Goal: Task Accomplishment & Management: Complete application form

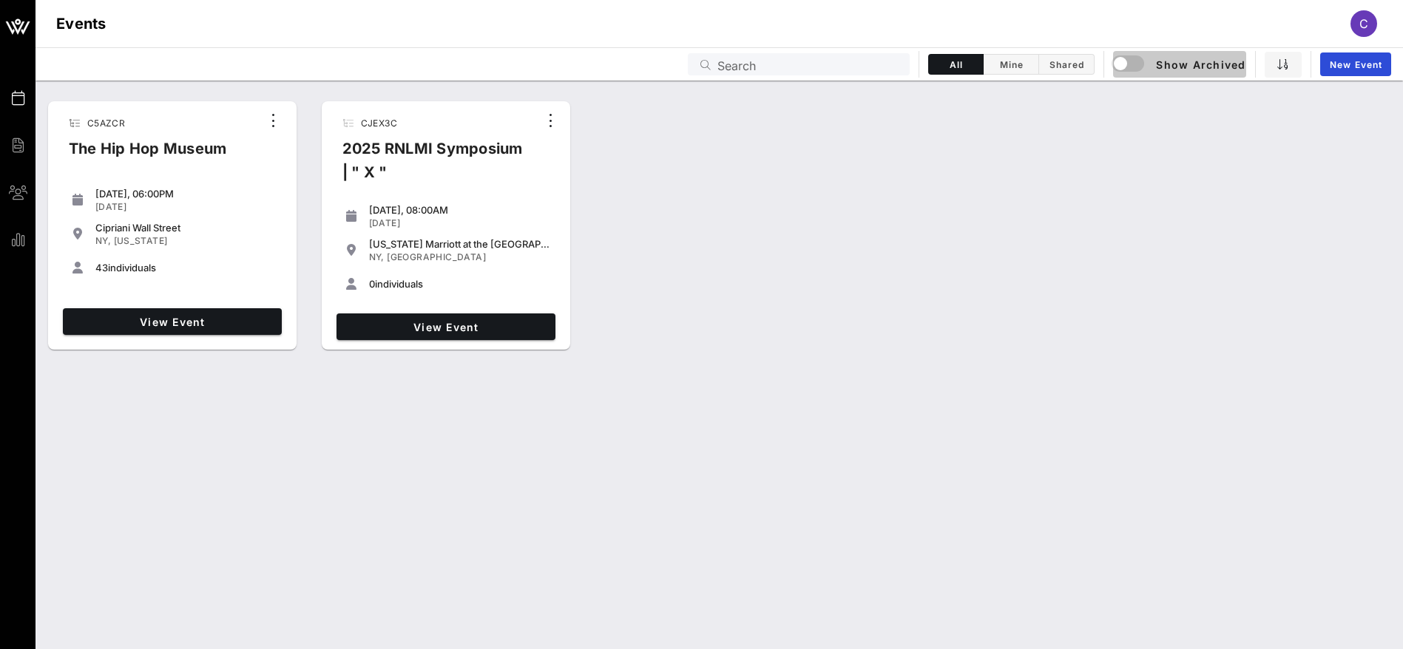
click at [1197, 62] on span "Show Archived" at bounding box center [1179, 64] width 132 height 18
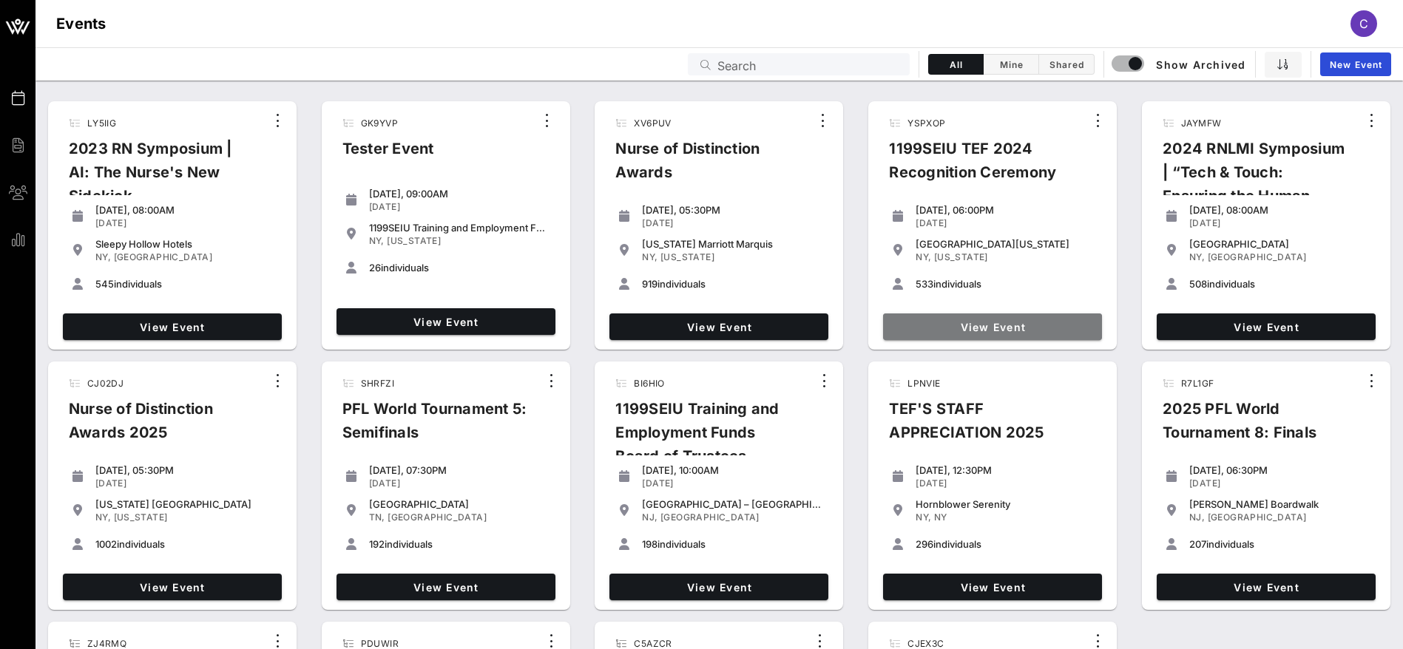
click at [1003, 325] on span "View Event" at bounding box center [992, 327] width 207 height 13
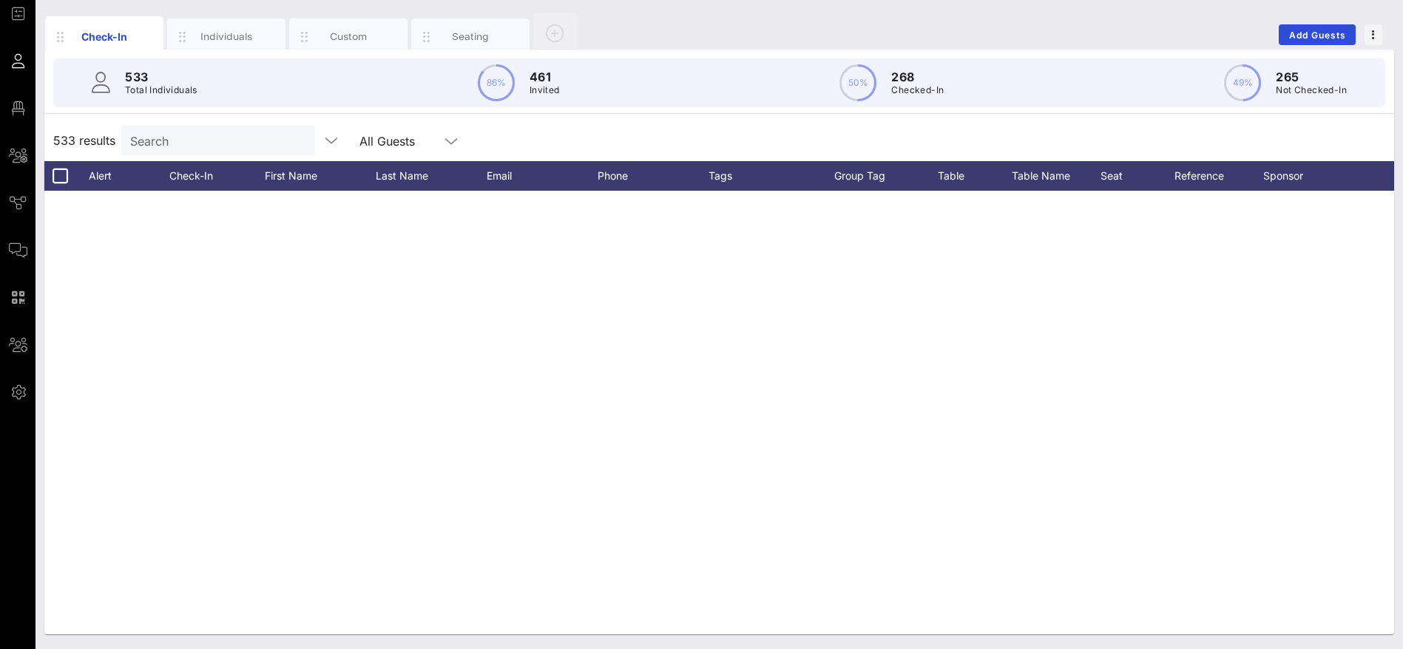
scroll to position [776, 12]
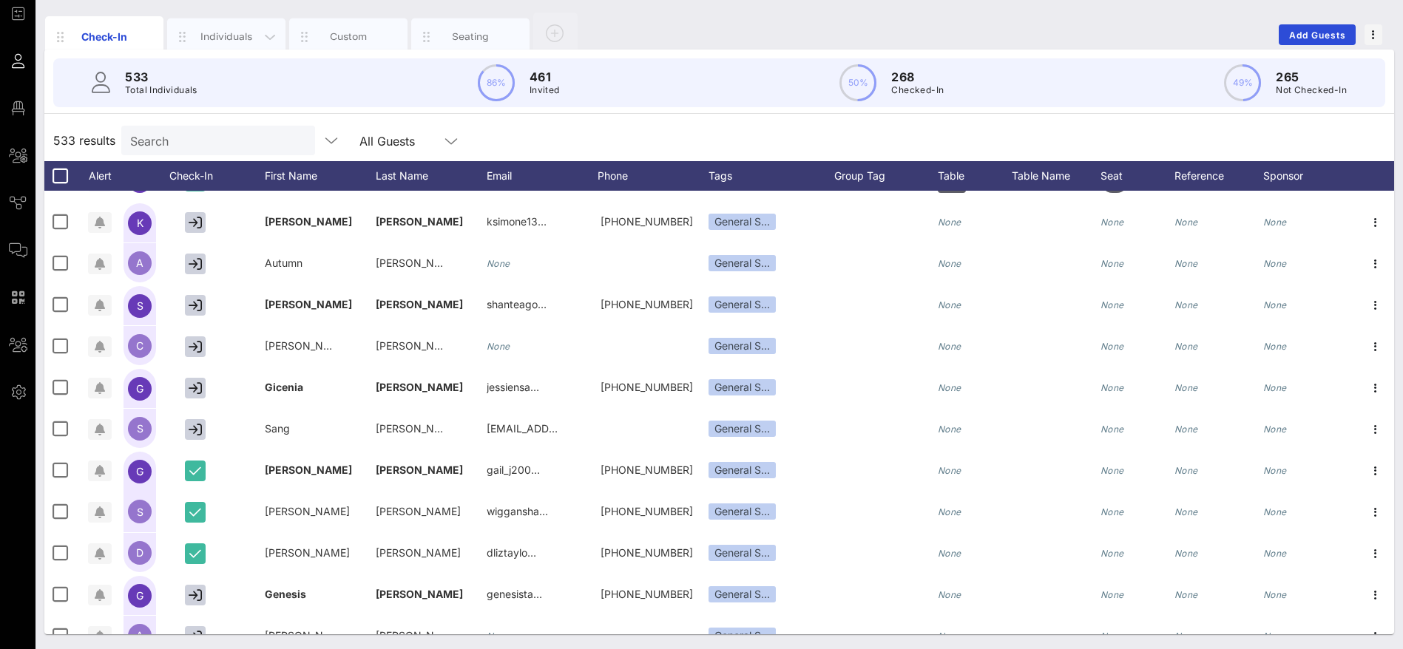
click at [223, 36] on div "Individuals" at bounding box center [227, 37] width 66 height 14
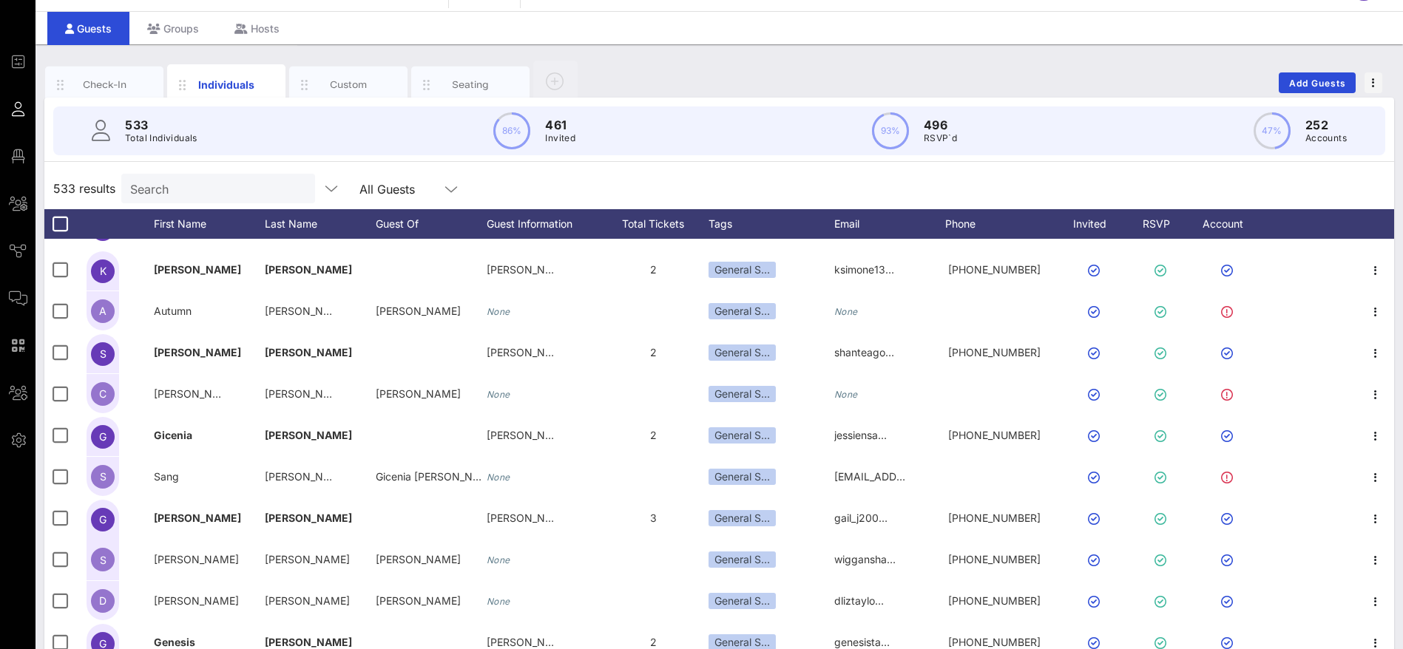
scroll to position [84, 0]
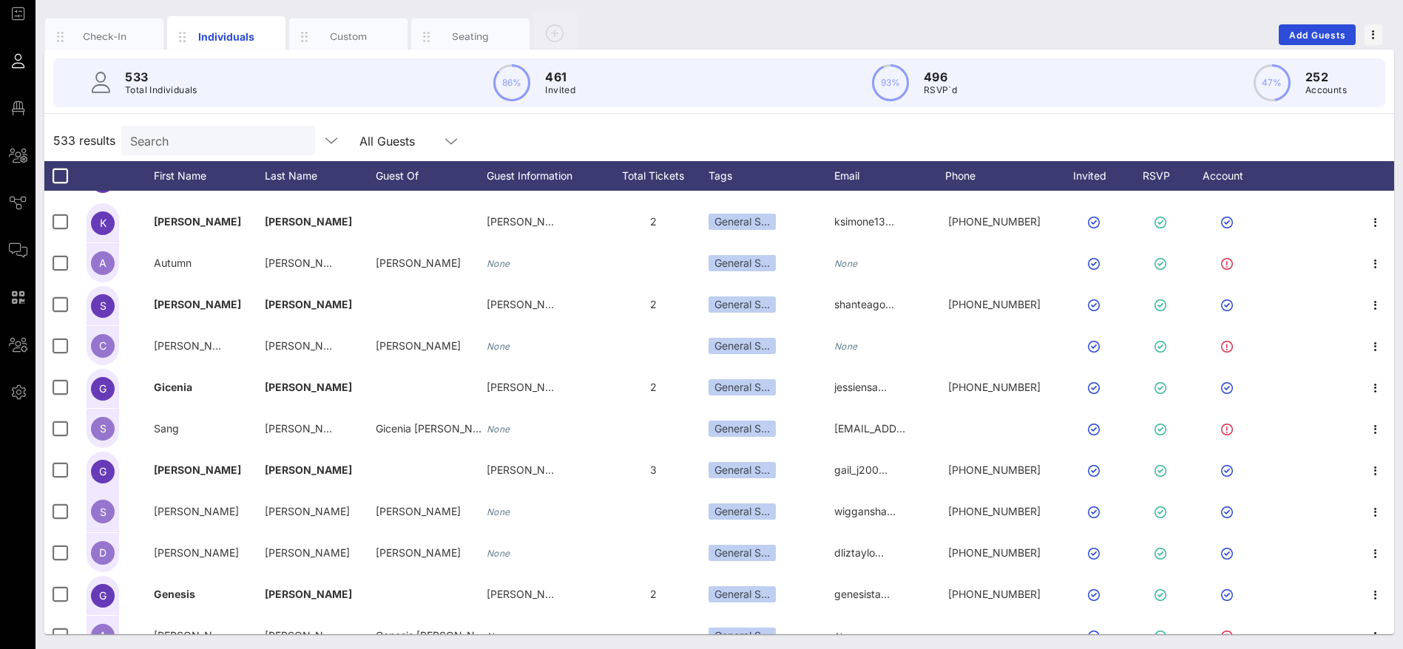
click at [683, 129] on div "533 results Search All Guests" at bounding box center [718, 140] width 1349 height 41
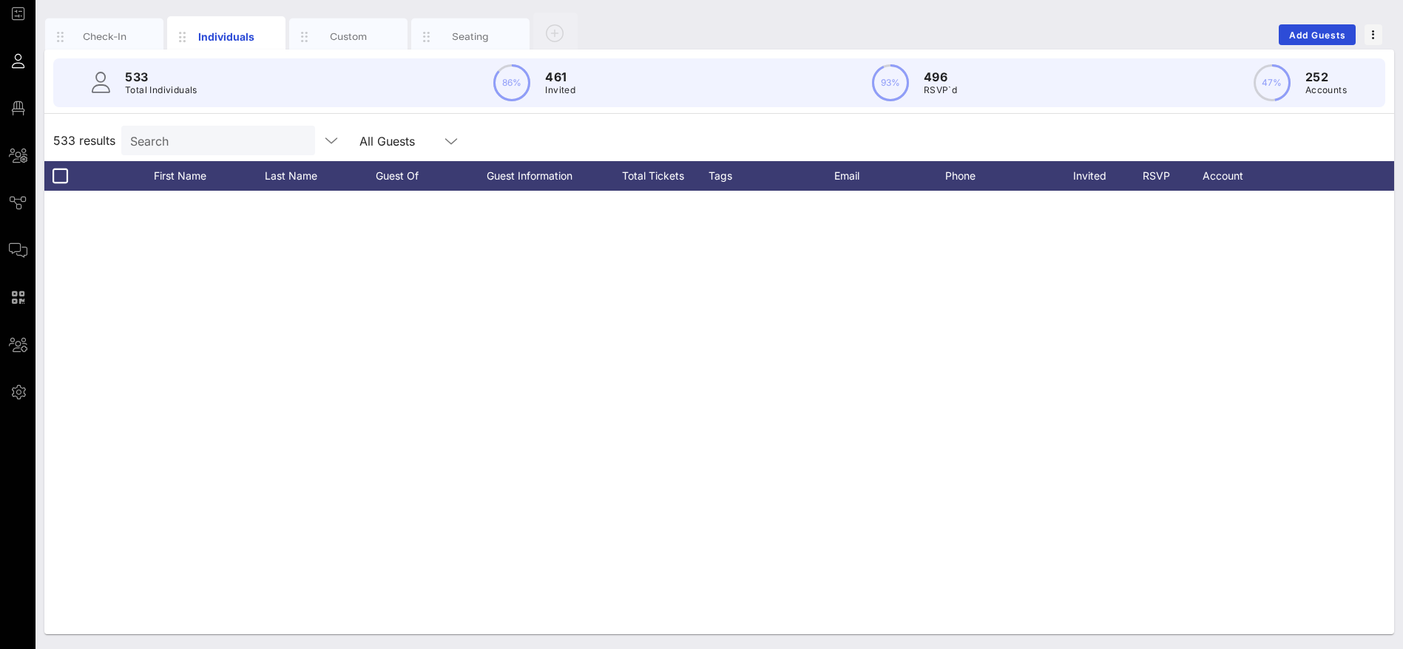
scroll to position [0, 0]
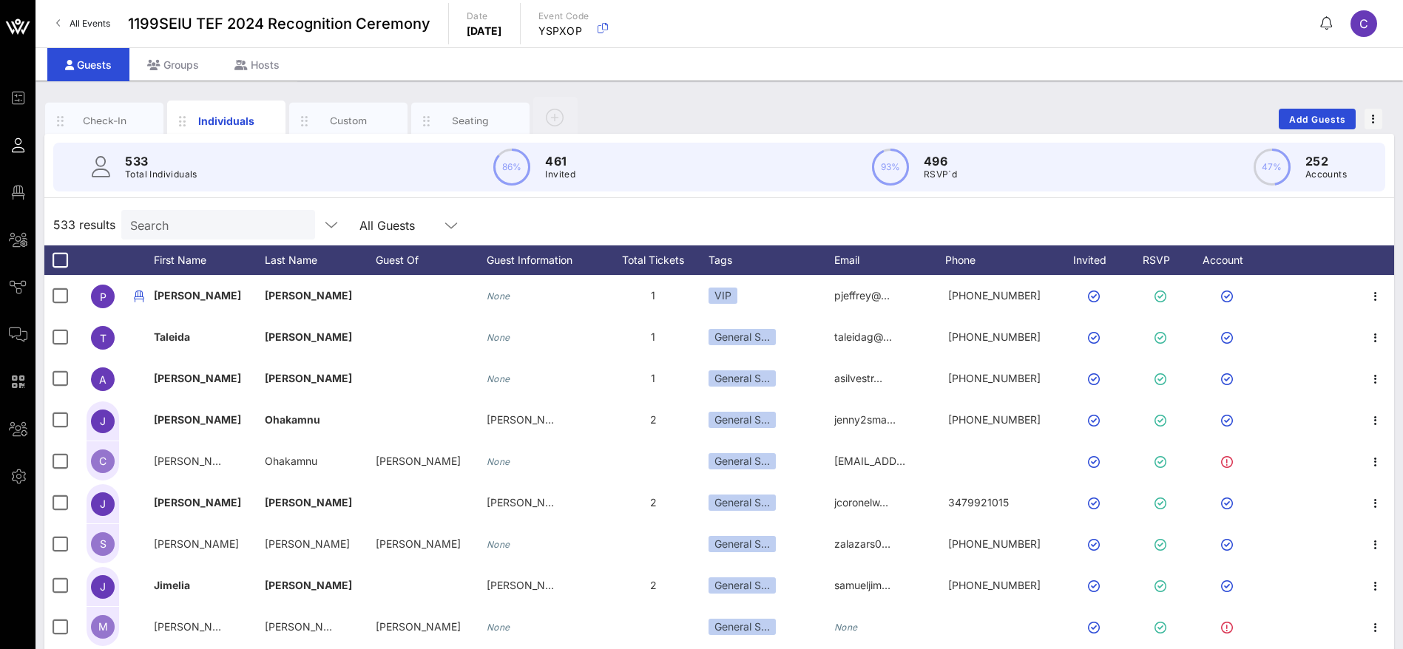
click at [695, 217] on div "533 results Search All Guests" at bounding box center [718, 224] width 1349 height 41
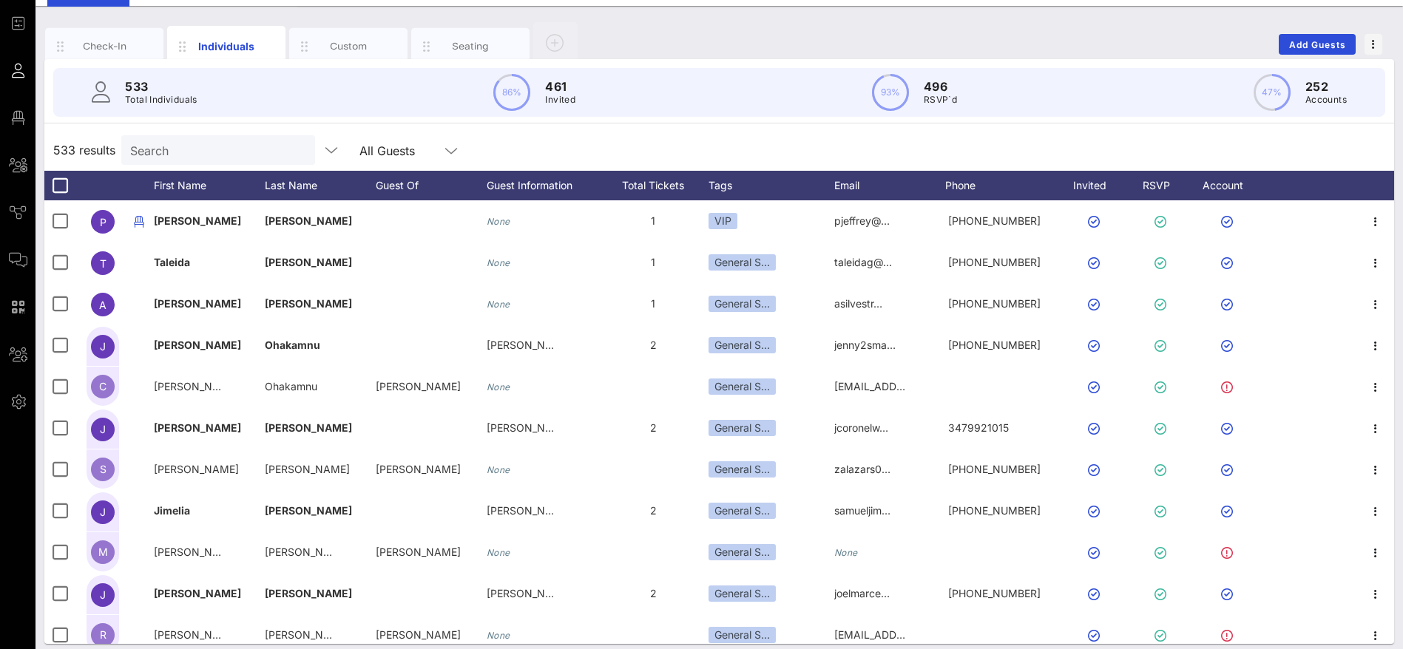
scroll to position [84, 0]
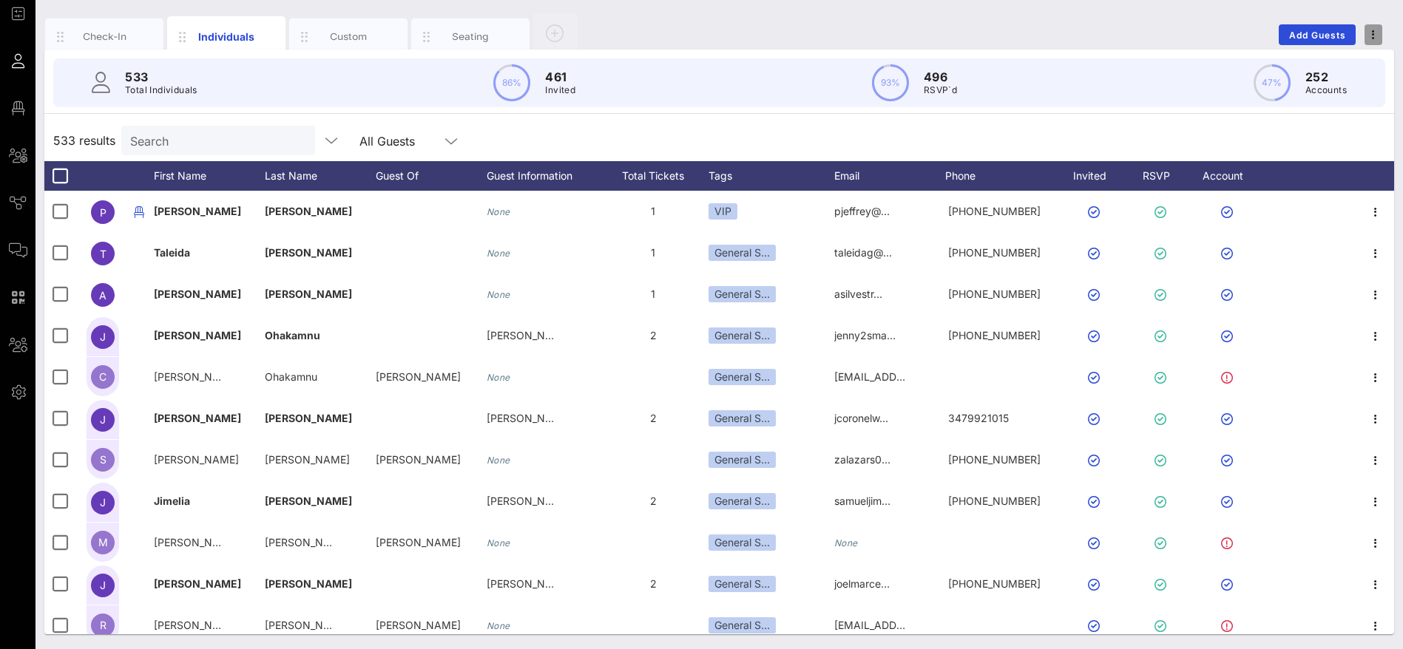
click at [1373, 30] on icon "button" at bounding box center [1373, 35] width 3 height 10
click at [1187, 137] on div "533 results Search All Guests" at bounding box center [718, 140] width 1349 height 41
click at [1096, 168] on div "Invited" at bounding box center [1096, 176] width 81 height 30
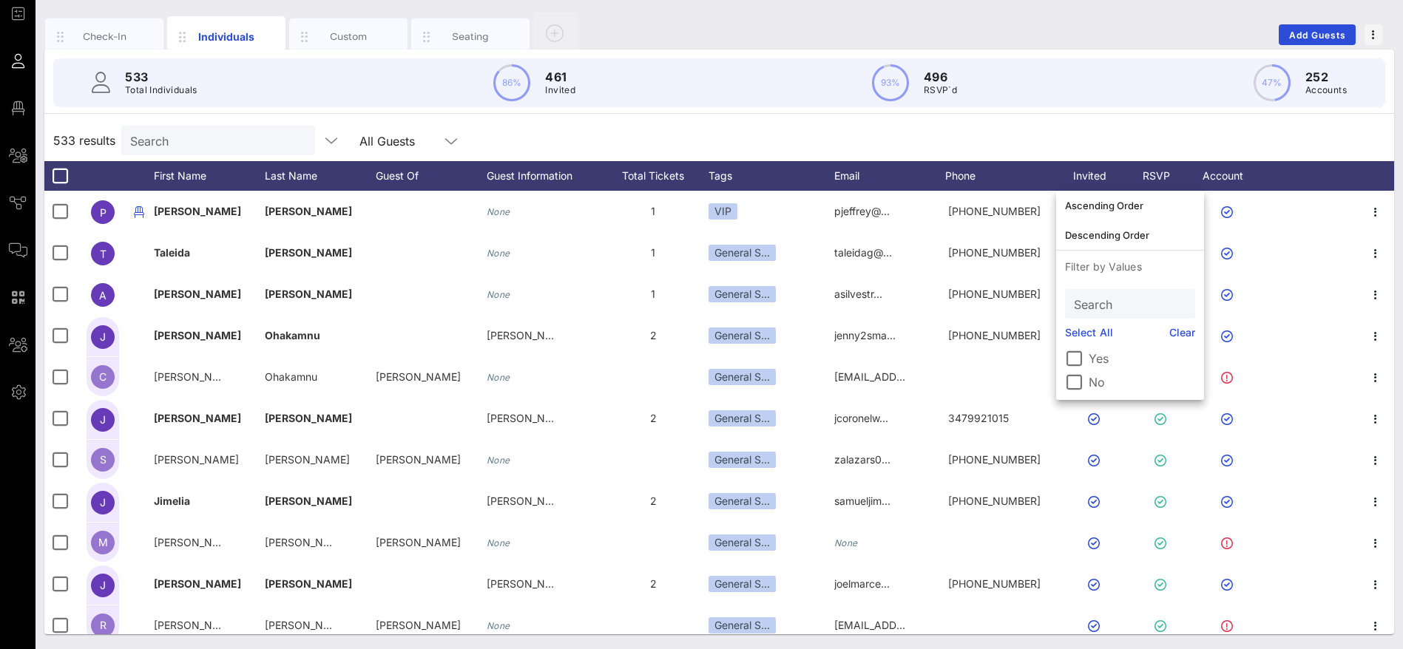
click at [1182, 142] on div "533 results Search All Guests" at bounding box center [718, 140] width 1349 height 41
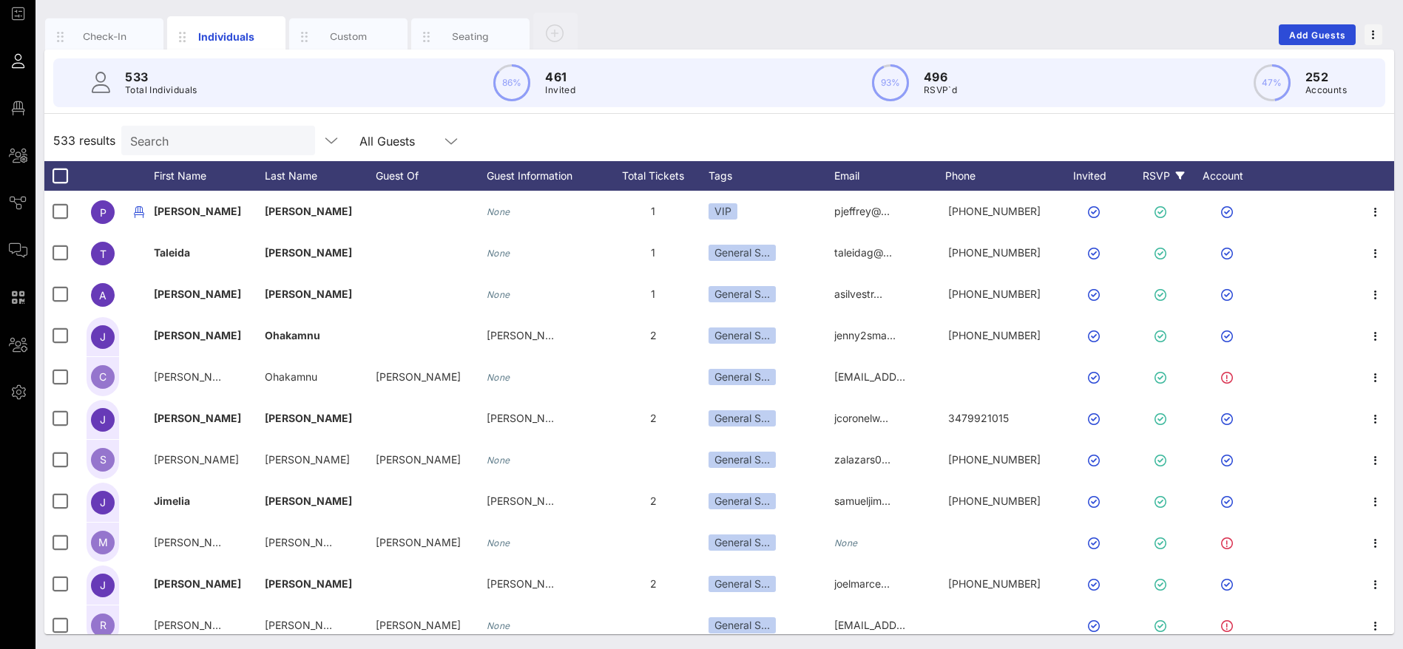
click at [1165, 174] on div "RSVP" at bounding box center [1163, 176] width 52 height 30
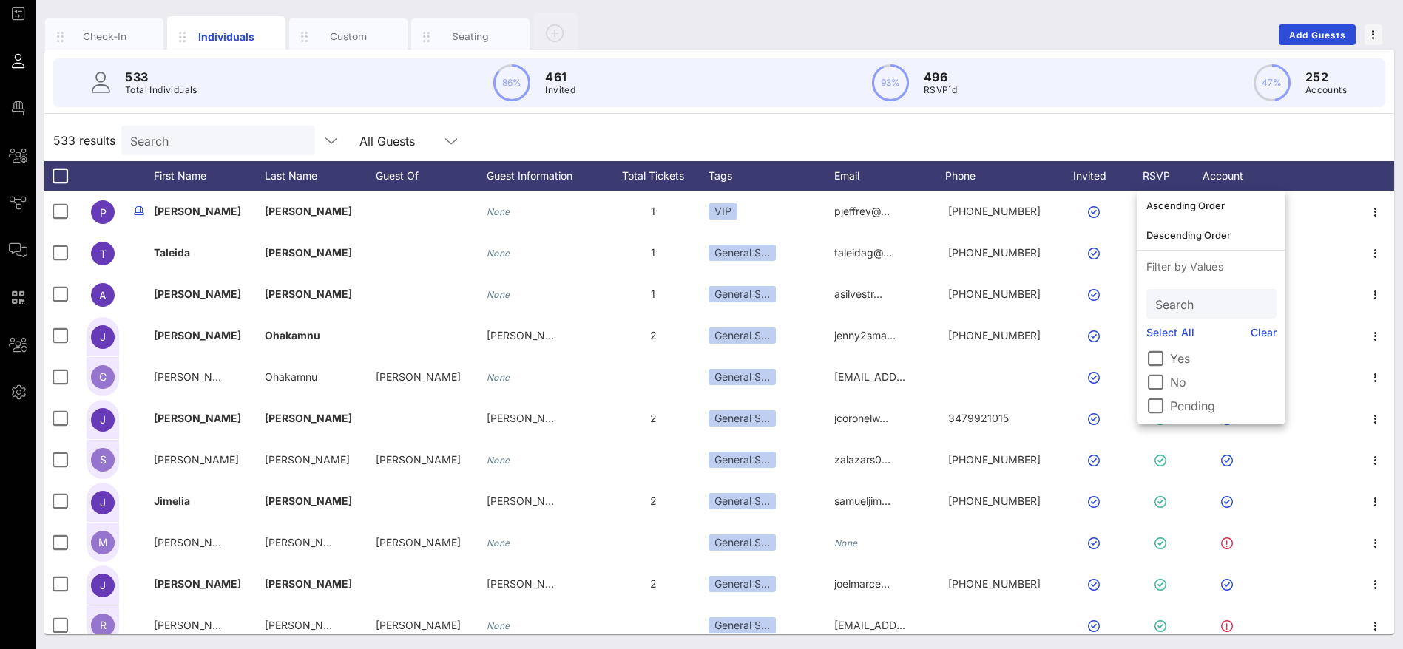
click at [1180, 129] on div "533 results Search All Guests" at bounding box center [718, 140] width 1349 height 41
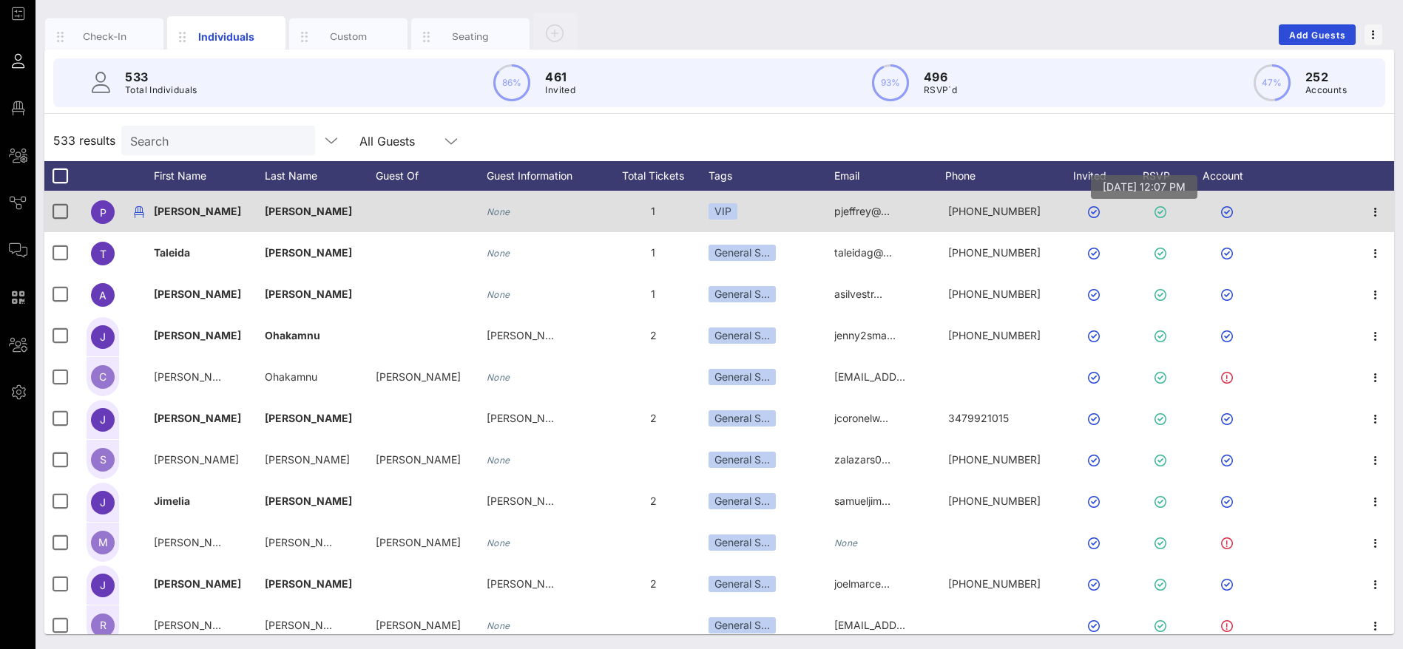
click at [1162, 211] on icon at bounding box center [1160, 212] width 12 height 12
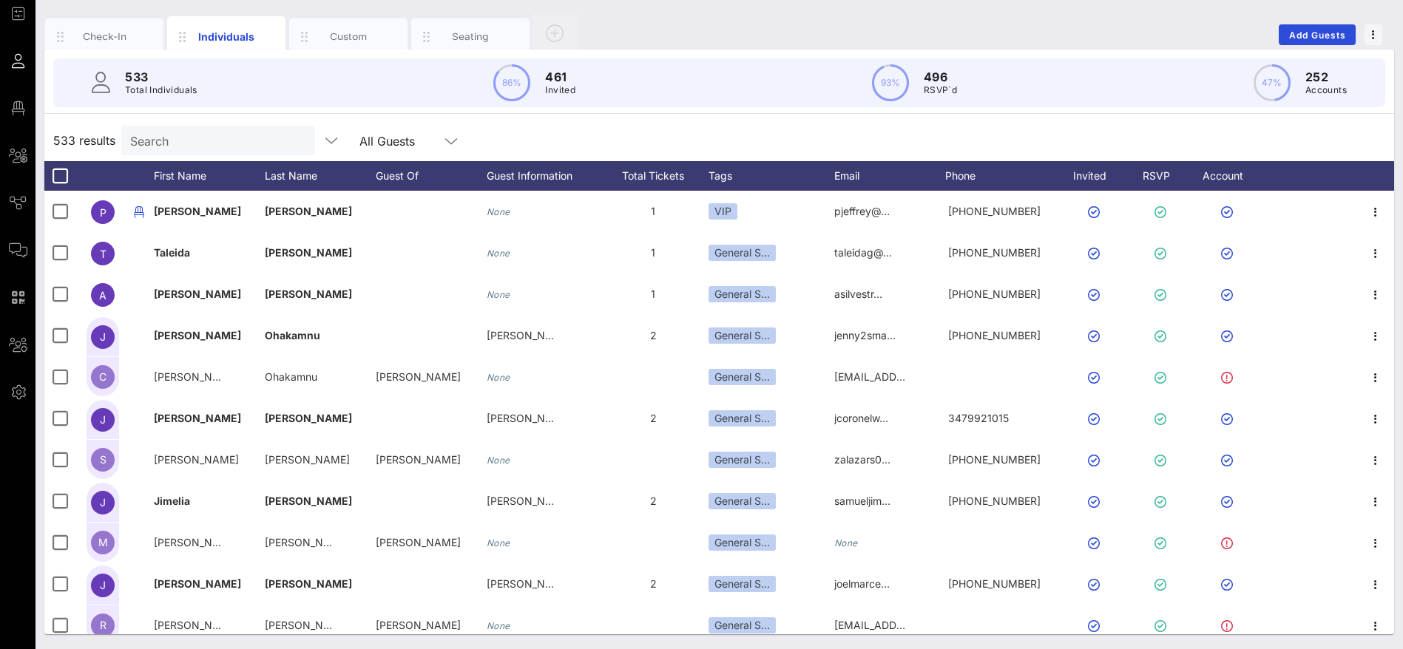
click at [1096, 121] on div "533 results Search All Guests" at bounding box center [718, 140] width 1349 height 41
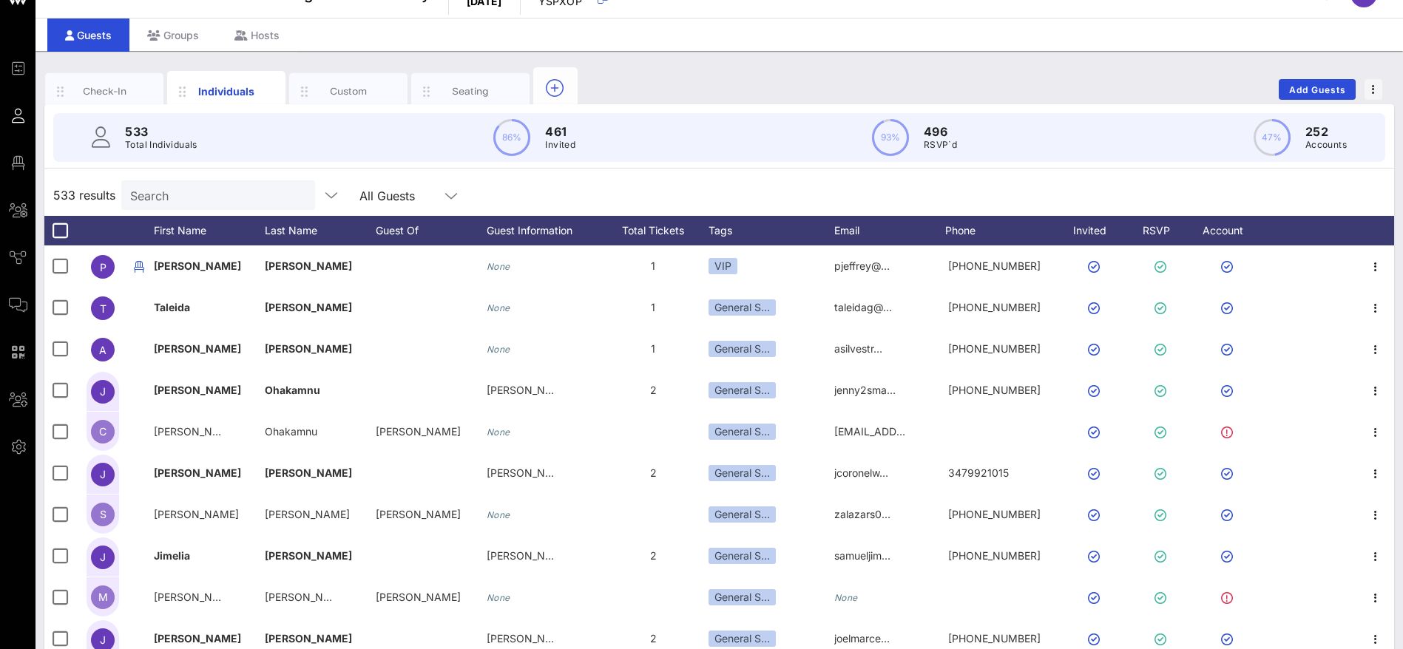
scroll to position [0, 0]
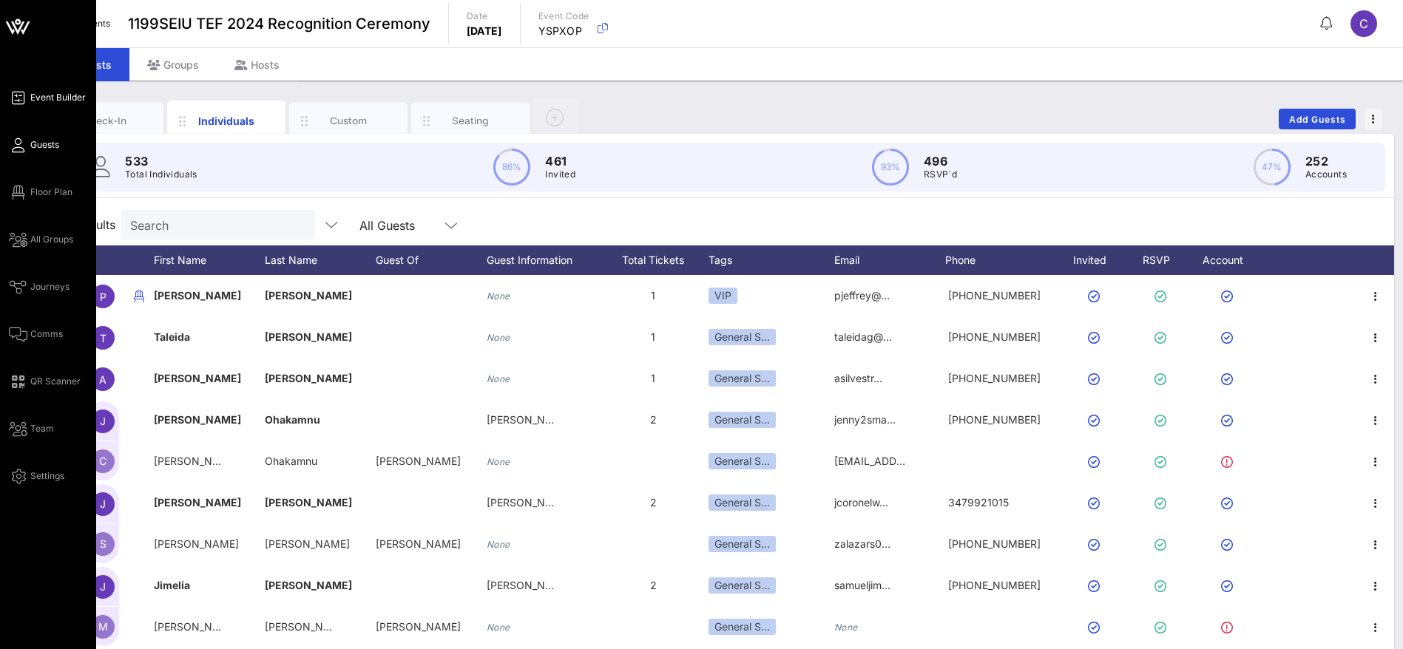
click at [48, 92] on span "Event Builder" at bounding box center [57, 97] width 55 height 13
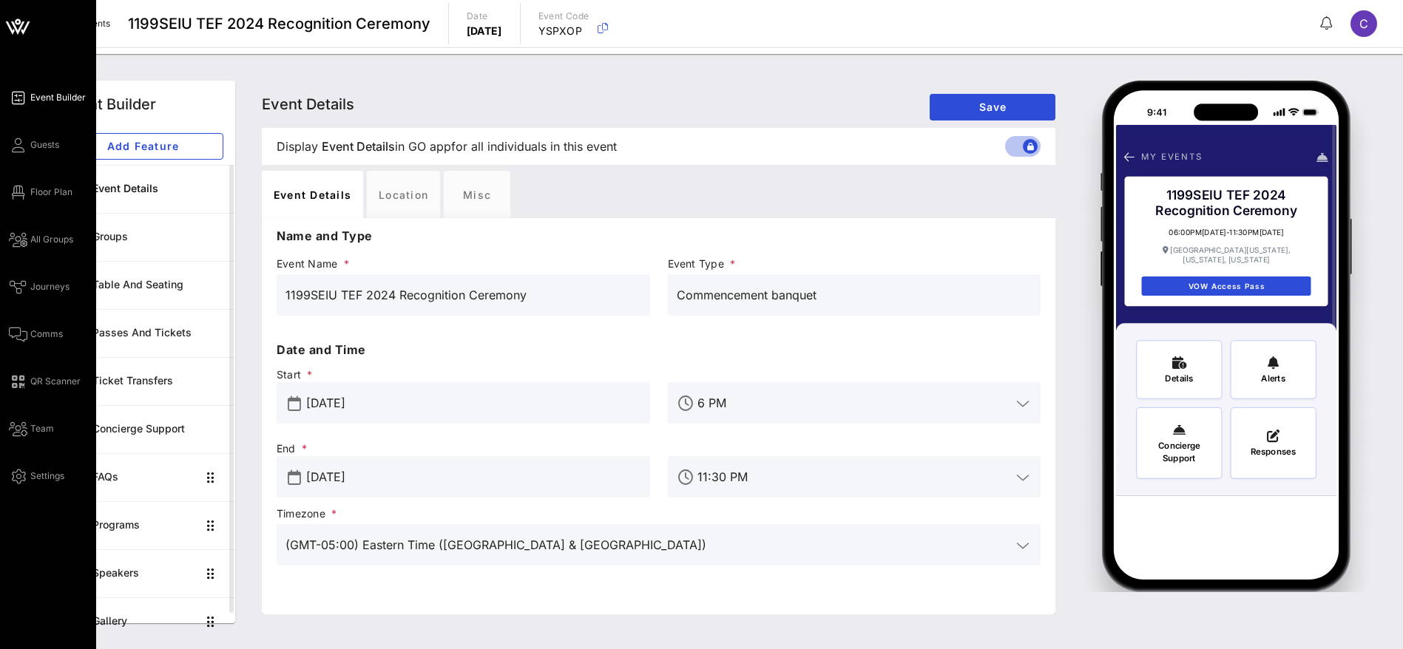
click at [31, 23] on icon at bounding box center [17, 26] width 35 height 35
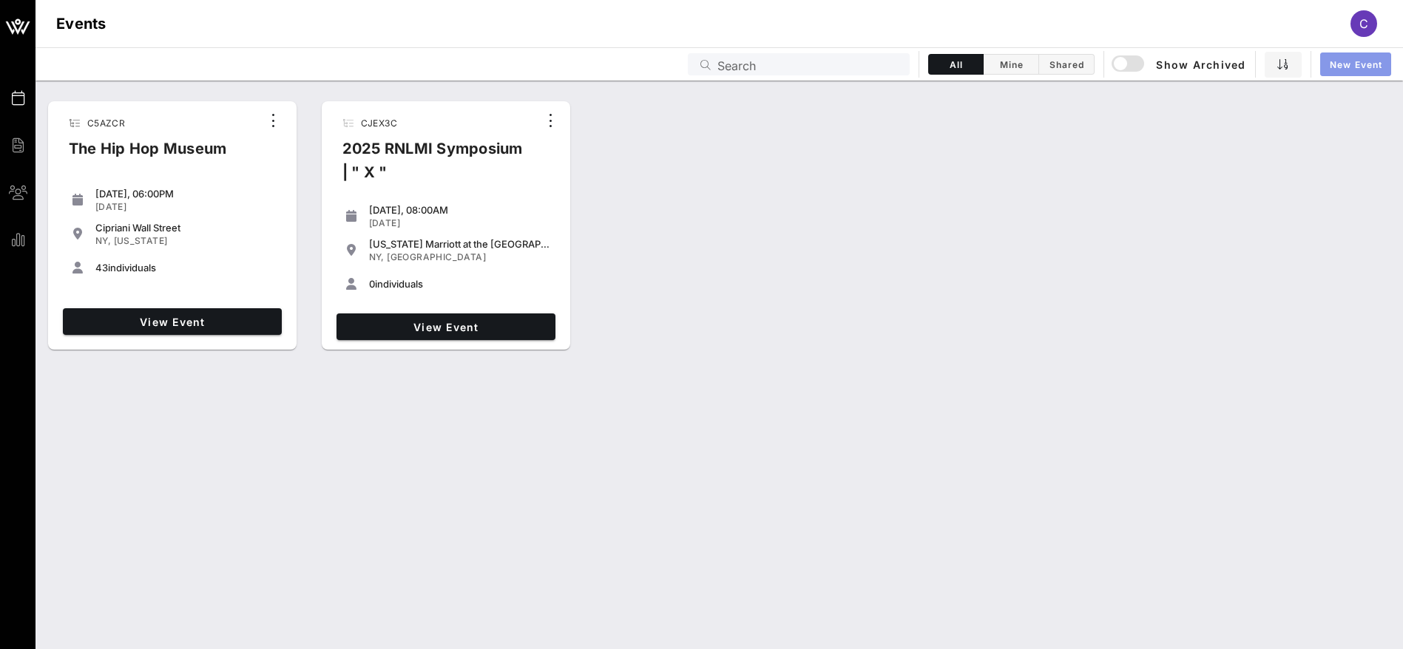
click at [1355, 62] on span "New Event" at bounding box center [1355, 64] width 53 height 11
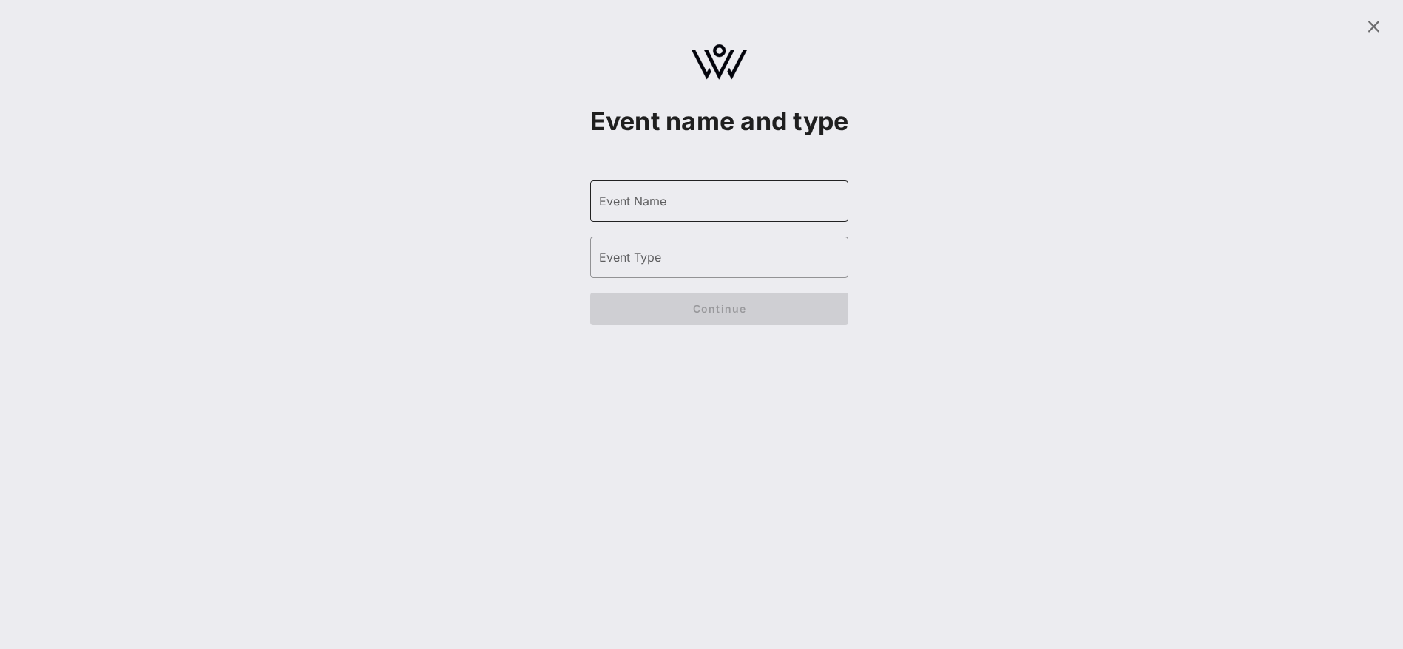
click at [651, 222] on div "Event Name" at bounding box center [719, 200] width 241 height 41
drag, startPoint x: 723, startPoint y: 235, endPoint x: 552, endPoint y: 233, distance: 171.5
click at [554, 234] on div "Event name and type ​ Event Name FREE & Confidential ​ Event Type ​ Check-In Lo…" at bounding box center [718, 174] width 1349 height 331
type input "Immigration Legal Clinics"
click at [705, 269] on input "Event Type" at bounding box center [719, 257] width 241 height 24
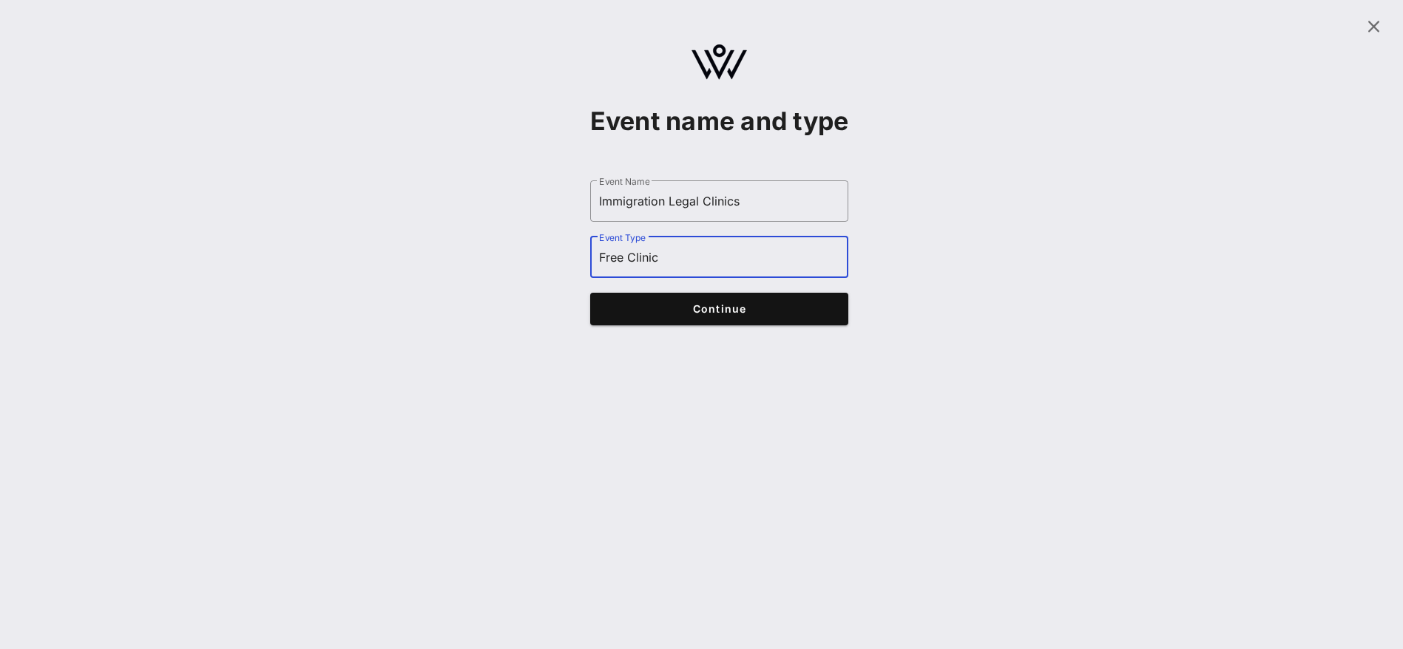
type input "Free Clinic"
click at [766, 315] on span "Continue" at bounding box center [719, 308] width 230 height 13
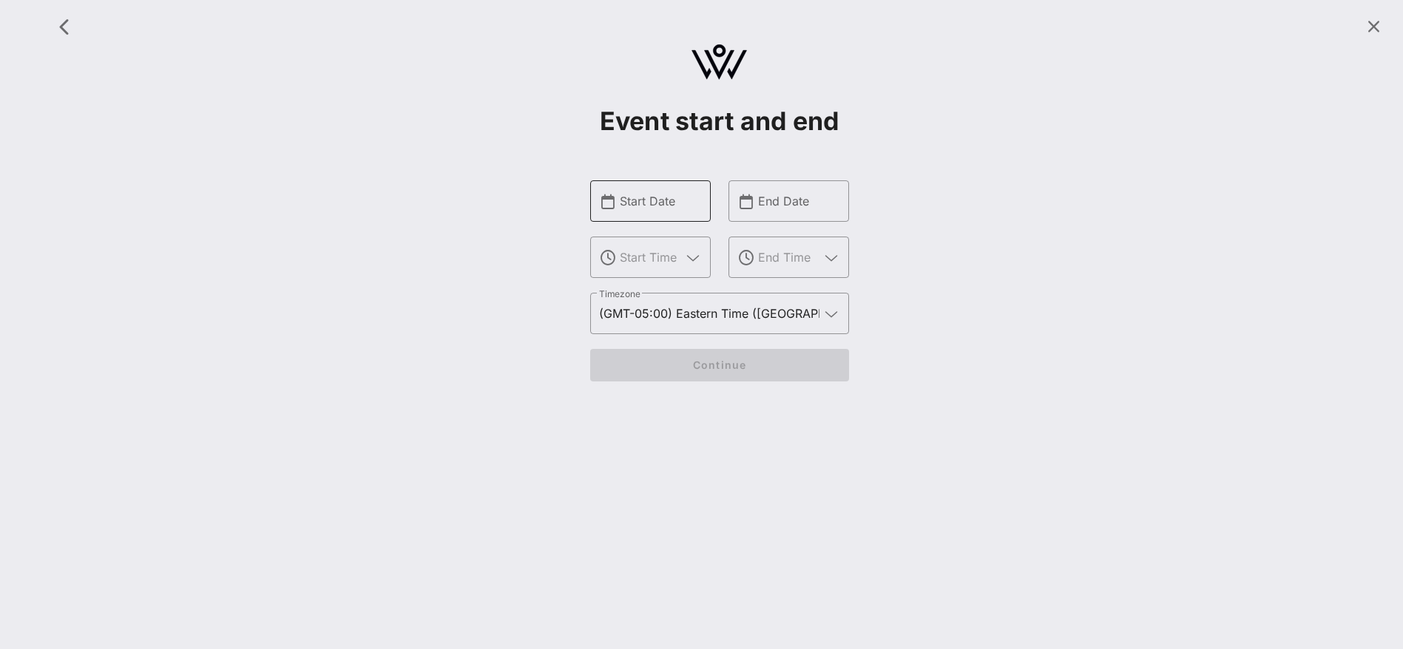
click at [686, 206] on input "Start Date" at bounding box center [661, 201] width 82 height 24
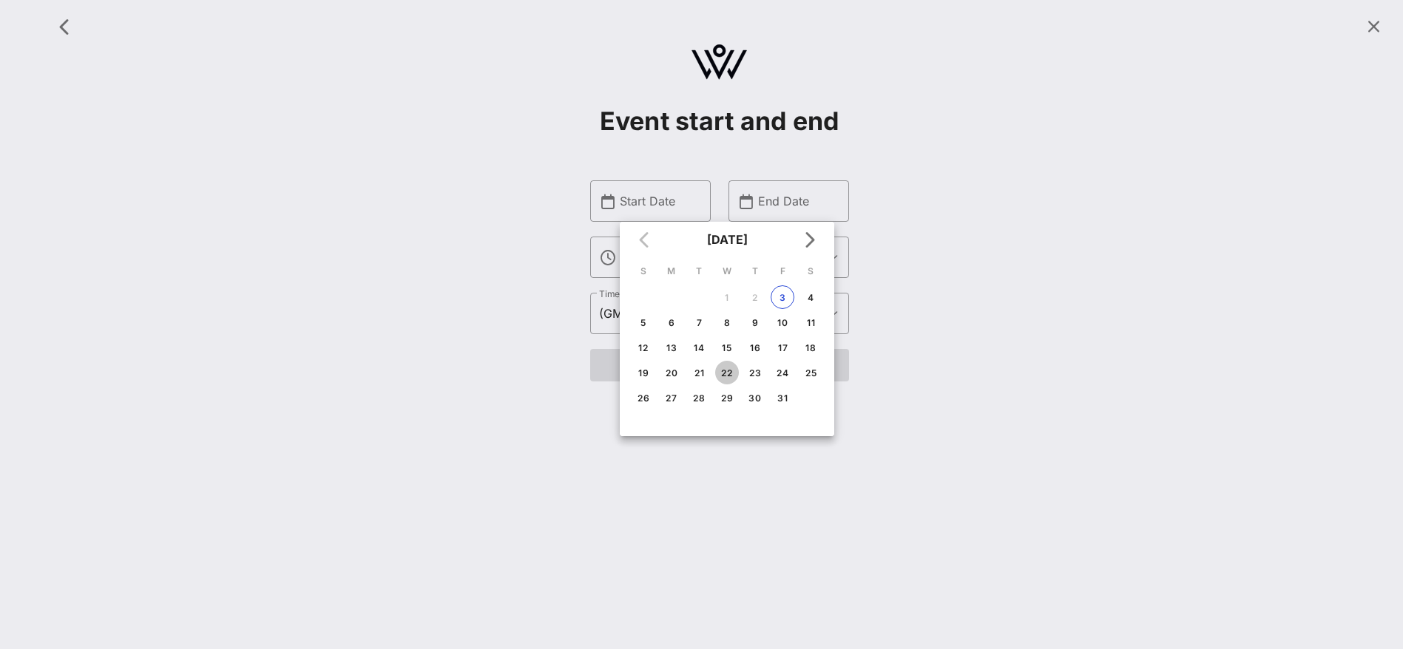
click at [732, 369] on div "22" at bounding box center [727, 372] width 24 height 11
type input "[DATE]"
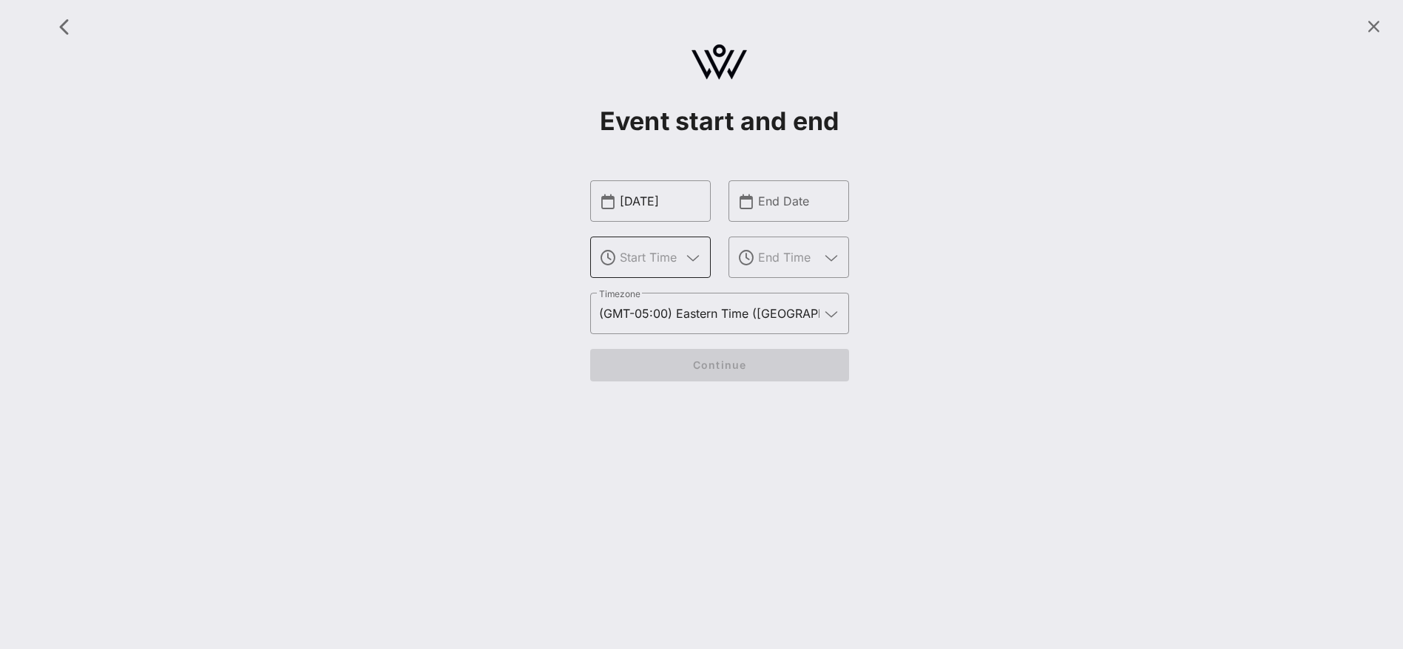
click at [677, 257] on input "text" at bounding box center [650, 257] width 61 height 24
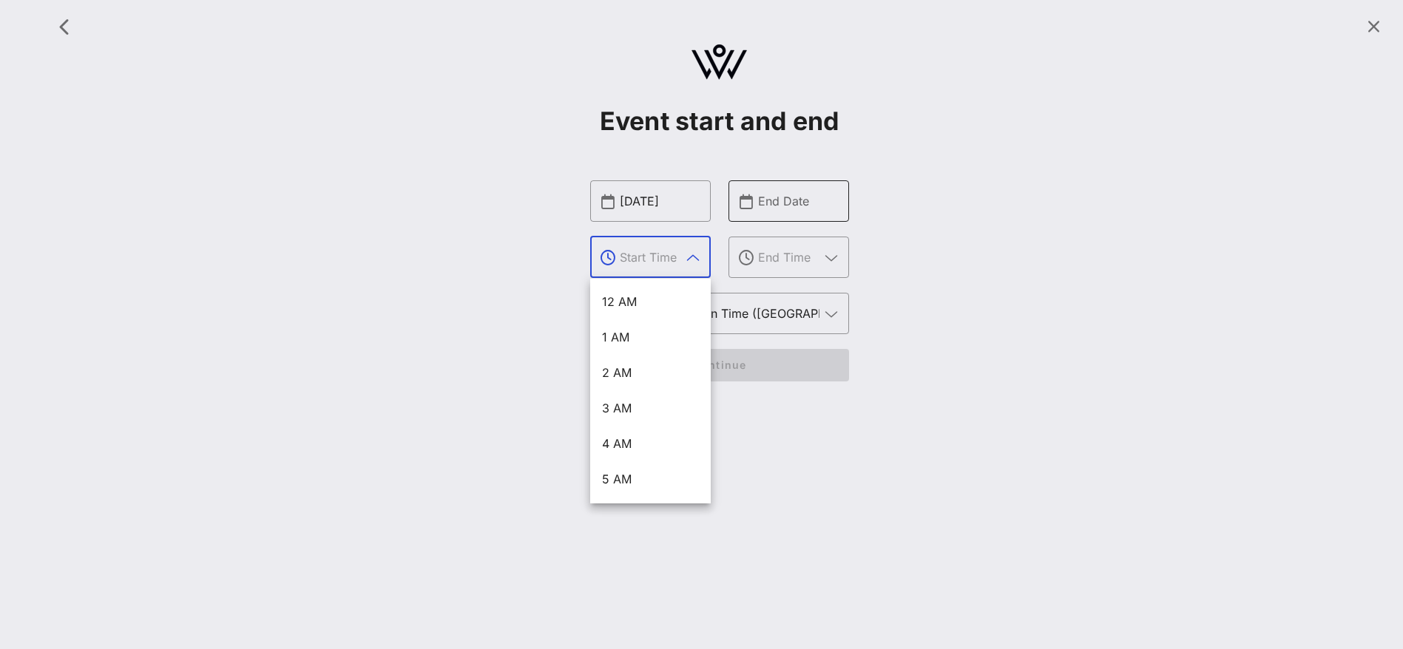
click at [780, 200] on input "End Date" at bounding box center [799, 201] width 82 height 24
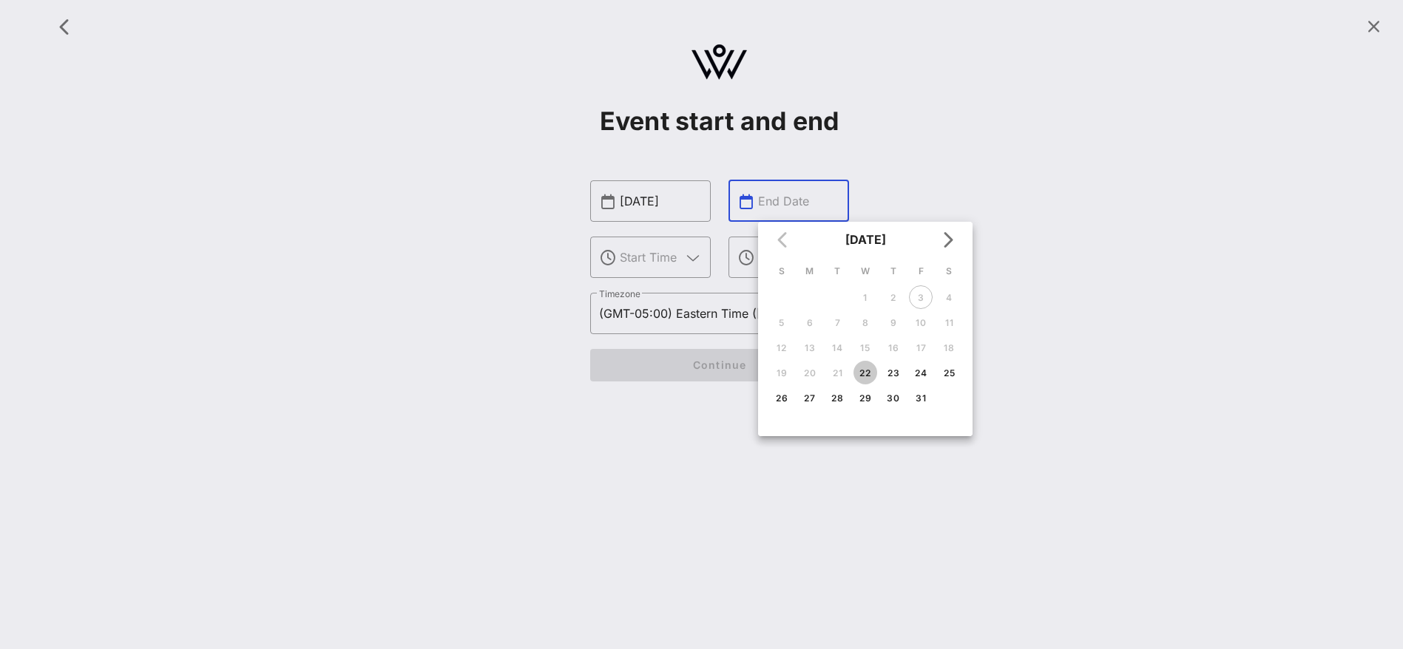
click at [865, 370] on div "22" at bounding box center [865, 372] width 24 height 11
type input "[DATE]"
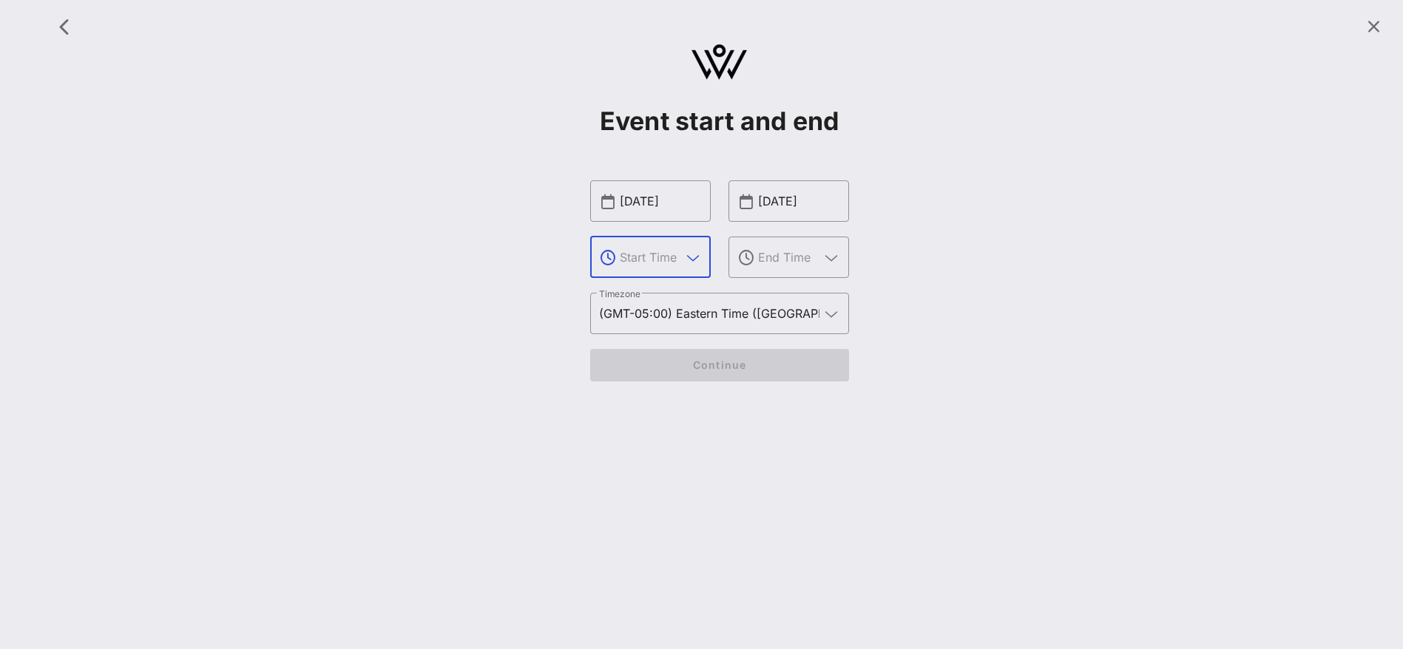
click at [641, 257] on input "text" at bounding box center [650, 257] width 61 height 24
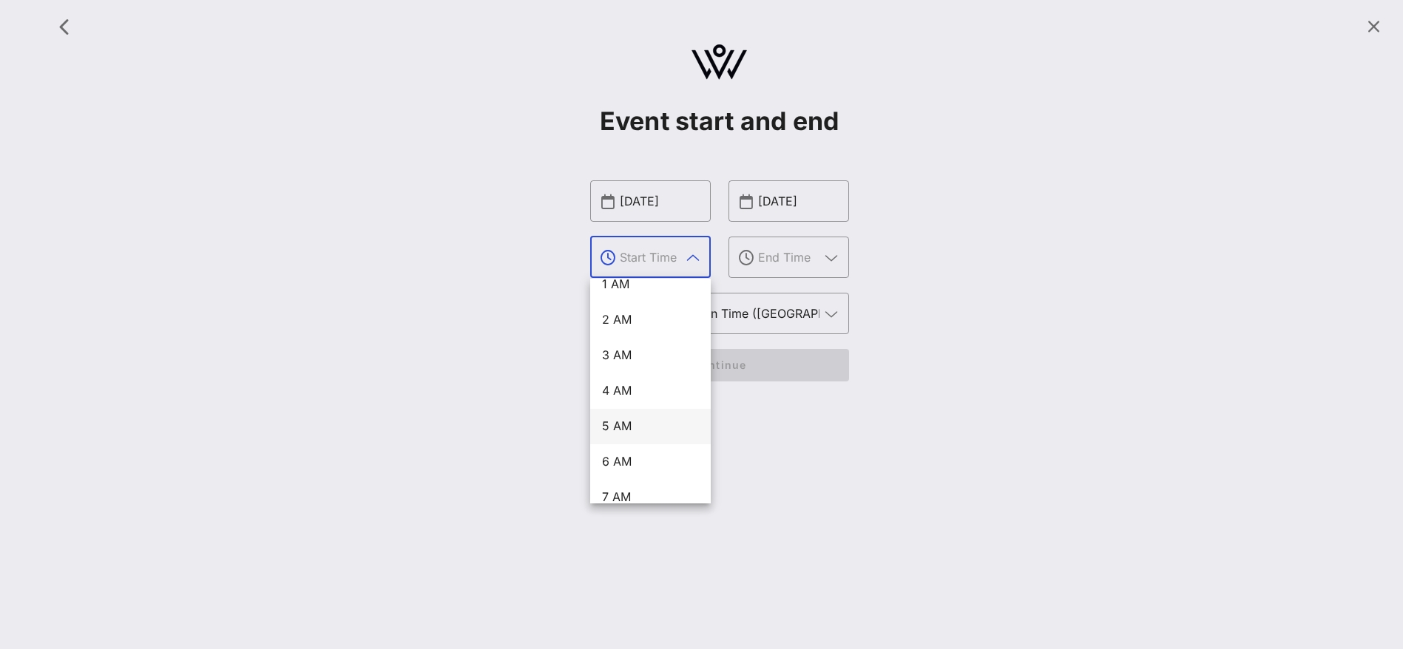
scroll to position [164, 0]
click at [642, 486] on div "10 AM" at bounding box center [650, 493] width 97 height 14
type input "10 AM"
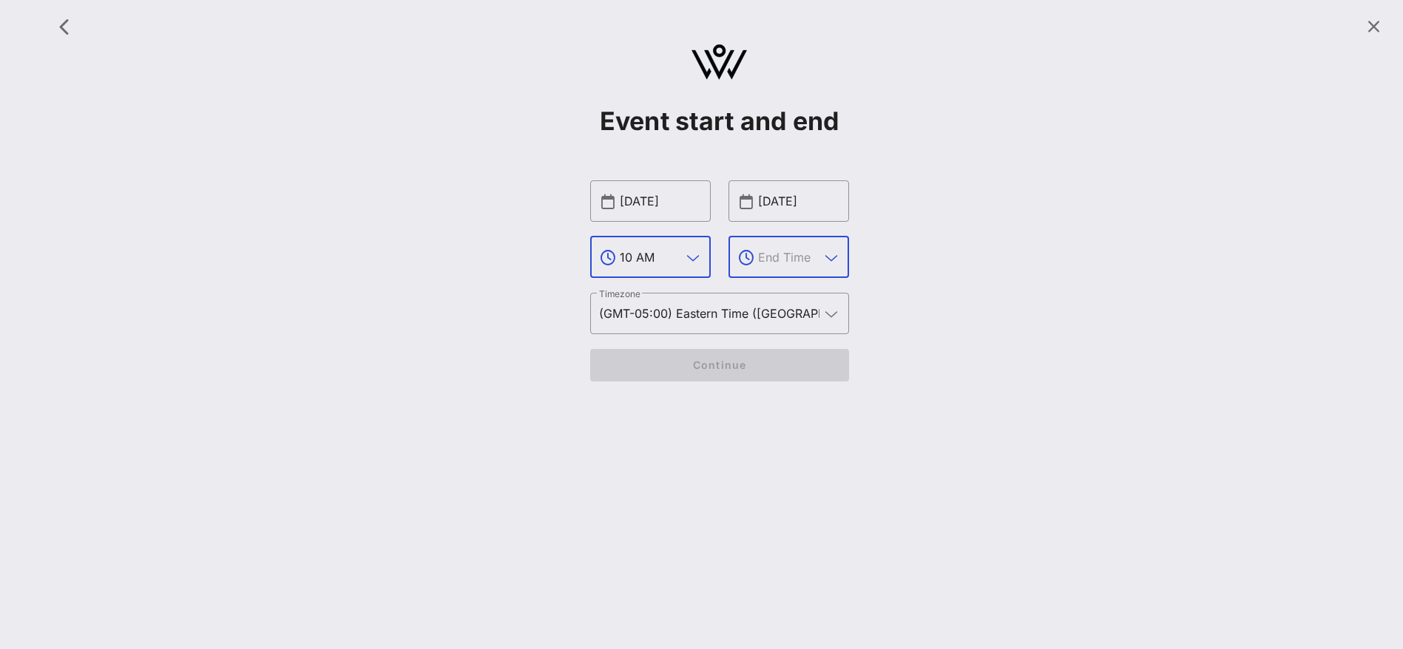
click at [782, 251] on input "text" at bounding box center [788, 257] width 61 height 24
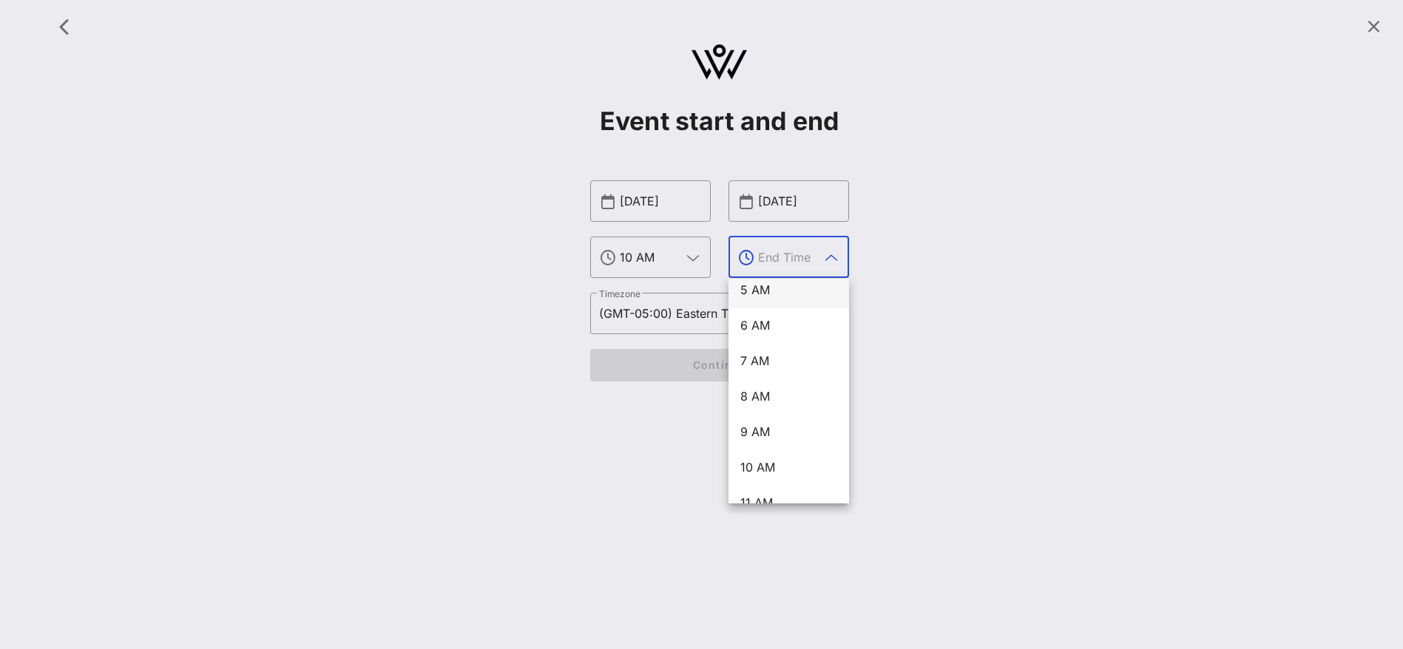
scroll to position [444, 0]
click at [779, 403] on div "3 PM" at bounding box center [788, 391] width 97 height 32
type input "3 PM"
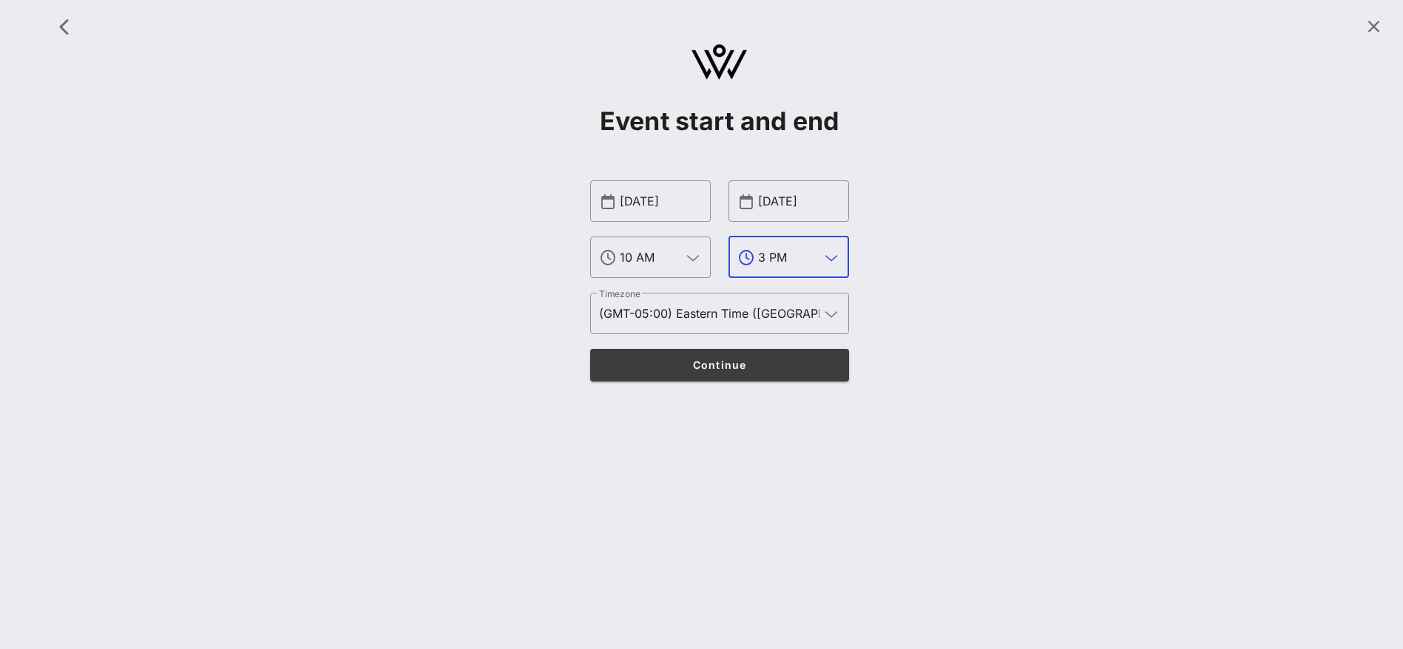
click at [739, 365] on span "Continue" at bounding box center [719, 365] width 230 height 13
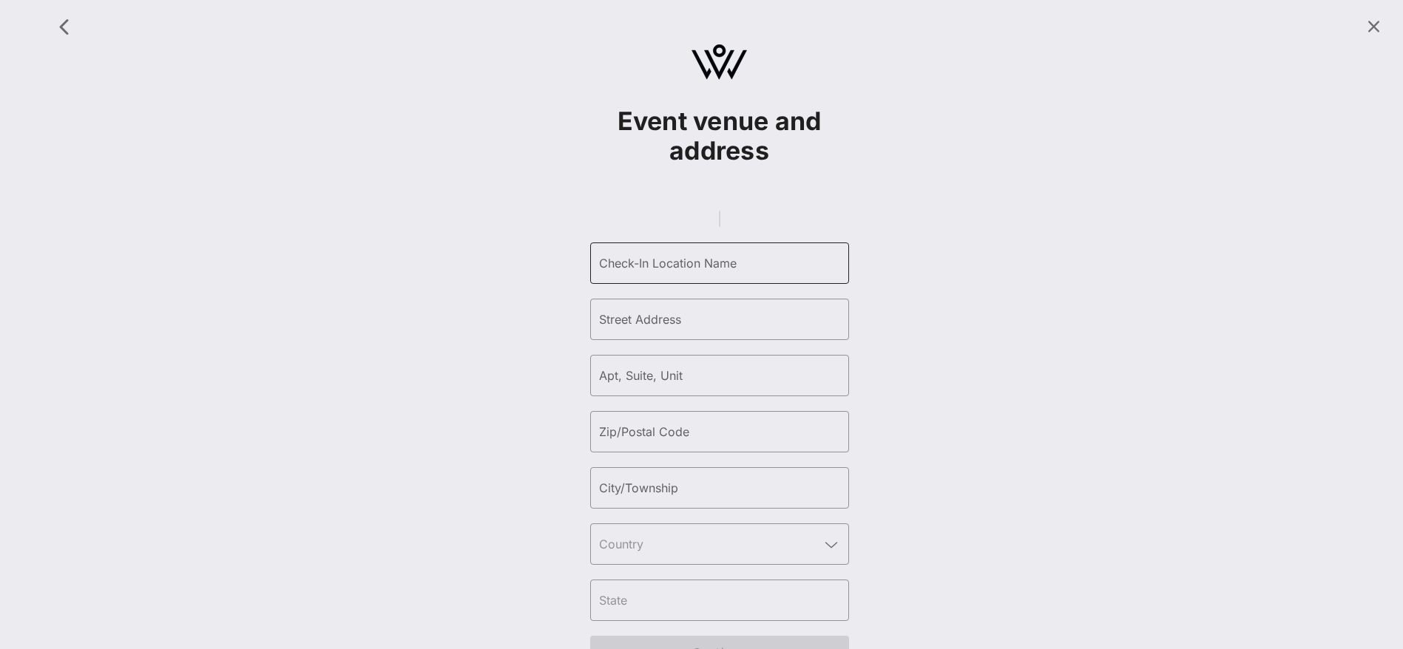
click at [705, 275] on input "Check-In Location Name" at bounding box center [719, 263] width 241 height 24
type input "1199 HQ"
click at [622, 331] on input "Street Address" at bounding box center [719, 320] width 241 height 24
type input "[STREET_ADDRESS]"
click at [671, 444] on input "Zip/Postal Code" at bounding box center [719, 432] width 241 height 24
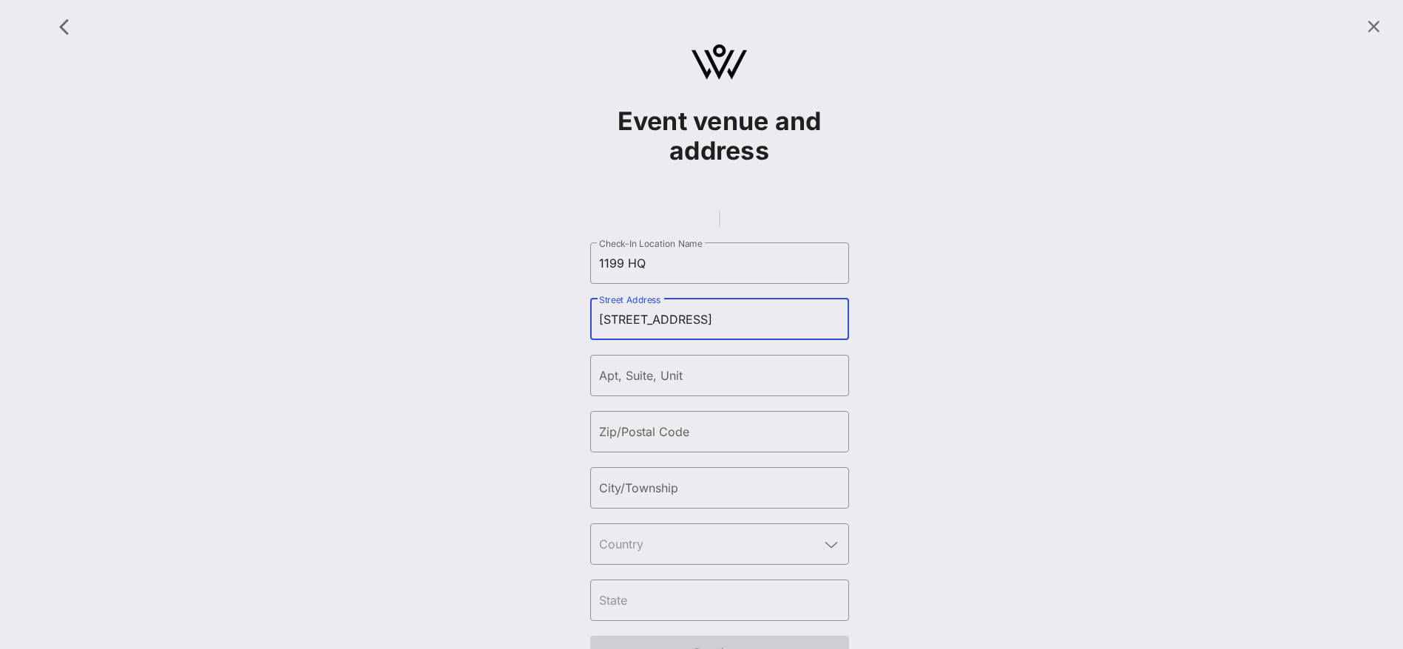
drag, startPoint x: 596, startPoint y: 338, endPoint x: 560, endPoint y: 339, distance: 35.5
click at [560, 339] on div "Event venue and address ​ Check-In Location Name 1199 HQ ​ Street Address 498 7…" at bounding box center [718, 346] width 1349 height 674
drag, startPoint x: 677, startPoint y: 446, endPoint x: 672, endPoint y: 432, distance: 15.0
click at [677, 444] on input "Zip/Postal Code" at bounding box center [719, 432] width 241 height 24
type input "10018"
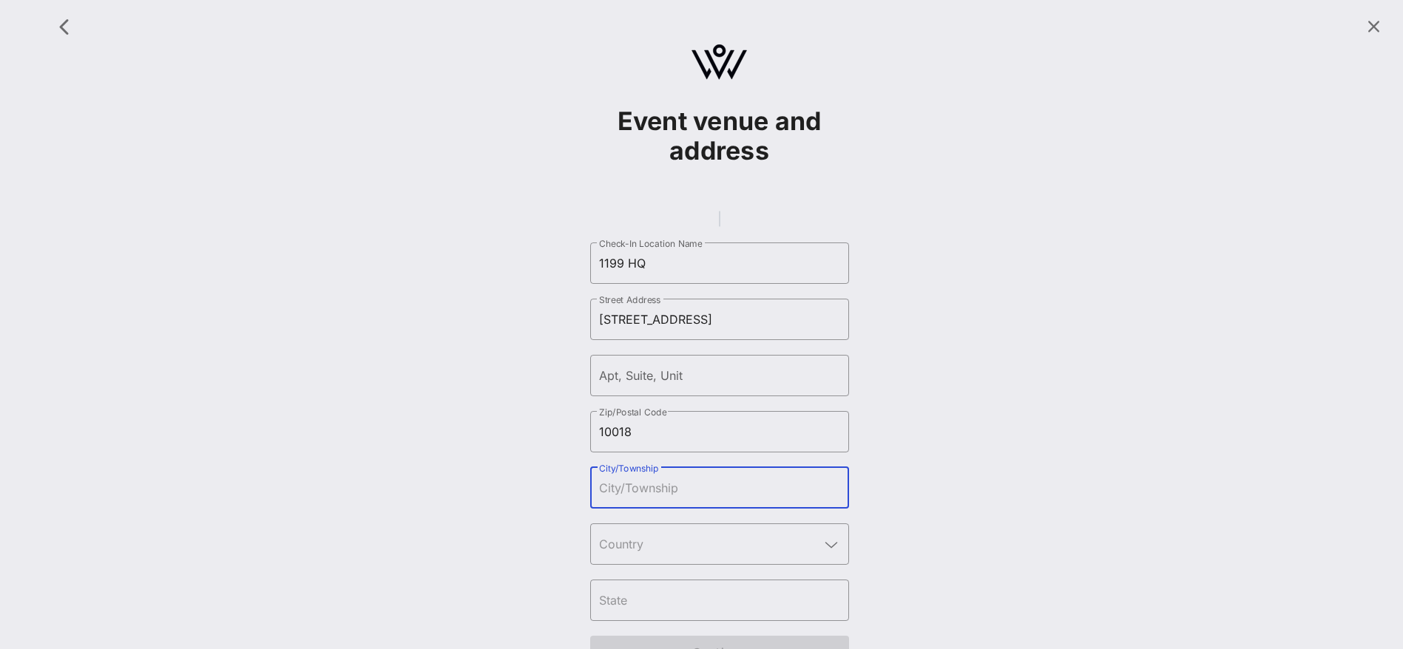
click at [690, 500] on input "City/Township" at bounding box center [719, 488] width 241 height 24
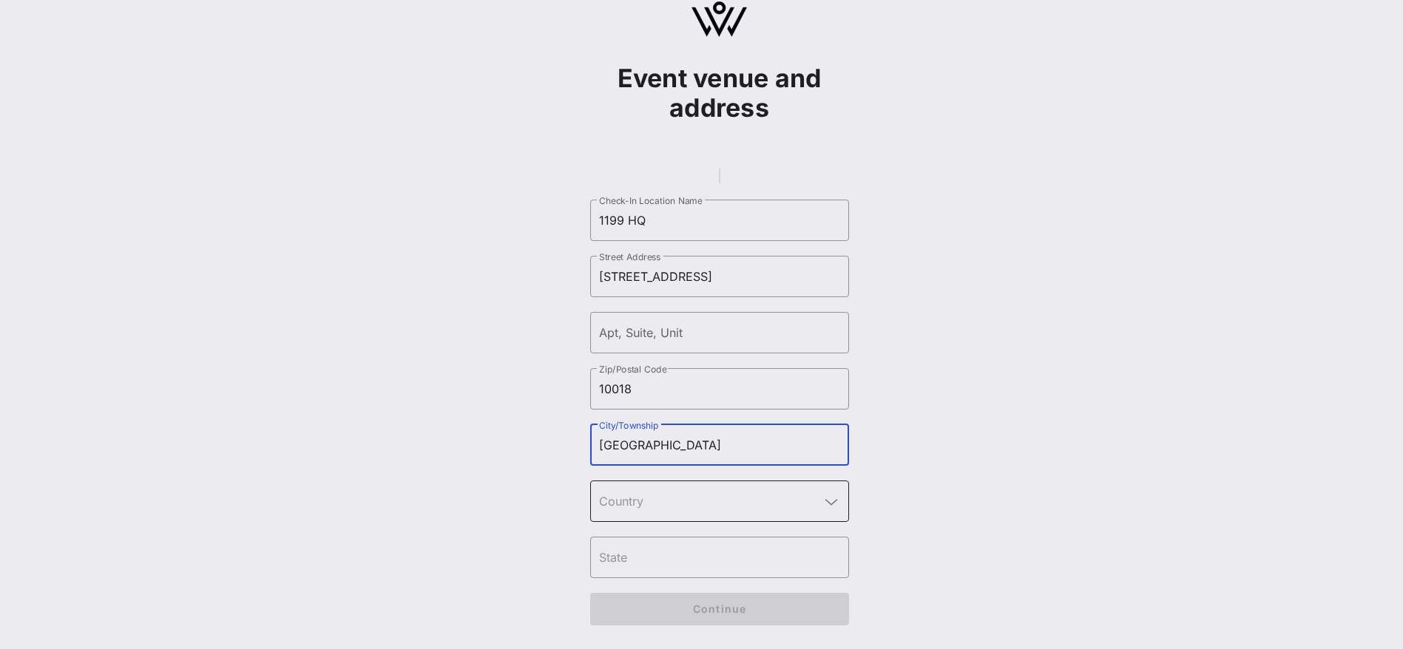
scroll to position [62, 0]
type input "[GEOGRAPHIC_DATA]"
click at [757, 512] on input "text" at bounding box center [709, 501] width 220 height 24
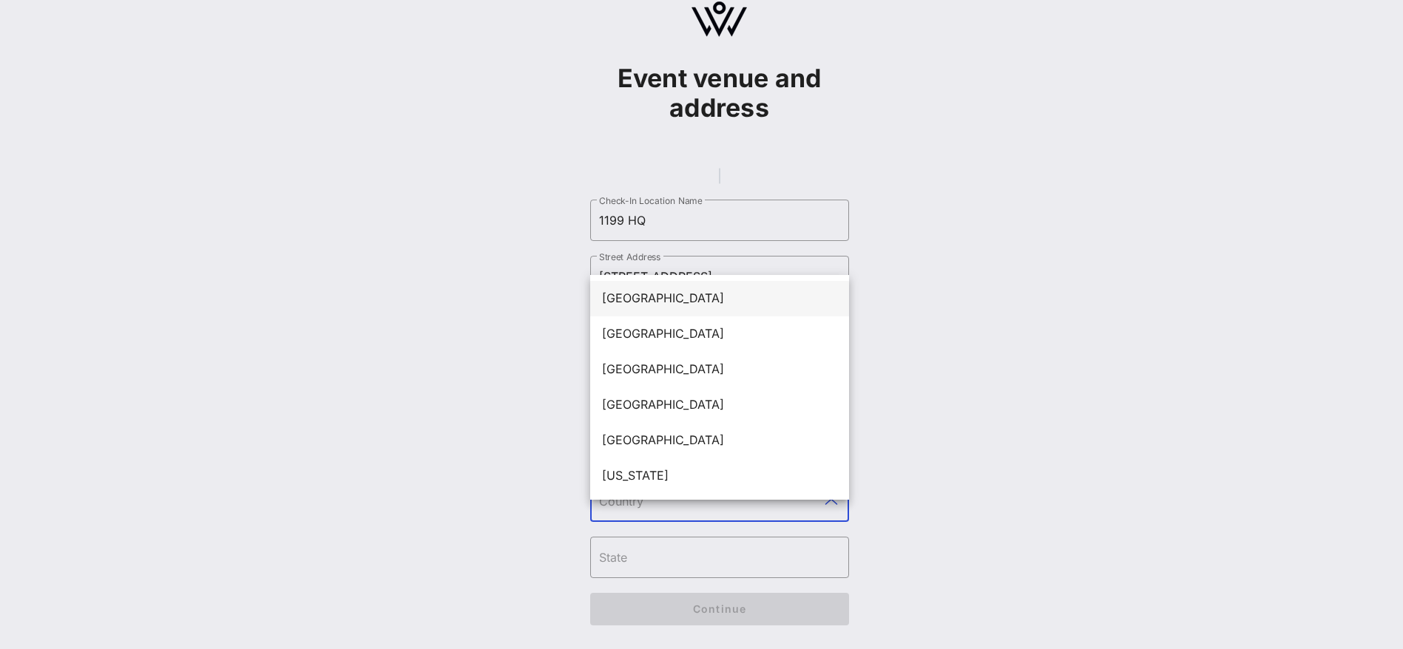
click at [650, 291] on div "[GEOGRAPHIC_DATA]" at bounding box center [719, 298] width 235 height 14
type input "[GEOGRAPHIC_DATA]"
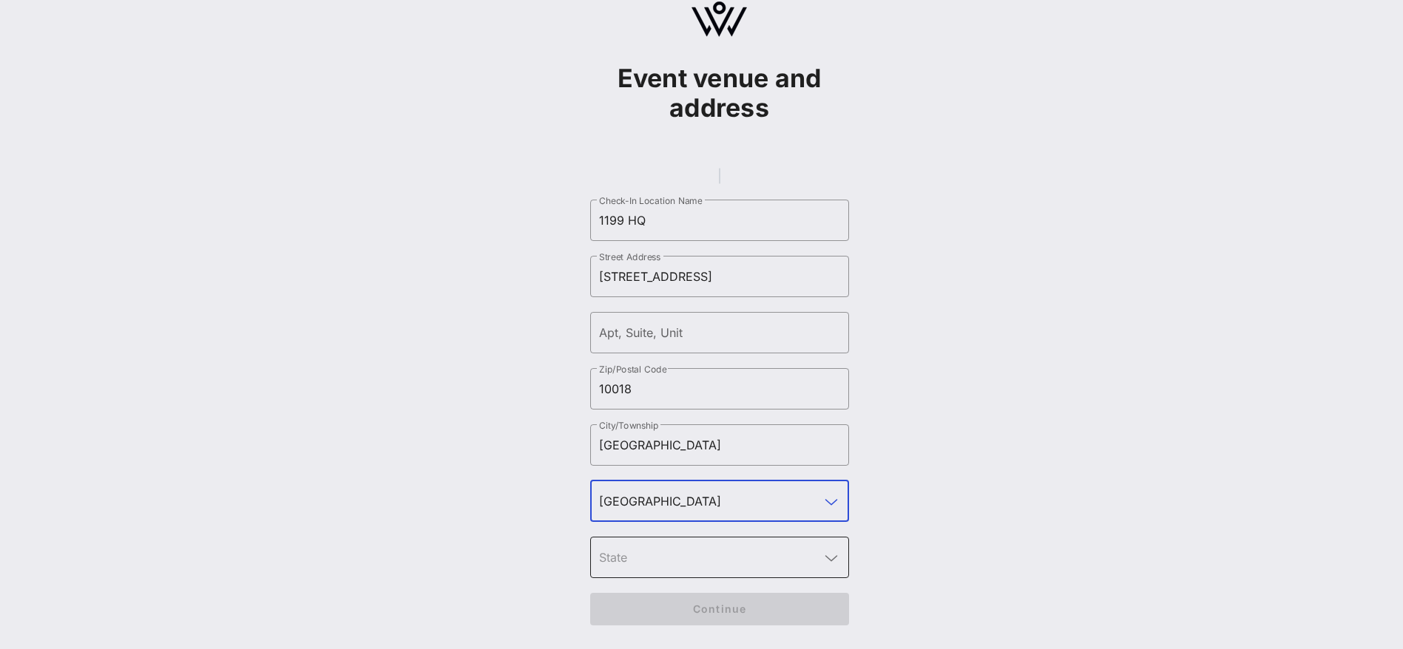
click at [635, 553] on input "text" at bounding box center [709, 558] width 220 height 24
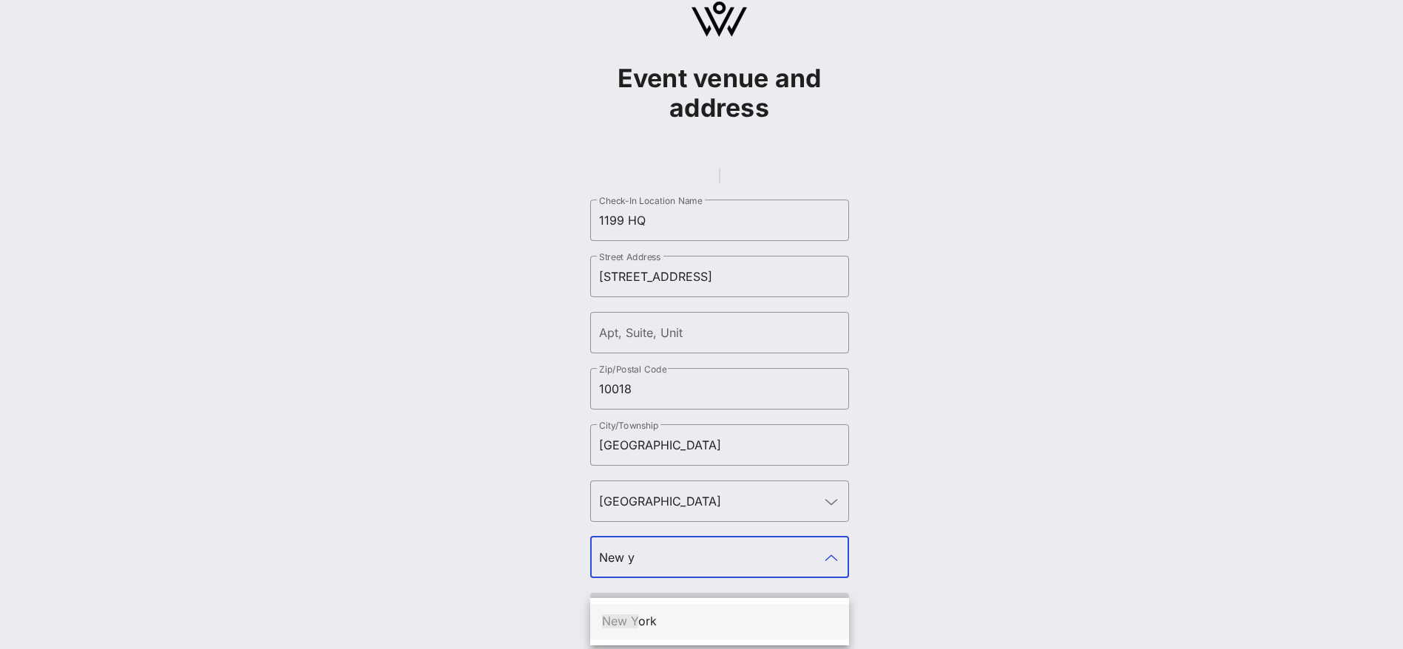
click at [660, 610] on div "New Y ork" at bounding box center [719, 622] width 235 height 32
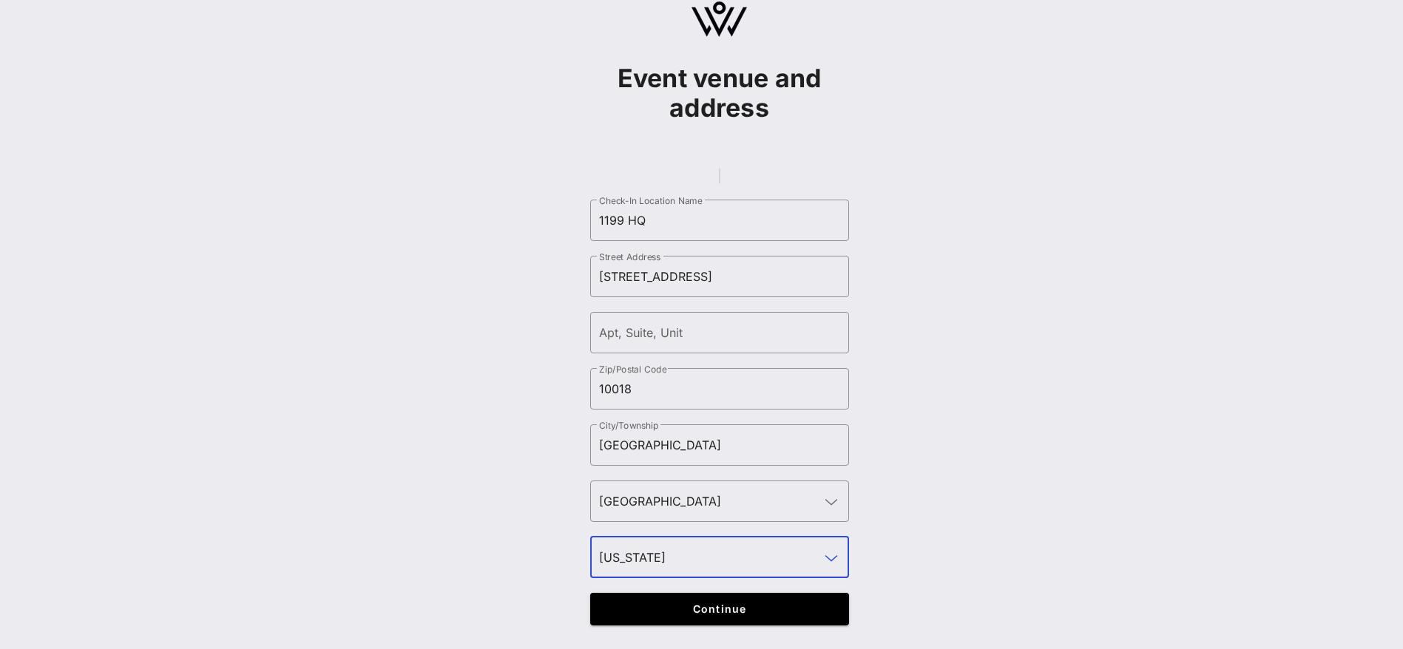
type input "[US_STATE]"
drag, startPoint x: 557, startPoint y: 528, endPoint x: 574, endPoint y: 567, distance: 42.7
click at [557, 528] on div "Event venue and address ​ Check-In Location Name 1199 HQ ​ Street Address 498 7…" at bounding box center [718, 303] width 1349 height 674
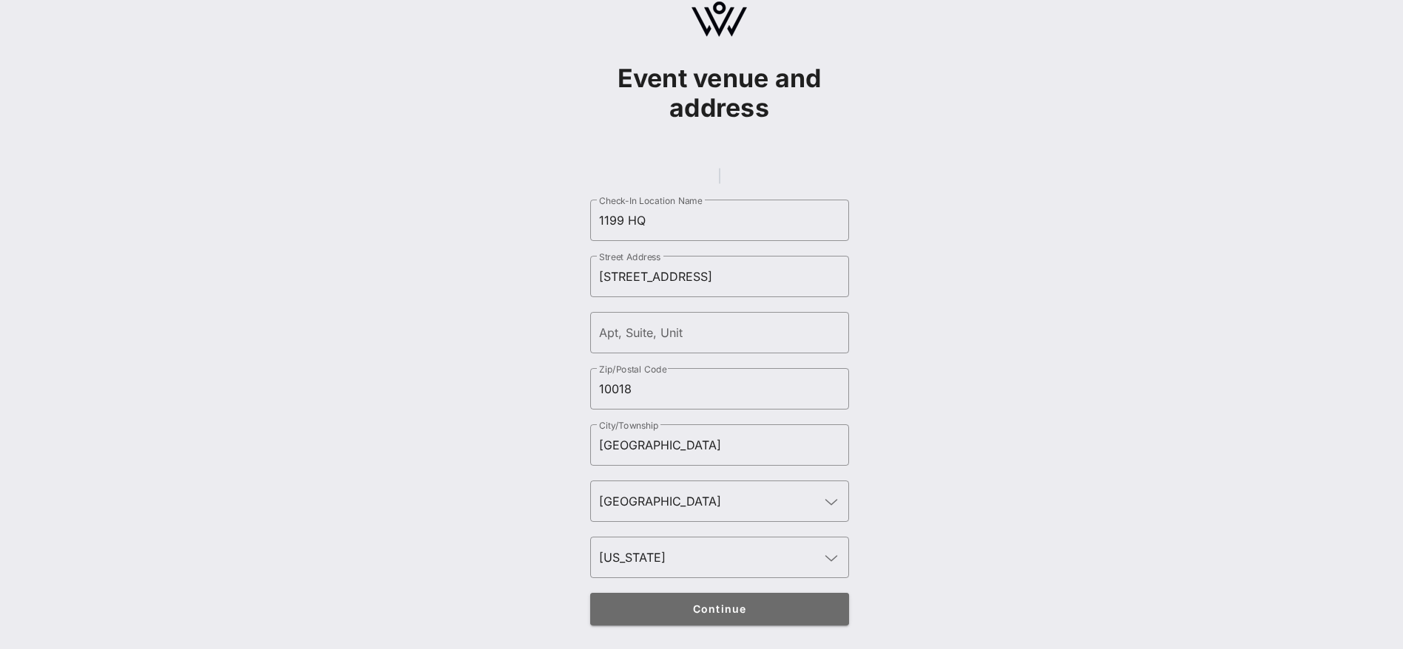
click at [719, 621] on button "Continue" at bounding box center [719, 609] width 259 height 33
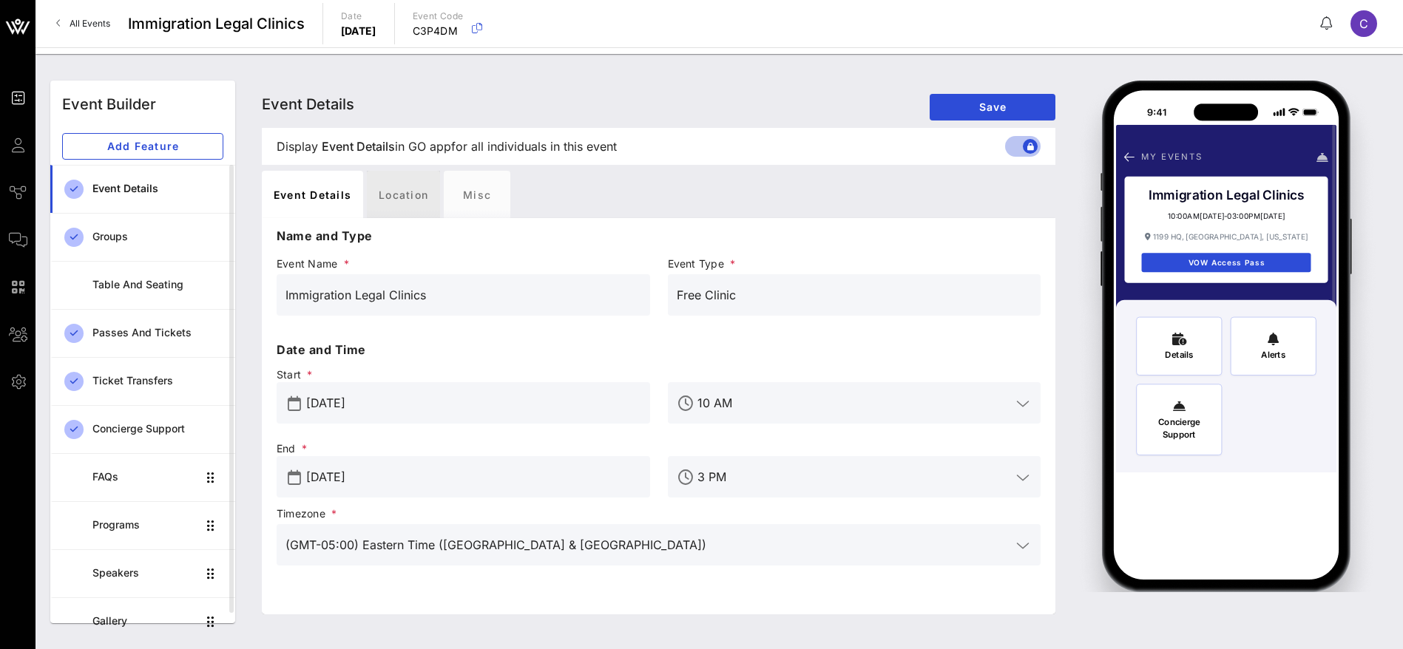
click at [416, 202] on div "Location" at bounding box center [403, 194] width 73 height 47
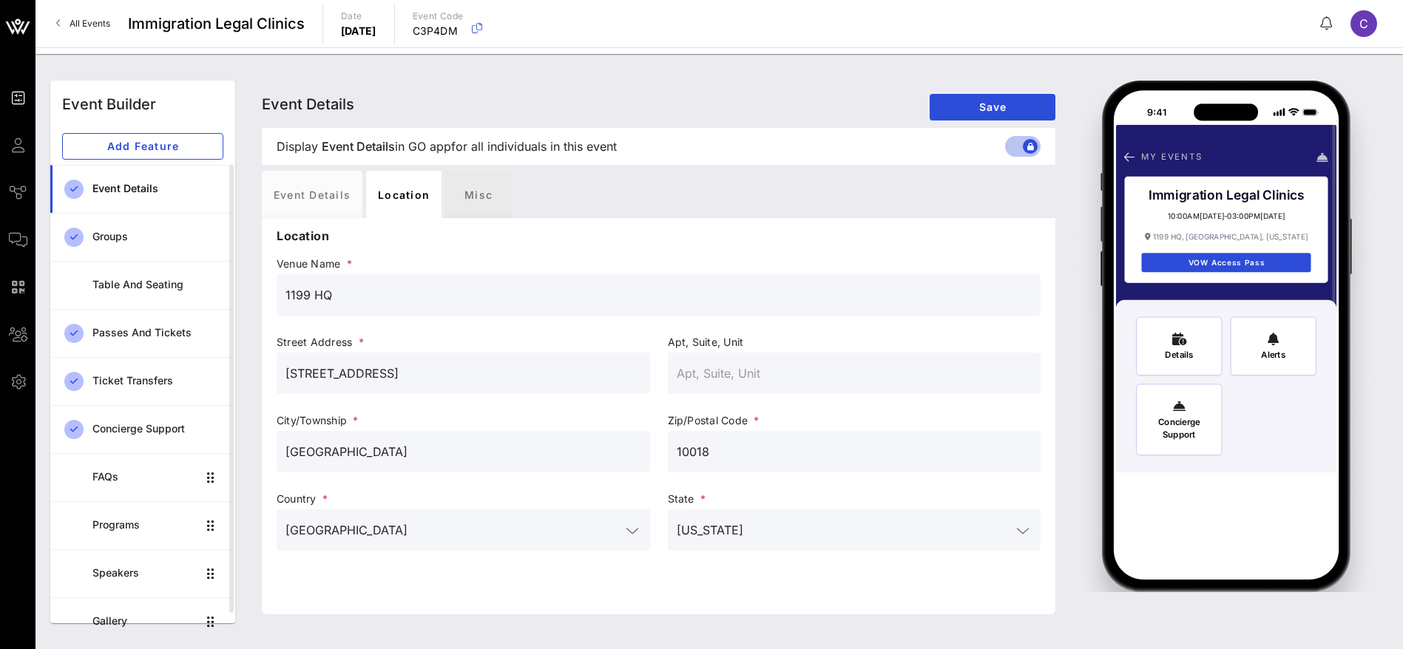
click at [473, 190] on div "Misc" at bounding box center [478, 194] width 67 height 47
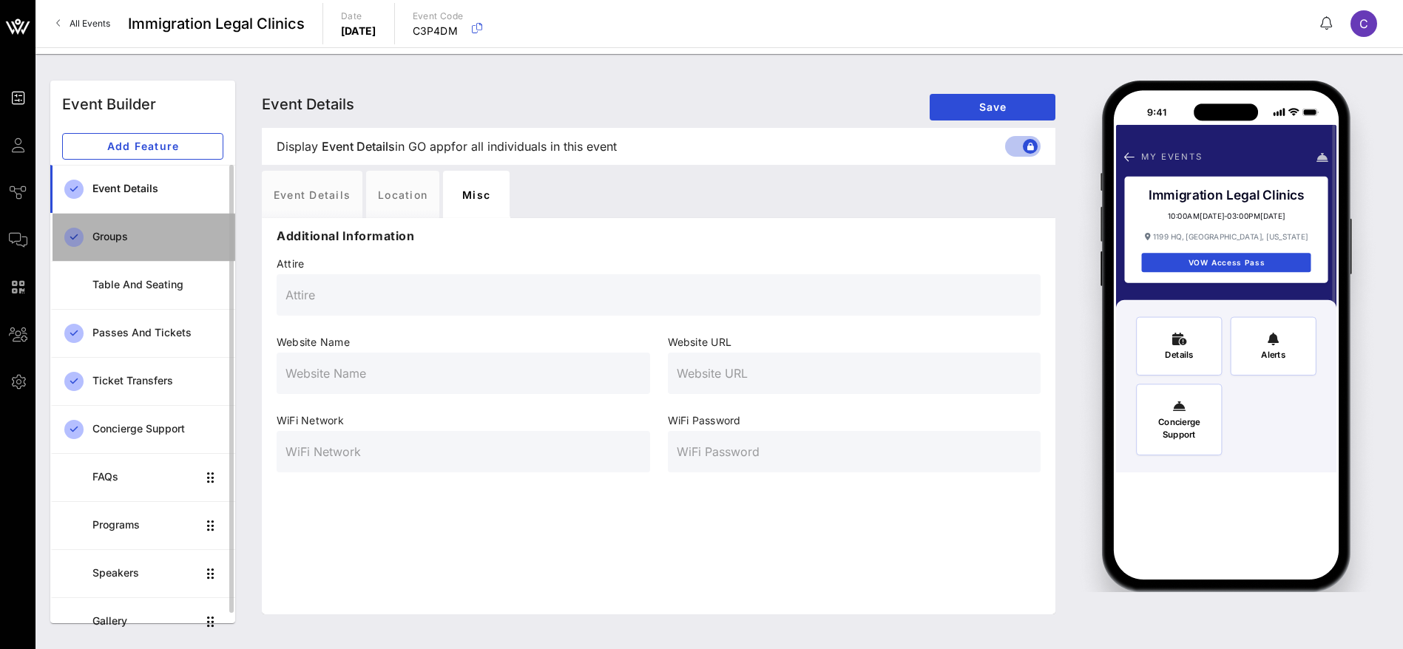
click at [110, 231] on div "Groups" at bounding box center [157, 237] width 131 height 13
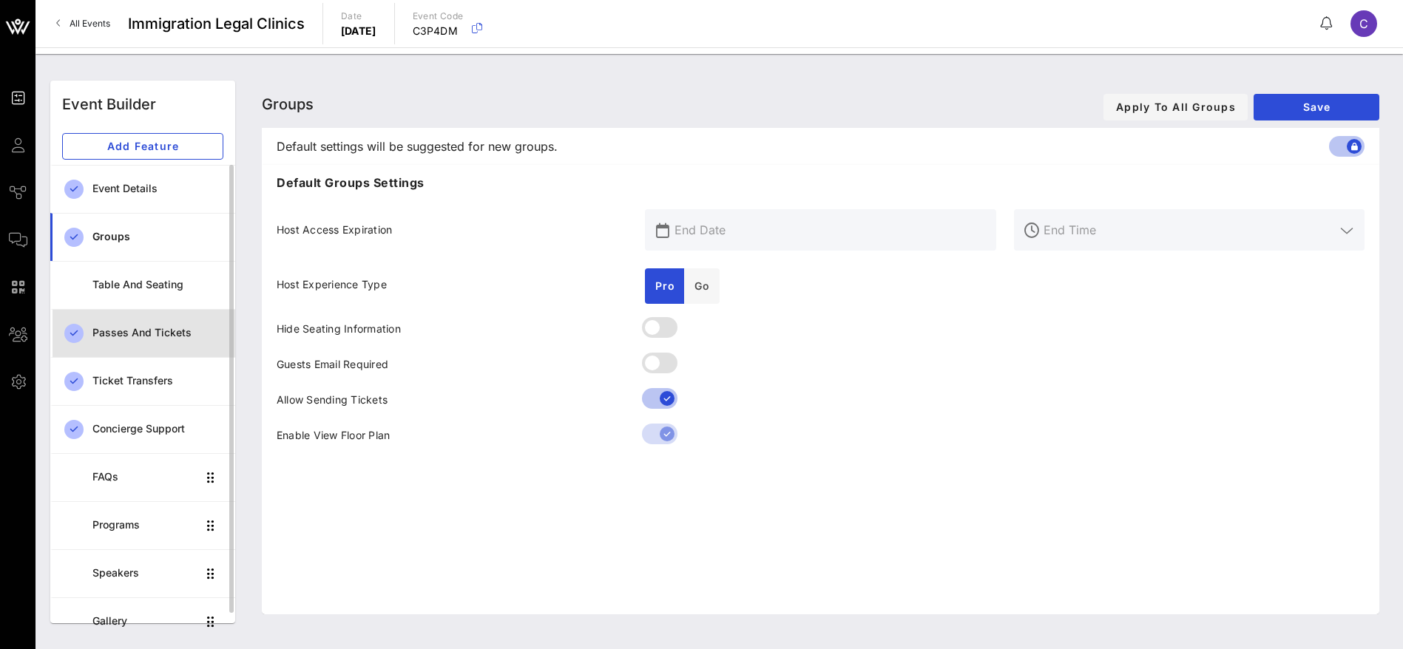
click at [135, 337] on div "Passes and Tickets" at bounding box center [157, 333] width 131 height 13
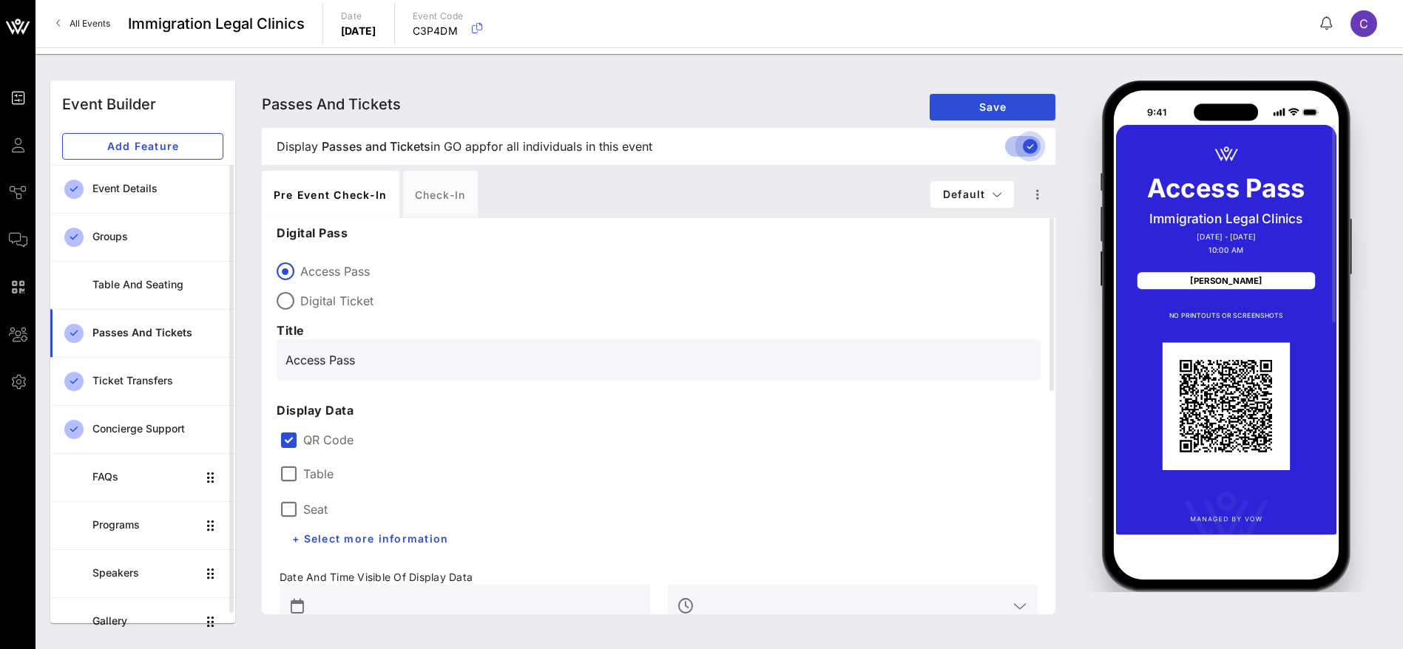
click at [1037, 148] on div at bounding box center [1029, 146] width 25 height 25
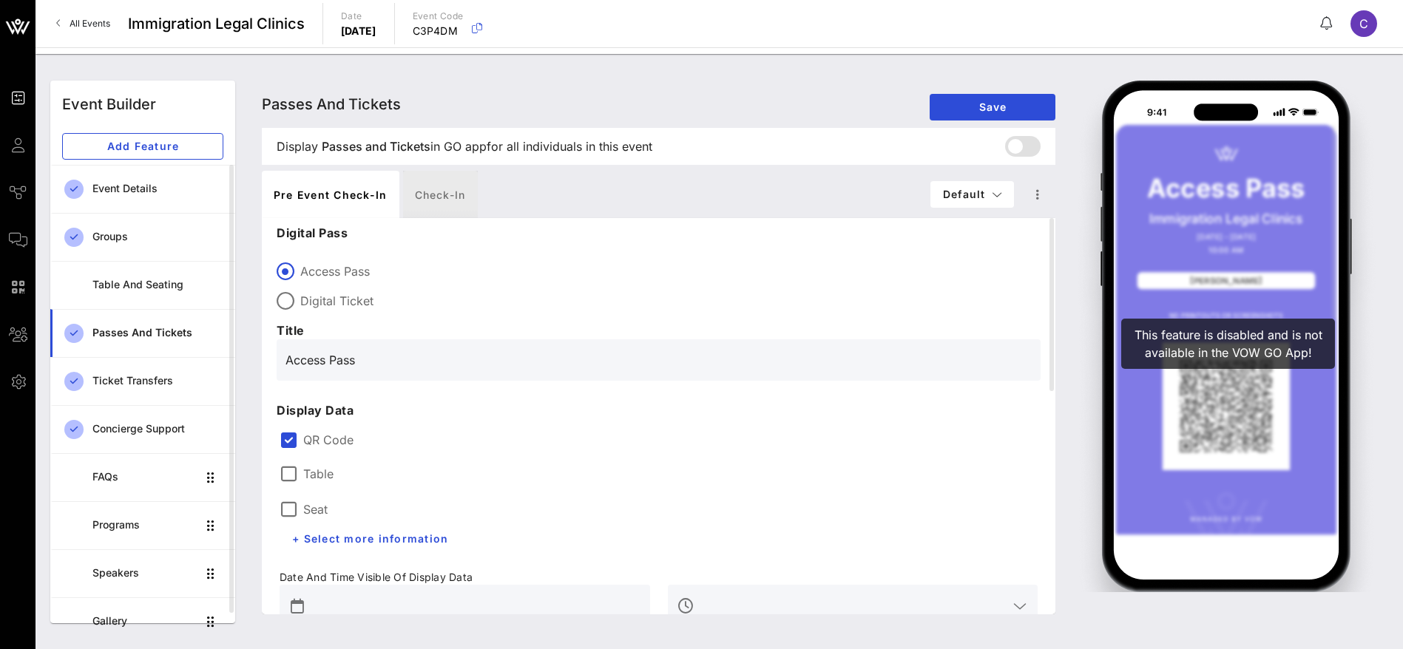
click at [436, 195] on div "Check-in" at bounding box center [440, 194] width 75 height 47
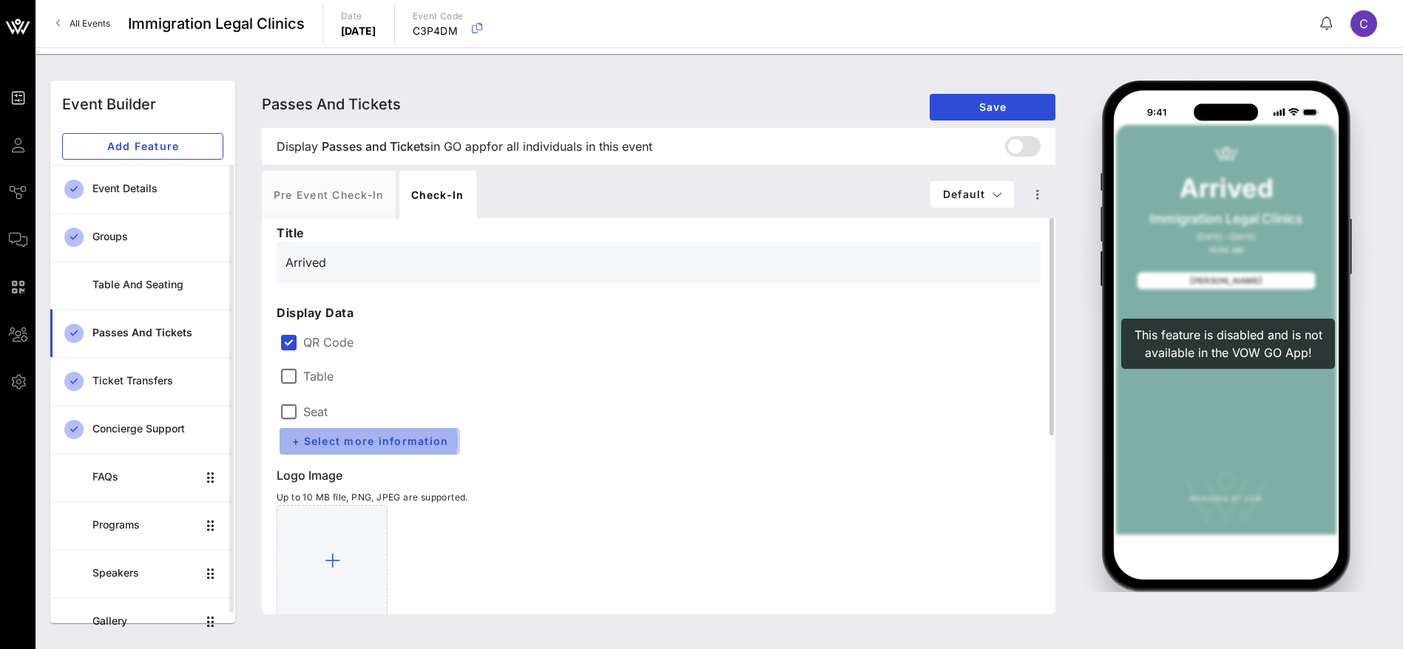
click at [311, 433] on button "+ Select more information" at bounding box center [369, 441] width 180 height 27
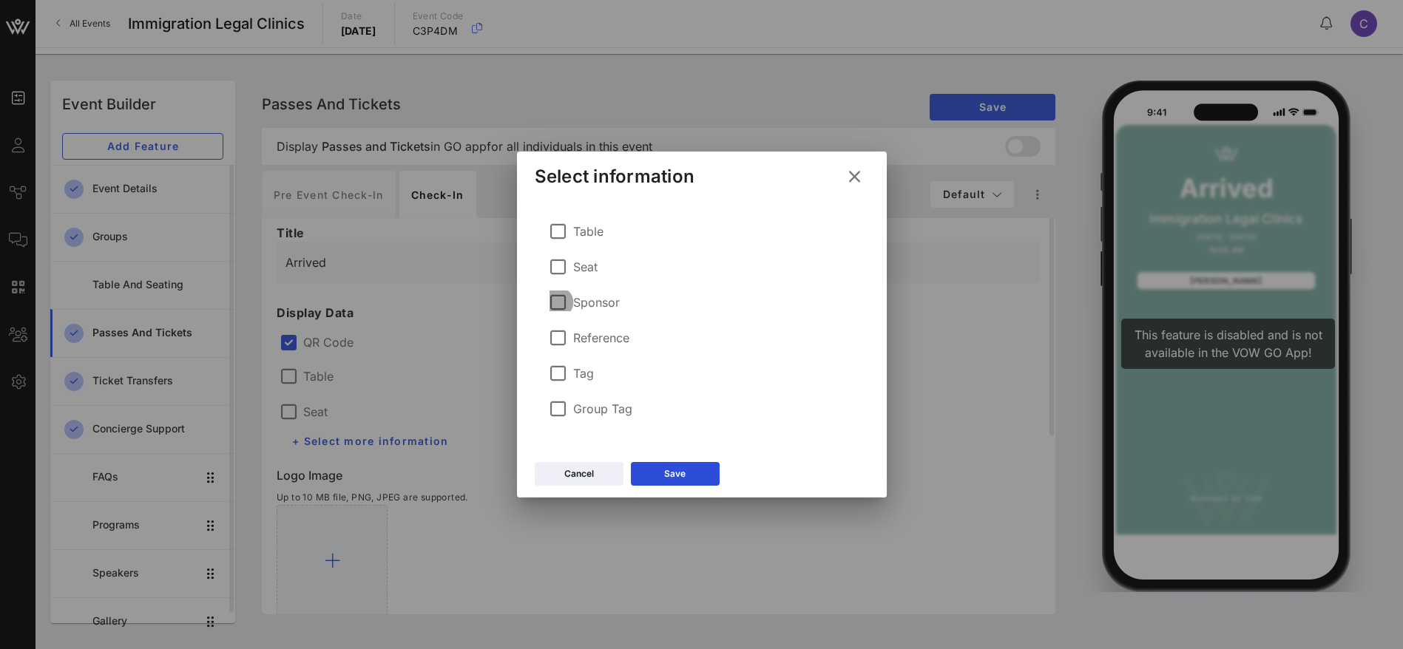
click at [554, 305] on div at bounding box center [558, 302] width 25 height 25
click at [689, 467] on button "Save" at bounding box center [675, 474] width 89 height 24
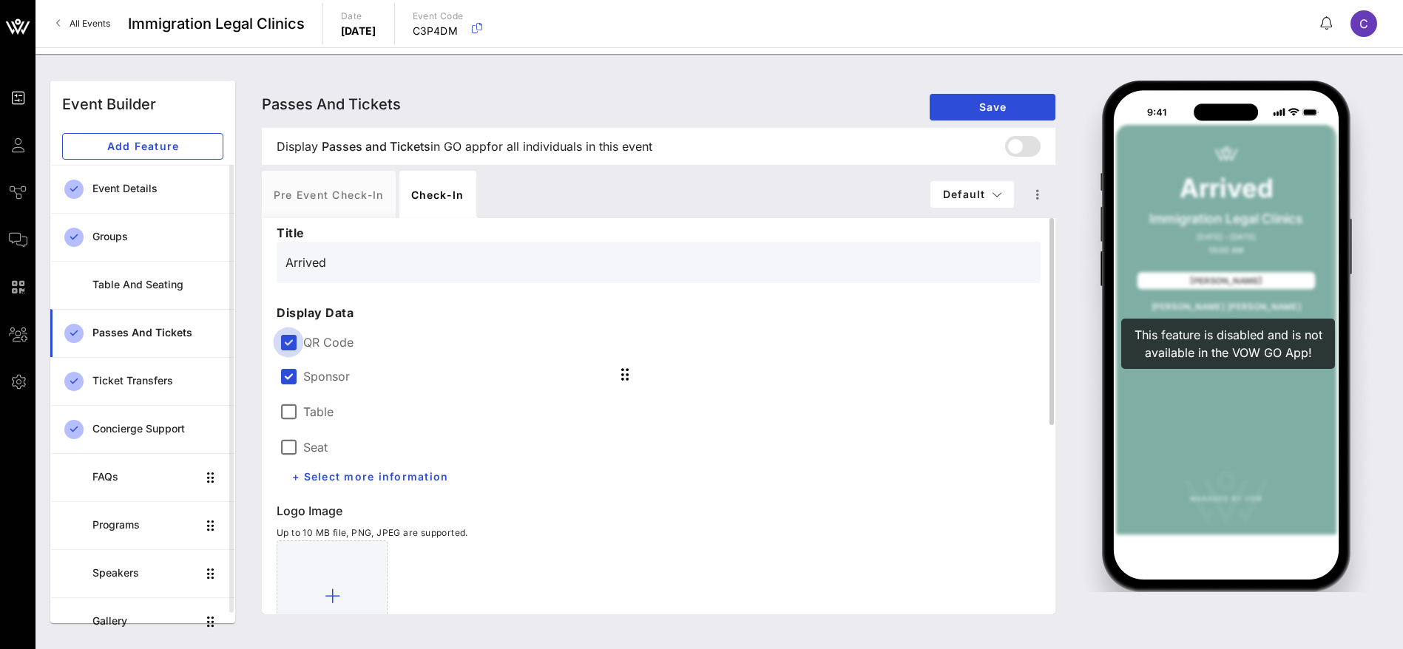
click at [291, 337] on div at bounding box center [288, 342] width 25 height 25
click at [330, 191] on div "Pre Event Check-in" at bounding box center [329, 194] width 134 height 47
type input "Access Pass"
type input "#2D23D7"
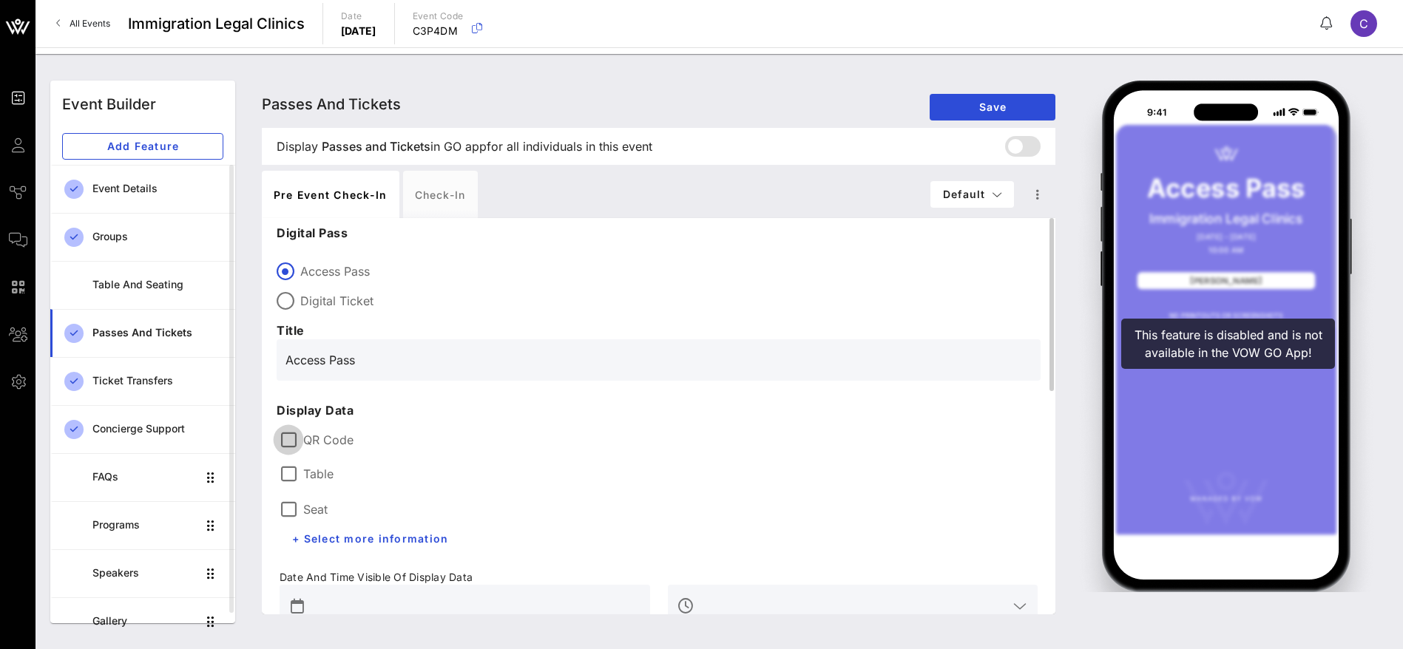
click at [288, 435] on div at bounding box center [288, 439] width 25 height 25
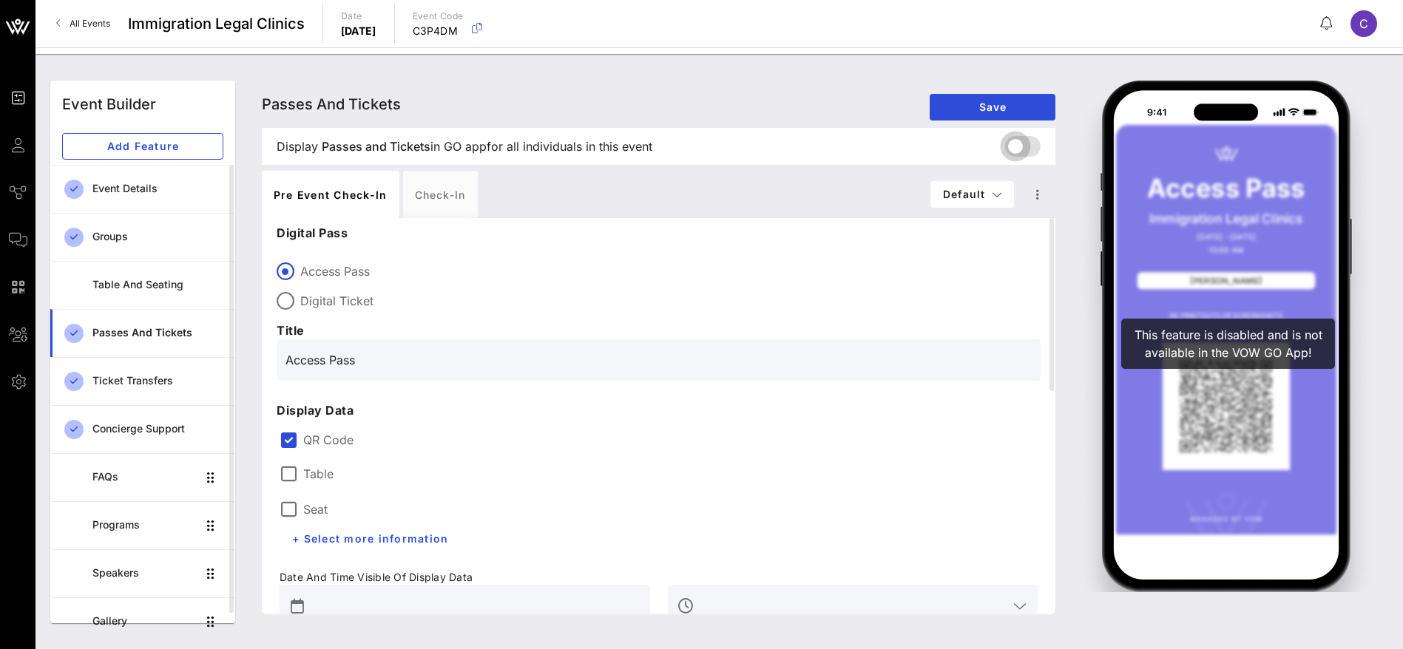
click at [1012, 155] on div at bounding box center [1015, 146] width 25 height 25
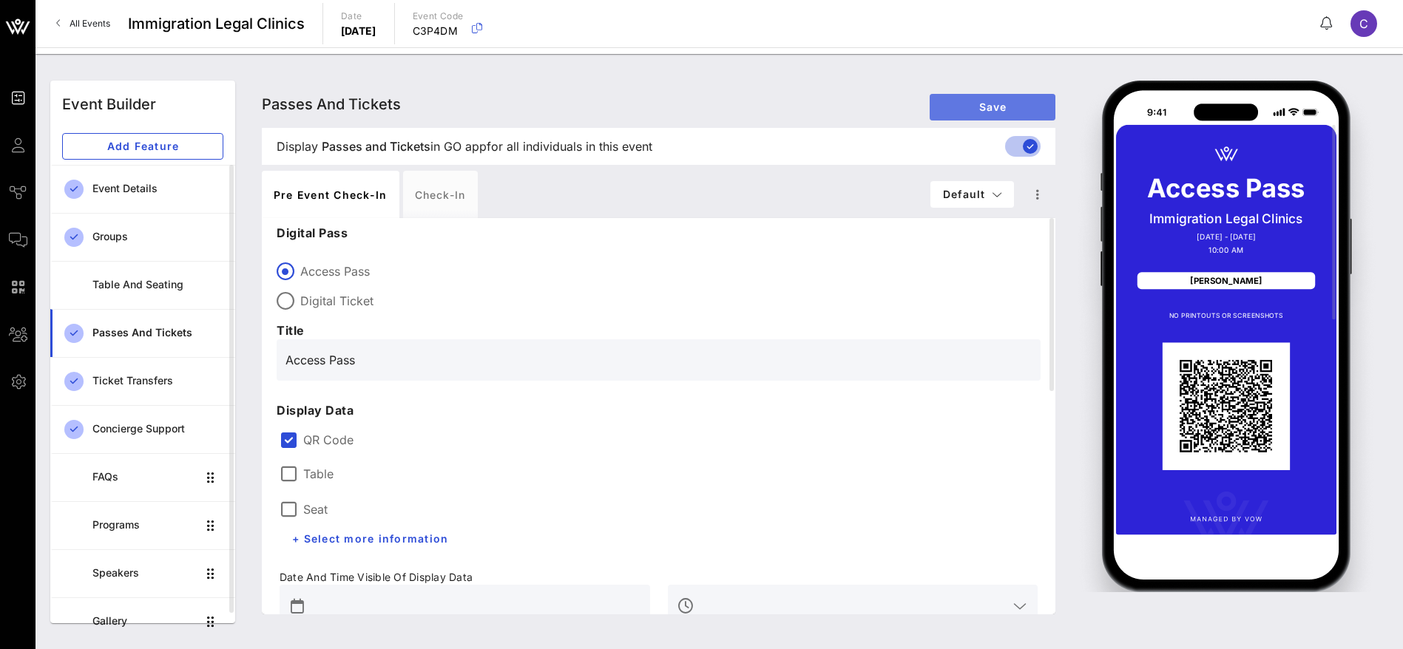
click at [1007, 112] on span "Save" at bounding box center [992, 107] width 102 height 13
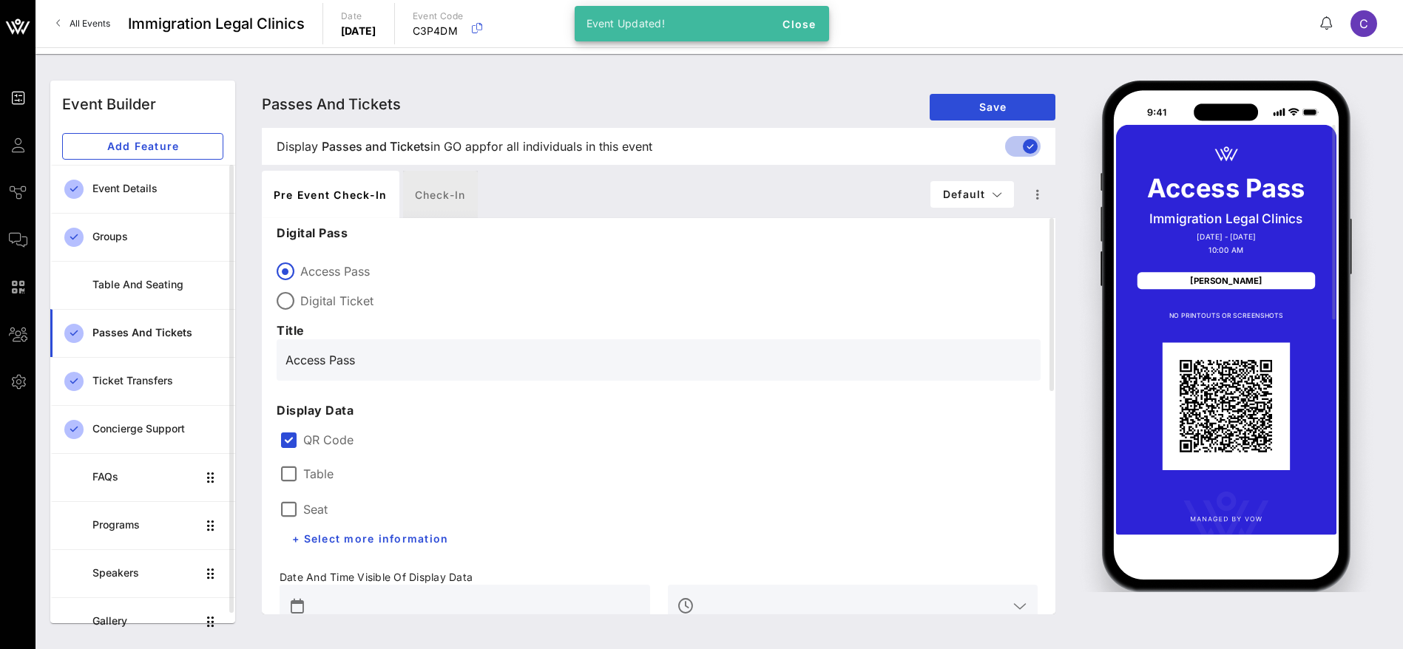
click at [437, 189] on div "Check-in" at bounding box center [440, 194] width 75 height 47
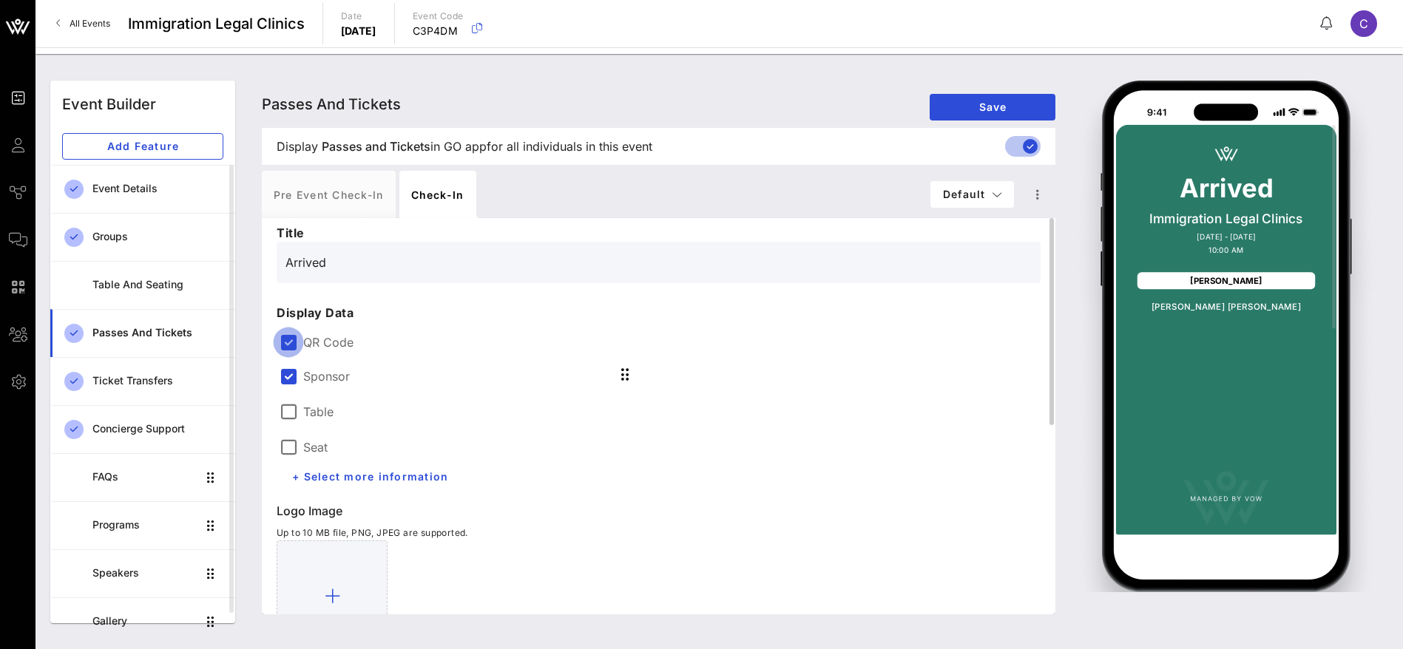
click at [292, 343] on div at bounding box center [288, 342] width 25 height 25
click at [999, 112] on span "Save" at bounding box center [992, 107] width 102 height 13
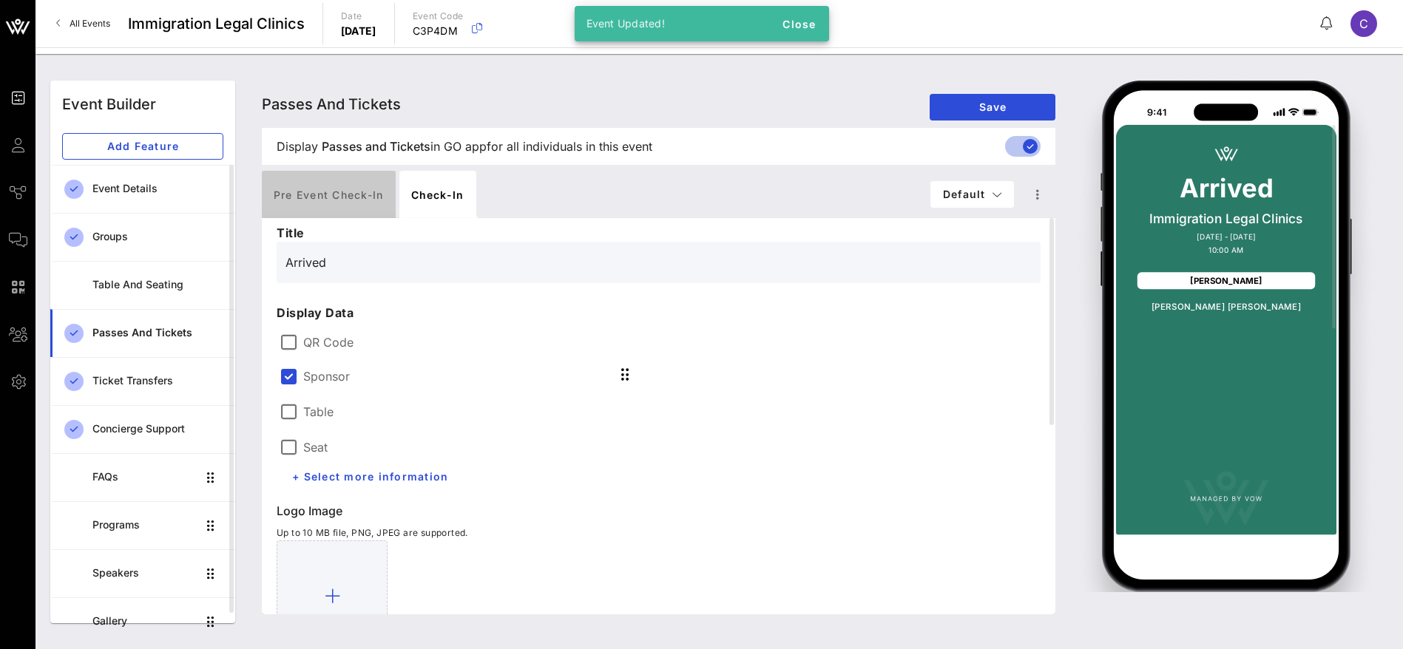
click at [331, 191] on div "Pre Event Check-in" at bounding box center [329, 194] width 134 height 47
type input "Access Pass"
type input "#2D23D7"
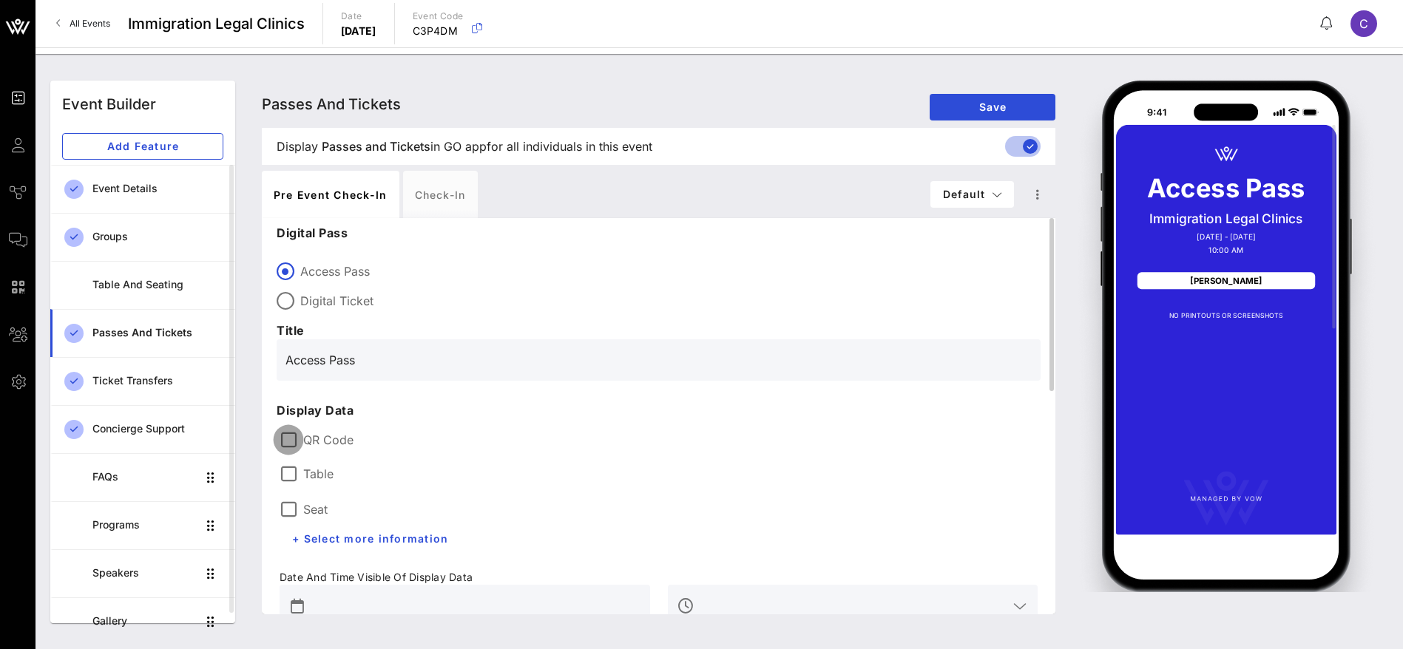
click at [291, 437] on div at bounding box center [288, 439] width 25 height 25
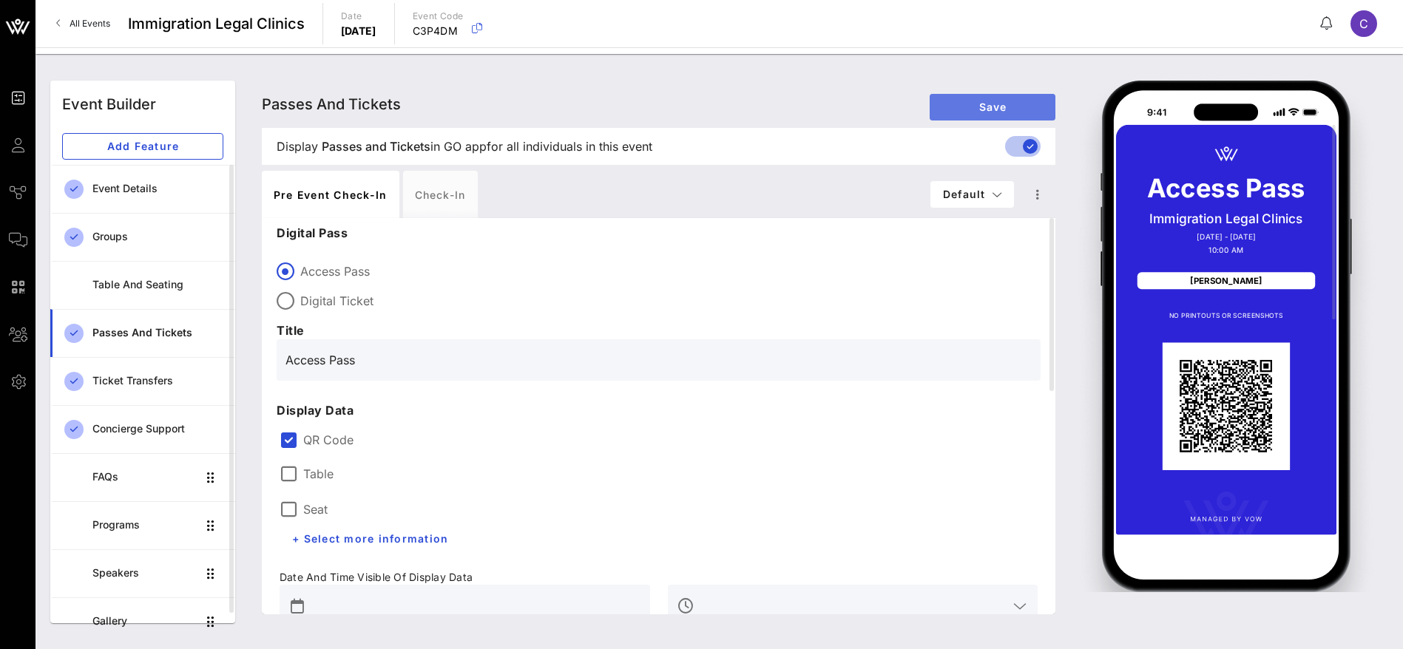
click at [992, 102] on span "Save" at bounding box center [992, 107] width 102 height 13
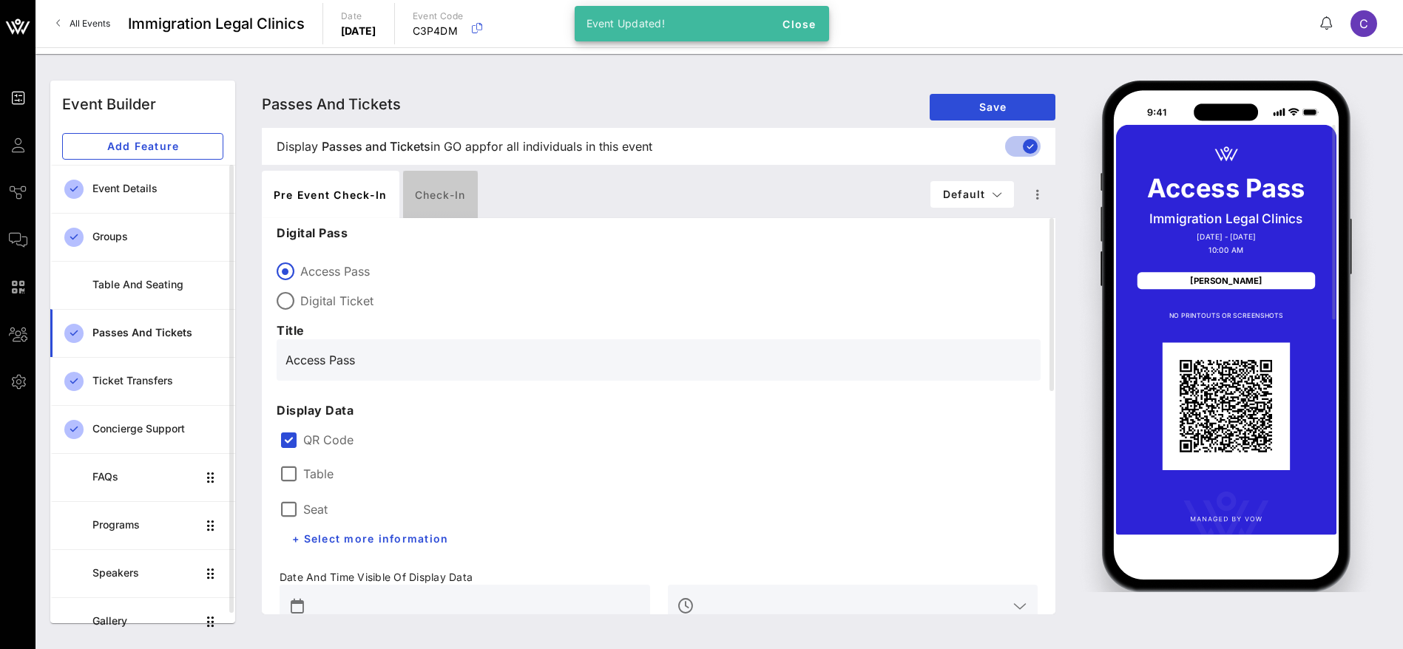
click at [427, 194] on div "Check-in" at bounding box center [440, 194] width 75 height 47
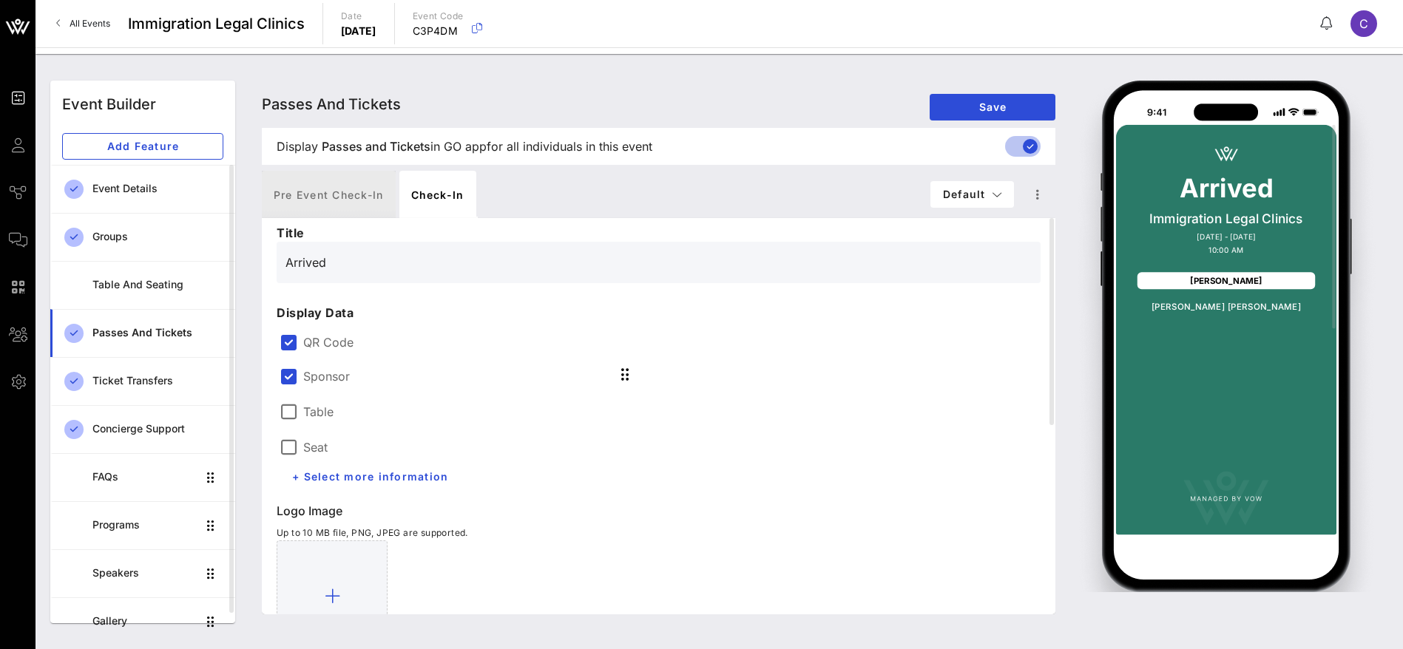
click at [311, 187] on div "Pre Event Check-in" at bounding box center [329, 194] width 134 height 47
type input "Access Pass"
type input "#2D23D7"
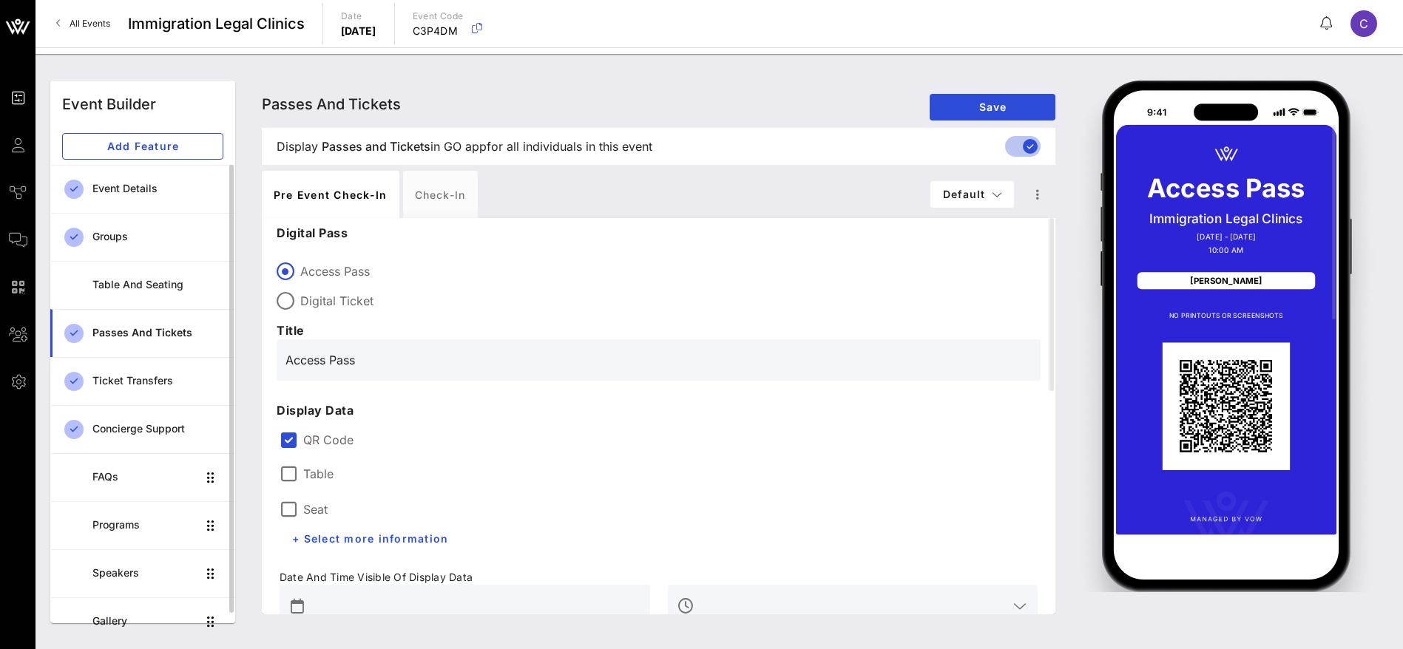
click at [131, 329] on div "Passes and Tickets" at bounding box center [157, 333] width 131 height 13
click at [141, 385] on div "Ticket Transfers" at bounding box center [157, 381] width 131 height 13
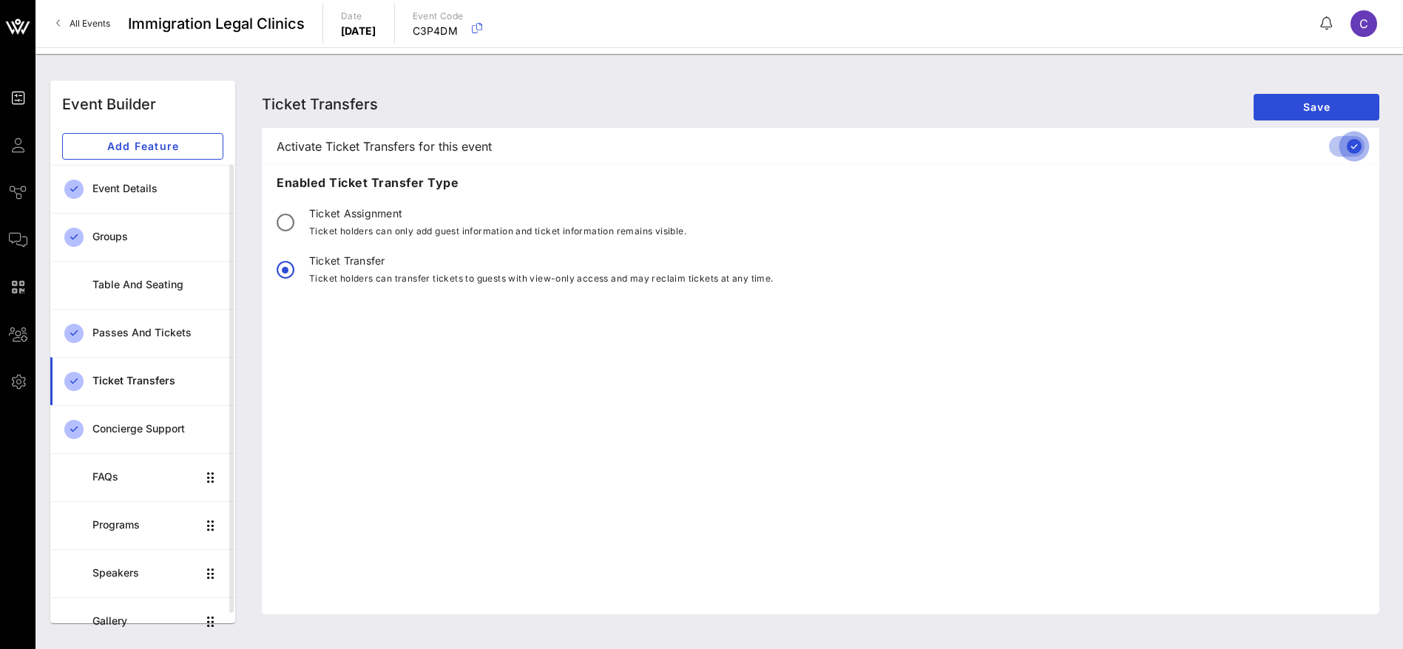
click at [1357, 144] on div at bounding box center [1353, 146] width 25 height 25
click at [152, 432] on div "Concierge Support" at bounding box center [157, 429] width 131 height 13
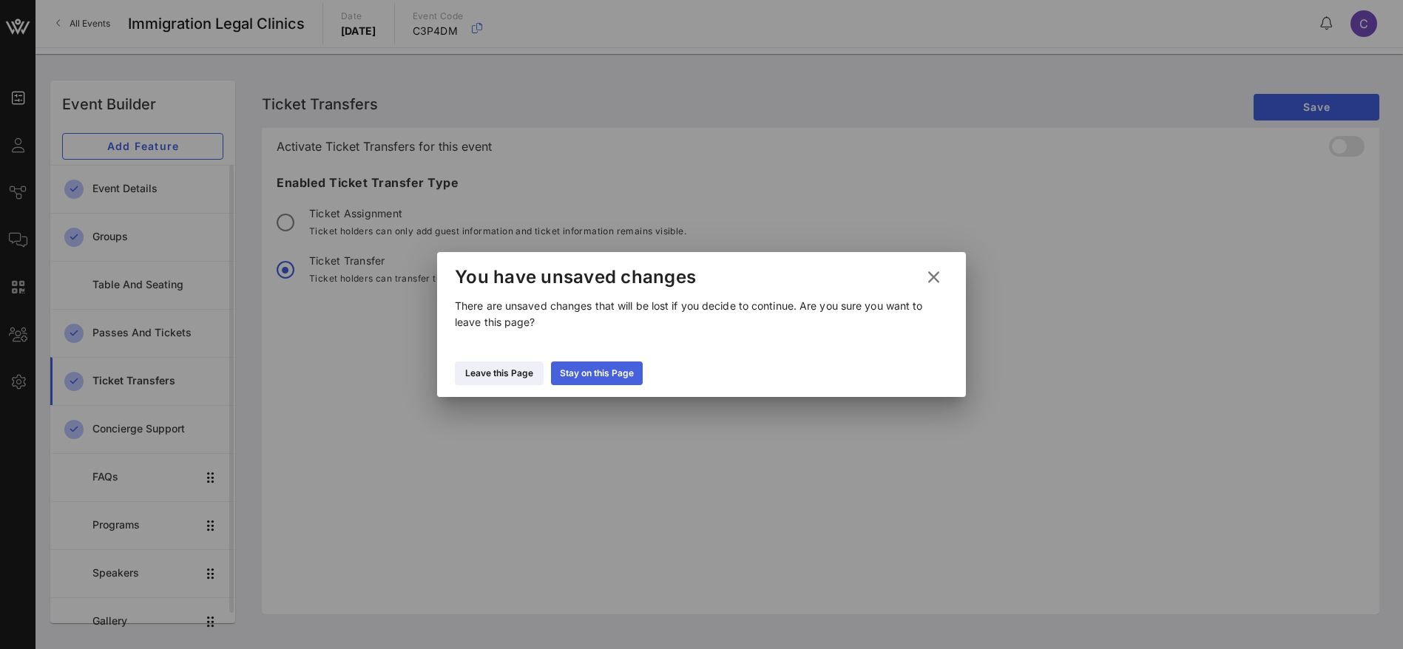
click at [597, 369] on icon at bounding box center [596, 373] width 10 height 9
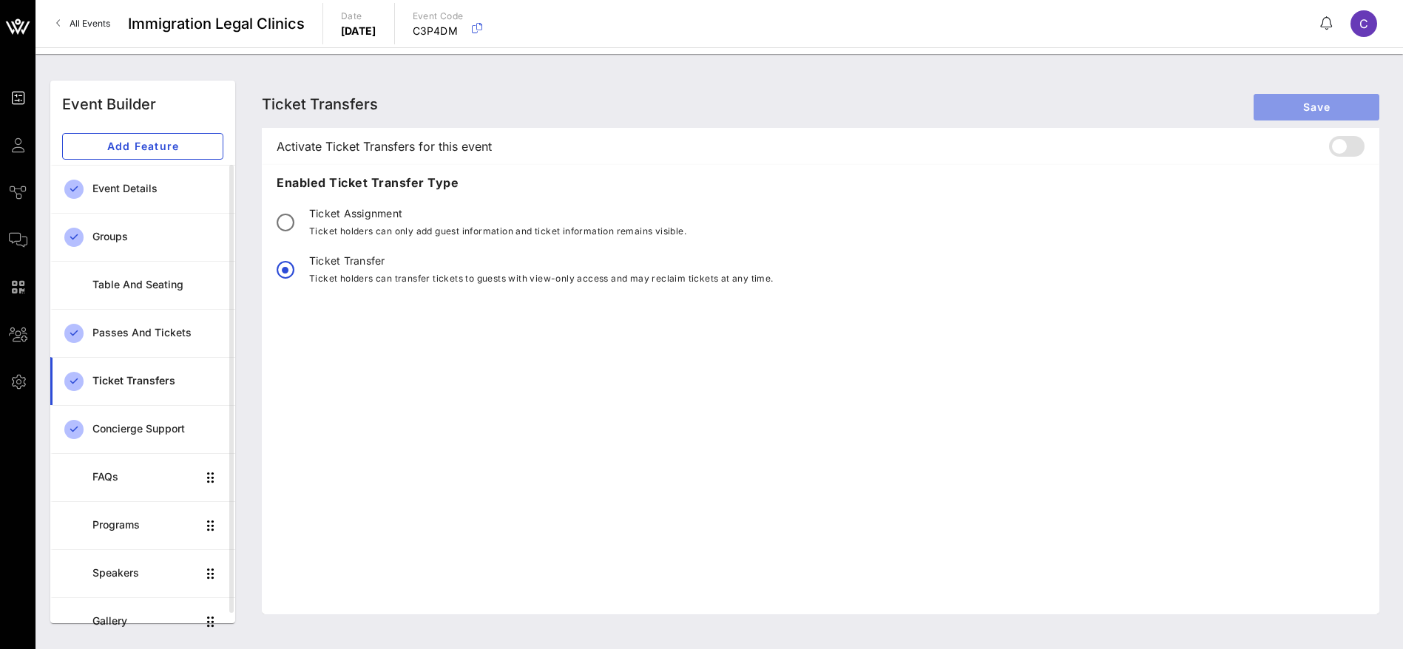
click at [1313, 101] on span "Save" at bounding box center [1316, 107] width 102 height 13
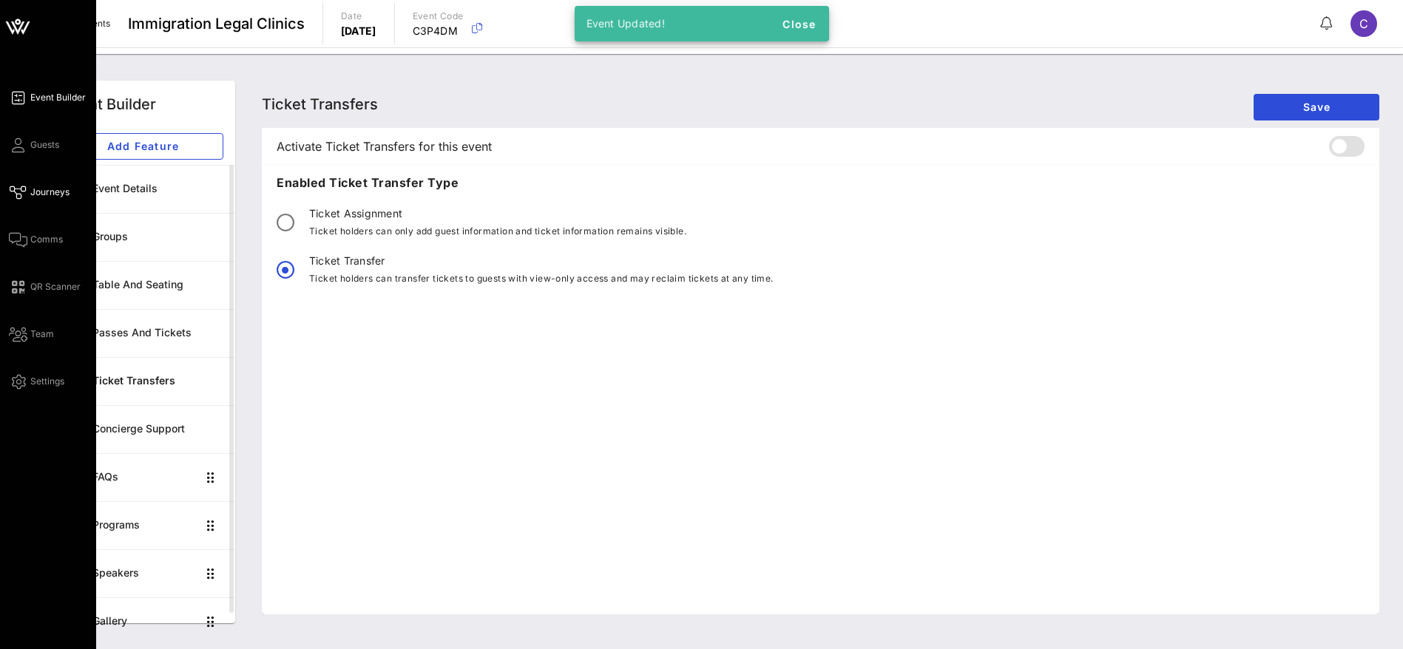
click at [26, 191] on icon at bounding box center [18, 192] width 18 height 2
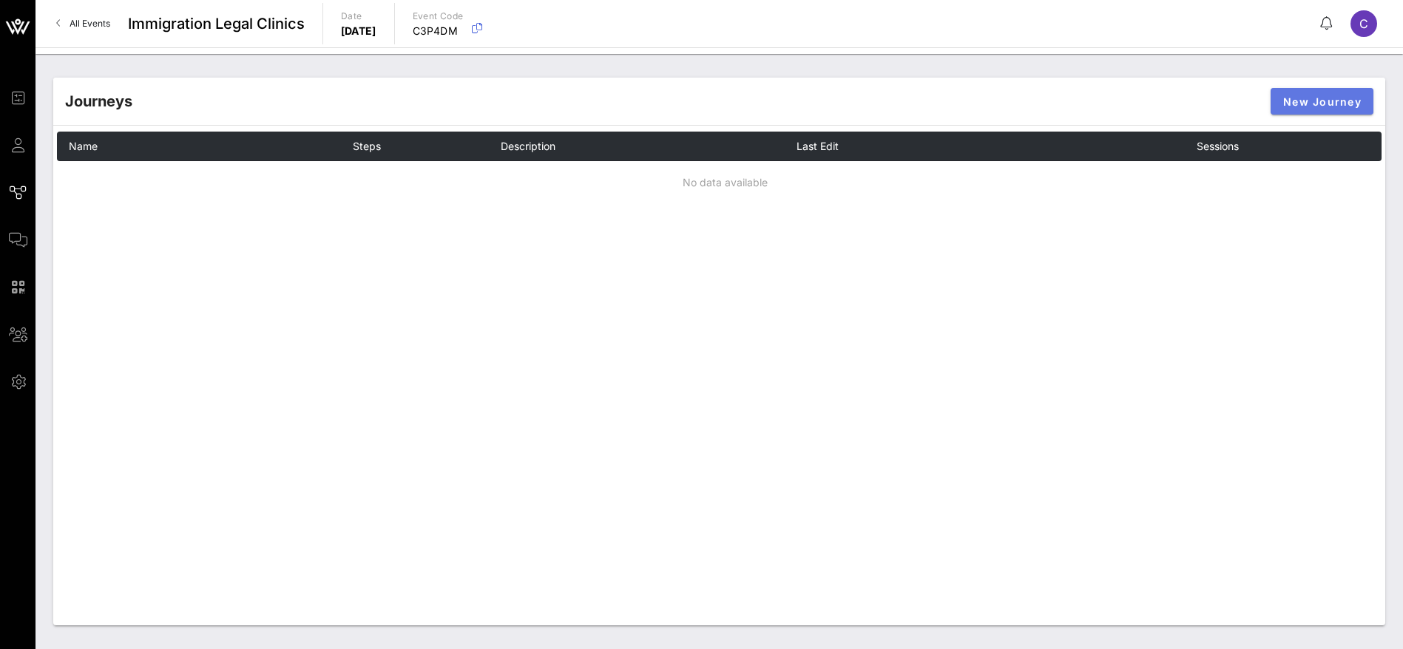
click at [1309, 96] on span "New Journey" at bounding box center [1321, 101] width 79 height 13
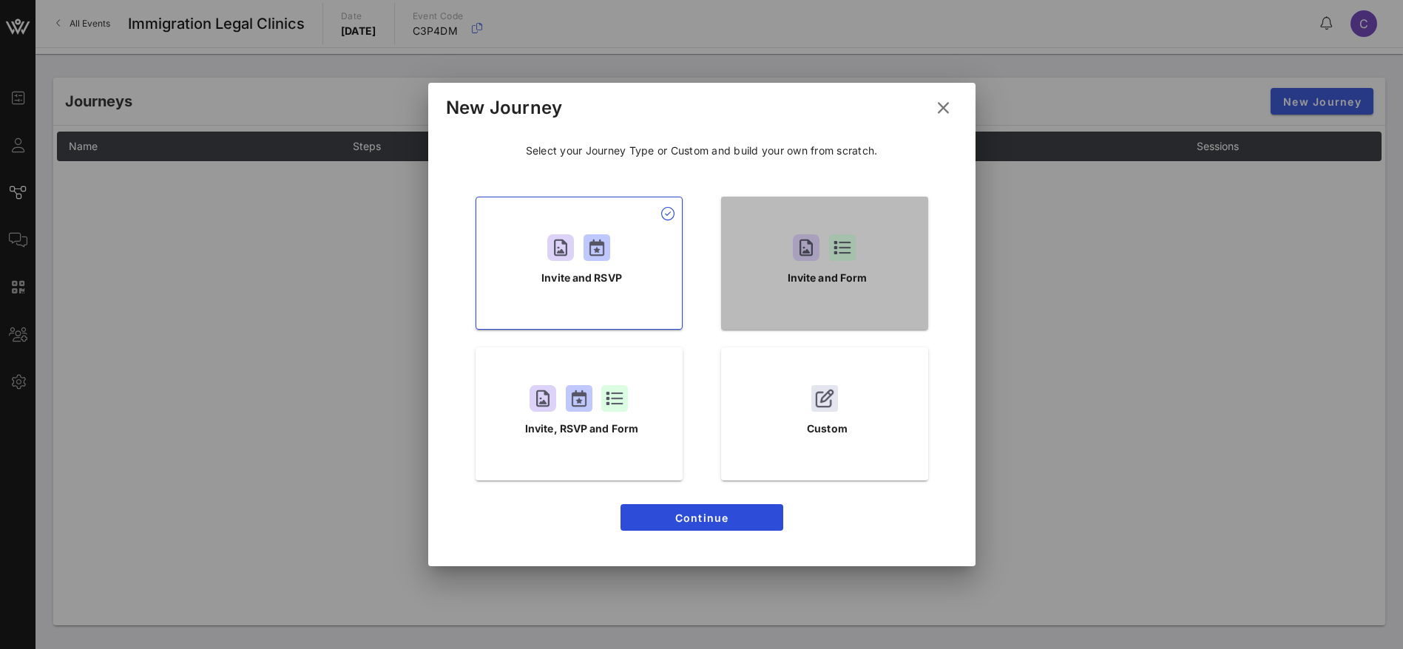
click at [842, 265] on div "Invite and Form" at bounding box center [824, 263] width 207 height 133
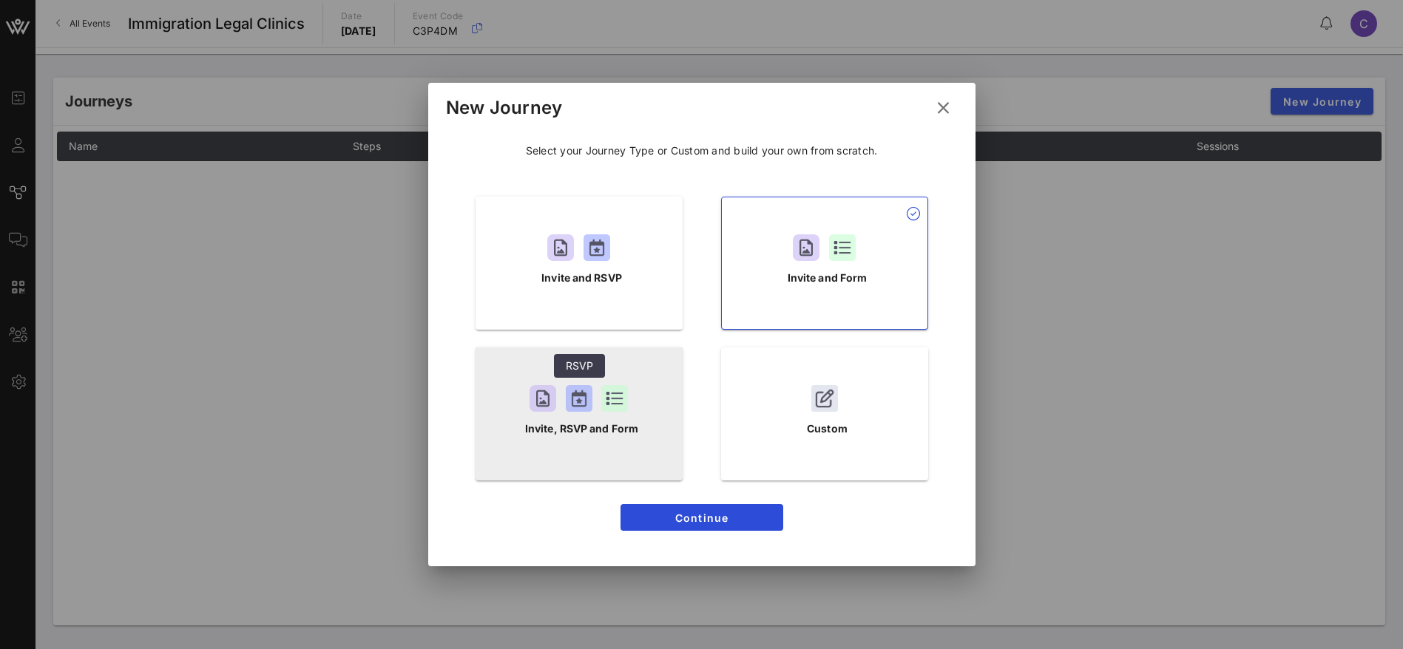
click at [575, 402] on div at bounding box center [579, 398] width 27 height 27
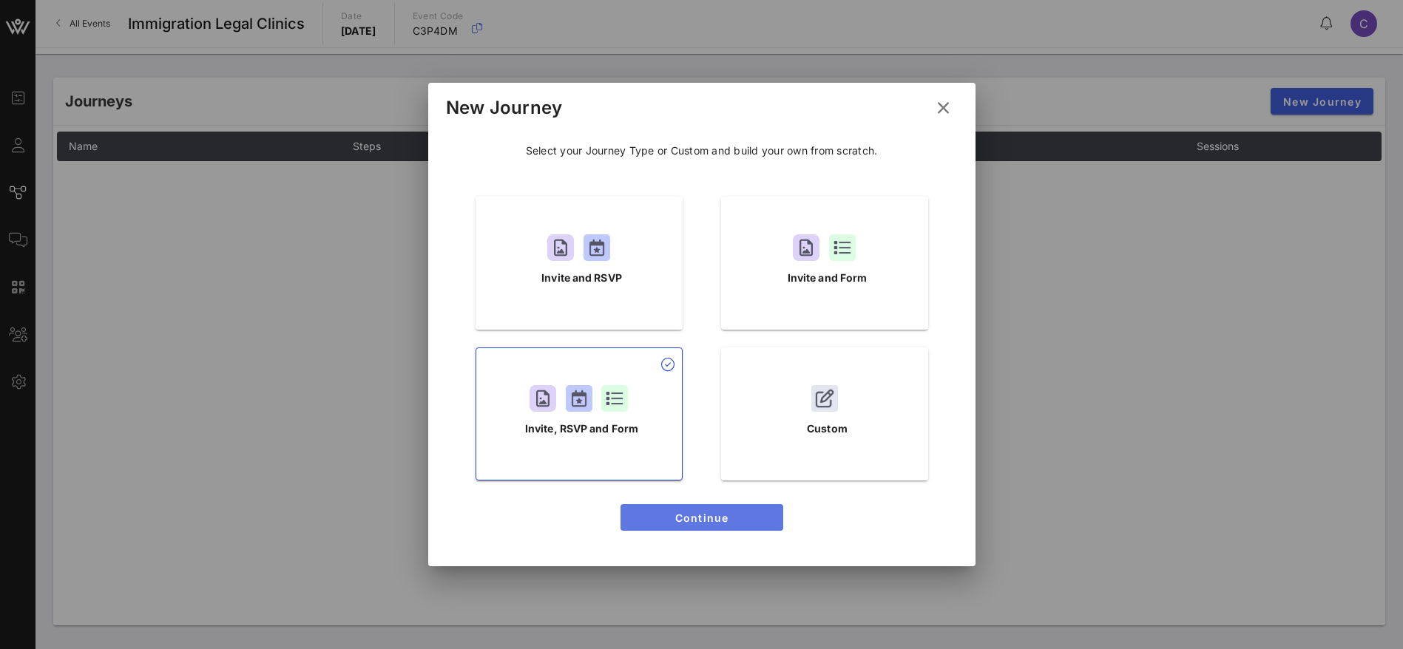
click at [728, 520] on span "Continue" at bounding box center [701, 518] width 139 height 13
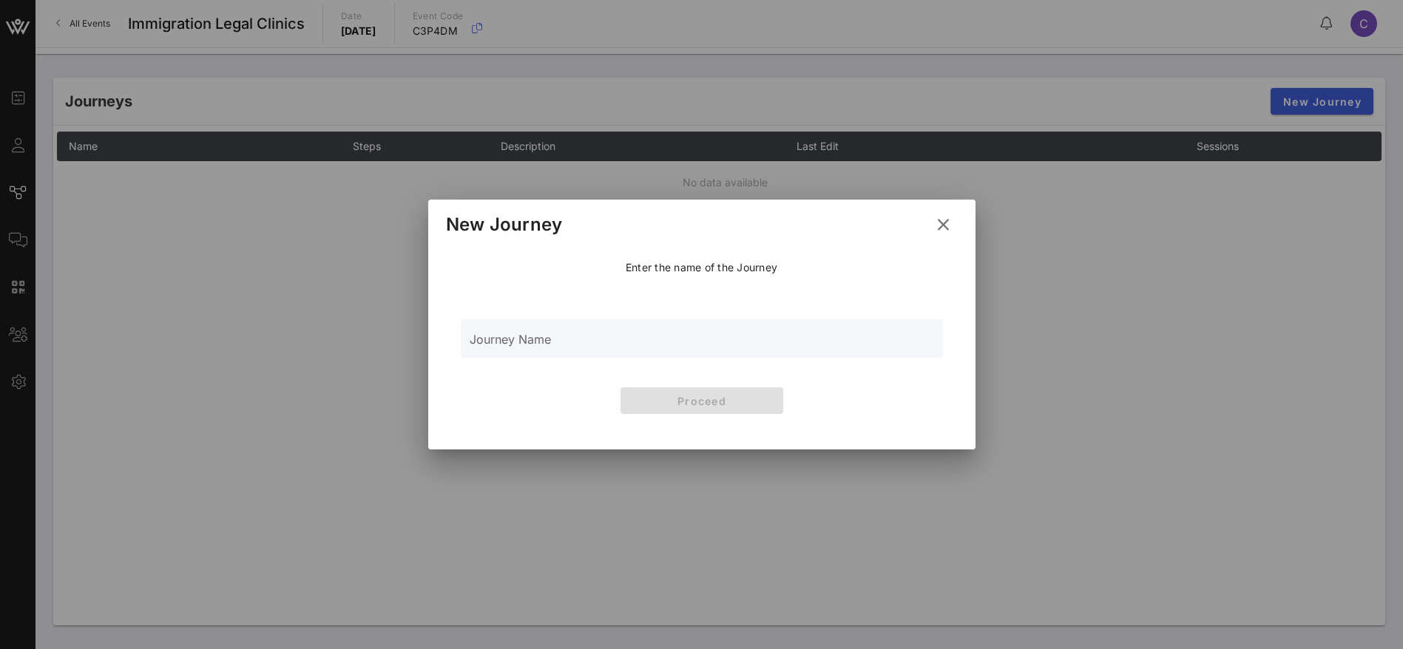
click at [571, 333] on div "Journey Name" at bounding box center [701, 338] width 464 height 38
type input "F"
type input "Immigration Clinic Form"
click at [667, 395] on span "Proceed" at bounding box center [701, 401] width 139 height 13
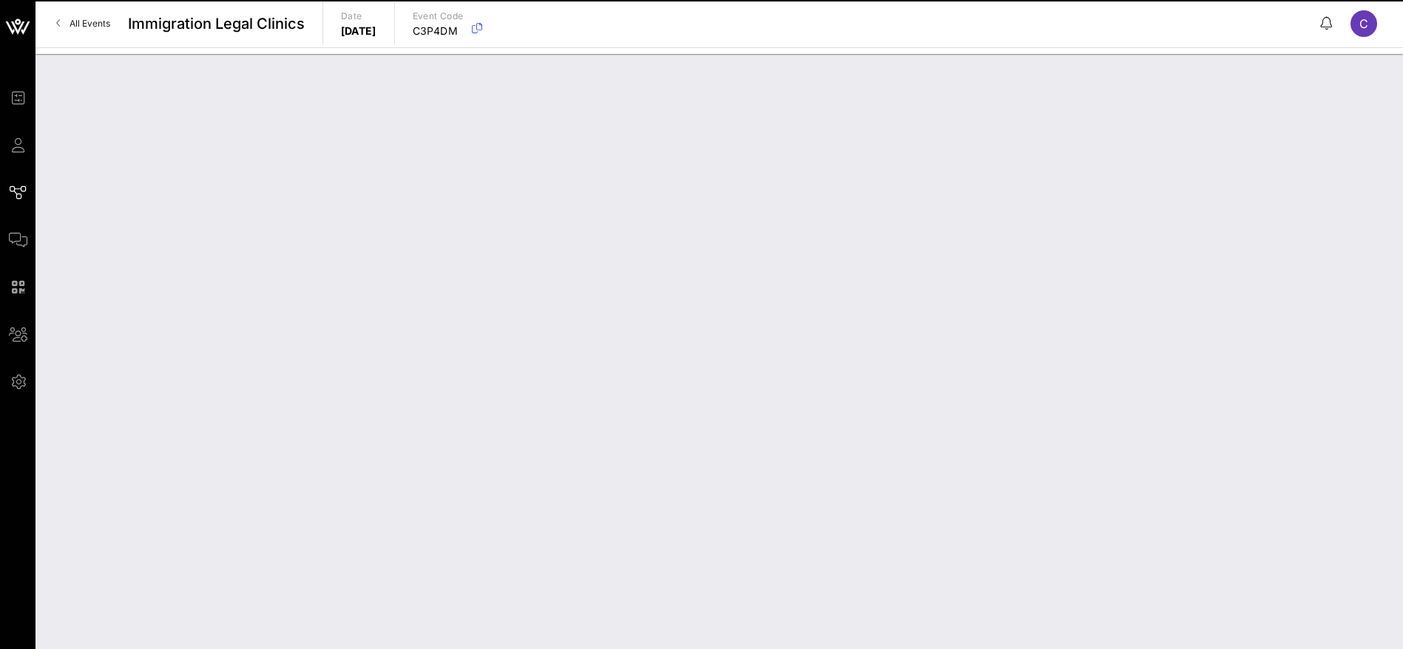
type input "Immigration Clinic Form"
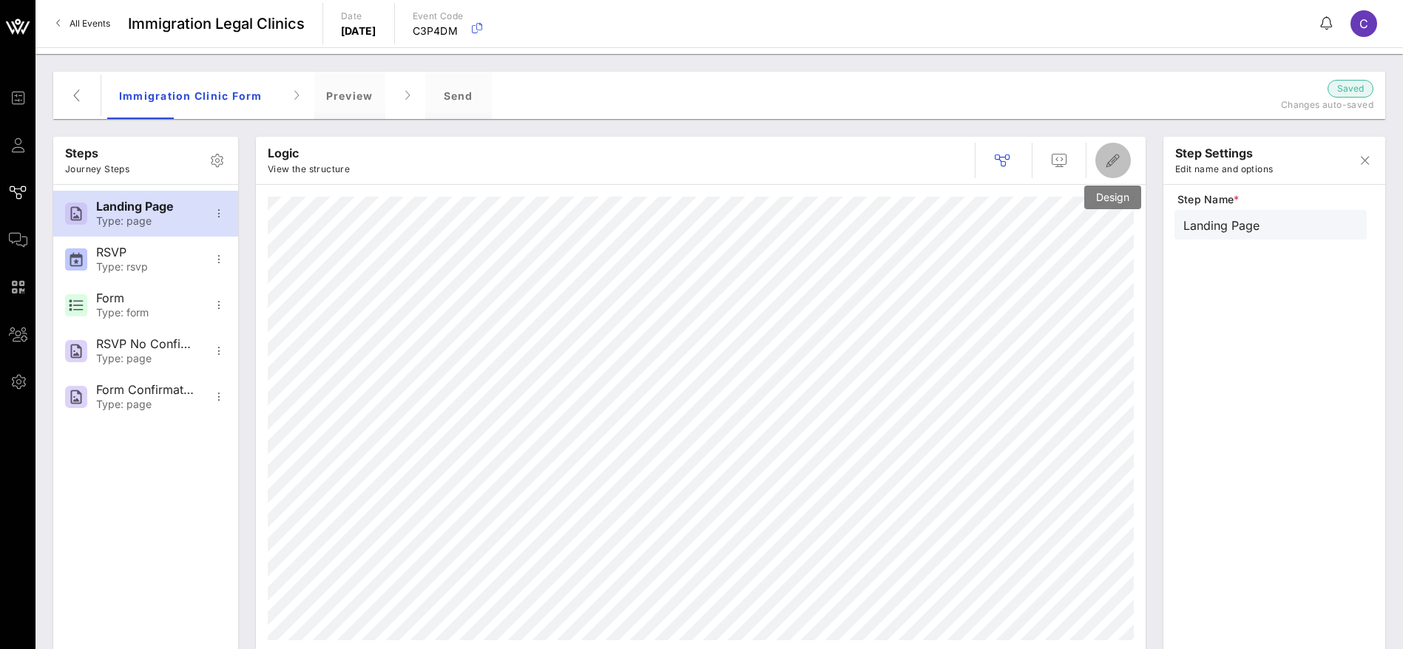
click at [1119, 157] on icon "button" at bounding box center [1113, 161] width 18 height 18
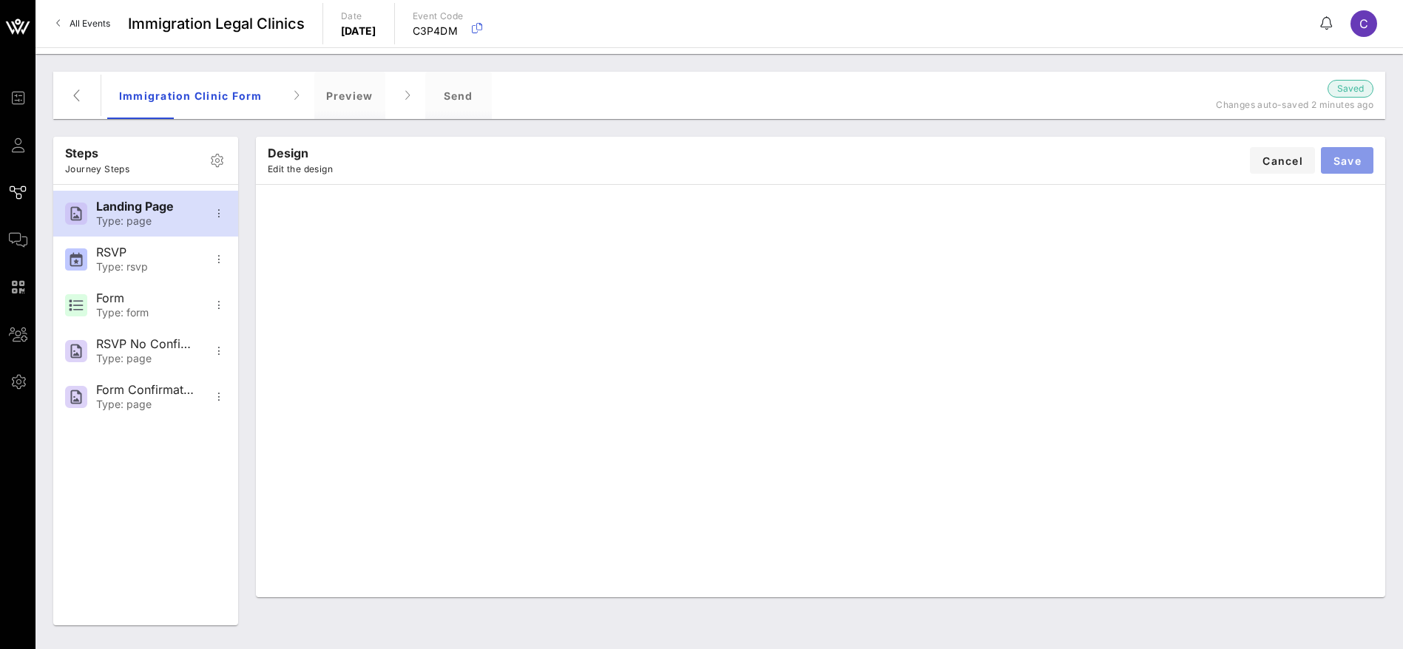
click at [1358, 157] on span "Save" at bounding box center [1346, 161] width 29 height 13
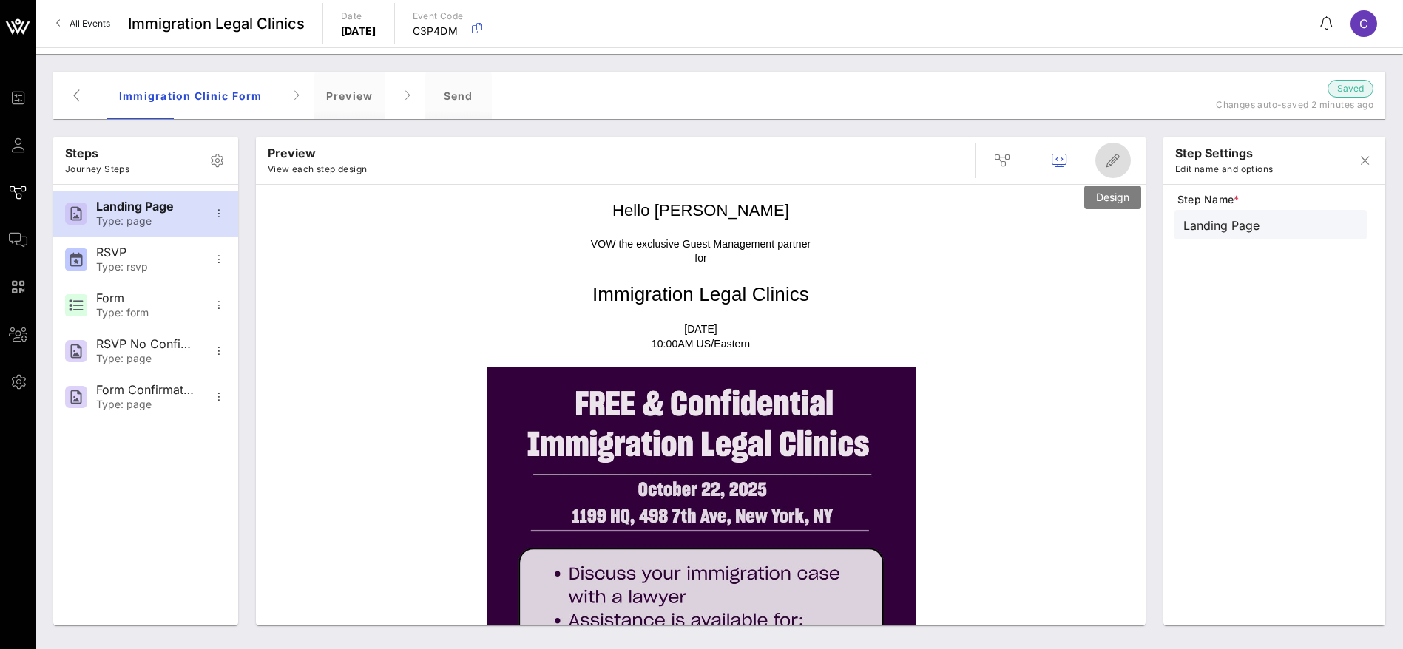
click at [1113, 157] on icon "button" at bounding box center [1113, 161] width 18 height 18
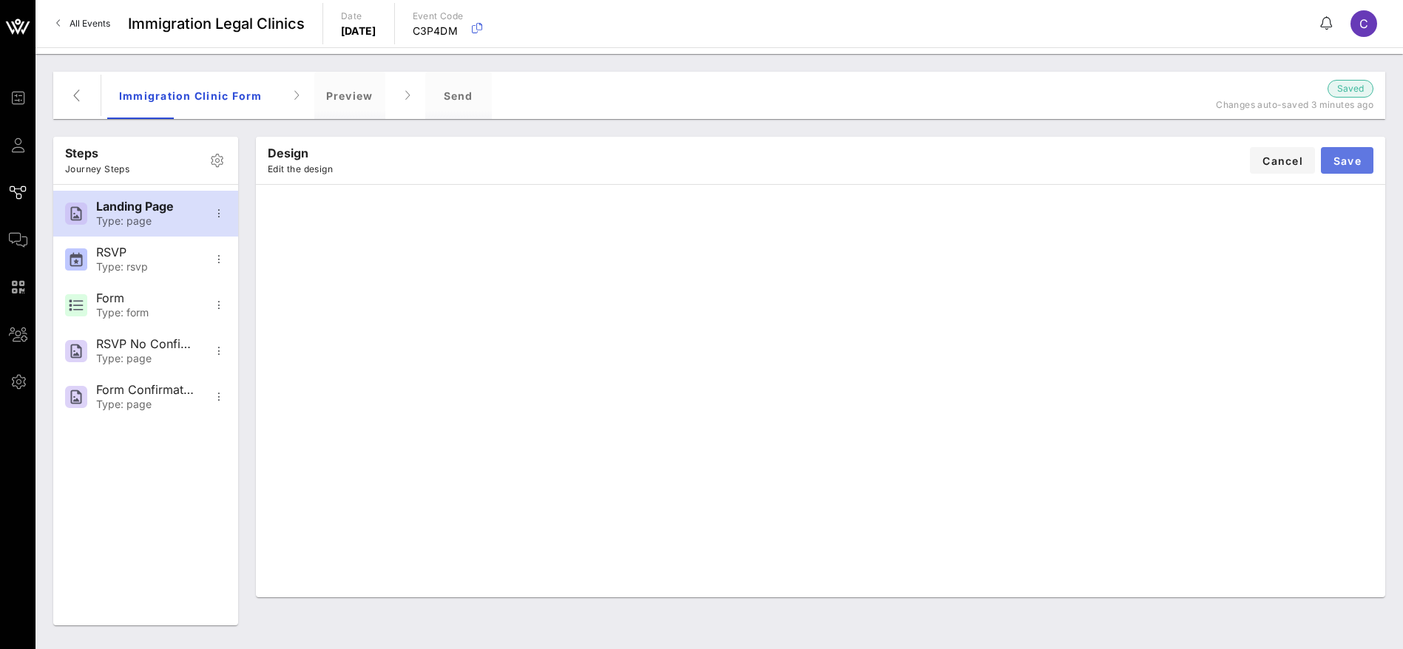
click at [1340, 160] on span "Save" at bounding box center [1346, 161] width 29 height 13
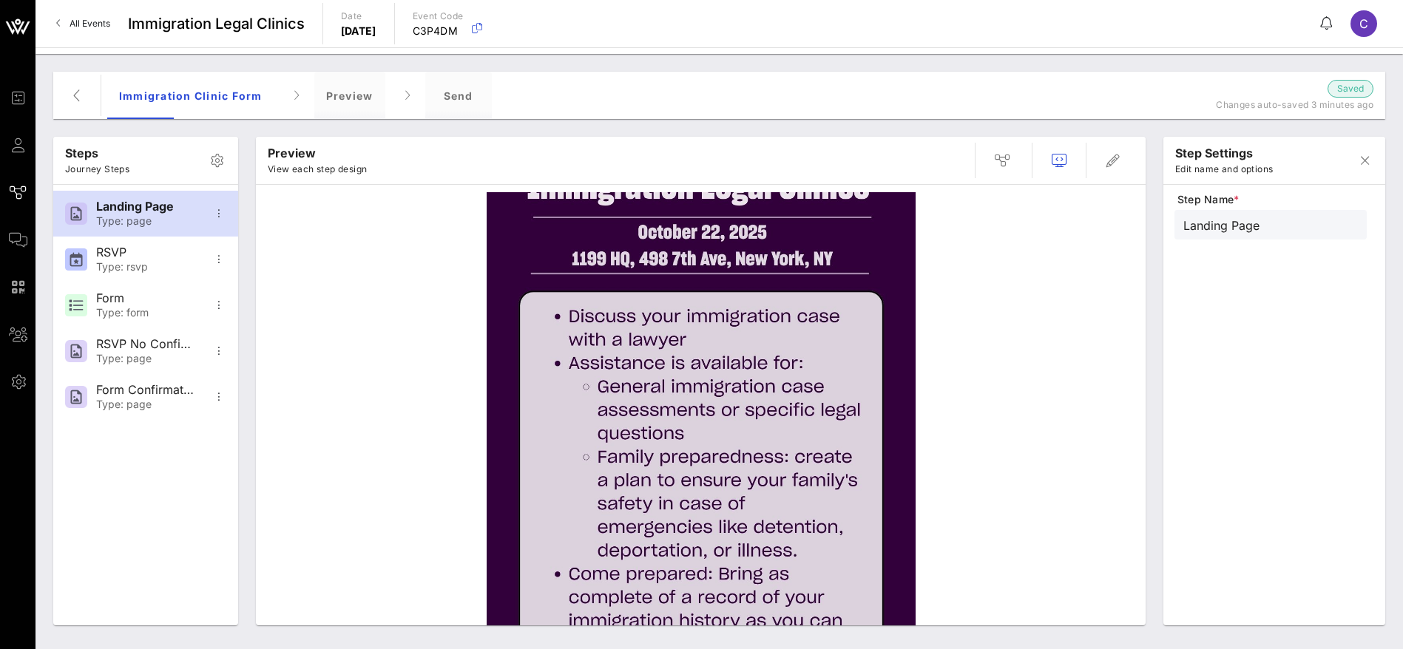
scroll to position [50, 0]
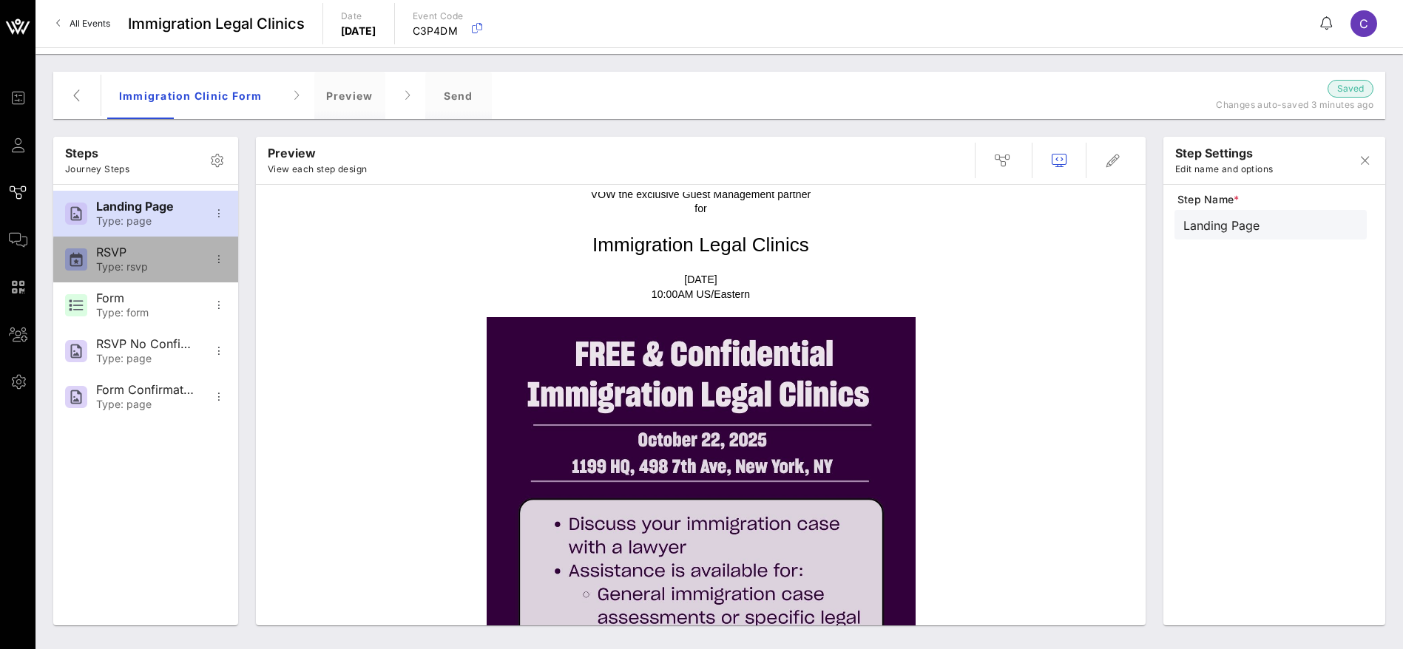
click at [143, 270] on div "Type: rsvp" at bounding box center [145, 267] width 98 height 13
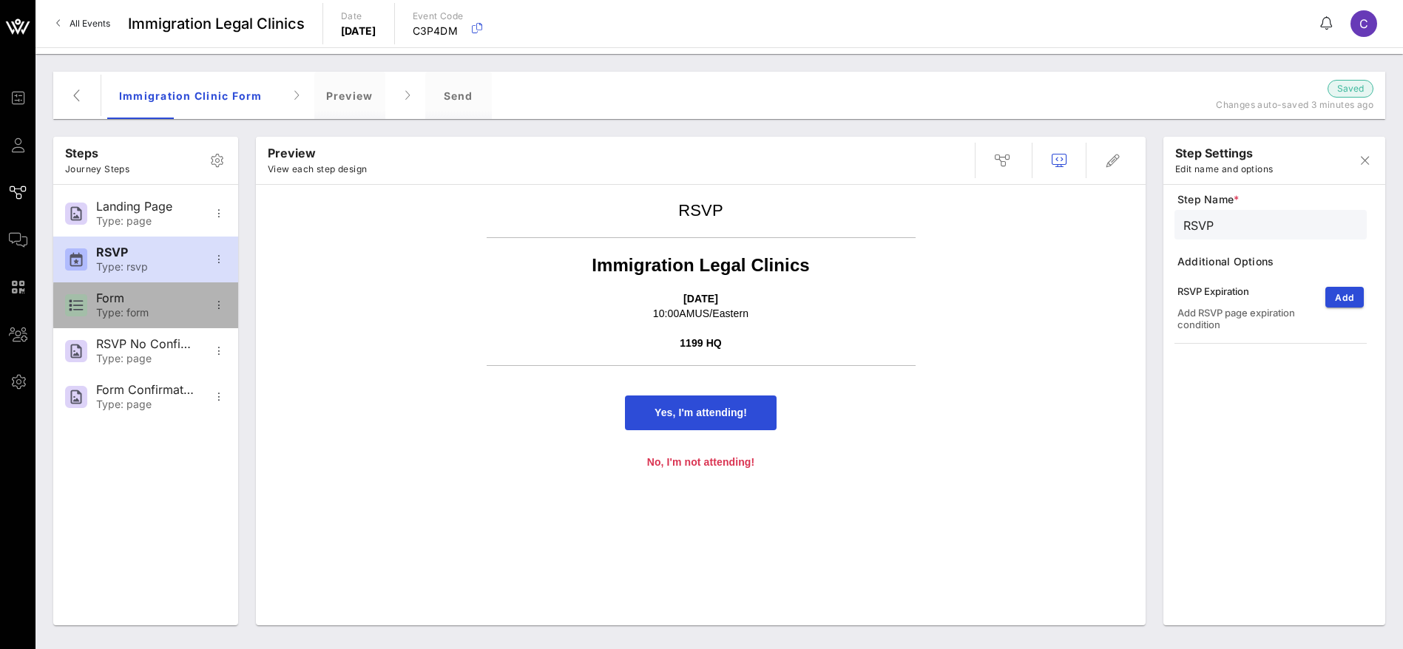
click at [109, 307] on div "Type: form" at bounding box center [145, 313] width 98 height 13
type input "Form"
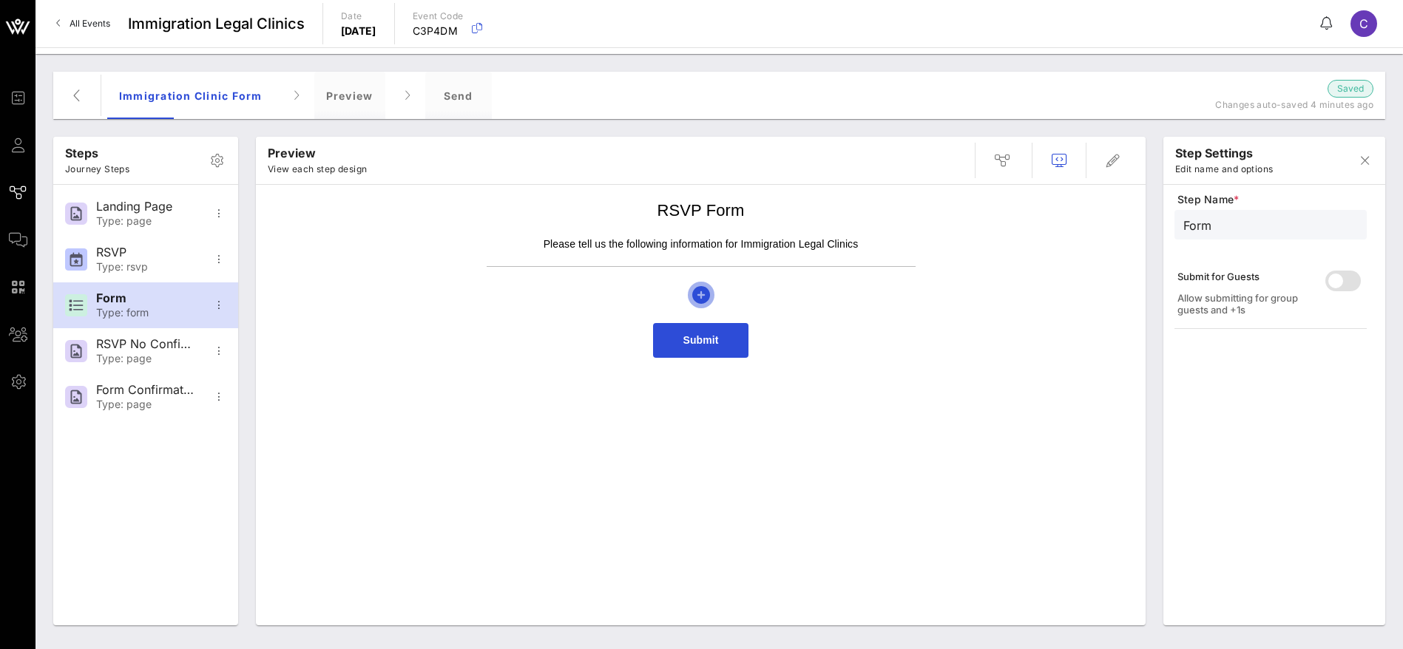
click at [698, 296] on icon "button" at bounding box center [701, 295] width 18 height 18
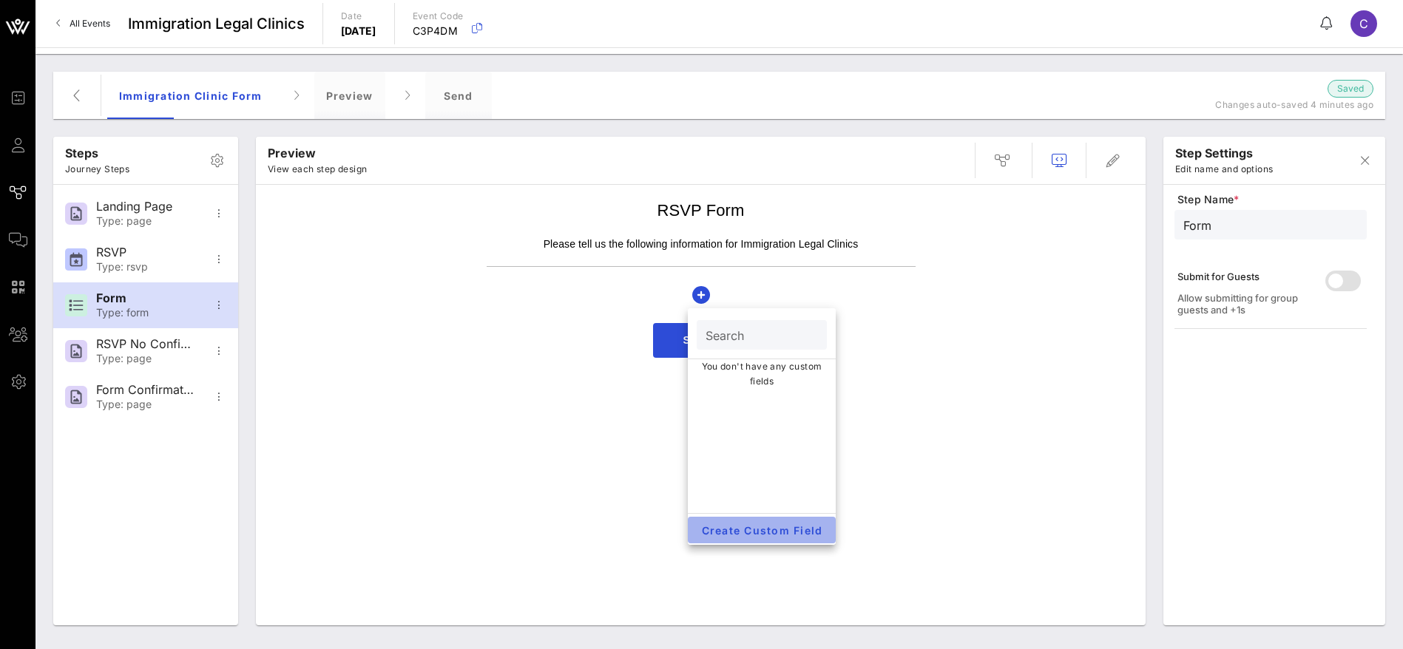
click at [786, 534] on span "Create Custom Field" at bounding box center [761, 530] width 124 height 13
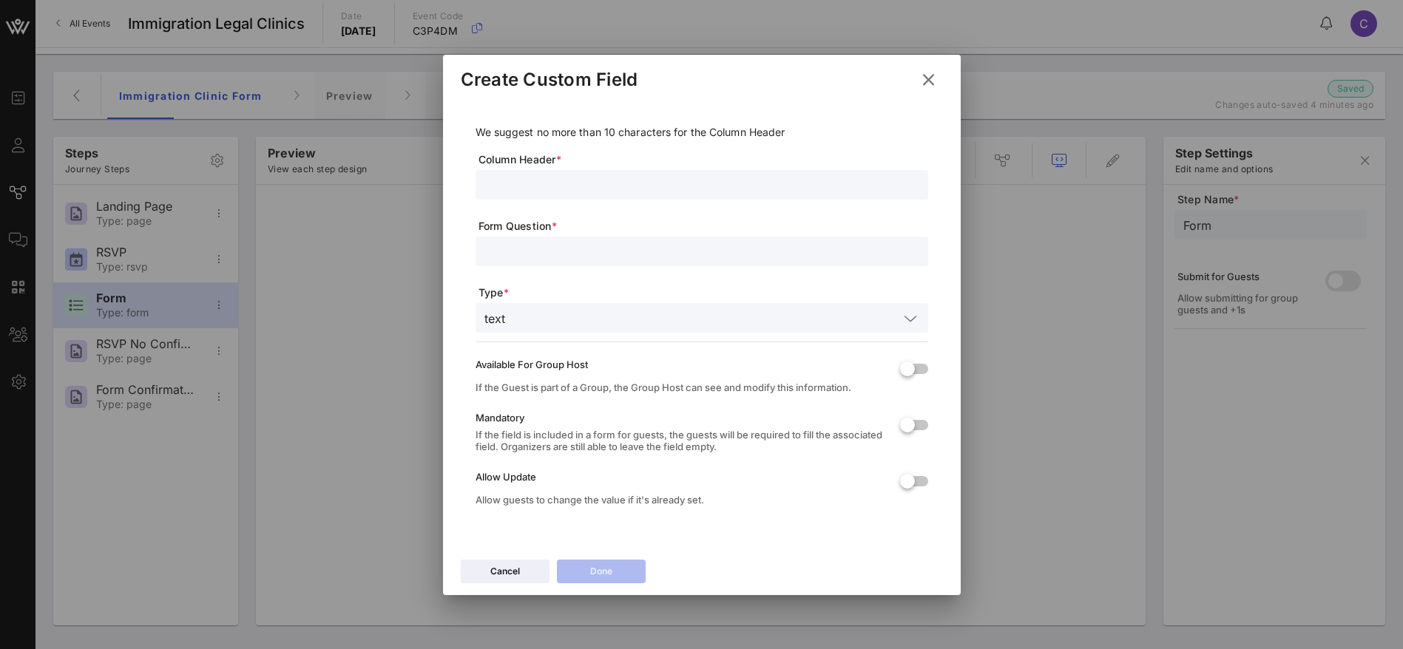
click at [525, 183] on input "text" at bounding box center [701, 184] width 435 height 19
click at [908, 318] on icon at bounding box center [910, 319] width 13 height 18
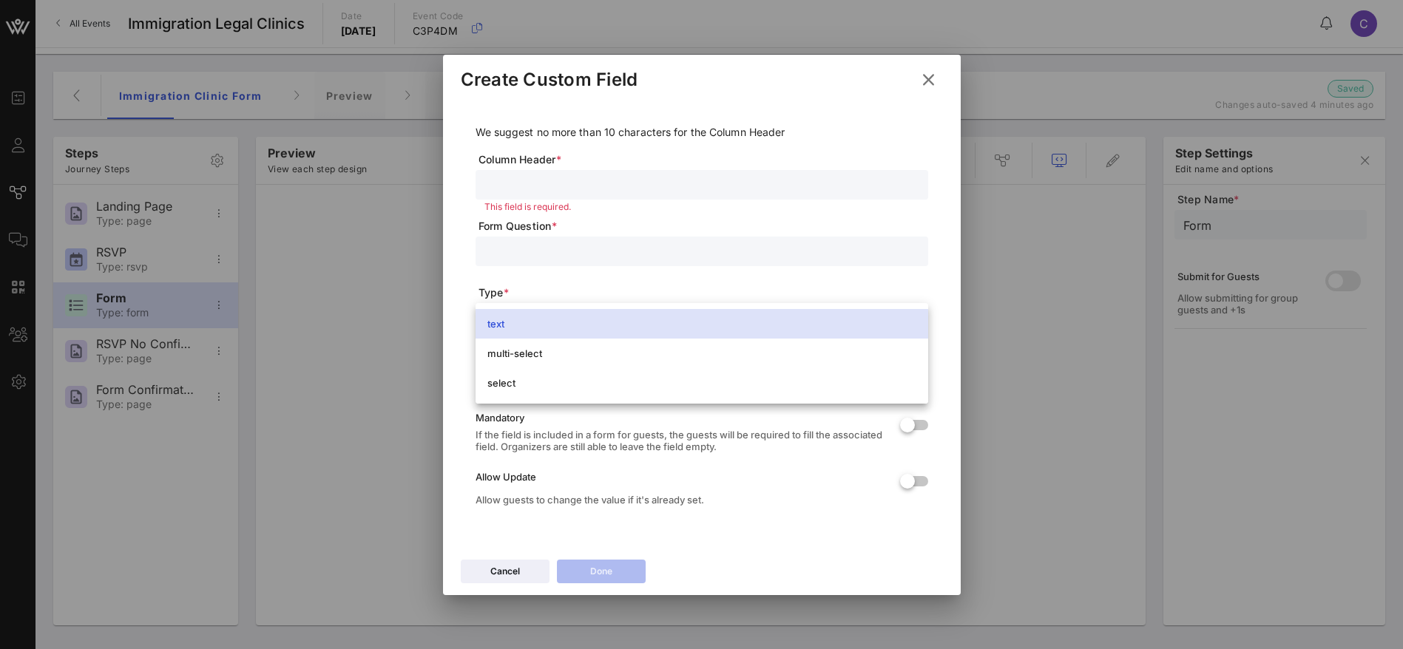
click at [527, 316] on div "text" at bounding box center [701, 324] width 429 height 24
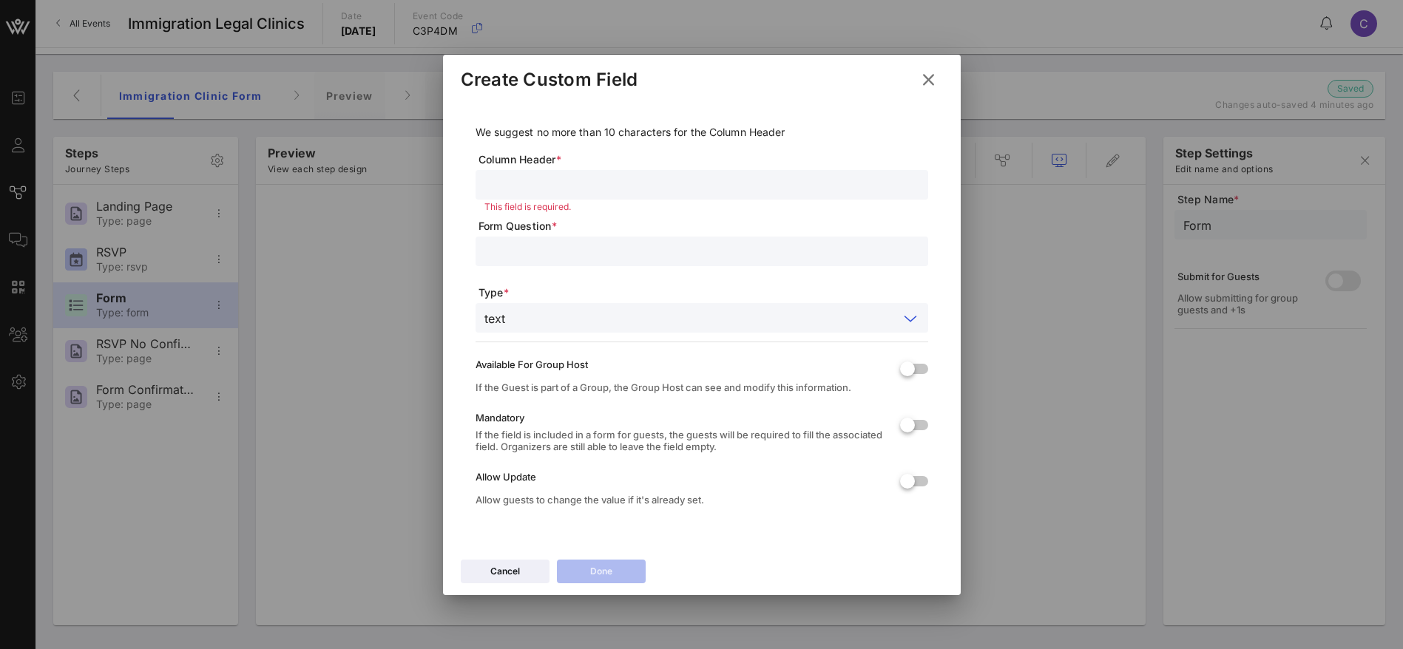
click at [536, 245] on input "text" at bounding box center [701, 251] width 435 height 19
click at [535, 245] on input "text" at bounding box center [701, 251] width 435 height 19
type input "First & Last Name"
click at [553, 177] on input "text" at bounding box center [701, 184] width 435 height 19
type input "Name"
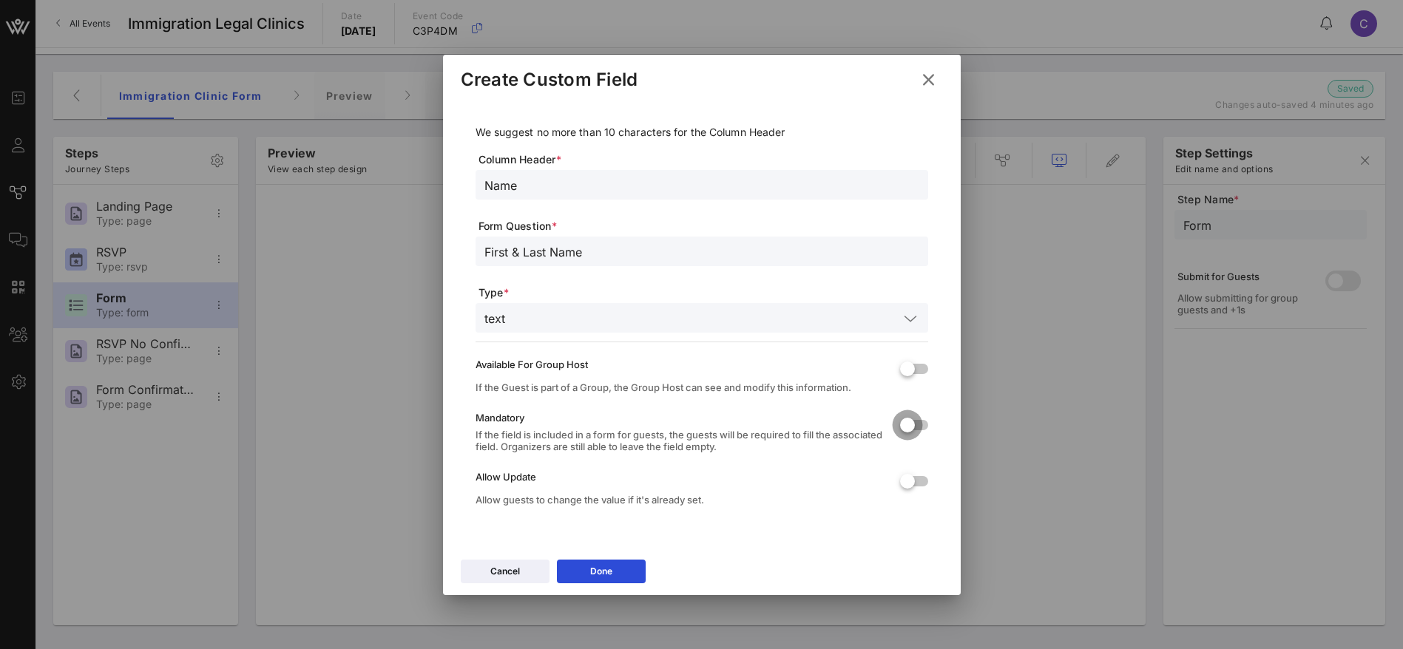
click at [913, 430] on div at bounding box center [907, 425] width 25 height 25
click at [580, 572] on button "Done" at bounding box center [601, 572] width 89 height 24
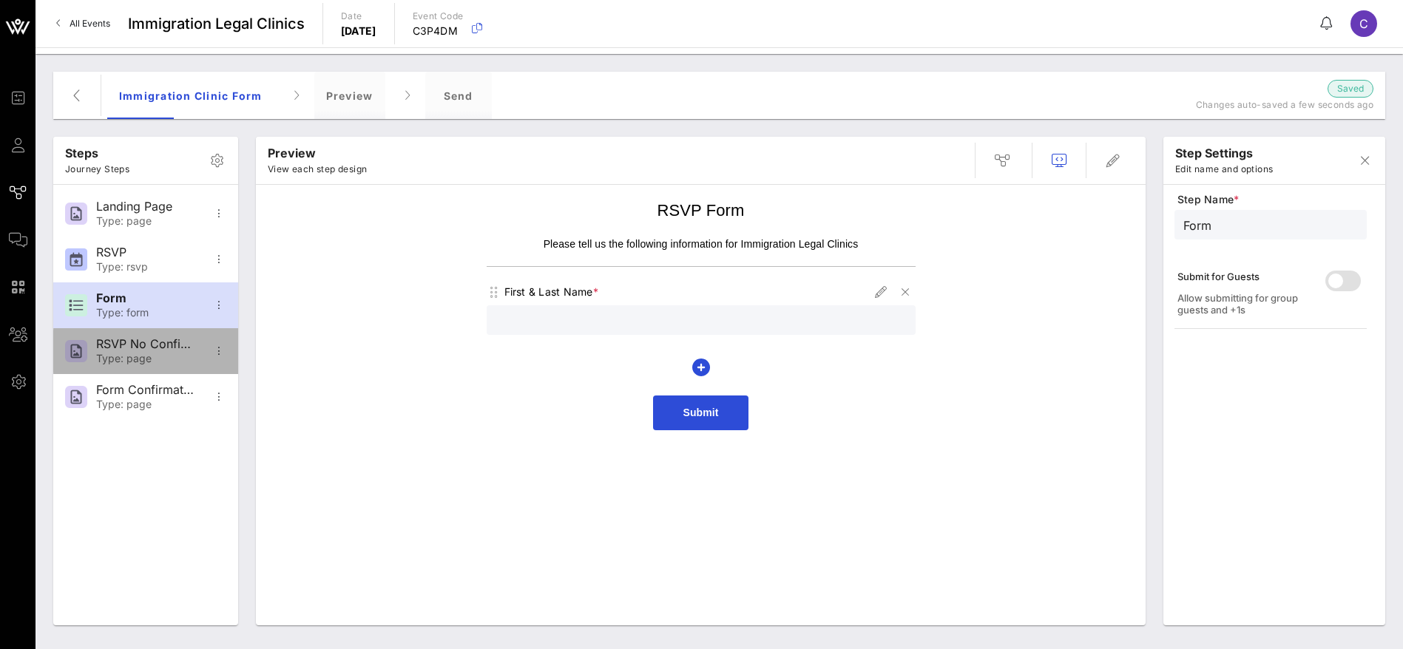
click at [122, 356] on div "Type: page" at bounding box center [145, 359] width 98 height 13
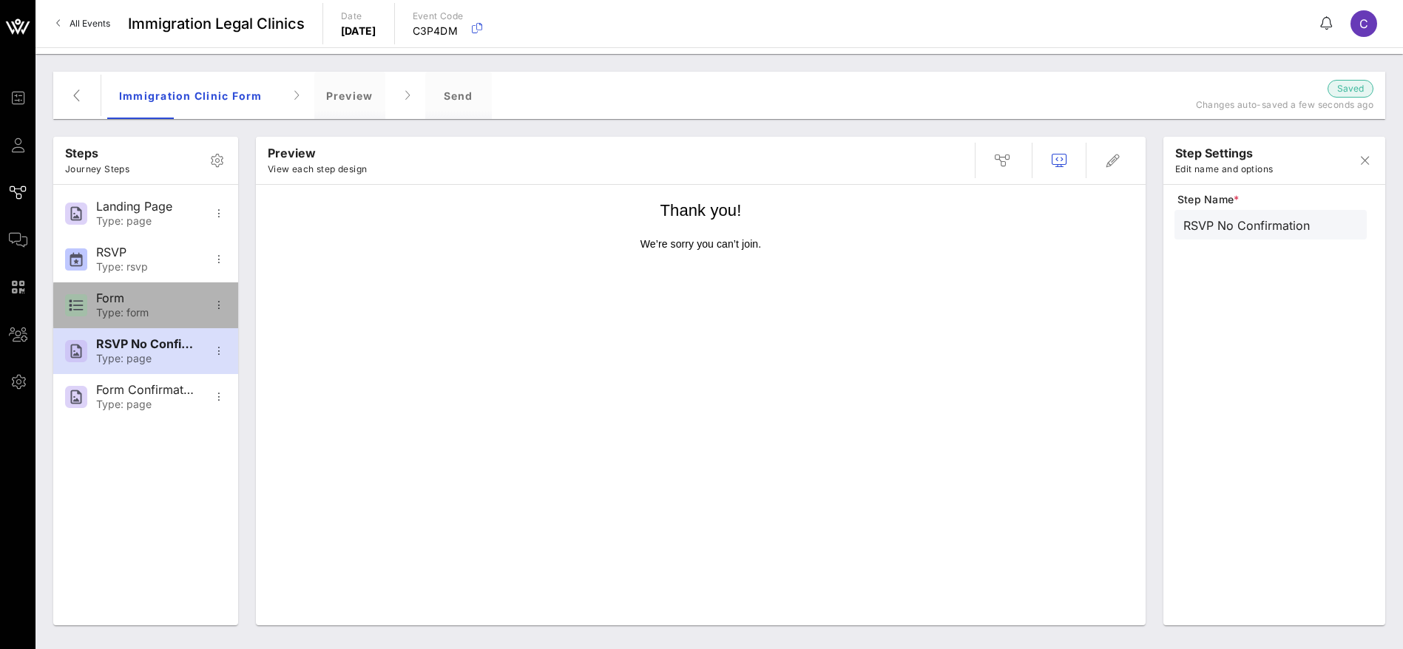
click at [152, 299] on div "Form" at bounding box center [145, 298] width 98 height 14
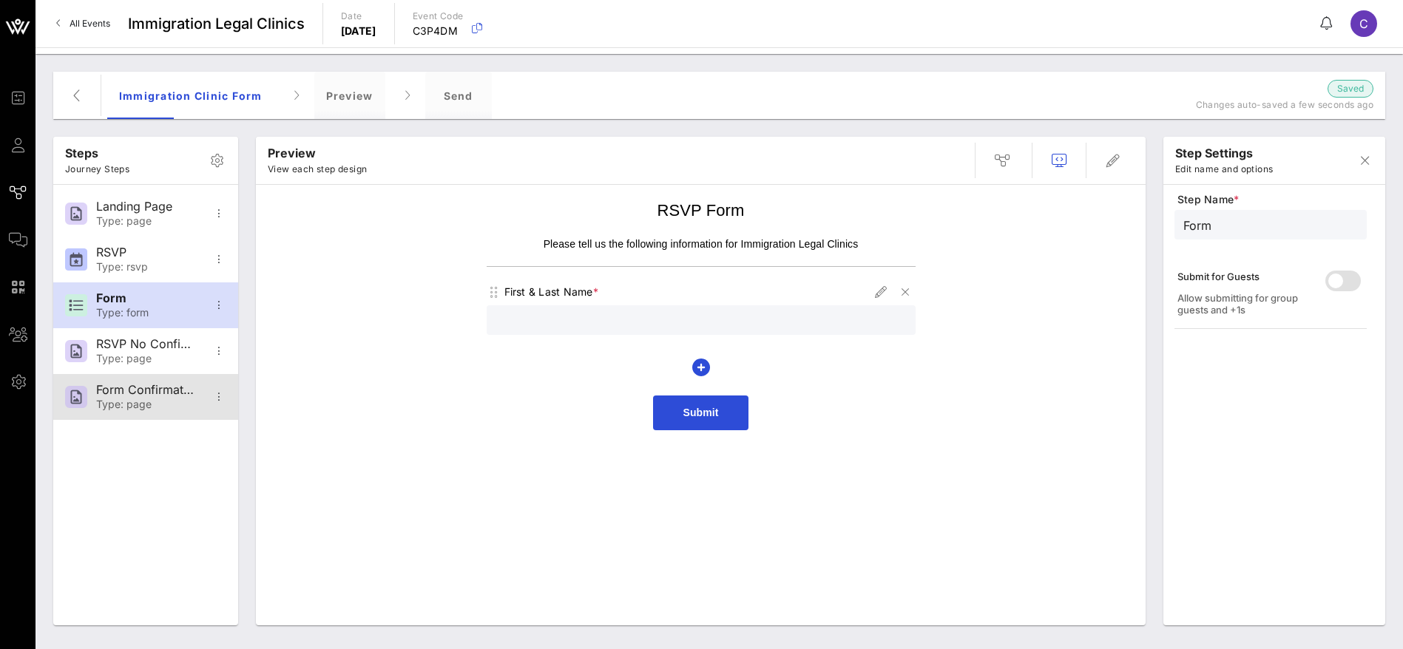
click at [147, 411] on div "Form Confirmation Type: page" at bounding box center [145, 397] width 98 height 46
type input "Form Confirmation"
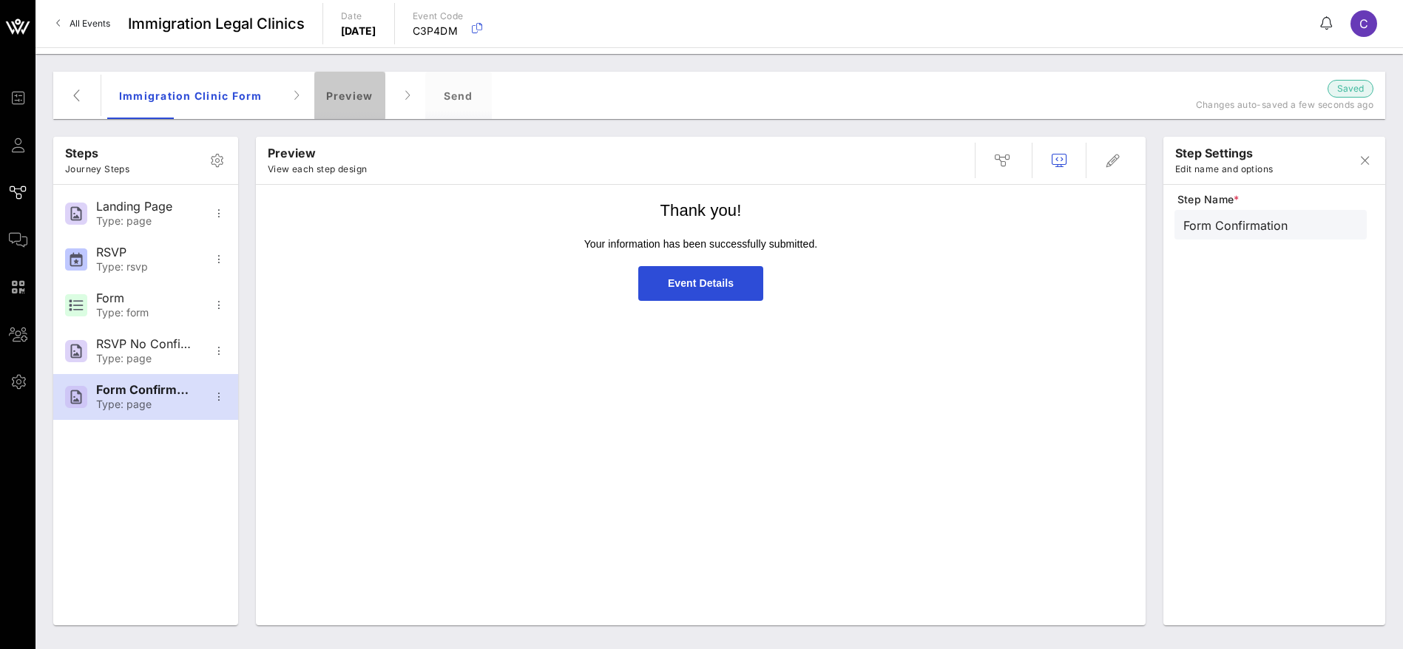
click at [350, 90] on div "Preview" at bounding box center [349, 95] width 71 height 47
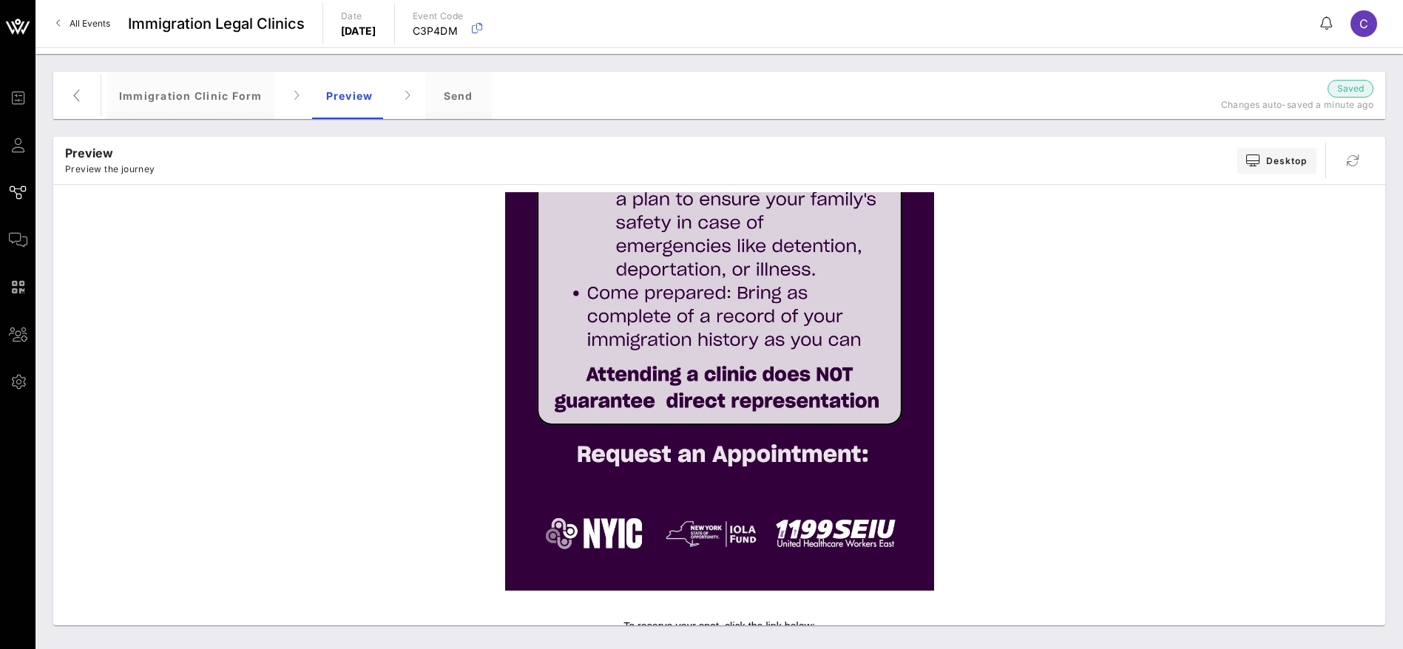
scroll to position [604, 0]
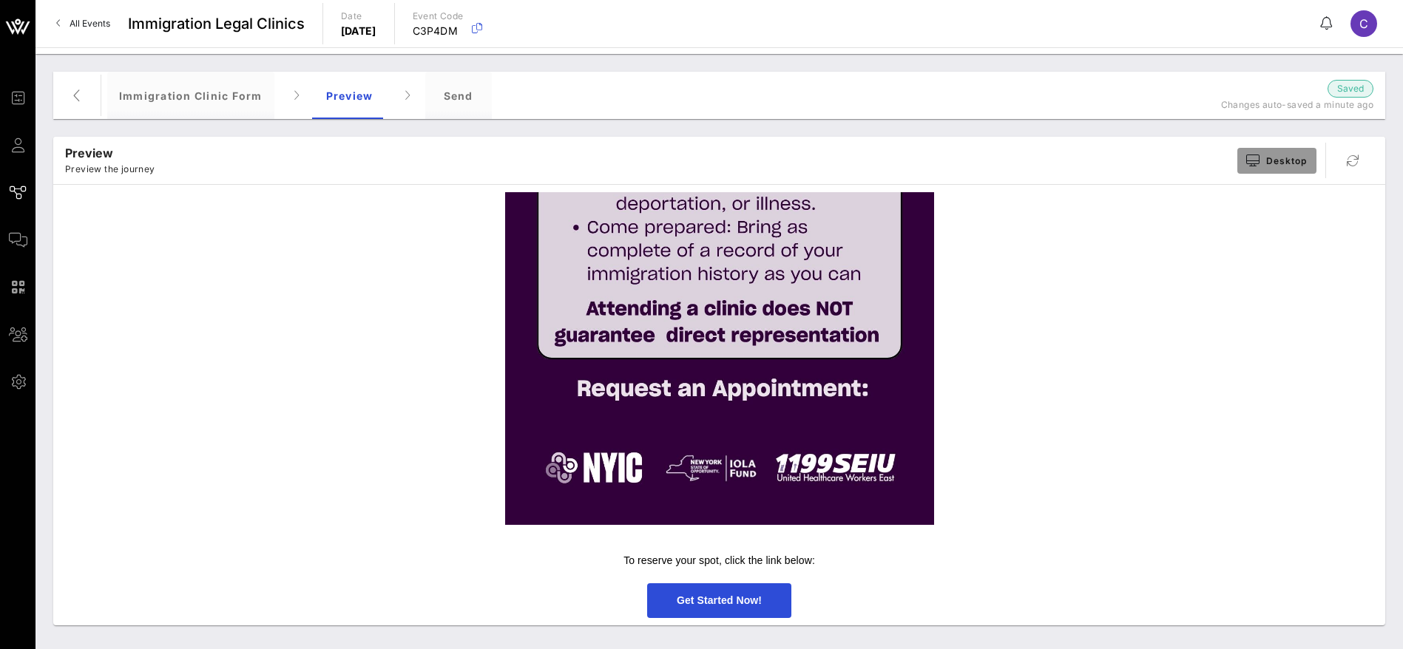
click at [1310, 161] on button "Desktop" at bounding box center [1276, 161] width 79 height 26
click at [734, 605] on span "Get Started Now!" at bounding box center [719, 600] width 85 height 12
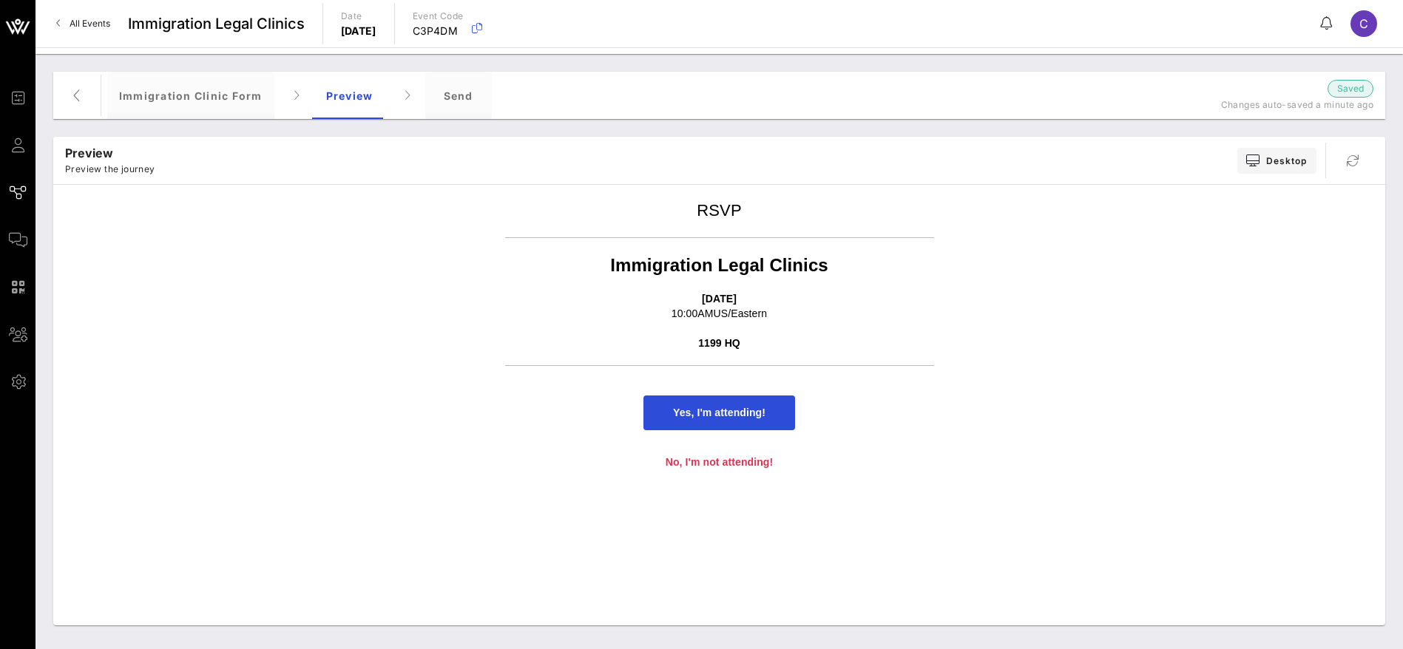
click at [750, 414] on span "Yes, I'm attending!" at bounding box center [719, 413] width 92 height 12
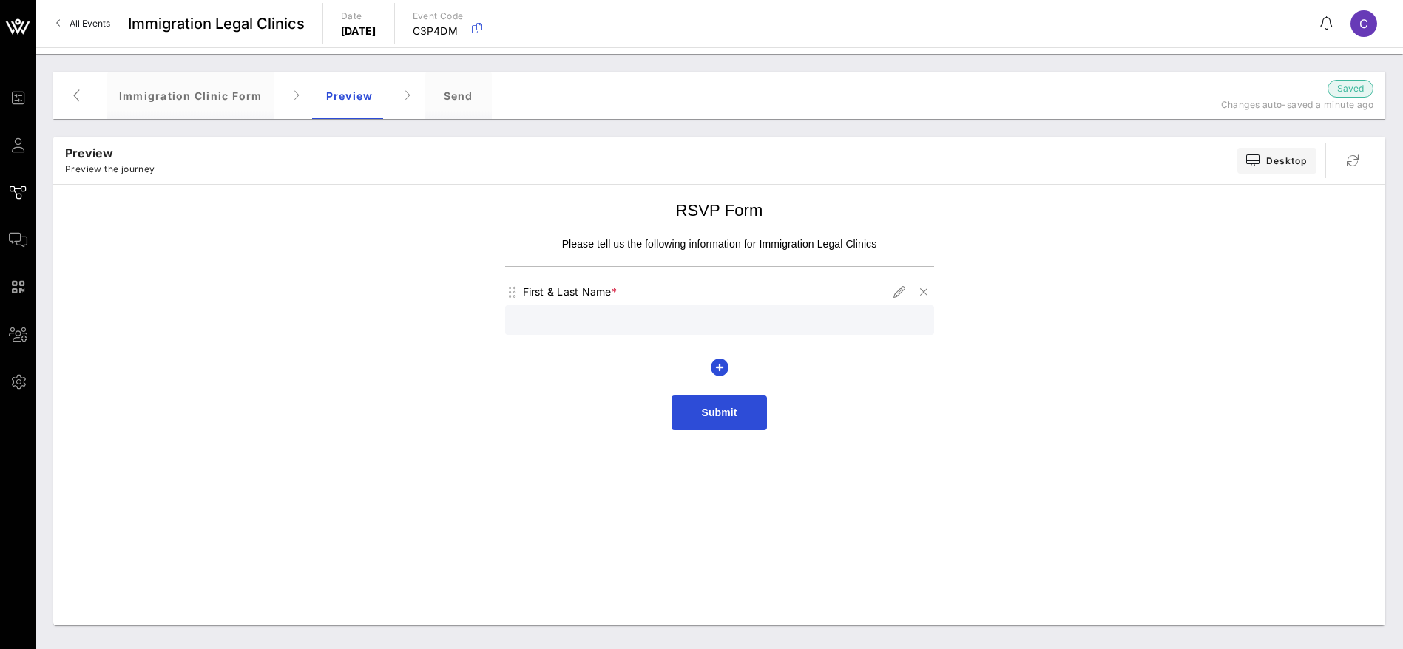
click at [822, 318] on input "text" at bounding box center [719, 320] width 411 height 19
click at [442, 91] on div "Send" at bounding box center [458, 95] width 67 height 47
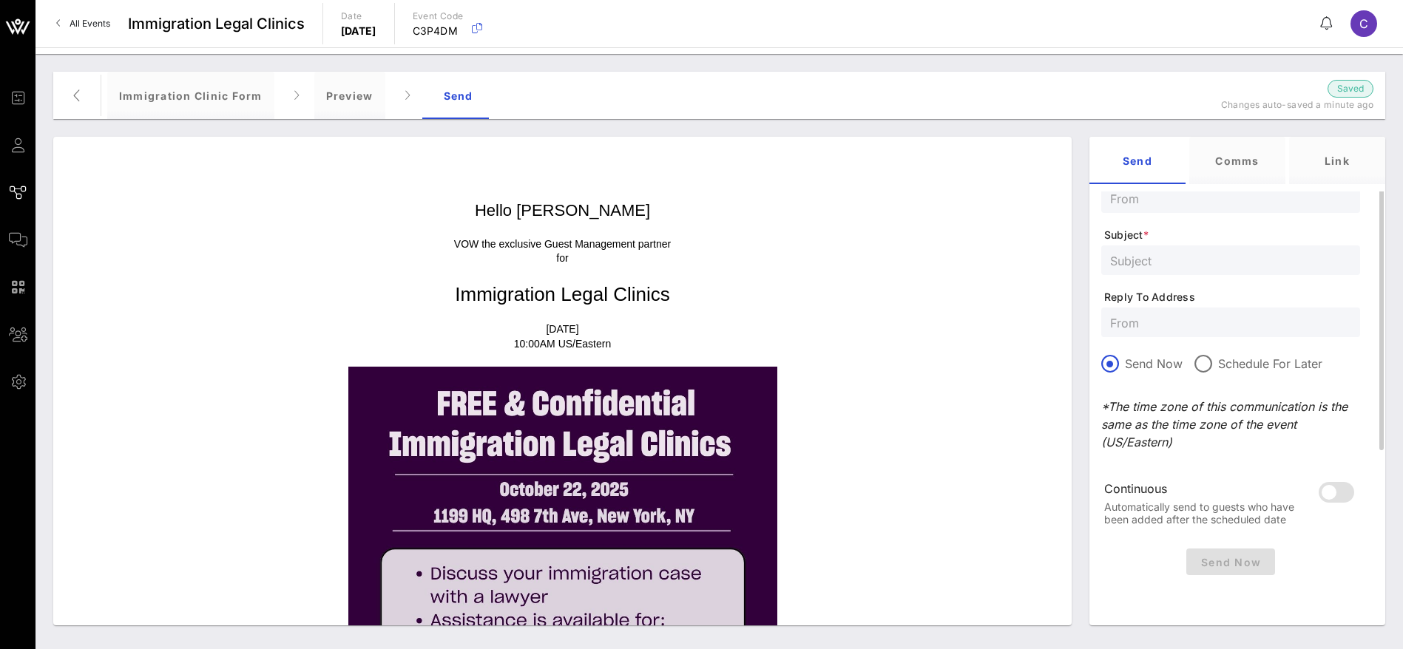
scroll to position [0, 0]
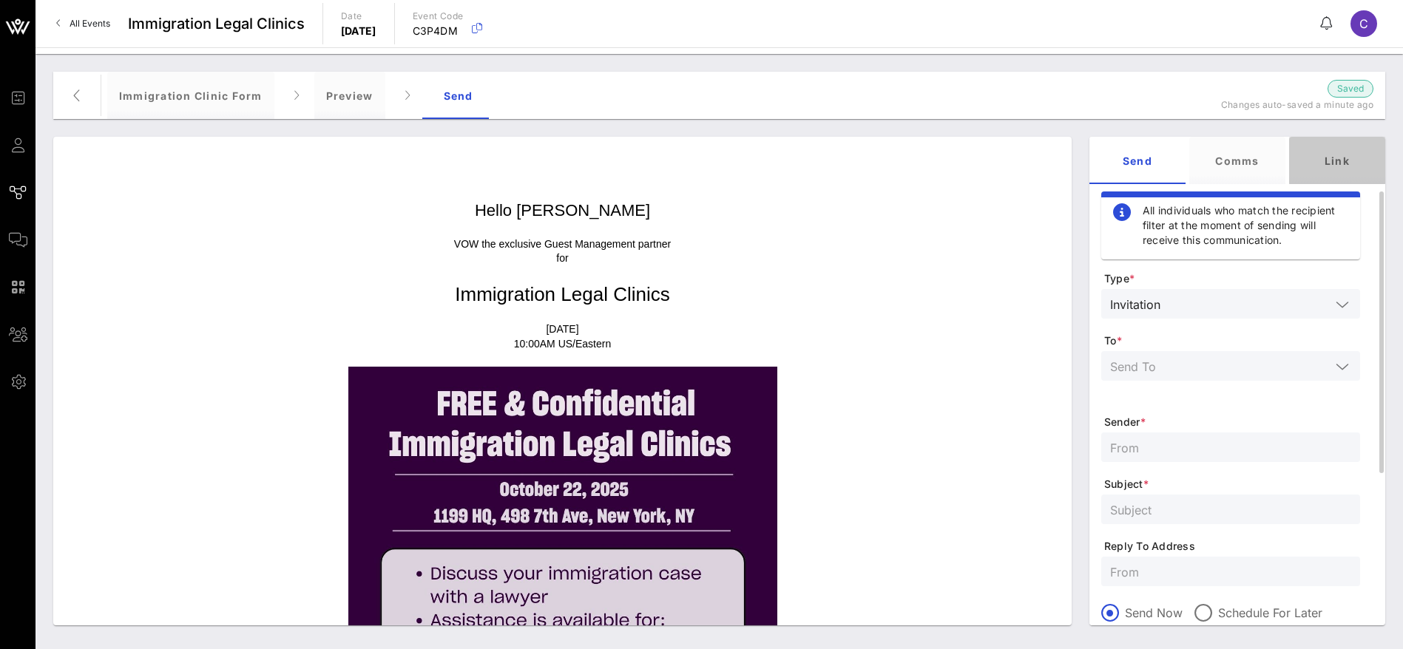
click at [1337, 151] on div "Link" at bounding box center [1337, 160] width 96 height 47
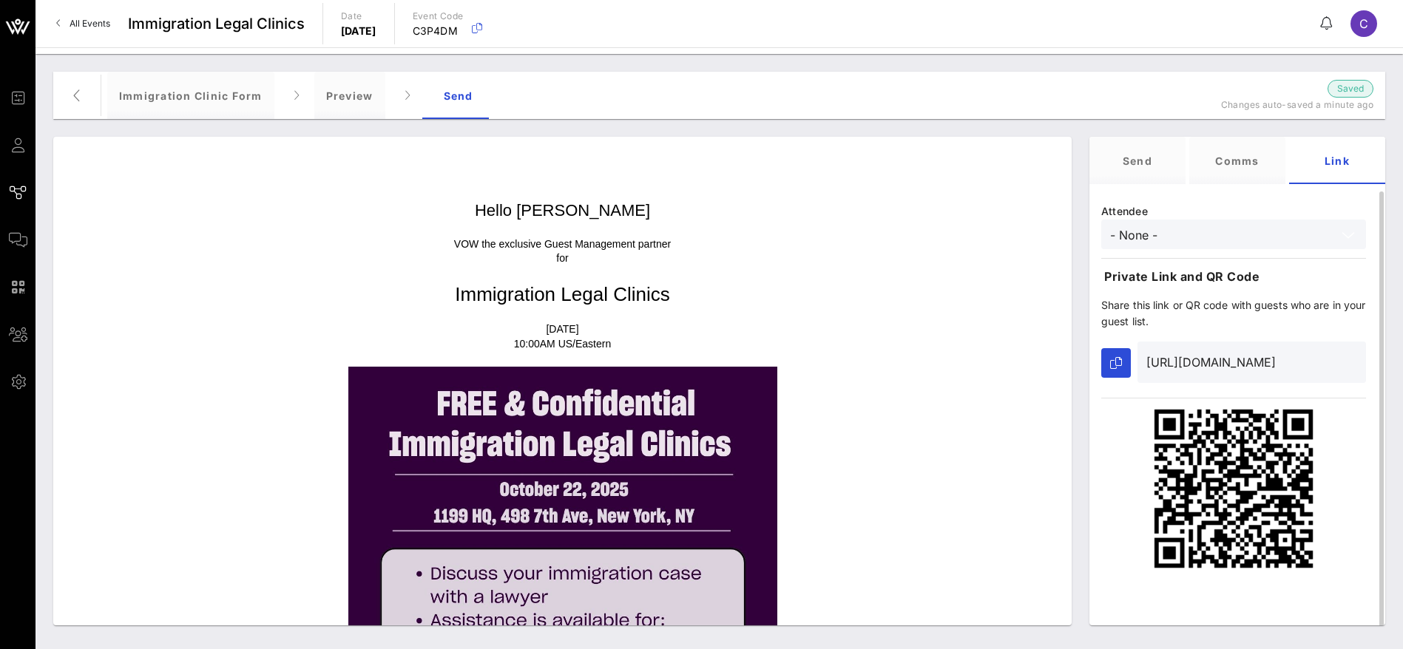
click at [1198, 240] on input "- None -" at bounding box center [1223, 234] width 226 height 19
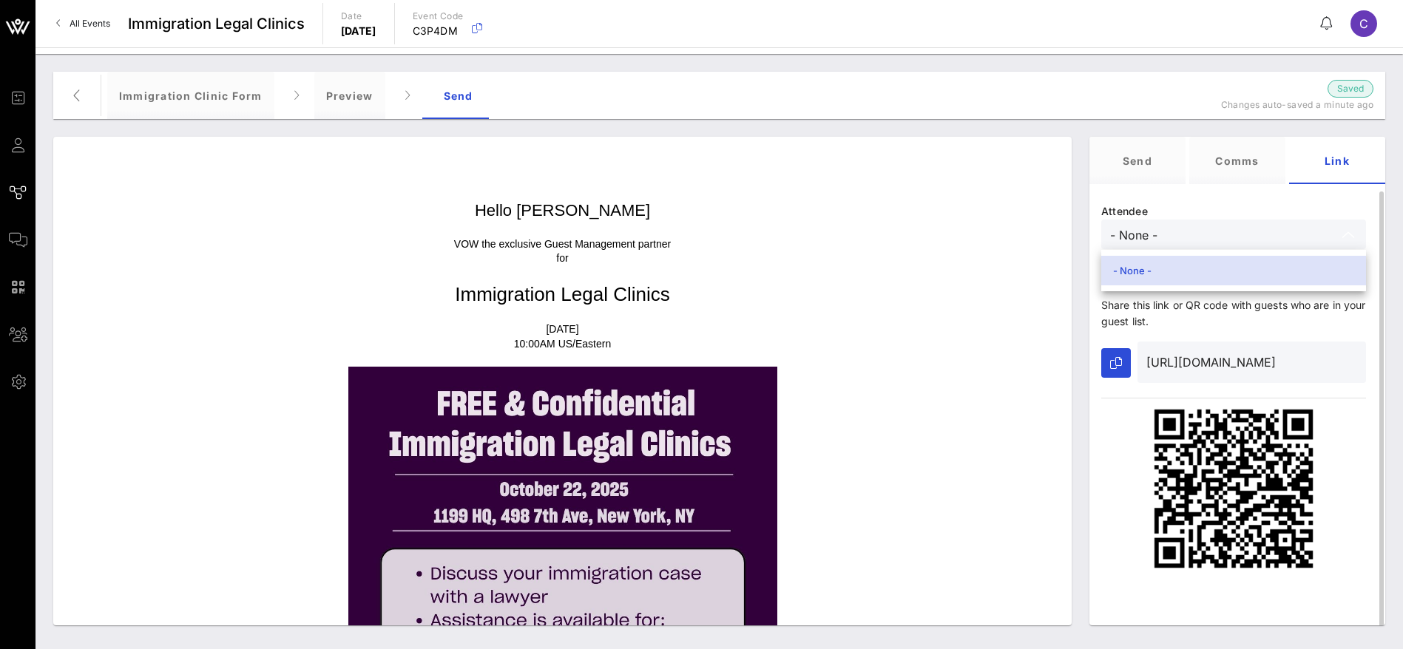
click at [1229, 203] on div "Attendee - None - Private Link and QR Code Share this link or QR code with gues…" at bounding box center [1233, 386] width 288 height 390
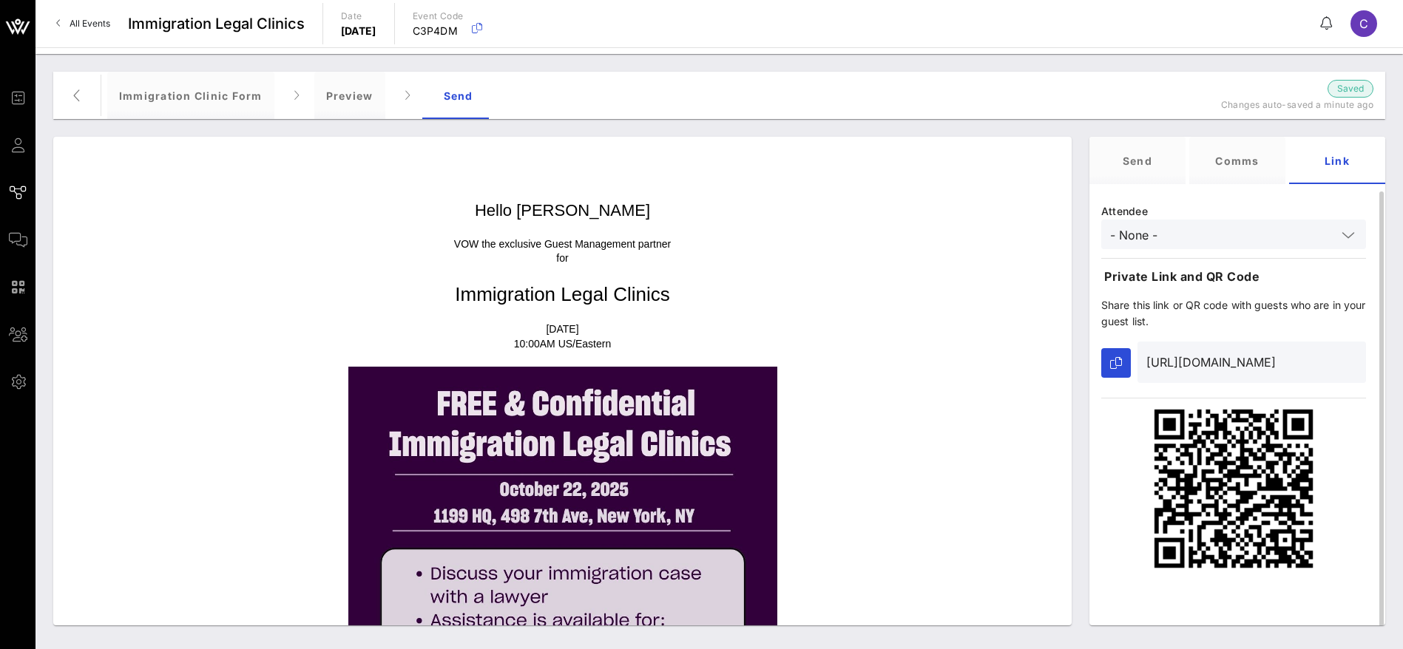
click at [1351, 231] on icon at bounding box center [1347, 235] width 13 height 18
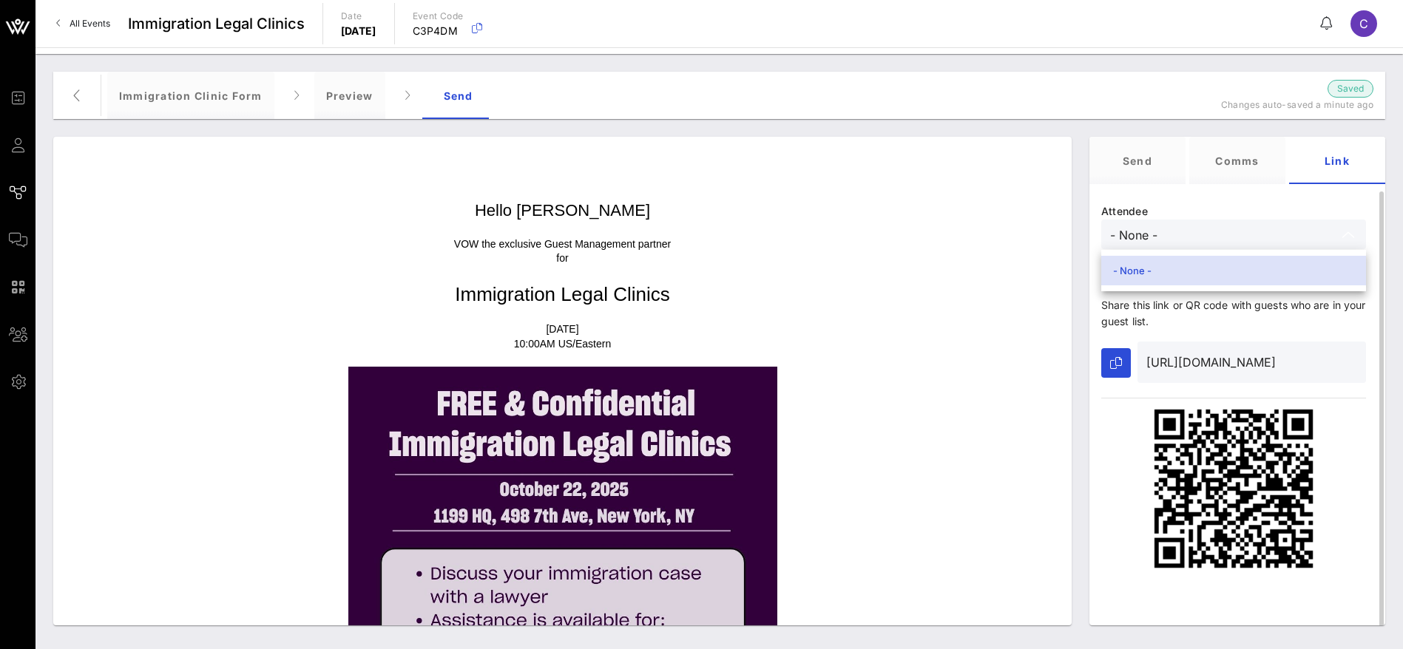
click at [1268, 214] on div "Attendee - None - Private Link and QR Code Share this link or QR code with gues…" at bounding box center [1233, 386] width 288 height 390
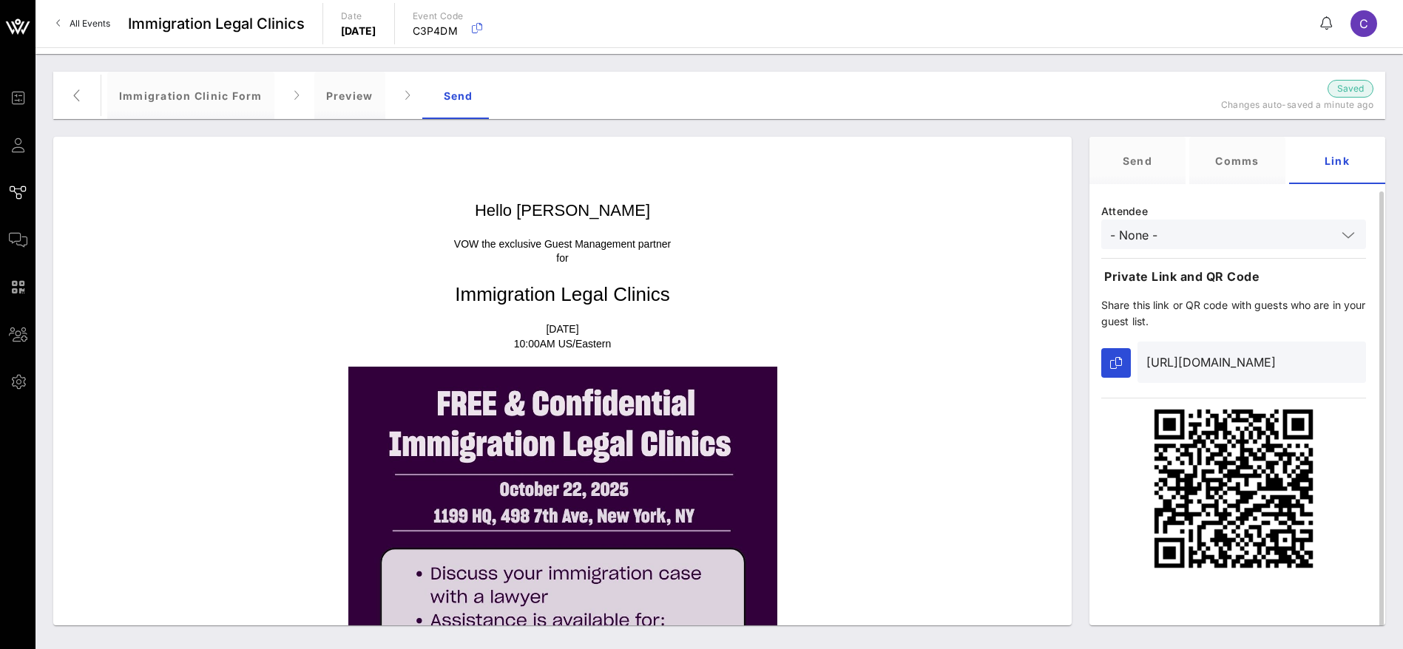
click at [1219, 358] on input "[URL][DOMAIN_NAME]" at bounding box center [1251, 362] width 211 height 24
click at [1228, 366] on input "[URL][DOMAIN_NAME]" at bounding box center [1251, 362] width 211 height 24
click at [1235, 359] on input "[URL][DOMAIN_NAME]" at bounding box center [1251, 362] width 211 height 24
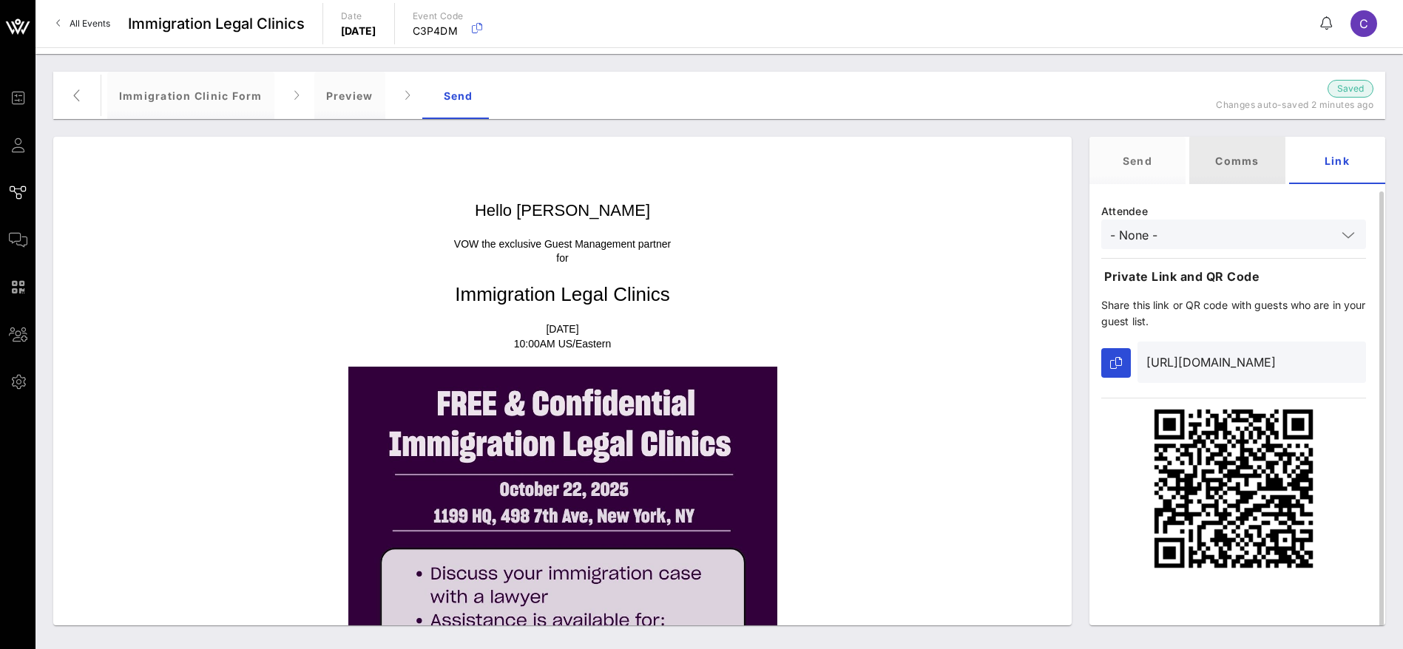
click at [1240, 162] on div "Comms" at bounding box center [1237, 160] width 96 height 47
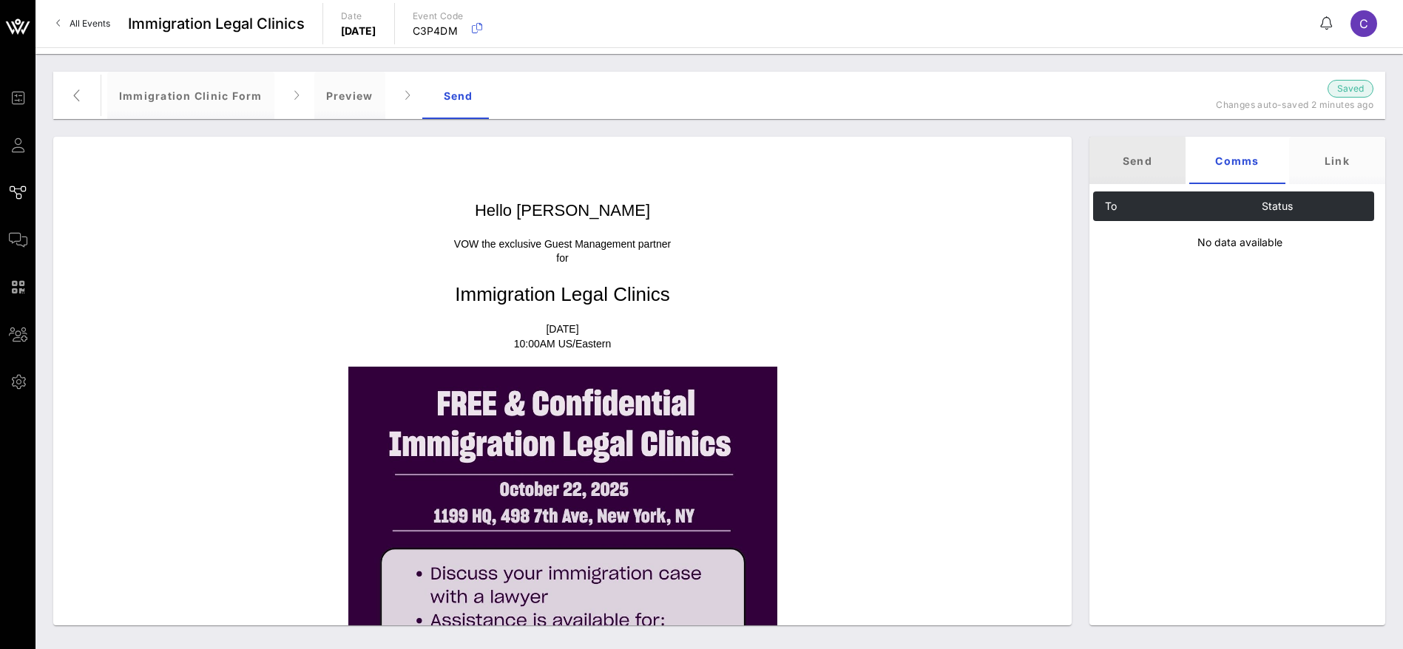
click at [1150, 157] on div "Send" at bounding box center [1137, 160] width 96 height 47
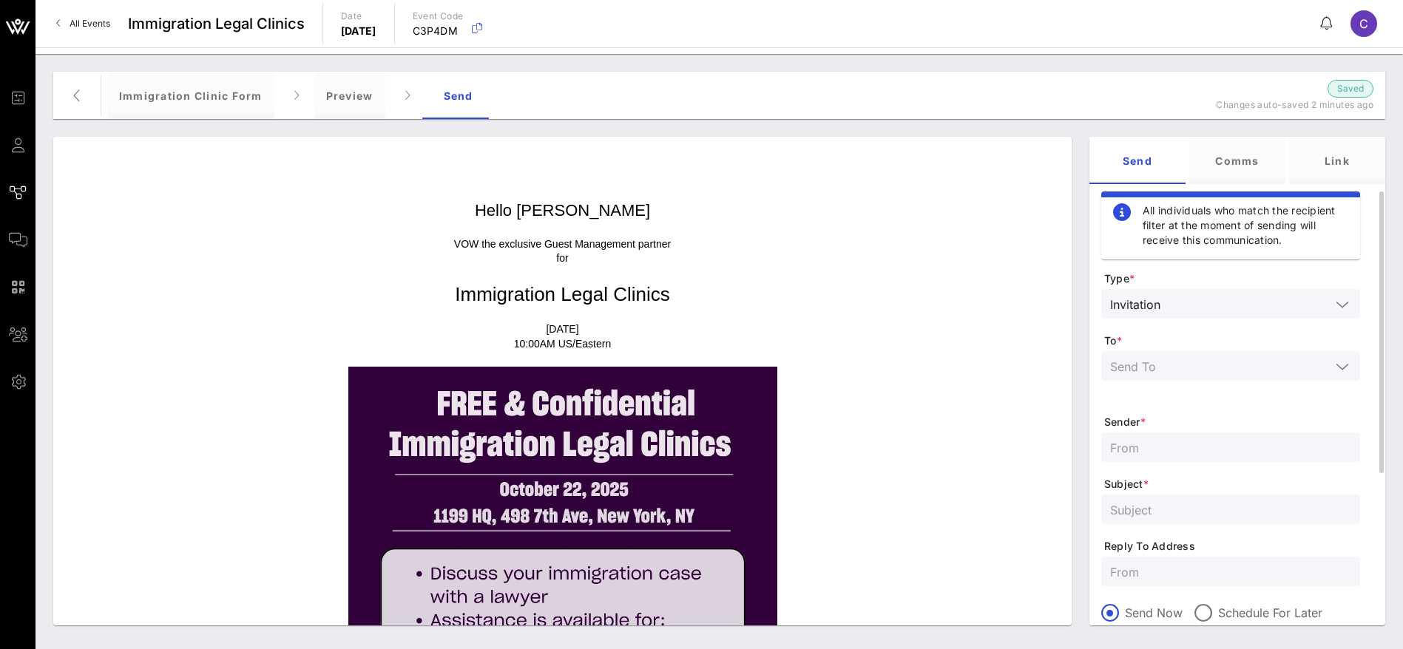
click at [1341, 300] on icon at bounding box center [1341, 305] width 13 height 18
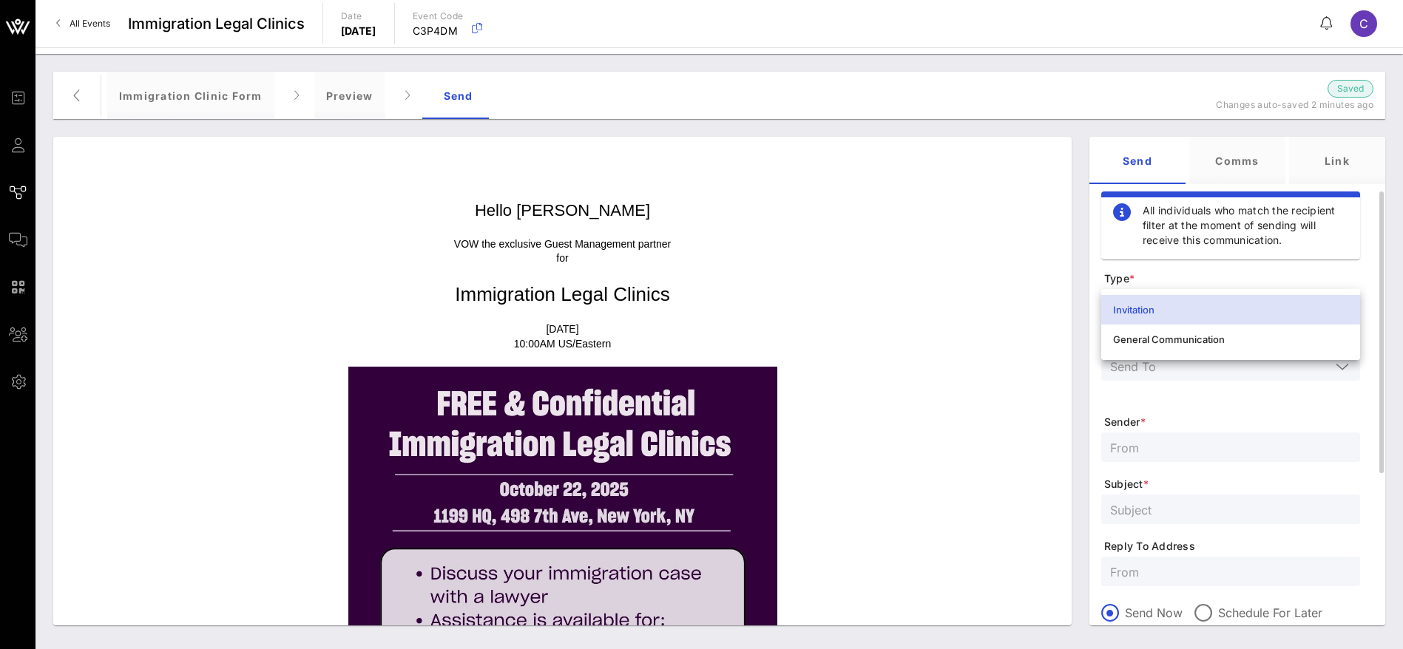
click at [1198, 265] on div "All individuals who match the recipient filter at the moment of sending will re…" at bounding box center [1230, 510] width 288 height 639
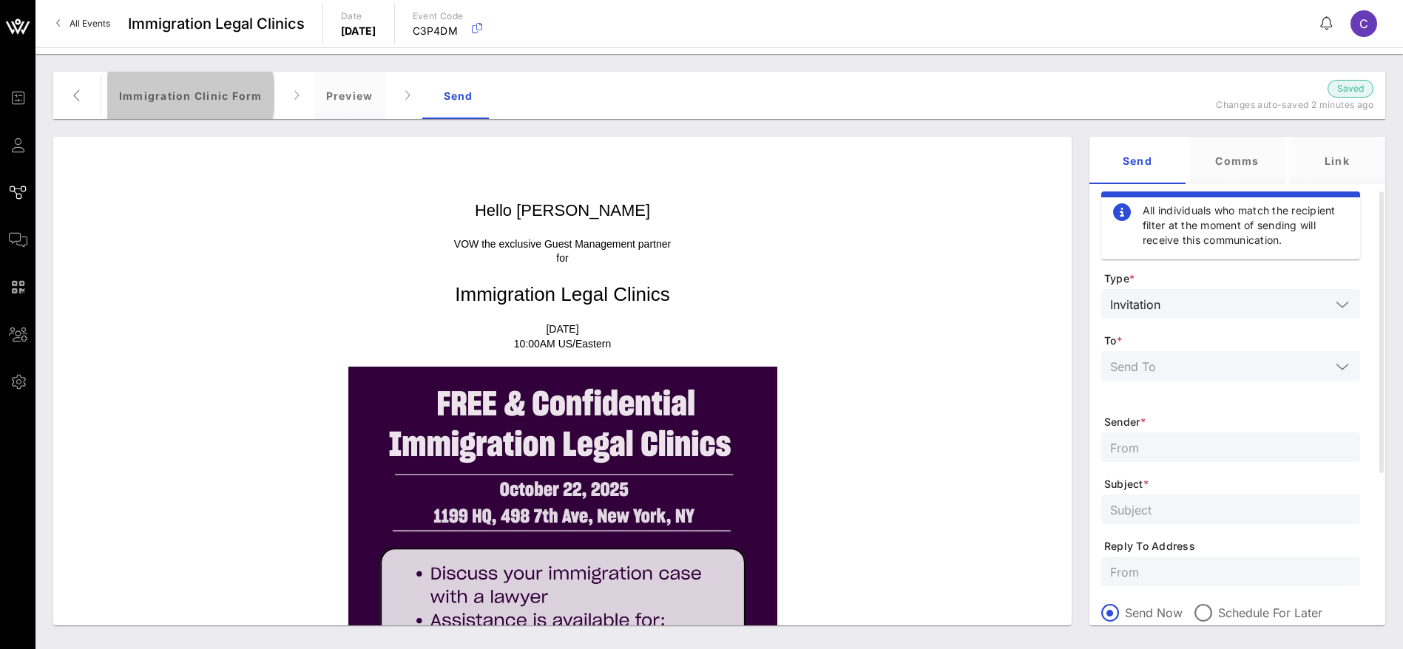
click at [166, 97] on div "Immigration Clinic Form" at bounding box center [190, 95] width 167 height 47
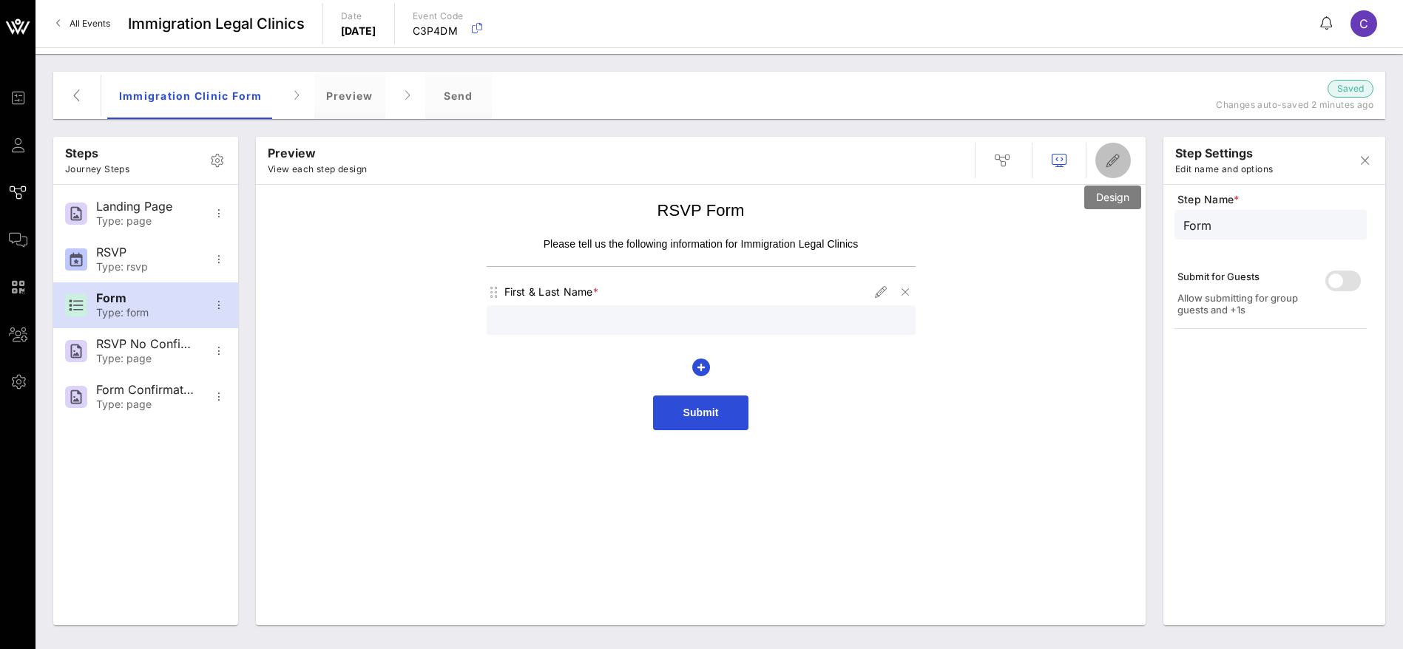
click at [1108, 165] on icon "button" at bounding box center [1113, 161] width 18 height 18
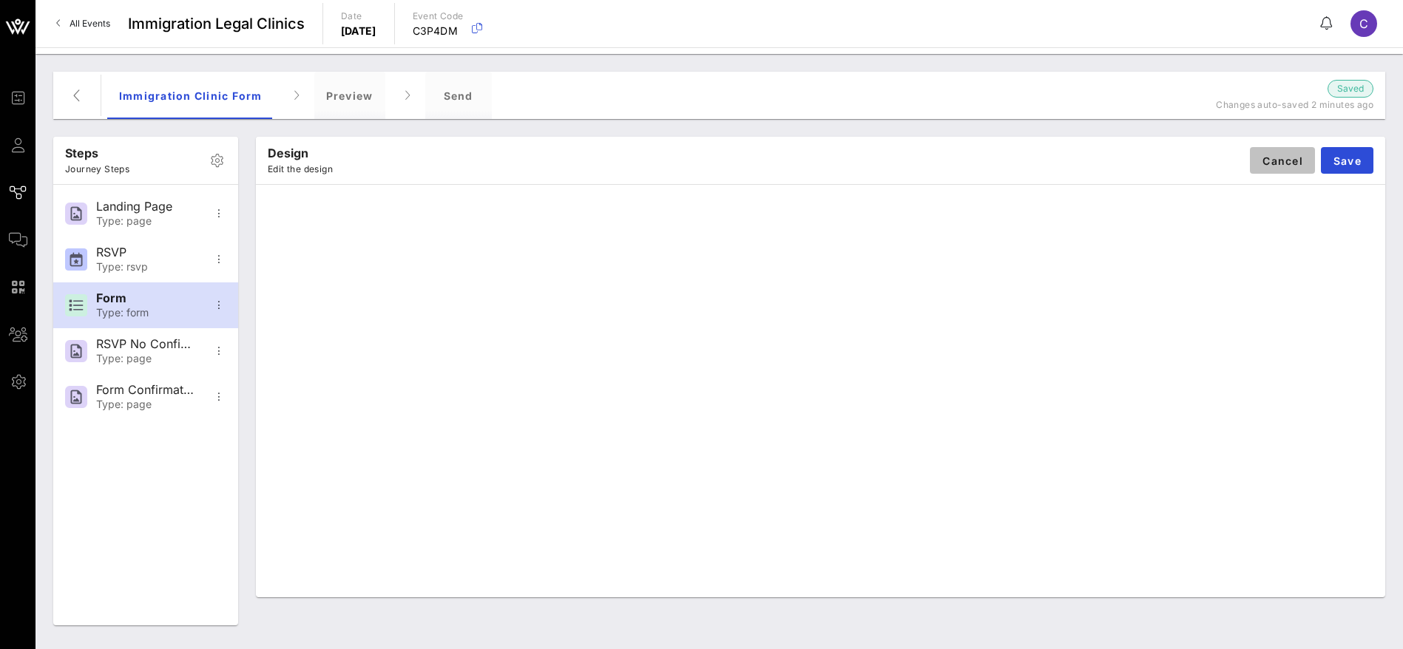
click at [1281, 157] on span "Cancel" at bounding box center [1281, 161] width 41 height 13
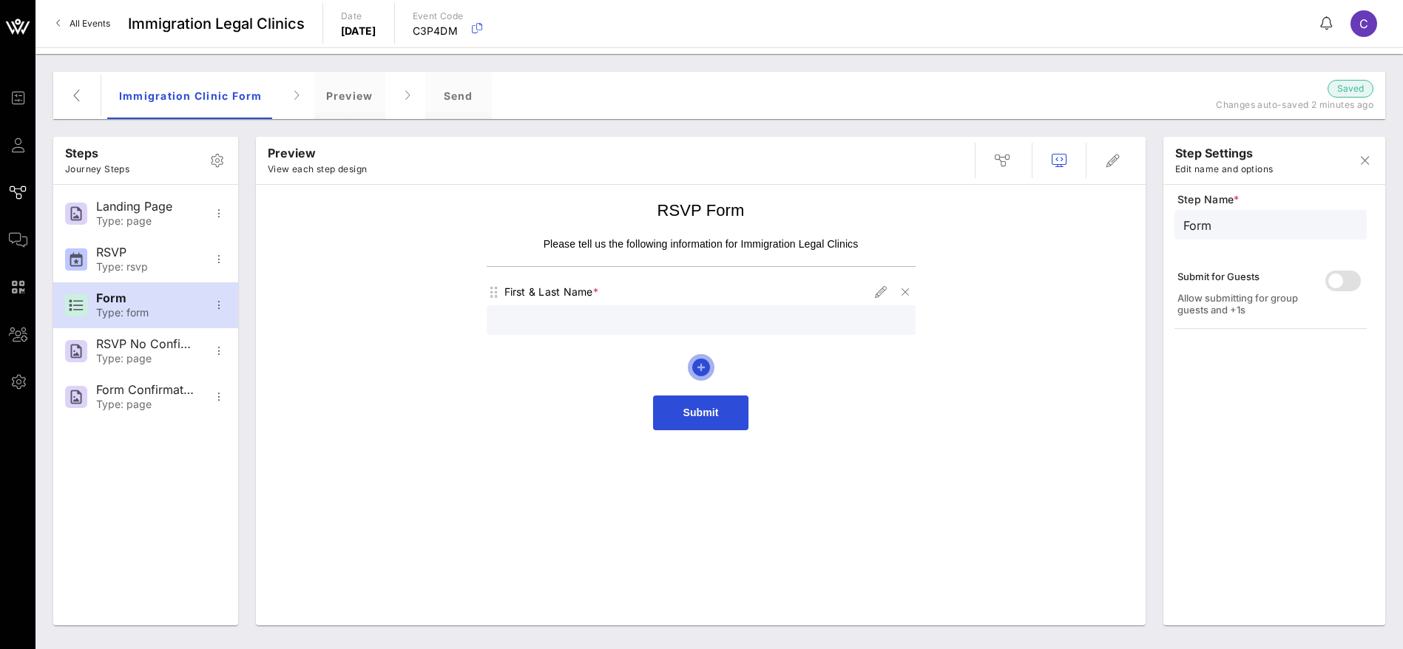
click at [702, 367] on icon "button" at bounding box center [701, 368] width 18 height 18
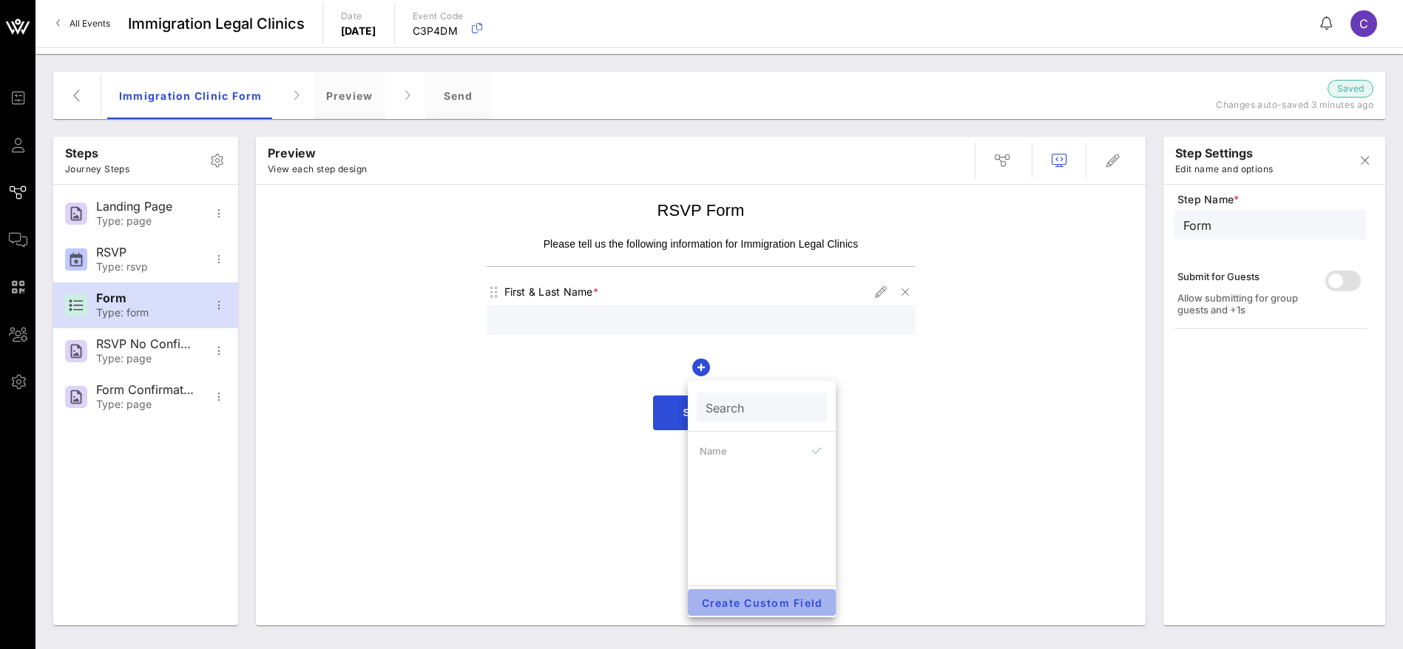
click at [753, 602] on span "Create Custom Field" at bounding box center [761, 603] width 124 height 13
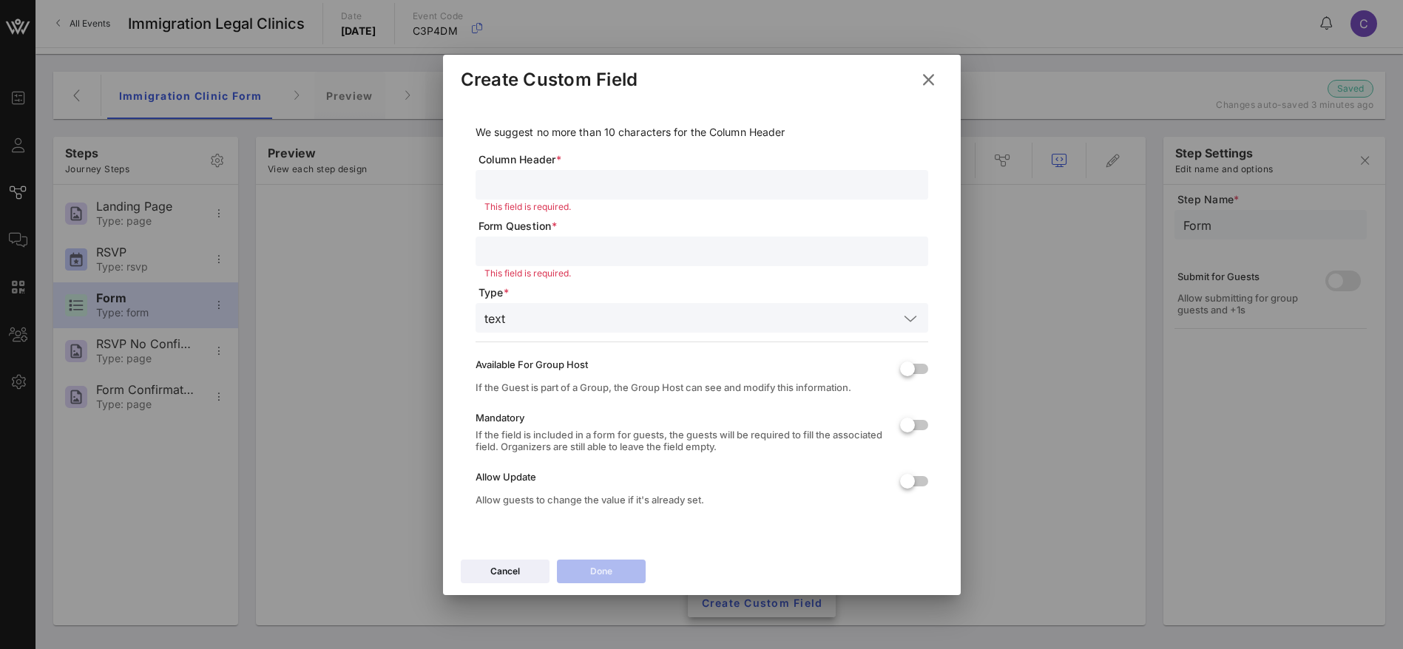
click at [525, 250] on input "text" at bounding box center [701, 251] width 435 height 19
paste input "[STREET_ADDRESS]"
drag, startPoint x: 537, startPoint y: 254, endPoint x: 456, endPoint y: 254, distance: 80.6
click at [456, 254] on div "We suggest no more than 10 characters for the Column Header Column Header * Thi…" at bounding box center [702, 327] width 518 height 452
paste input "Institution/where you work"
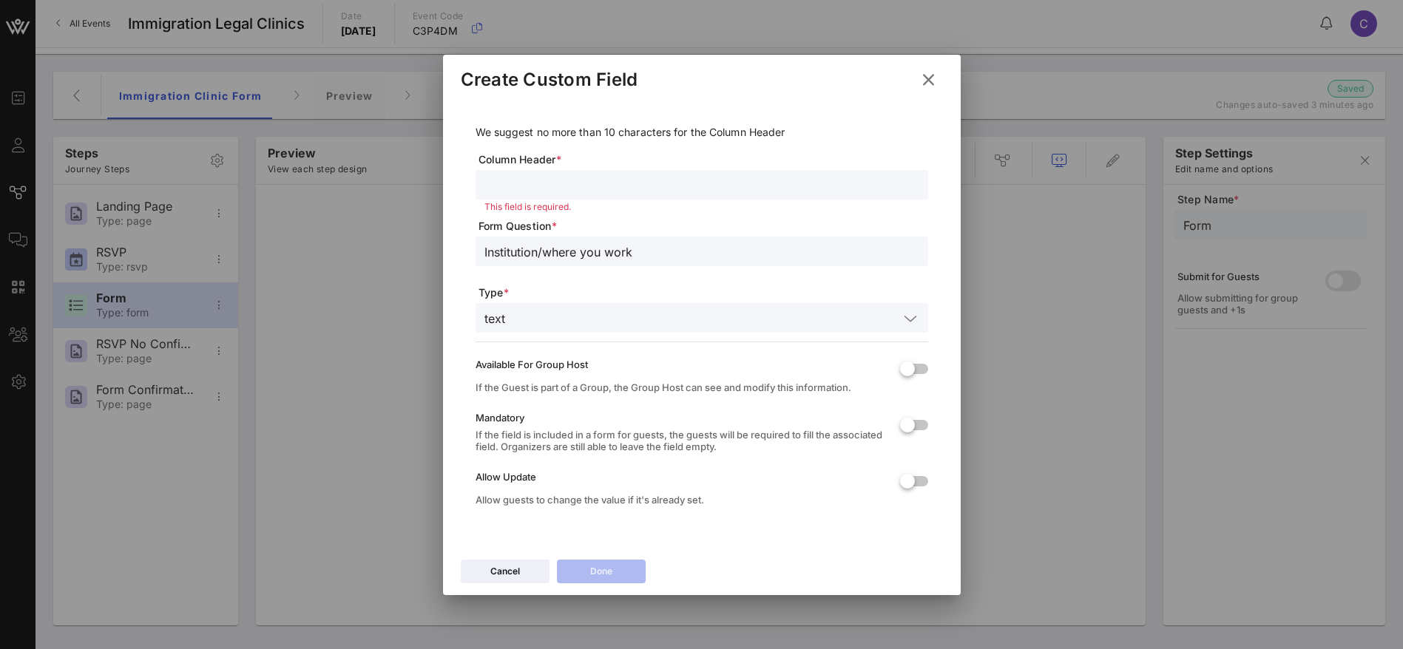
type input "Institution/where you work"
click at [534, 183] on input "text" at bounding box center [701, 184] width 435 height 19
type input "I"
paste input "Institution/where you work"
drag, startPoint x: 599, startPoint y: 186, endPoint x: 588, endPoint y: 178, distance: 13.3
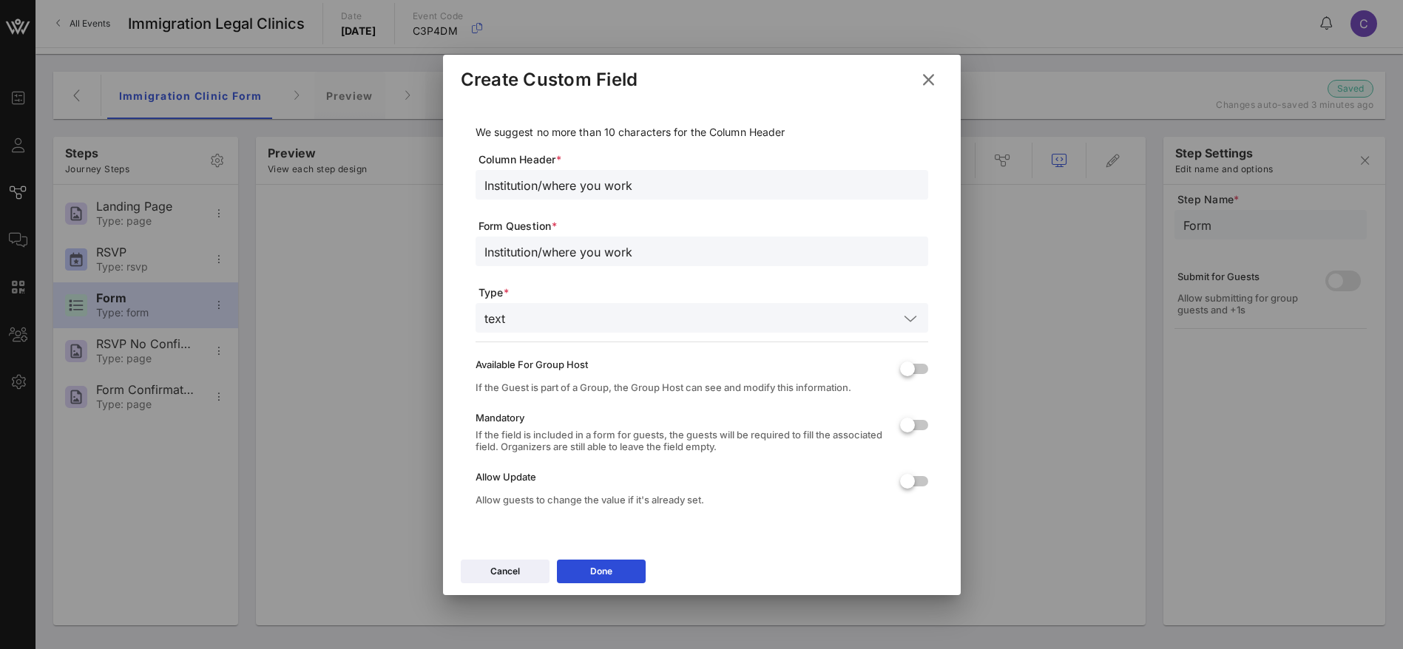
click at [538, 183] on input "Institution/where you work" at bounding box center [701, 184] width 435 height 19
type input "Institution"
click at [521, 314] on input "text" at bounding box center [704, 317] width 387 height 19
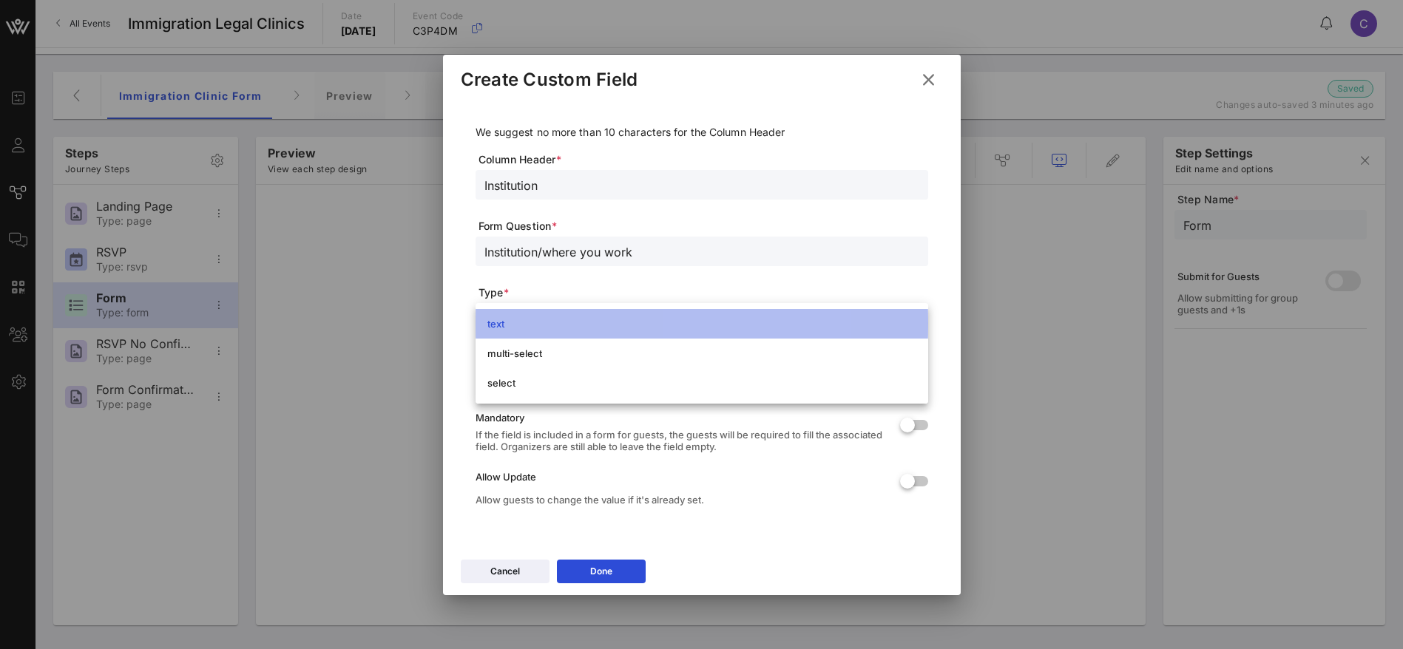
click at [532, 325] on div "text" at bounding box center [701, 324] width 429 height 12
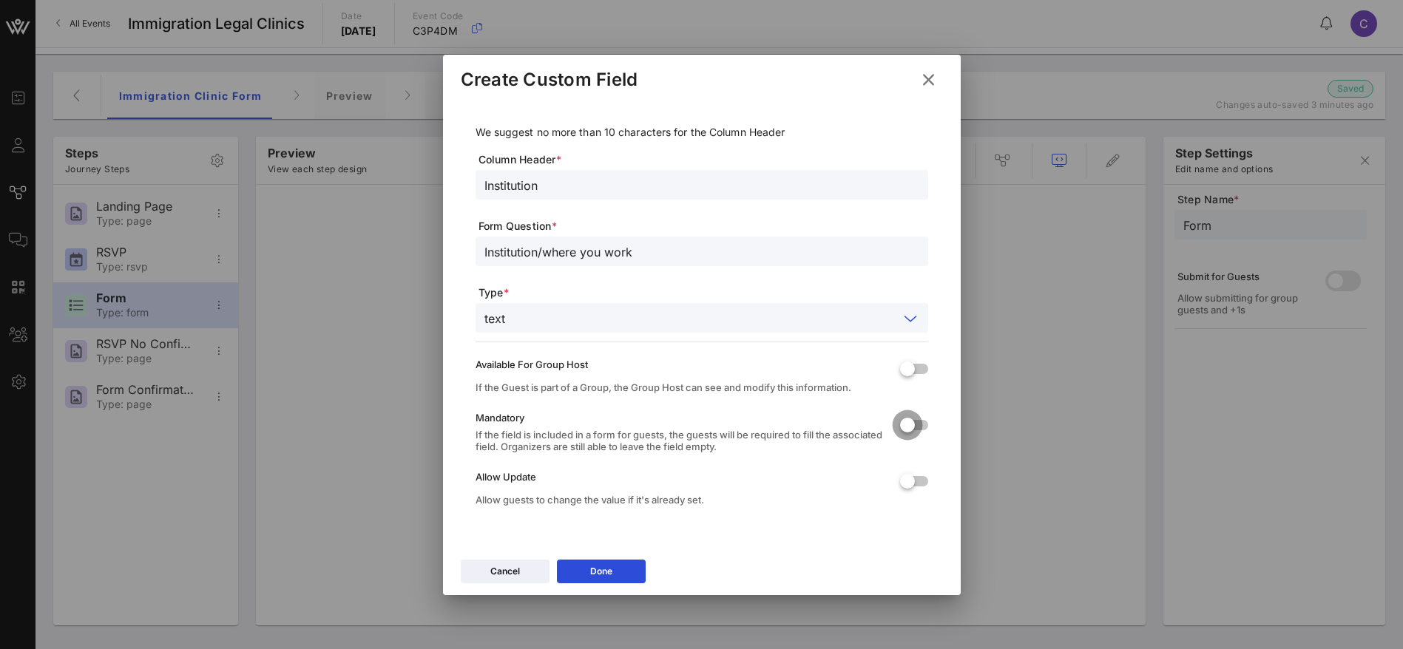
click at [909, 425] on div at bounding box center [907, 425] width 25 height 25
click at [614, 572] on button "Done" at bounding box center [601, 572] width 89 height 24
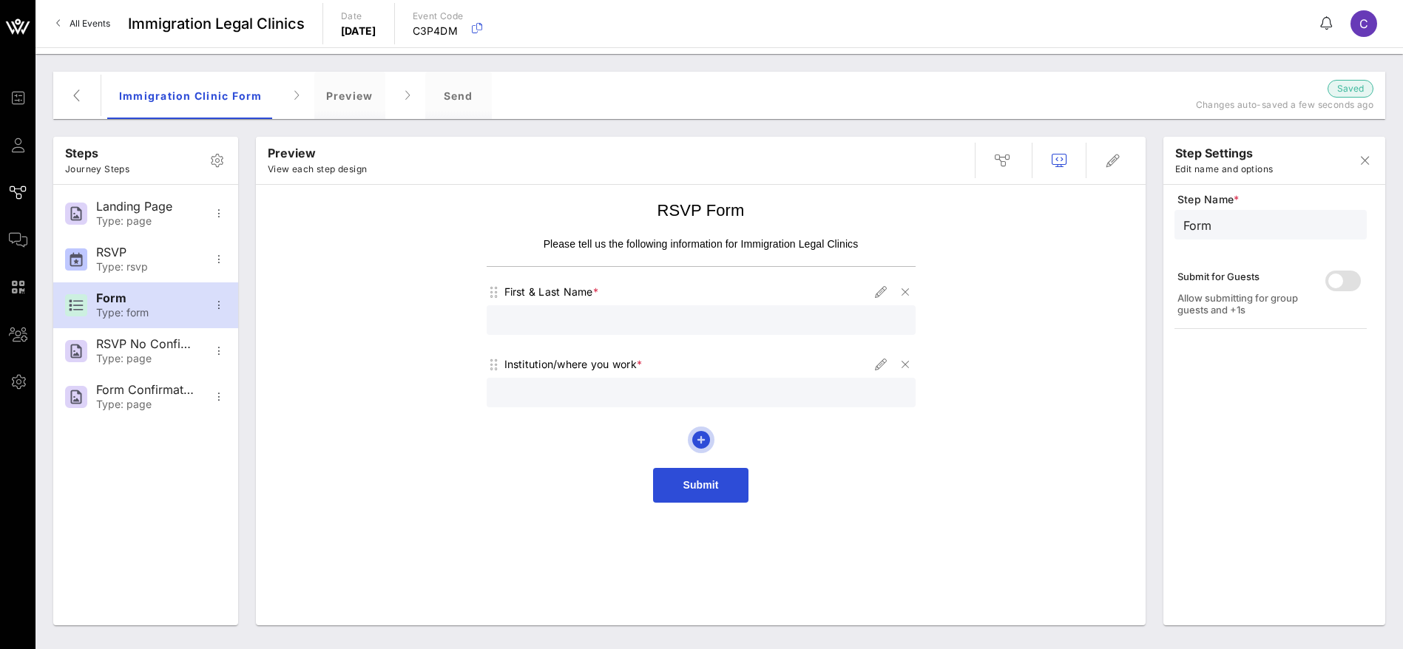
click at [702, 438] on icon "button" at bounding box center [701, 440] width 18 height 18
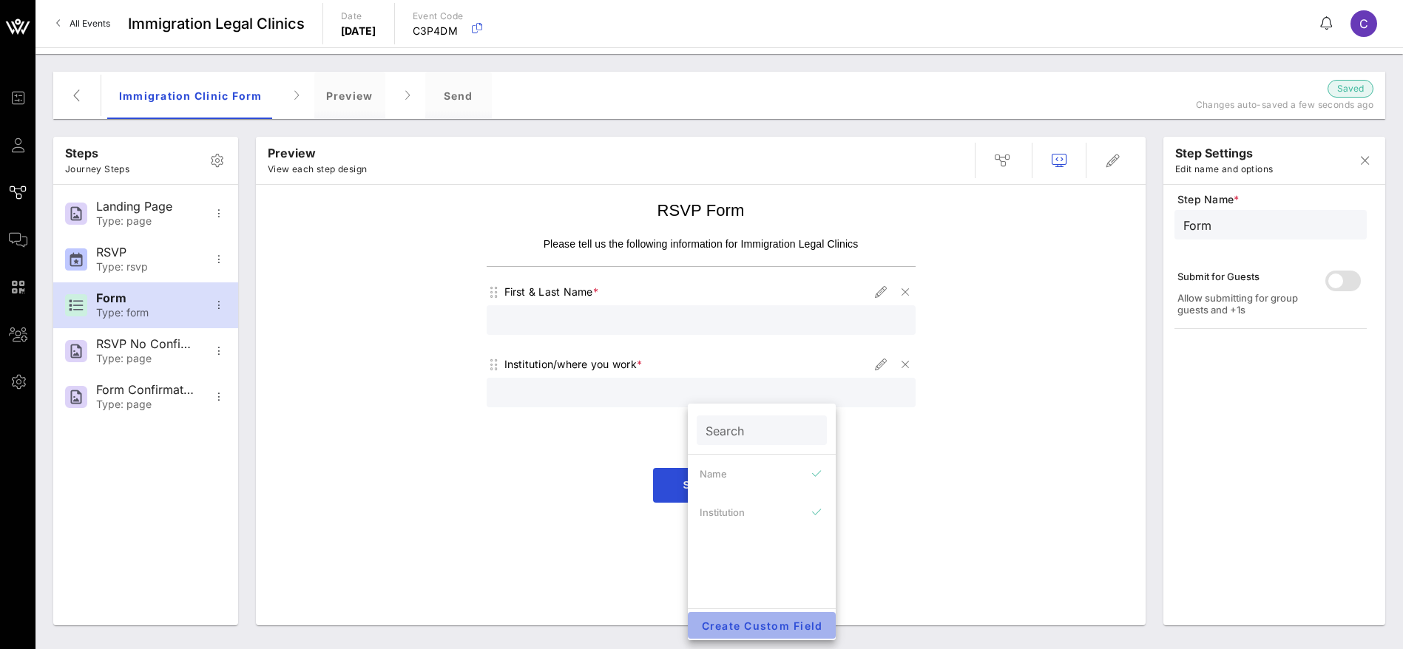
click at [757, 620] on span "Create Custom Field" at bounding box center [761, 626] width 124 height 13
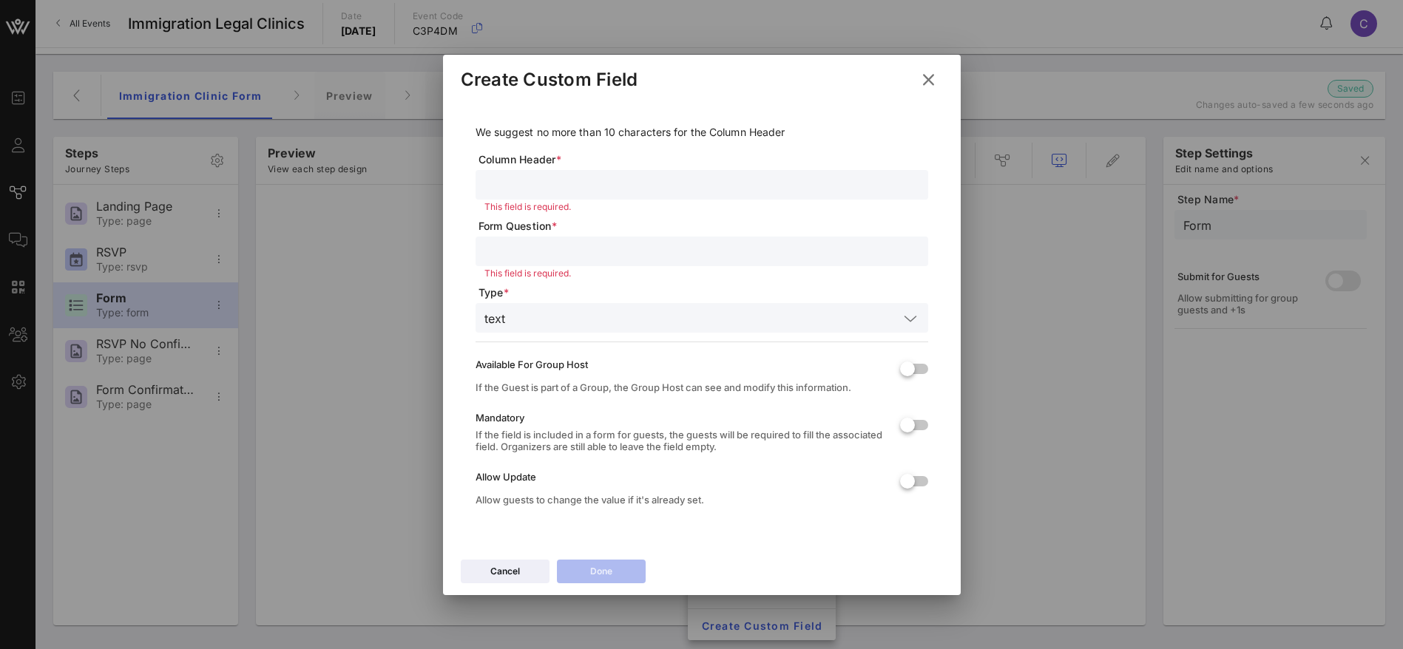
click at [509, 243] on input "text" at bounding box center [701, 251] width 435 height 19
paste input "Date of Birth"
type input "Date of Birth"
click at [521, 170] on div at bounding box center [701, 185] width 435 height 30
paste input "Date of Birth"
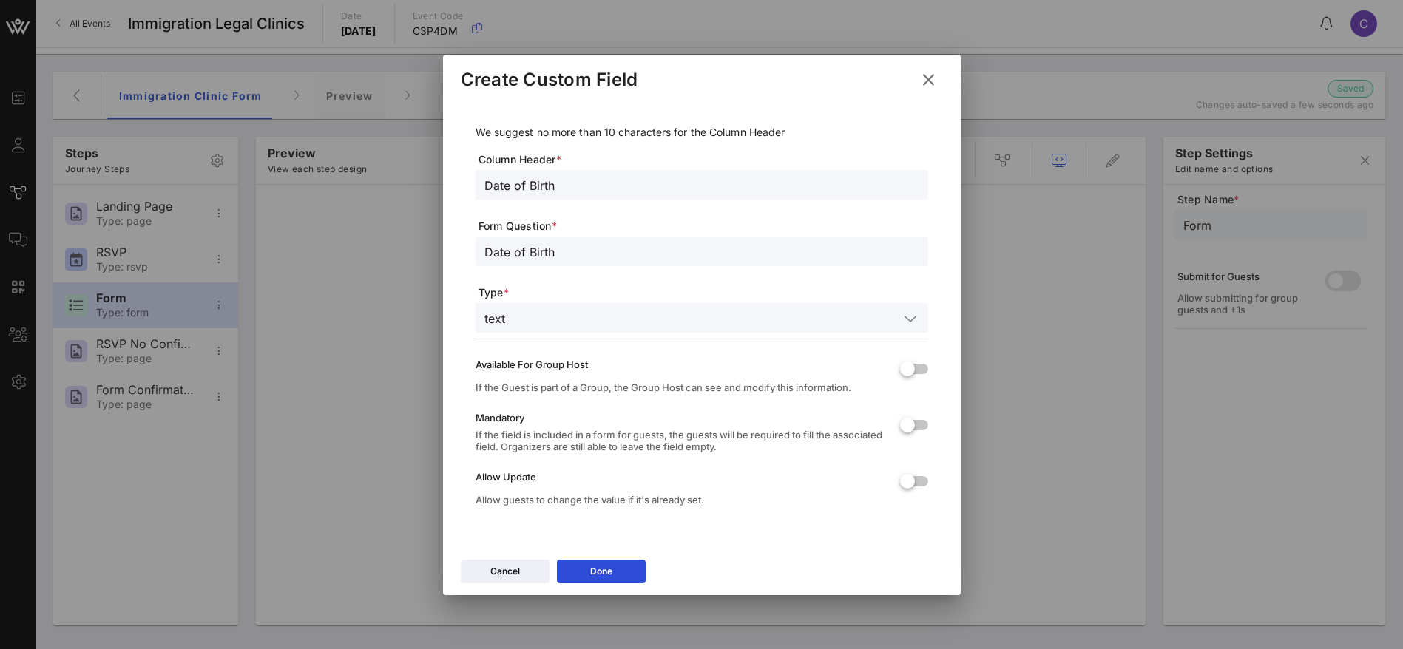
drag, startPoint x: 560, startPoint y: 189, endPoint x: 492, endPoint y: 186, distance: 68.1
click at [492, 186] on input "Date of Birth" at bounding box center [701, 184] width 435 height 19
type input "DOB"
click at [603, 570] on icon at bounding box center [600, 571] width 11 height 10
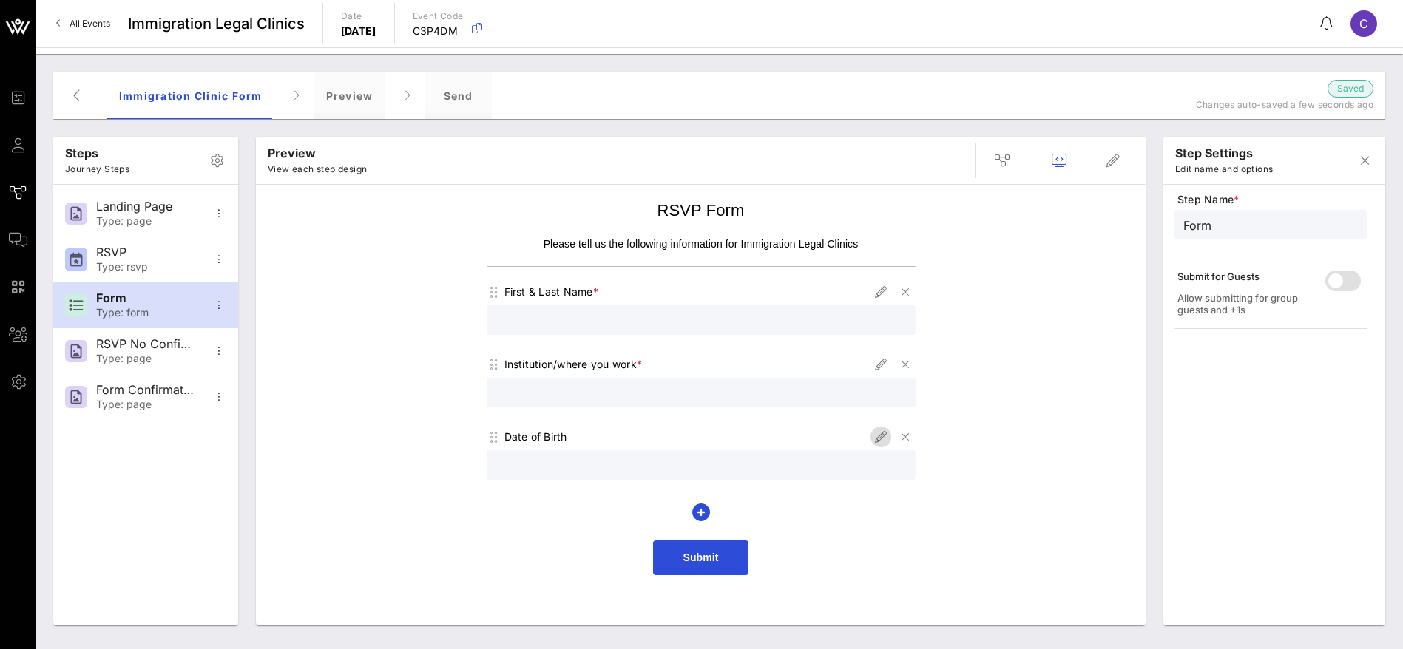
click at [884, 433] on icon "button" at bounding box center [881, 437] width 18 height 18
type input "DOB"
type input "Date of Birth"
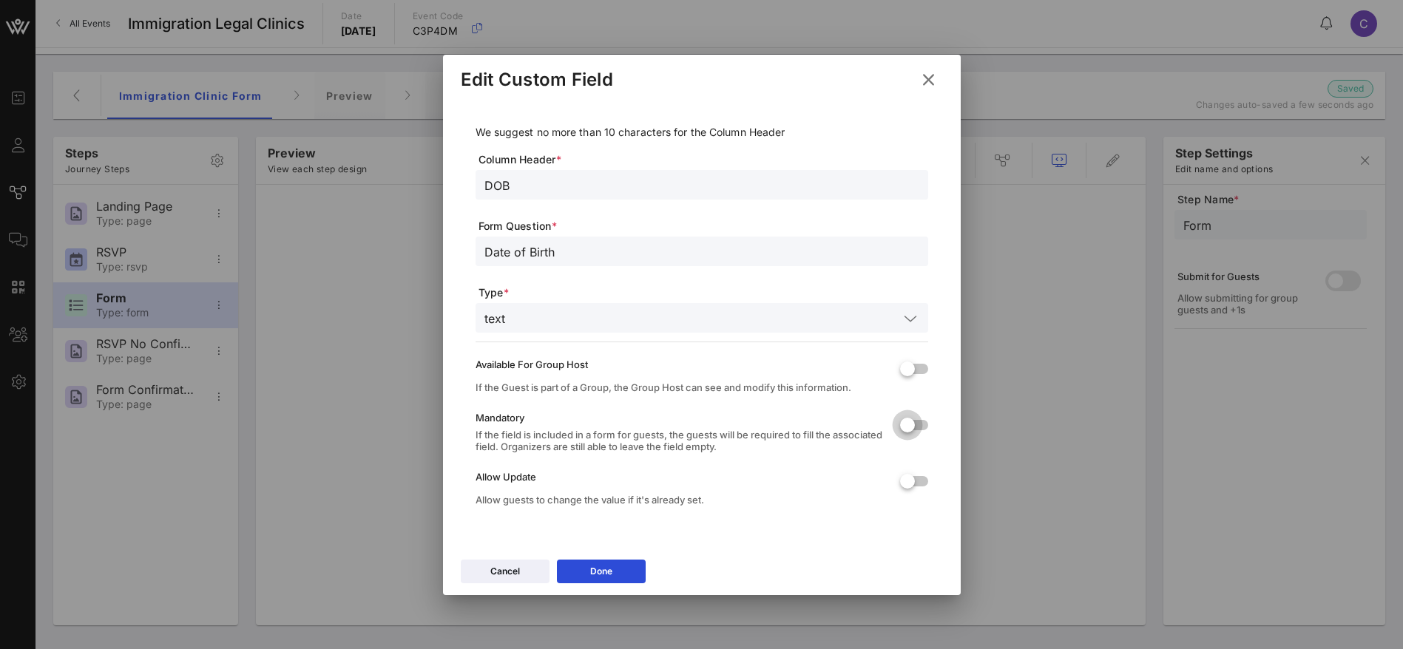
click at [915, 423] on div at bounding box center [907, 425] width 25 height 25
click at [626, 572] on button "Done" at bounding box center [601, 572] width 89 height 24
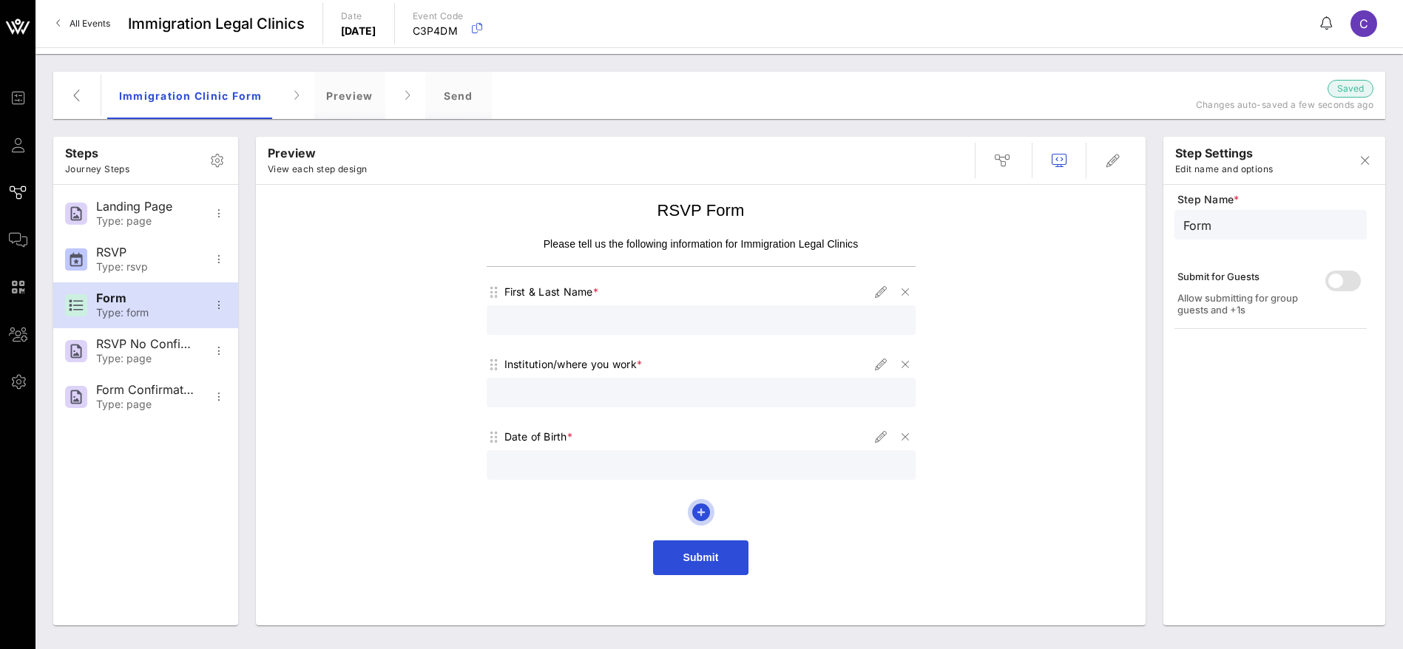
click at [705, 511] on icon "button" at bounding box center [701, 513] width 18 height 18
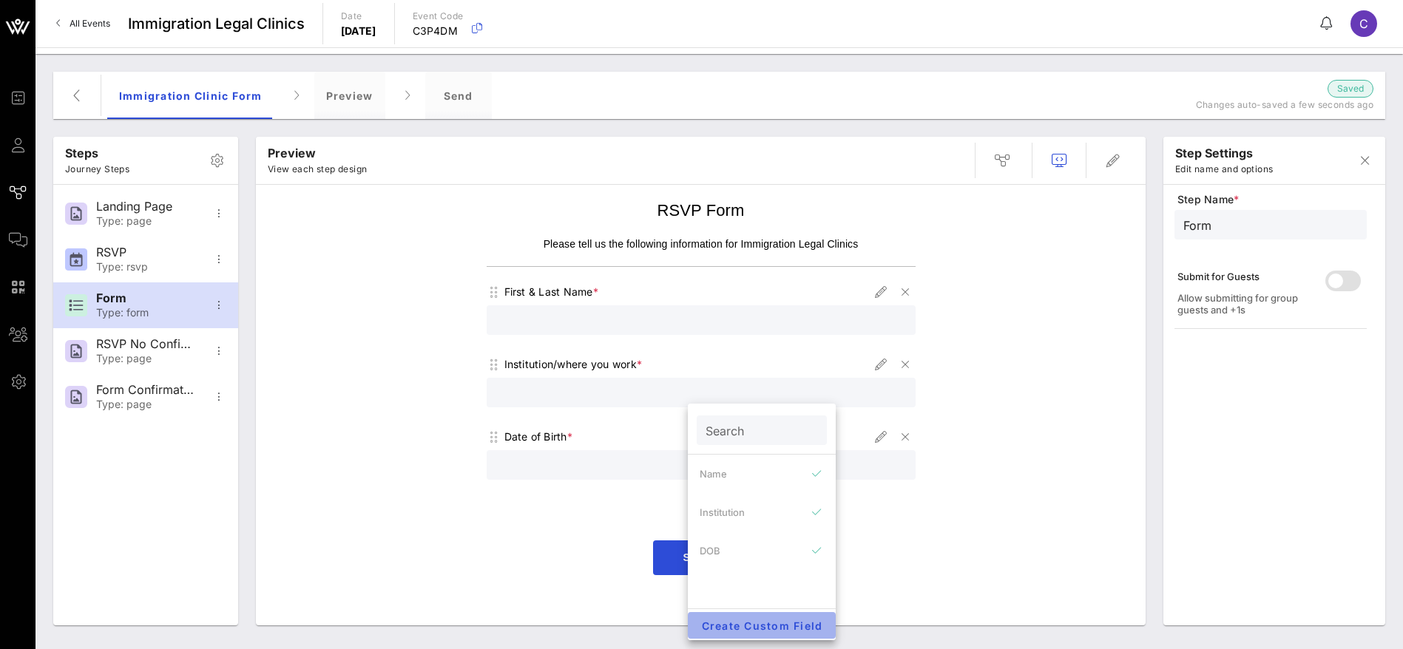
click at [752, 627] on span "Create Custom Field" at bounding box center [761, 626] width 124 height 13
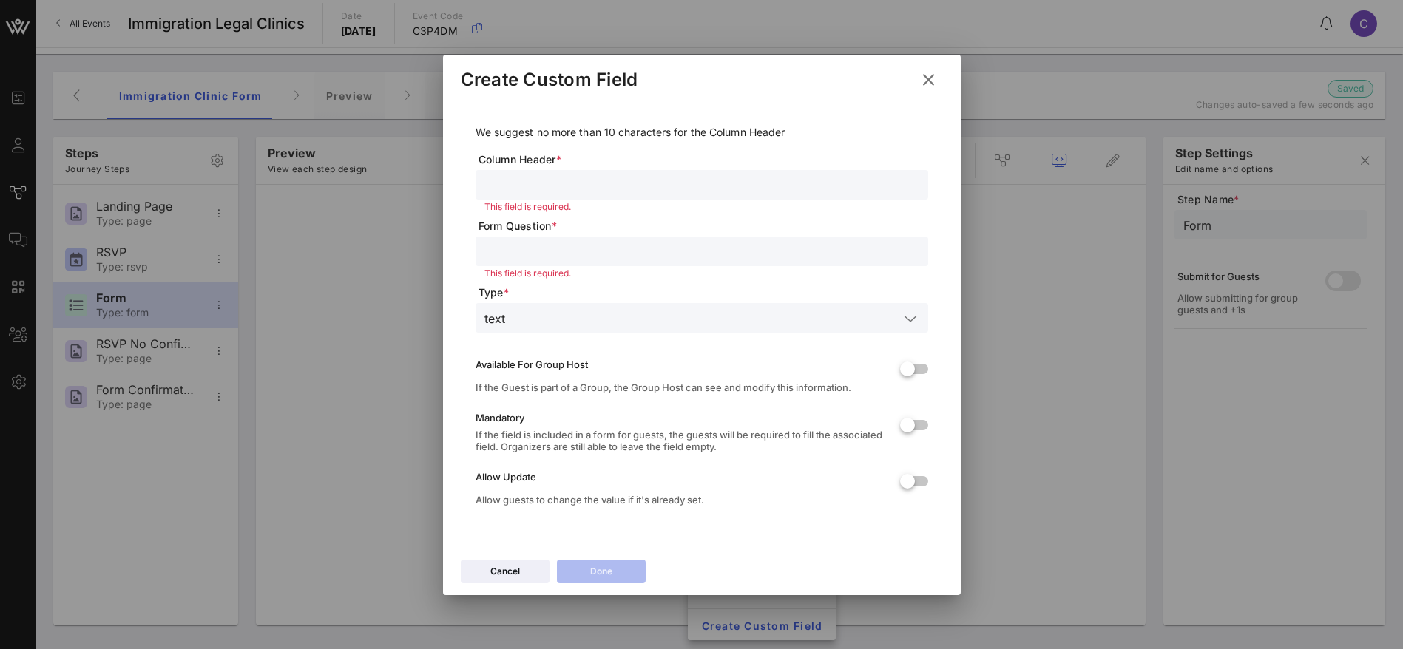
click at [540, 252] on input "text" at bounding box center [701, 251] width 435 height 19
paste input "Country of Birth/Nationality"
type input "Country of Birth/Nationality"
click at [518, 183] on input "text" at bounding box center [701, 184] width 435 height 19
paste input "Country of Birth/Nationality"
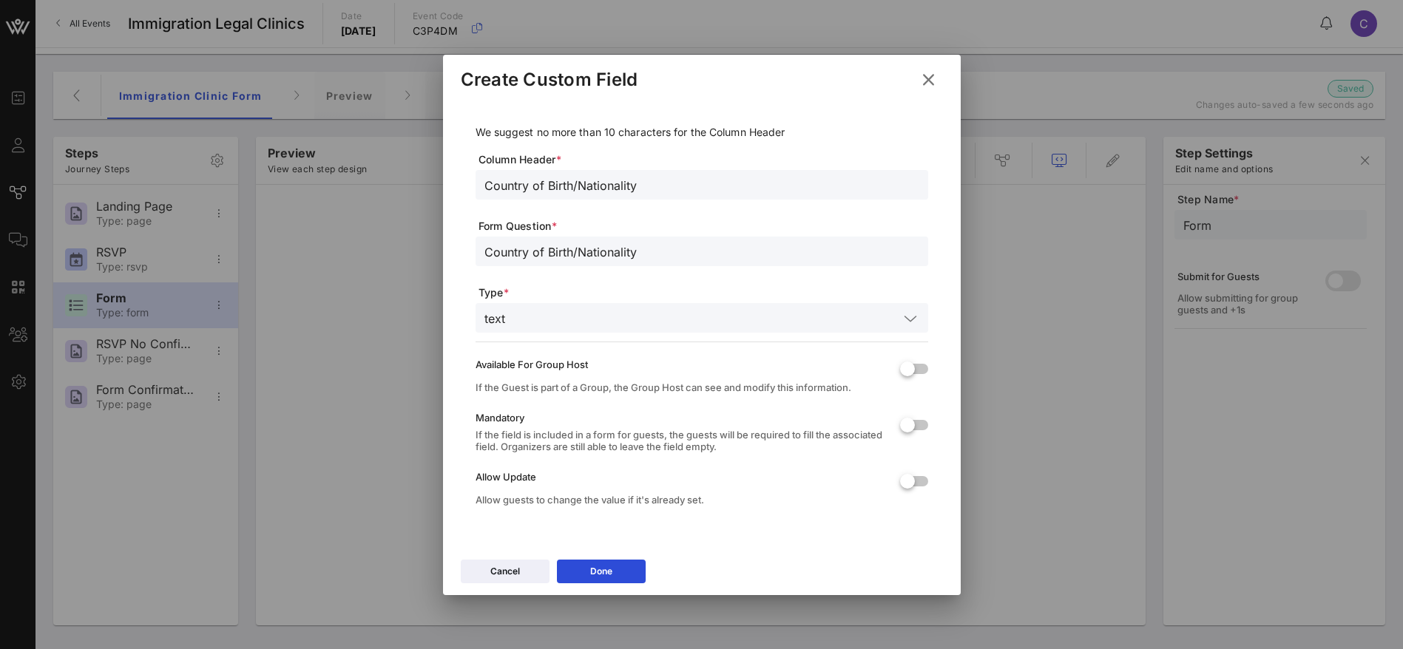
drag, startPoint x: 640, startPoint y: 184, endPoint x: 608, endPoint y: 170, distance: 34.8
click at [529, 186] on input "Country of Birth/Nationality" at bounding box center [701, 184] width 435 height 19
type input "Country"
click at [916, 425] on div at bounding box center [907, 425] width 25 height 25
click at [608, 573] on div "Done" at bounding box center [601, 571] width 22 height 15
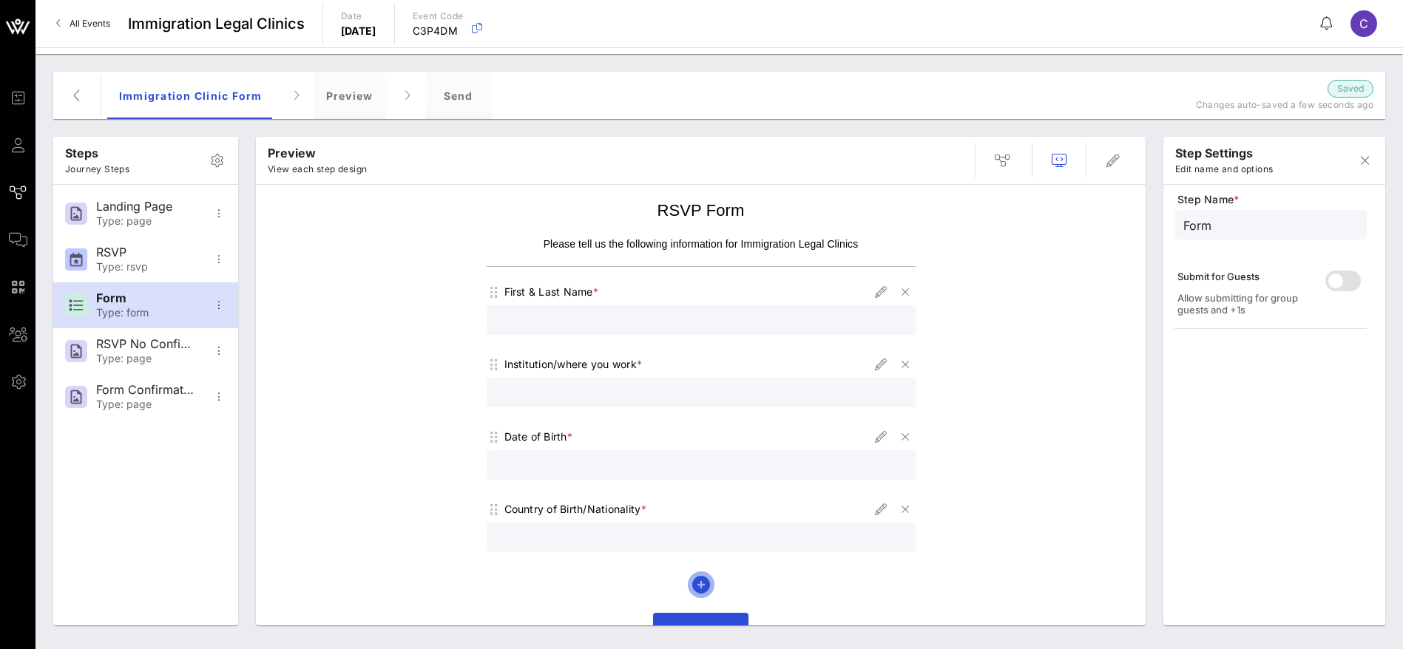
click at [695, 580] on icon "button" at bounding box center [701, 585] width 18 height 18
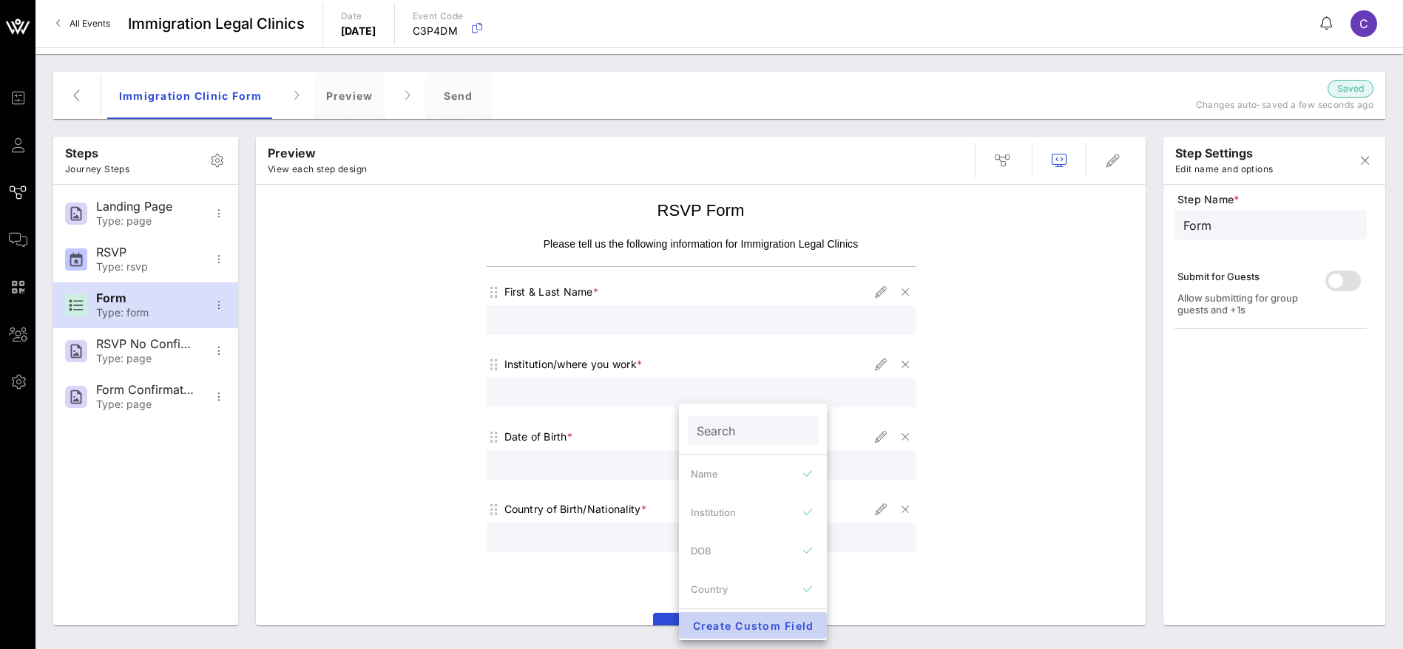
click at [739, 623] on span "Create Custom Field" at bounding box center [753, 626] width 124 height 13
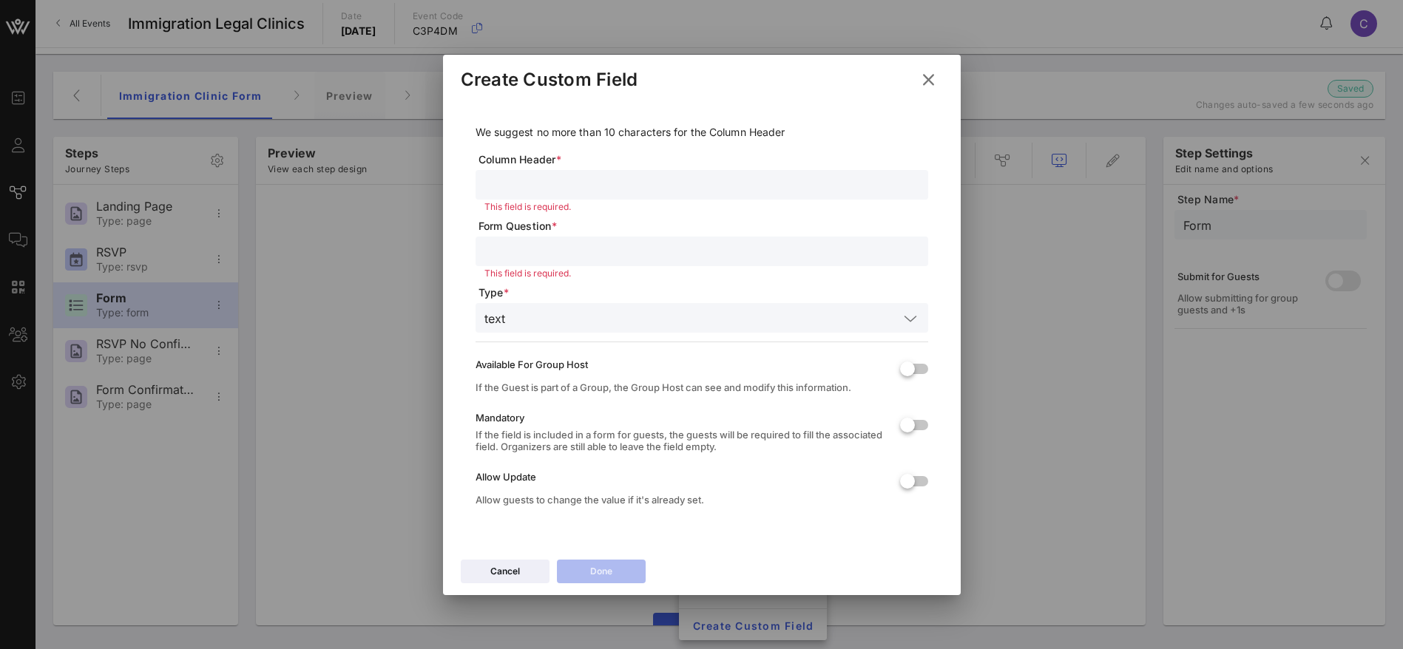
click at [511, 247] on input "text" at bounding box center [701, 251] width 435 height 19
paste input "A Number (9 digits)"
type input "A Number (9 digits)"
click at [538, 175] on input "text" at bounding box center [701, 184] width 435 height 19
paste input "A Number (9 digits)"
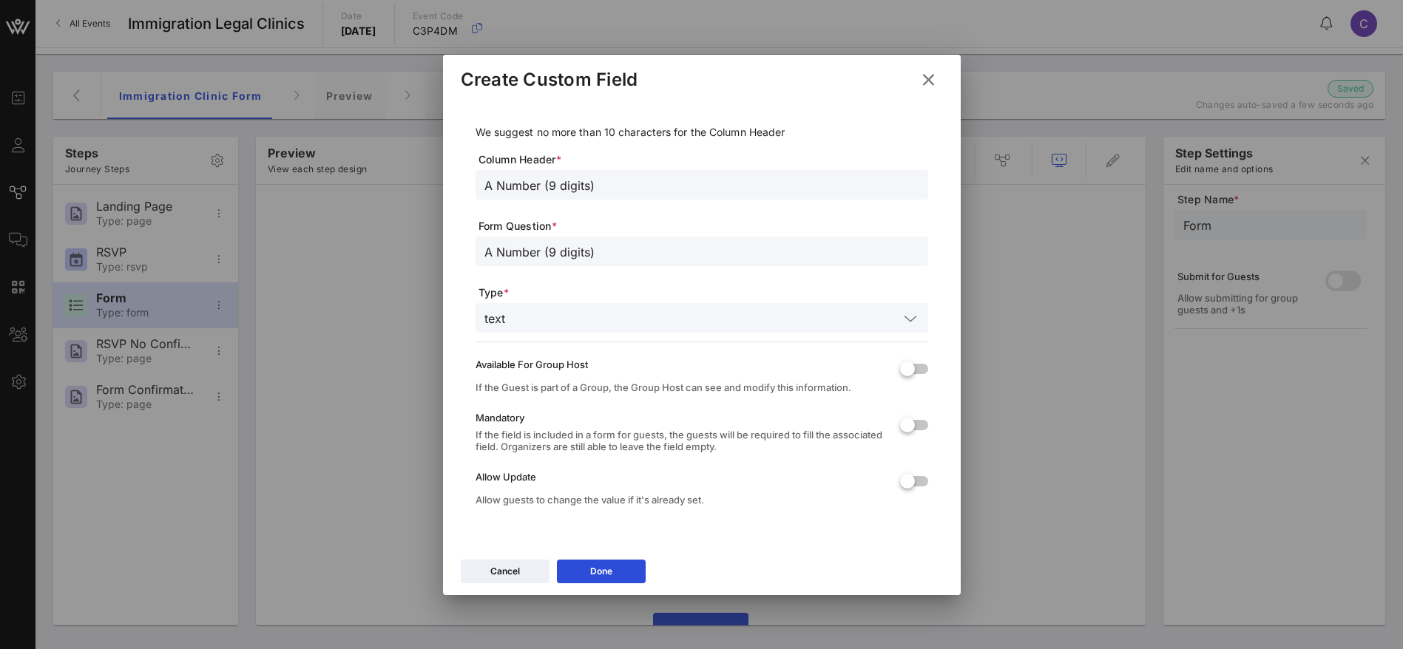
drag, startPoint x: 603, startPoint y: 186, endPoint x: 542, endPoint y: 183, distance: 60.7
click at [542, 183] on input "A Number (9 digits)" at bounding box center [701, 184] width 435 height 19
type input "A Number"
click at [584, 570] on button "Done" at bounding box center [601, 572] width 89 height 24
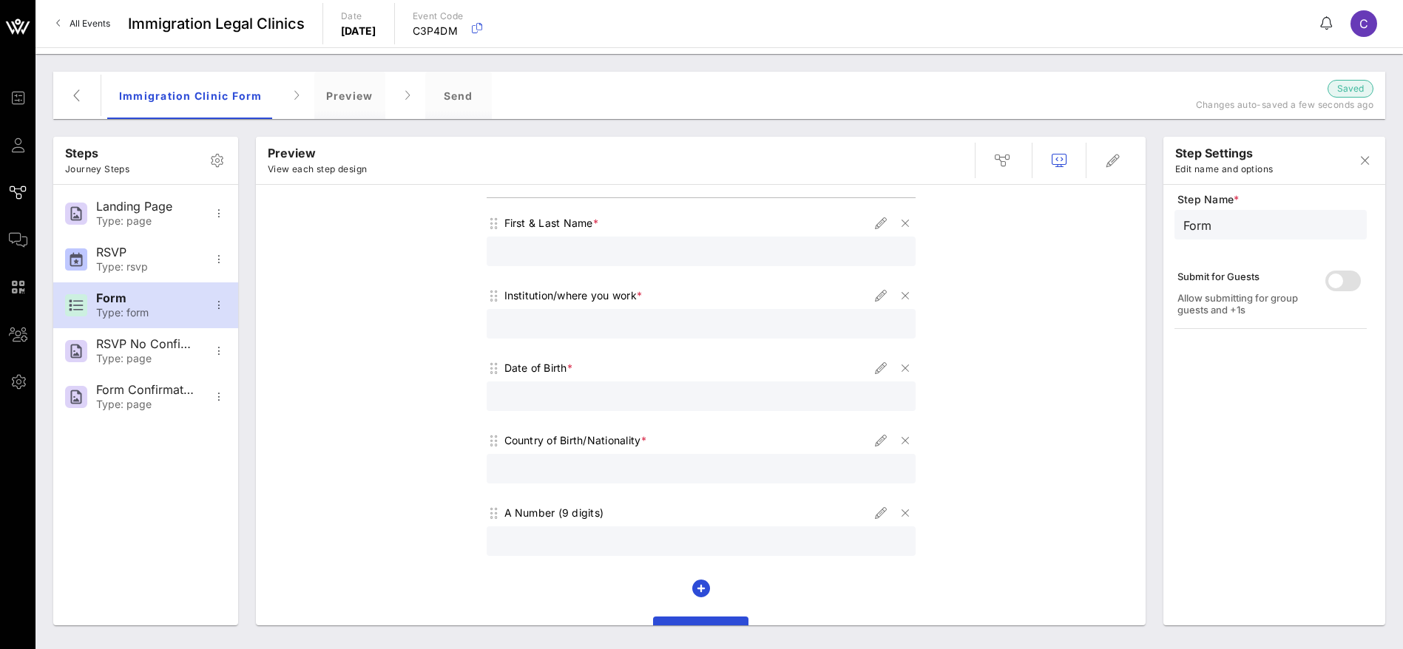
scroll to position [102, 0]
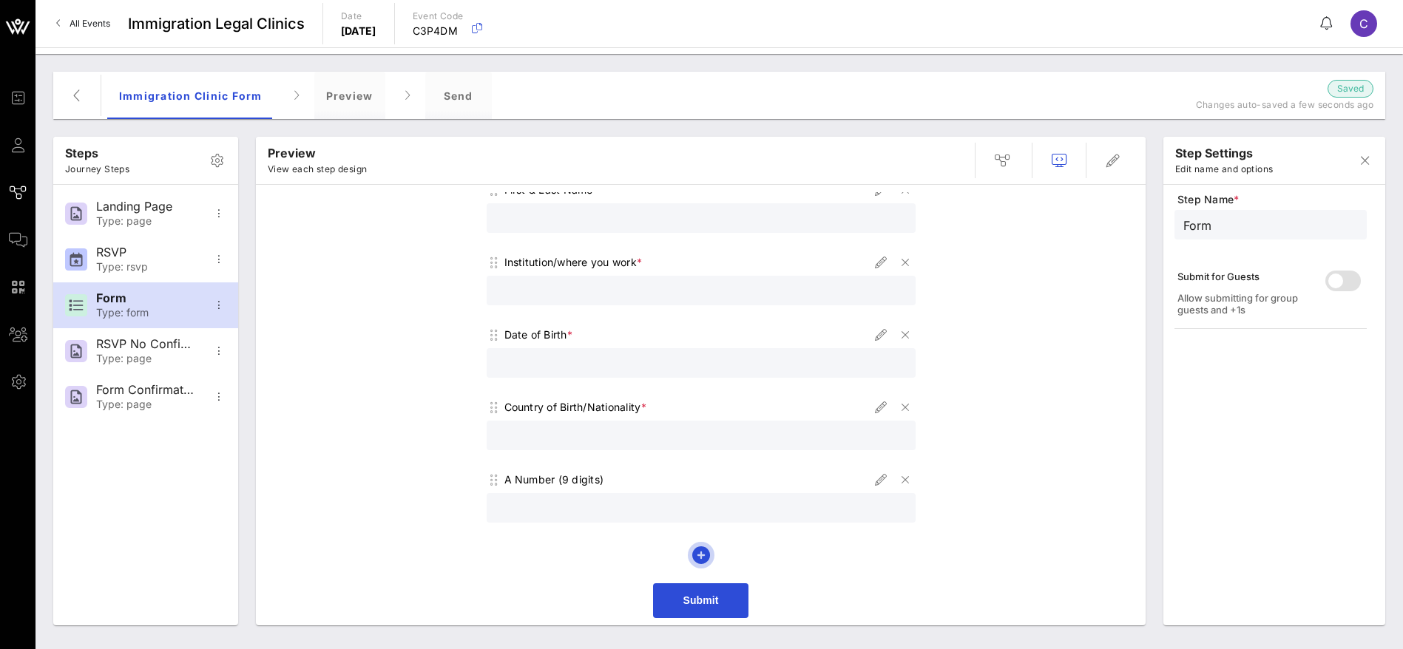
click at [694, 552] on icon "button" at bounding box center [701, 555] width 18 height 18
click at [723, 625] on span "Create Custom Field" at bounding box center [753, 626] width 124 height 13
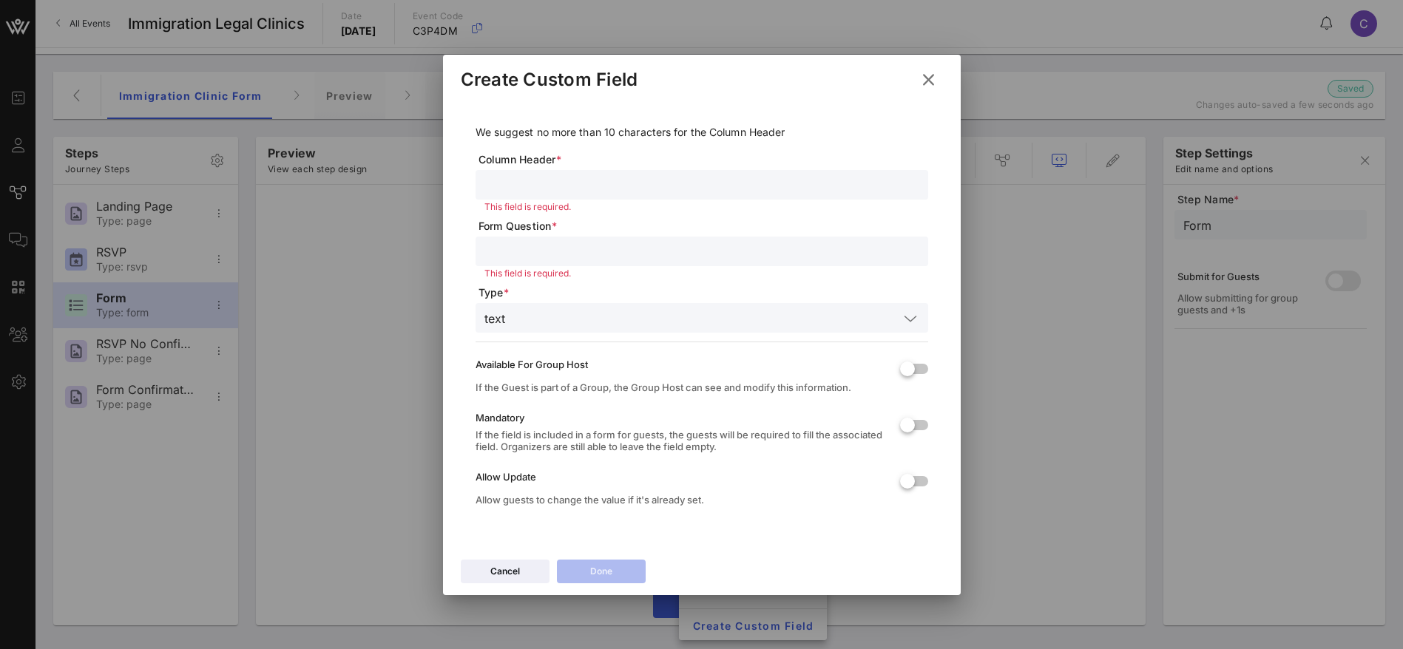
click at [520, 243] on input "text" at bounding box center [701, 251] width 435 height 19
paste input "Date of Entry (exact if known, or MM/YYYY)"
type input "Date of Entry (exact if known, or MM/YYYY)"
click at [515, 179] on input "text" at bounding box center [701, 184] width 435 height 19
paste input "Date of Entry (exact if known, or MM/YYYY)"
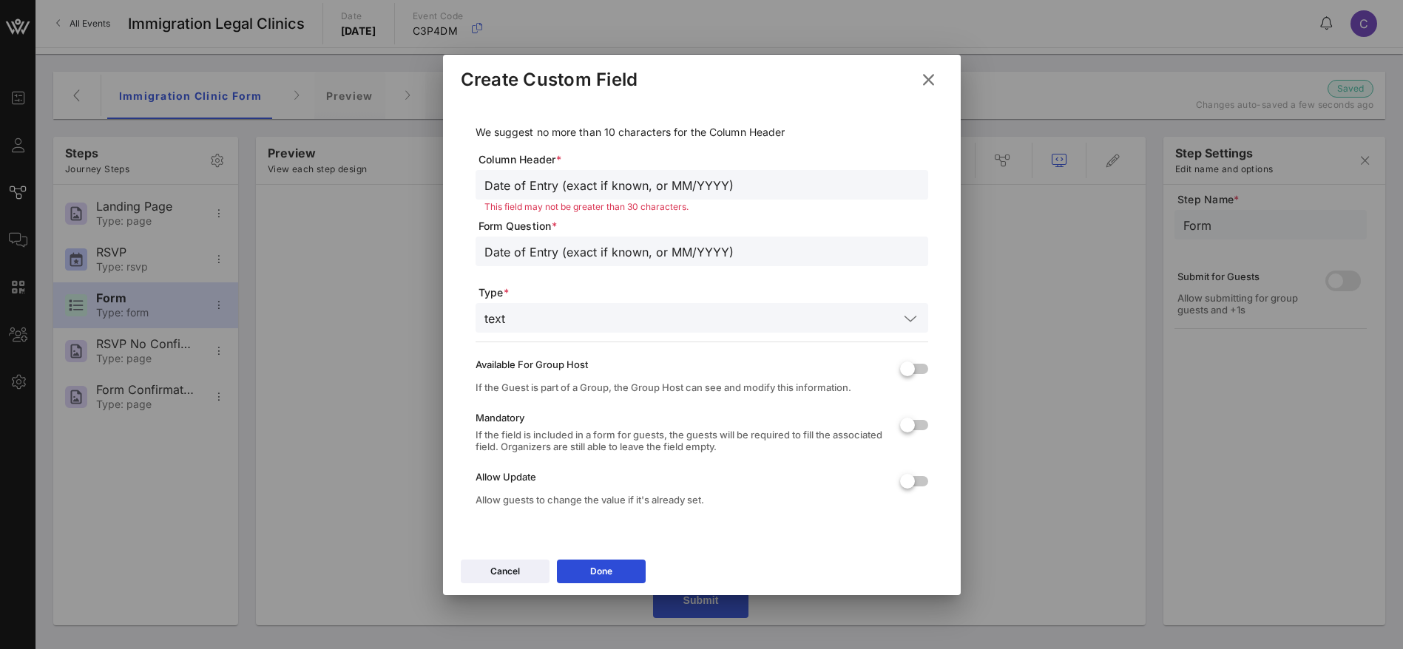
drag, startPoint x: 524, startPoint y: 183, endPoint x: 456, endPoint y: 183, distance: 68.0
click at [456, 183] on div "We suggest no more than 10 characters for the Column Header Column Header * Dat…" at bounding box center [702, 327] width 518 height 452
drag, startPoint x: 699, startPoint y: 184, endPoint x: 510, endPoint y: 185, distance: 189.3
click at [510, 185] on input "Entry (exact if known, or MM/YYYY)" at bounding box center [701, 184] width 435 height 19
type input "Entry date"
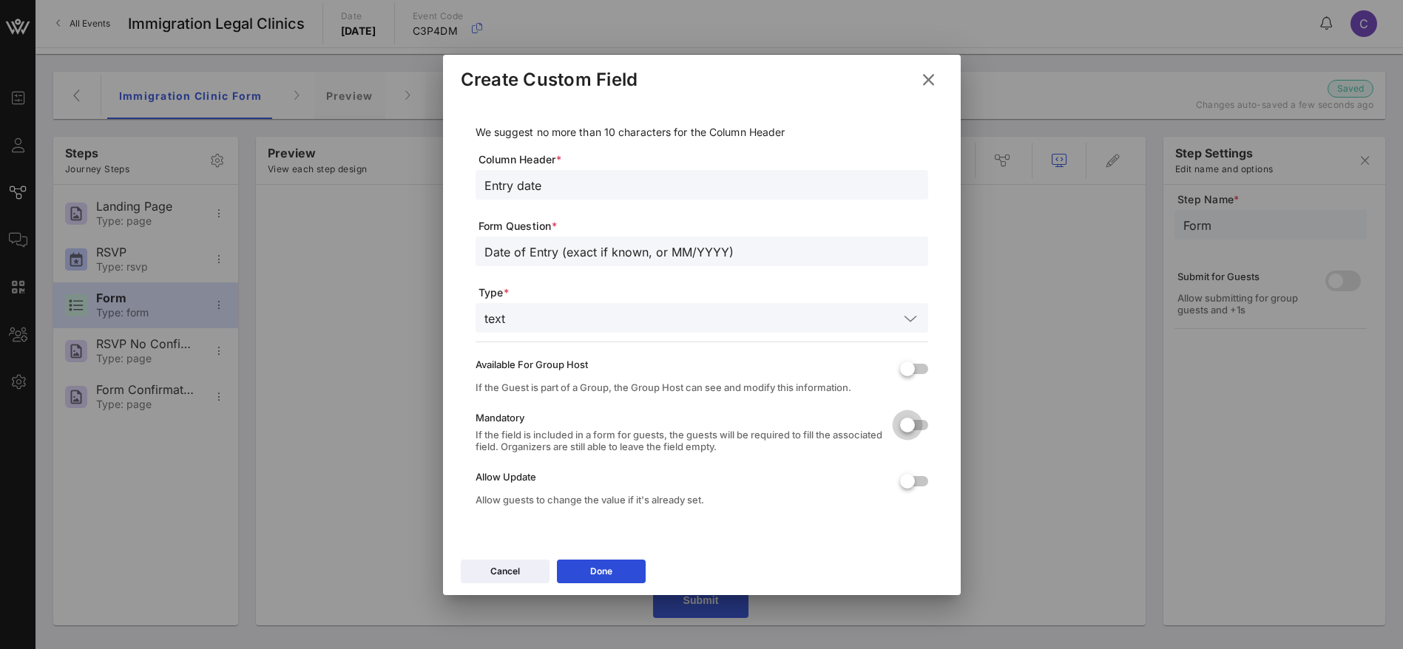
click at [910, 419] on div at bounding box center [907, 425] width 25 height 25
click at [611, 568] on div "Done" at bounding box center [601, 571] width 22 height 15
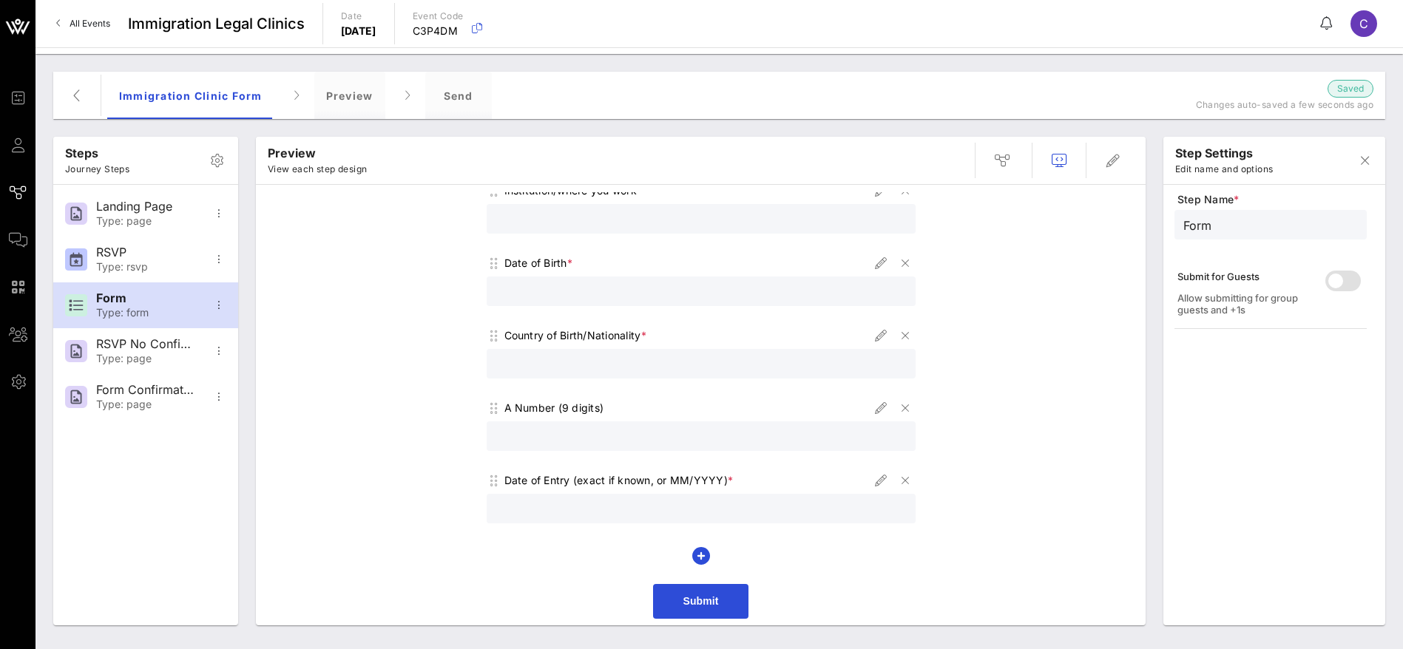
scroll to position [174, 0]
click at [872, 405] on icon "button" at bounding box center [881, 408] width 18 height 18
type input "A Number"
type input "A Number (9 digits)"
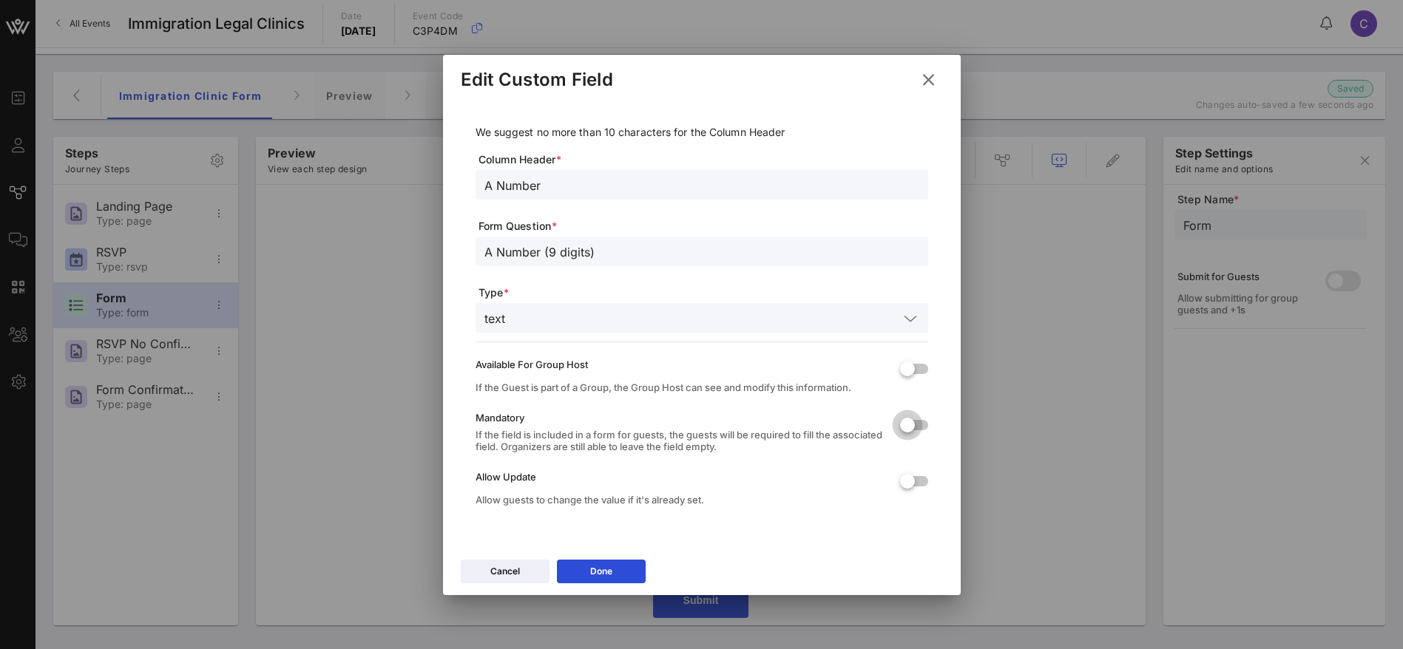
click at [909, 420] on div at bounding box center [907, 425] width 25 height 25
click at [614, 565] on button "Done" at bounding box center [601, 572] width 89 height 24
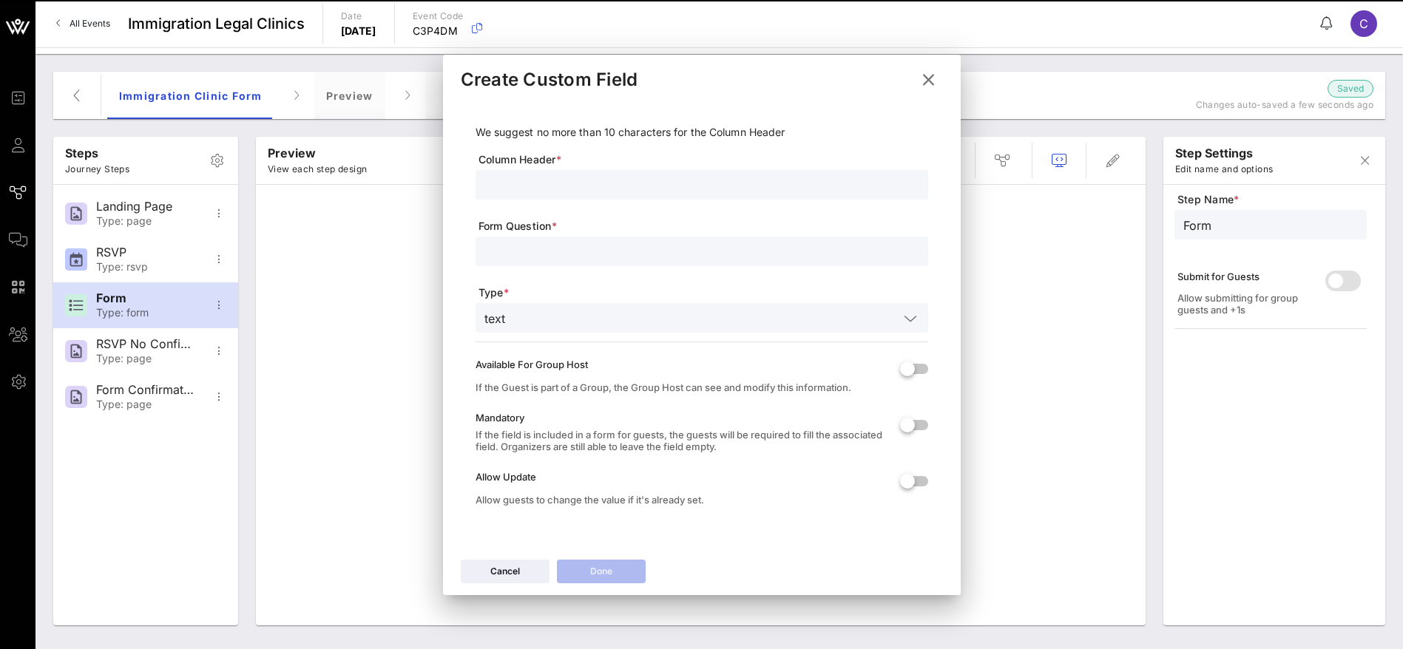
scroll to position [0, 0]
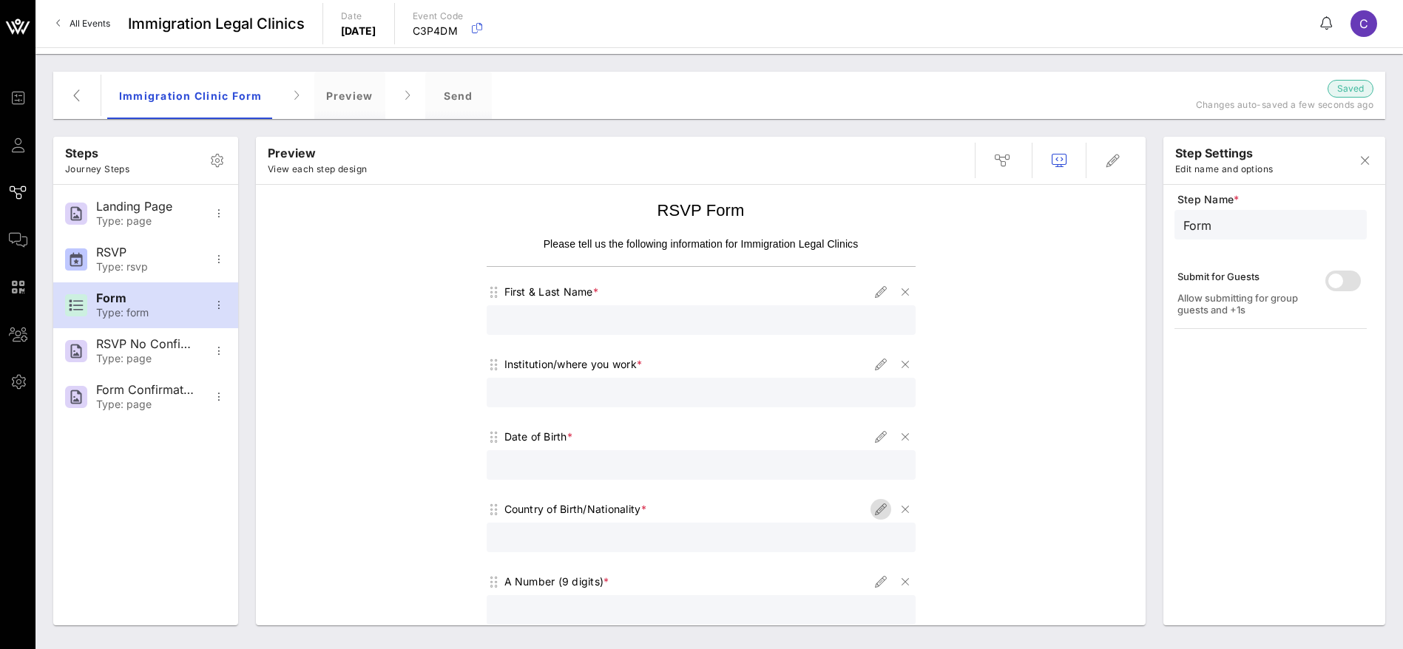
click at [872, 506] on icon "button" at bounding box center [881, 510] width 18 height 18
type input "Country"
type input "Country of Birth/Nationality"
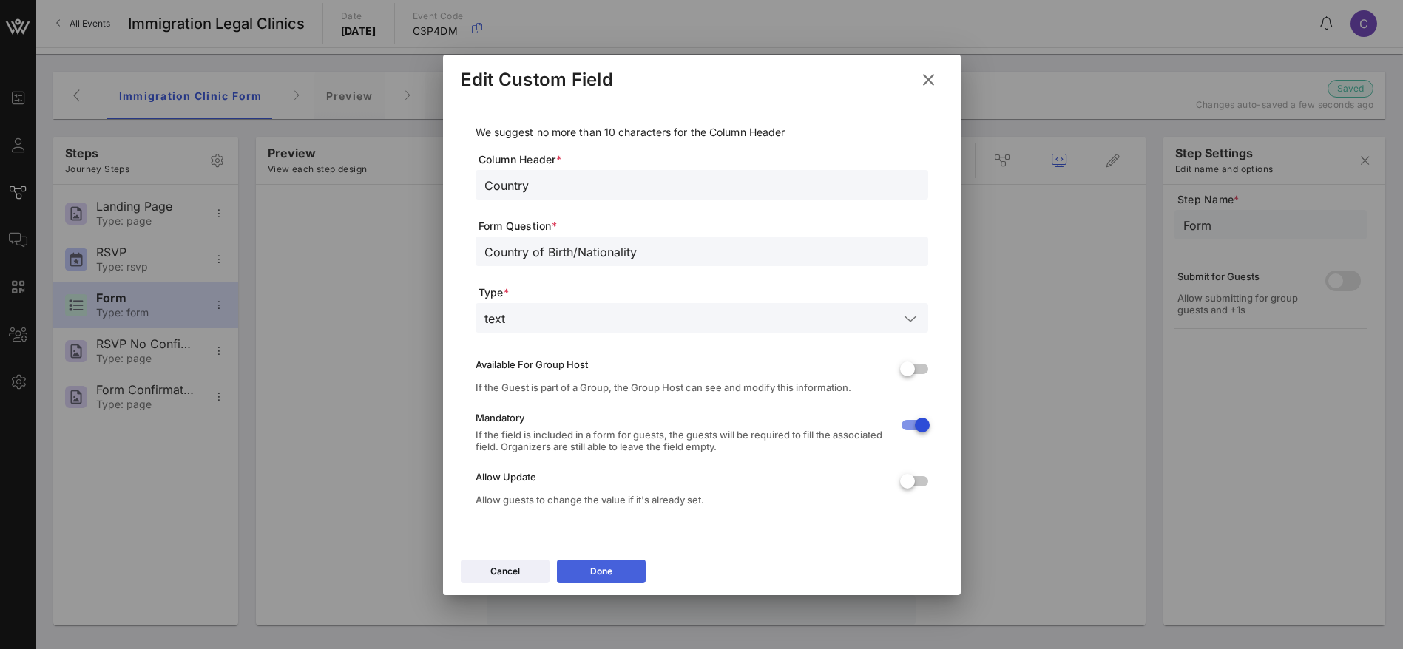
click at [606, 577] on div "Done" at bounding box center [601, 571] width 22 height 15
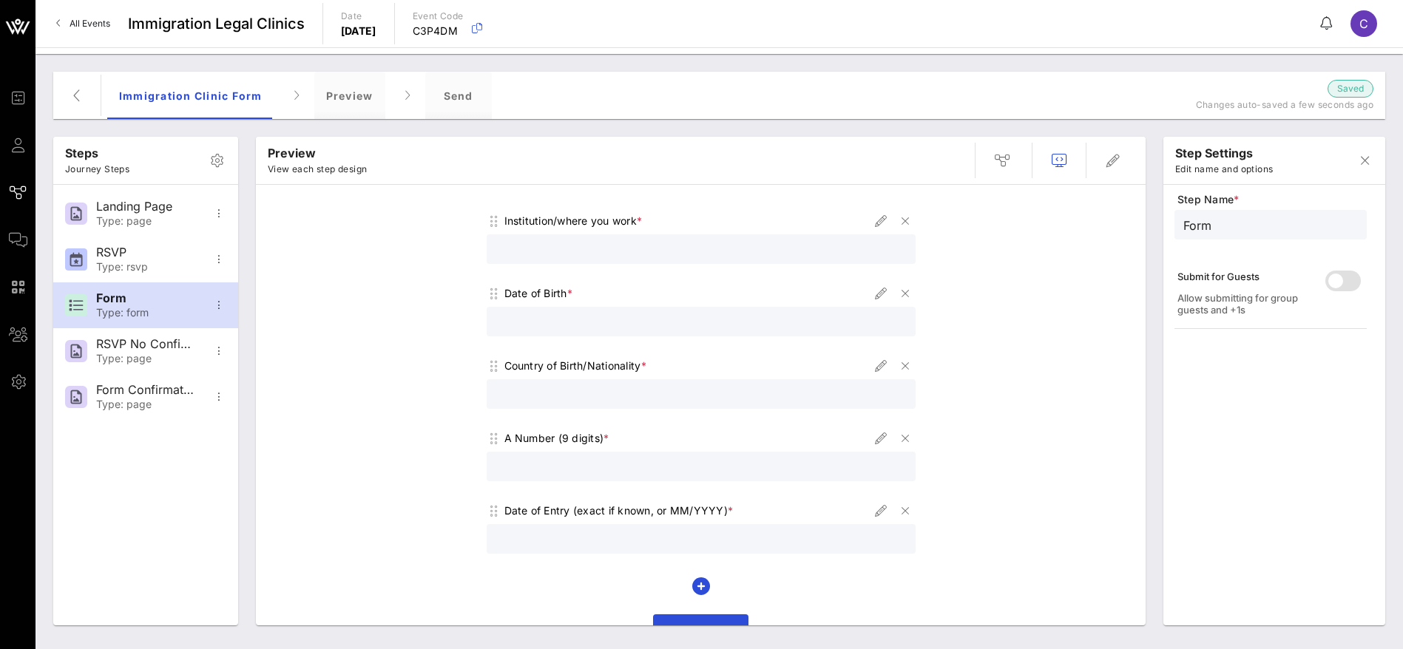
scroll to position [174, 0]
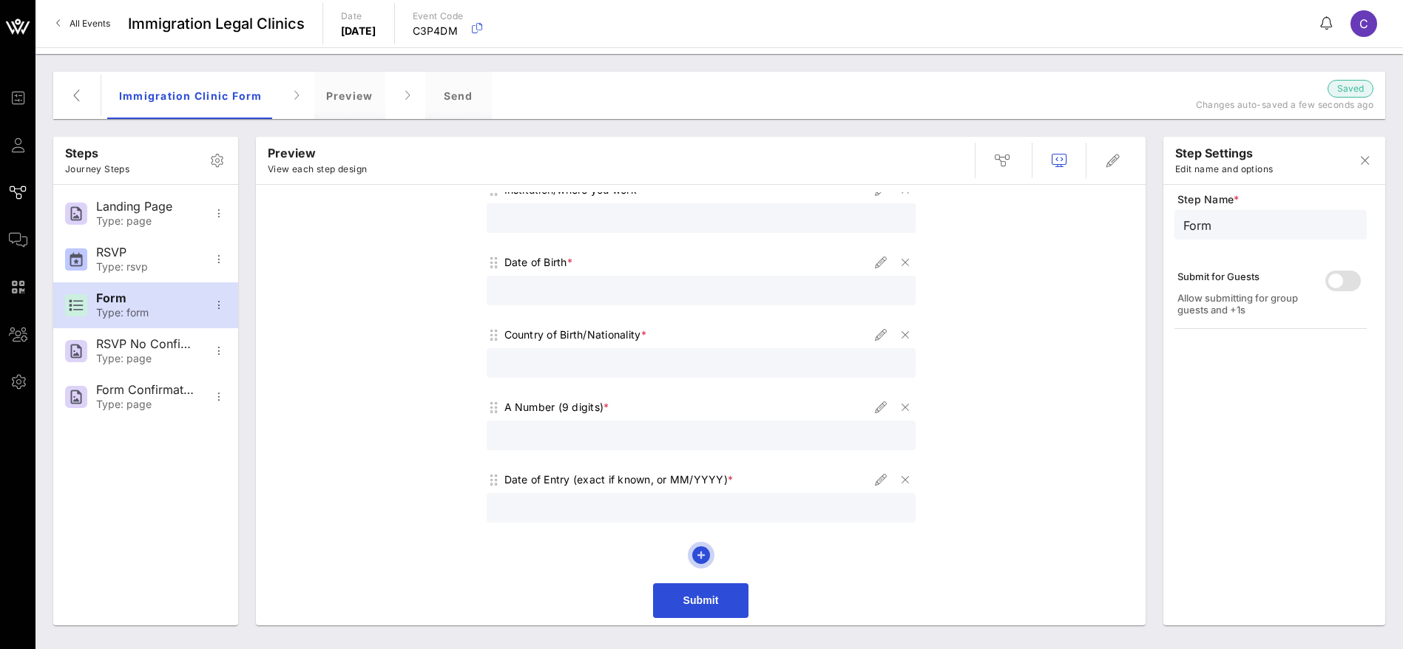
click at [692, 553] on icon "button" at bounding box center [701, 555] width 18 height 18
click at [761, 626] on span "Create Custom Field" at bounding box center [753, 626] width 124 height 13
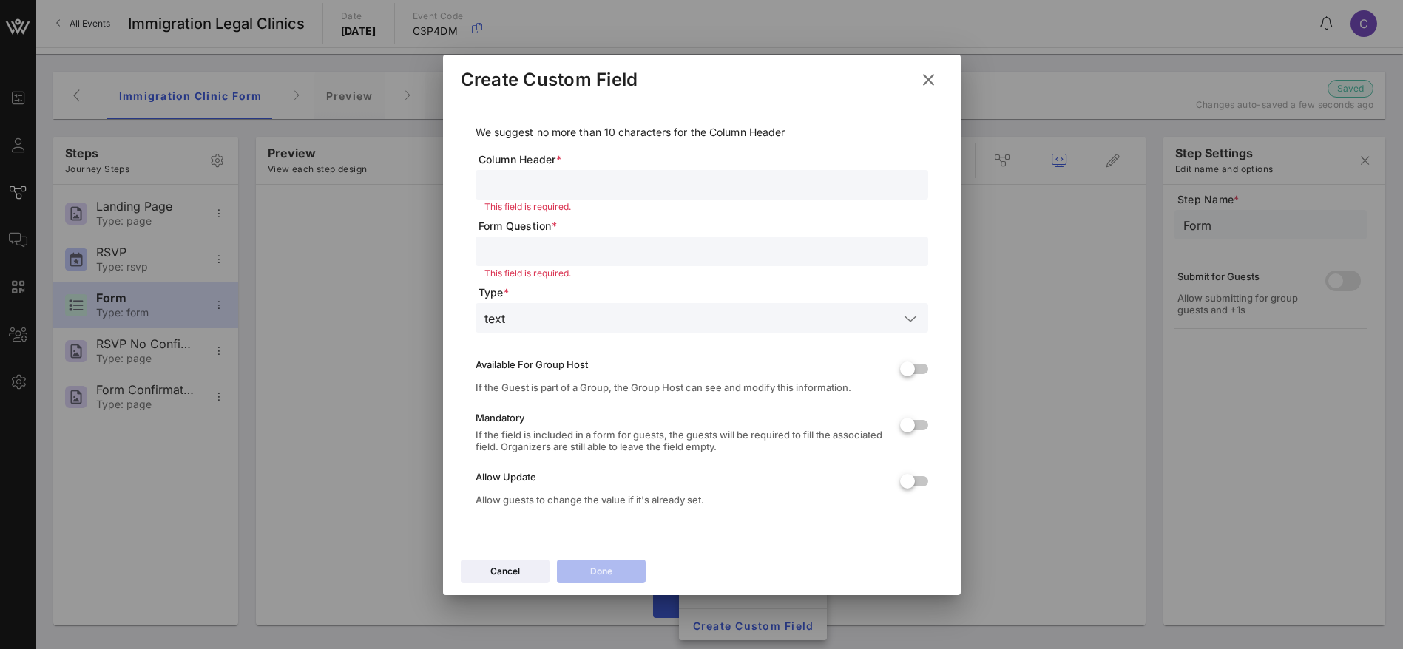
click at [523, 246] on input "text" at bounding box center [701, 251] width 435 height 19
paste input "Phone number"
type input "Phone number"
click at [533, 186] on input "text" at bounding box center [701, 184] width 435 height 19
paste input "Phone number"
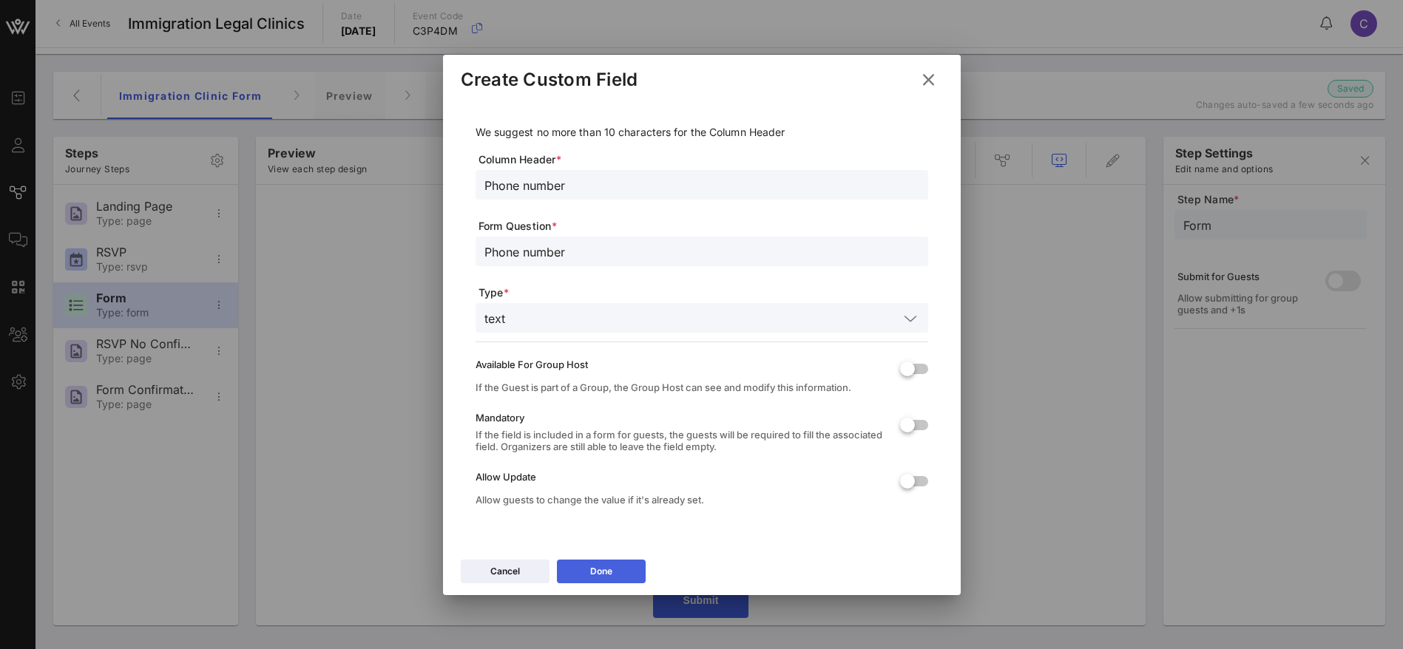
type input "Phone number"
click at [599, 569] on icon at bounding box center [600, 571] width 11 height 10
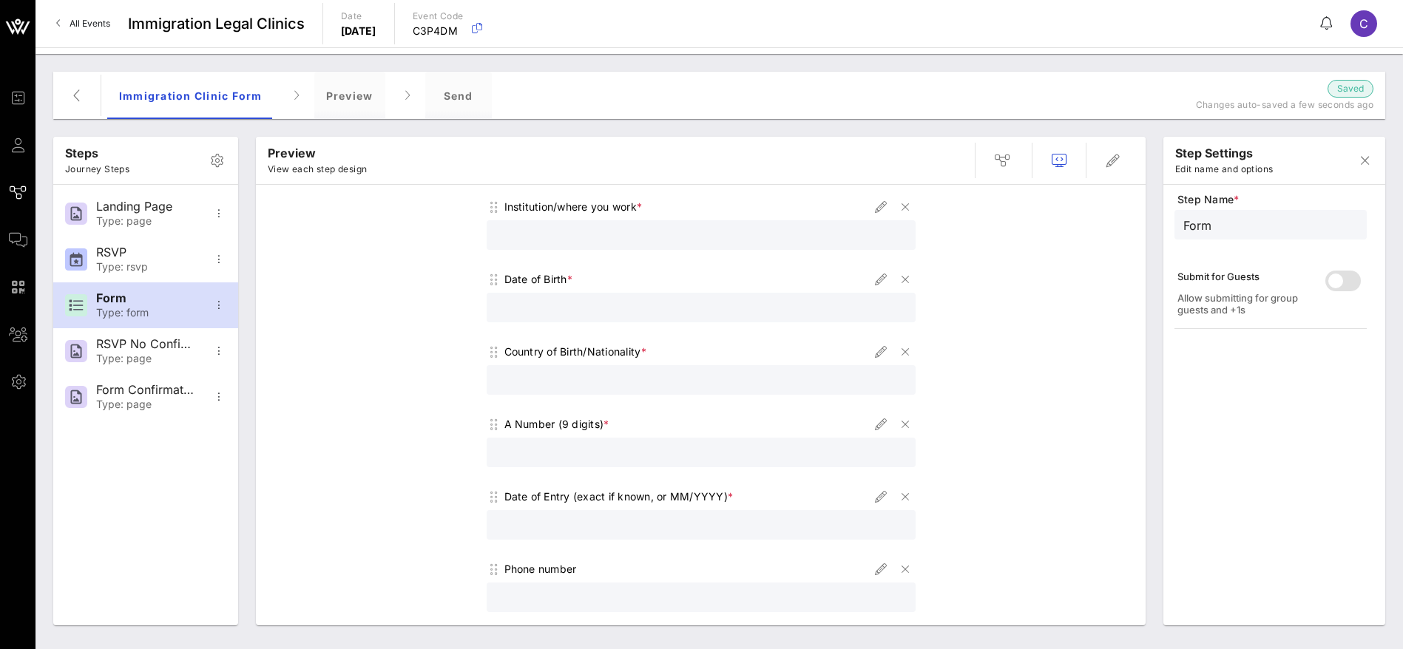
scroll to position [247, 0]
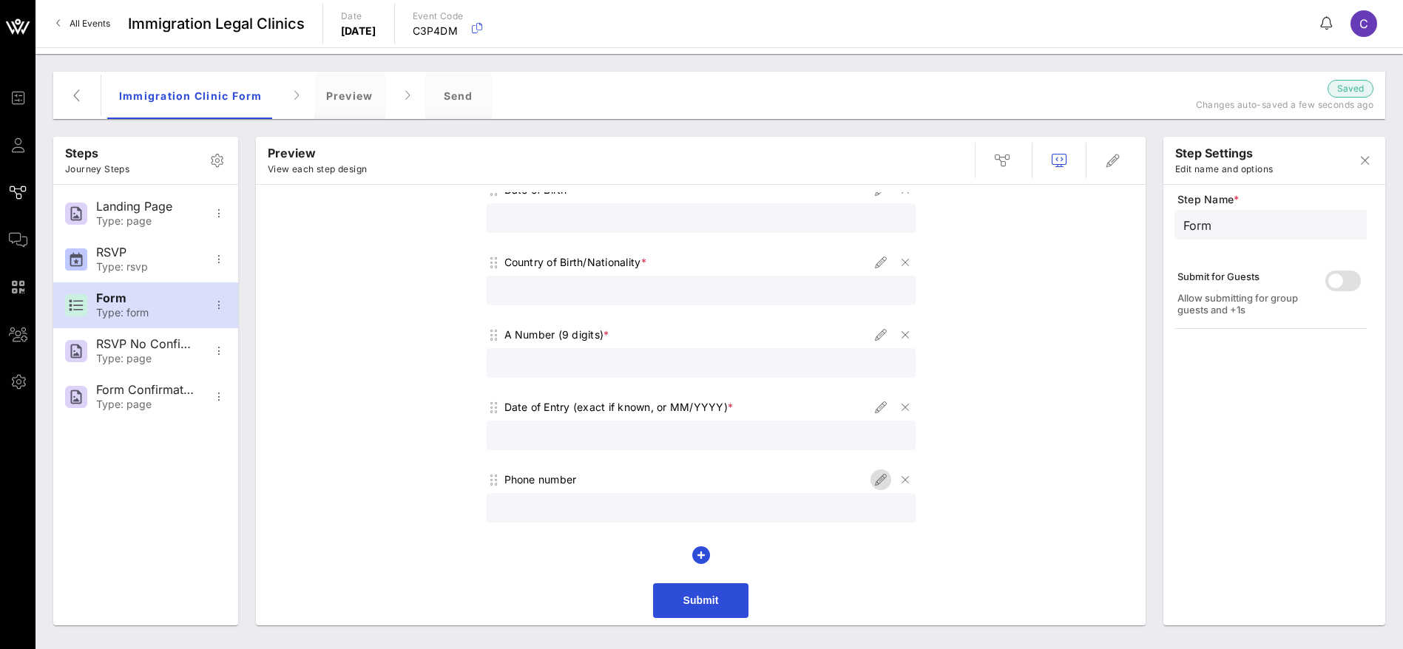
click at [874, 482] on icon "button" at bounding box center [881, 480] width 18 height 18
type input "Phone number"
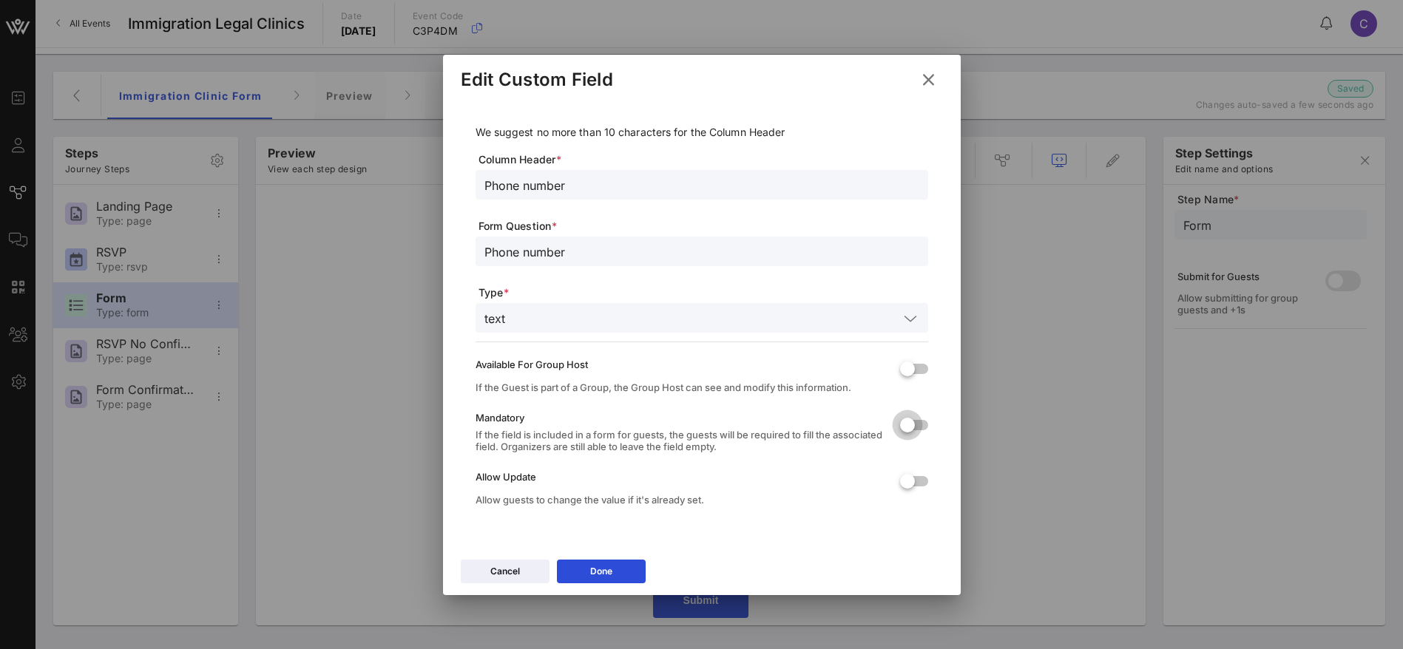
click at [912, 424] on div at bounding box center [907, 425] width 25 height 25
click at [599, 572] on icon at bounding box center [600, 571] width 11 height 10
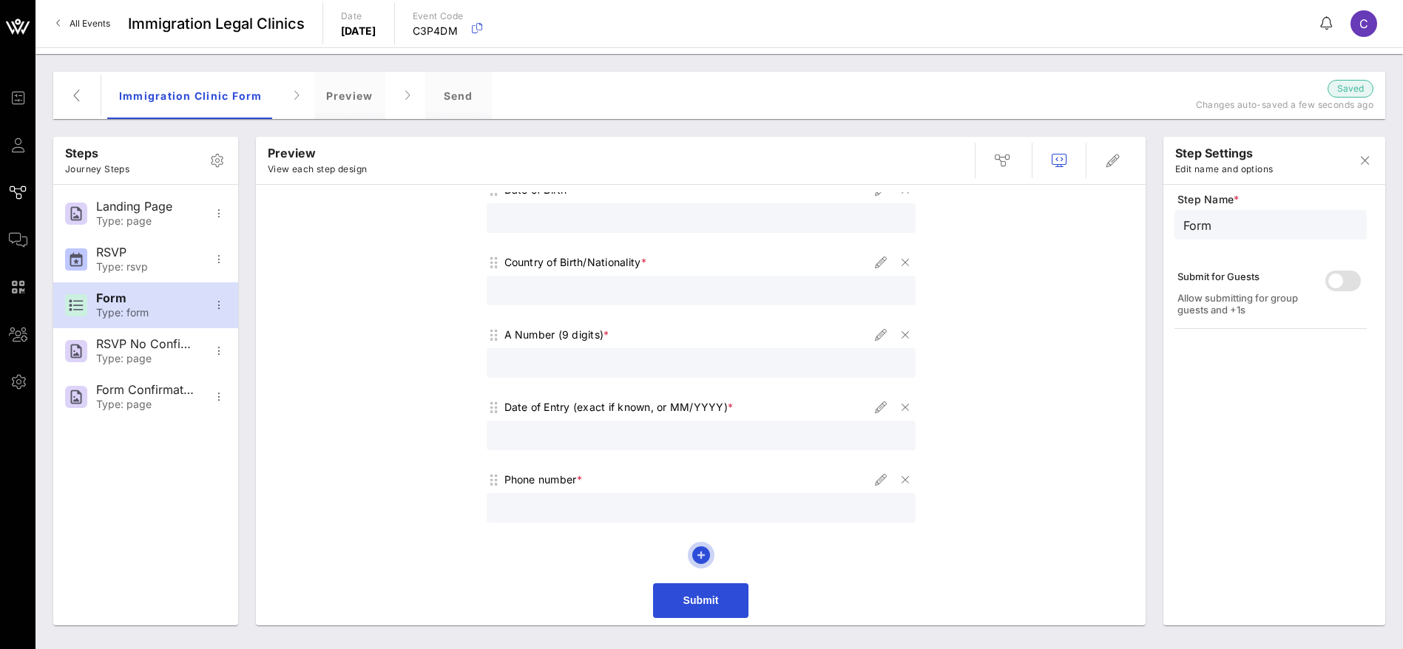
click at [692, 554] on icon "button" at bounding box center [701, 555] width 18 height 18
click at [751, 621] on span "Create Custom Field" at bounding box center [753, 626] width 124 height 13
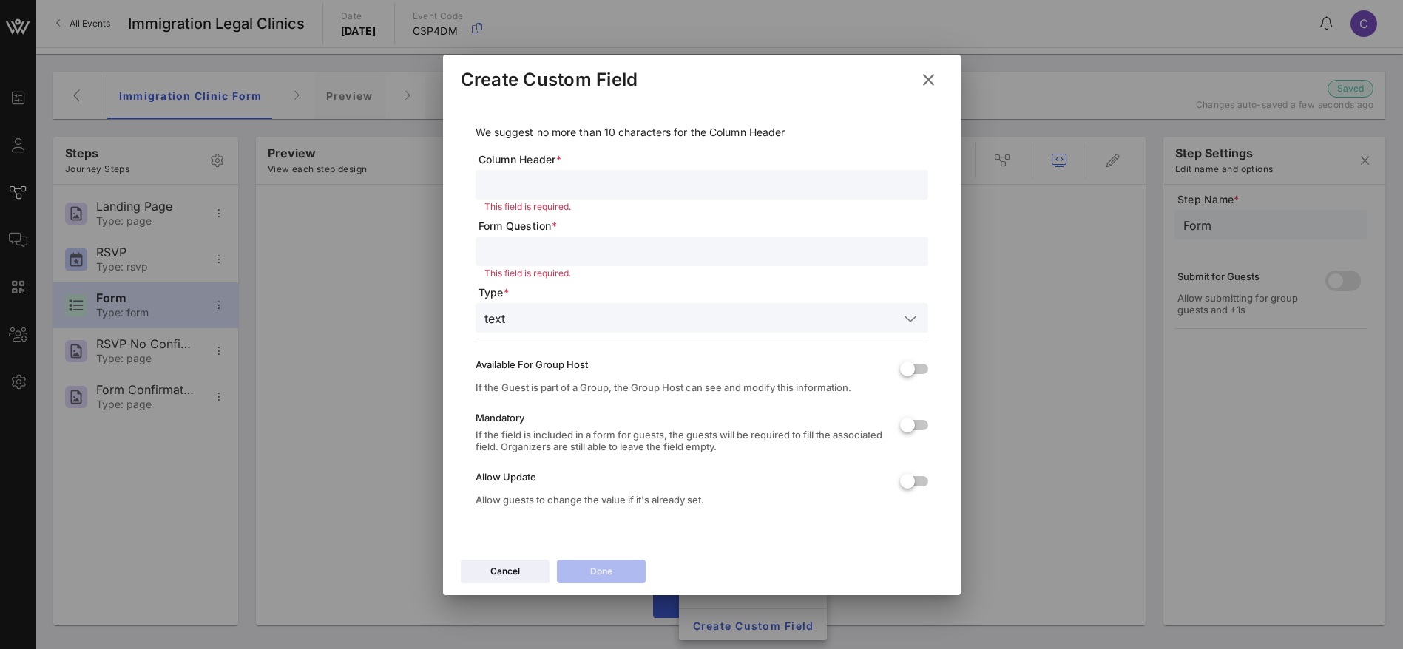
click at [520, 175] on input "text" at bounding box center [701, 184] width 435 height 19
paste input "Zip code"
type input "Zip code"
click at [523, 262] on div at bounding box center [701, 252] width 435 height 30
paste input "Zip code"
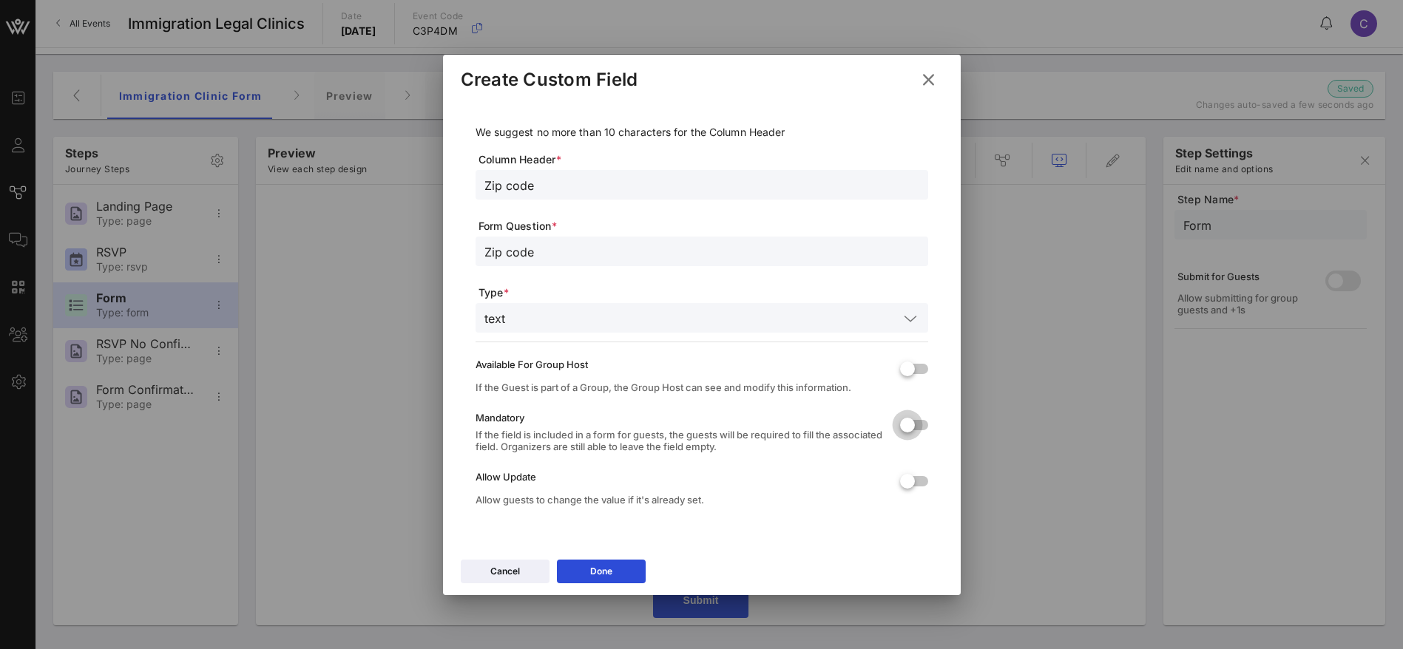
type input "Zip code"
click at [908, 427] on div at bounding box center [907, 425] width 25 height 25
click at [607, 573] on button "Done" at bounding box center [601, 572] width 89 height 24
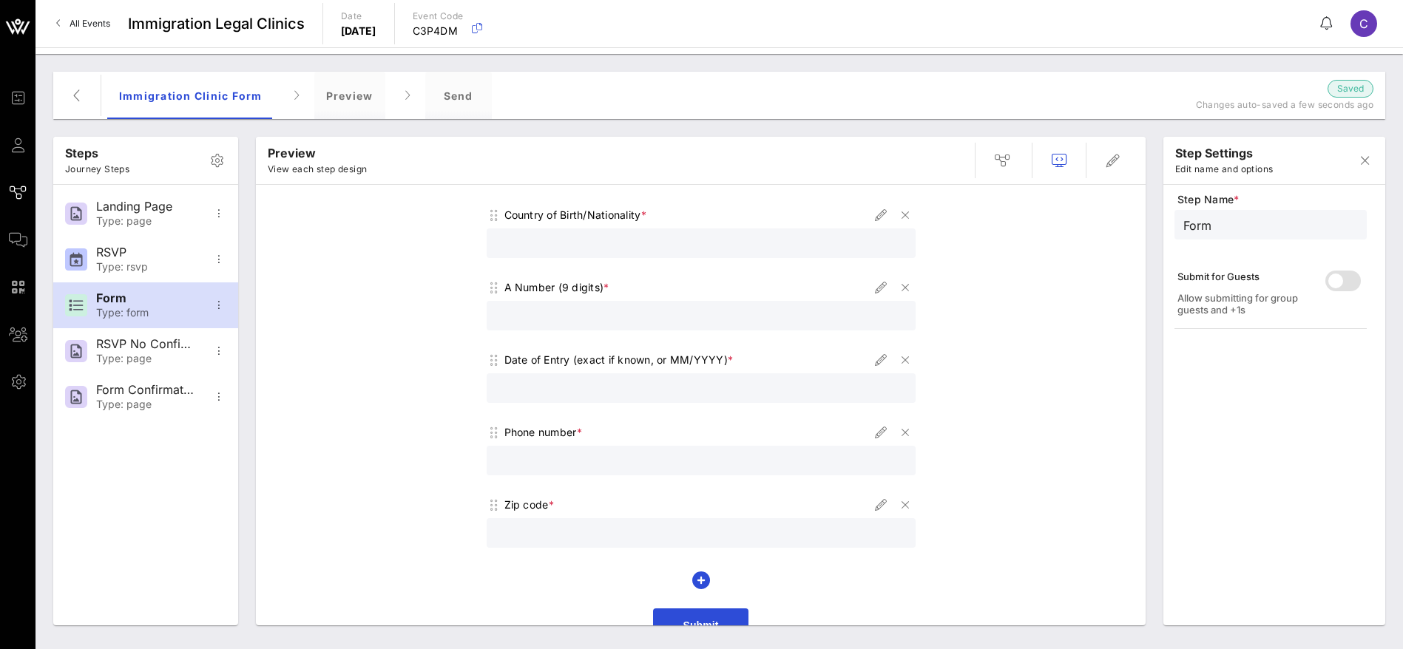
scroll to position [319, 0]
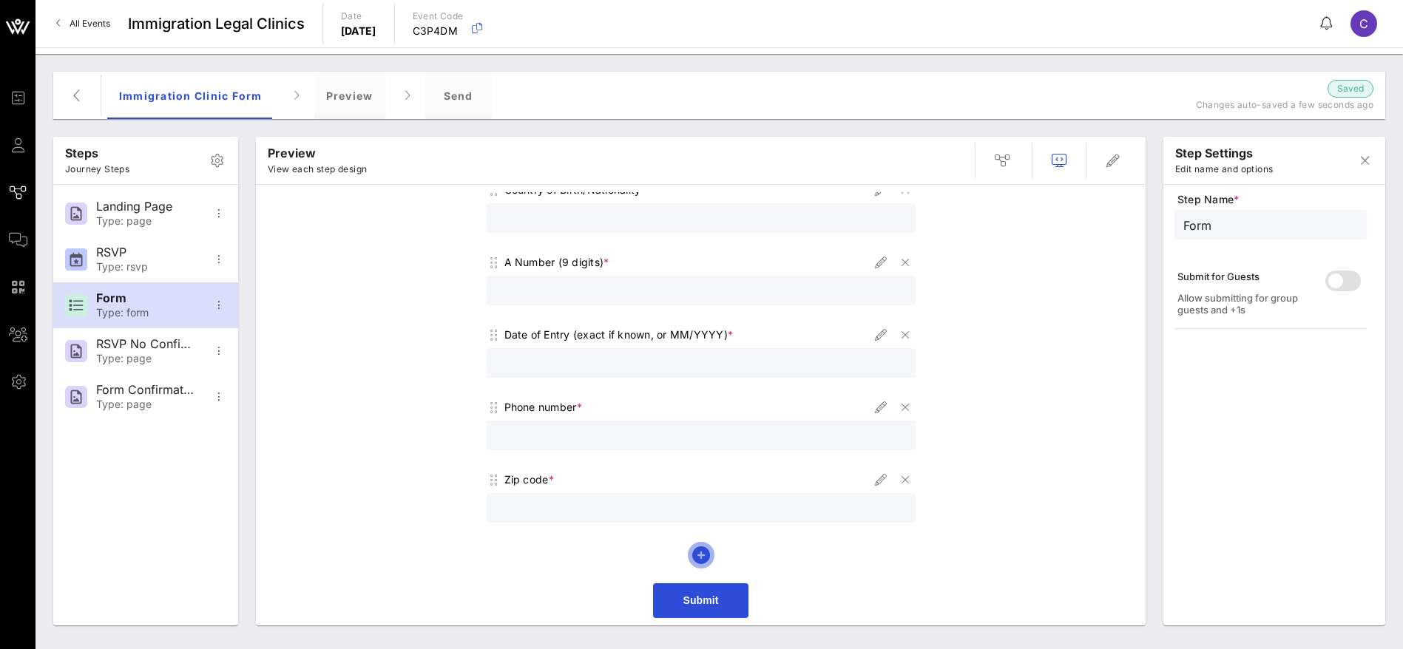
click at [699, 552] on icon "button" at bounding box center [701, 555] width 18 height 18
click at [752, 622] on span "Create Custom Field" at bounding box center [753, 626] width 124 height 13
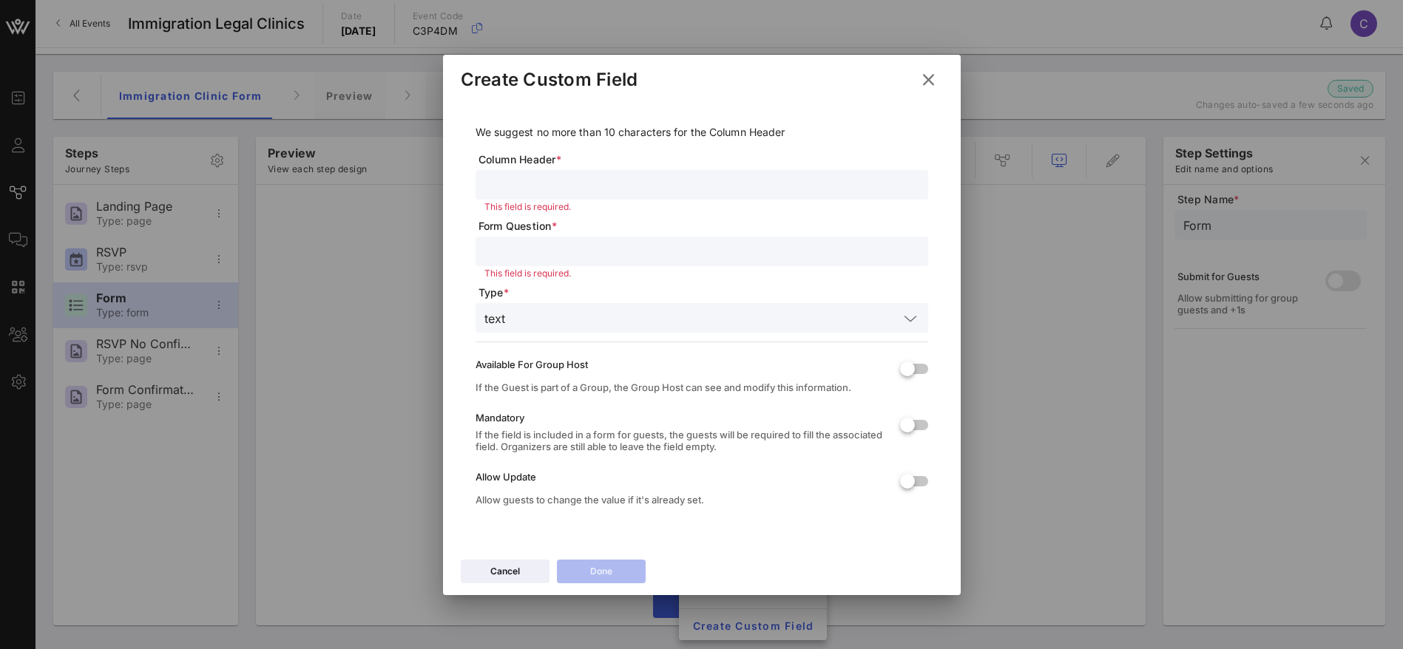
click at [528, 177] on input "text" at bounding box center [701, 184] width 435 height 19
paste input "What language(s) do you speak? Do you need an interpreter?"
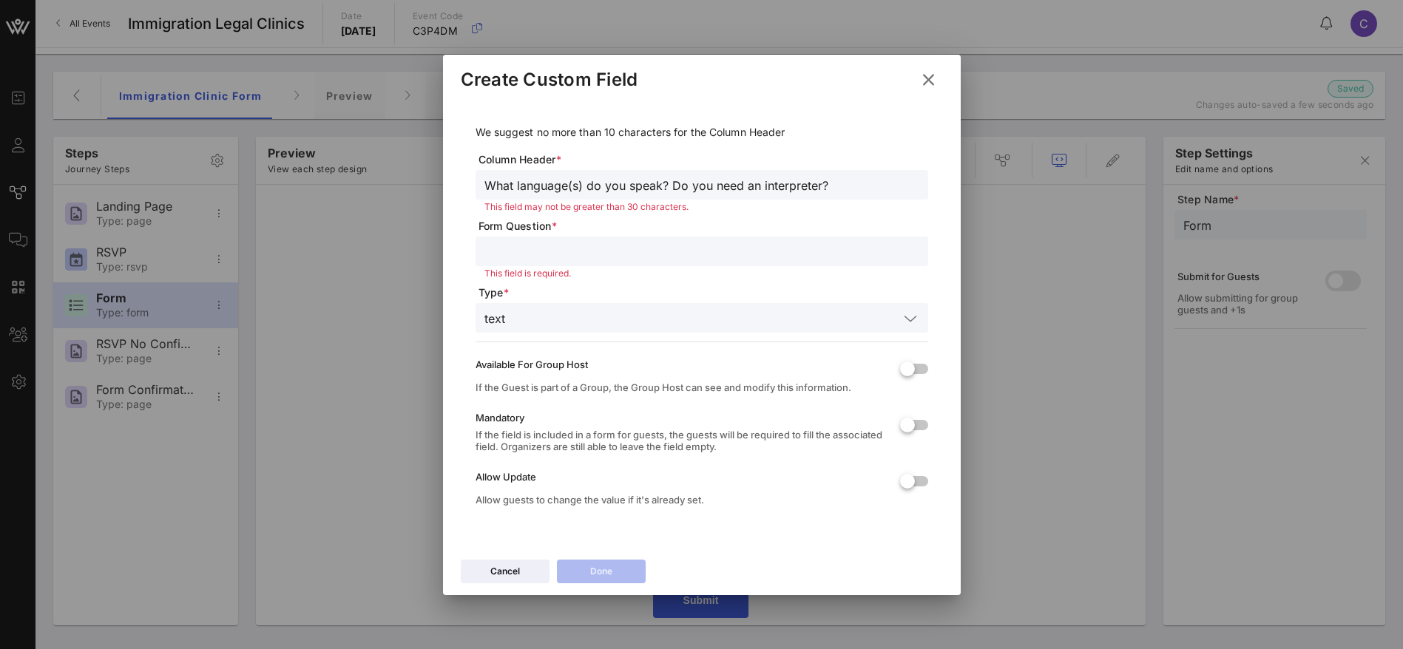
type input "What language(s) do you speak? Do you need an interpreter?"
click at [543, 254] on input "text" at bounding box center [701, 251] width 435 height 19
paste input "What language(s) do you speak? Do you need an interpreter?"
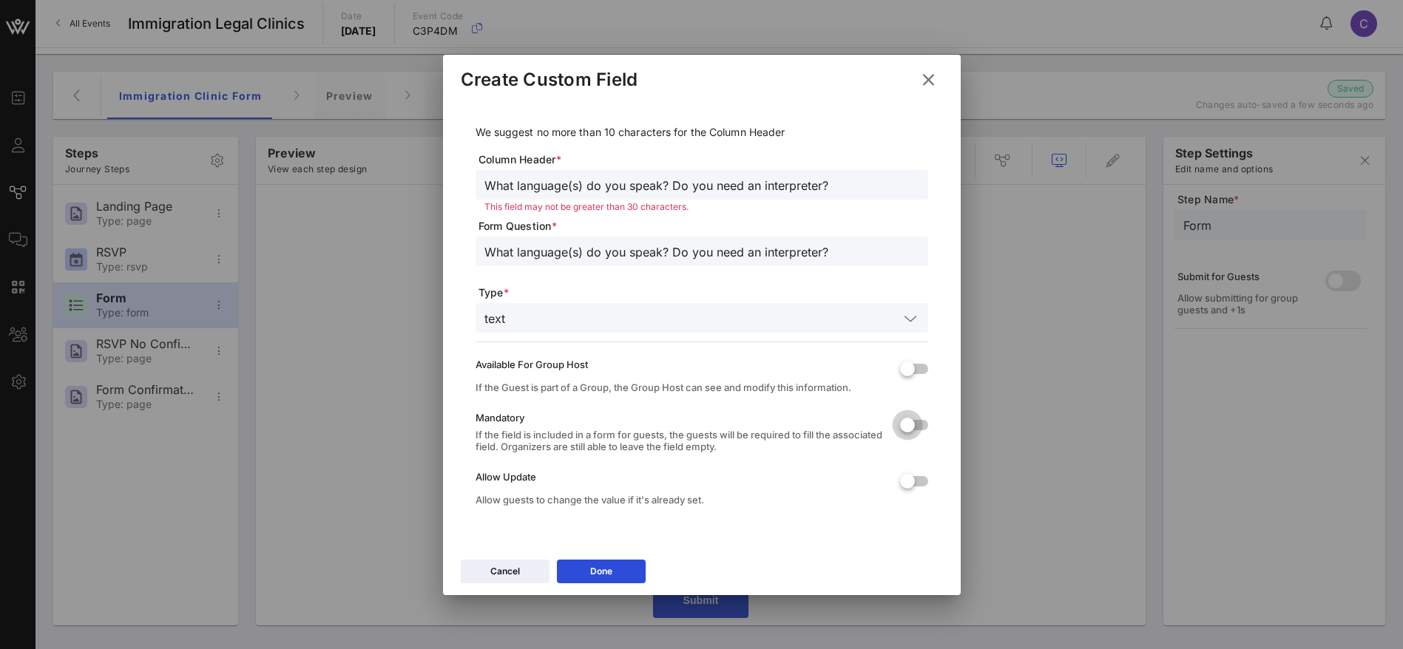
type input "What language(s) do you speak? Do you need an interpreter?"
click at [917, 421] on div at bounding box center [907, 425] width 25 height 25
drag, startPoint x: 839, startPoint y: 180, endPoint x: 671, endPoint y: 185, distance: 168.6
click at [671, 185] on input "What language(s) do you speak? Do you need an interpreter?" at bounding box center [701, 184] width 435 height 19
type input "What language(s) do you speak?"
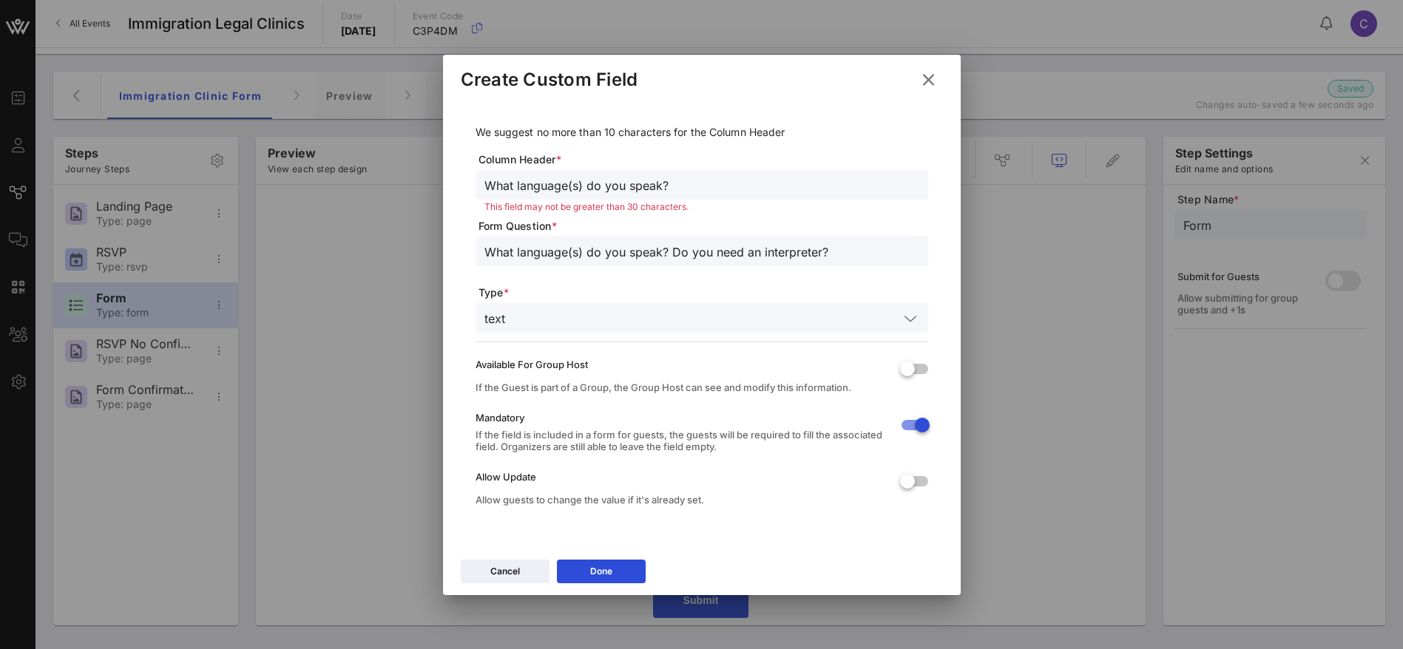
drag, startPoint x: 850, startPoint y: 251, endPoint x: 671, endPoint y: 252, distance: 179.7
click at [671, 252] on input "What language(s) do you speak? Do you need an interpreter?" at bounding box center [701, 251] width 435 height 19
type input "What language(s) do you speak?"
click at [612, 569] on button "Done" at bounding box center [601, 572] width 89 height 24
click at [608, 566] on div "Done" at bounding box center [601, 571] width 22 height 15
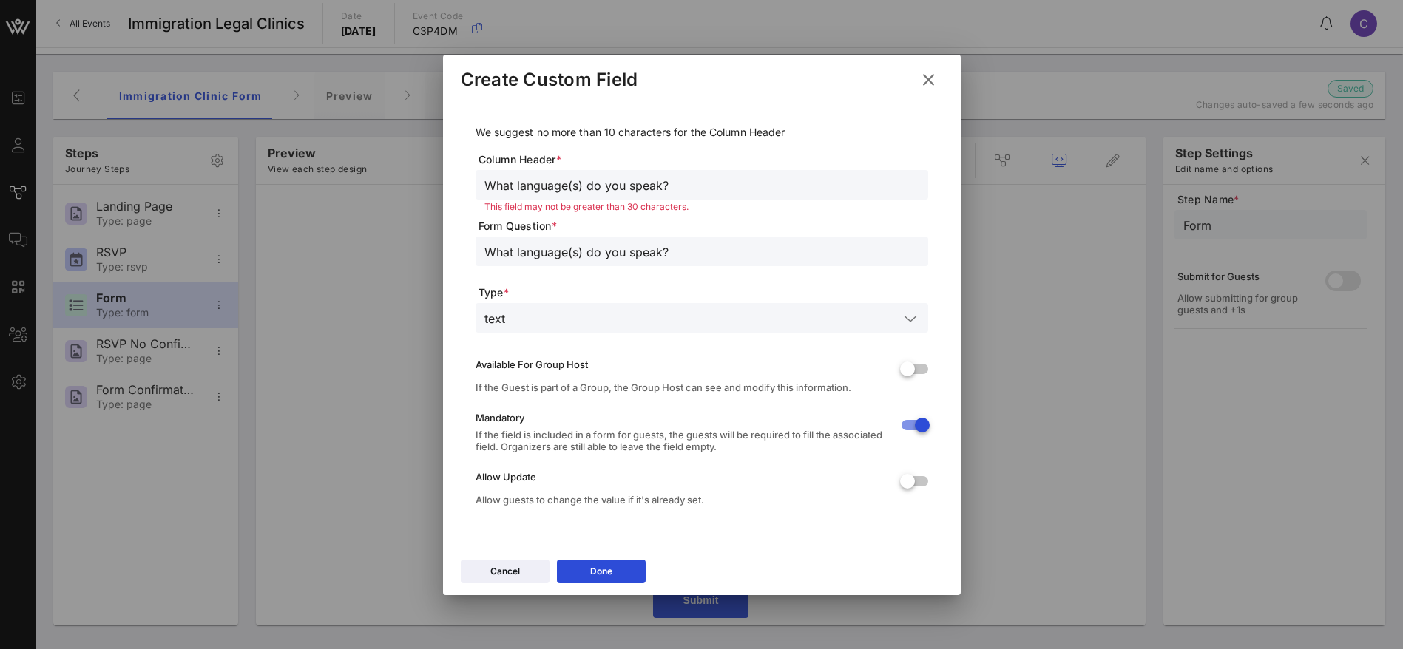
click at [699, 182] on input "What language(s) do you speak?" at bounding box center [701, 184] width 435 height 19
type input "What language(s) do you speak?"
click at [695, 255] on input "What language(s) do you speak?" at bounding box center [701, 251] width 435 height 19
type input "What language(s) do you speak?"
click at [600, 571] on icon at bounding box center [600, 571] width 11 height 10
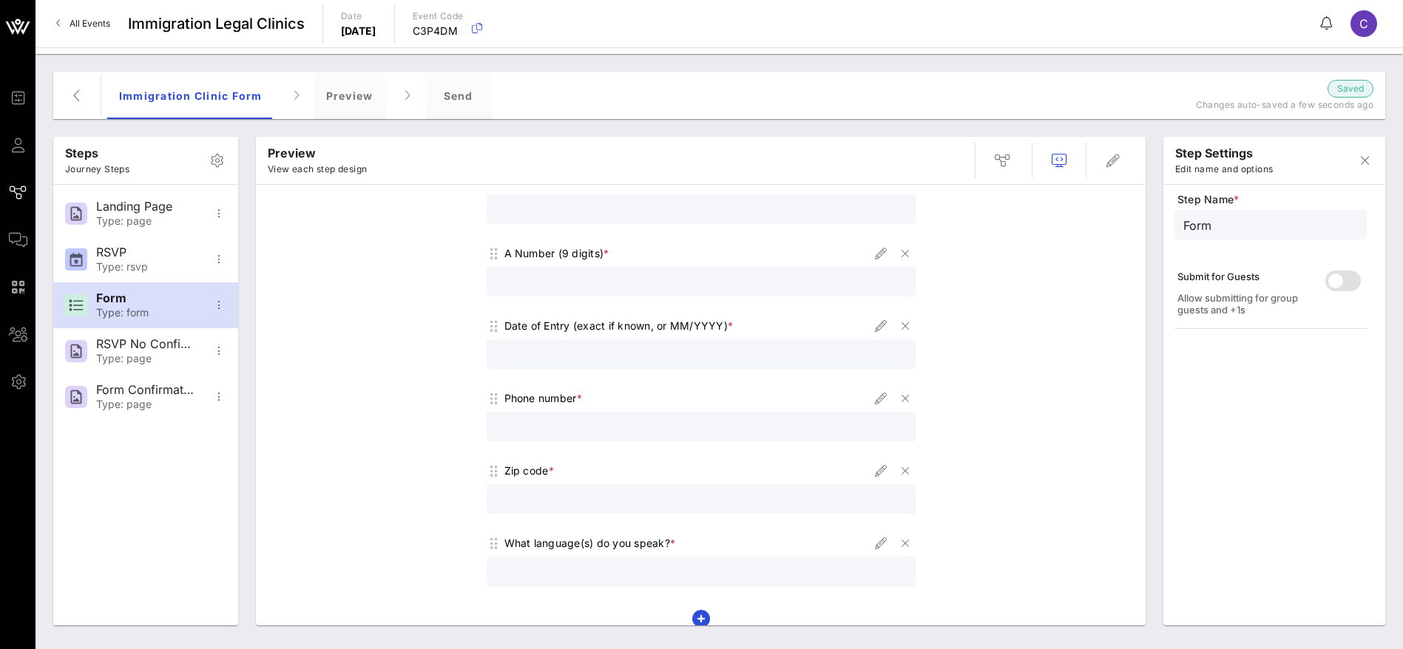
scroll to position [392, 0]
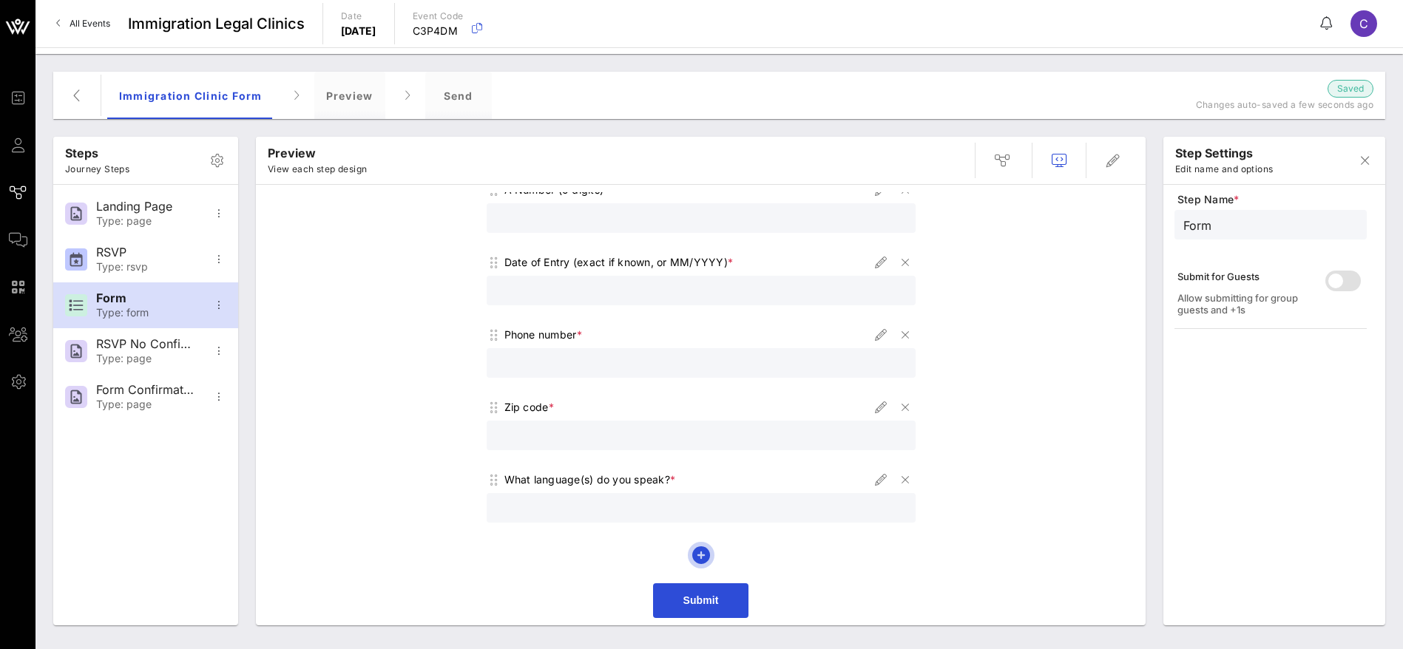
click at [692, 552] on icon "button" at bounding box center [701, 555] width 18 height 18
click at [723, 630] on span "Create Custom Field" at bounding box center [753, 626] width 124 height 13
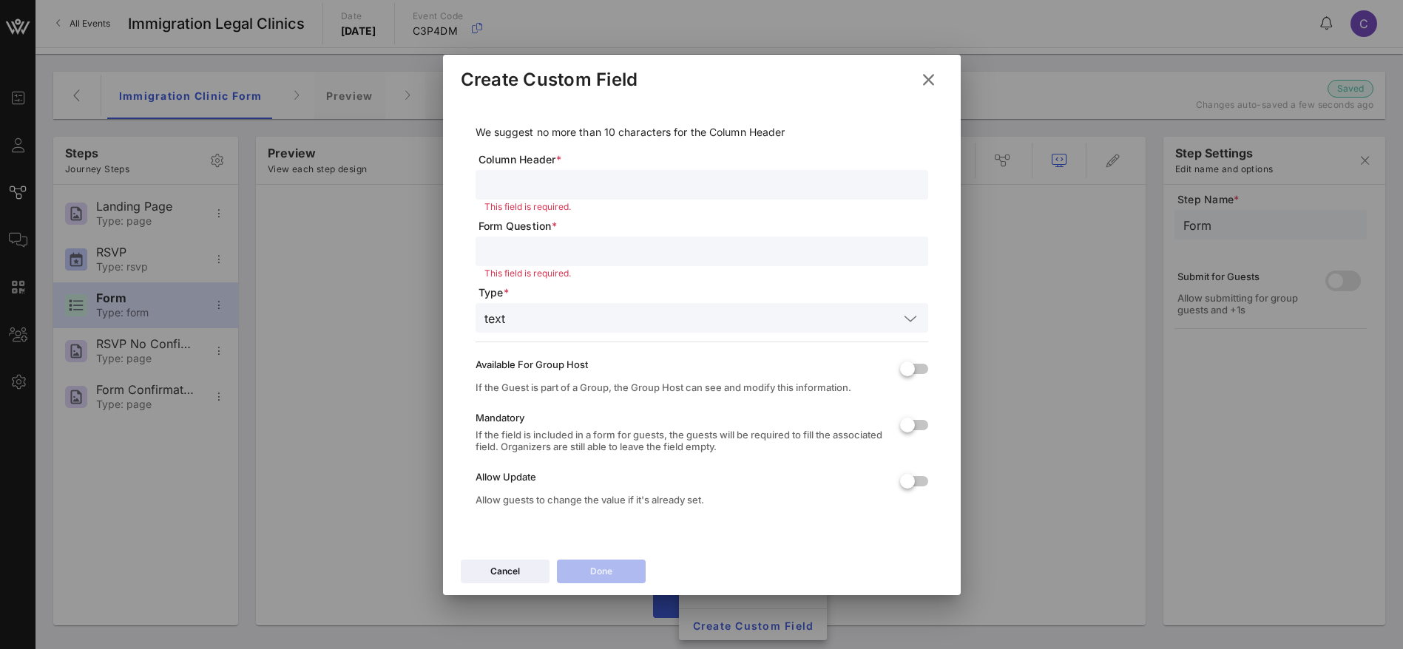
click at [514, 191] on input "text" at bounding box center [701, 184] width 435 height 19
paste input "Do you need an interpreter?"
type input "Do you need an interpreter?"
click at [546, 251] on input "text" at bounding box center [701, 251] width 435 height 19
paste input "Do you need an interpreter?"
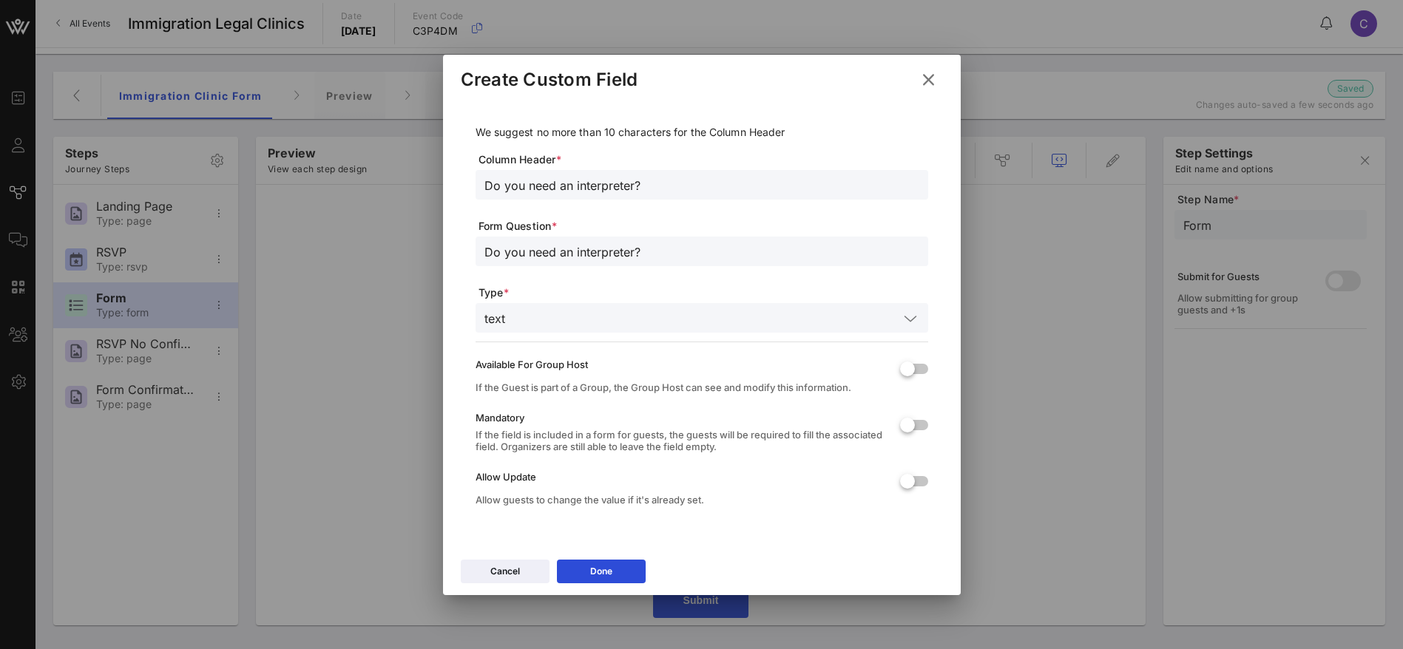
type input "Do you need an interpreter?"
drag, startPoint x: 577, startPoint y: 184, endPoint x: 409, endPoint y: 182, distance: 168.6
click at [409, 182] on div "Event Builder Guests Journeys Comms QR Scanner Team Settings Immigration Legal …" at bounding box center [701, 324] width 1403 height 649
click at [608, 184] on input "Interpreter?" at bounding box center [701, 184] width 435 height 19
type input "Interpreter"
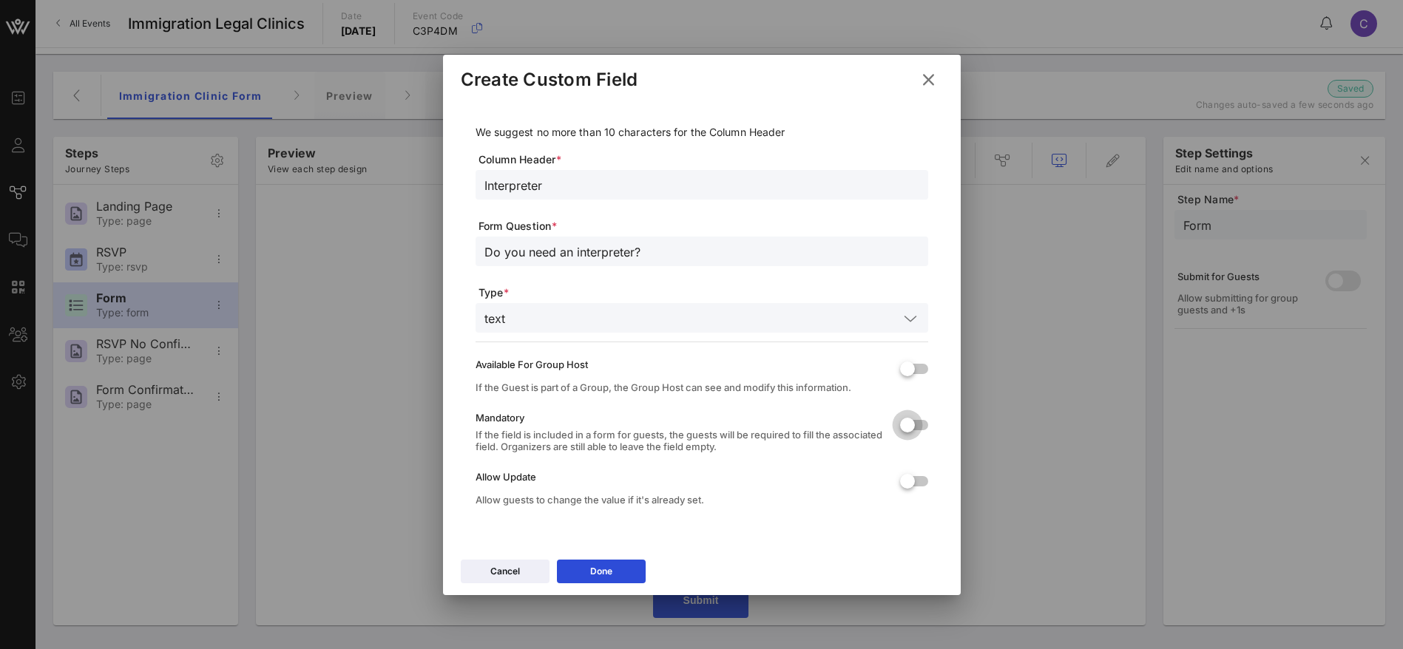
click at [906, 424] on div at bounding box center [907, 425] width 25 height 25
click at [616, 572] on button "Done" at bounding box center [601, 572] width 89 height 24
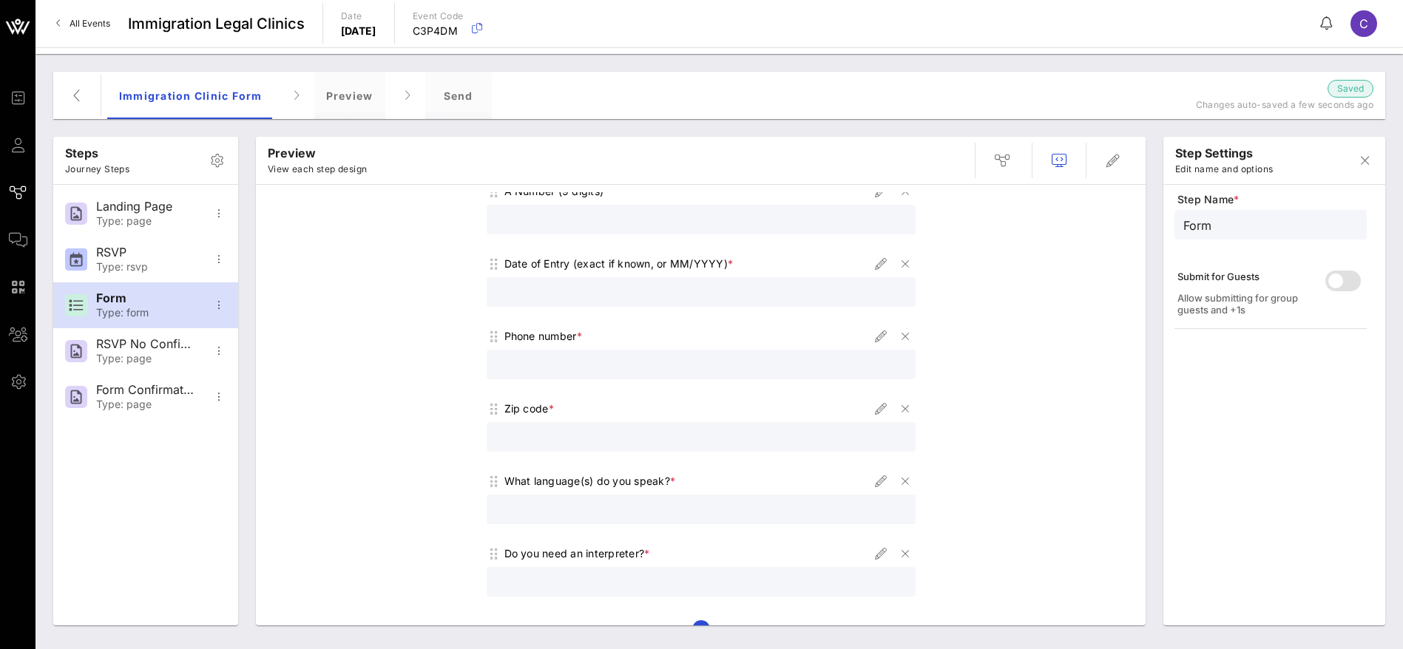
scroll to position [464, 0]
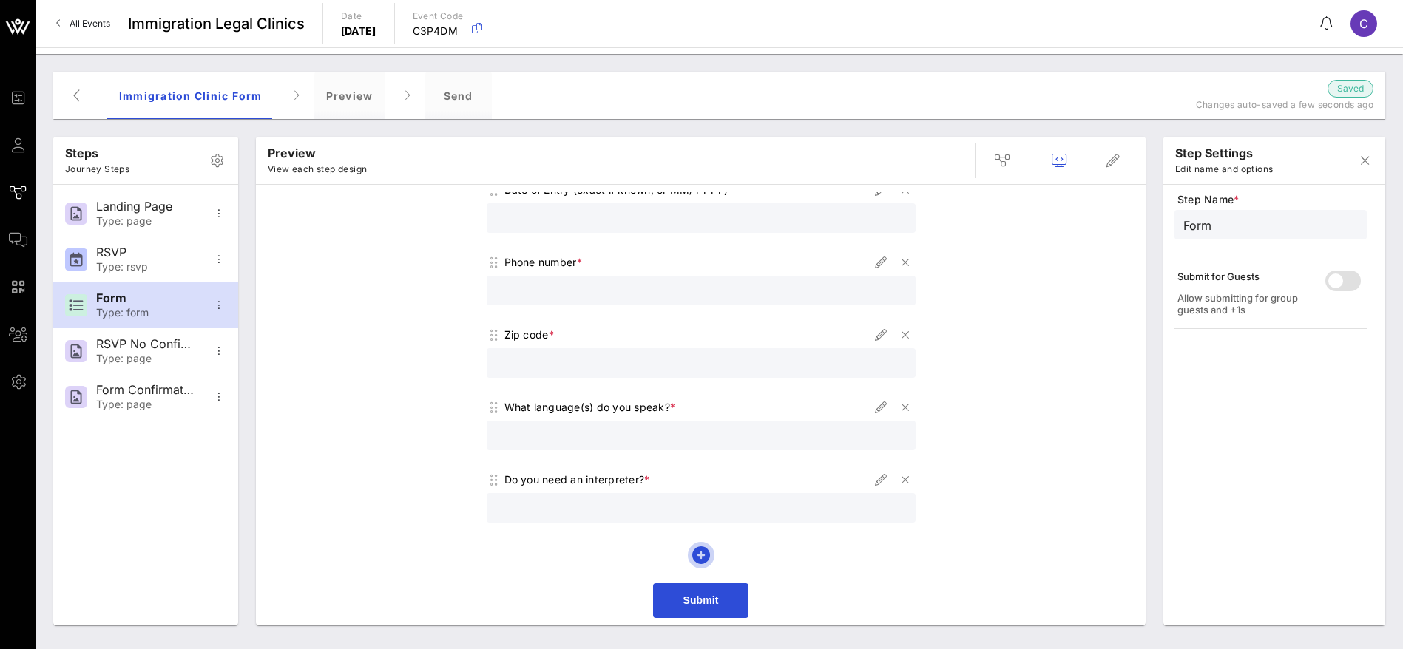
click at [694, 554] on icon "button" at bounding box center [701, 555] width 18 height 18
click at [734, 623] on span "Create Custom Field" at bounding box center [753, 626] width 124 height 13
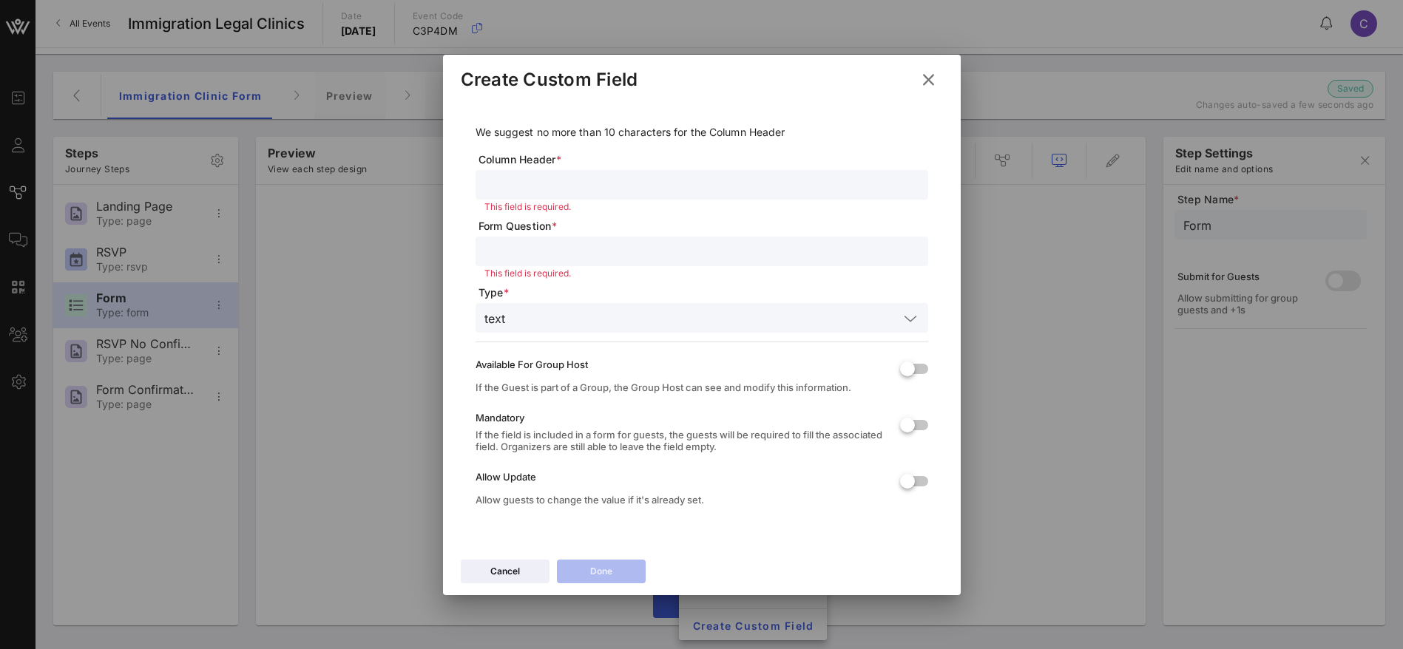
click at [526, 252] on input "text" at bounding box center [701, 251] width 435 height 19
paste input "Do you have minor children ([DEMOGRAPHIC_DATA] or younger)?"
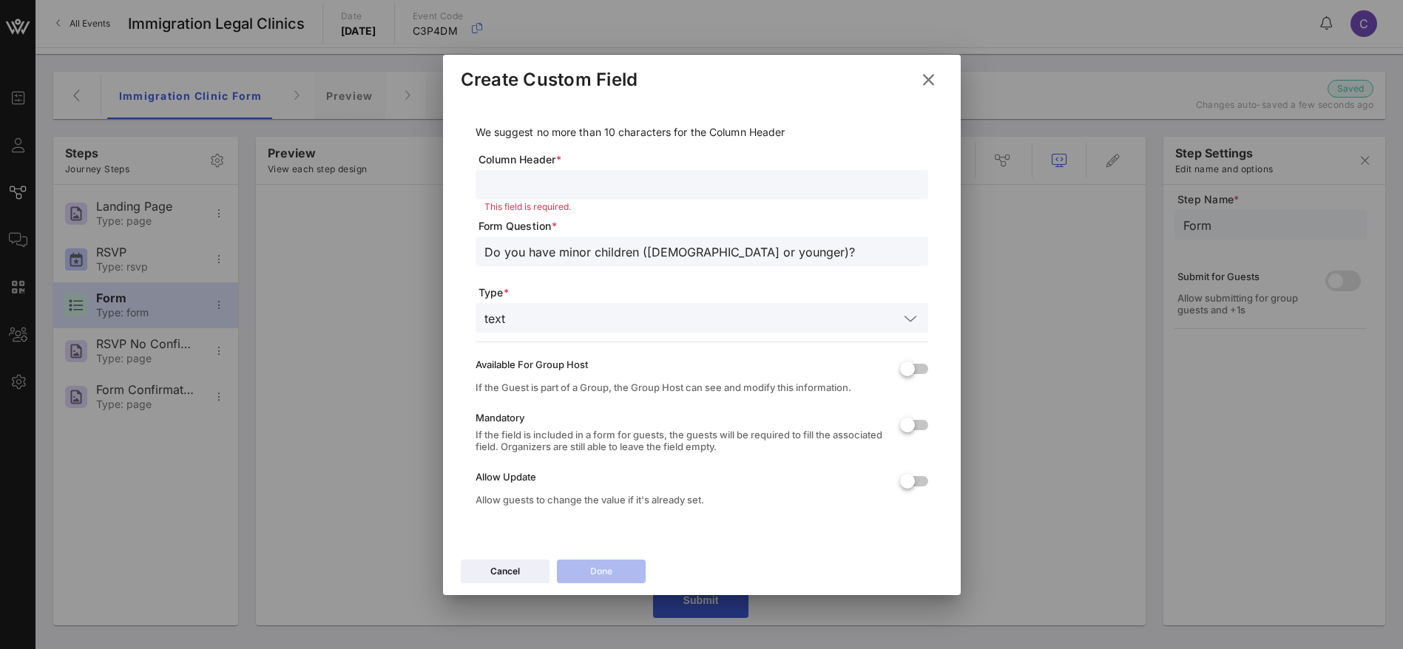
type input "Do you have minor children ([DEMOGRAPHIC_DATA] or younger)?"
click at [523, 176] on input "text" at bounding box center [701, 184] width 435 height 19
paste input "Do you have minor children ([DEMOGRAPHIC_DATA] or younger)?"
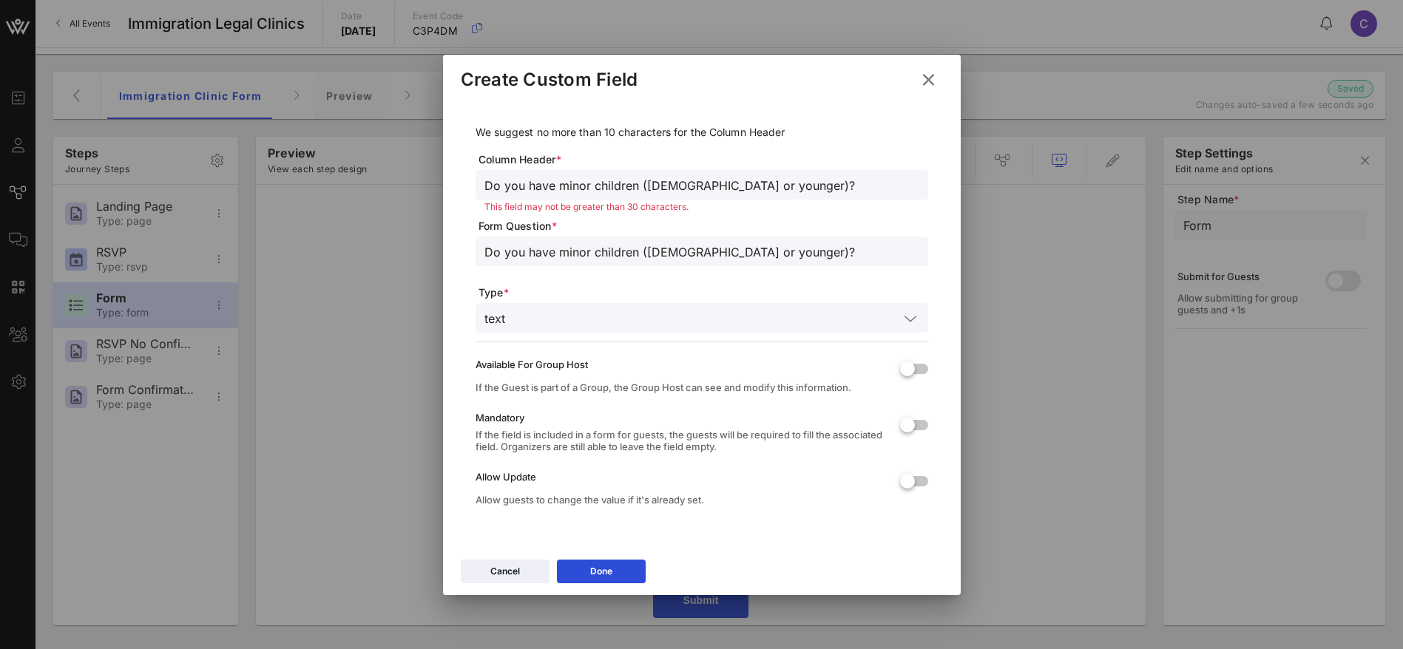
drag, startPoint x: 596, startPoint y: 186, endPoint x: 415, endPoint y: 180, distance: 181.2
click at [415, 180] on div "Event Builder Guests Journeys Comms QR Scanner Team Settings Immigration Legal …" at bounding box center [701, 324] width 1403 height 649
drag, startPoint x: 646, startPoint y: 184, endPoint x: 529, endPoint y: 185, distance: 116.8
click at [529, 185] on input "Children (18 years old or younger)?" at bounding box center [701, 184] width 435 height 19
type input "Children"
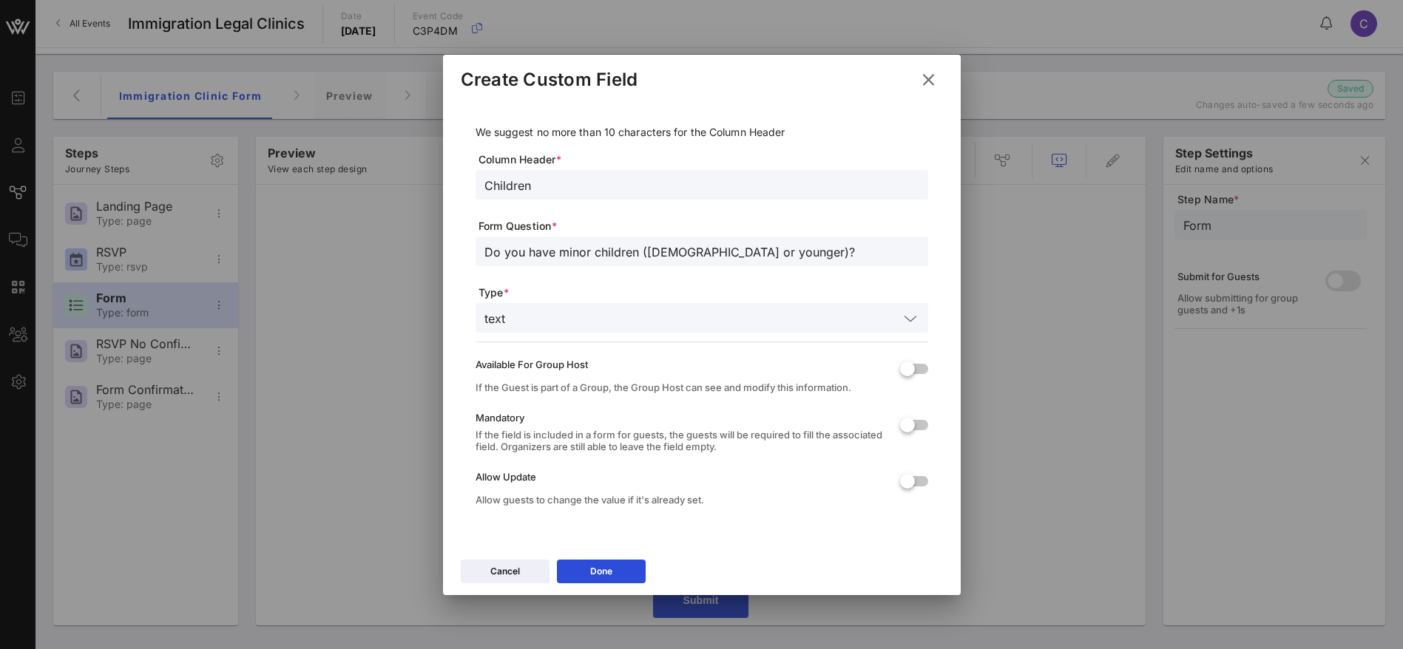
click at [575, 324] on input "text" at bounding box center [704, 317] width 387 height 19
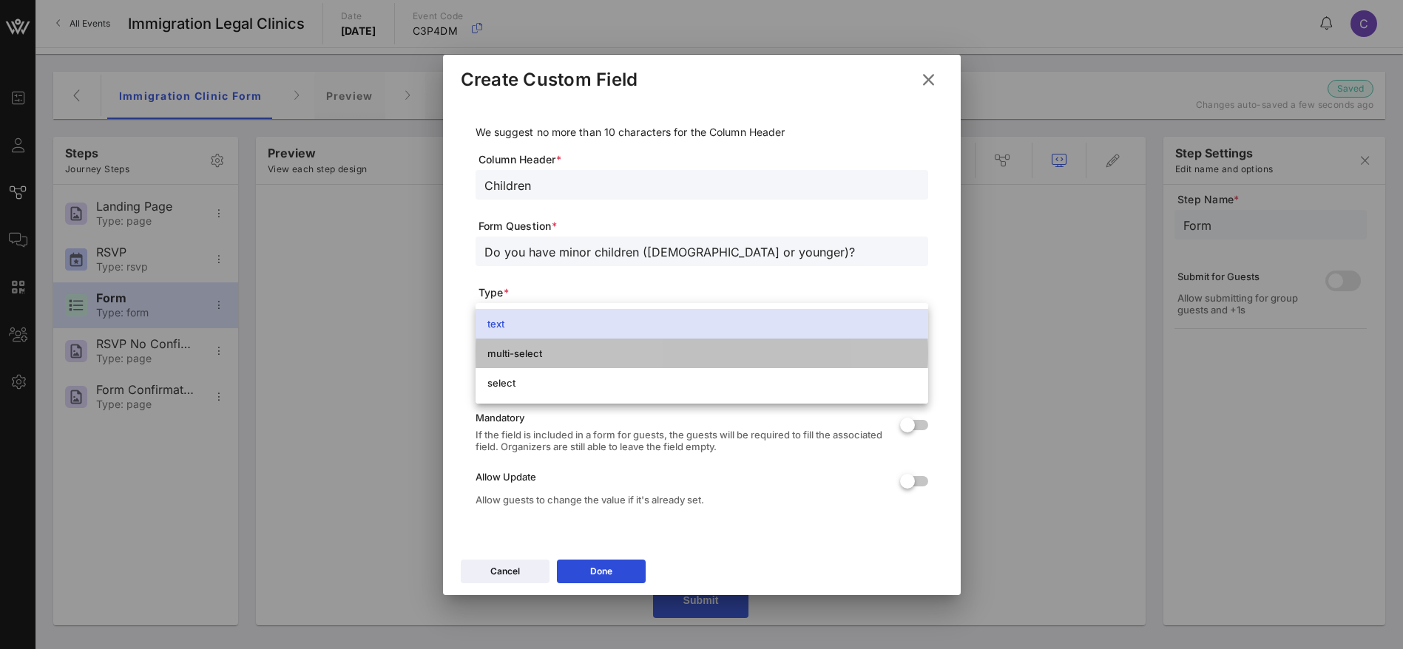
click at [549, 356] on div "multi-select" at bounding box center [701, 354] width 429 height 12
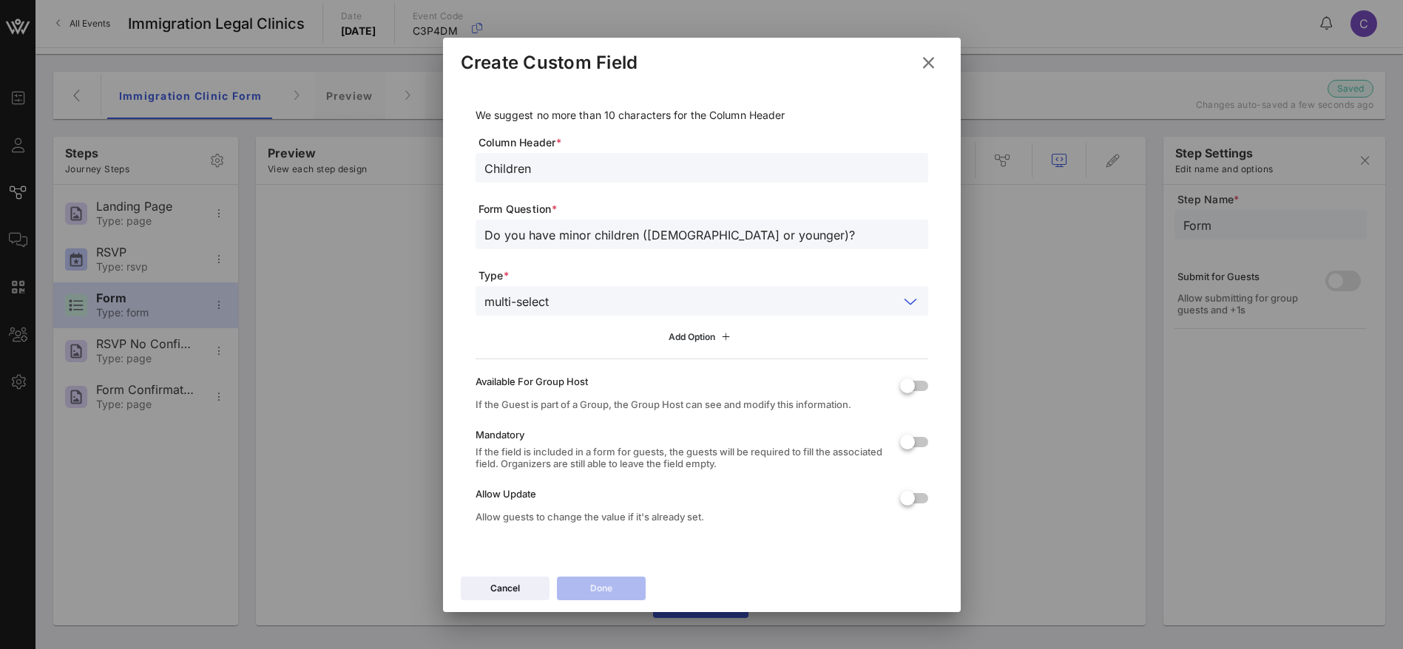
click at [729, 334] on icon at bounding box center [725, 337] width 17 height 16
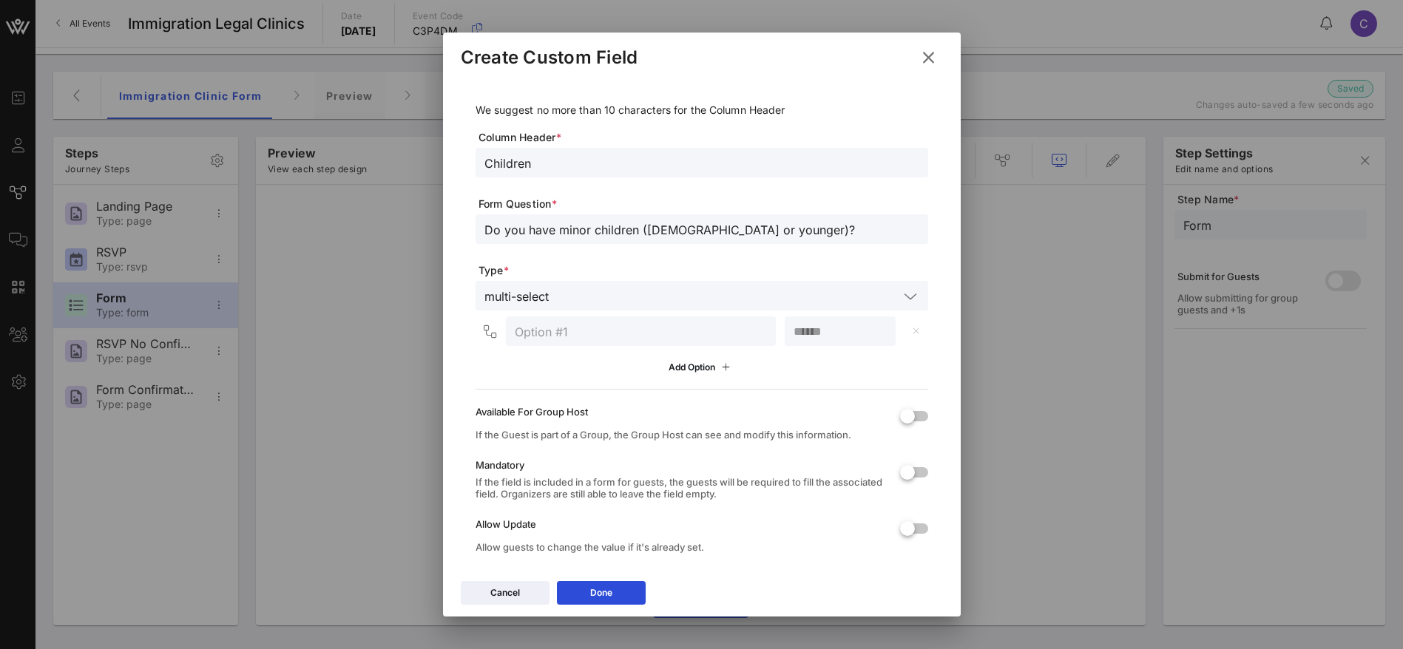
click at [727, 327] on input "text" at bounding box center [641, 331] width 252 height 19
type input "Yes"
click at [717, 366] on icon at bounding box center [725, 367] width 17 height 16
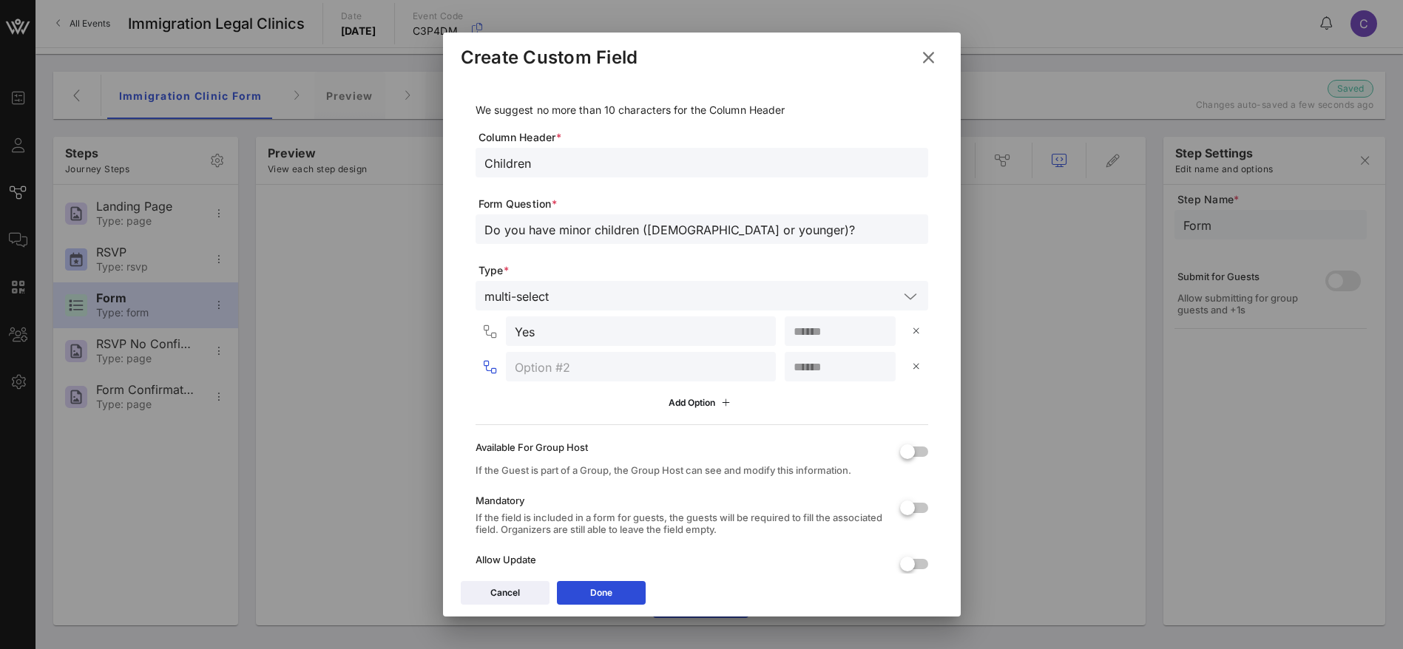
click at [563, 369] on input "text" at bounding box center [641, 366] width 252 height 19
type input "No"
click at [895, 508] on div at bounding box center [907, 507] width 25 height 25
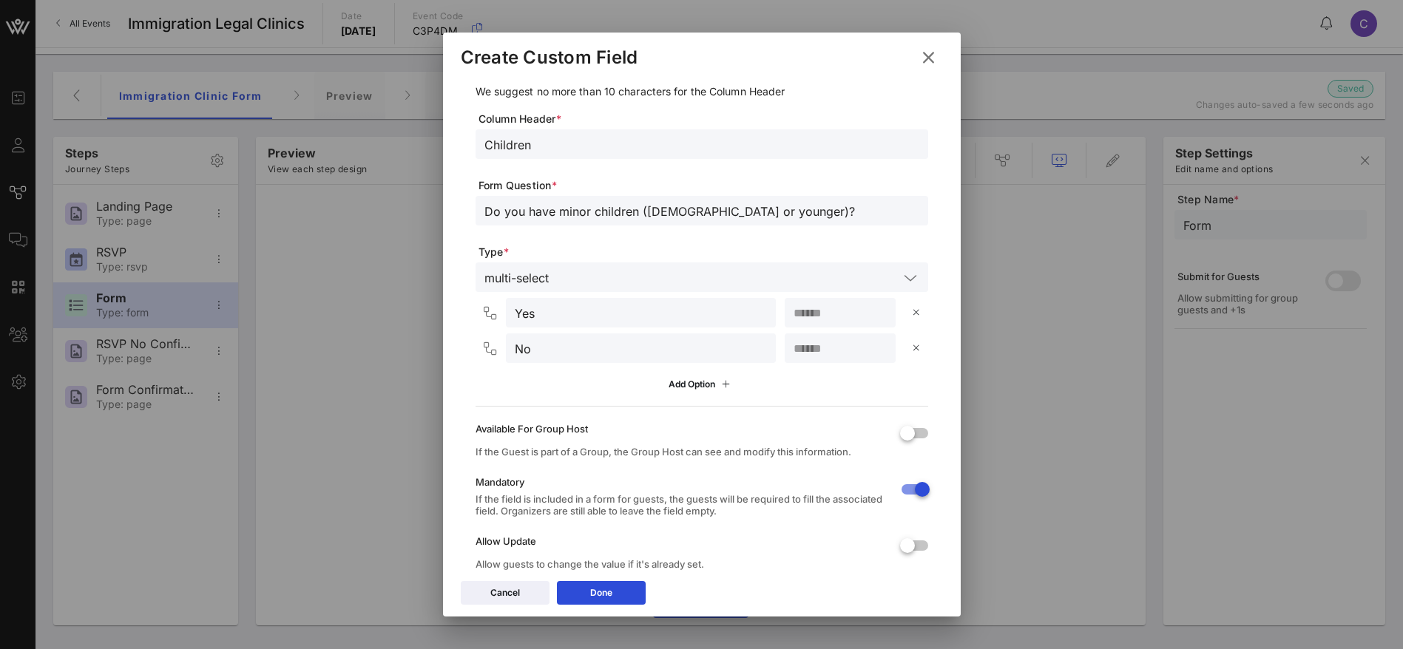
scroll to position [0, 0]
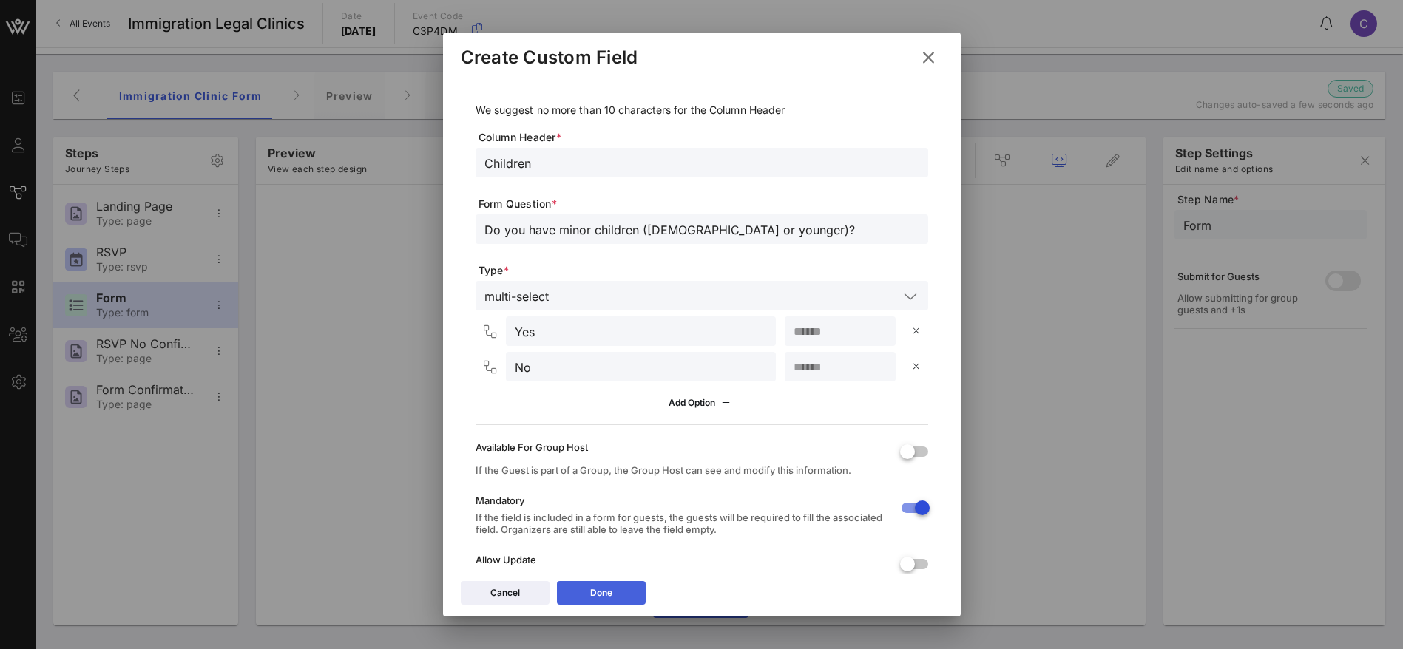
click at [600, 594] on icon at bounding box center [601, 593] width 10 height 9
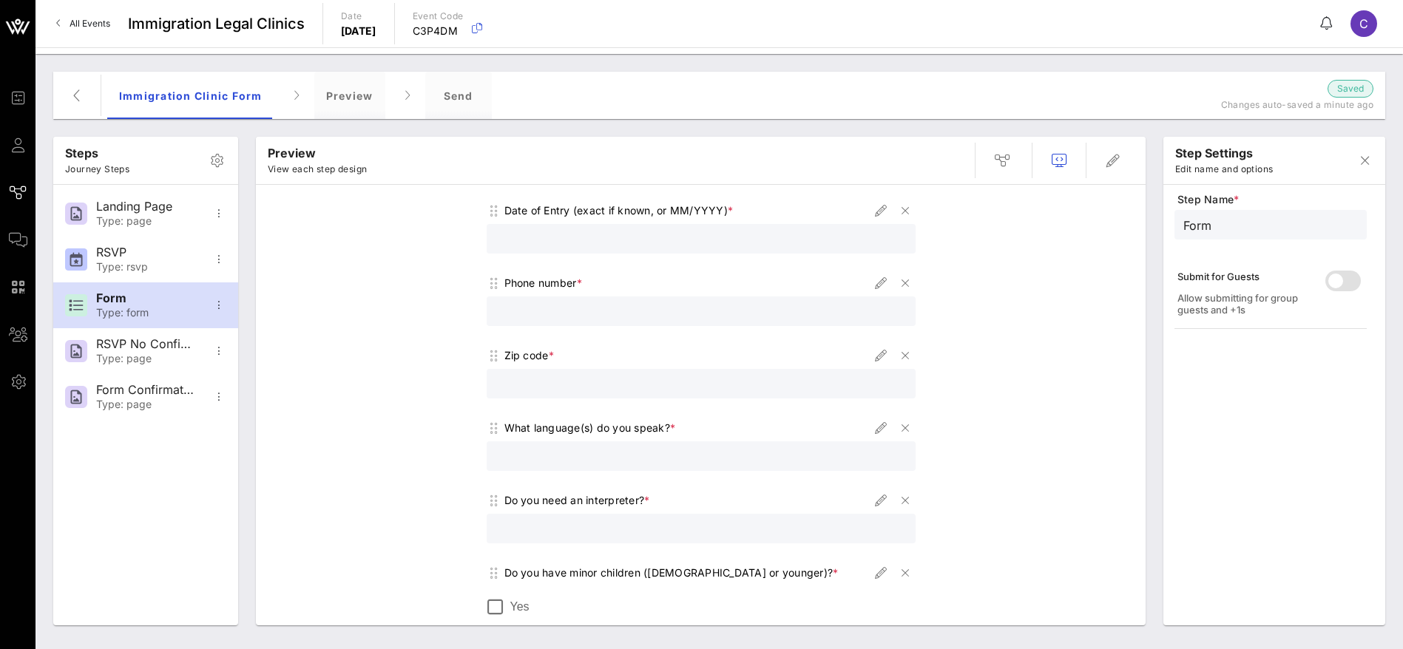
scroll to position [569, 0]
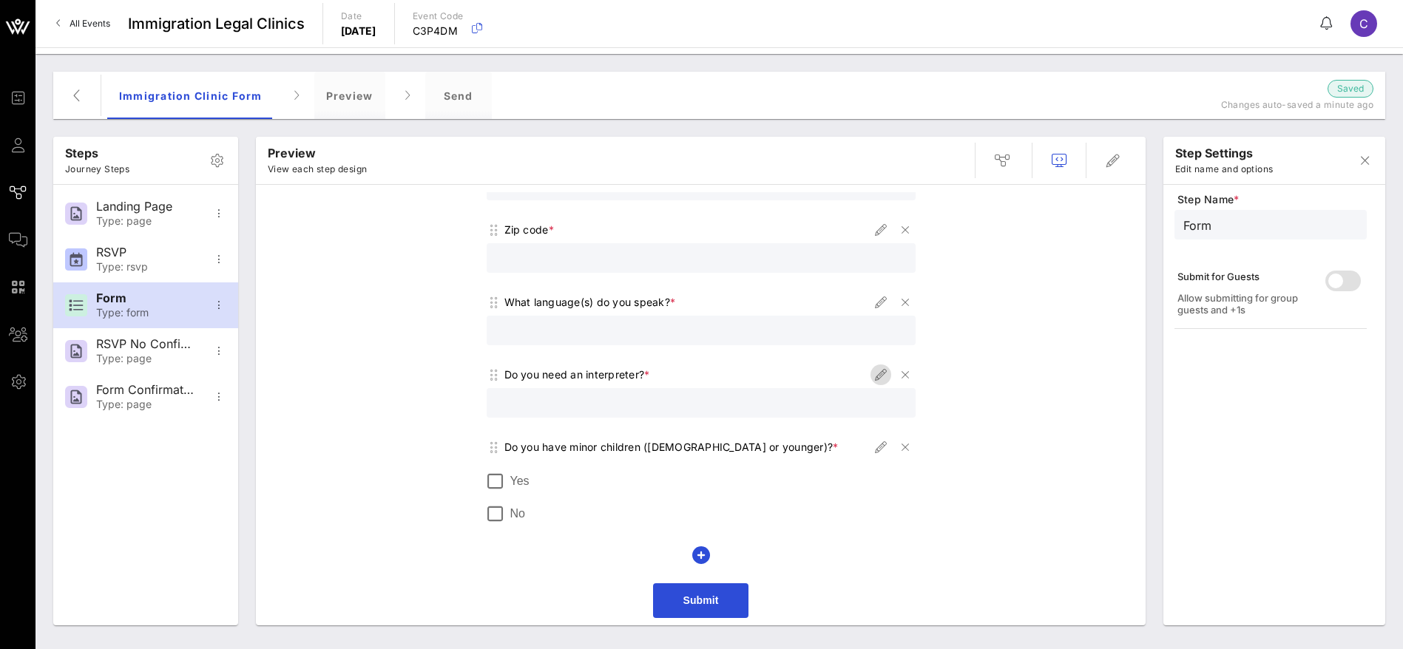
click at [874, 373] on icon "button" at bounding box center [881, 375] width 18 height 18
type input "Interpreter"
type input "Do you need an interpreter?"
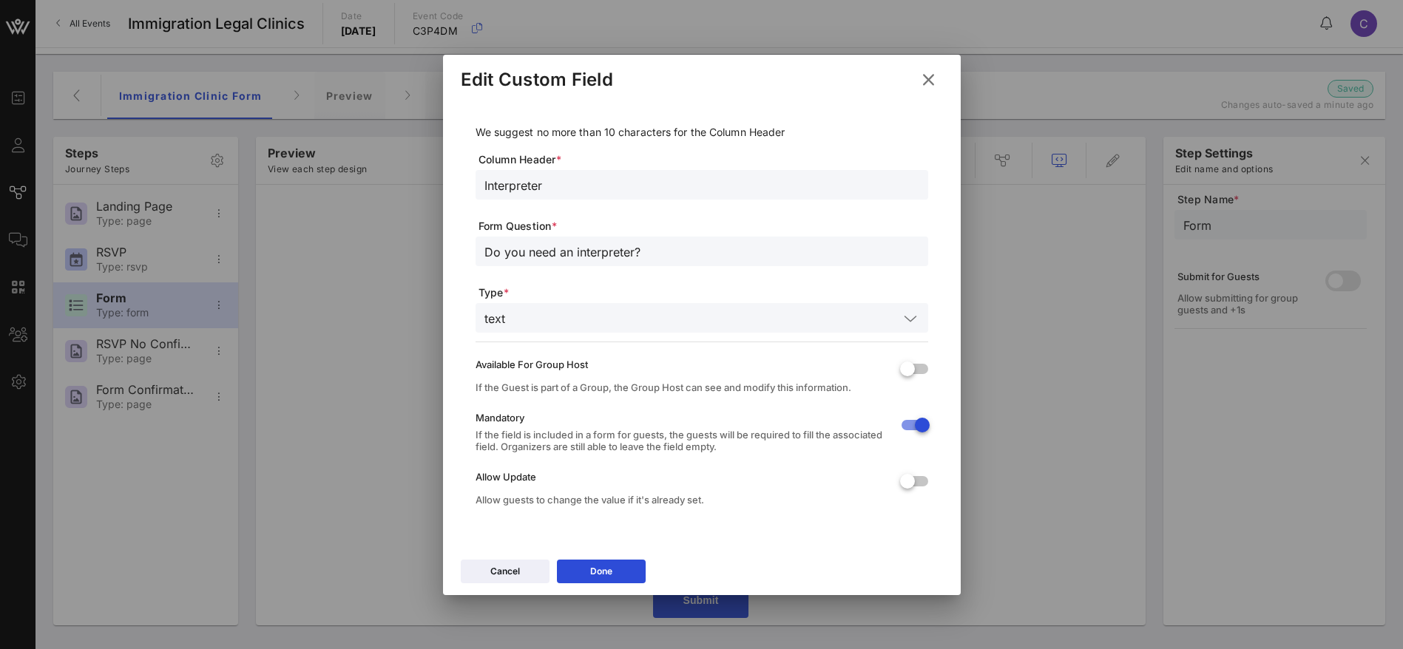
click at [542, 318] on input "text" at bounding box center [704, 317] width 387 height 19
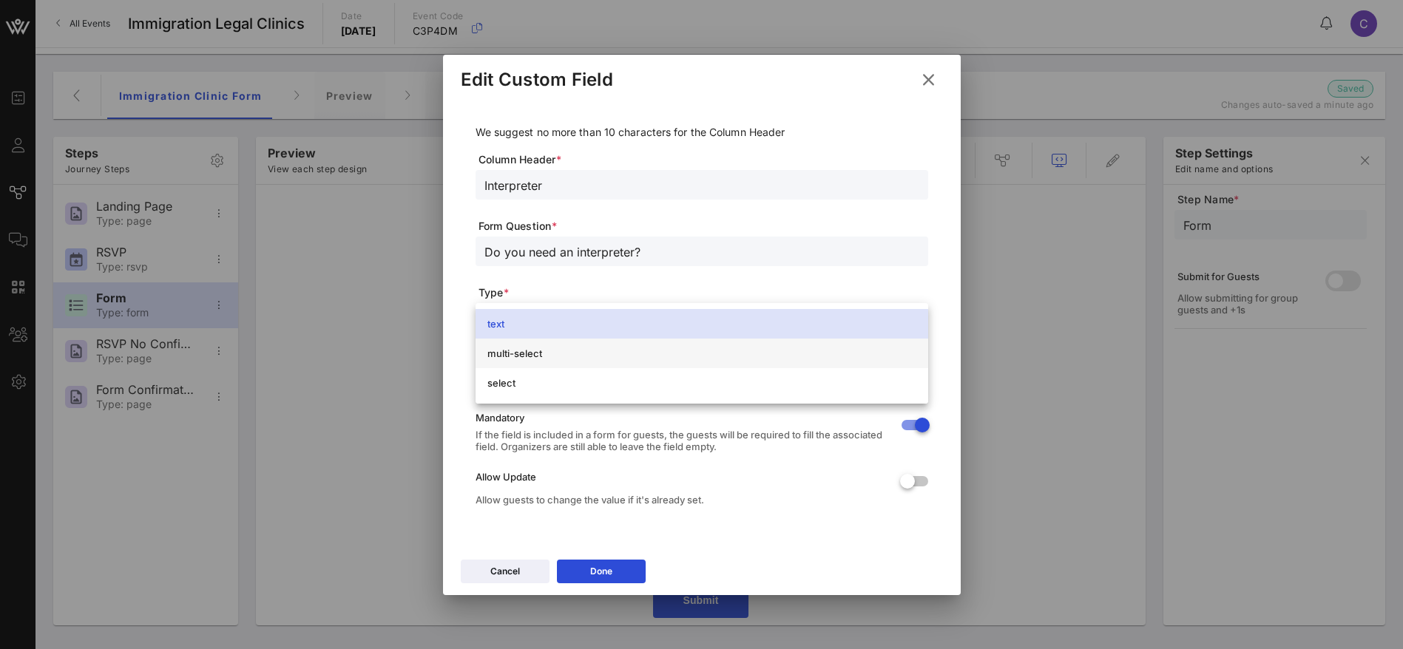
click at [523, 353] on div "multi-select" at bounding box center [701, 354] width 429 height 12
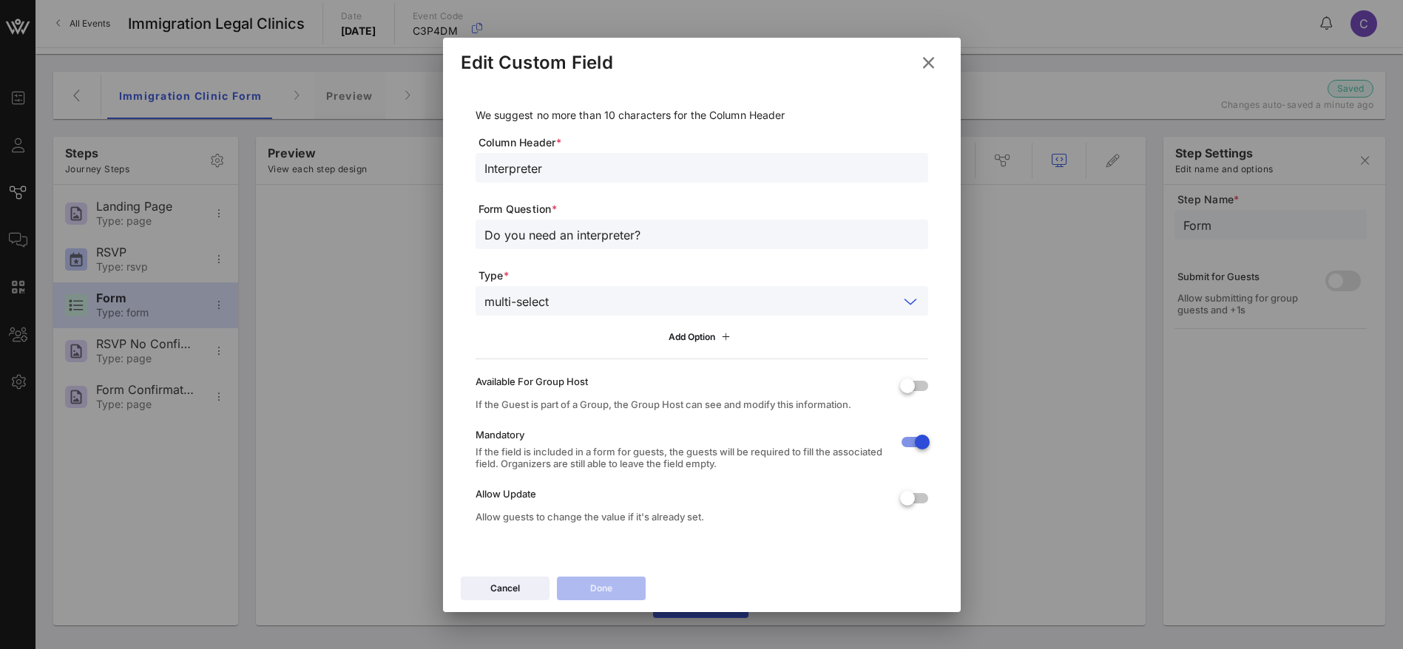
drag, startPoint x: 696, startPoint y: 339, endPoint x: 639, endPoint y: 365, distance: 63.2
click at [697, 338] on icon at bounding box center [701, 337] width 10 height 9
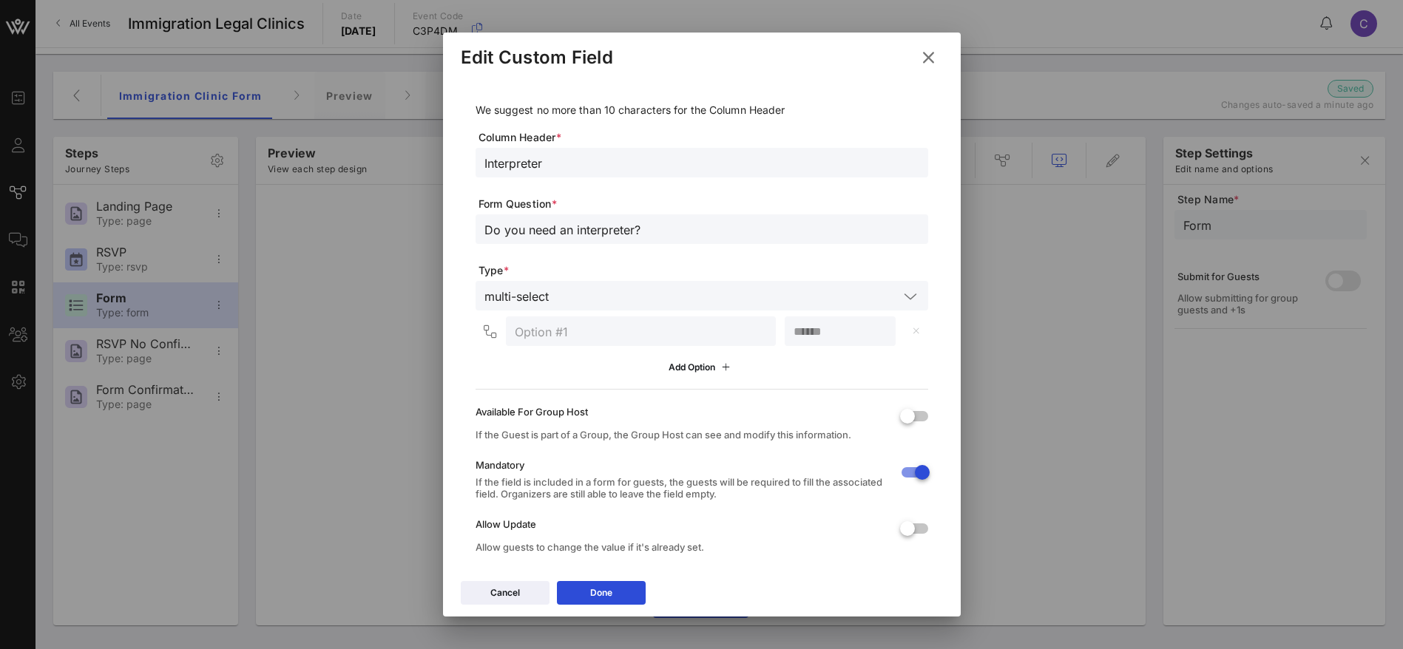
click at [564, 334] on input "text" at bounding box center [641, 331] width 252 height 19
type input "Yes"
click at [682, 365] on div "Add Option" at bounding box center [701, 367] width 66 height 16
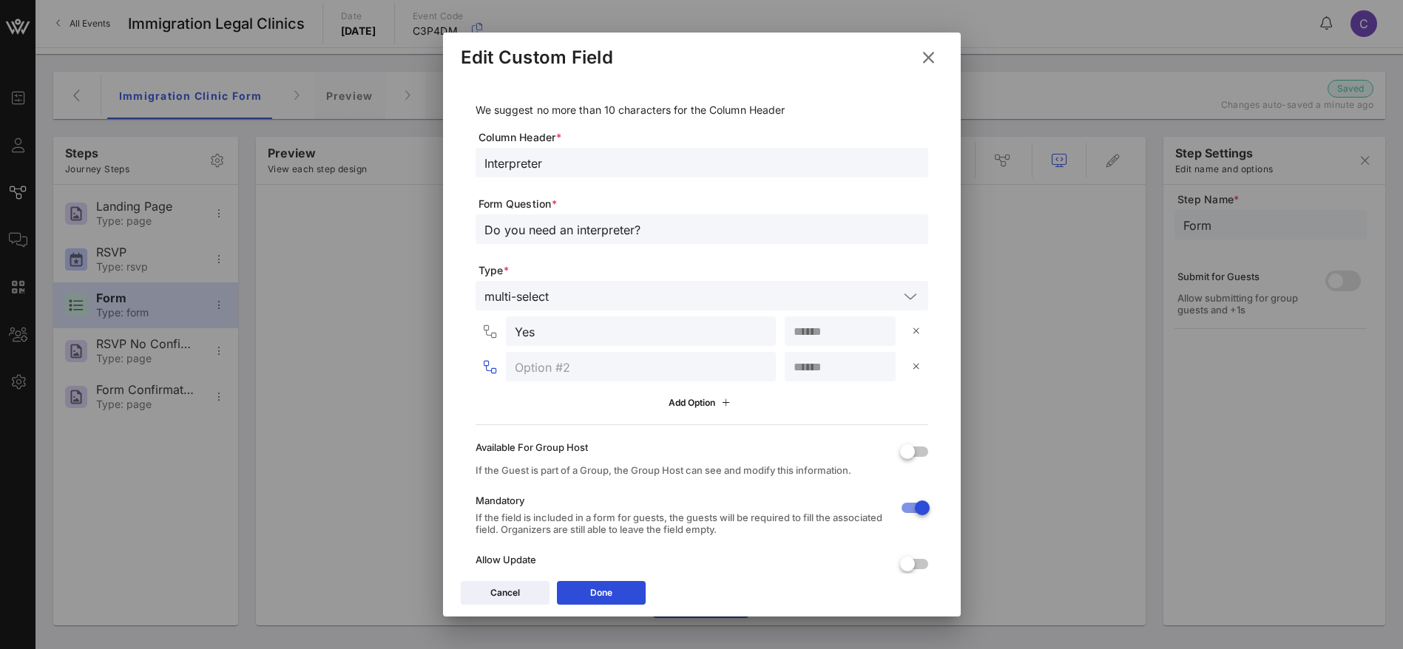
click at [574, 368] on input "text" at bounding box center [641, 366] width 252 height 19
type input "No"
click at [608, 591] on div "Done" at bounding box center [601, 593] width 22 height 15
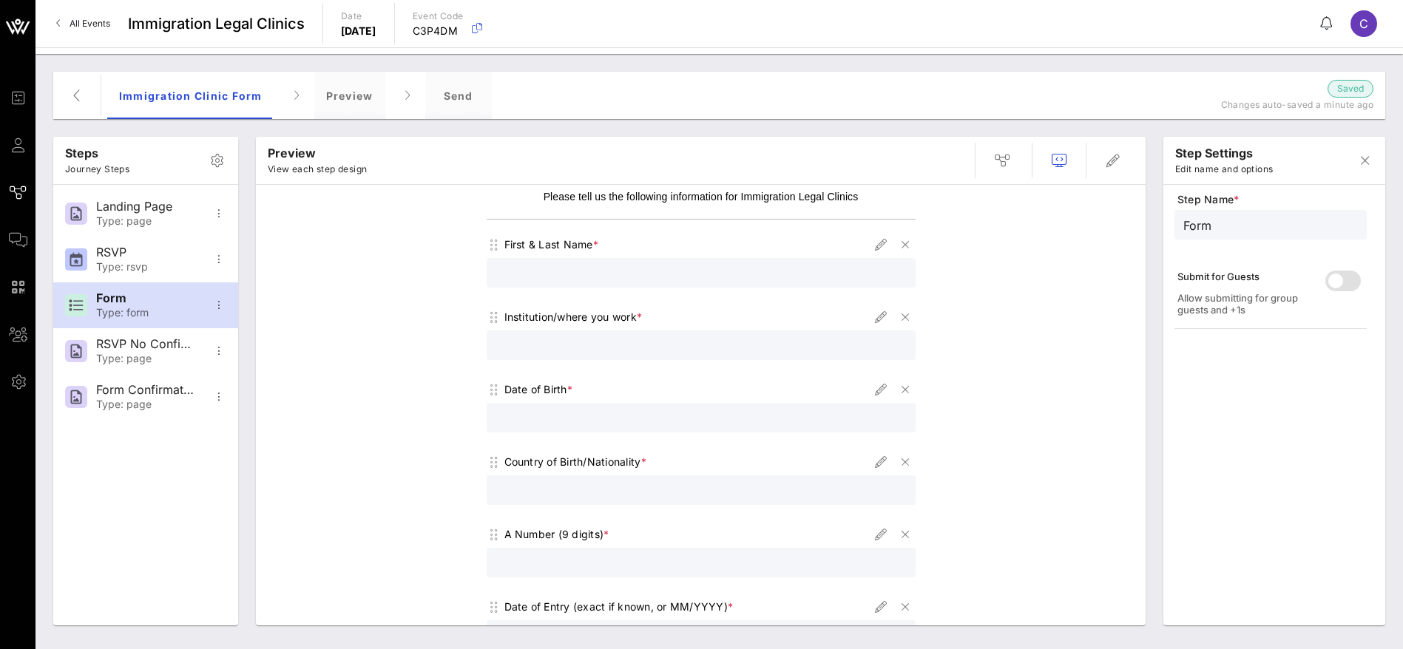
scroll to position [602, 0]
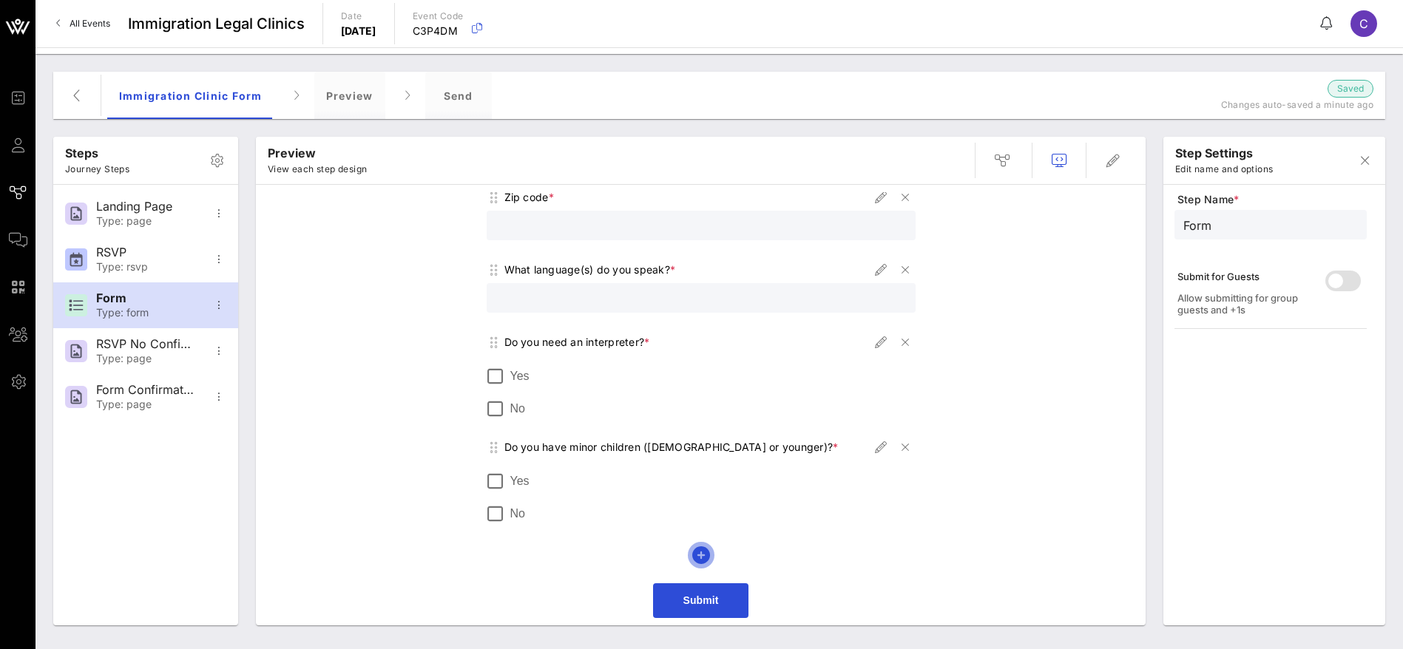
click at [694, 554] on icon "button" at bounding box center [701, 555] width 18 height 18
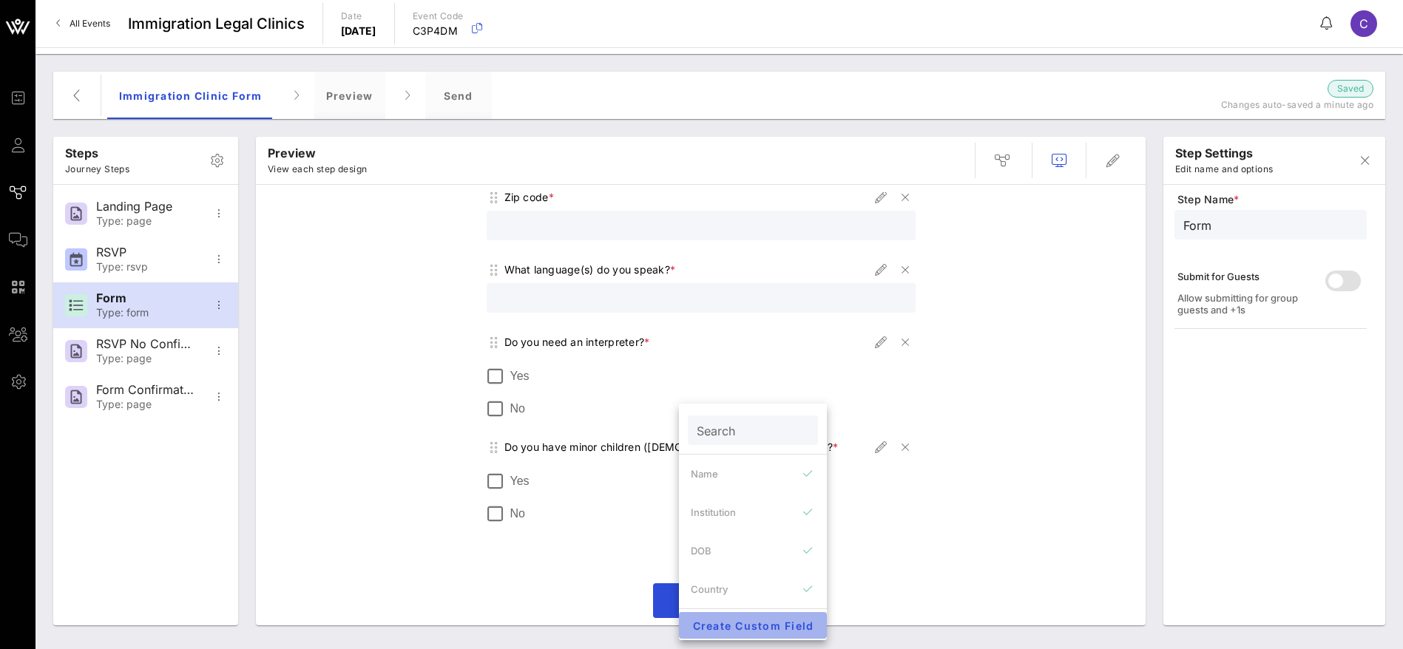
click at [738, 623] on span "Create Custom Field" at bounding box center [753, 626] width 124 height 13
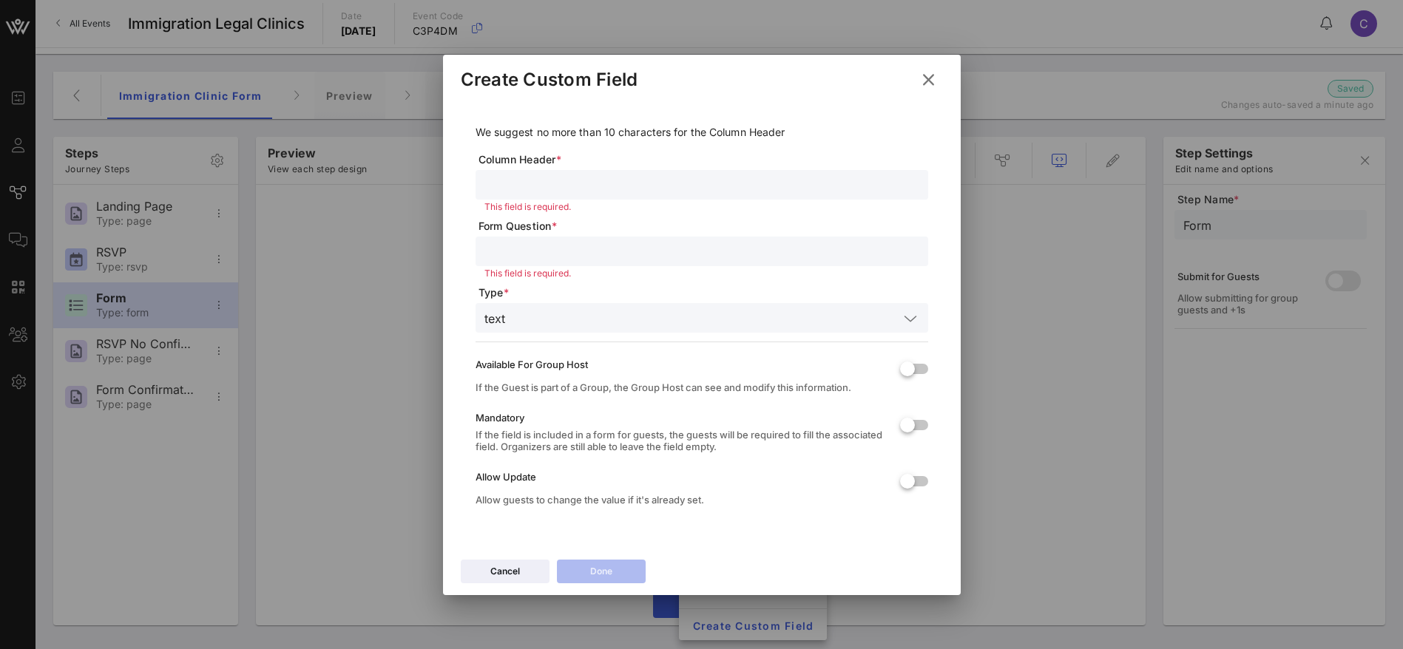
click at [514, 253] on input "text" at bounding box center [701, 251] width 435 height 19
paste input "What type of work permit do you have? (Include category code such as "c19" or "…"
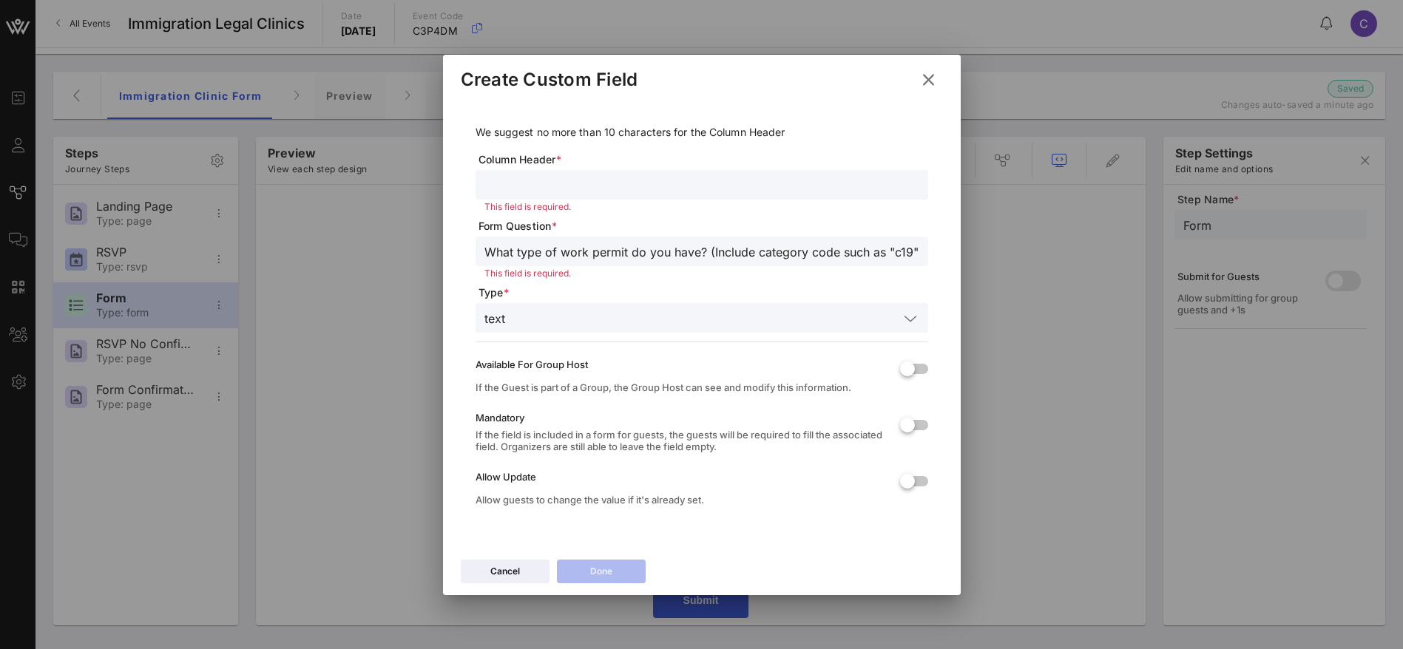
scroll to position [0, 155]
click at [551, 250] on input "What type of work permit do you have? (Include category code such as "c19" or "…" at bounding box center [701, 251] width 435 height 19
type input "What type of work permit do you have? (Include category code such as "c19" or "…"
drag, startPoint x: 455, startPoint y: 253, endPoint x: 388, endPoint y: 254, distance: 67.3
click at [388, 254] on div "Event Builder Guests Journeys Comms QR Scanner Team Settings Immigration Legal …" at bounding box center [701, 324] width 1403 height 649
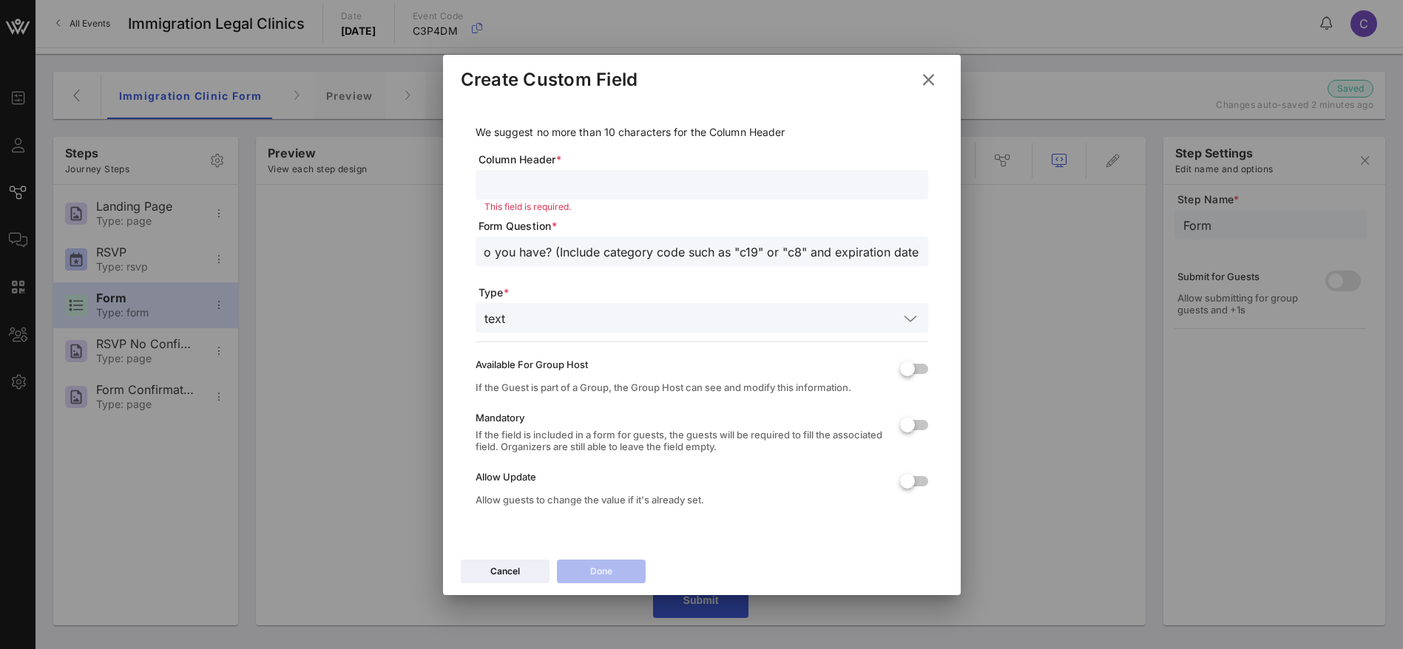
scroll to position [0, 0]
drag, startPoint x: 521, startPoint y: 252, endPoint x: 421, endPoint y: 254, distance: 100.6
click at [421, 254] on div "Event Builder Guests Journeys Comms QR Scanner Team Settings Immigration Legal …" at bounding box center [701, 324] width 1403 height 649
click at [545, 188] on input "text" at bounding box center [701, 184] width 435 height 19
paste input "What type of work permit do you have? (Include category code such as "c19" or "…"
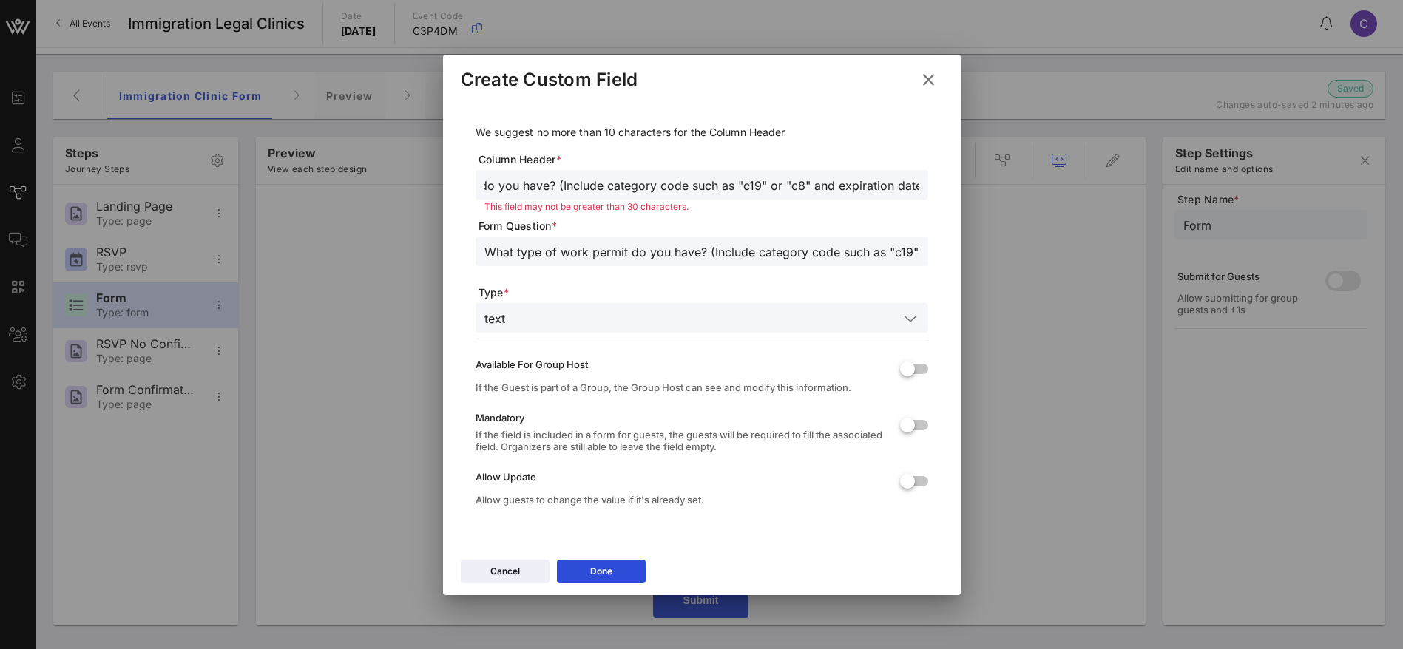
scroll to position [0, 155]
drag, startPoint x: 494, startPoint y: 185, endPoint x: 923, endPoint y: 191, distance: 428.9
click at [923, 191] on div "What type of work permit do you have? (Include category code such as "c19" or "…" at bounding box center [701, 185] width 452 height 30
drag, startPoint x: 648, startPoint y: 186, endPoint x: 626, endPoint y: 184, distance: 22.2
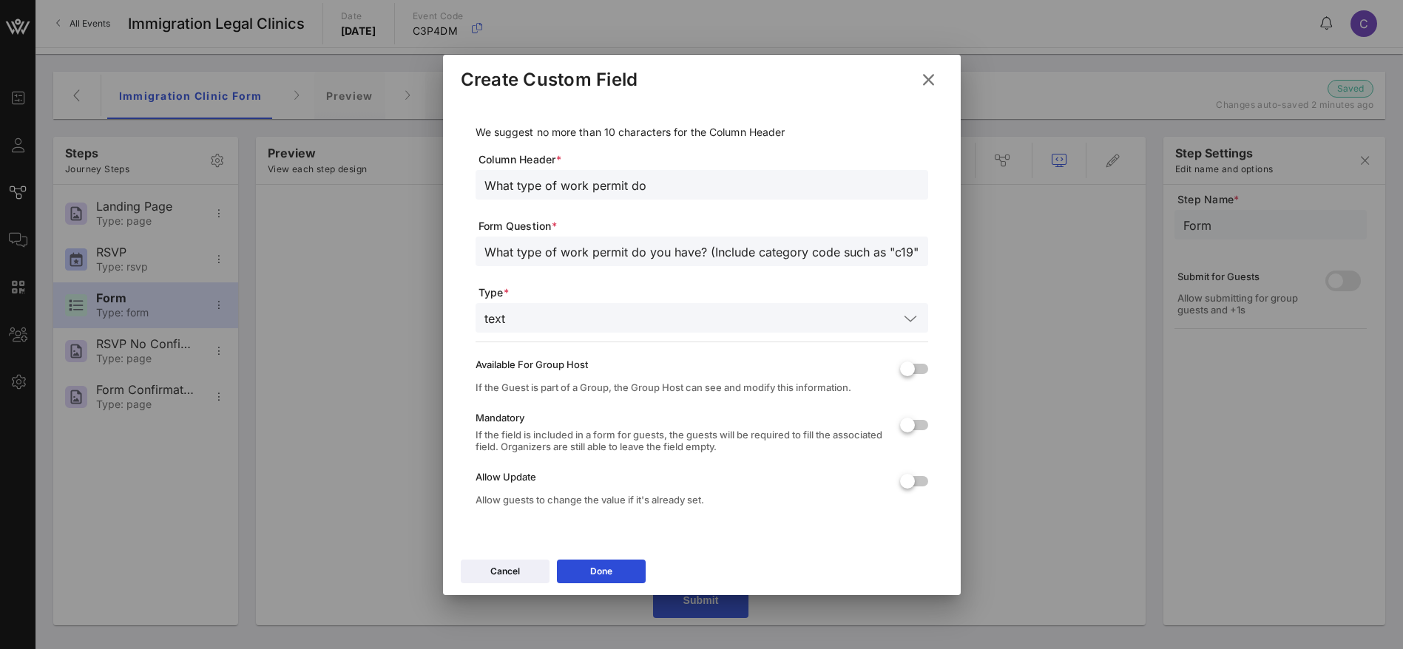
click at [626, 184] on input "What type of work permit do" at bounding box center [701, 184] width 435 height 19
click at [566, 183] on input "What type of work permit" at bounding box center [701, 184] width 435 height 19
type input "Work permit"
click at [909, 424] on div at bounding box center [907, 425] width 25 height 25
click at [598, 572] on icon at bounding box center [600, 571] width 11 height 10
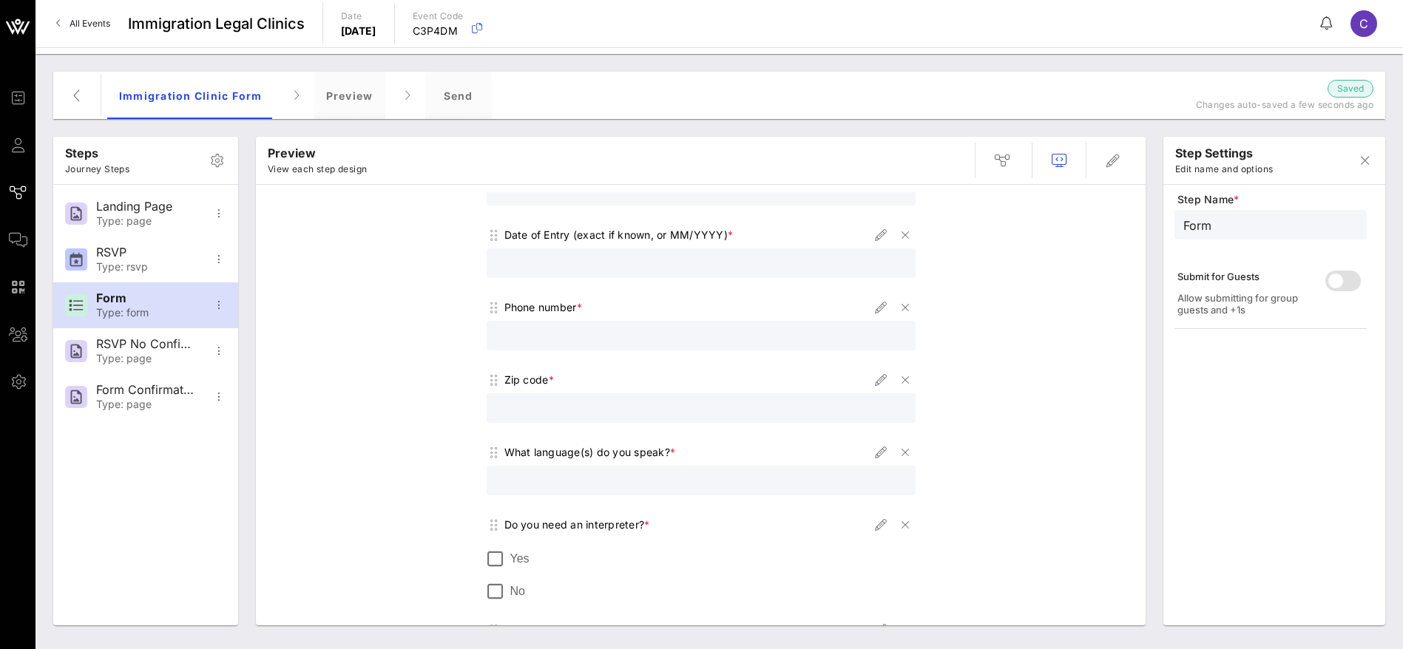
scroll to position [665, 0]
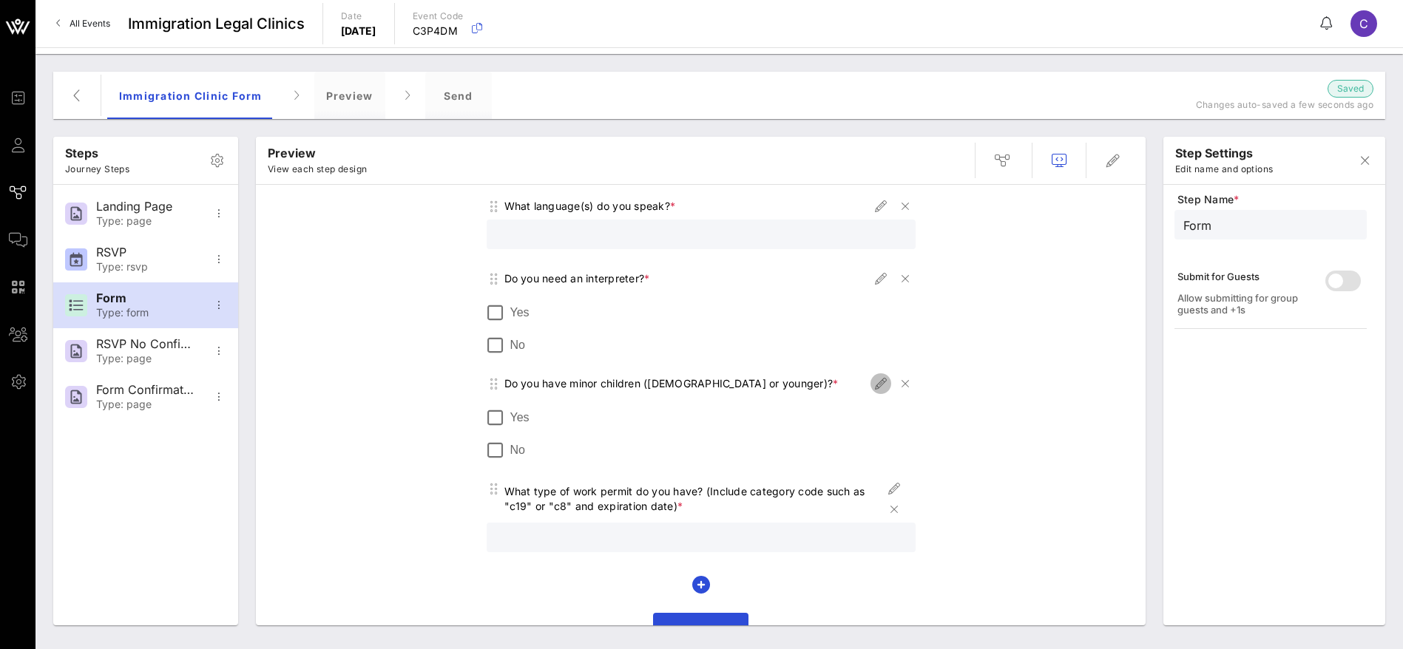
click at [874, 385] on icon "button" at bounding box center [881, 384] width 18 height 18
type input "Children"
type input "Do you have minor children ([DEMOGRAPHIC_DATA] or younger)?"
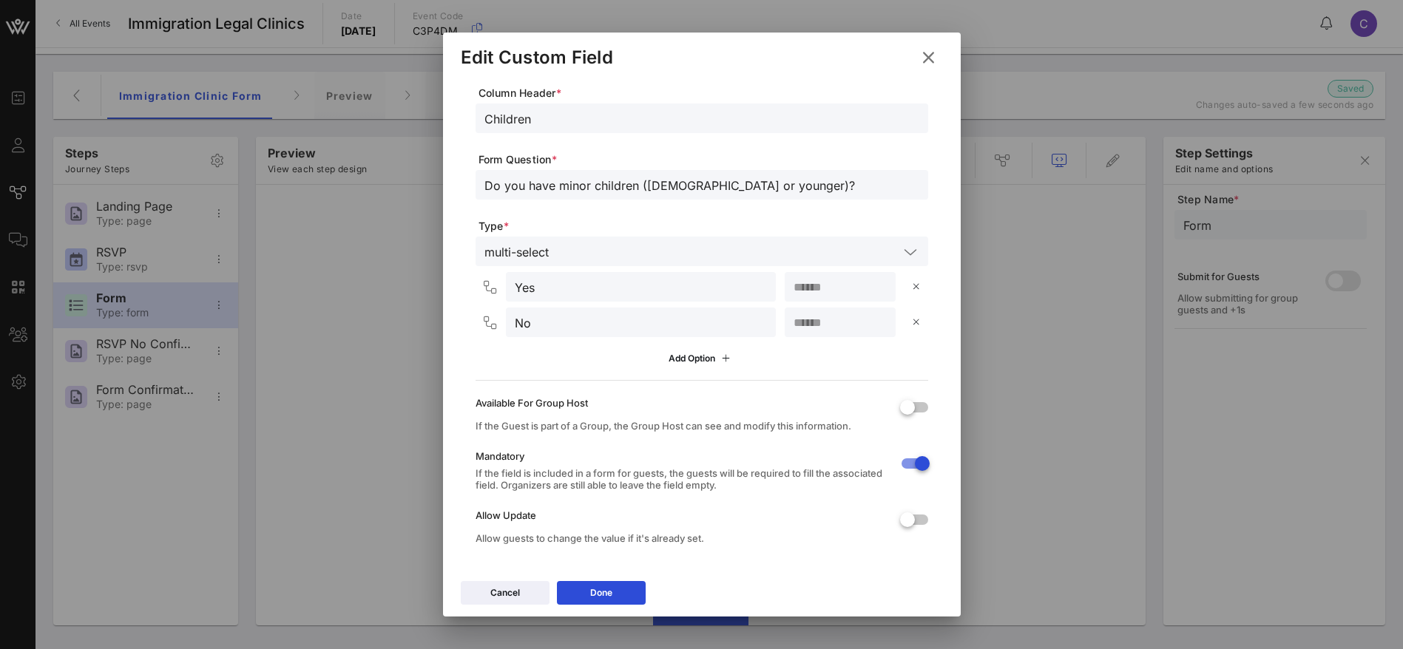
scroll to position [61, 0]
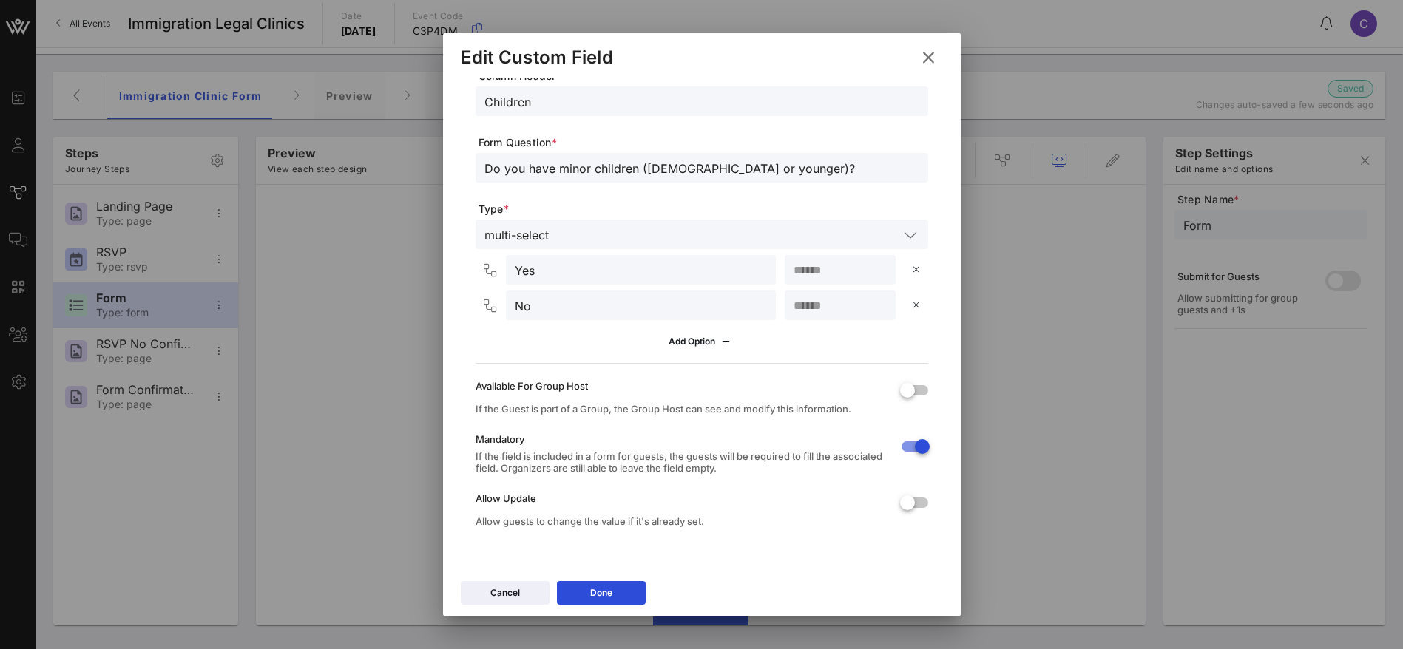
click at [926, 43] on div "Edit Custom Field" at bounding box center [702, 56] width 518 height 46
click at [926, 55] on icon at bounding box center [928, 57] width 21 height 18
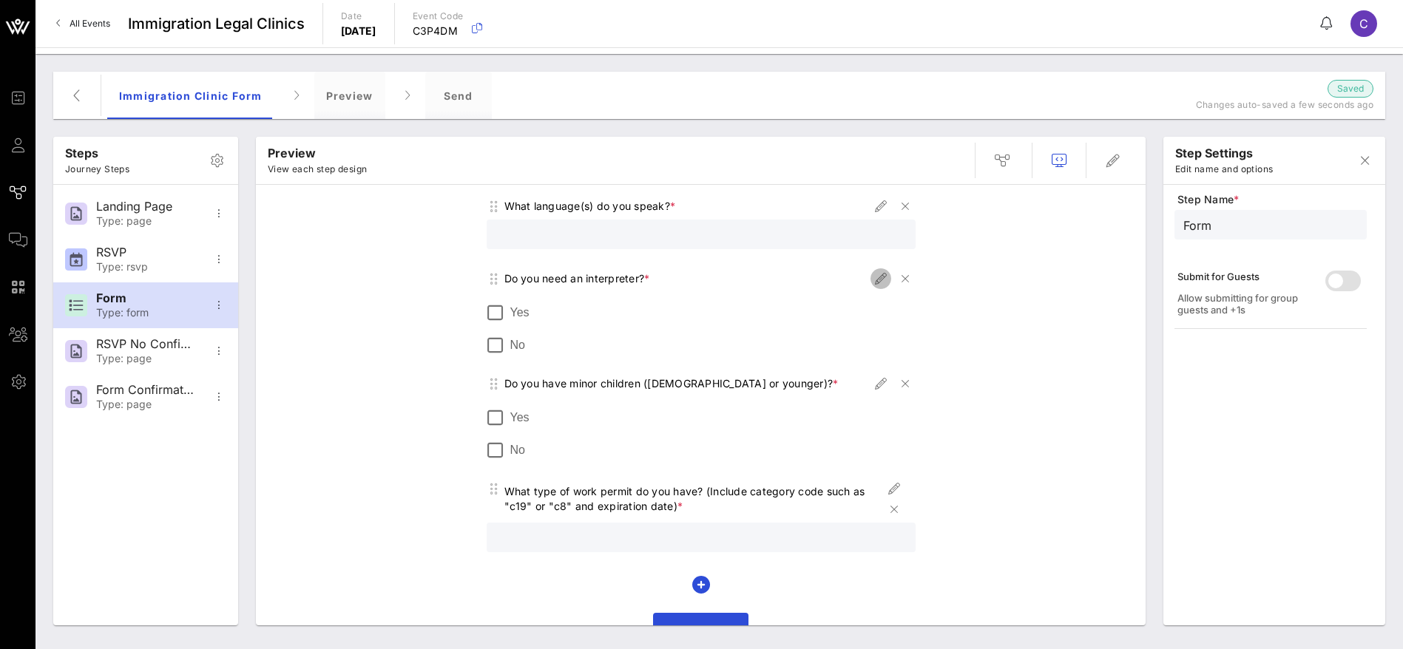
click at [872, 279] on icon "button" at bounding box center [881, 279] width 18 height 18
type input "Interpreter"
type input "Do you need an interpreter?"
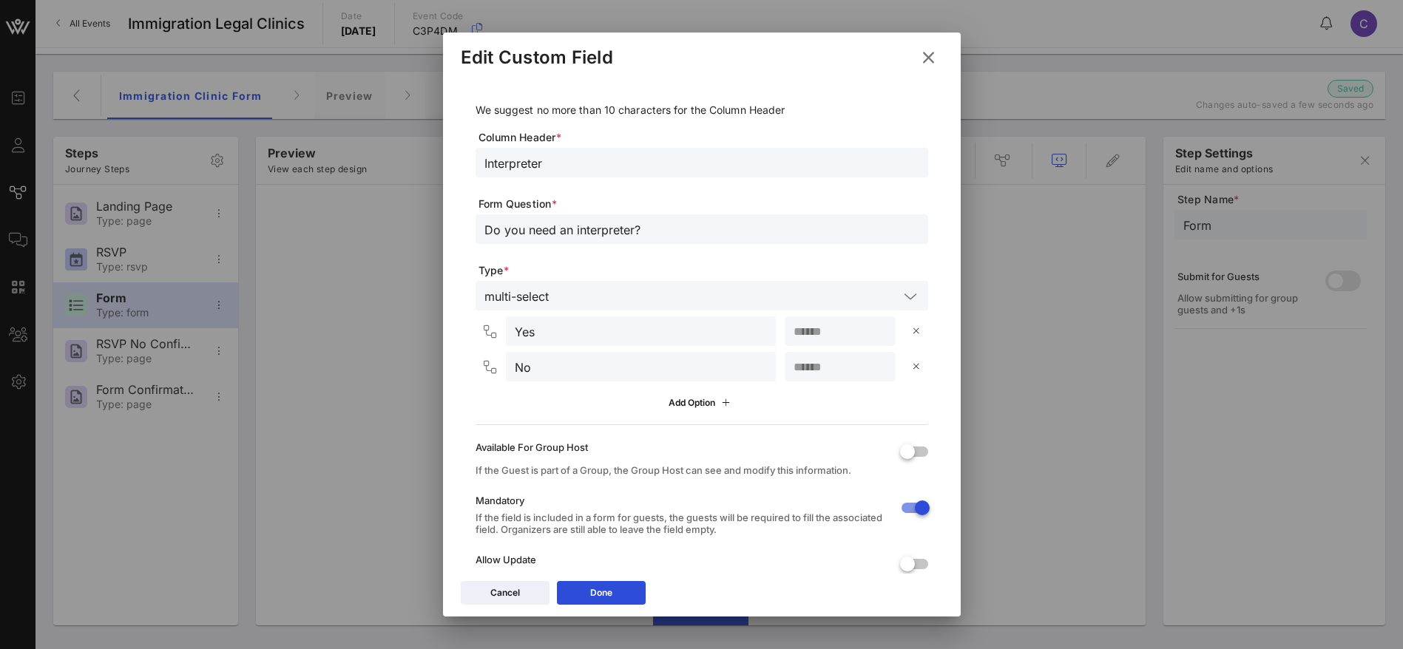
click at [925, 52] on icon at bounding box center [928, 58] width 20 height 18
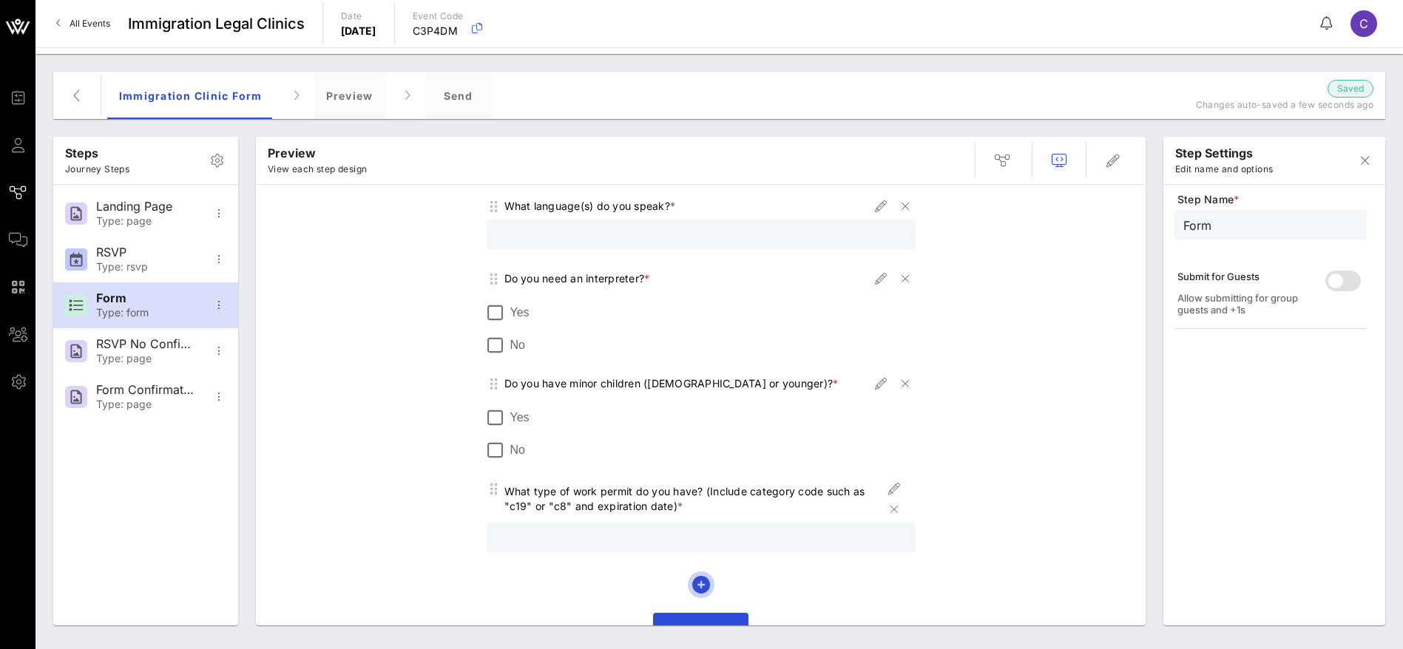
click at [695, 586] on icon "button" at bounding box center [701, 585] width 18 height 18
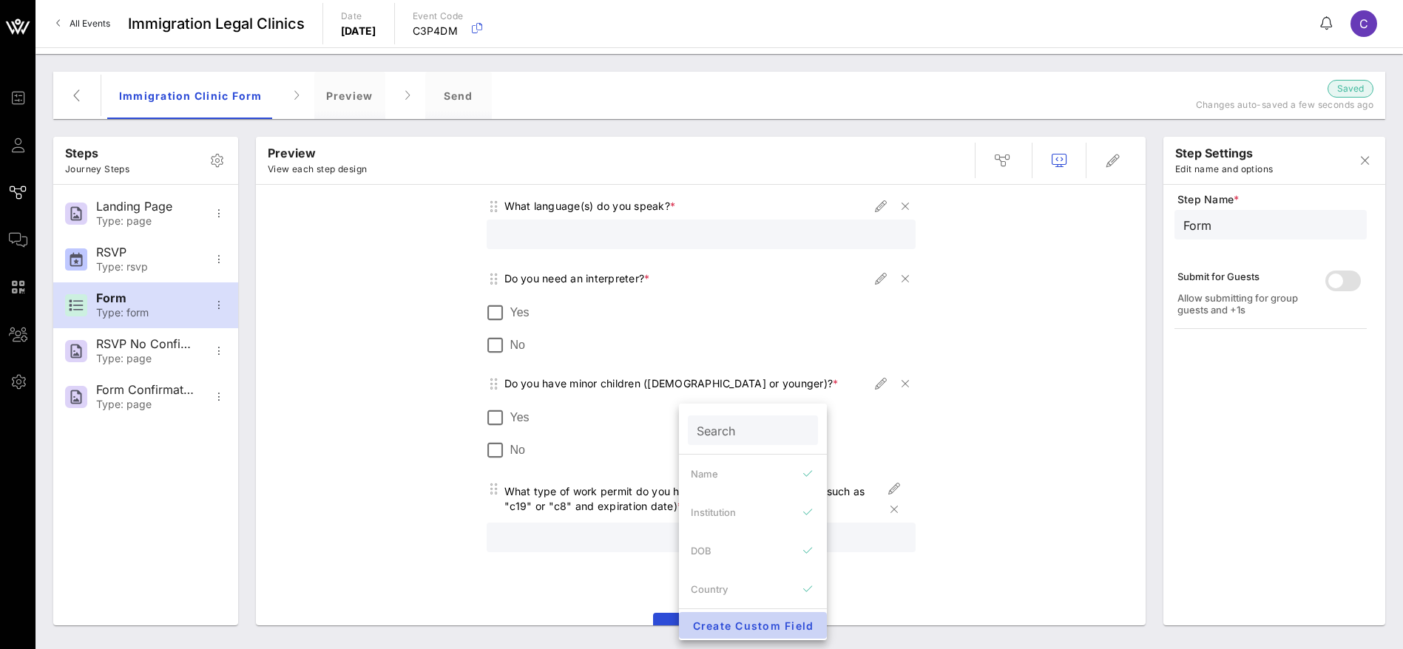
click at [747, 625] on span "Create Custom Field" at bounding box center [753, 626] width 124 height 13
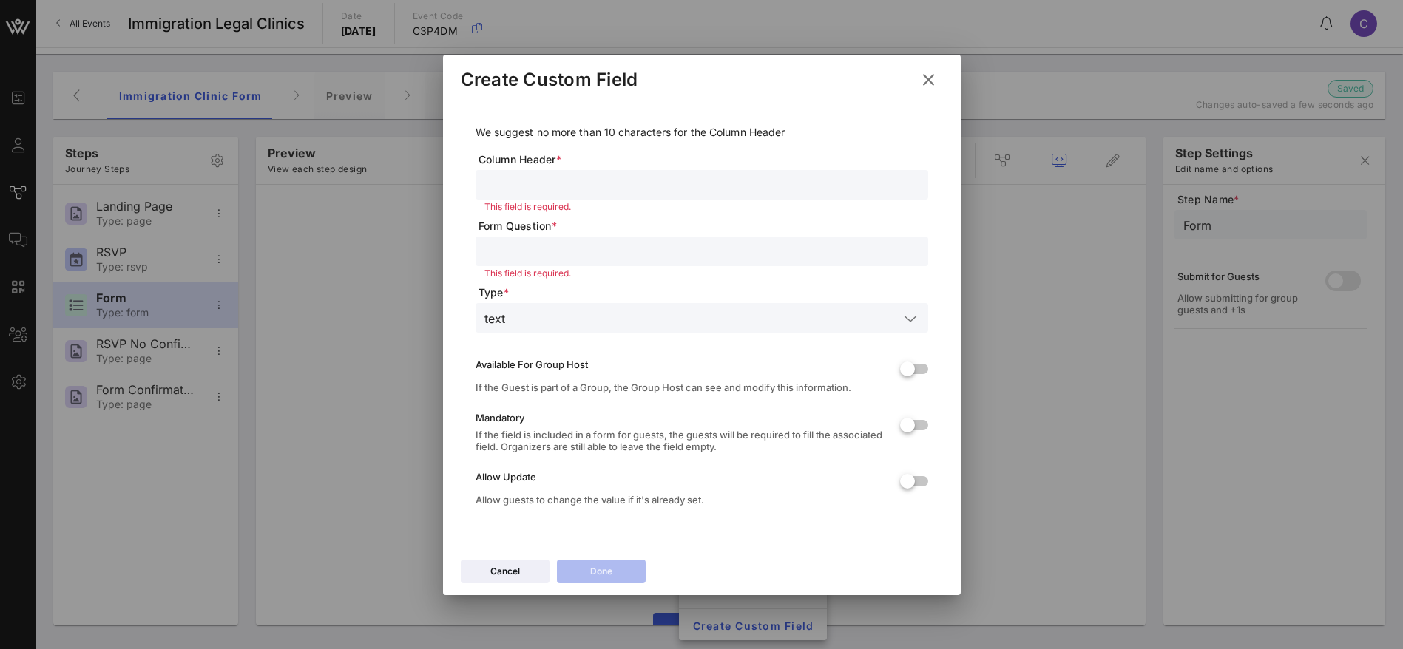
click at [507, 254] on input "text" at bounding box center [701, 251] width 435 height 19
paste input "What is your specific legal need if known? (Select one)"
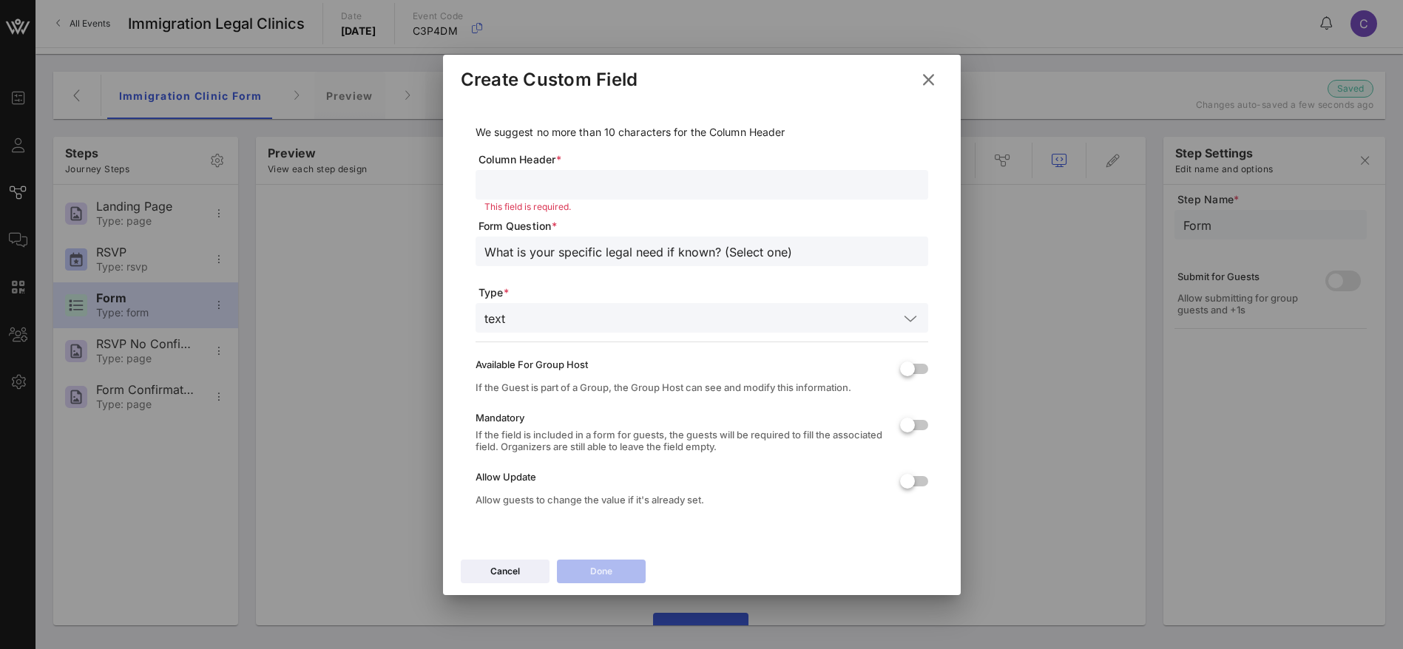
type input "What is your specific legal need if known? (Select one)"
click at [542, 170] on div at bounding box center [701, 185] width 435 height 30
paste input "What is your specific legal need if known? (Select one)"
drag, startPoint x: 592, startPoint y: 183, endPoint x: 427, endPoint y: 185, distance: 165.6
click at [427, 185] on div "Event Builder Guests Journeys Comms QR Scanner Team Settings Immigration Legal …" at bounding box center [701, 324] width 1403 height 649
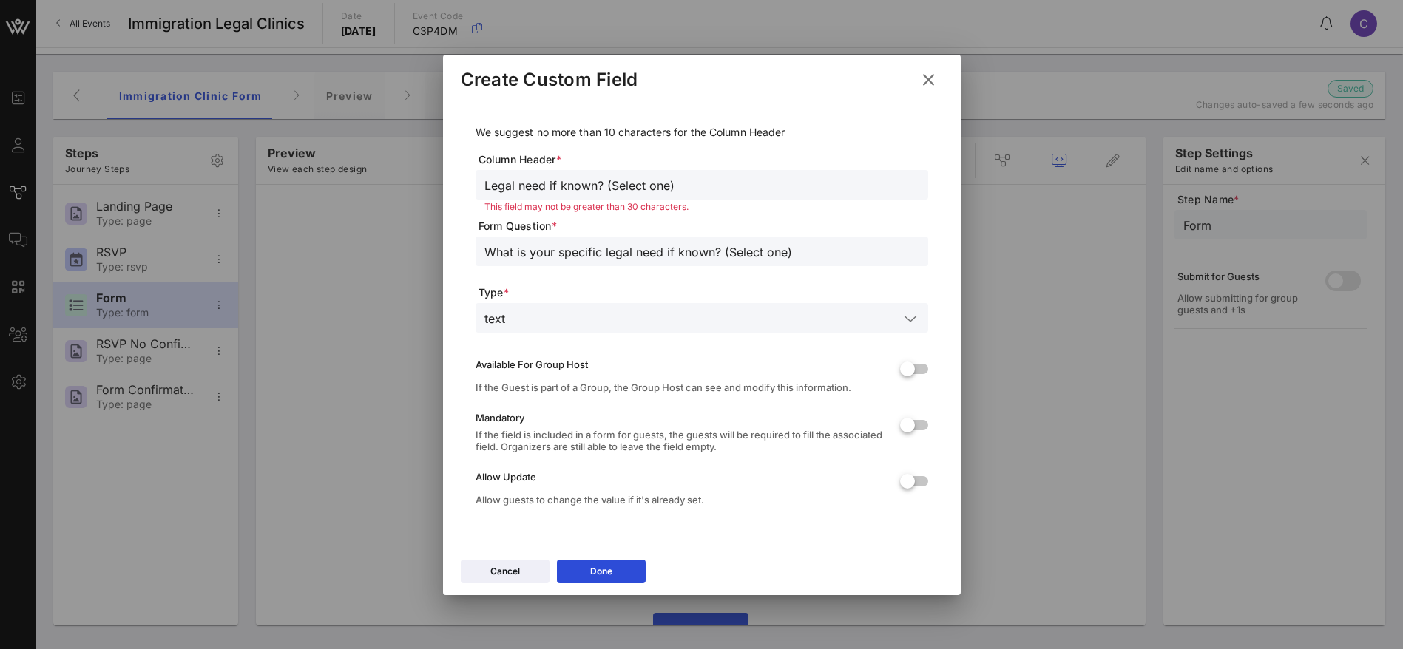
drag, startPoint x: 526, startPoint y: 183, endPoint x: 521, endPoint y: 174, distance: 11.3
click at [526, 183] on input "Legal need if known? (Select one)" at bounding box center [701, 184] width 435 height 19
drag, startPoint x: 667, startPoint y: 191, endPoint x: 548, endPoint y: 186, distance: 119.2
click at [548, 186] on input "Legal Need if known? (Select one)" at bounding box center [701, 184] width 435 height 19
type input "Legal Need"
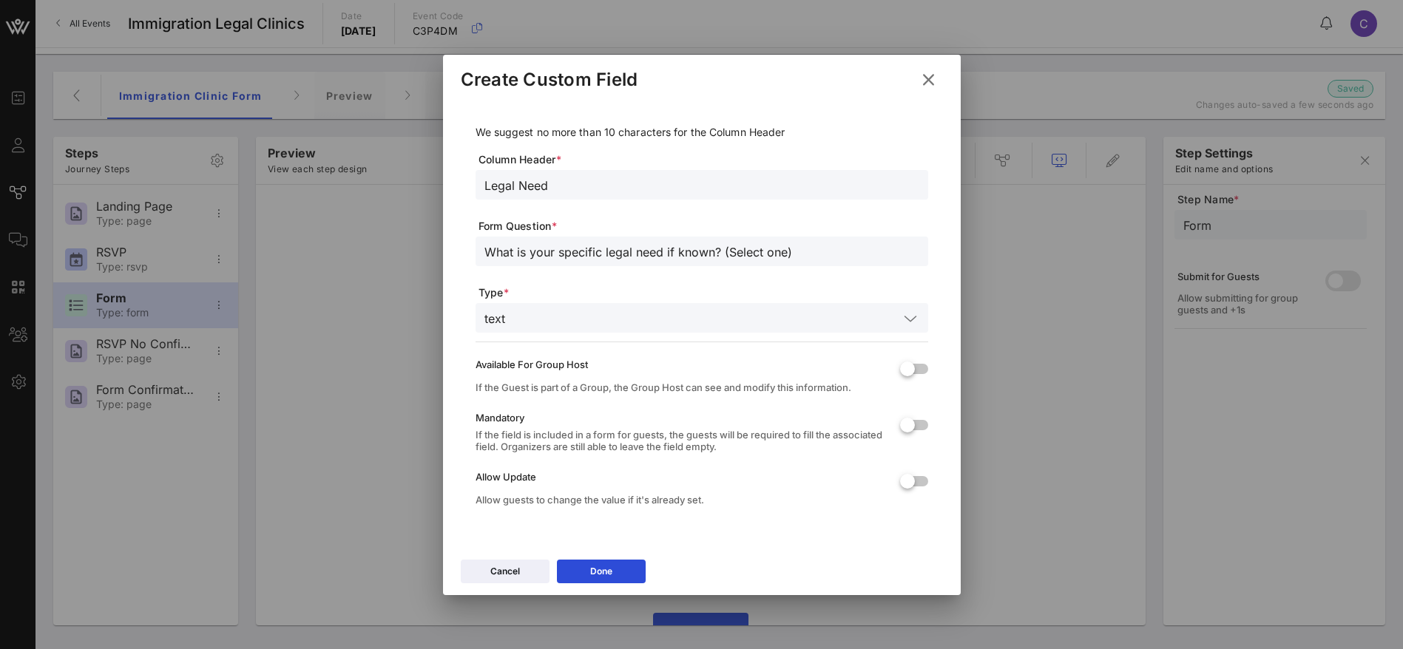
click at [910, 318] on icon at bounding box center [910, 319] width 13 height 18
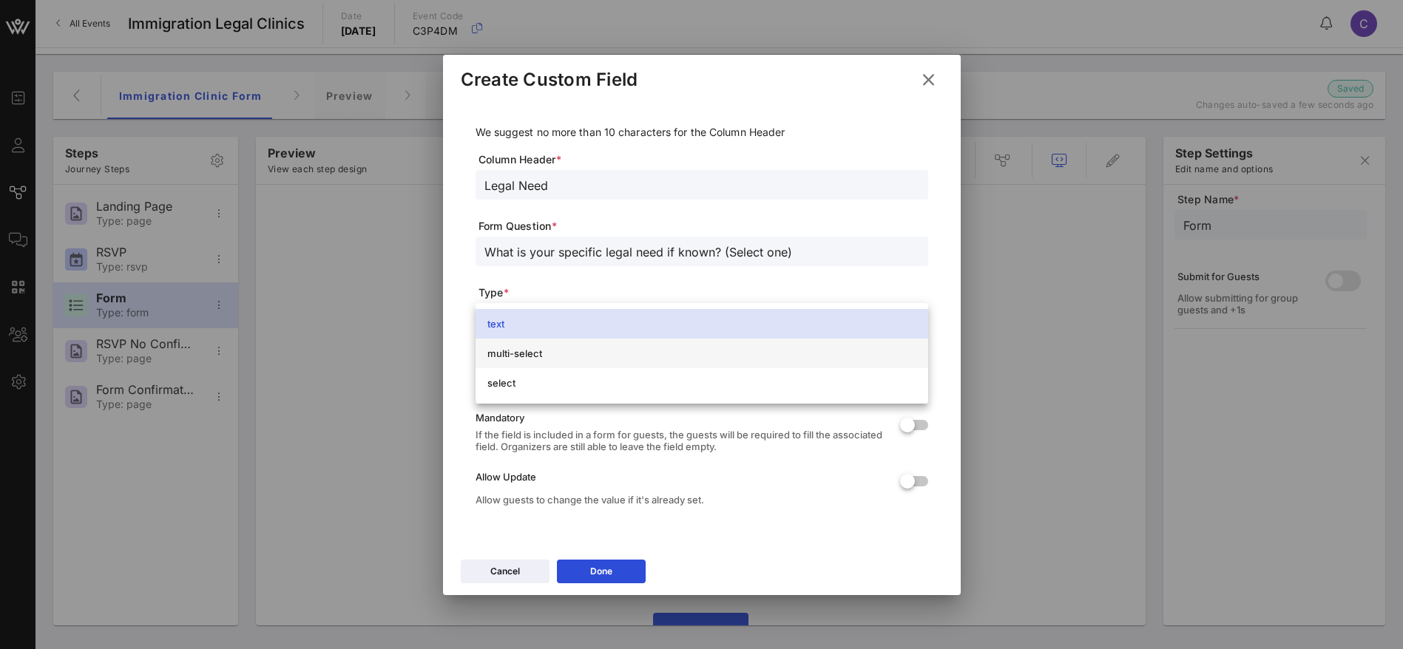
click at [574, 353] on div "multi-select" at bounding box center [701, 354] width 429 height 12
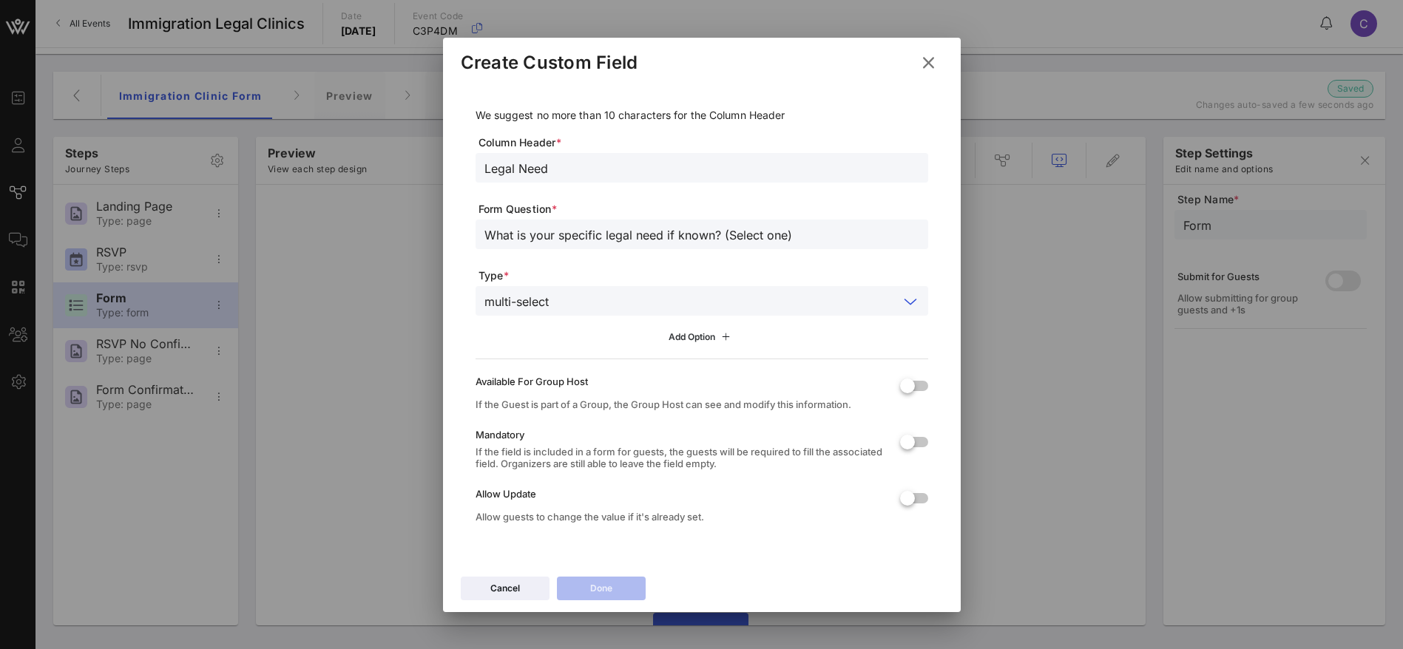
click at [694, 330] on div "Add Option" at bounding box center [701, 337] width 66 height 16
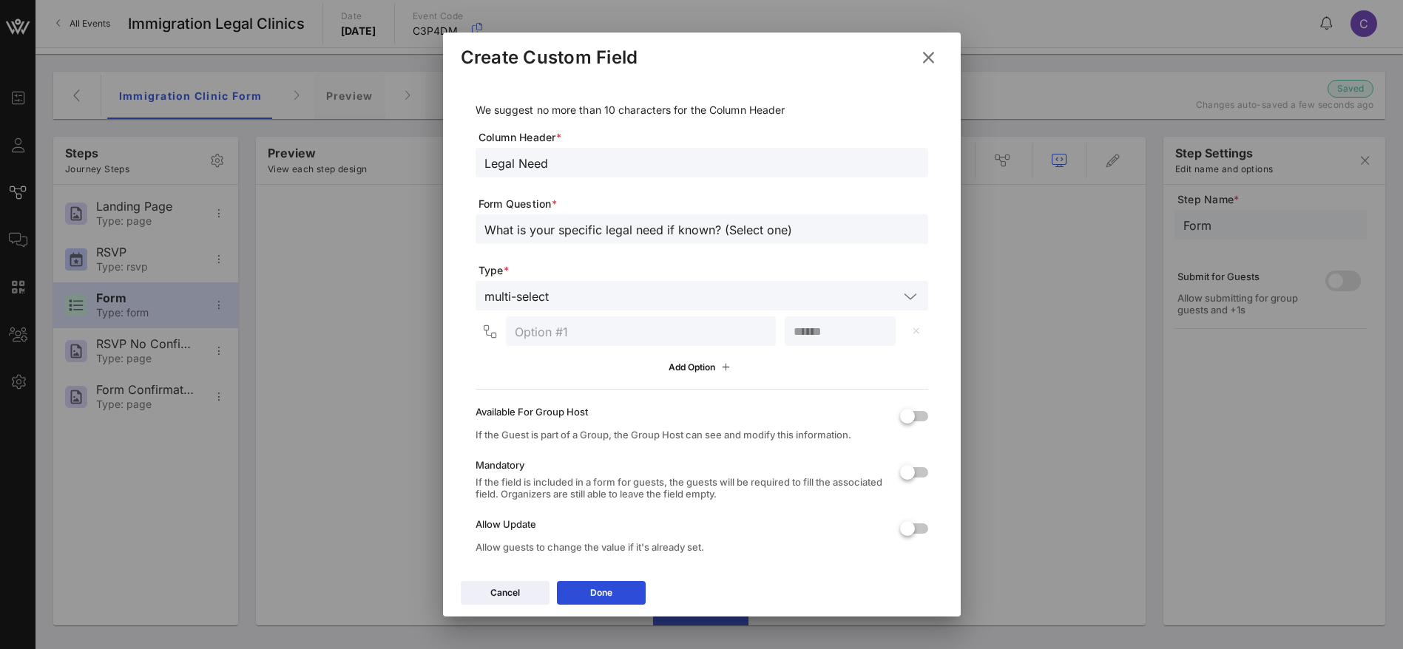
click at [553, 331] on input "text" at bounding box center [641, 331] width 252 height 19
paste input "I currently have [DEMOGRAPHIC_DATA] (TPS) and would like permanent immigration …"
type input "I currently have [DEMOGRAPHIC_DATA] (TPS) and would like permanent immigration …"
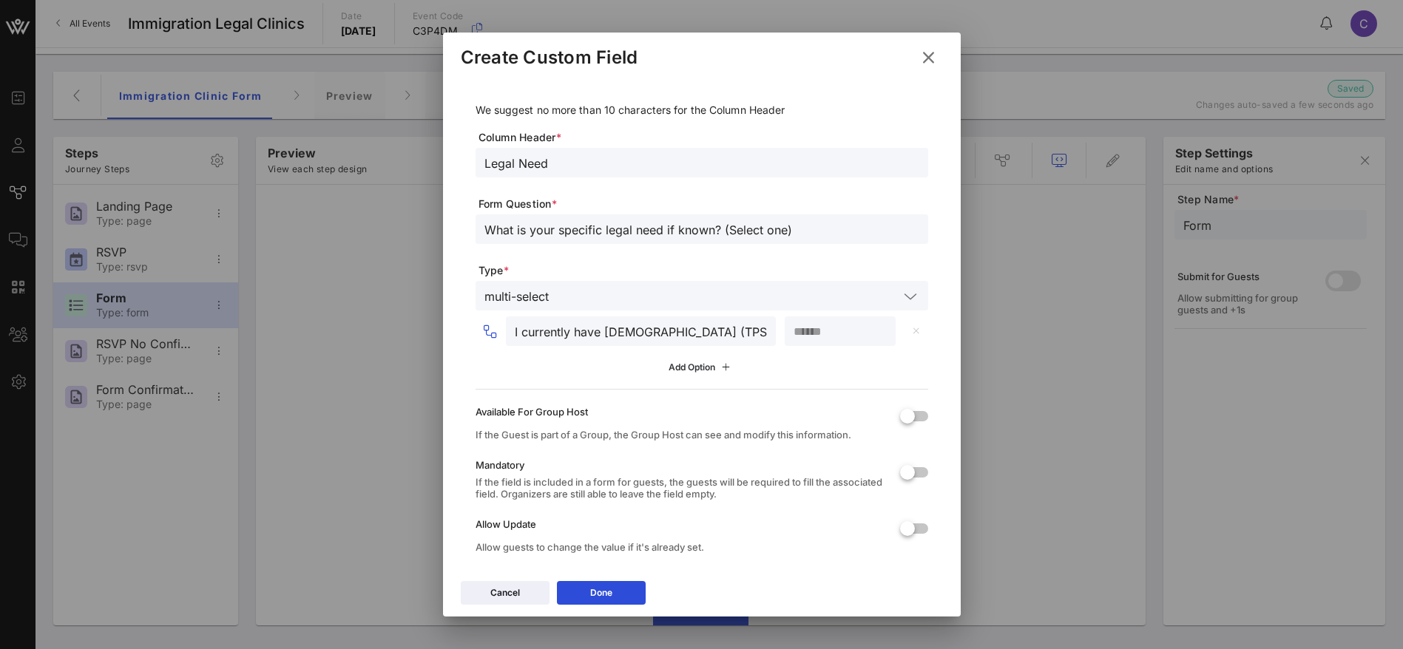
click at [674, 370] on div "Add Option" at bounding box center [701, 367] width 66 height 16
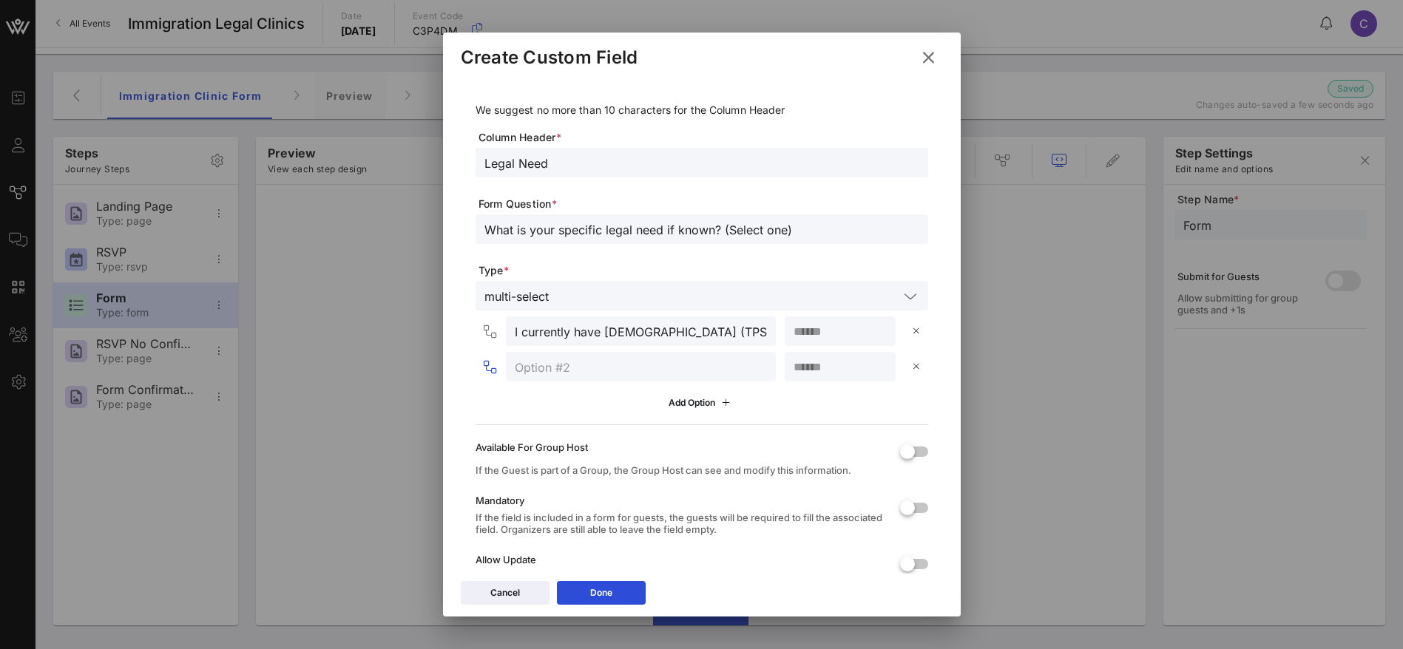
click at [599, 370] on input "text" at bounding box center [641, 366] width 252 height 19
paste input "I am a [DEMOGRAPHIC_DATA] (“[DEMOGRAPHIC_DATA]) and am seeking [DEMOGRAPHIC_DAT…"
type input "I am a [DEMOGRAPHIC_DATA] (“[DEMOGRAPHIC_DATA]) and am seeking [DEMOGRAPHIC_DAT…"
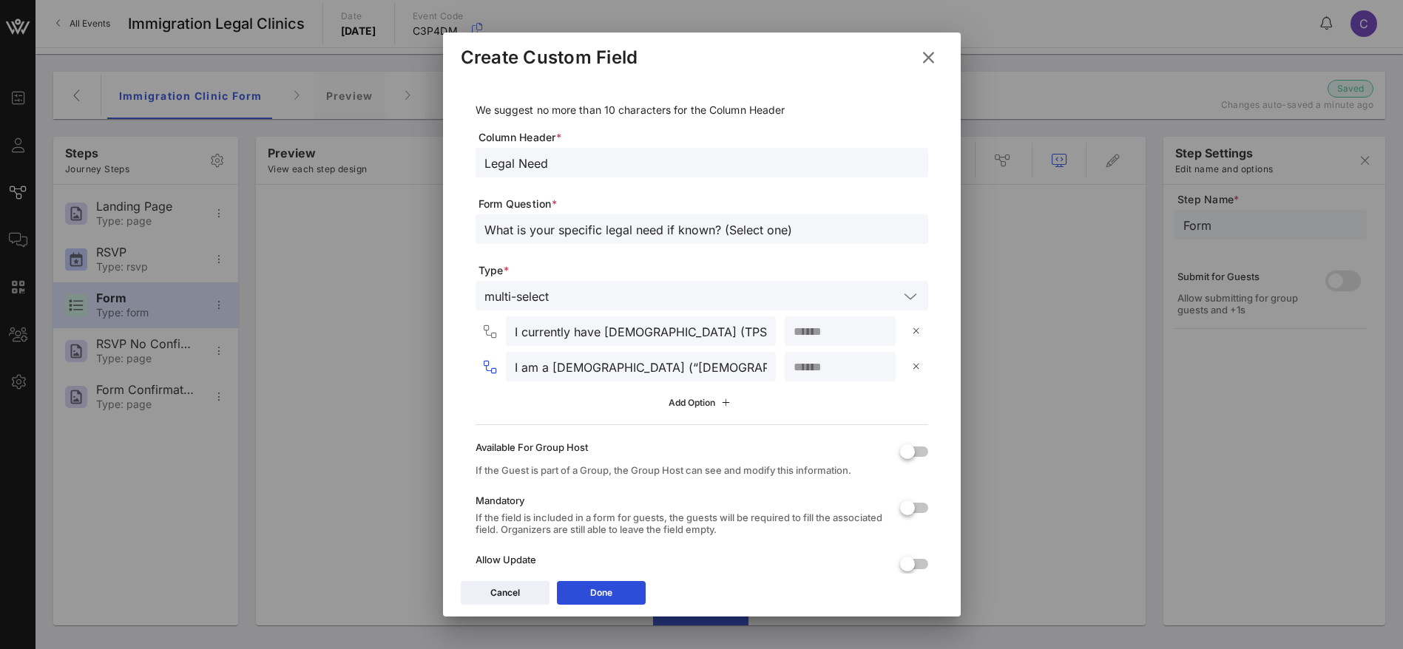
click at [694, 405] on icon at bounding box center [700, 402] width 13 height 13
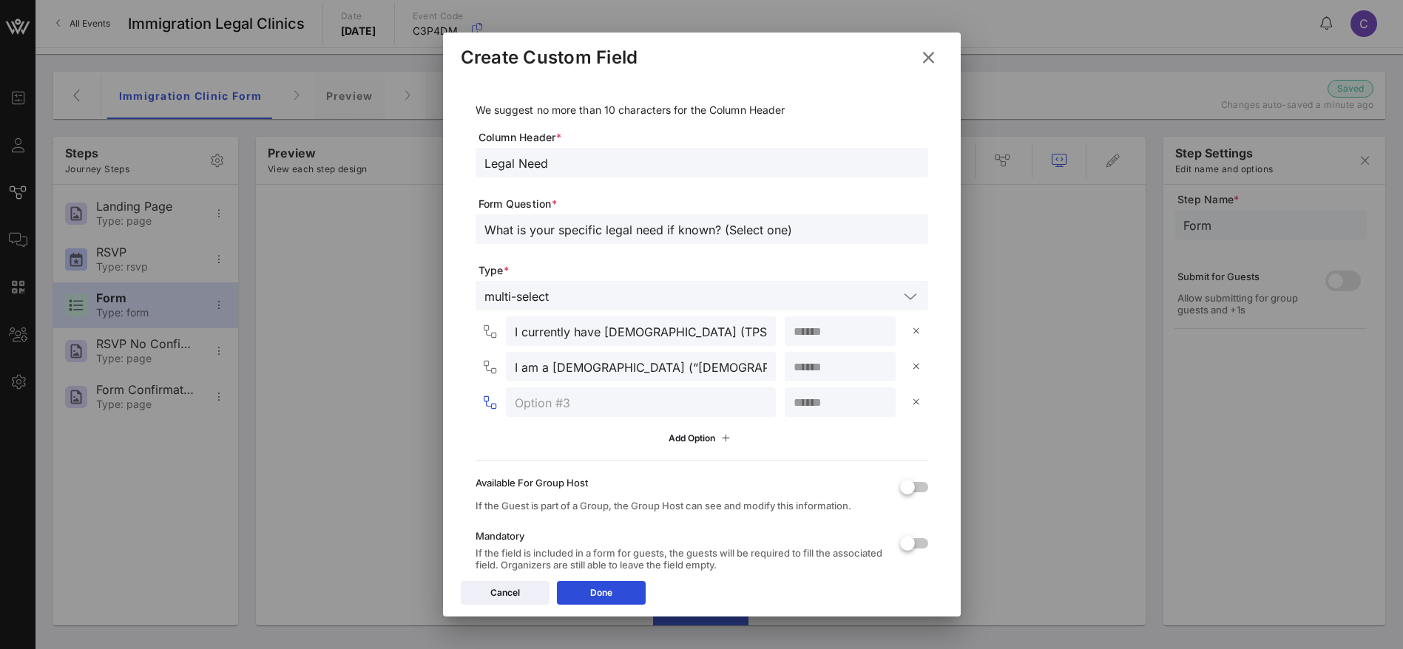
click at [648, 404] on input "text" at bounding box center [641, 402] width 252 height 19
paste input "I have a pending immigration court case and need help."
type input "I have a pending immigration court case and need help."
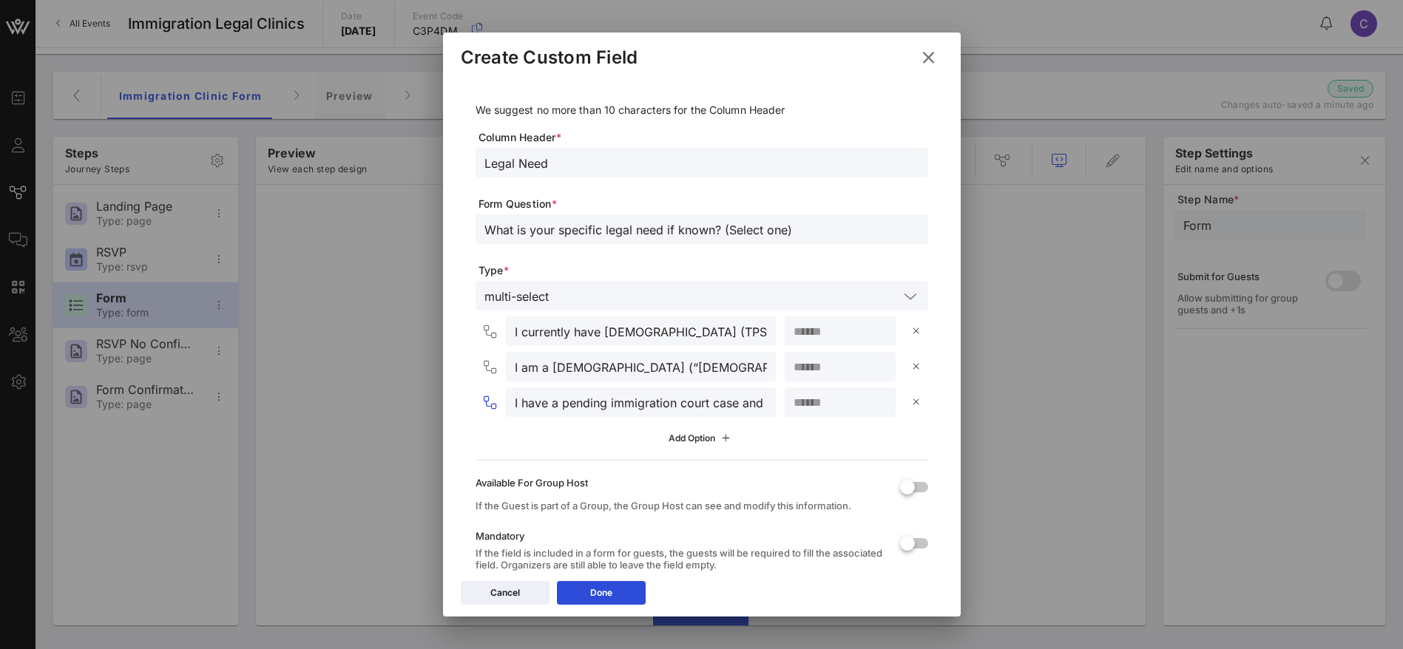
click at [696, 438] on icon at bounding box center [701, 439] width 11 height 10
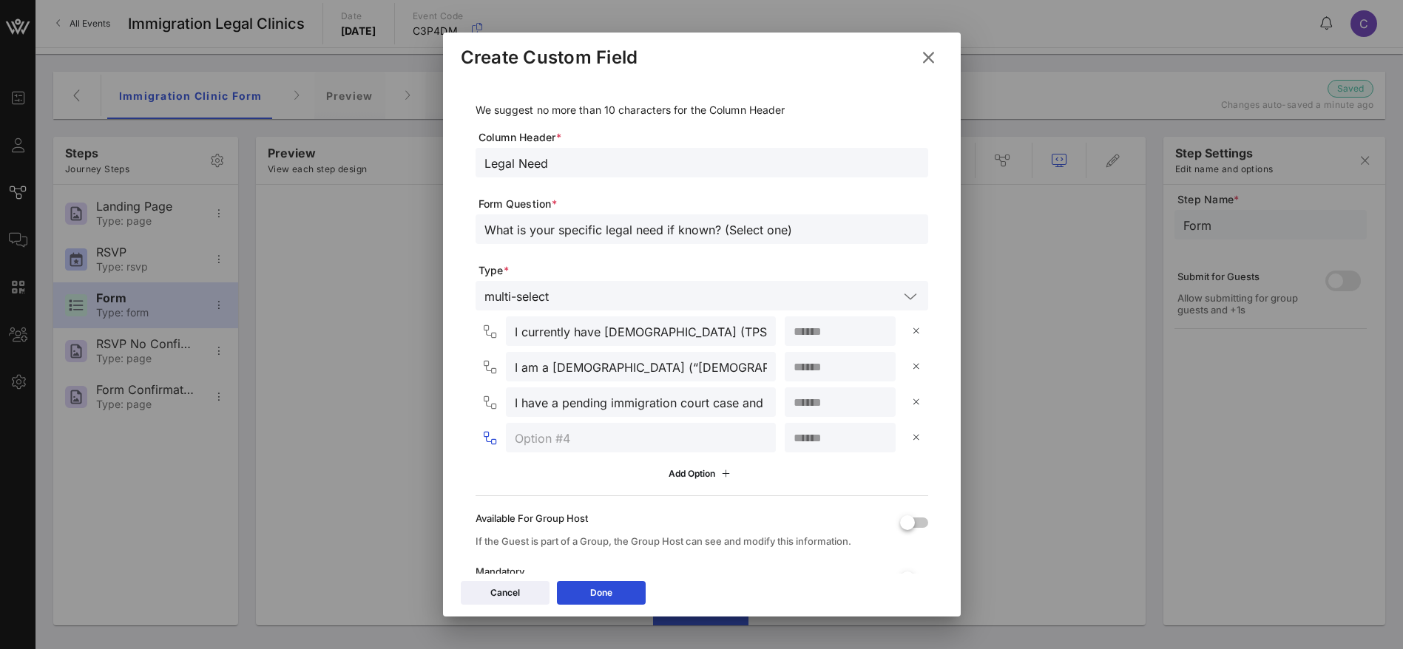
click at [677, 438] on input "text" at bounding box center [641, 437] width 252 height 19
paste input "Other (please specify)"
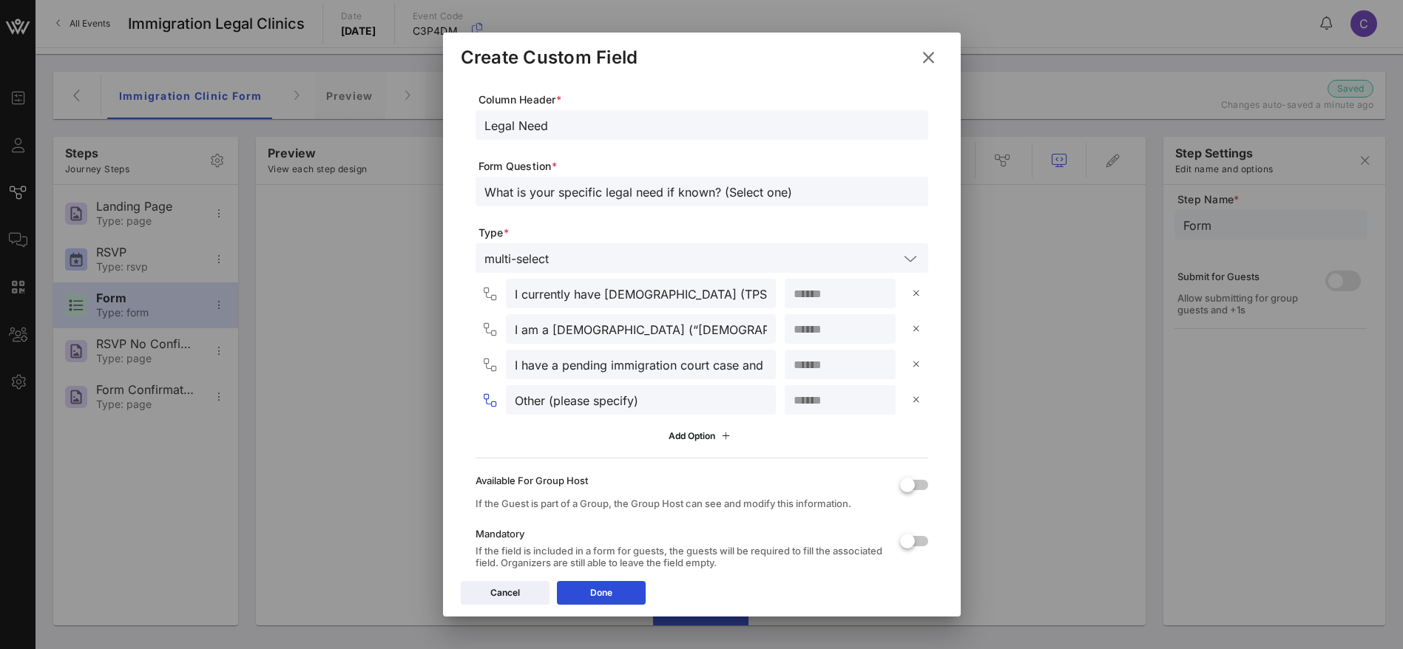
scroll to position [132, 0]
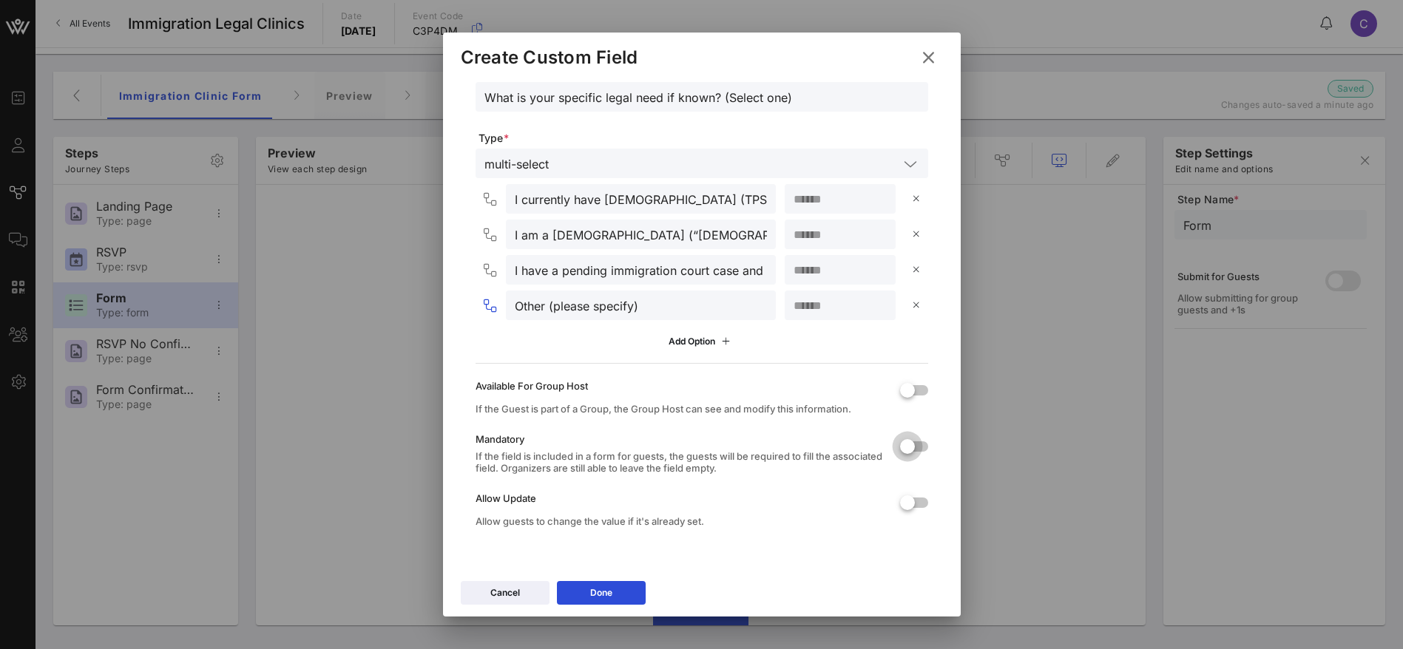
type input "Other (please specify)"
click at [899, 444] on div at bounding box center [907, 446] width 25 height 25
click at [586, 591] on button "Done" at bounding box center [601, 593] width 89 height 24
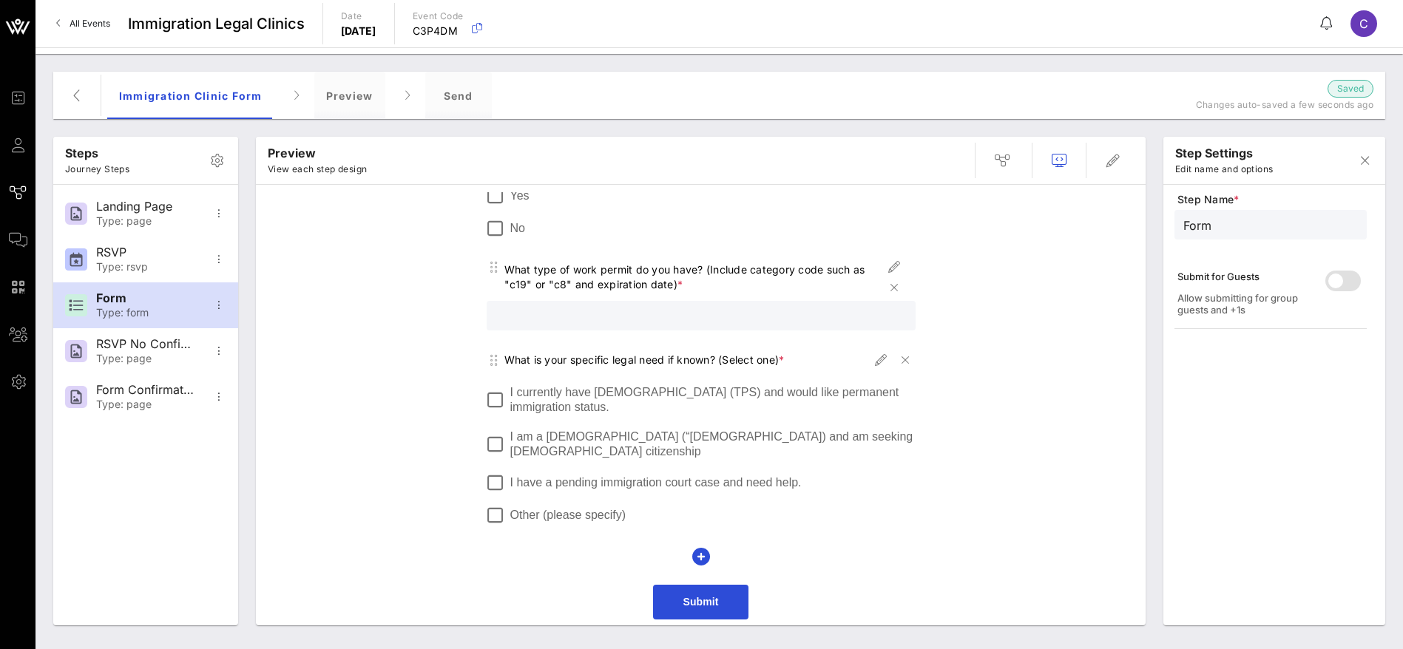
scroll to position [889, 0]
click at [692, 553] on icon "button" at bounding box center [701, 555] width 18 height 18
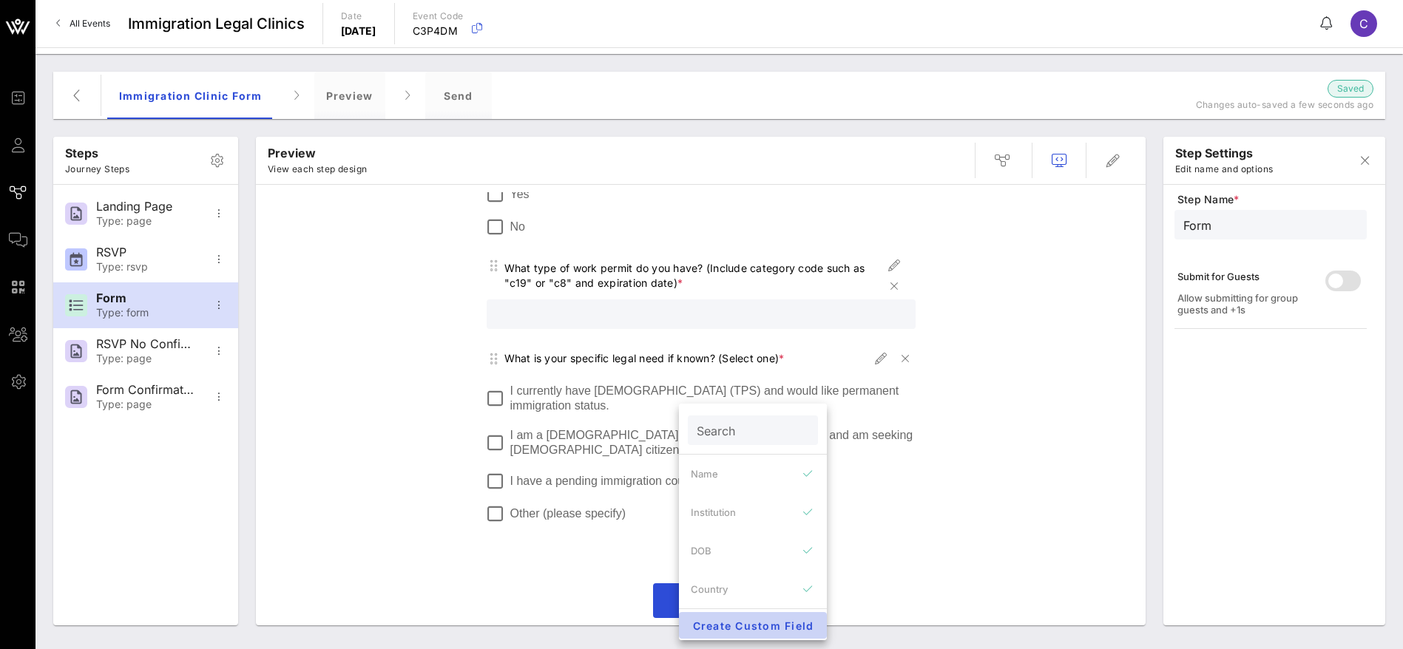
click at [773, 626] on span "Create Custom Field" at bounding box center [753, 626] width 124 height 13
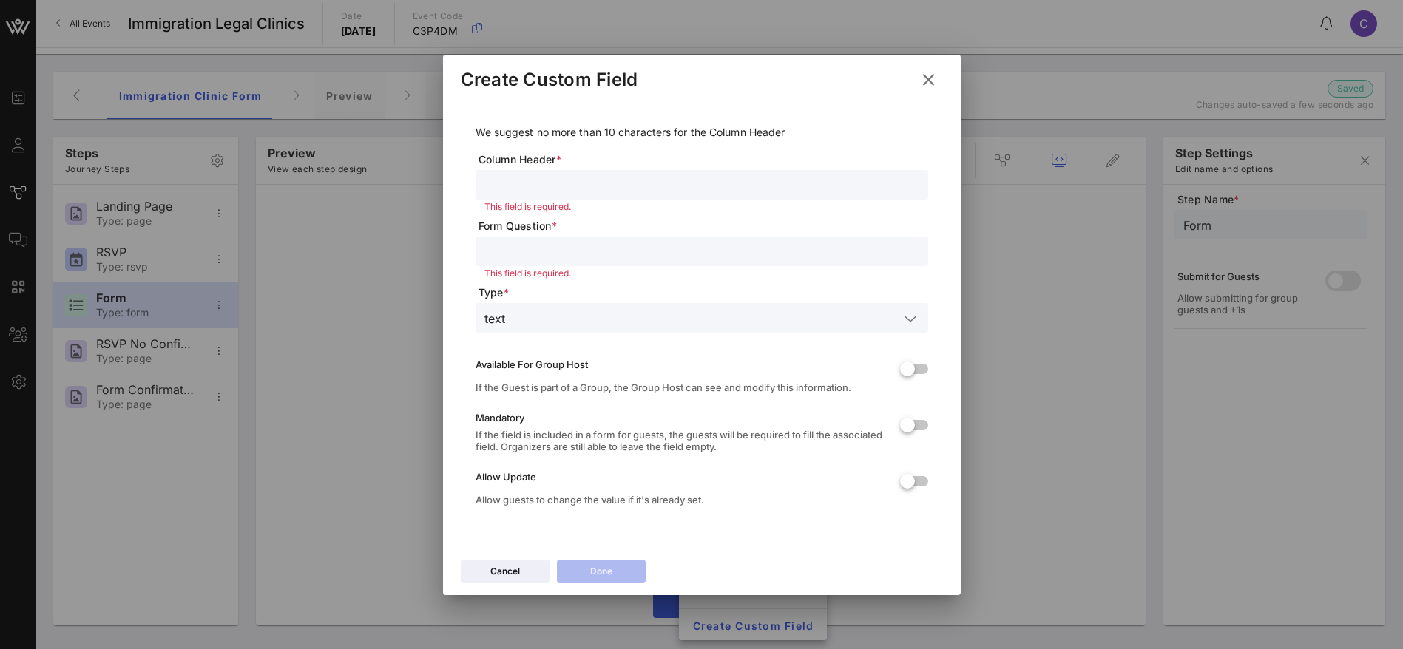
click at [518, 176] on input "text" at bounding box center [701, 184] width 435 height 19
type input "Other Specify"
click at [531, 251] on input "text" at bounding box center [701, 251] width 435 height 19
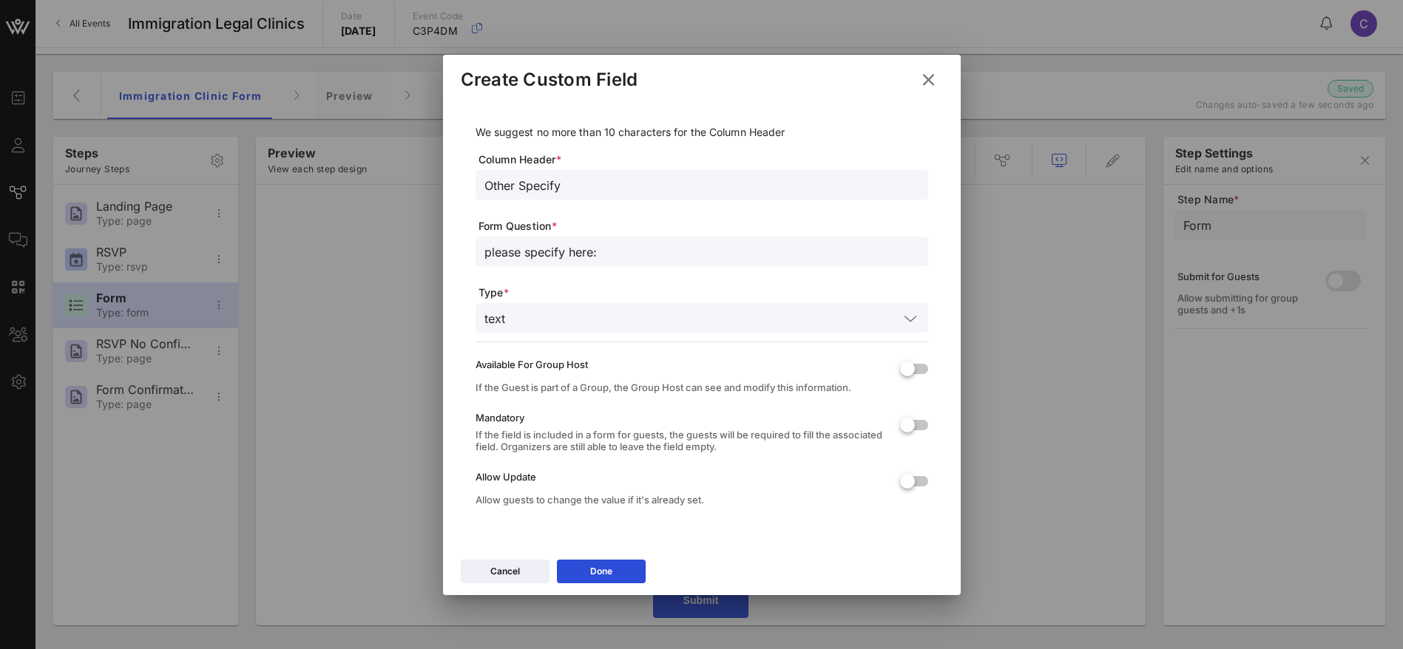
click at [485, 250] on input "please specify here:" at bounding box center [701, 251] width 435 height 19
type input "Please specify here:"
click at [609, 572] on div "Done" at bounding box center [601, 571] width 22 height 15
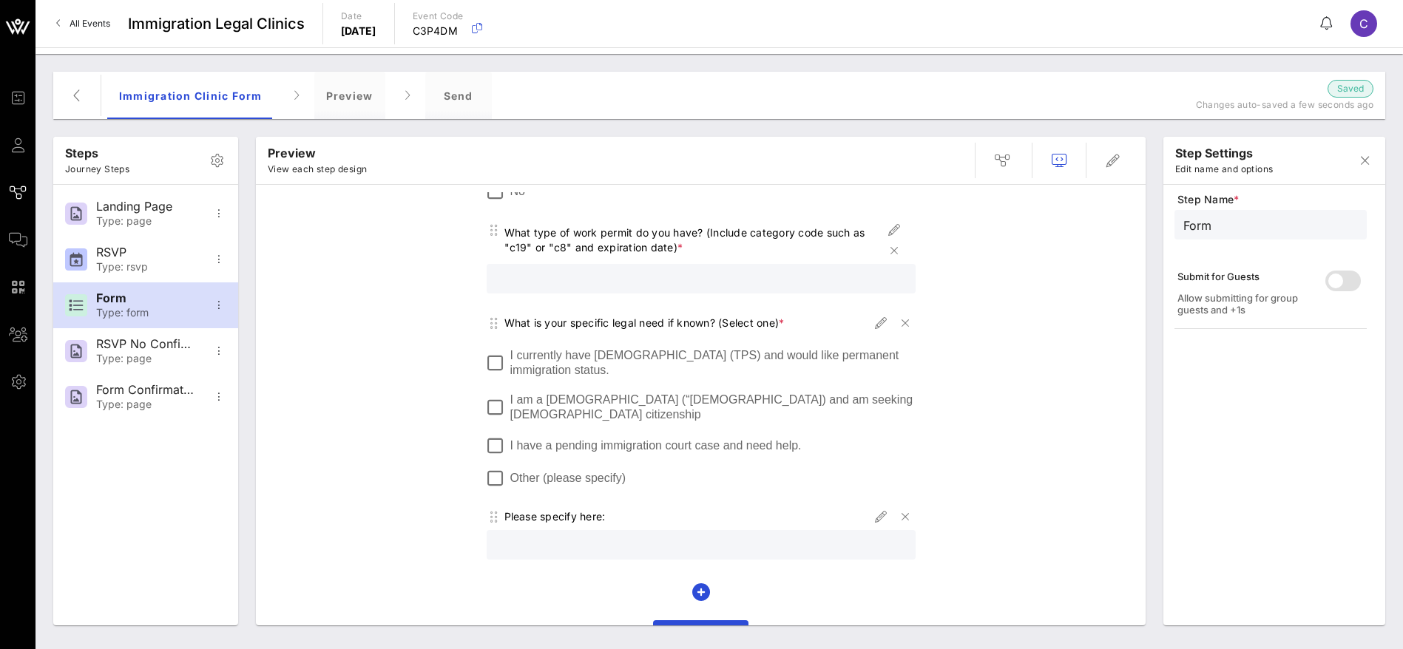
scroll to position [961, 0]
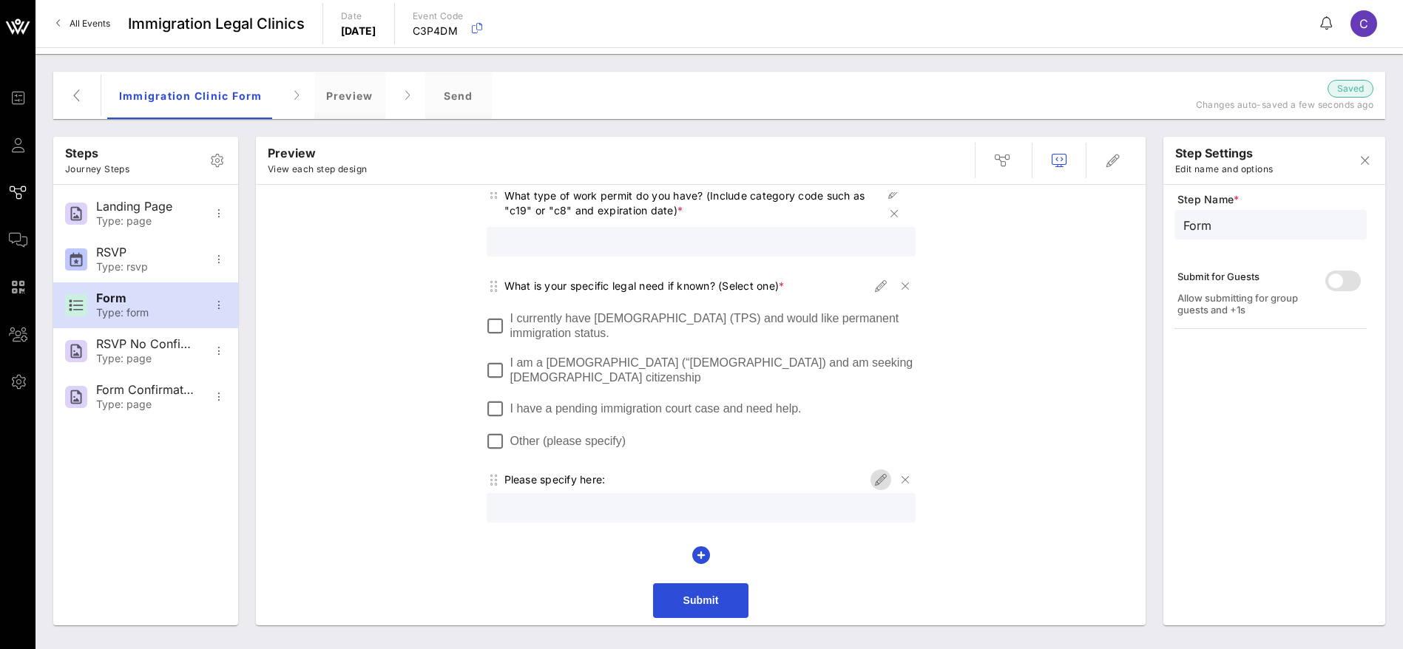
click at [872, 478] on icon "button" at bounding box center [881, 480] width 18 height 18
type input "Other Specify"
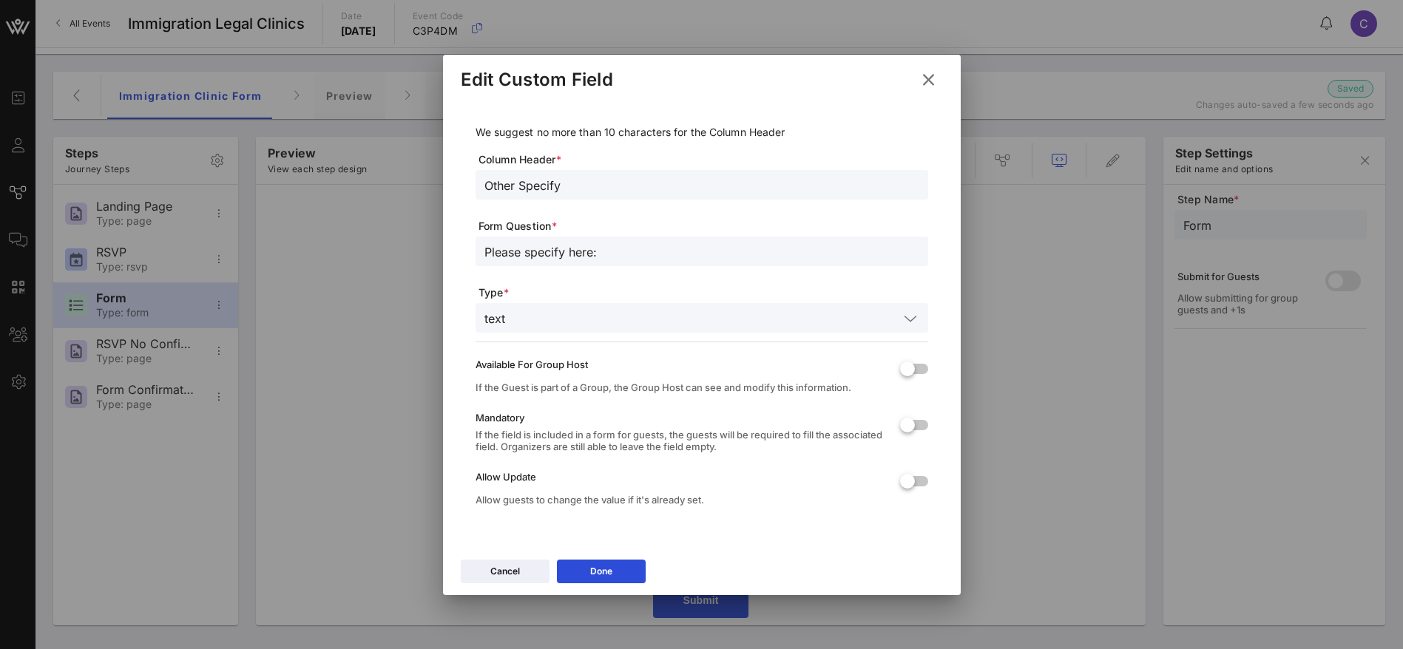
click at [614, 251] on input "Please specify here:" at bounding box center [701, 251] width 435 height 19
type input "Please specify here, if you selected other:"
click at [611, 572] on div "Done" at bounding box center [601, 571] width 22 height 15
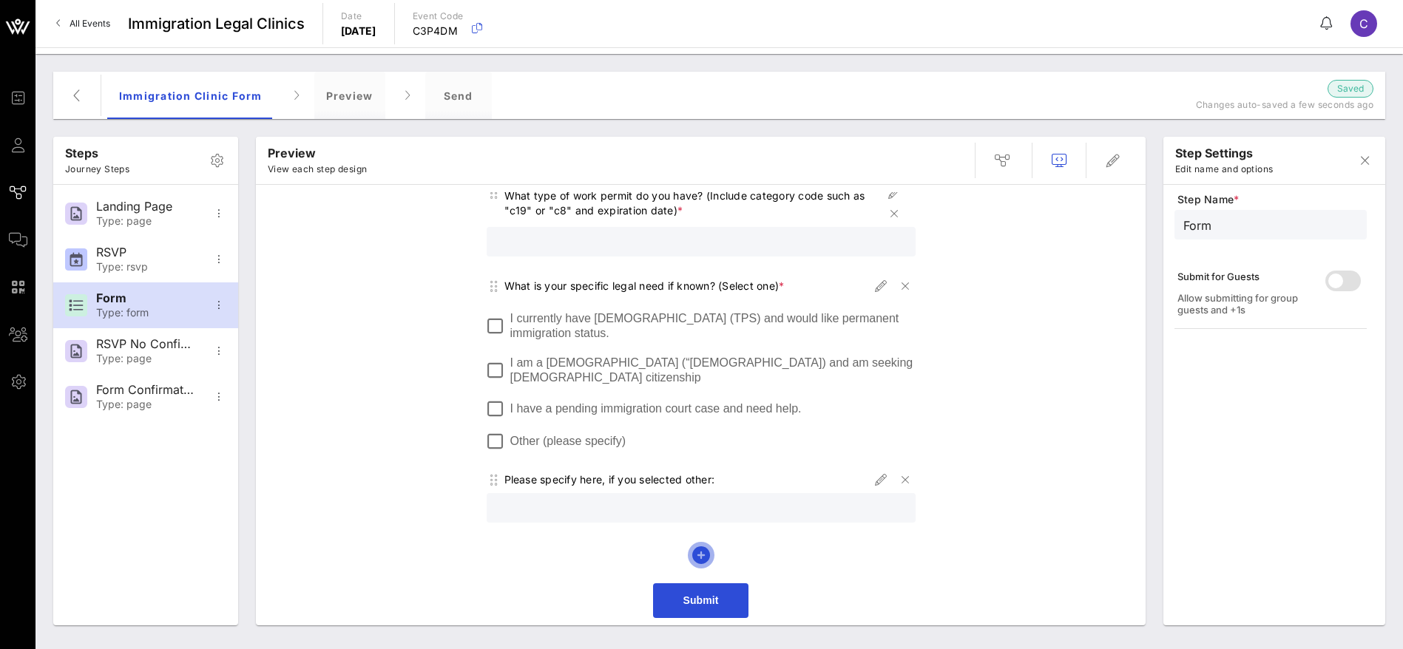
click at [694, 557] on icon "button" at bounding box center [701, 555] width 18 height 18
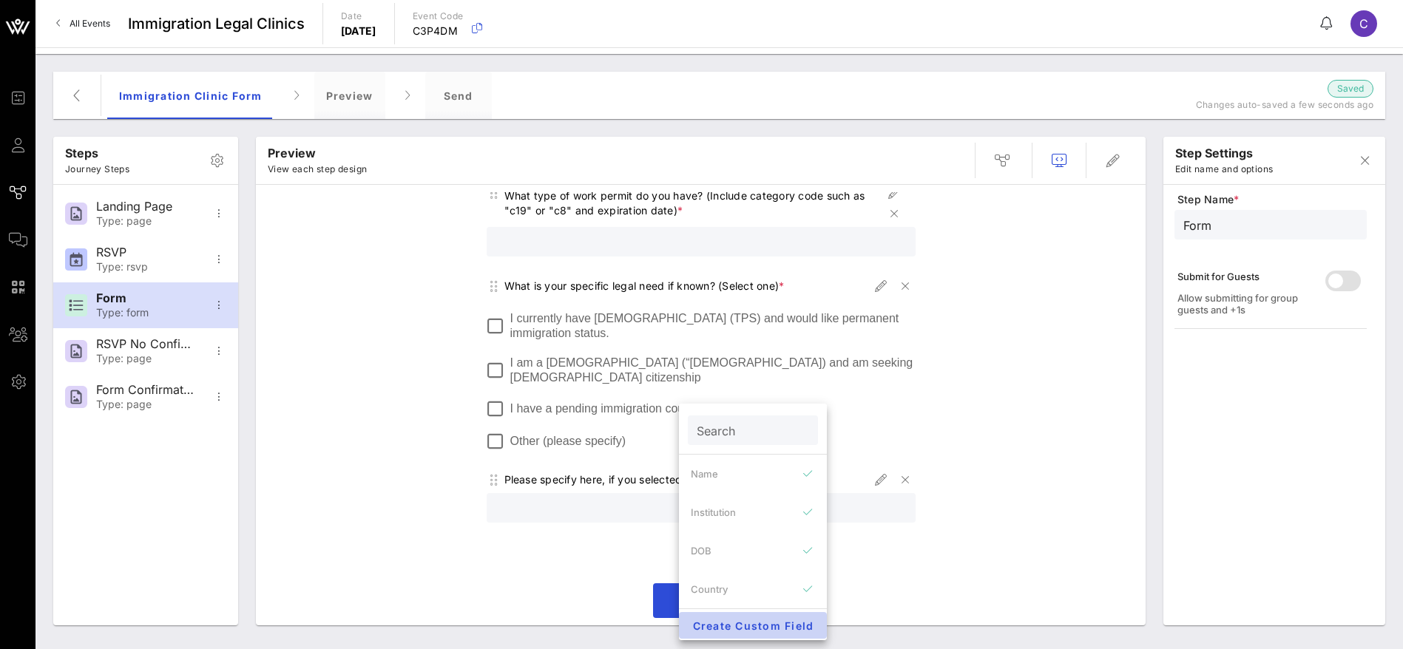
click at [756, 624] on span "Create Custom Field" at bounding box center [753, 626] width 124 height 13
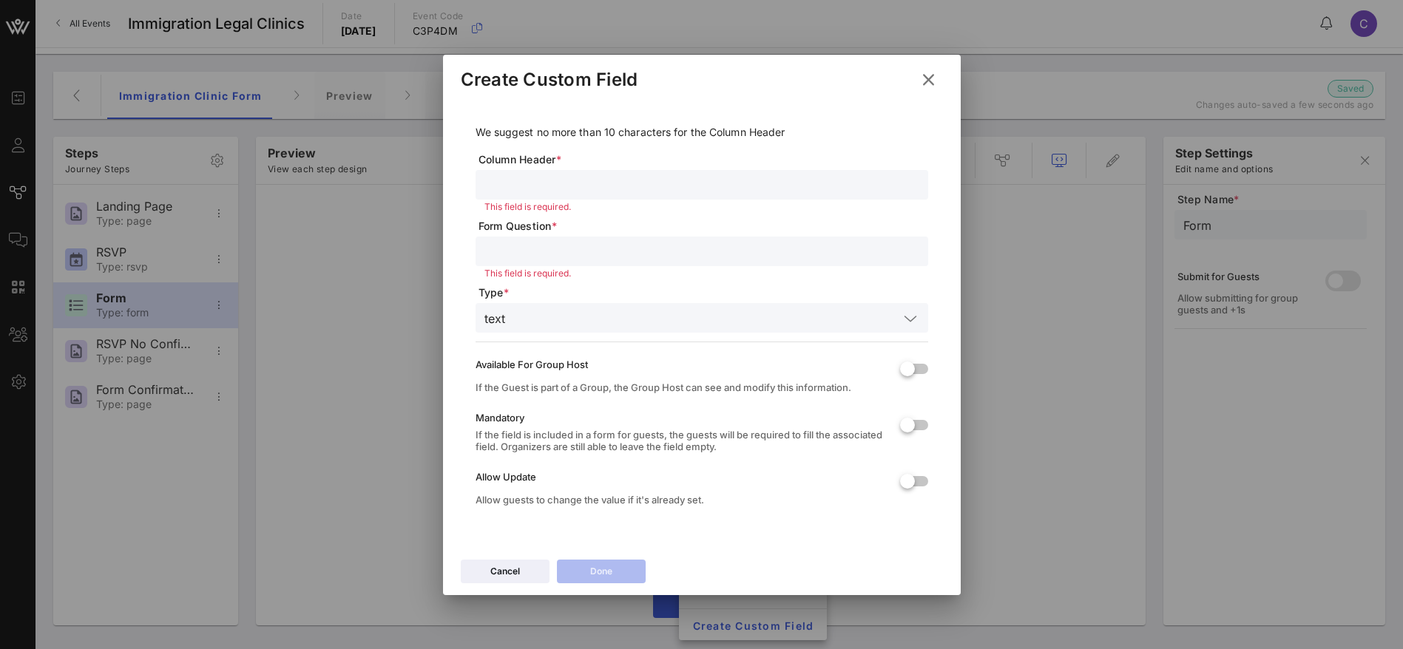
click at [528, 249] on input "text" at bounding box center [701, 251] width 435 height 19
paste input "Note: Bring your immigration documents to better assist with your assessment. R…"
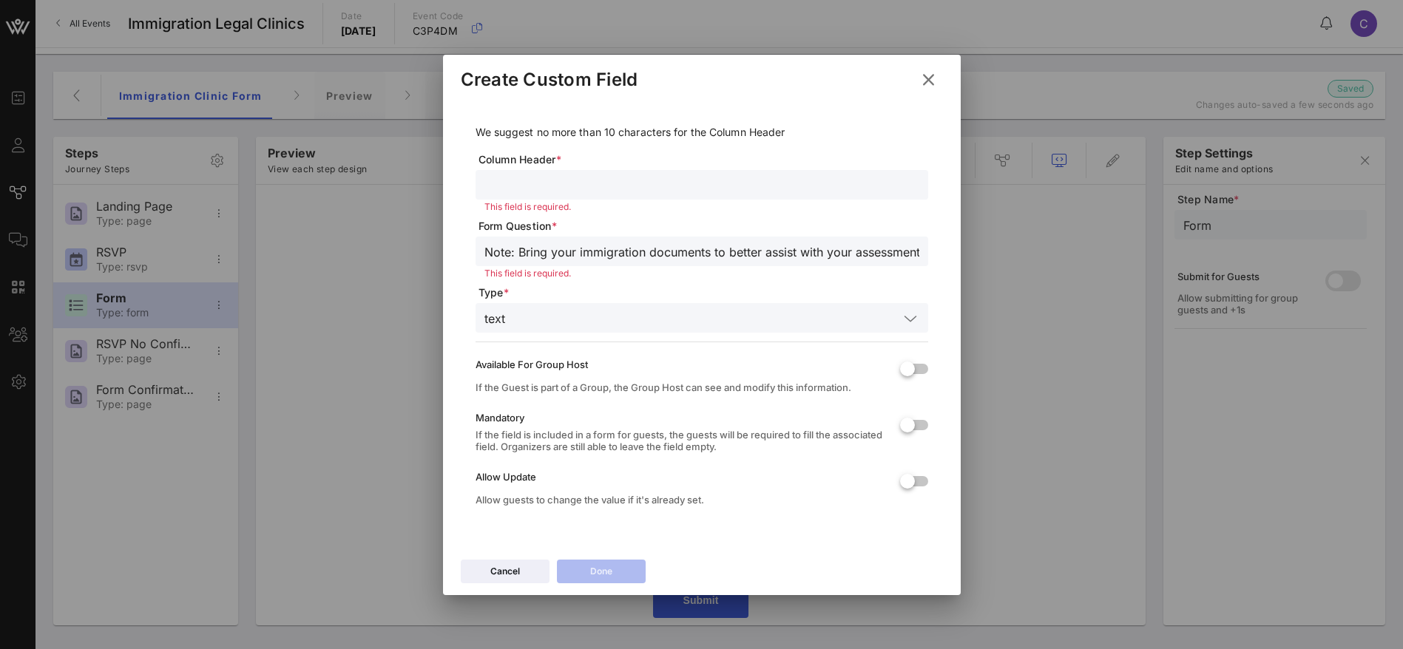
scroll to position [0, 568]
type input "Note: Bring your immigration documents to better assist with your assessment. R…"
click at [553, 326] on input "text" at bounding box center [704, 317] width 387 height 19
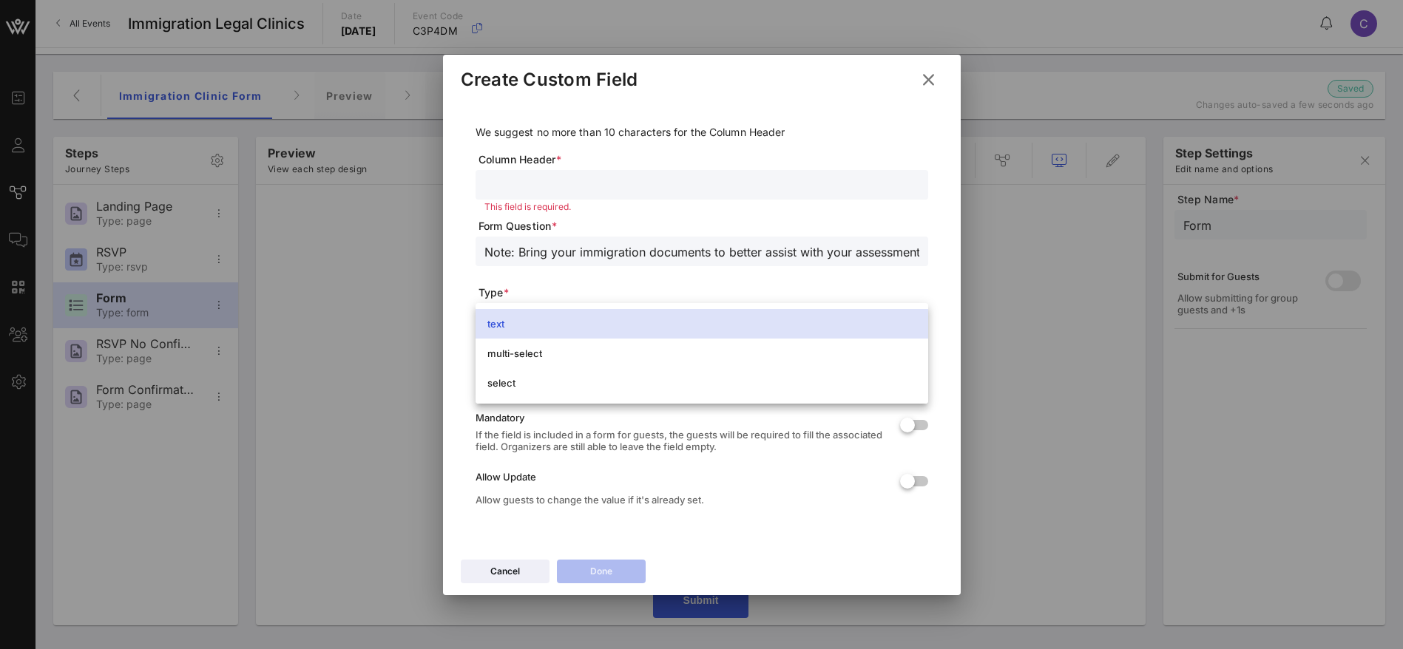
drag, startPoint x: 736, startPoint y: 566, endPoint x: 705, endPoint y: 566, distance: 31.8
click at [736, 566] on div "Cancel Done" at bounding box center [702, 573] width 518 height 43
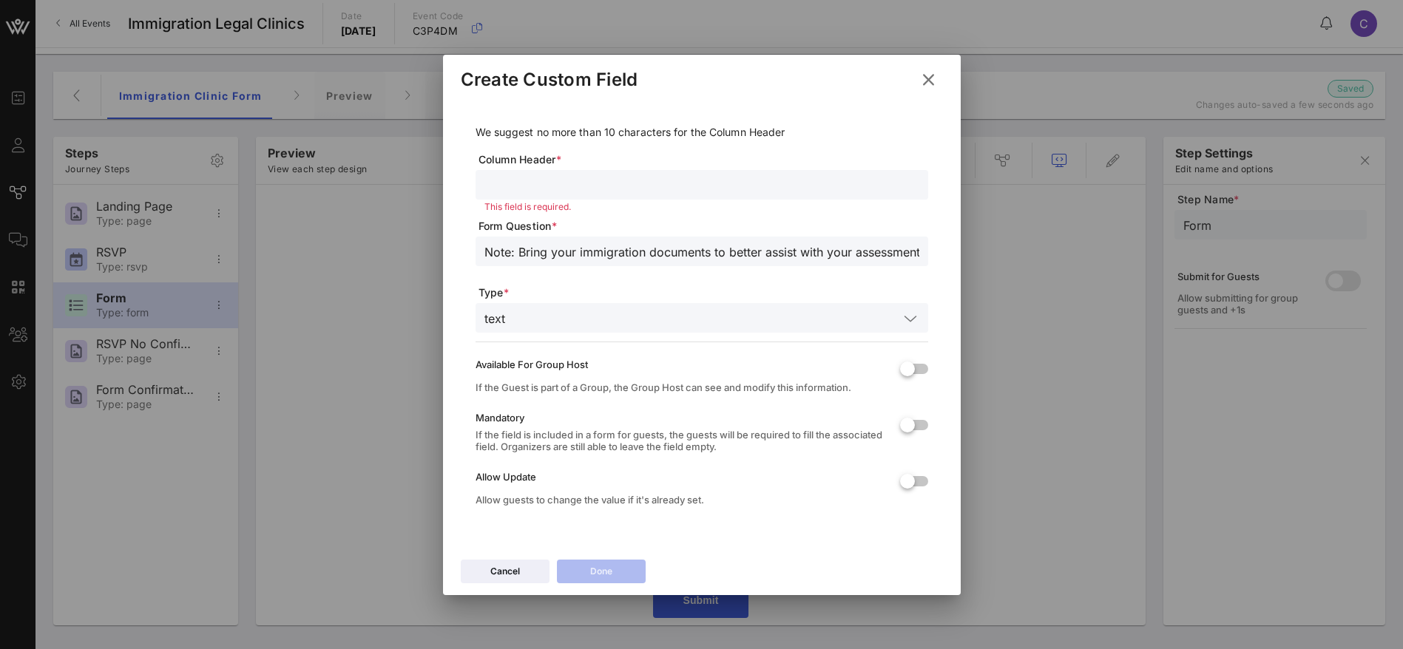
click at [546, 185] on input "text" at bounding box center [701, 184] width 435 height 19
type input "Note"
click at [610, 568] on div "Done" at bounding box center [601, 571] width 22 height 15
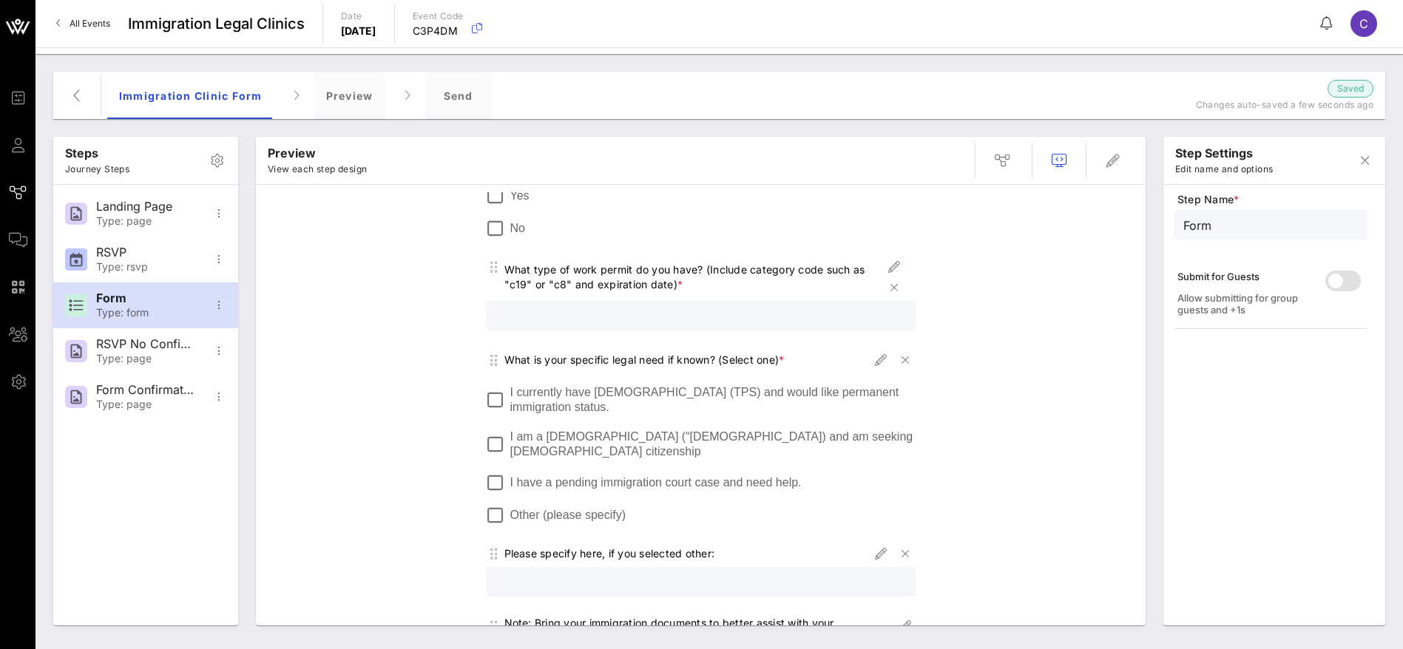
scroll to position [1057, 0]
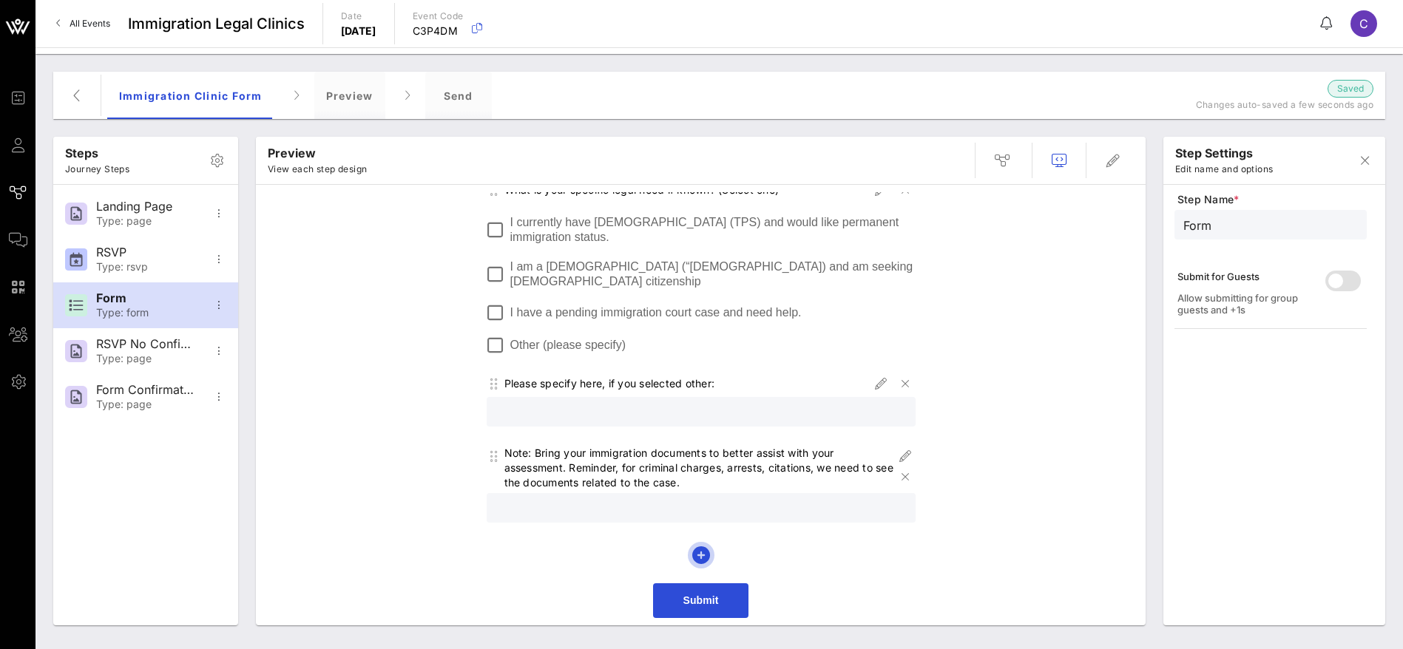
click at [694, 557] on icon "button" at bounding box center [701, 555] width 18 height 18
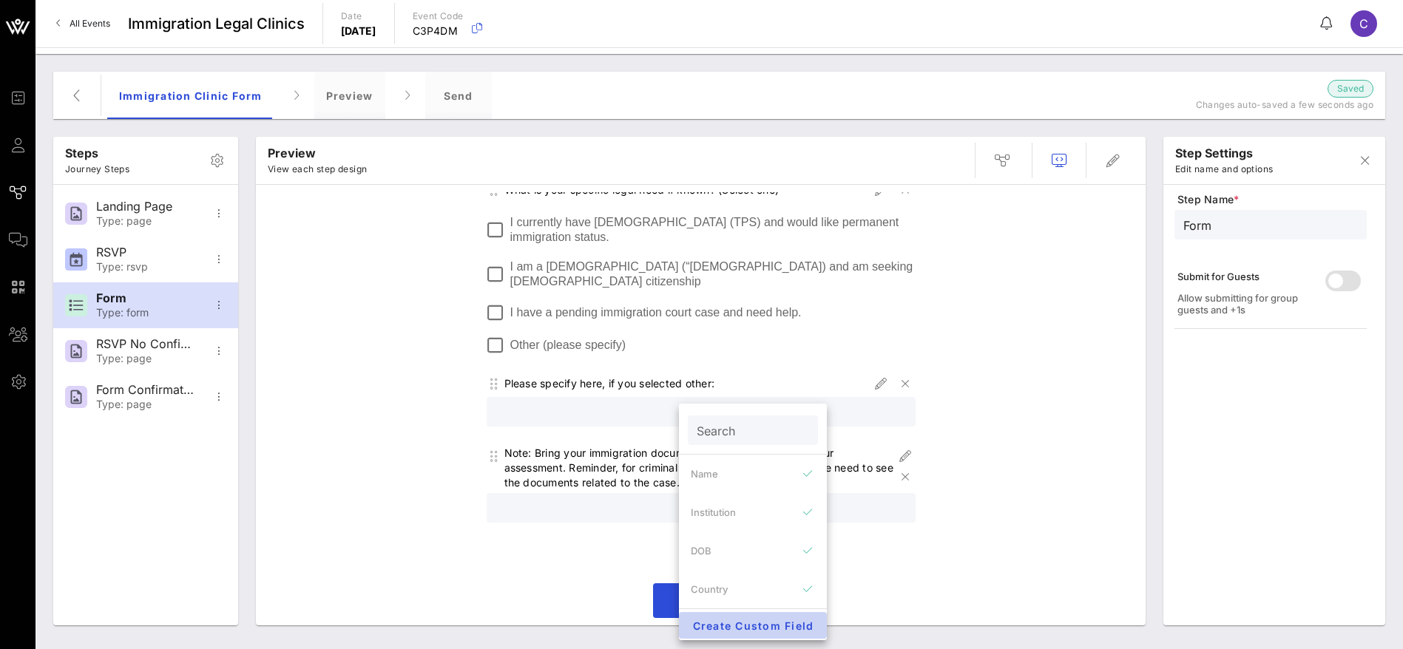
click at [745, 626] on span "Create Custom Field" at bounding box center [753, 626] width 124 height 13
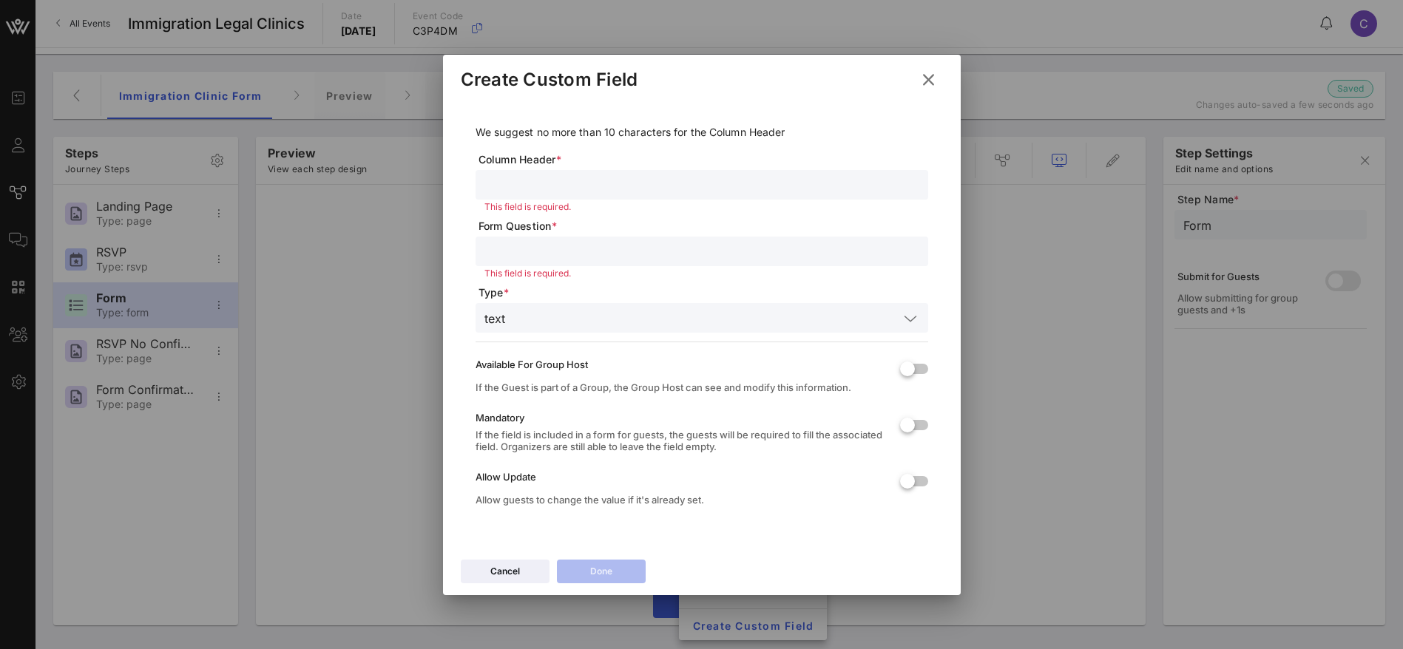
click at [549, 246] on input "text" at bounding box center [701, 251] width 435 height 19
paste input "Registration Time Slots (One per person. Family members with more than one pers…"
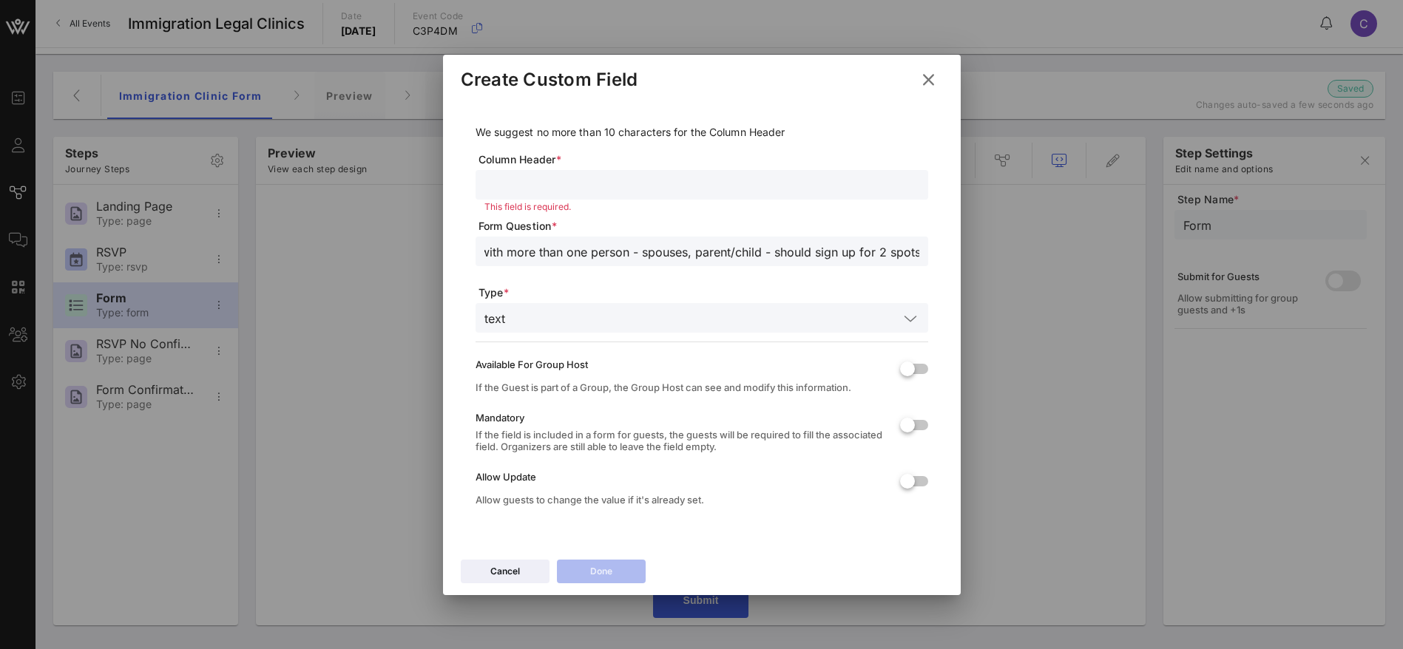
scroll to position [0, 0]
drag, startPoint x: 637, startPoint y: 253, endPoint x: 426, endPoint y: 231, distance: 211.9
click at [396, 247] on div "Event Builder Guests Journeys Comms QR Scanner Team Settings Immigration Legal …" at bounding box center [701, 324] width 1403 height 649
type input "Registration Time Slots (One per person. Family members with more than one pers…"
click at [529, 181] on input "text" at bounding box center [701, 184] width 435 height 19
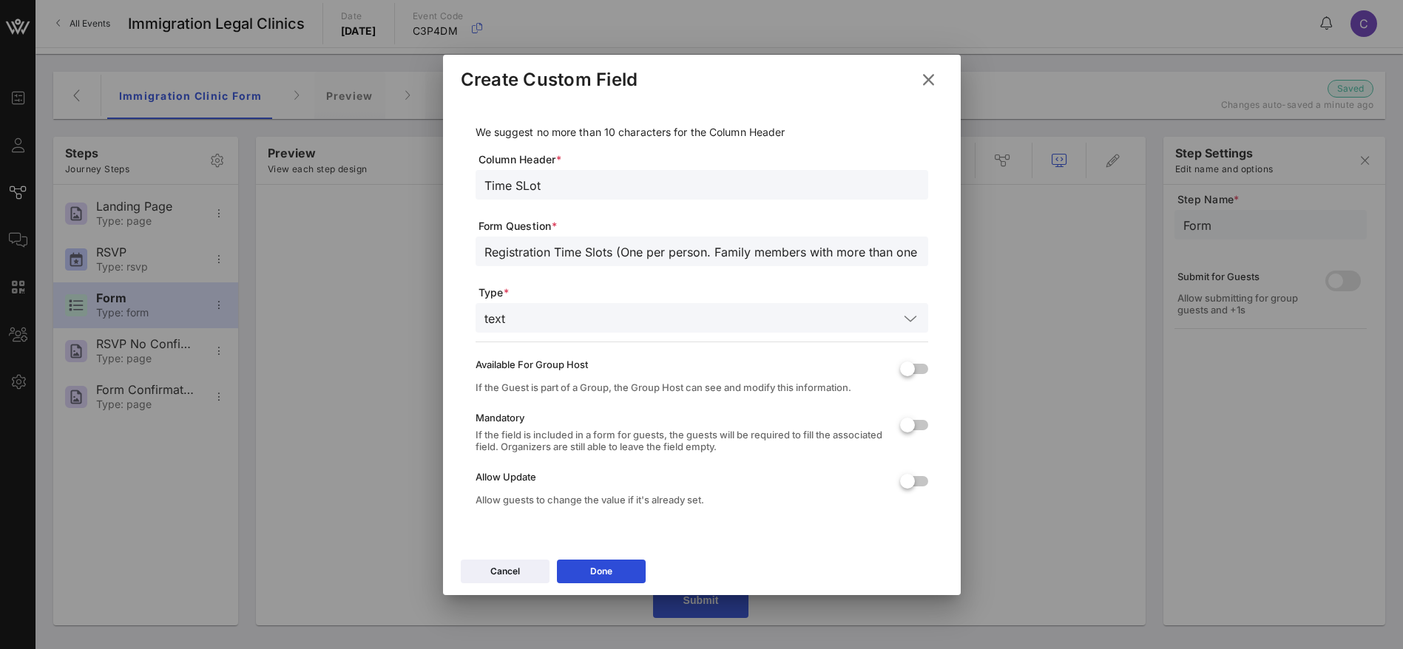
type input "Time SLot"
drag, startPoint x: 517, startPoint y: 313, endPoint x: 523, endPoint y: 320, distance: 8.9
click at [518, 313] on input "text" at bounding box center [704, 317] width 387 height 19
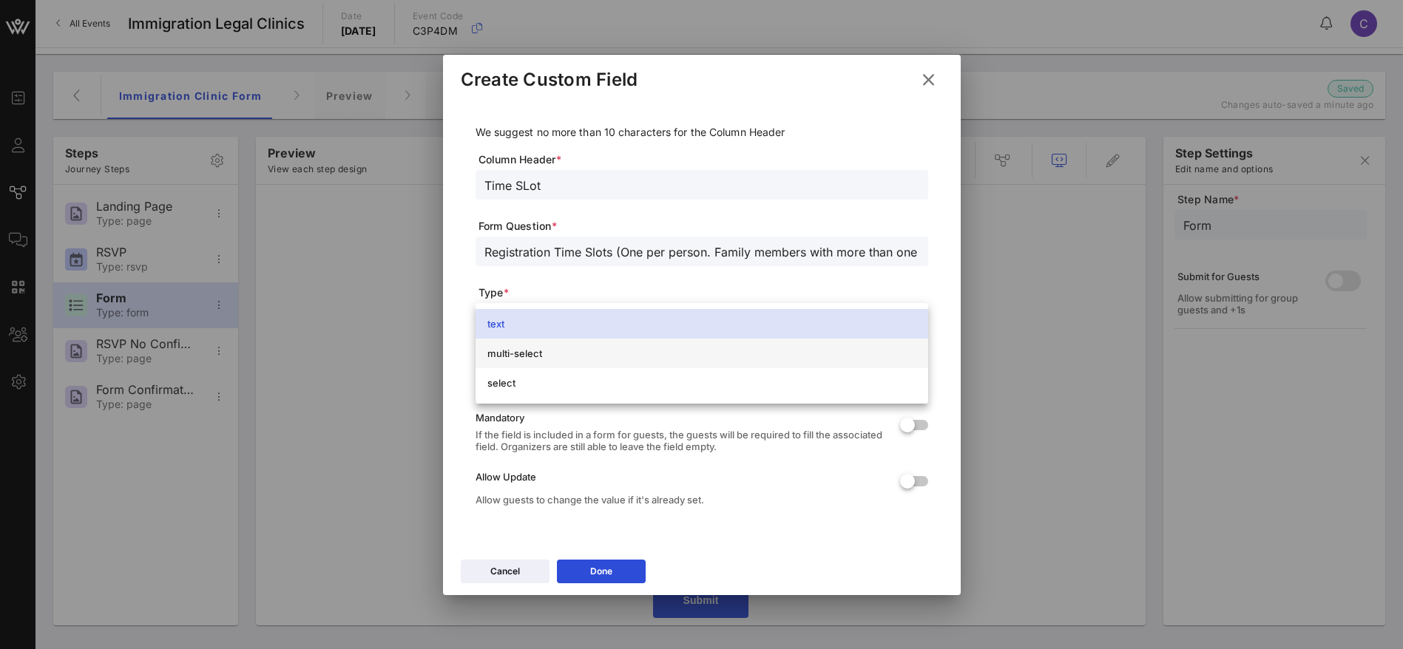
click at [535, 355] on div "multi-select" at bounding box center [701, 354] width 429 height 12
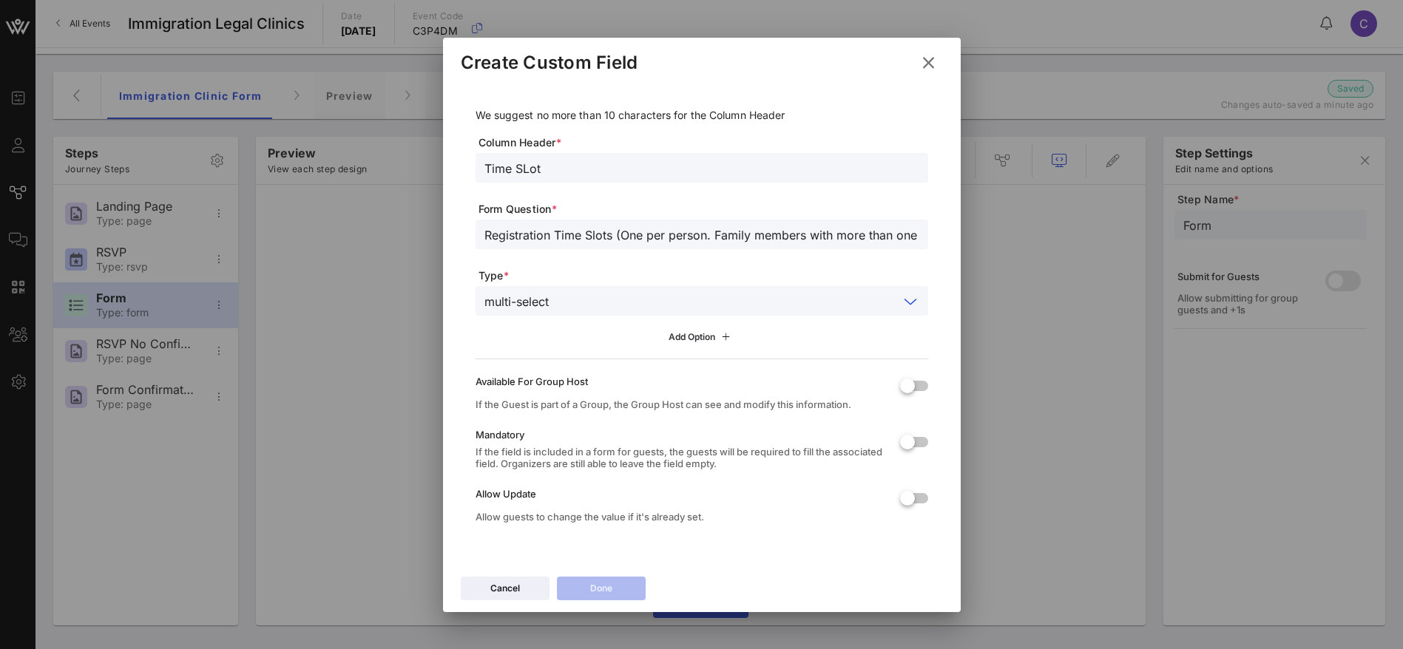
click at [674, 330] on div "Add Option" at bounding box center [701, 337] width 66 height 16
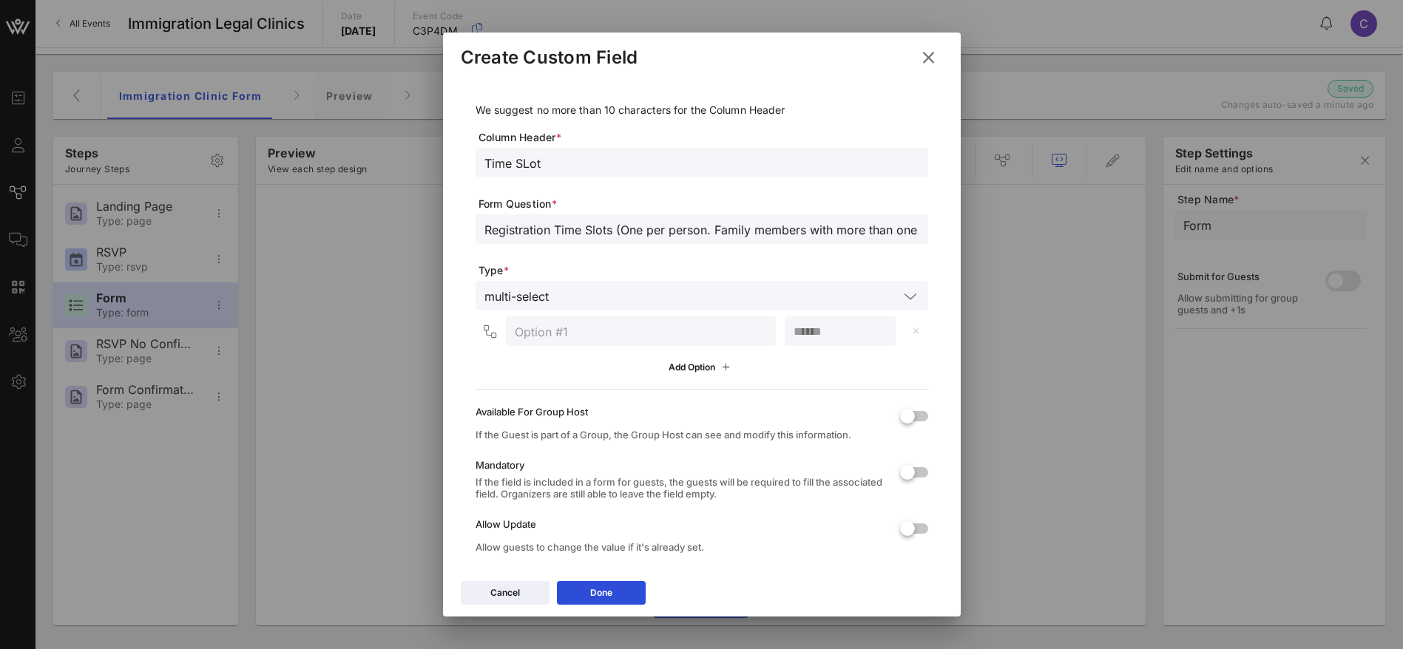
click at [567, 329] on input "text" at bounding box center [641, 331] width 252 height 19
paste input "10-11"
type input "10-11"
click at [679, 367] on div "Add Option" at bounding box center [701, 367] width 66 height 16
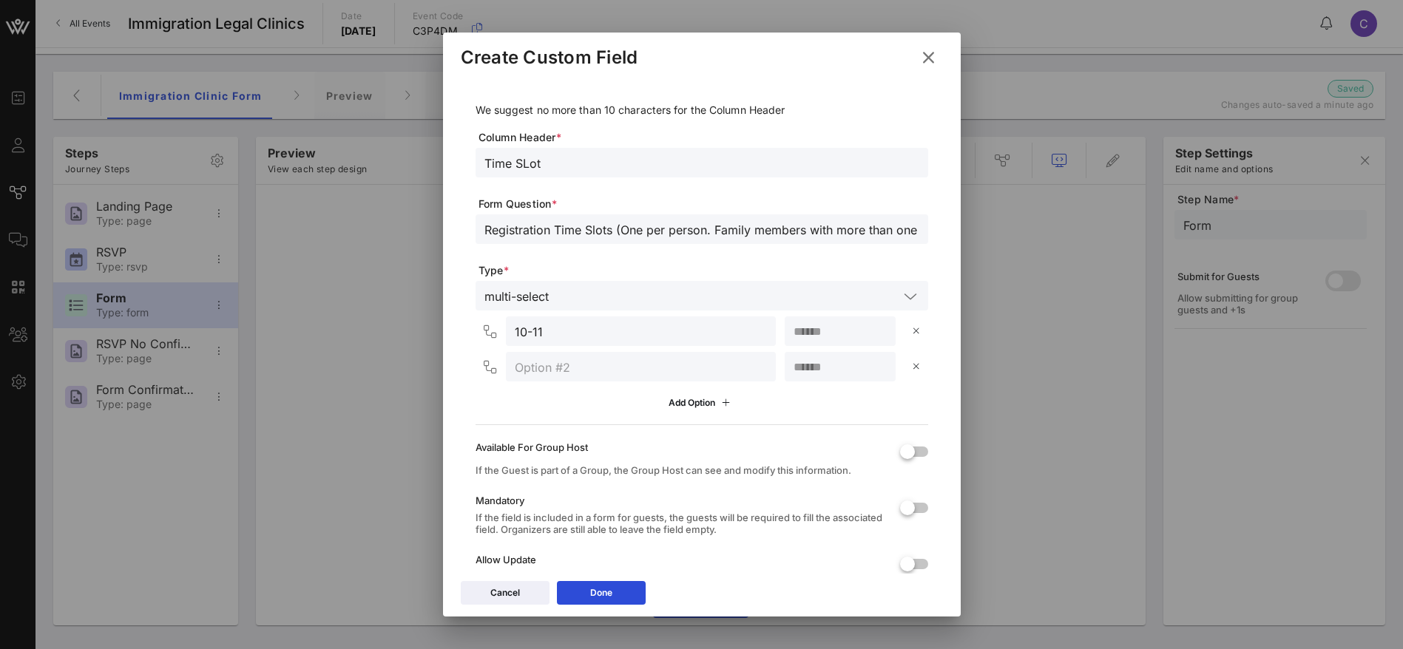
click at [560, 368] on input "text" at bounding box center [641, 366] width 252 height 19
paste input "11-12 1-2 2-3"
drag, startPoint x: 600, startPoint y: 367, endPoint x: 540, endPoint y: 367, distance: 59.9
click at [540, 367] on input "11-12 1-2 2-3" at bounding box center [641, 366] width 252 height 19
type input "11-12"
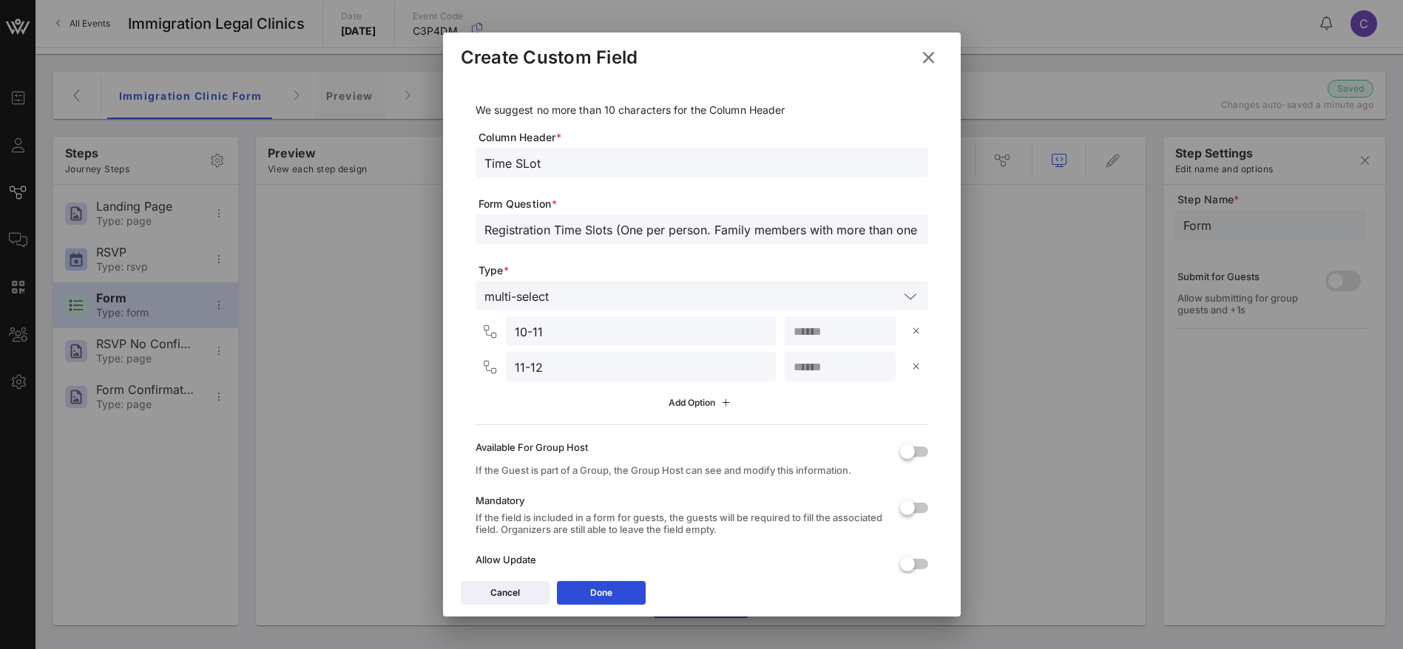
click at [673, 393] on button "Add Option" at bounding box center [702, 402] width 84 height 25
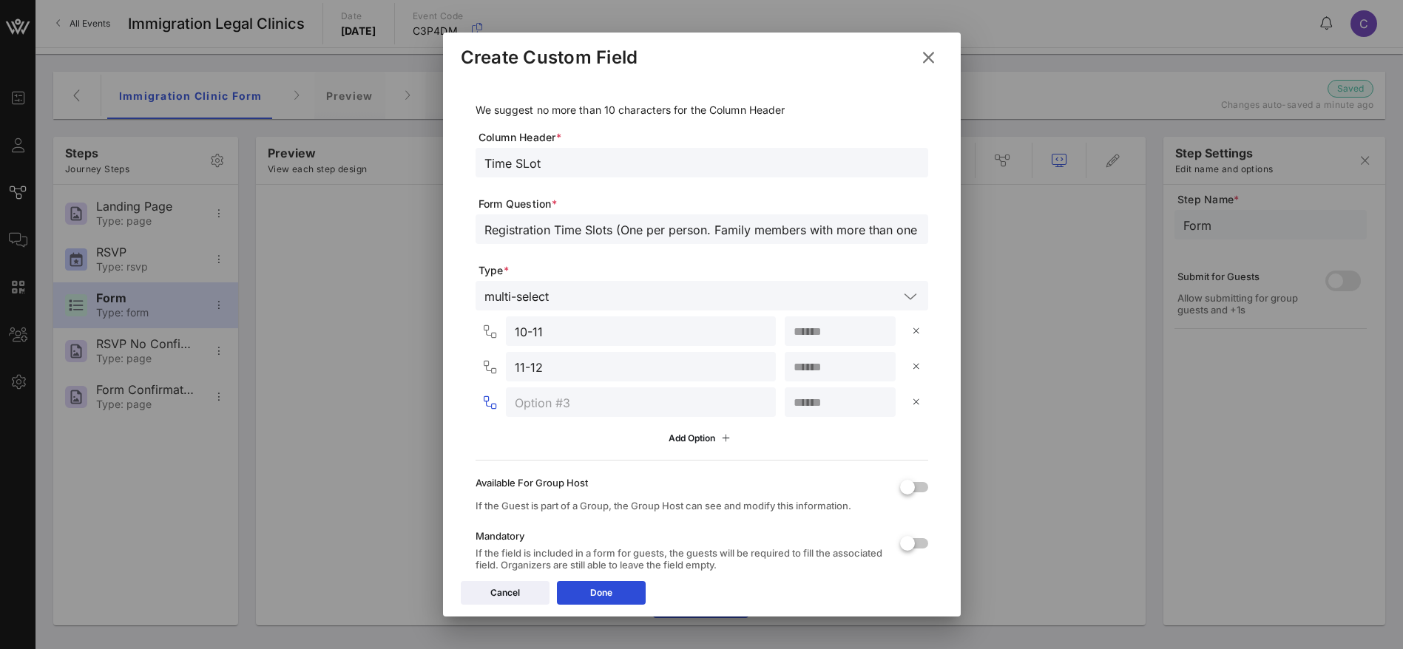
click at [555, 403] on input "text" at bounding box center [641, 402] width 252 height 19
paste input "1-2 2-3"
drag, startPoint x: 572, startPoint y: 403, endPoint x: 534, endPoint y: 404, distance: 37.7
click at [534, 404] on input "1-2 2-3" at bounding box center [641, 402] width 252 height 19
type input "1-2"
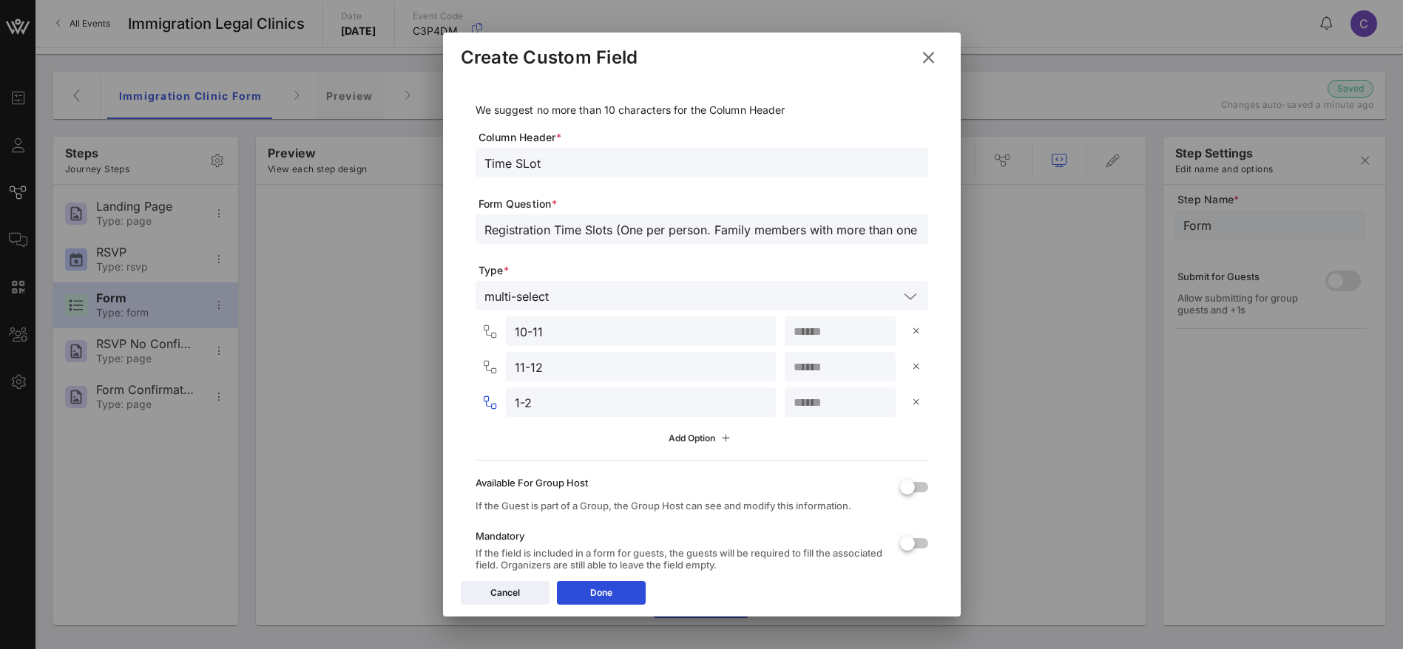
click at [696, 438] on icon at bounding box center [701, 438] width 11 height 10
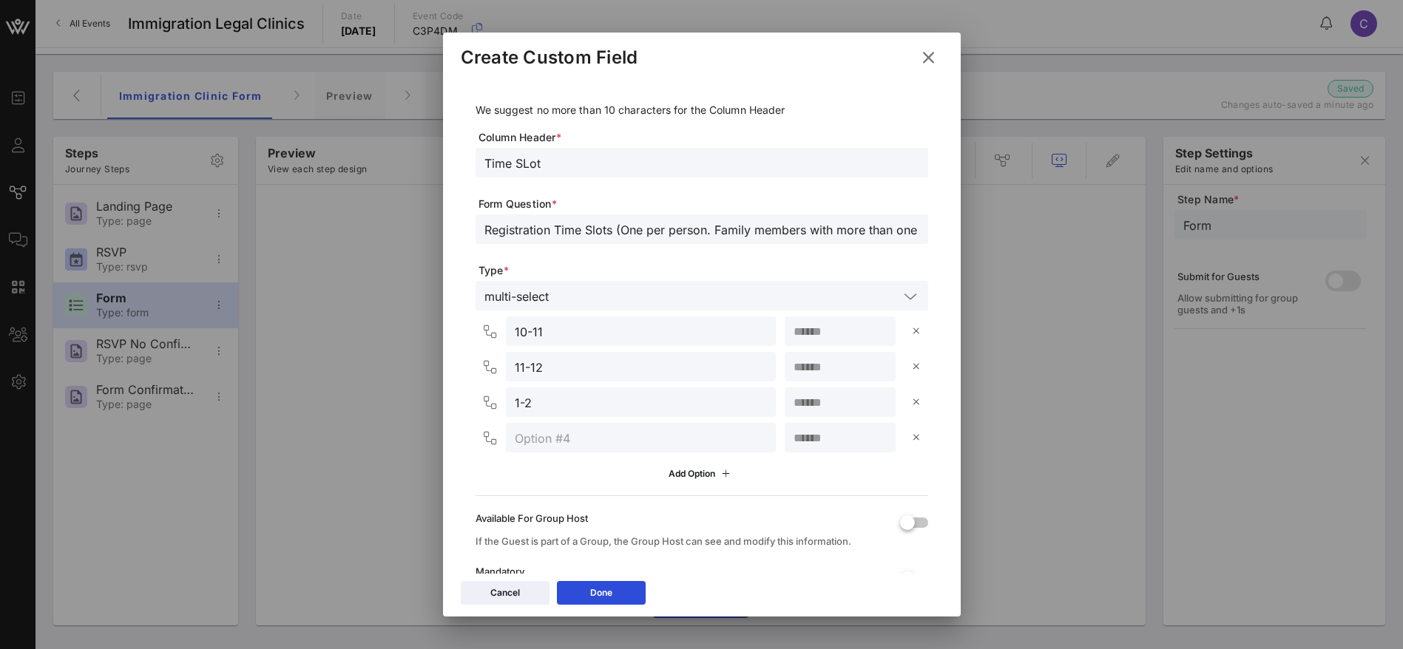
click at [569, 440] on input "text" at bounding box center [641, 437] width 252 height 19
paste input "2-3"
drag, startPoint x: 557, startPoint y: 440, endPoint x: 540, endPoint y: 440, distance: 17.0
click at [540, 440] on input "2-3pm" at bounding box center [641, 437] width 252 height 19
drag, startPoint x: 521, startPoint y: 441, endPoint x: 532, endPoint y: 441, distance: 11.1
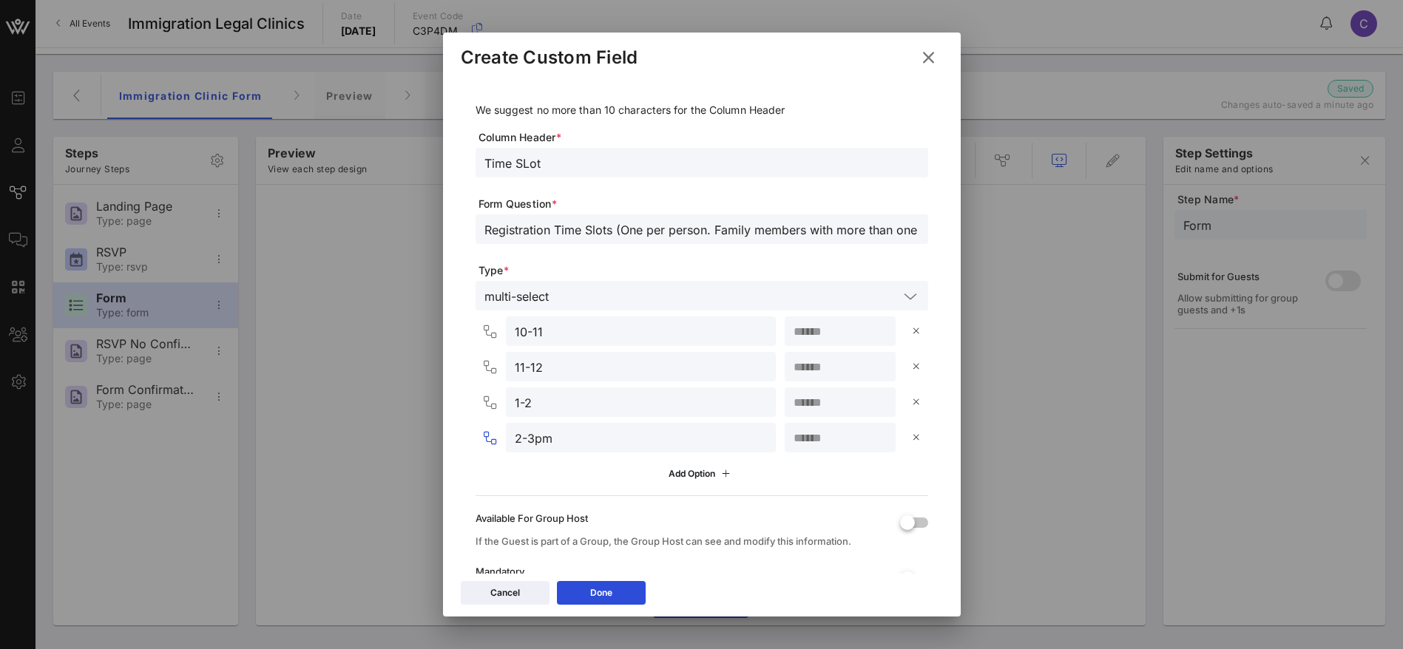
click at [523, 441] on input "2-3pm" at bounding box center [641, 437] width 252 height 19
click at [525, 436] on input "2-3pm" at bounding box center [641, 437] width 252 height 19
paste input "pm"
type input "2pm-3pm"
click at [546, 406] on input "1-2" at bounding box center [641, 402] width 252 height 19
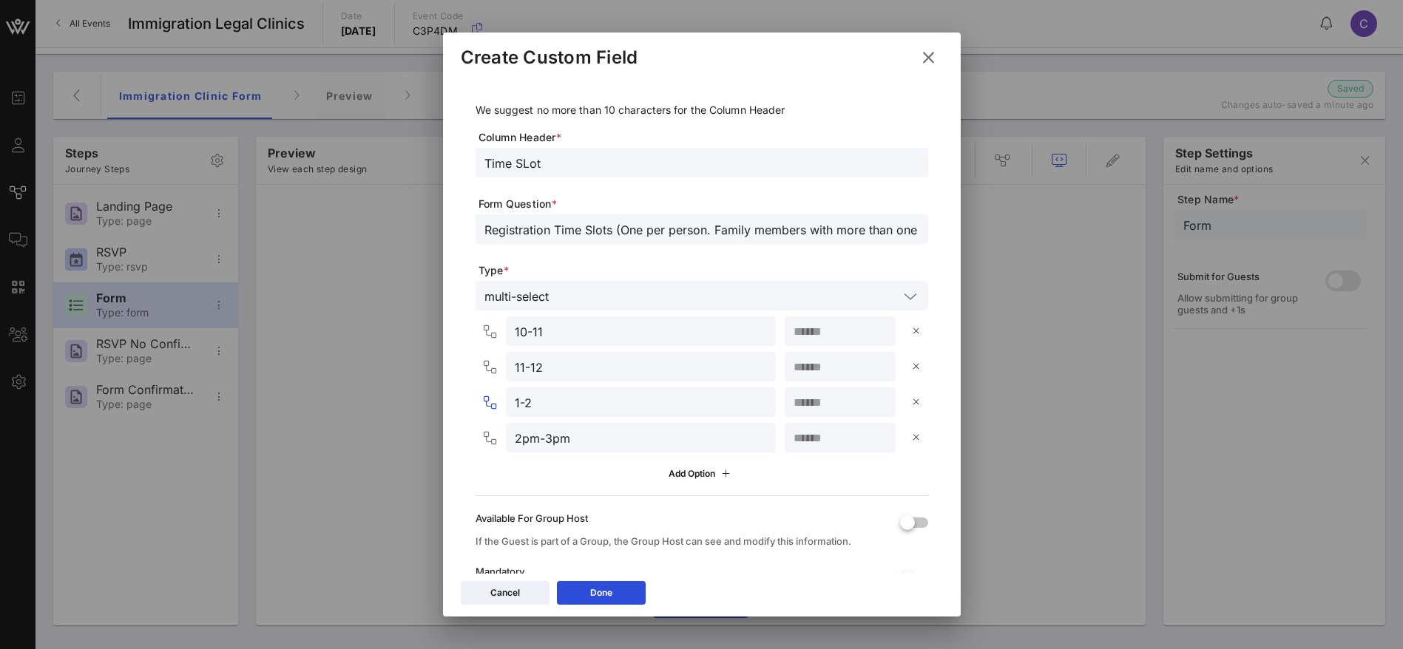
paste input "pm"
type input "1-2pm"
click at [552, 367] on input "11-12" at bounding box center [641, 366] width 252 height 19
paste input "pm"
type input "11-12pm"
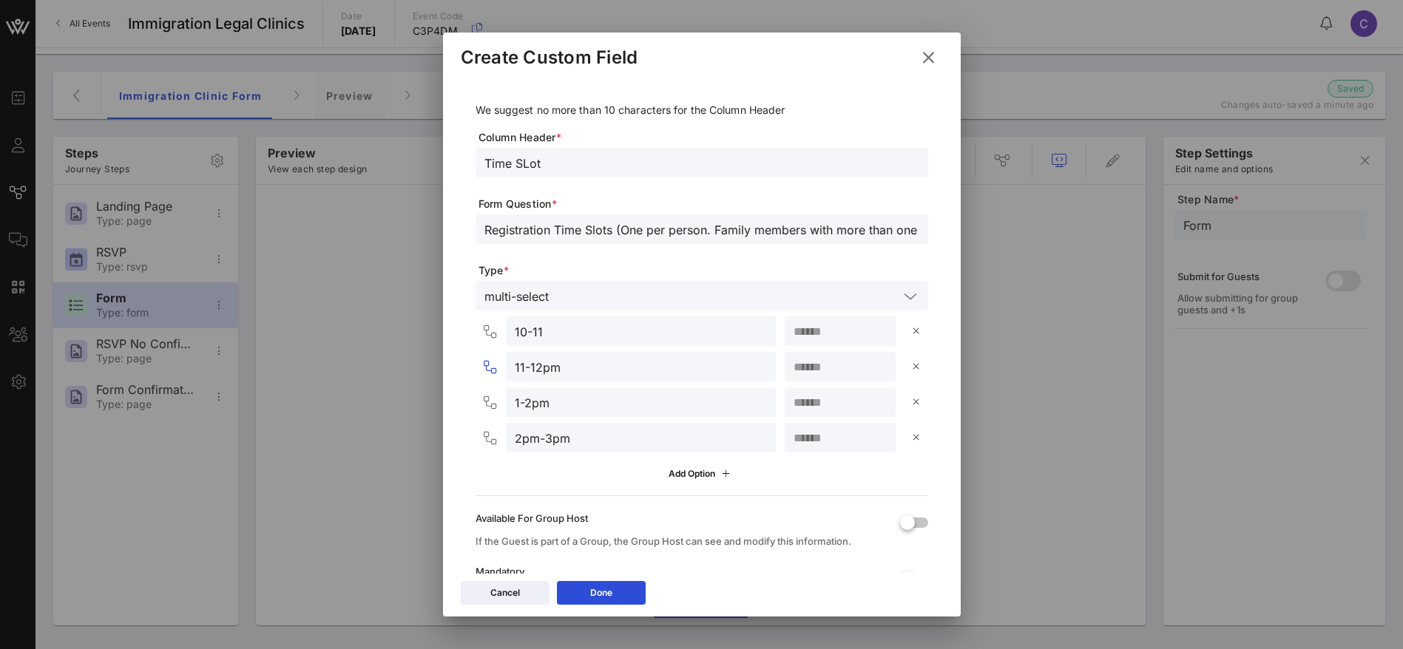
click at [522, 403] on input "1-2pm" at bounding box center [641, 402] width 252 height 19
paste input "pm"
type input "1pm-2pm"
click at [524, 362] on input "11-12pm" at bounding box center [641, 366] width 252 height 19
type input "11am-12pm"
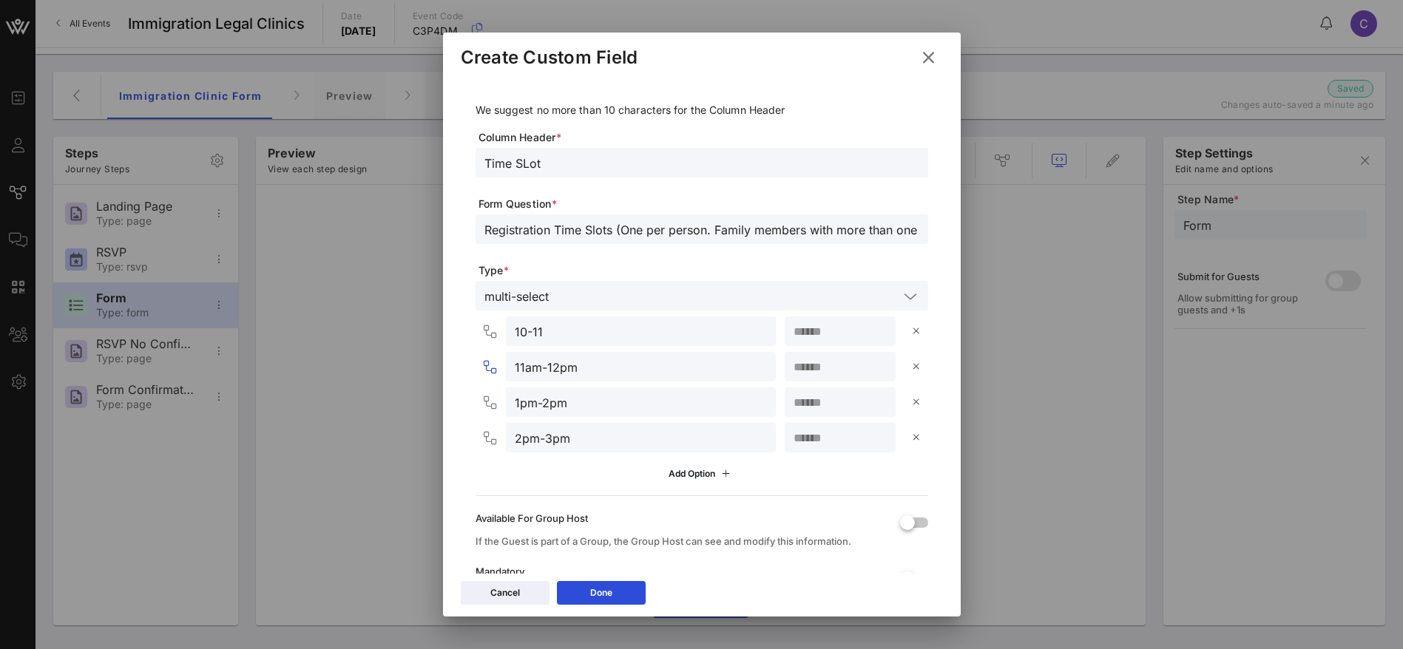
click at [557, 329] on input "10-11" at bounding box center [641, 331] width 252 height 19
click at [524, 333] on input "10-11am" at bounding box center [641, 331] width 252 height 19
type input "10am-11am"
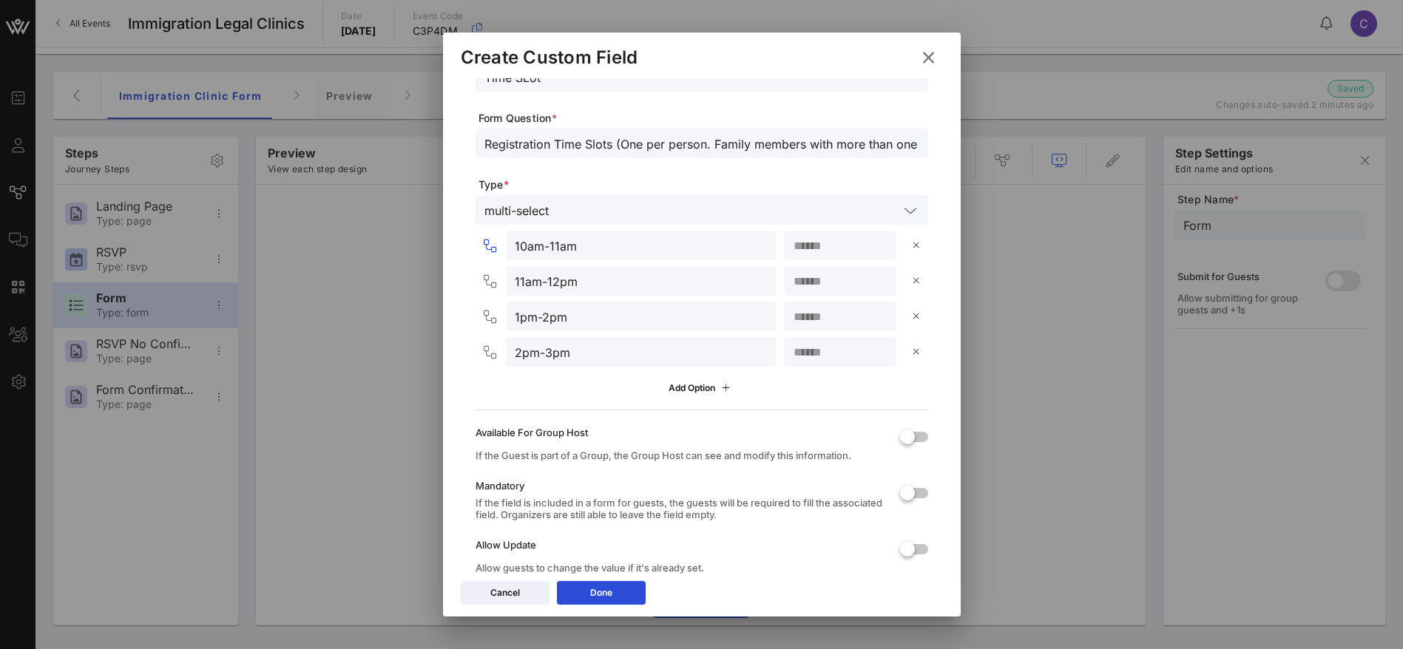
scroll to position [132, 0]
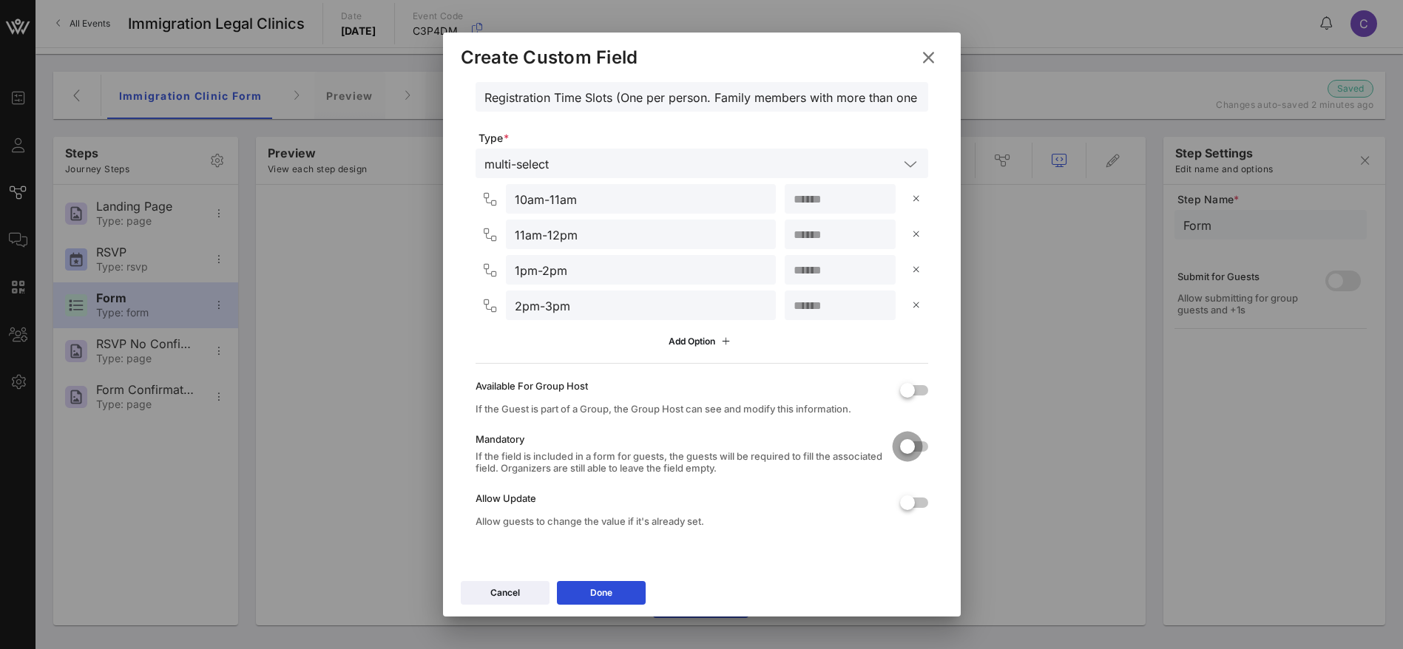
click at [895, 444] on div at bounding box center [907, 446] width 25 height 25
click at [600, 595] on icon at bounding box center [601, 593] width 10 height 9
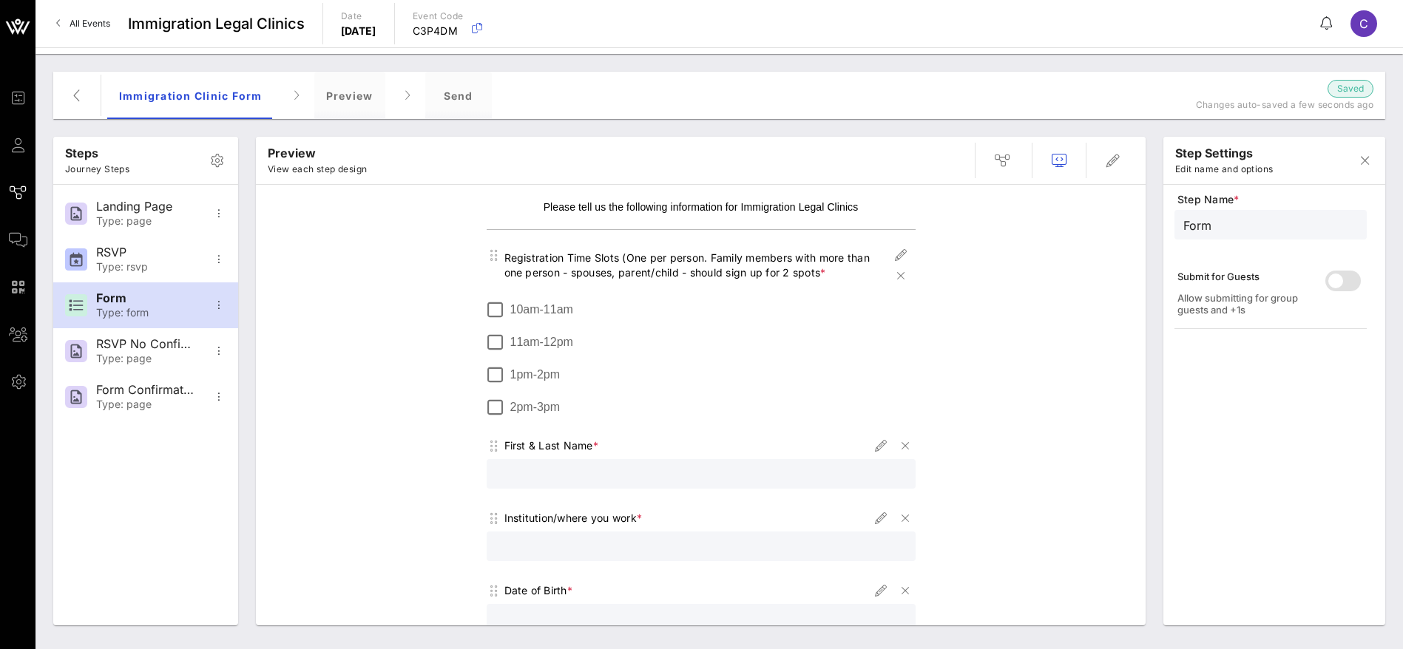
scroll to position [0, 0]
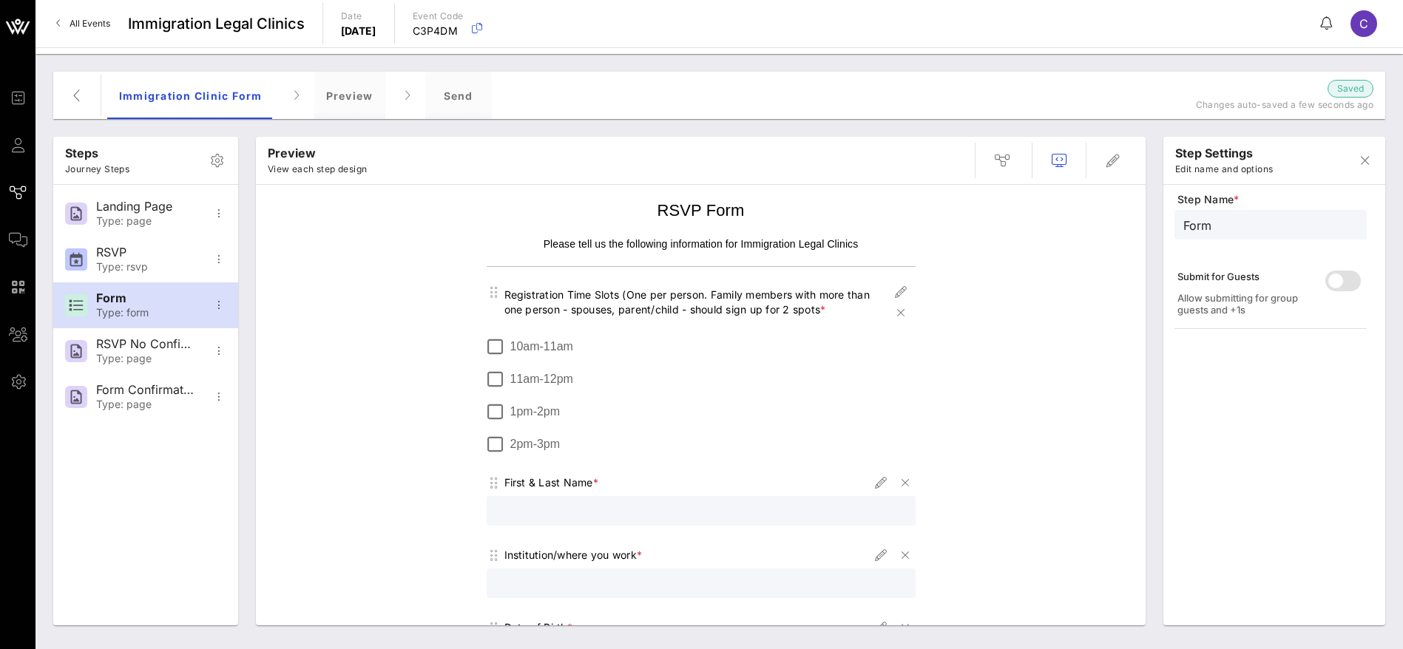
click at [504, 294] on div "Registration Time Slots (One per person. Family members with more than one pers…" at bounding box center [697, 303] width 386 height 30
click at [895, 288] on icon "button" at bounding box center [901, 292] width 18 height 18
type input "Time SLot"
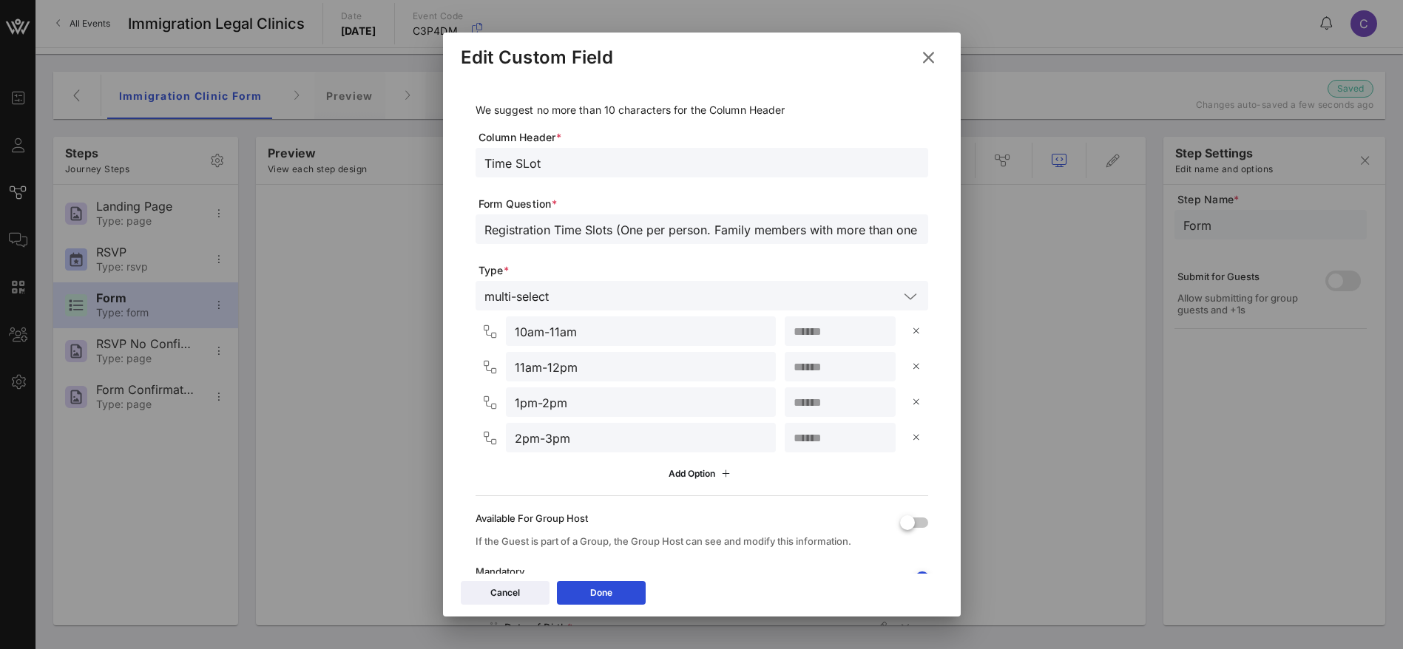
click at [487, 231] on input "Registration Time Slots (One per person. Family members with more than one pers…" at bounding box center [701, 229] width 435 height 19
drag, startPoint x: 719, startPoint y: 237, endPoint x: 757, endPoint y: 240, distance: 38.6
click at [891, 234] on input "Preferred Registration Time Slots (One per person. Family members with more tha…" at bounding box center [701, 229] width 435 height 19
drag, startPoint x: 587, startPoint y: 225, endPoint x: 647, endPoint y: 235, distance: 60.8
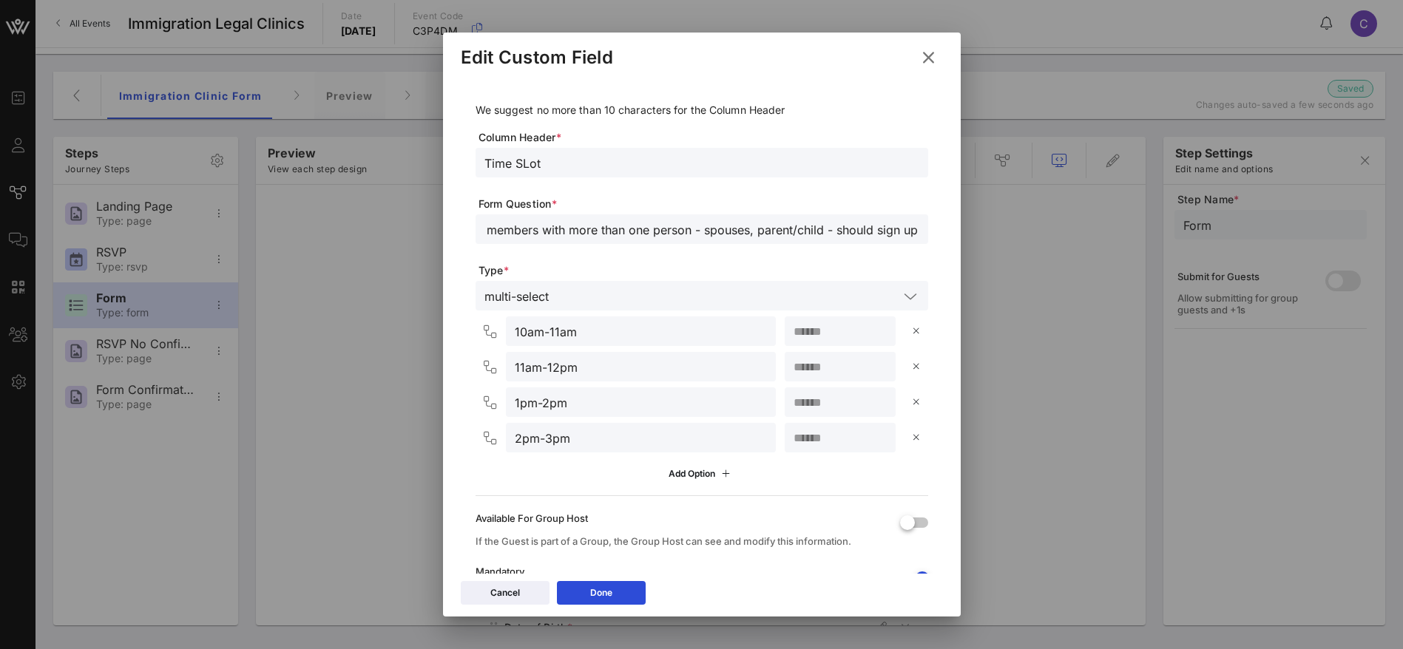
click at [589, 225] on input "Preferred Registration Time Slots (One per person. Family members with more tha…" at bounding box center [701, 229] width 435 height 19
click at [887, 227] on input "Preferred Registration Time Slots (One per person. Family members with more tha…" at bounding box center [701, 229] width 435 height 19
drag, startPoint x: 880, startPoint y: 232, endPoint x: 914, endPoint y: 229, distance: 34.1
click at [914, 229] on div "We suggest no more than 10 characters for the Column Header Column Header * Tim…" at bounding box center [702, 384] width 482 height 613
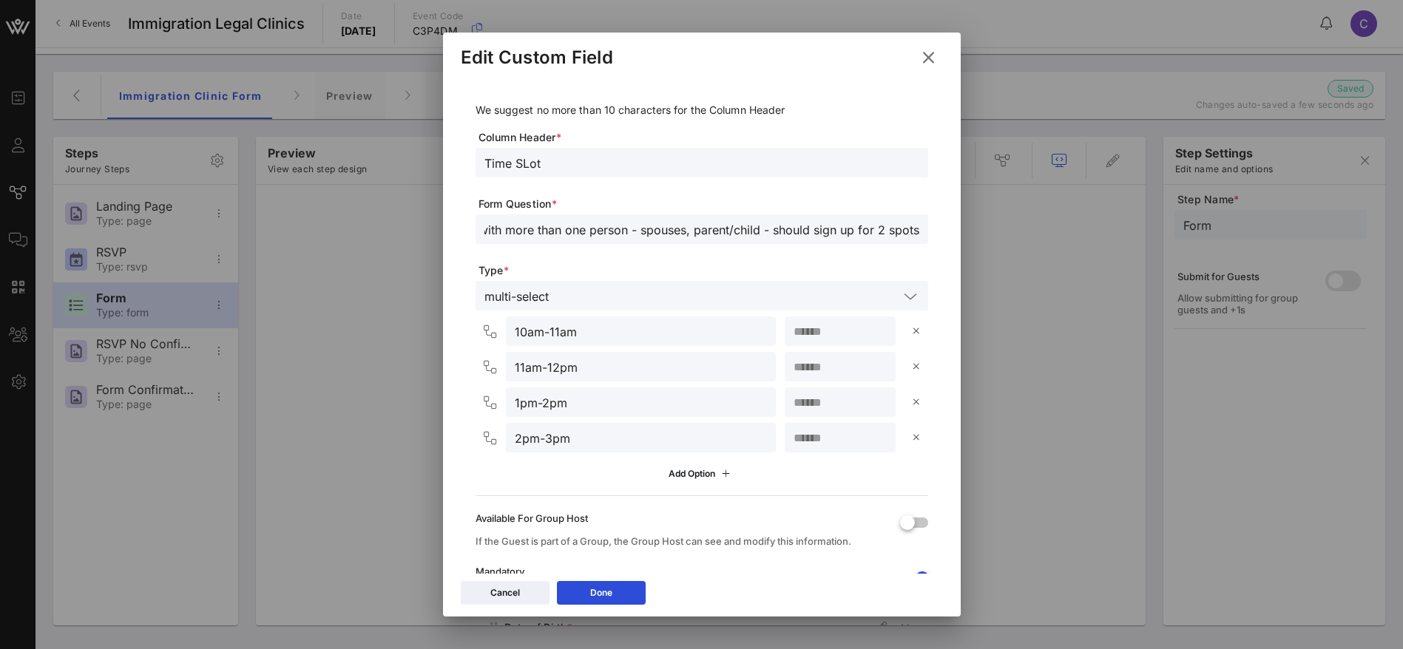
click at [861, 229] on input "Preferred Registration Time Slots (One per person. Family members with more tha…" at bounding box center [701, 229] width 435 height 19
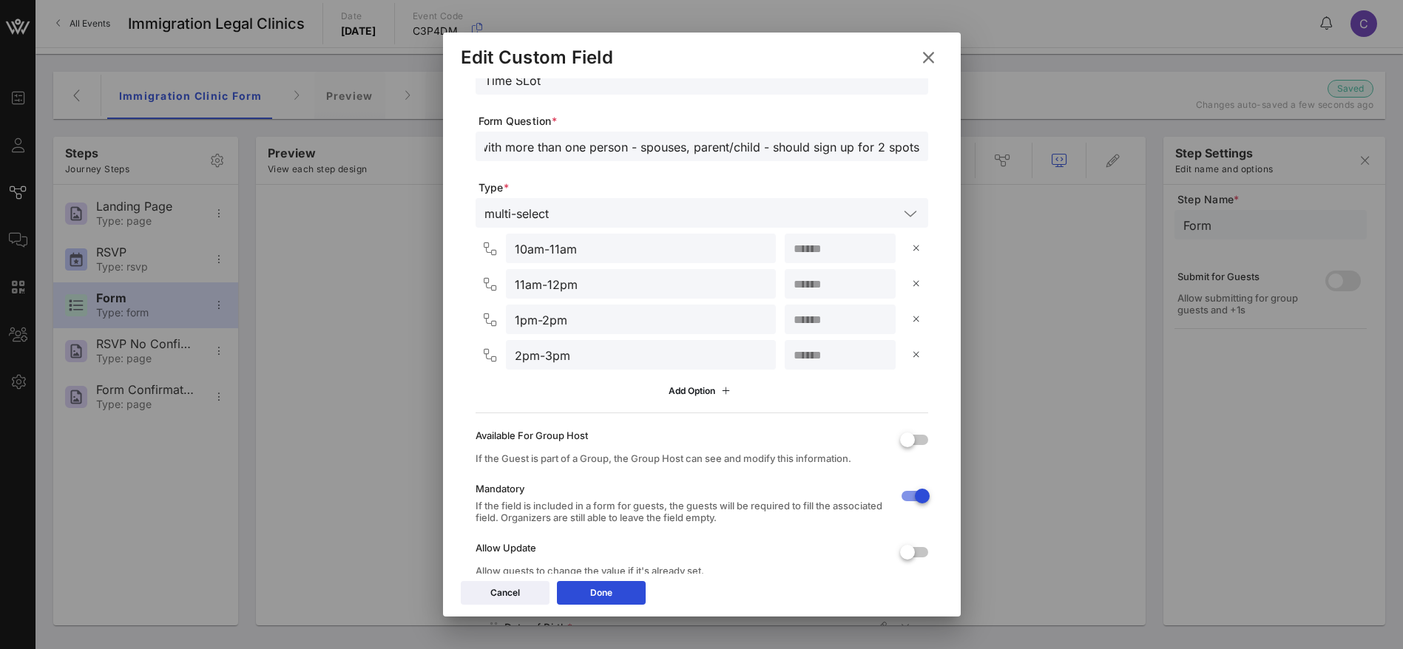
scroll to position [132, 0]
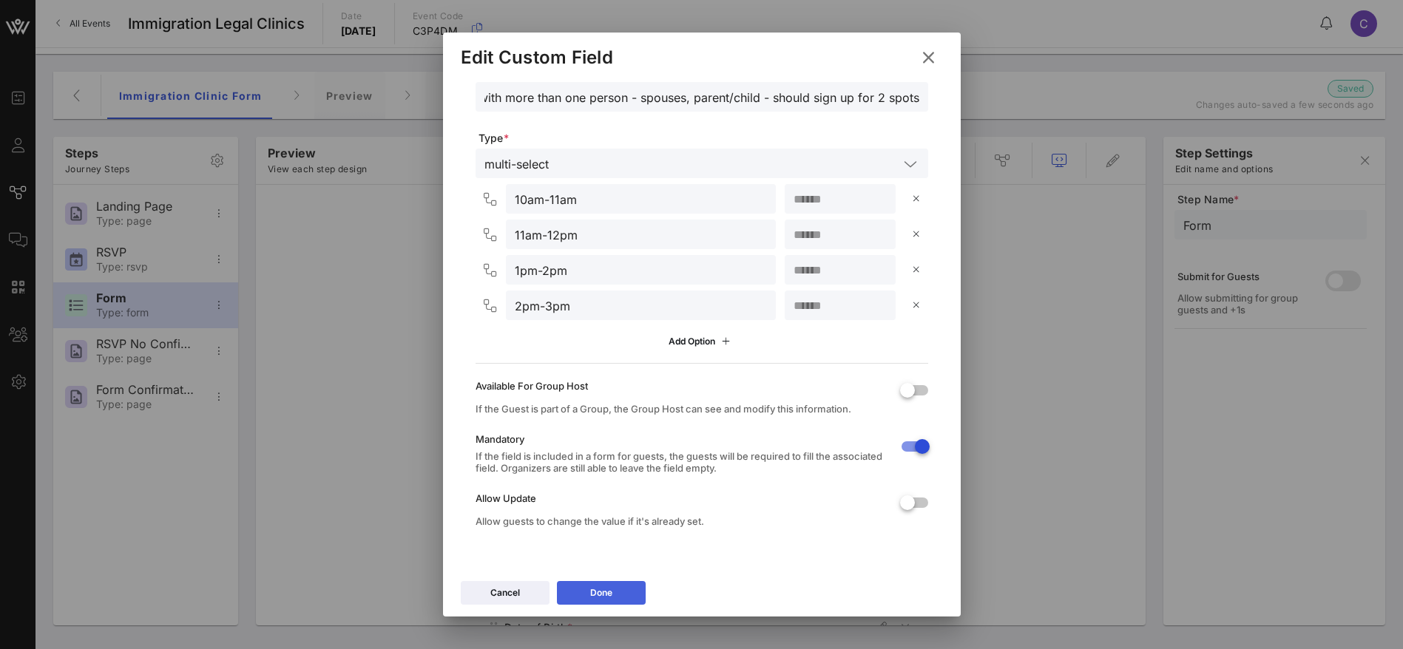
type input "Preferred Registration Time Slots (One per person. Family members with more tha…"
click at [620, 590] on button "Done" at bounding box center [601, 593] width 89 height 24
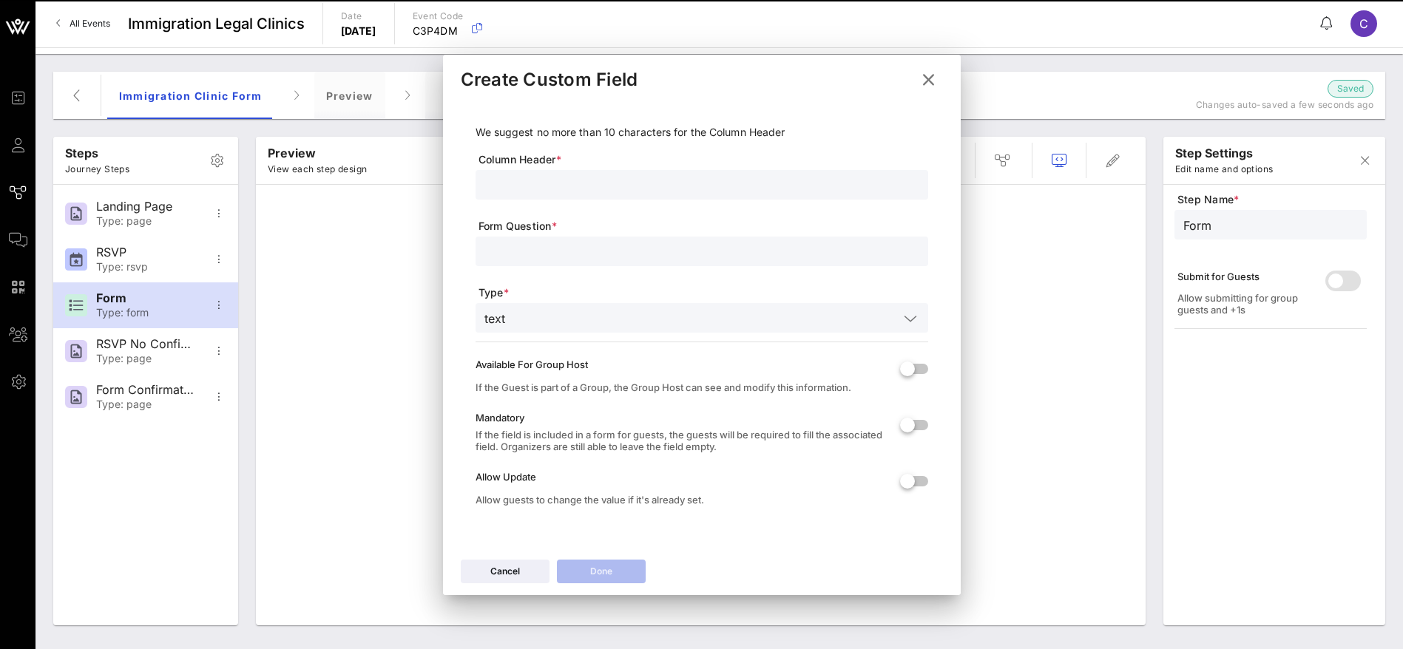
scroll to position [0, 0]
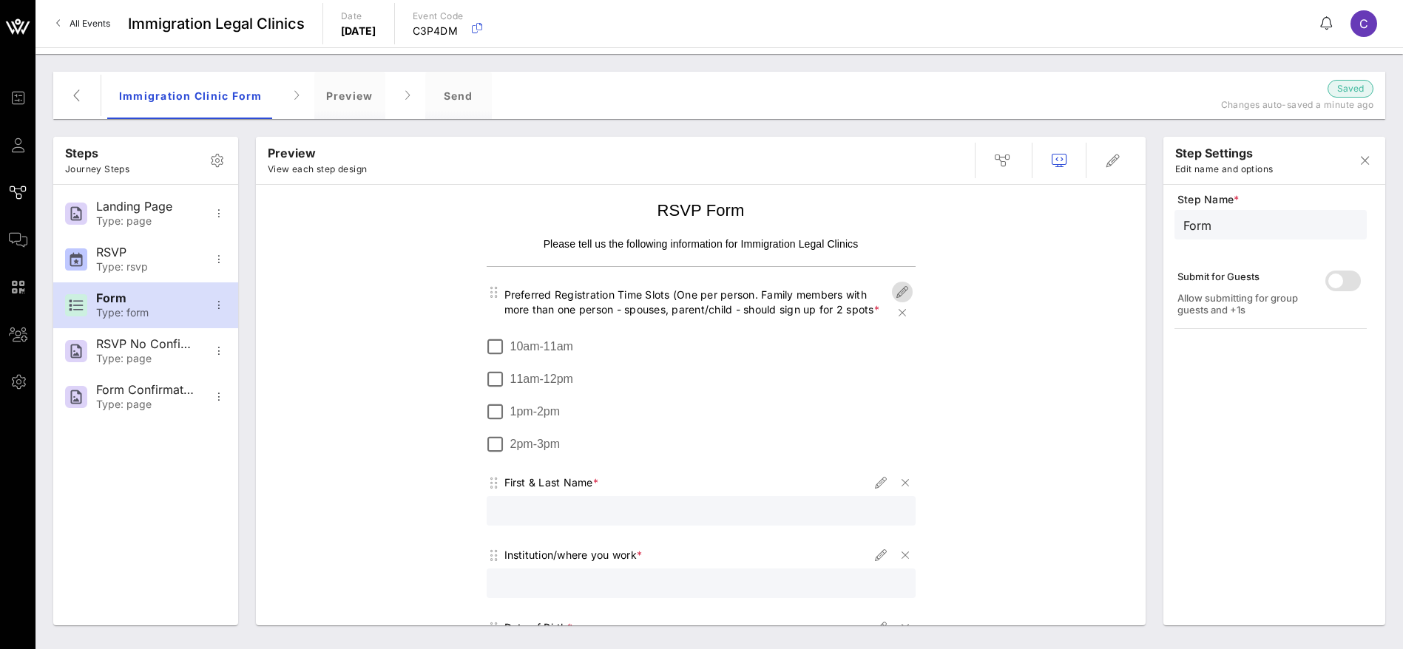
click at [894, 286] on icon "button" at bounding box center [902, 292] width 18 height 18
type input "Time SLot"
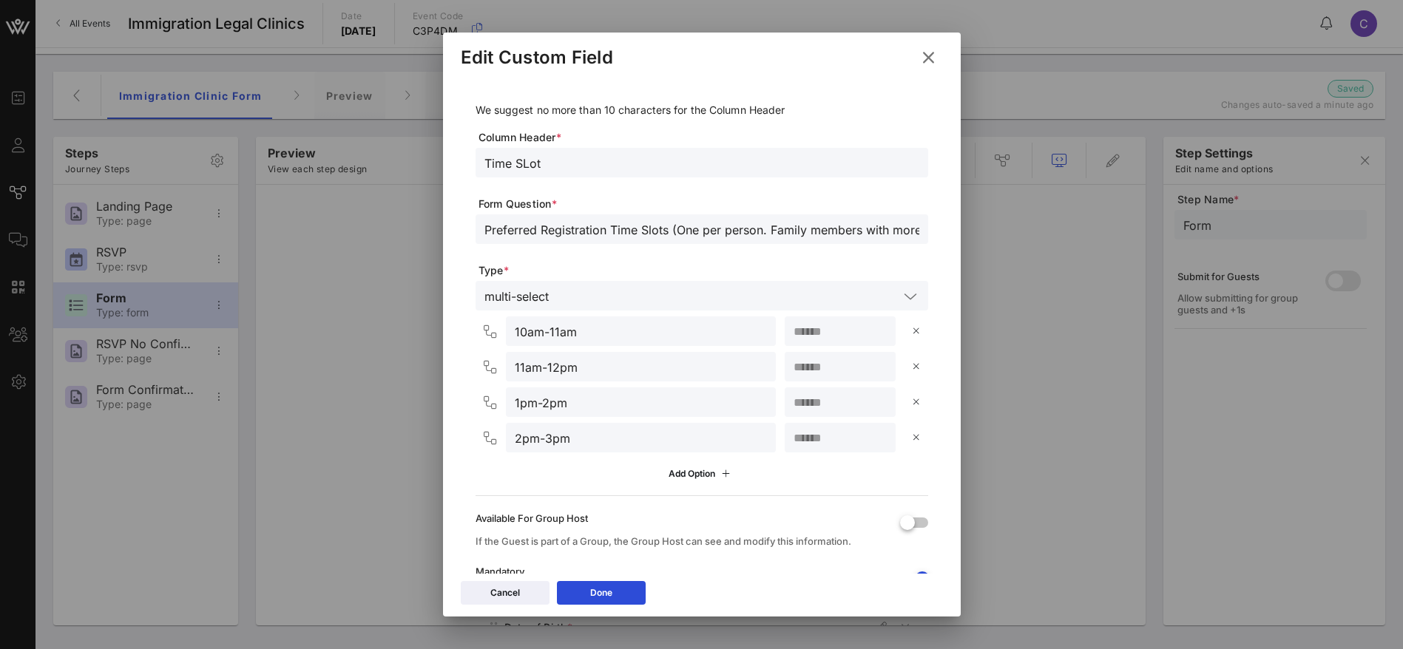
click at [677, 229] on input "Preferred Registration Time Slots (One per person. Family members with more tha…" at bounding box center [701, 229] width 435 height 19
drag, startPoint x: 815, startPoint y: 230, endPoint x: 875, endPoint y: 228, distance: 60.7
click at [886, 228] on input "Preferred Registration Time Slots - One per person. Family members with more th…" at bounding box center [701, 229] width 435 height 19
click at [630, 230] on input "Preferred Registration Time Slots - One per person. Family members with more th…" at bounding box center [701, 229] width 435 height 19
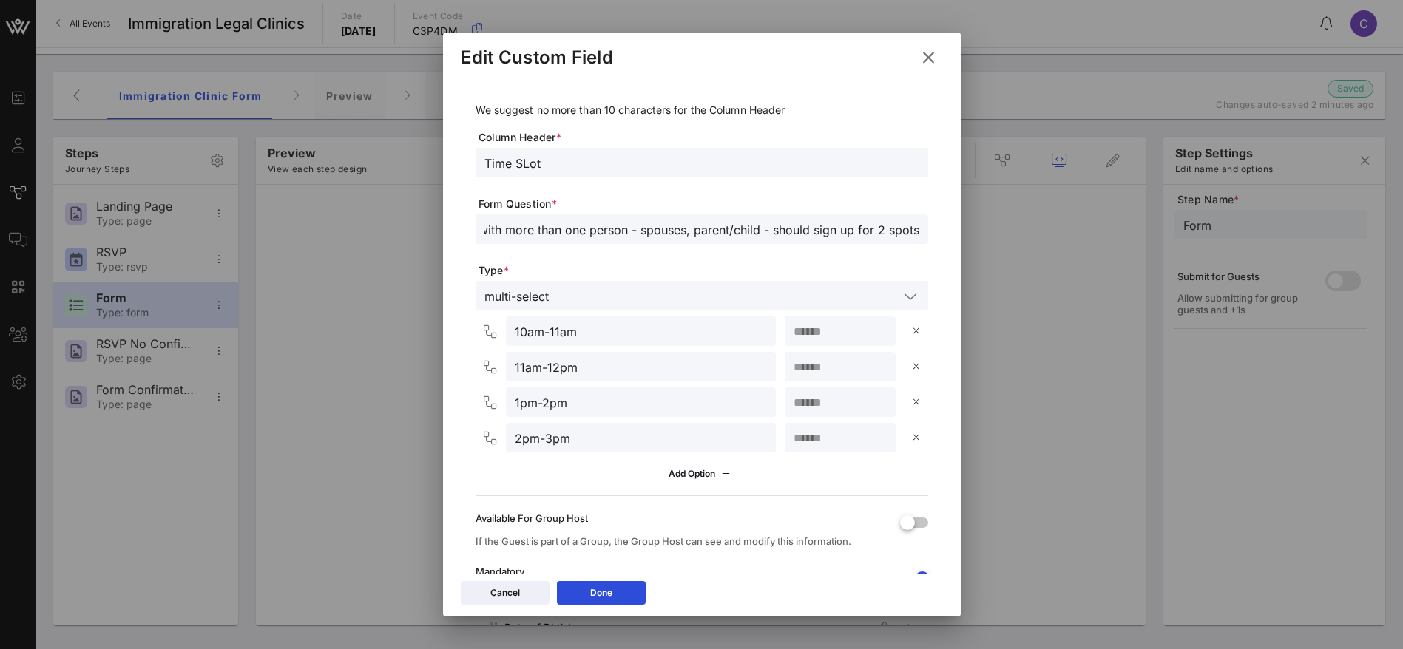
scroll to position [0, 407]
drag, startPoint x: 696, startPoint y: 228, endPoint x: 902, endPoint y: 228, distance: 205.5
click at [902, 228] on div "Preferred Registration Time Slots - One per person. Family members with more th…" at bounding box center [701, 229] width 452 height 30
drag, startPoint x: 902, startPoint y: 228, endPoint x: 912, endPoint y: 228, distance: 9.6
click at [903, 228] on div "Preferred Registration Time Slots - One per person. Family members with more th…" at bounding box center [701, 229] width 452 height 30
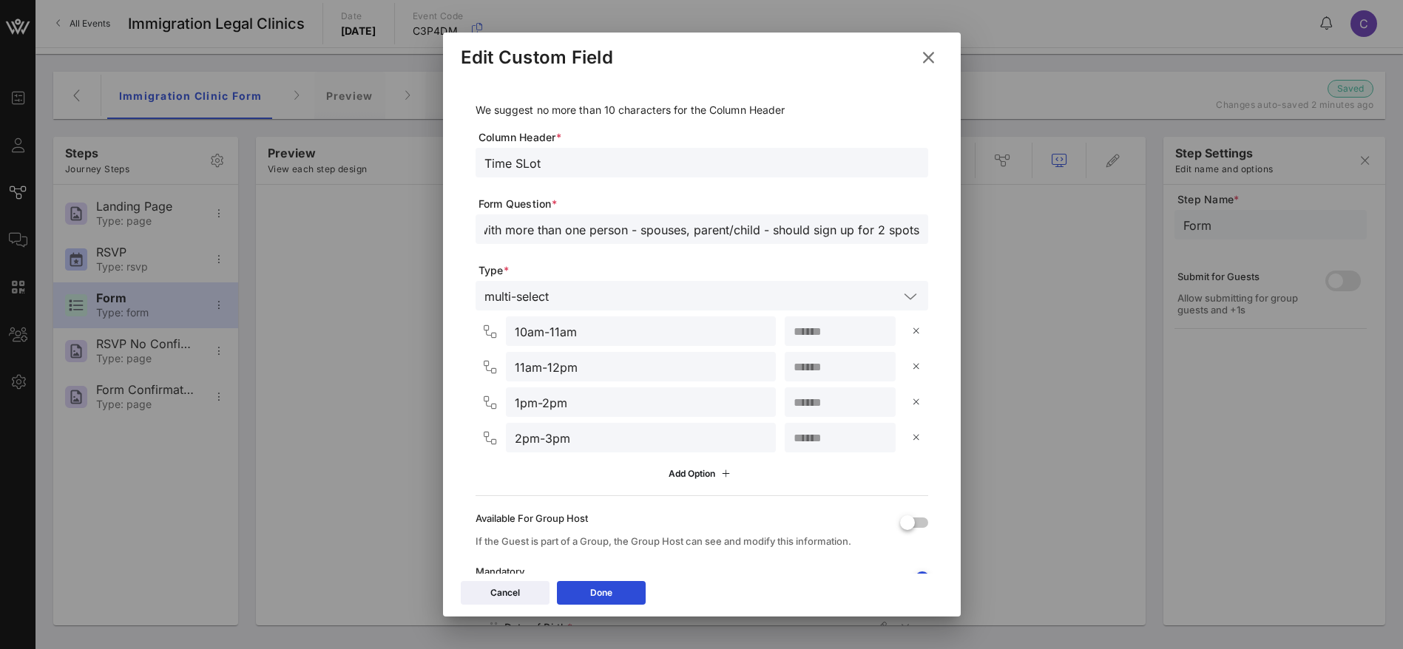
drag, startPoint x: 892, startPoint y: 230, endPoint x: 909, endPoint y: 234, distance: 17.4
click at [893, 230] on input "Preferred Registration Time Slots - One per person. Family members with more th…" at bounding box center [701, 229] width 435 height 19
click at [849, 233] on input "Preferred Registration Time Slots - One per person. Family members with more th…" at bounding box center [701, 229] width 435 height 19
click at [819, 206] on span "Form Question *" at bounding box center [703, 204] width 450 height 15
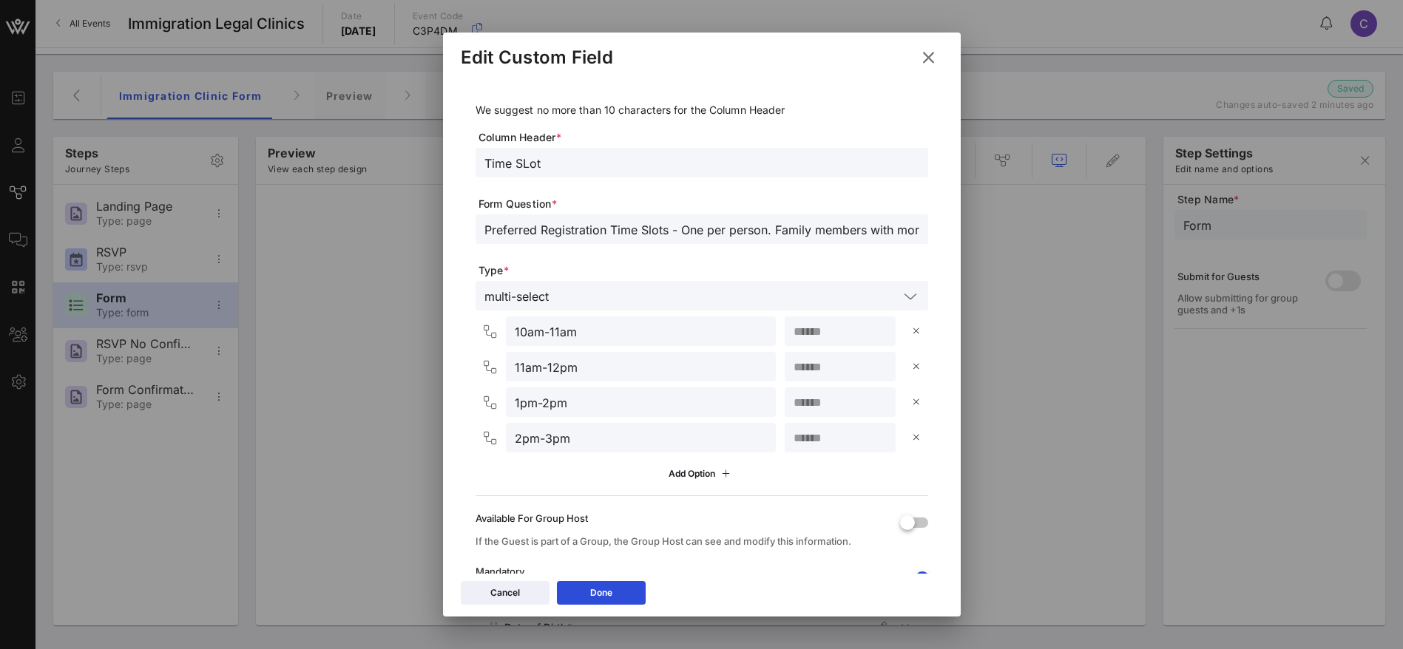
click at [807, 228] on input "Preferred Registration Time Slots - One per person. Family members with more th…" at bounding box center [701, 229] width 435 height 19
click at [869, 236] on input "Preferred Registration Time Slots - One per person. Family members with more th…" at bounding box center [701, 229] width 435 height 19
drag, startPoint x: 838, startPoint y: 230, endPoint x: 947, endPoint y: 233, distance: 109.5
click at [947, 233] on div "We suggest no more than 10 characters for the Column Header Column Header * Tim…" at bounding box center [702, 325] width 518 height 495
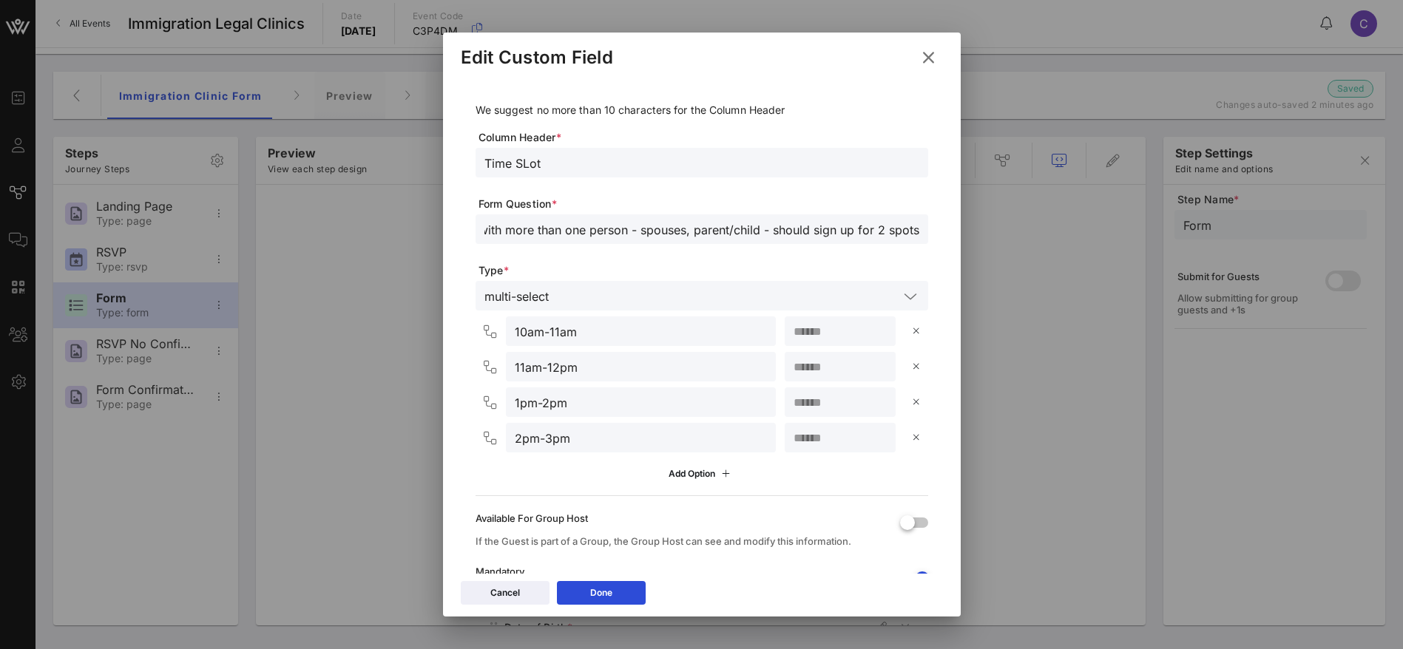
click at [892, 231] on input "Preferred Registration Time Slots - One per person. Family members with more th…" at bounding box center [701, 229] width 435 height 19
click at [901, 229] on input "Preferred Registration Time Slots - One per person. Family members with more th…" at bounding box center [701, 229] width 435 height 19
drag, startPoint x: 891, startPoint y: 233, endPoint x: 900, endPoint y: 232, distance: 8.9
click at [892, 233] on input "Preferred Registration Time Slots - One per person. Family members with more th…" at bounding box center [701, 229] width 435 height 19
click at [901, 231] on input "Preferred Registration Time Slots - One per person. Family members with more th…" at bounding box center [701, 229] width 435 height 19
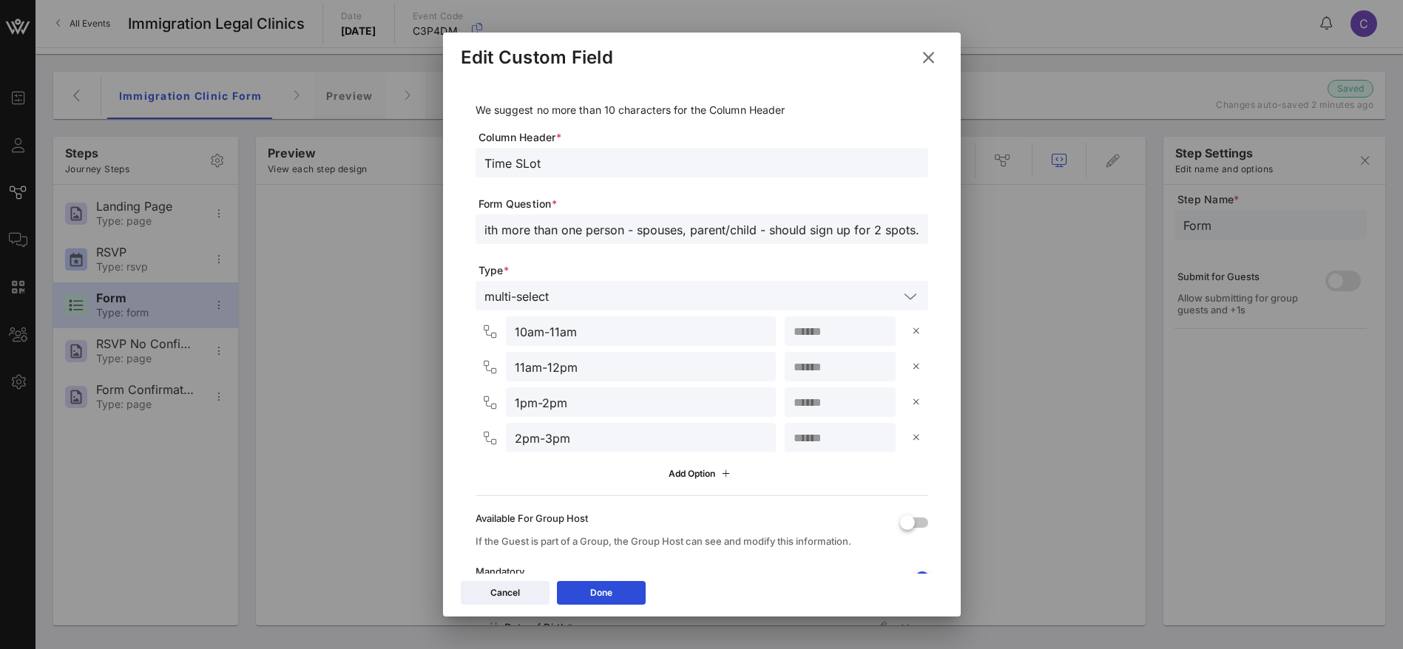
scroll to position [132, 0]
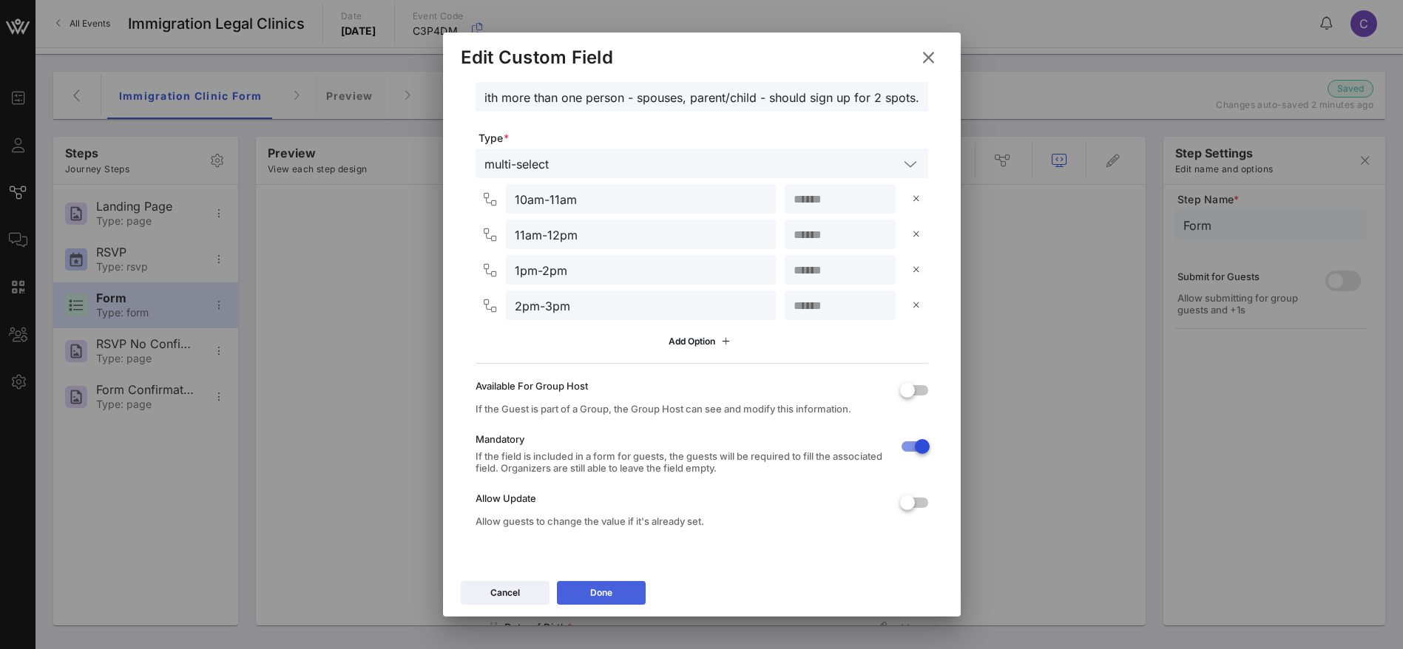
type input "Preferred Registration Time Slots - One per person. Family members with more th…"
click at [613, 589] on button "Done" at bounding box center [601, 593] width 89 height 24
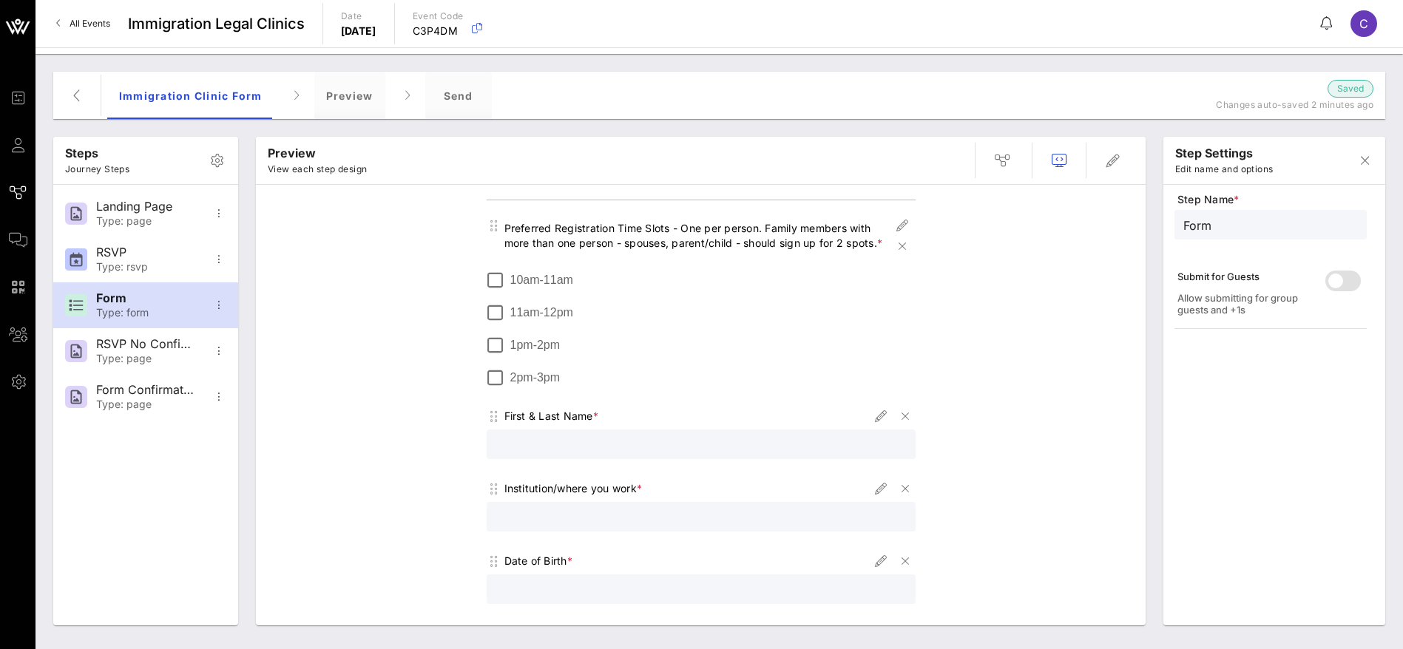
scroll to position [0, 0]
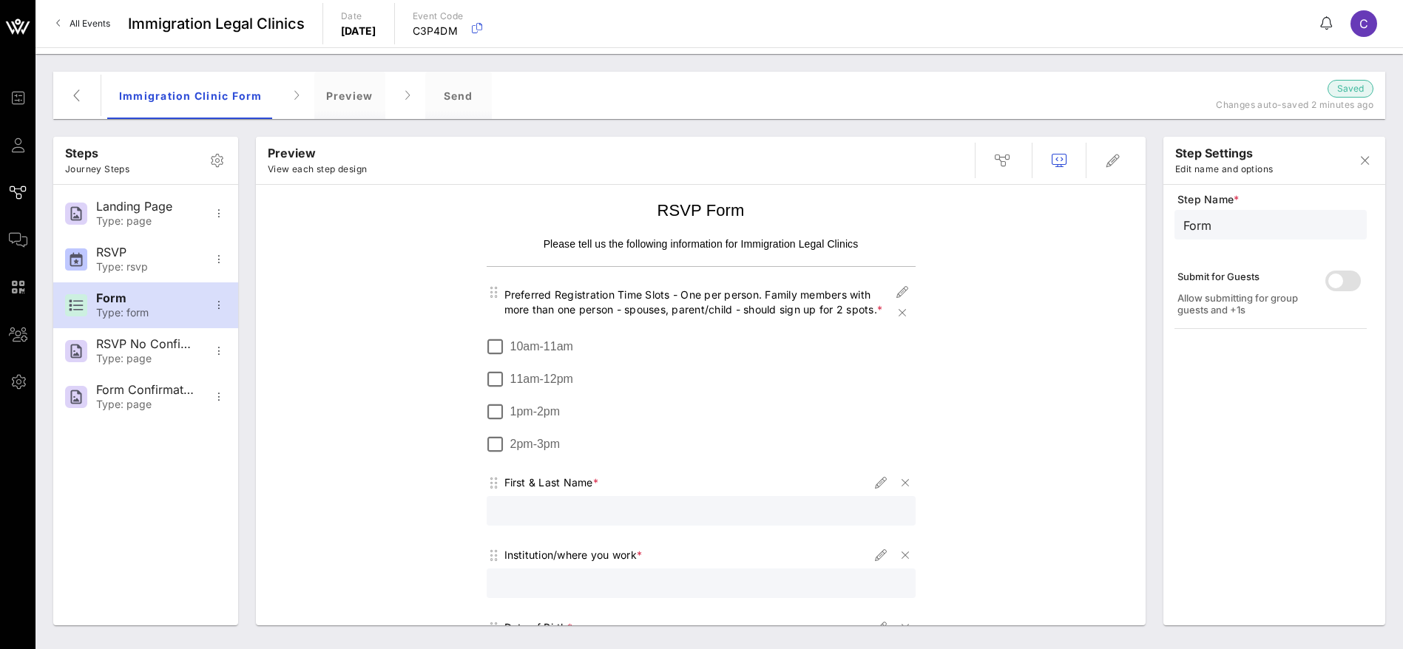
click at [588, 240] on p "Please tell us the following information for Immigration Legal Clinics" at bounding box center [701, 244] width 429 height 15
click at [753, 237] on p "Please tell us the following information for Immigration Legal Clinics" at bounding box center [701, 244] width 429 height 15
click at [835, 240] on p "Please tell us the following information for Immigration Legal Clinics" at bounding box center [701, 244] width 429 height 15
click at [1116, 156] on icon "button" at bounding box center [1113, 161] width 18 height 18
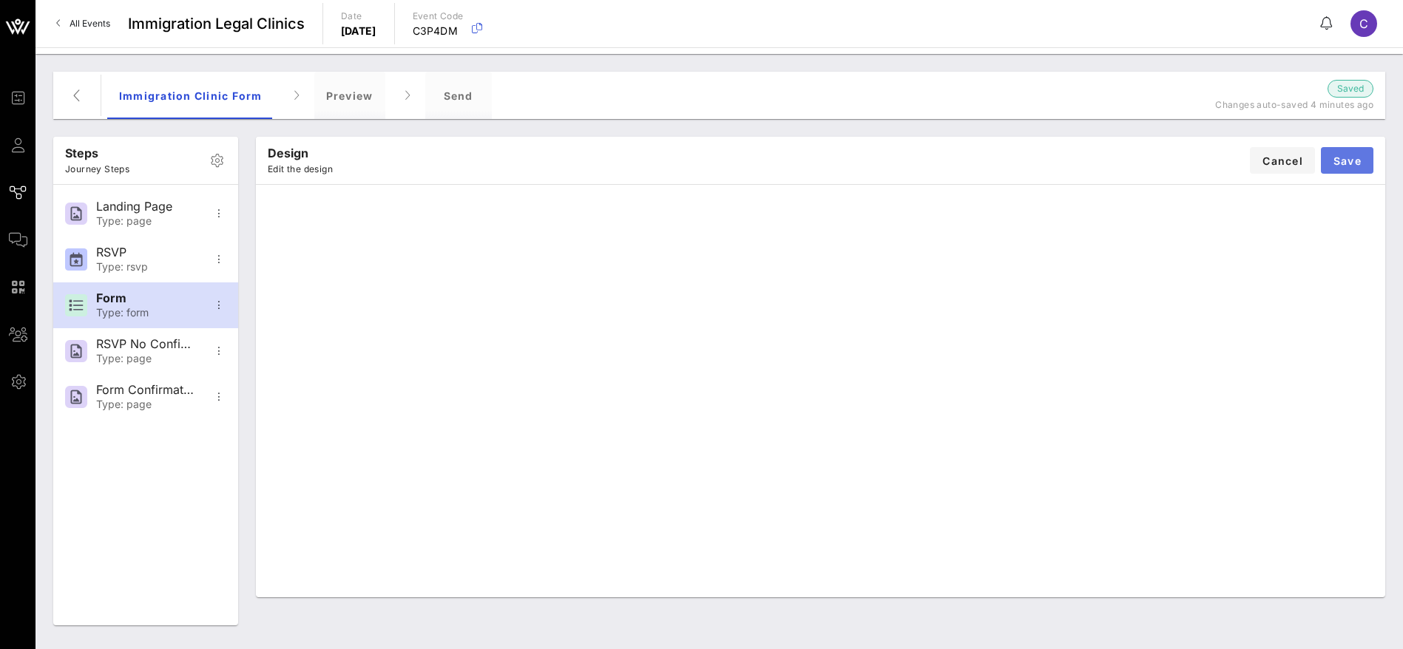
click at [1361, 156] on button "Save" at bounding box center [1347, 160] width 52 height 27
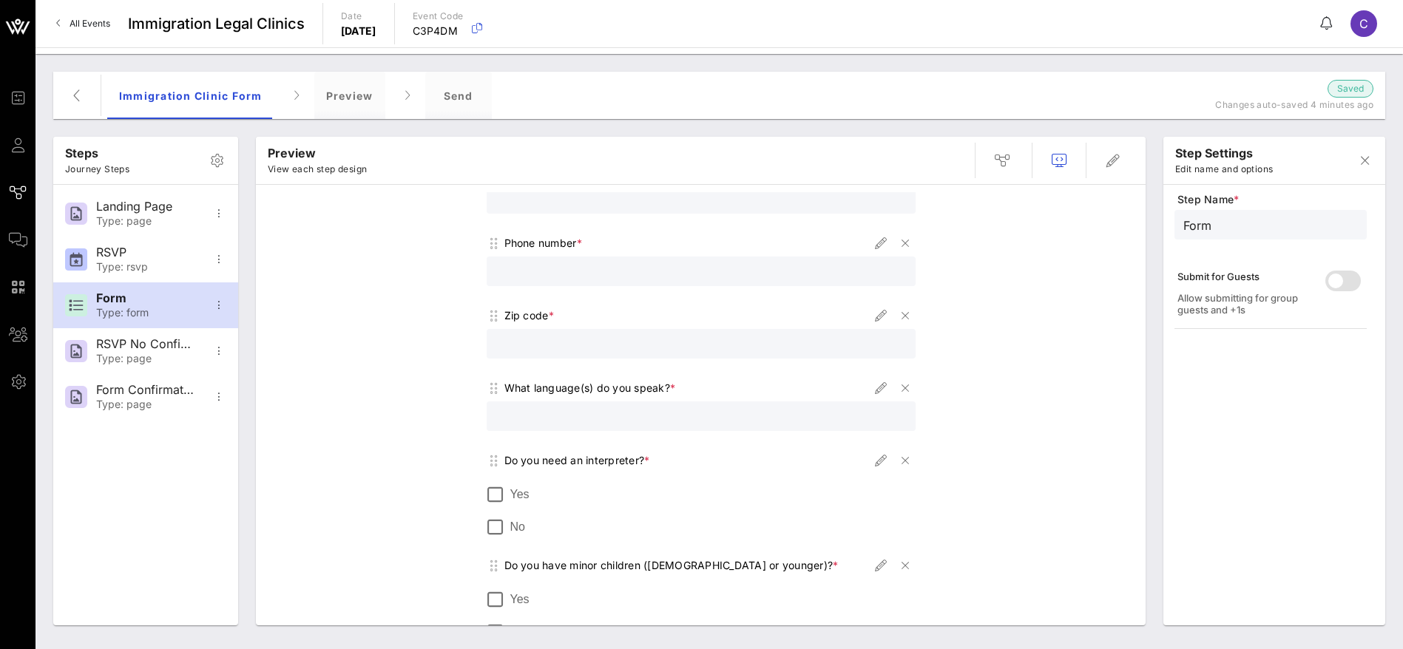
scroll to position [611, 0]
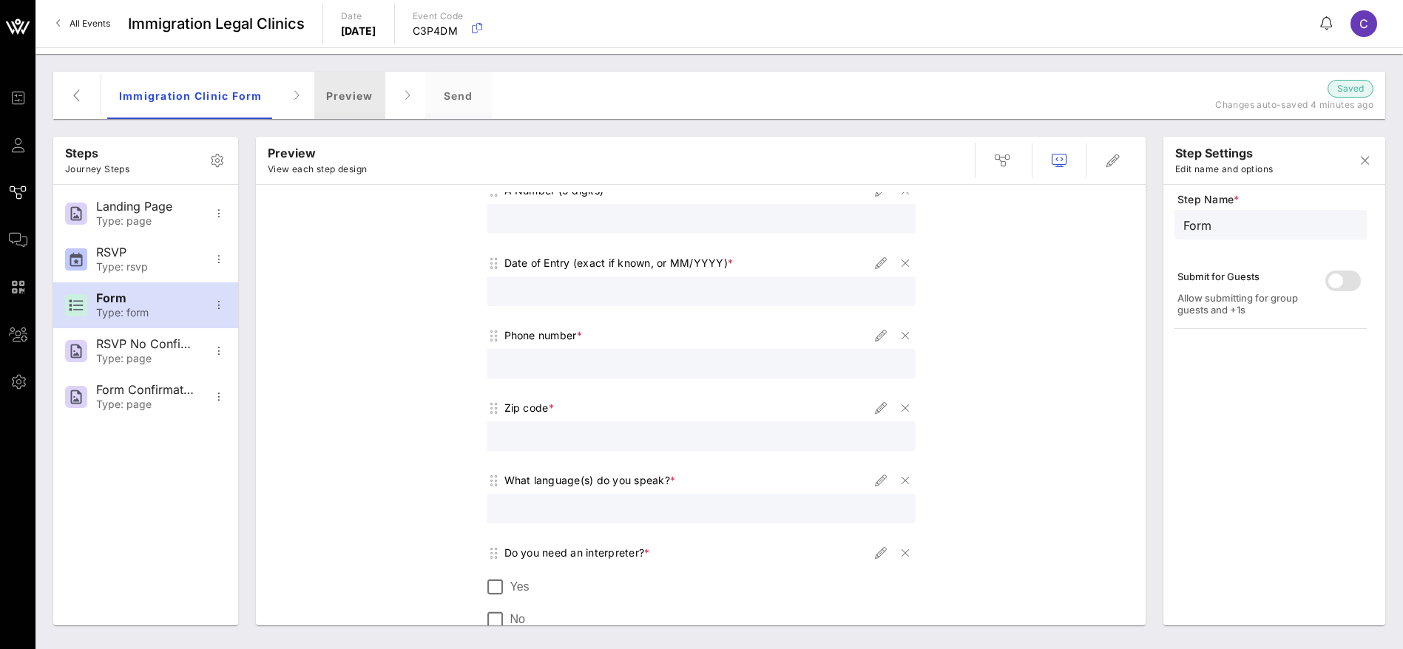
click at [342, 95] on div "Preview" at bounding box center [349, 95] width 71 height 47
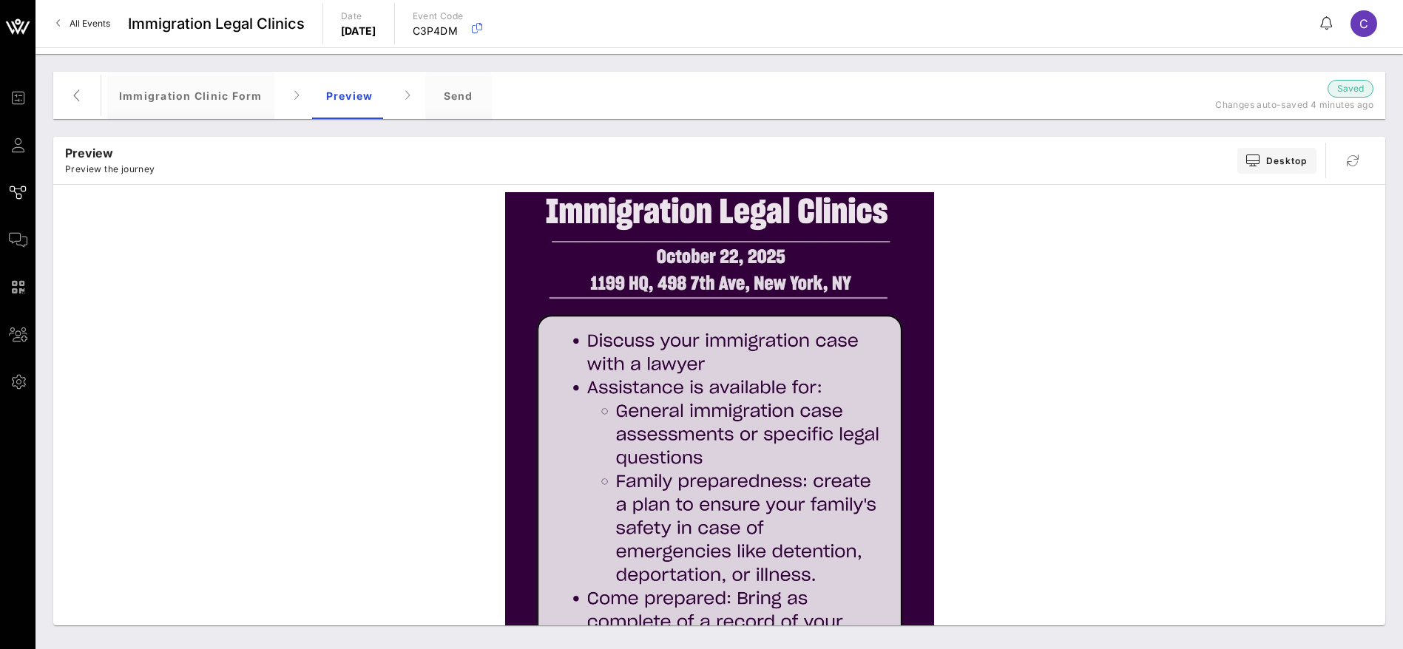
scroll to position [0, 0]
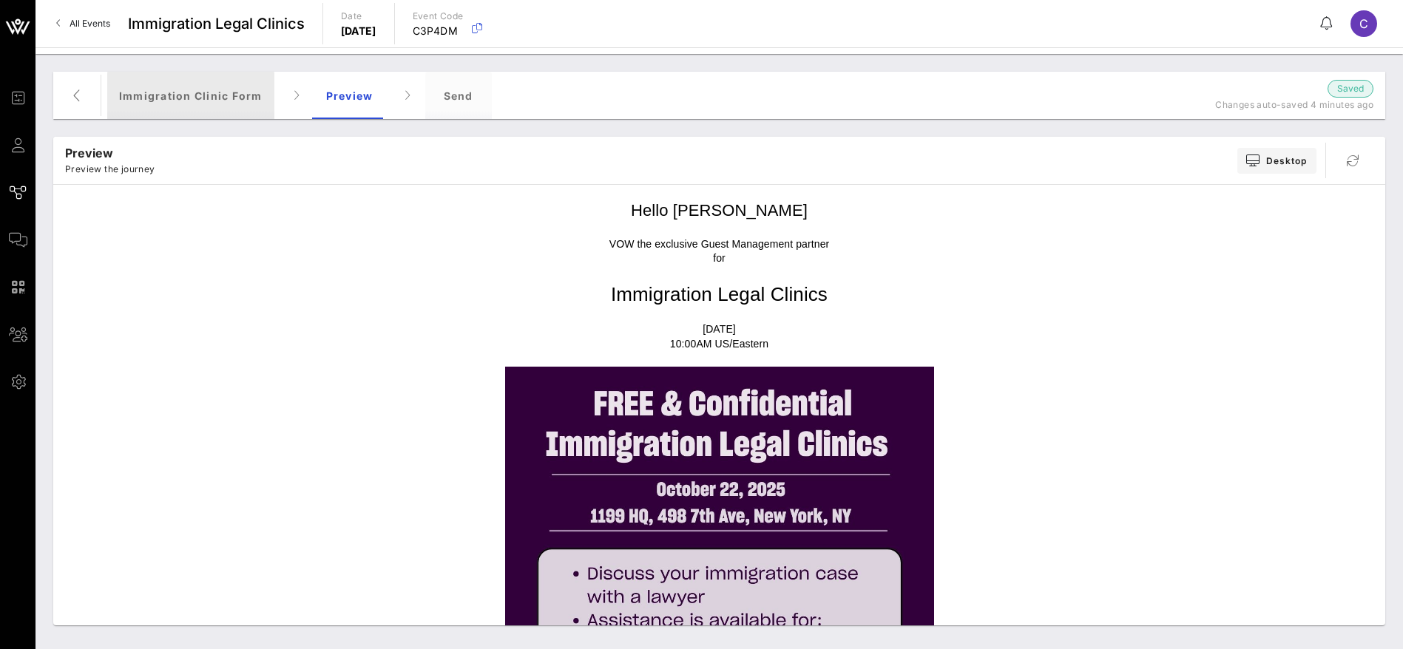
click at [202, 95] on div "Immigration Clinic Form" at bounding box center [190, 95] width 167 height 47
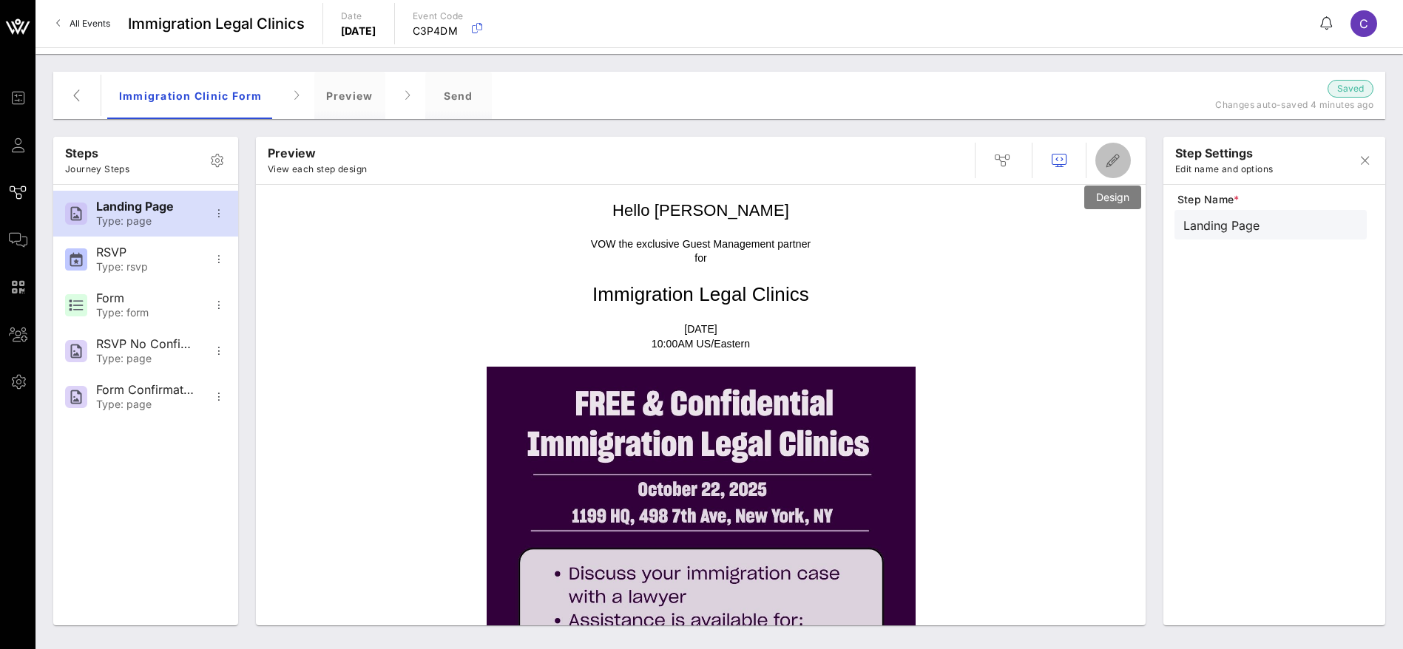
click at [1118, 156] on icon "button" at bounding box center [1113, 161] width 18 height 18
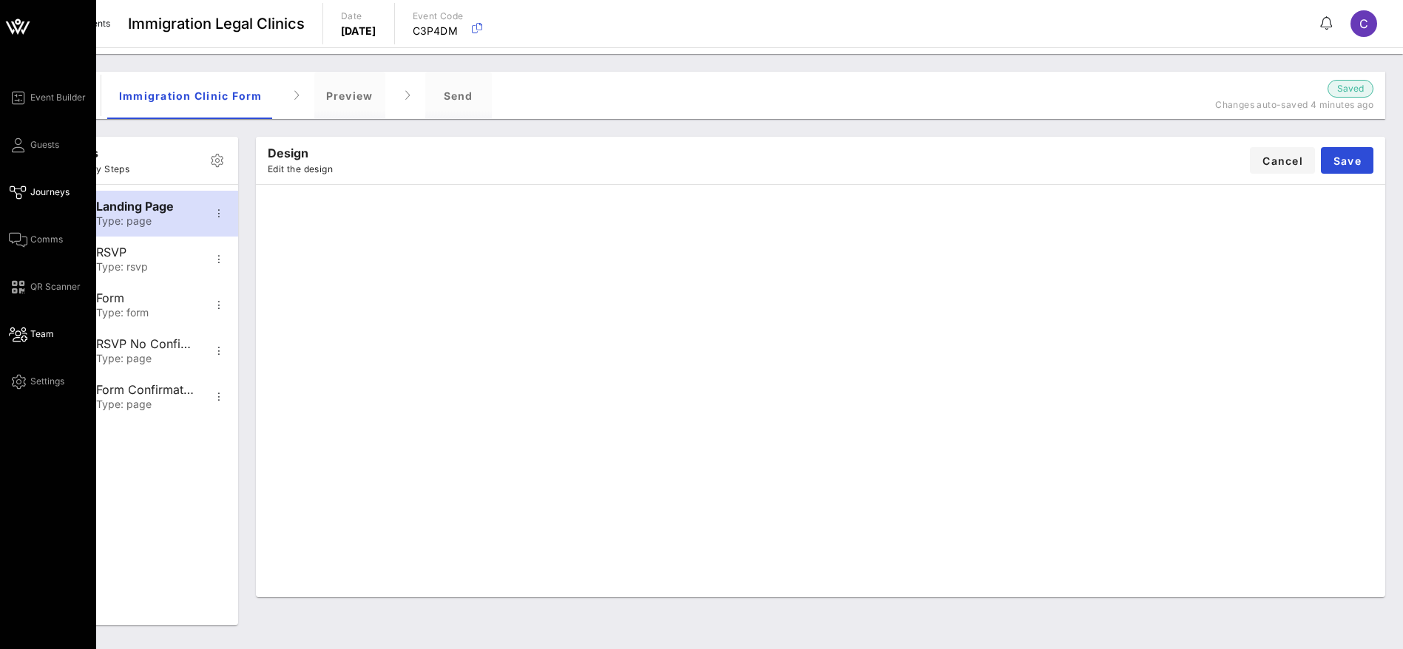
click at [35, 329] on span "Team" at bounding box center [42, 334] width 24 height 13
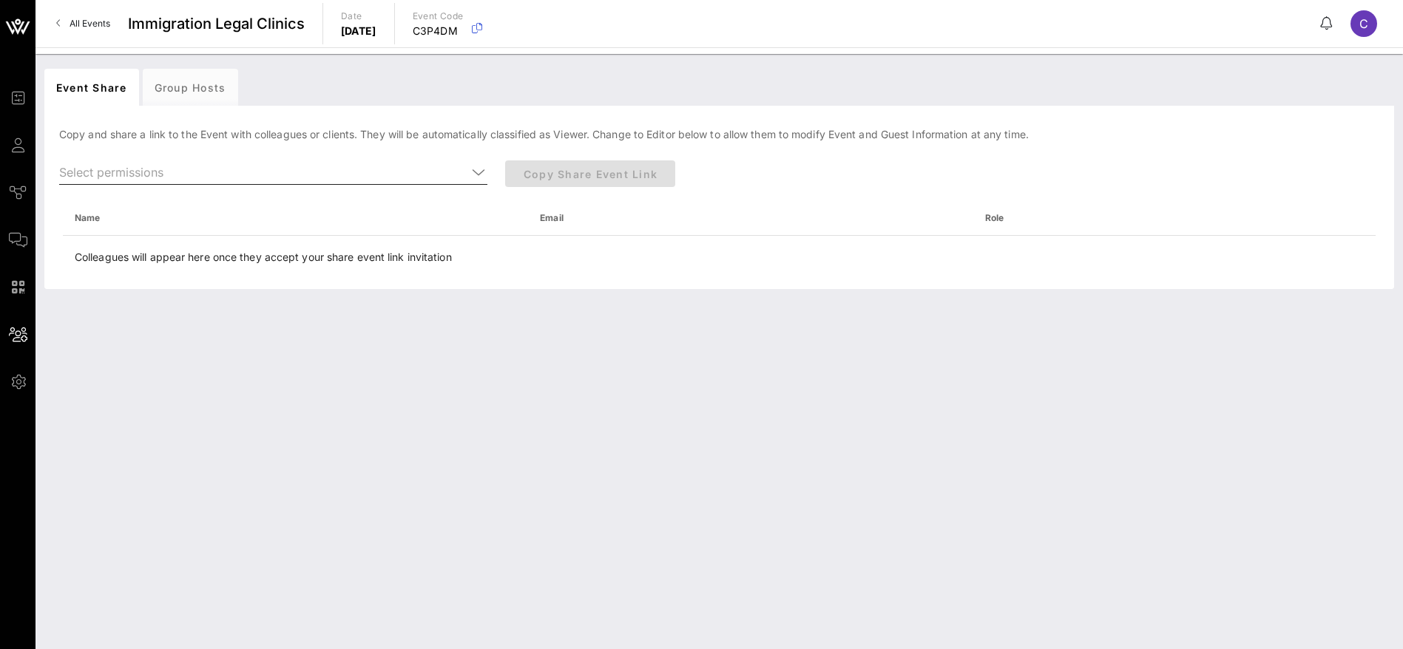
click at [478, 171] on icon at bounding box center [478, 172] width 13 height 18
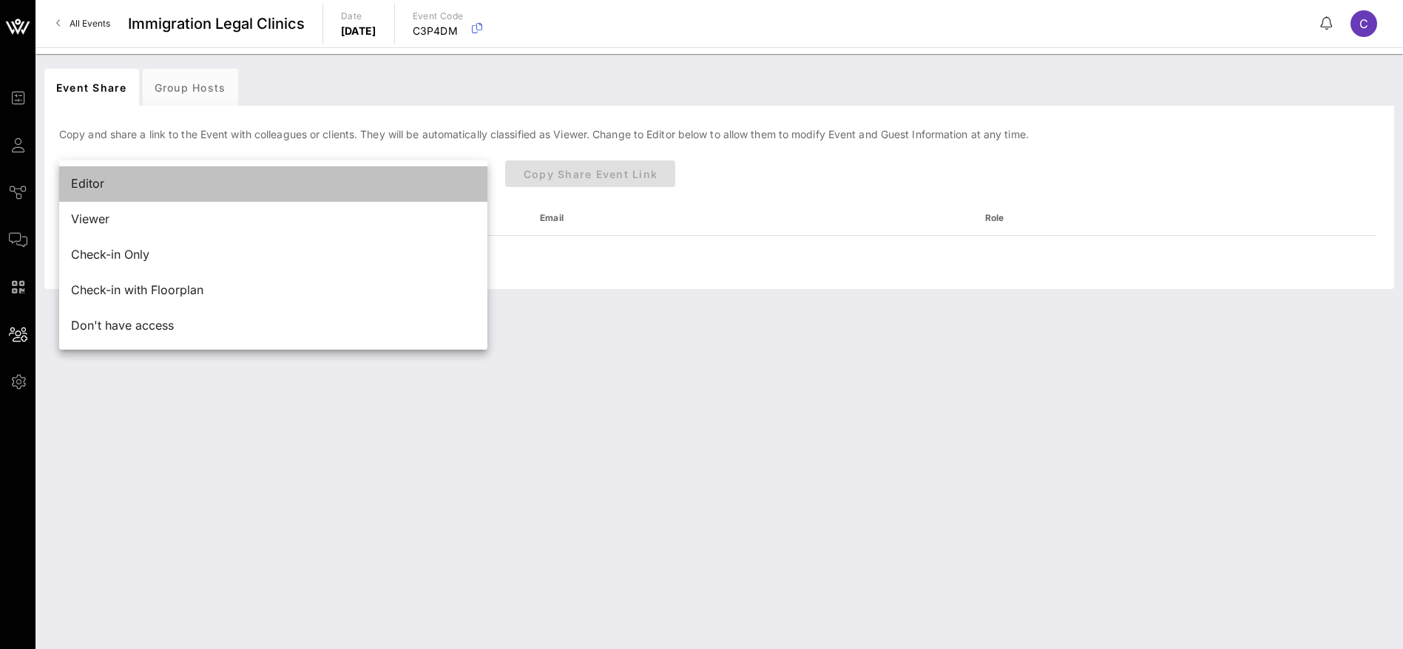
click at [290, 188] on div "Editor" at bounding box center [273, 184] width 404 height 14
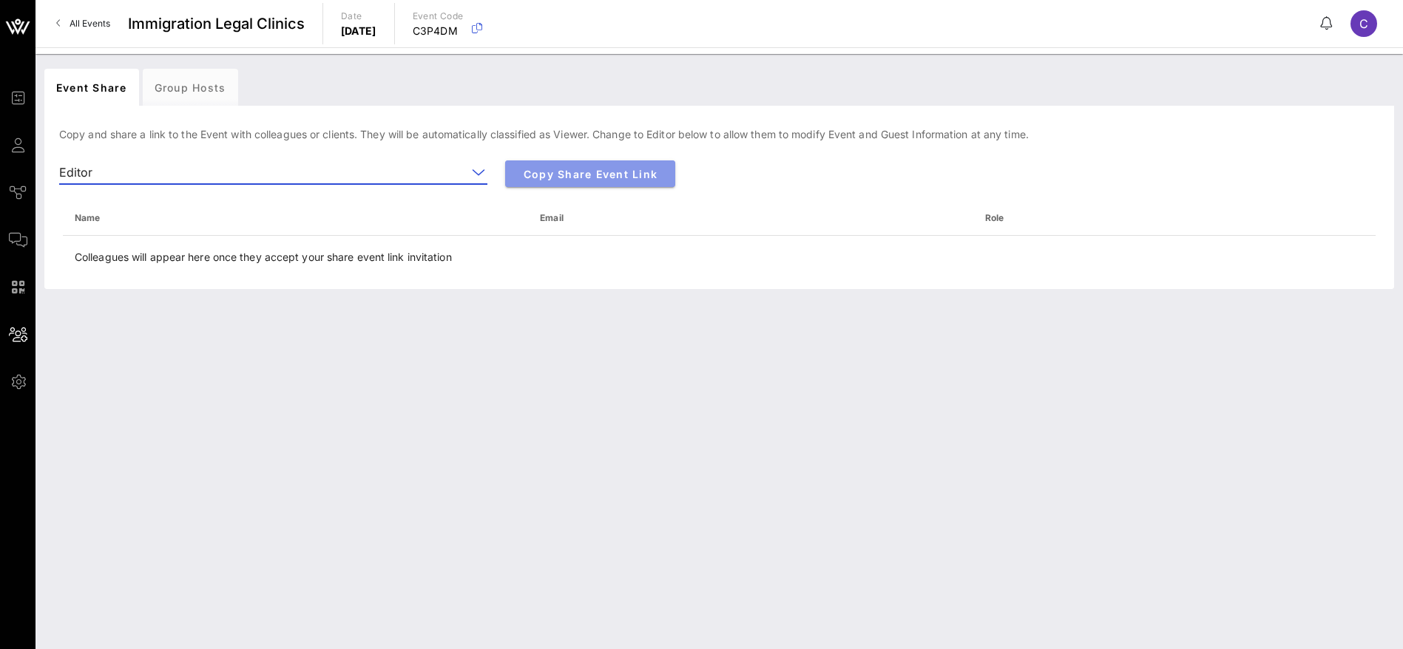
click at [583, 176] on span "Copy Share Event Link" at bounding box center [590, 174] width 146 height 13
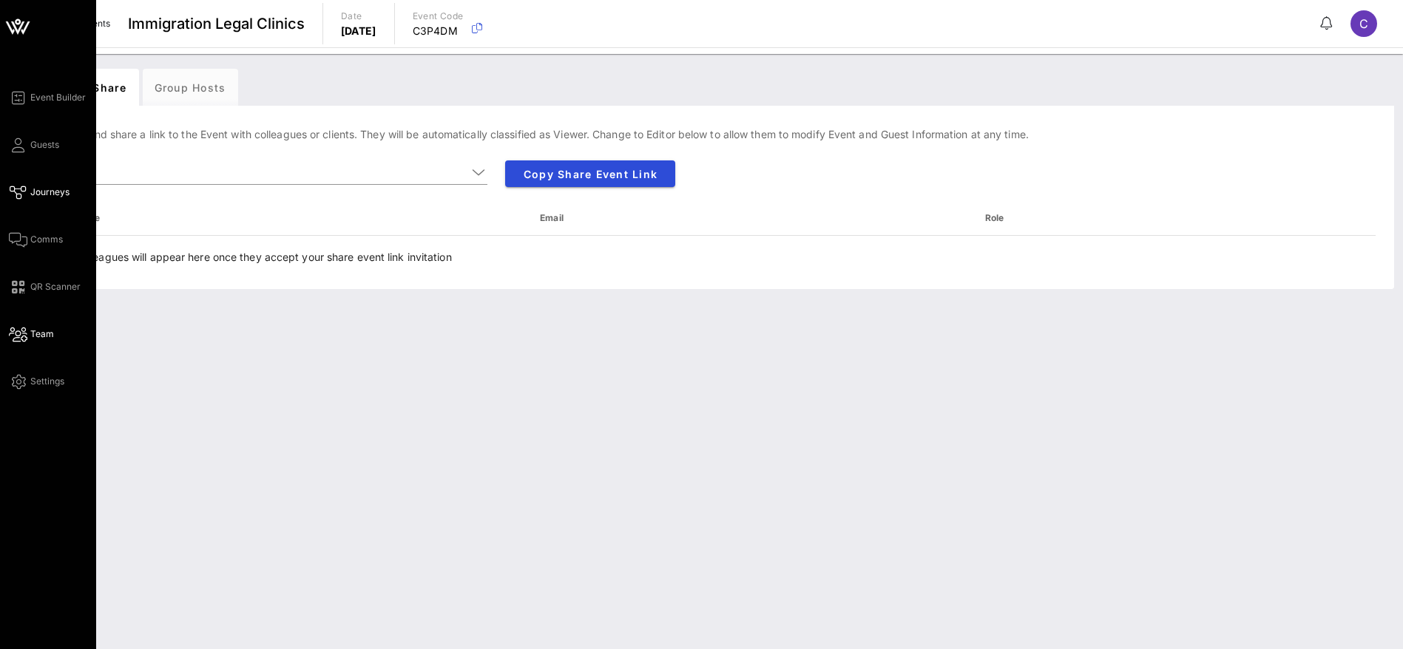
click at [42, 189] on span "Journeys" at bounding box center [49, 192] width 39 height 13
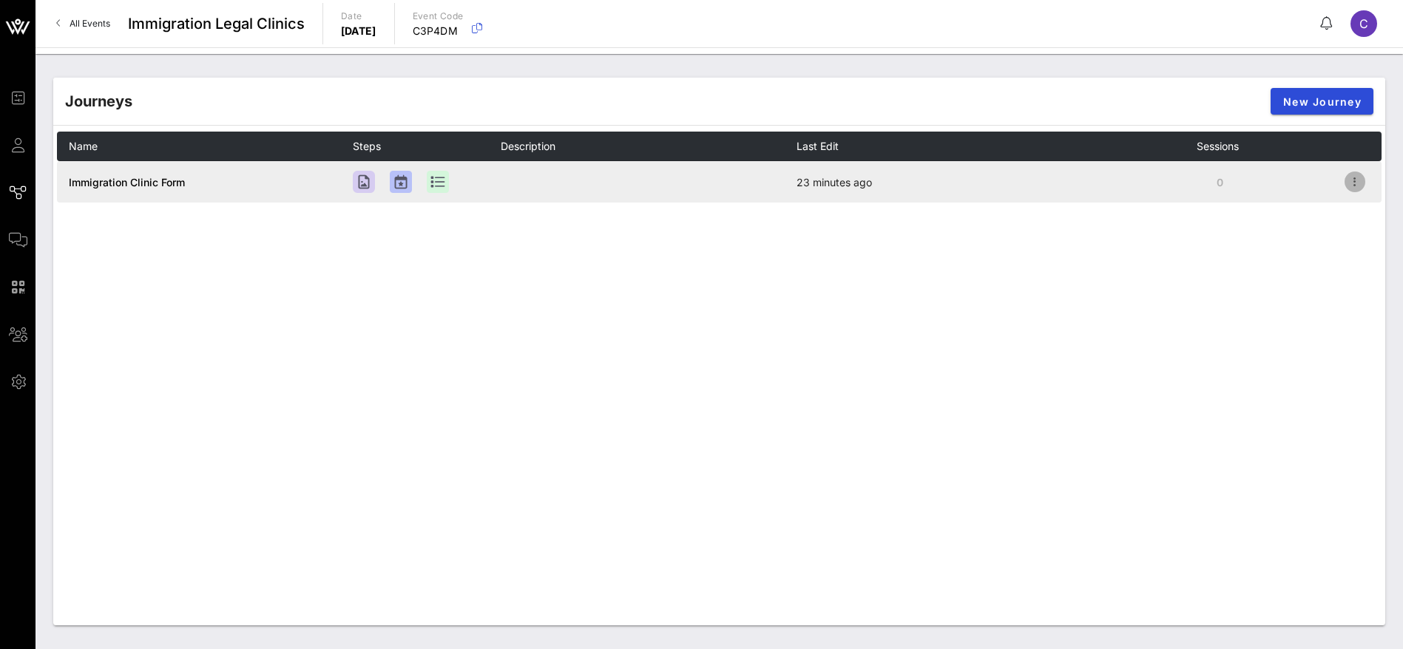
click at [1355, 179] on icon "button" at bounding box center [1355, 182] width 18 height 18
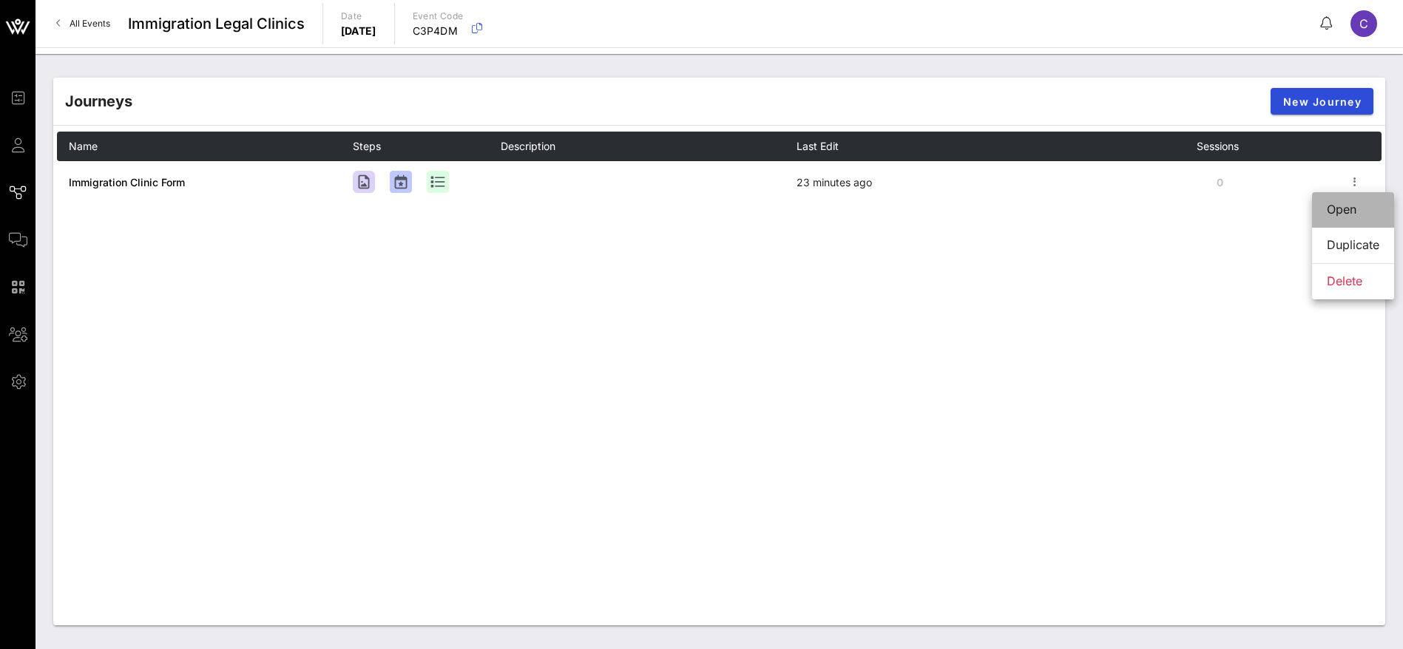
click at [1343, 203] on div "Open" at bounding box center [1352, 210] width 52 height 14
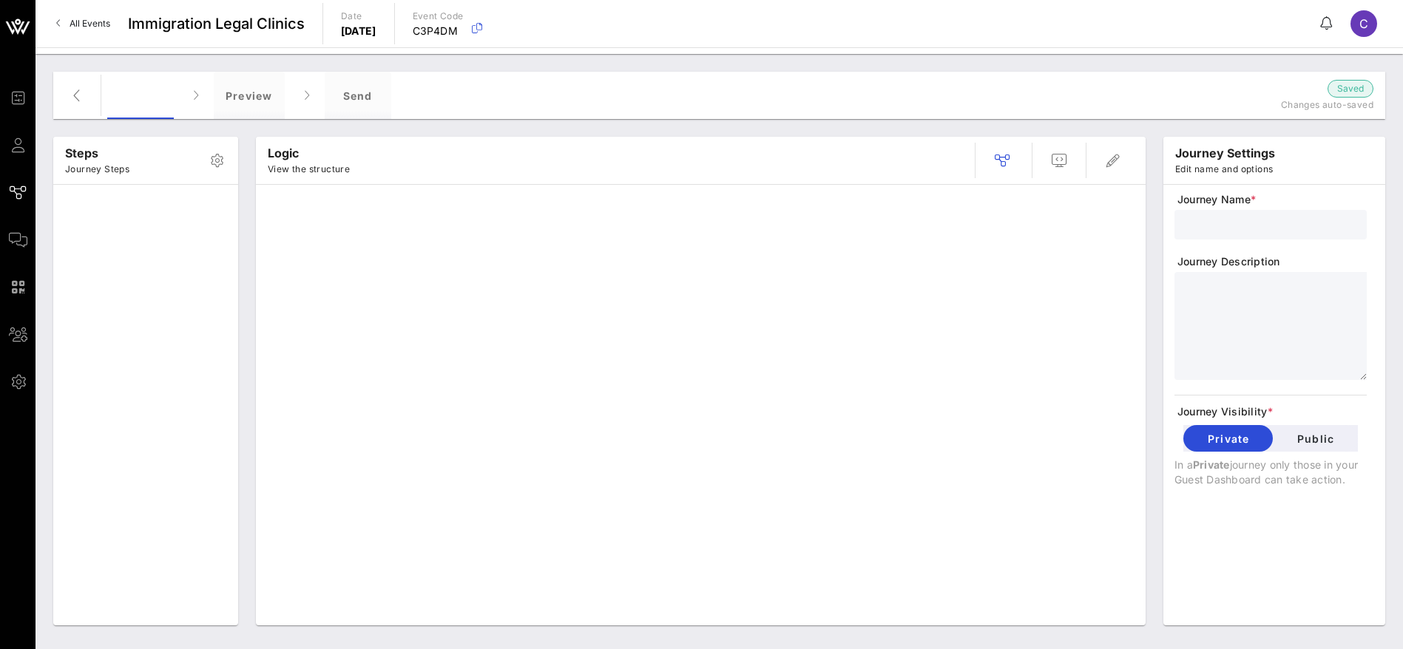
type input "Immigration Clinic Form"
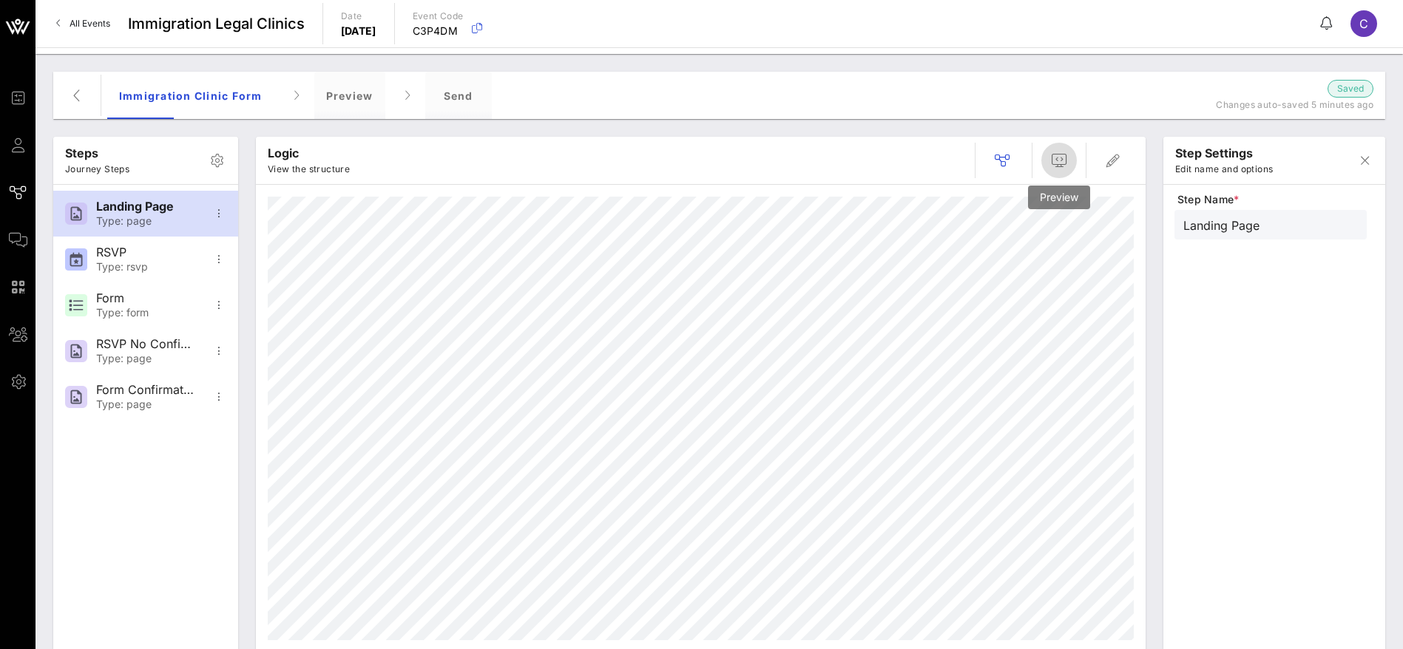
click at [1068, 160] on span "button" at bounding box center [1058, 161] width 35 height 18
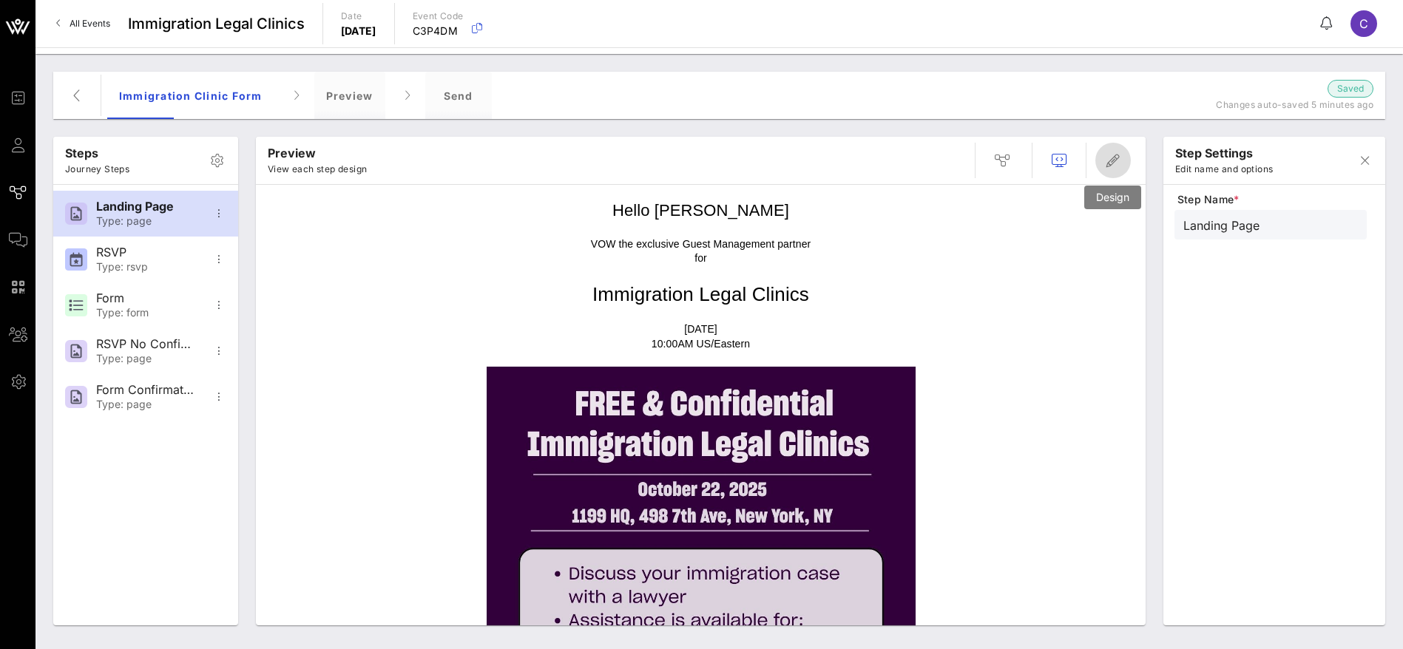
click at [1109, 161] on icon "button" at bounding box center [1113, 161] width 18 height 18
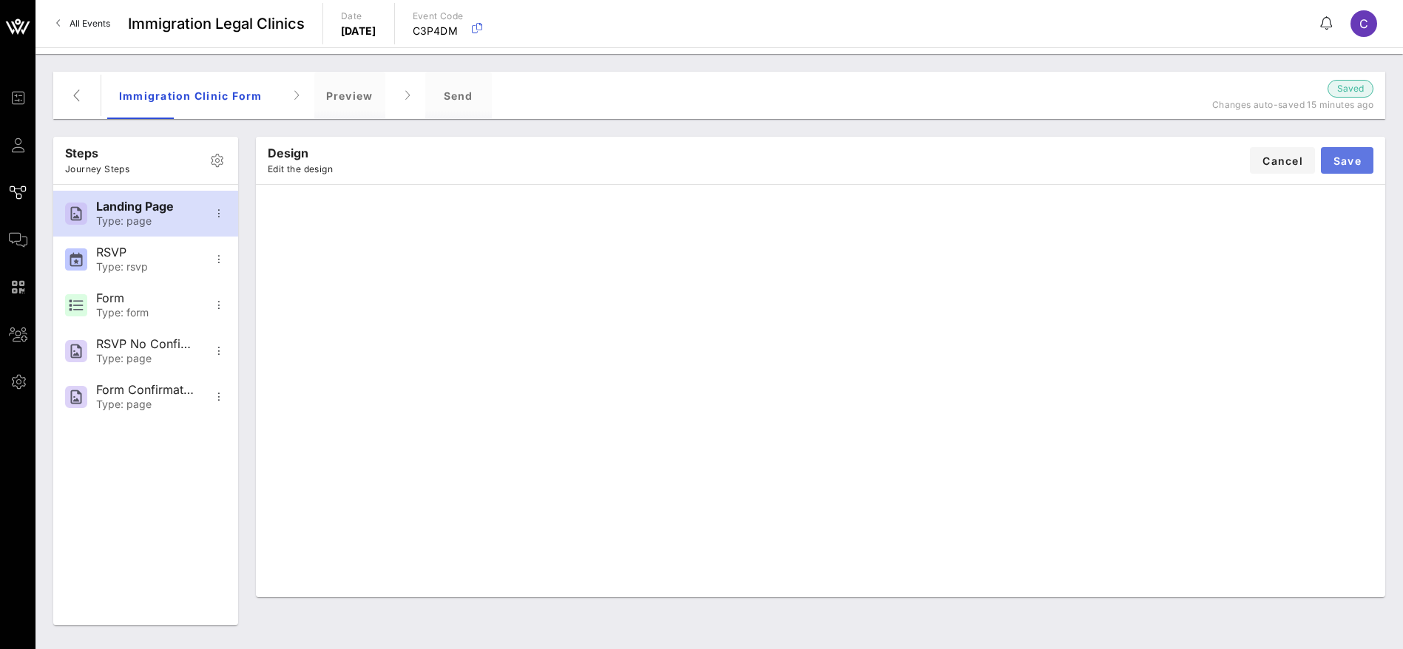
click at [1337, 162] on span "Save" at bounding box center [1346, 161] width 29 height 13
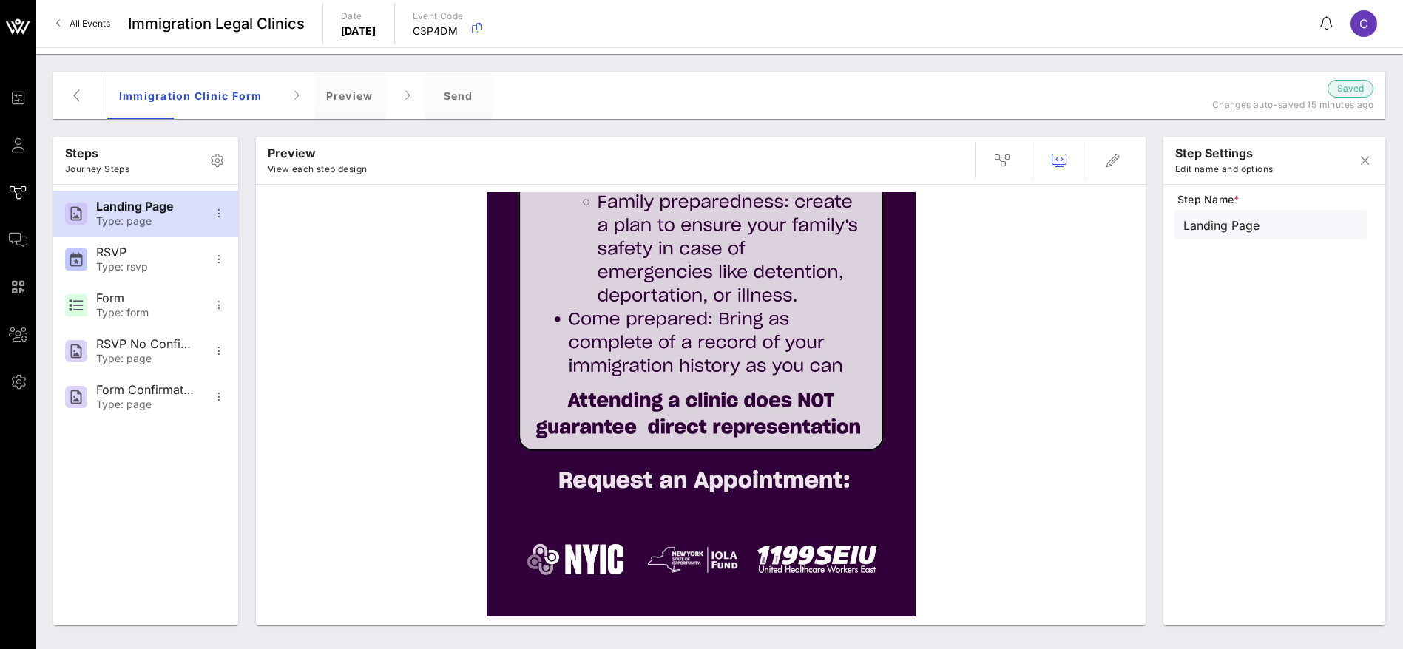
scroll to position [604, 0]
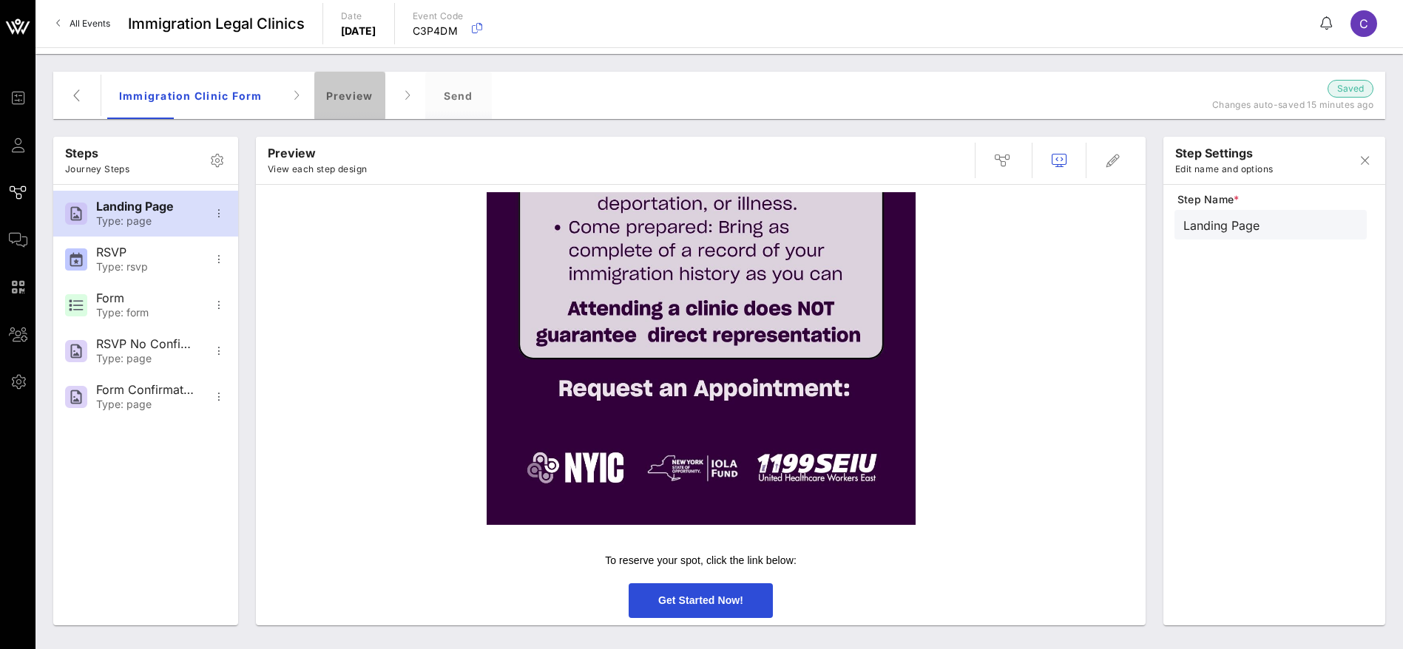
click at [333, 86] on div "Preview" at bounding box center [349, 95] width 71 height 47
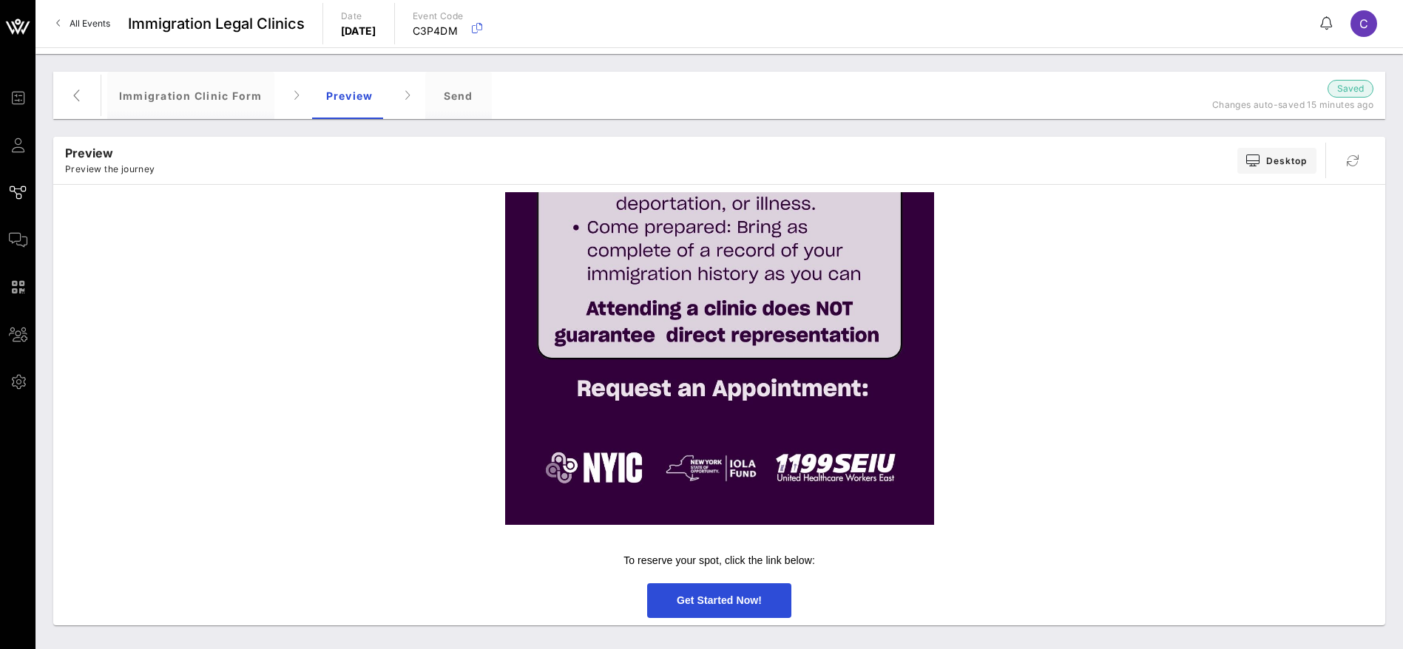
click at [739, 606] on span "Get Started Now!" at bounding box center [719, 600] width 144 height 35
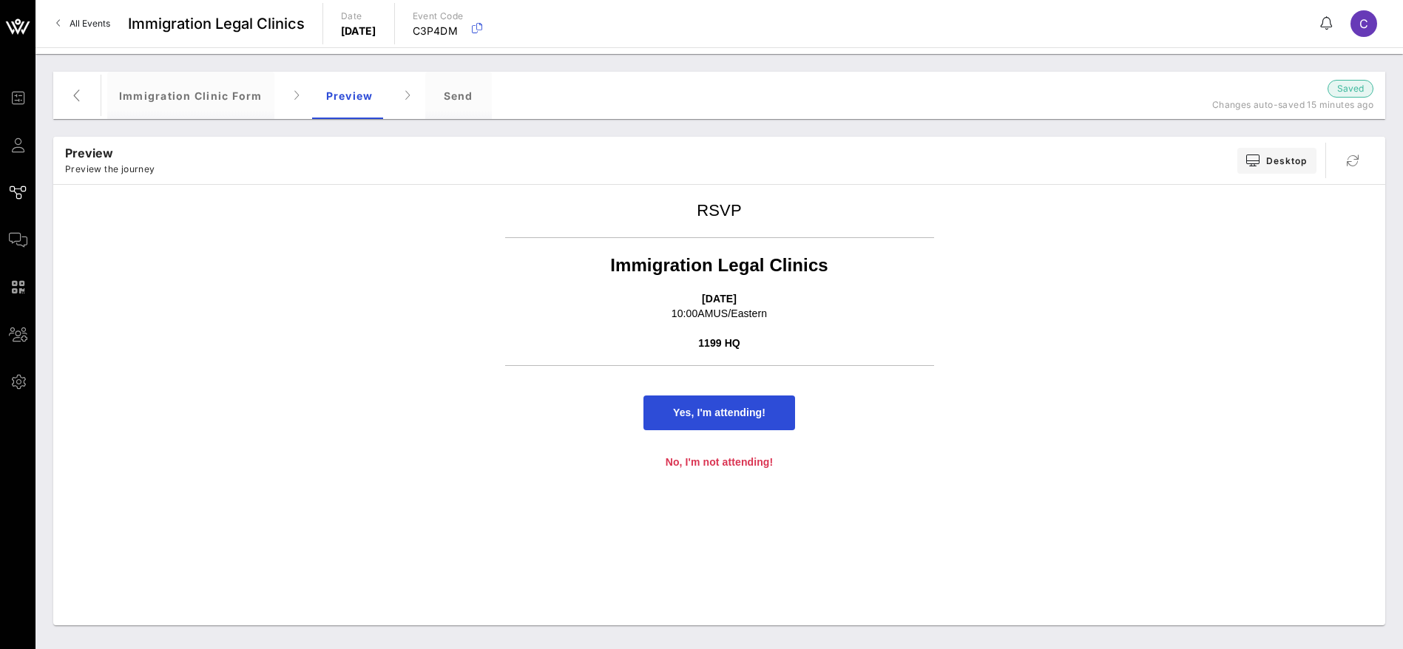
click at [704, 415] on span "Yes, I'm attending!" at bounding box center [719, 413] width 92 height 12
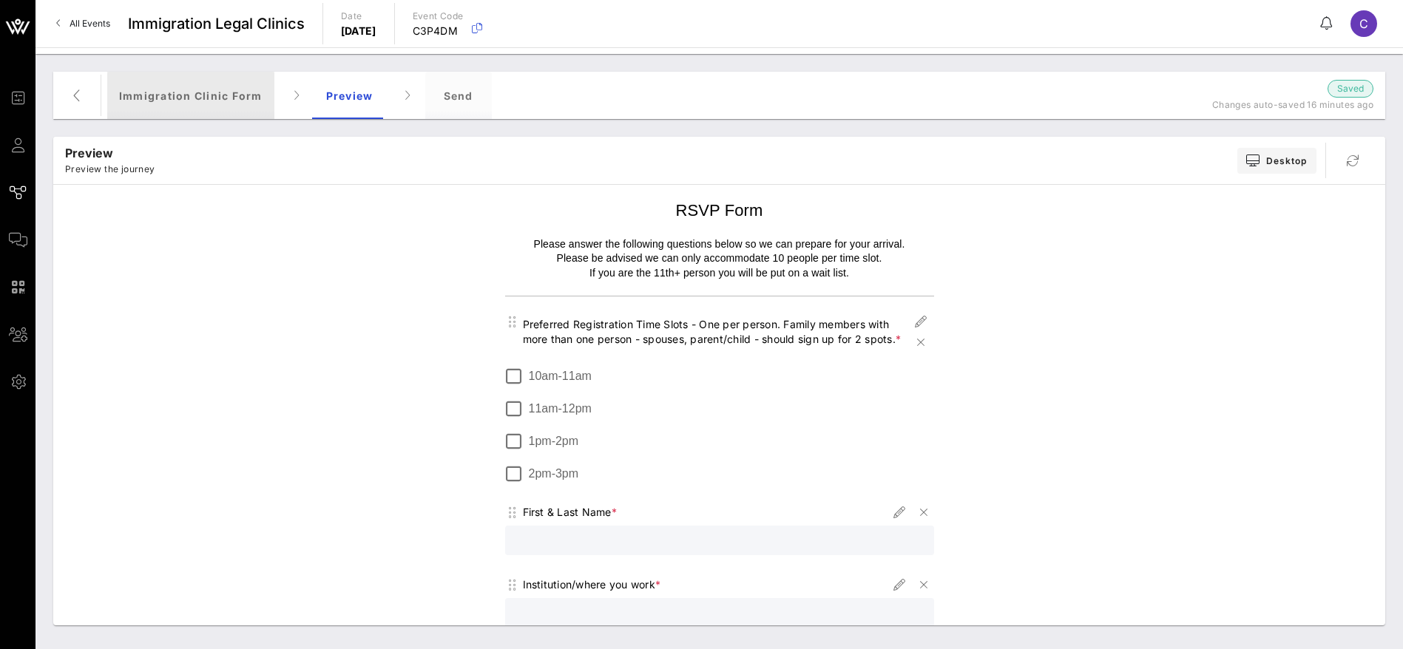
click at [210, 99] on div "Immigration Clinic Form" at bounding box center [190, 95] width 167 height 47
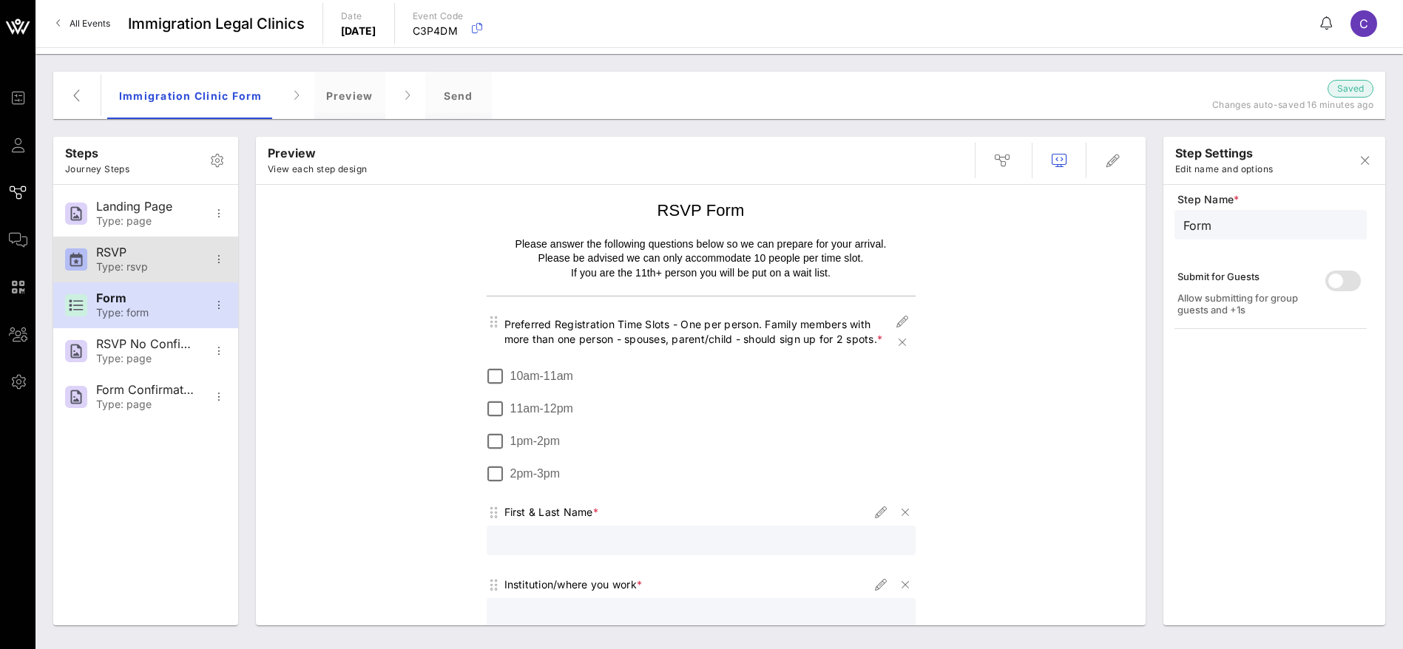
click at [114, 264] on div "Type: rsvp" at bounding box center [145, 267] width 98 height 13
type input "RSVP"
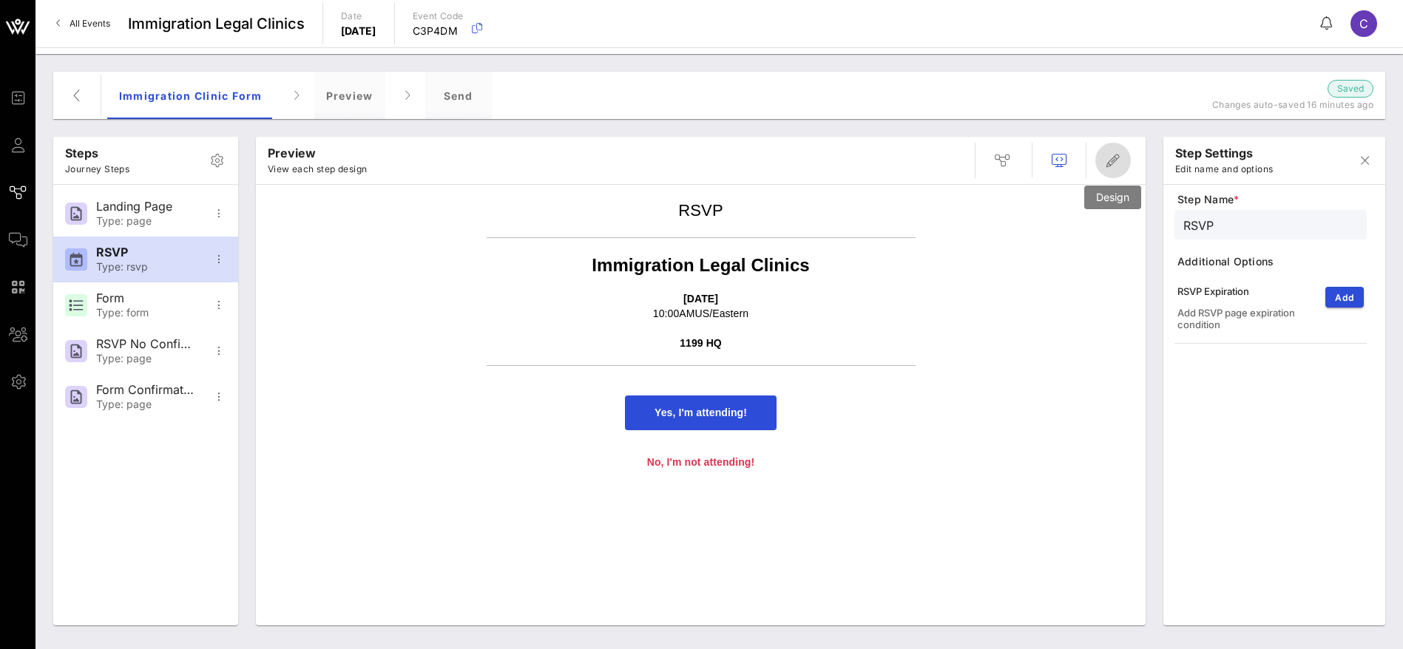
click at [1121, 157] on icon "button" at bounding box center [1113, 161] width 18 height 18
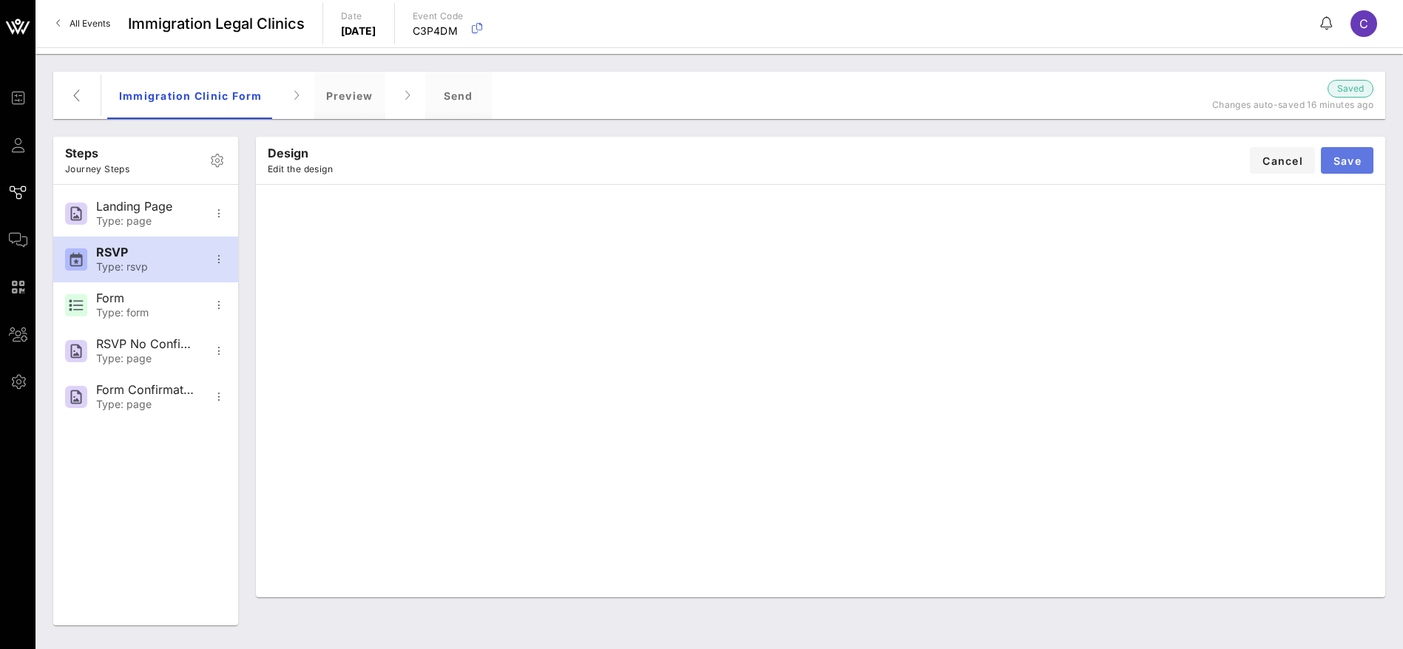
click at [1349, 159] on span "Save" at bounding box center [1346, 161] width 29 height 13
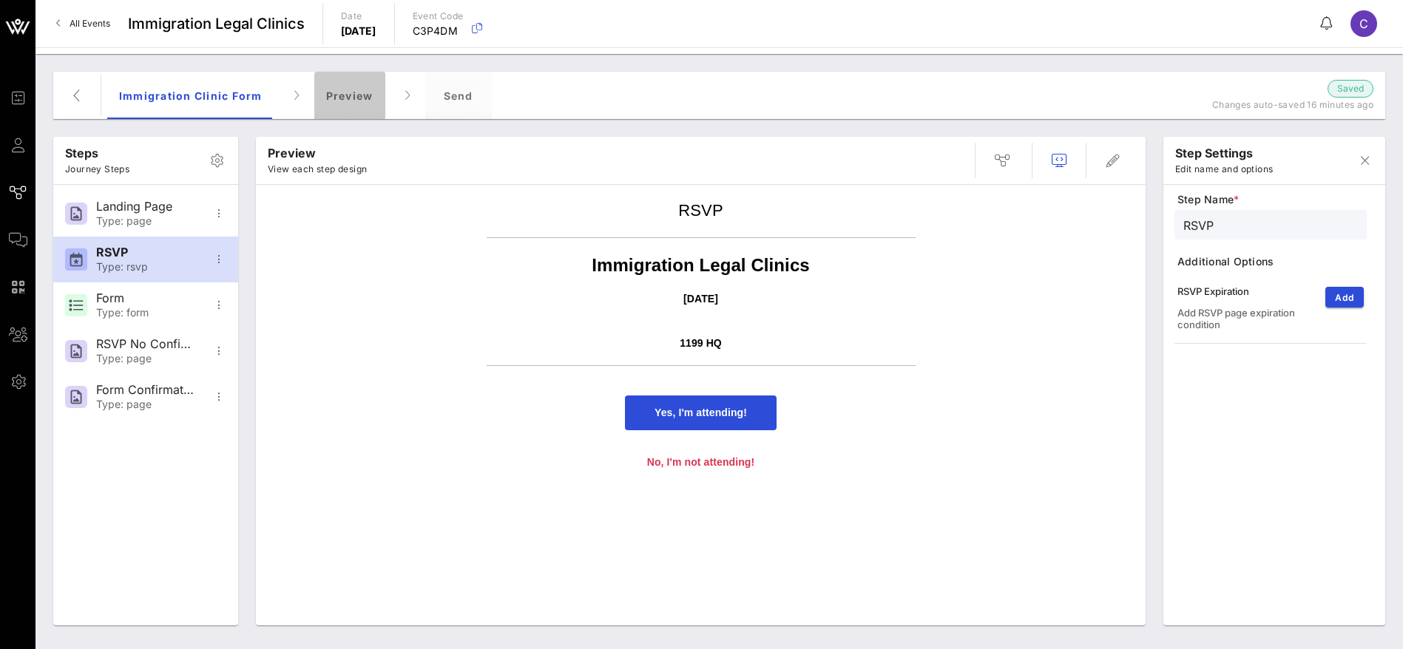
click at [340, 98] on div "Preview" at bounding box center [349, 95] width 71 height 47
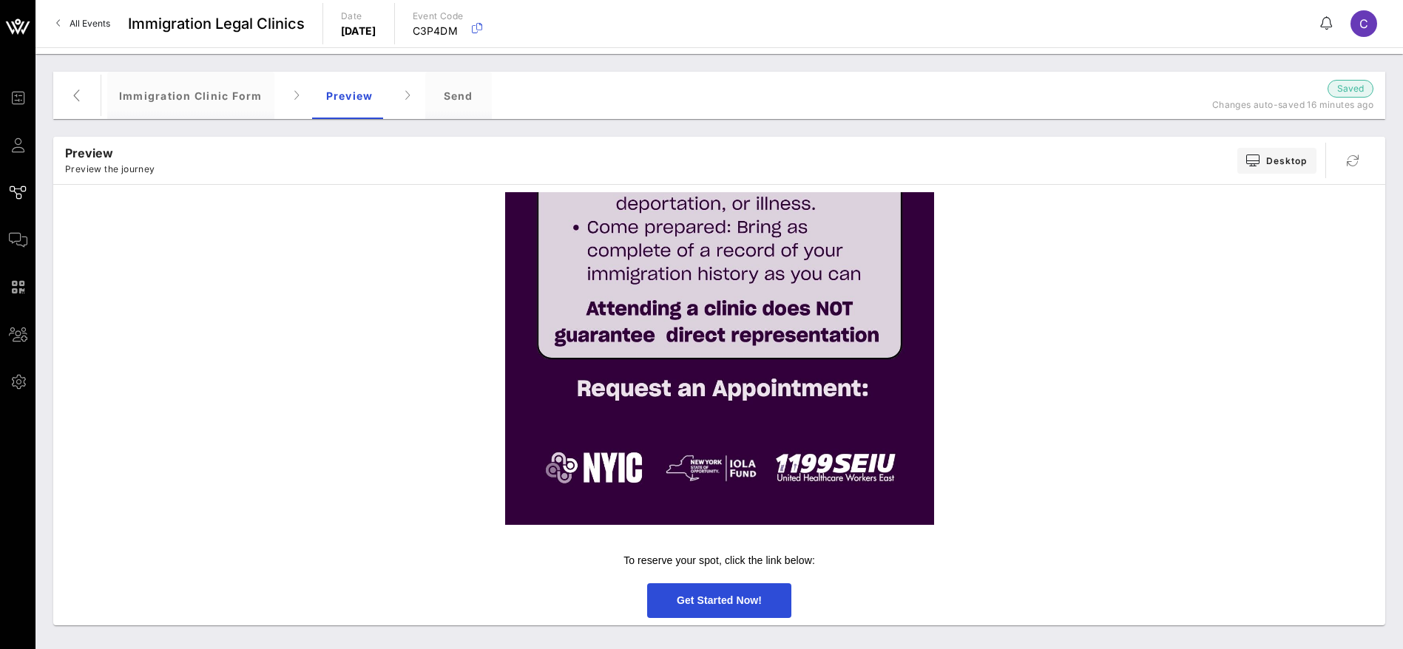
click at [711, 603] on span "Get Started Now!" at bounding box center [719, 600] width 85 height 12
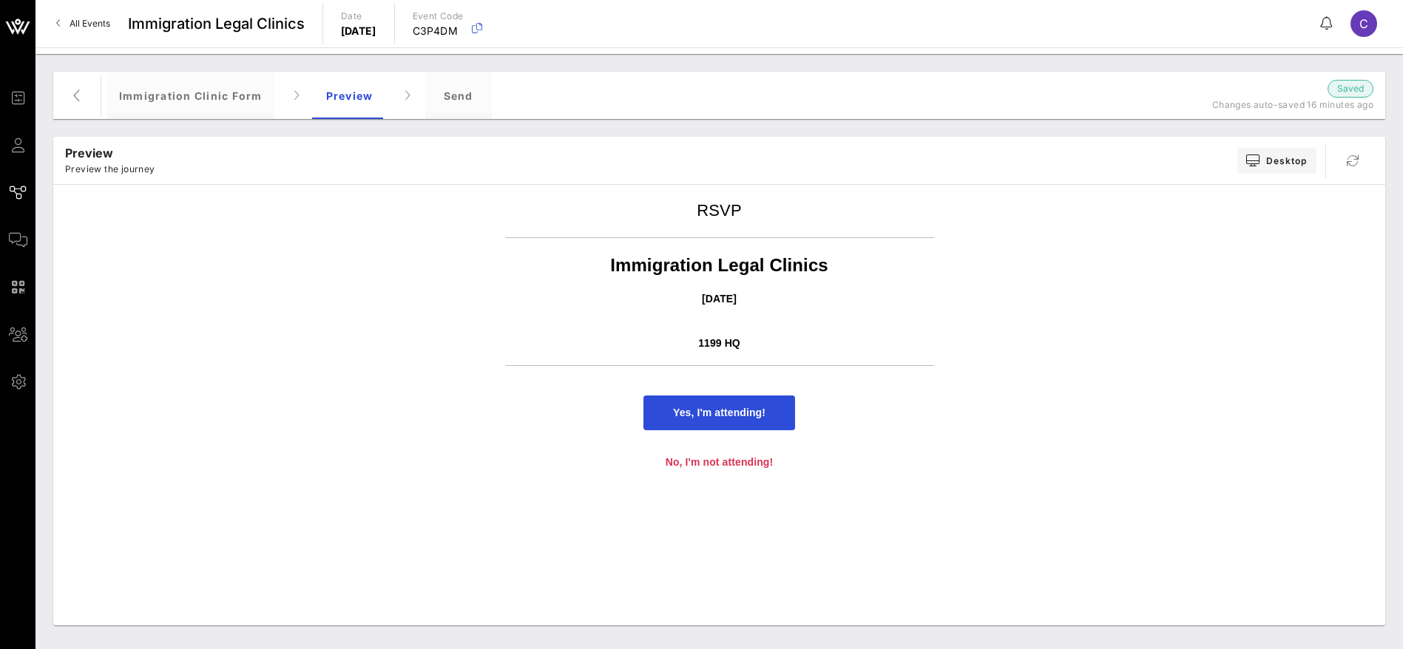
click at [756, 410] on span "Yes, I'm attending!" at bounding box center [719, 413] width 92 height 12
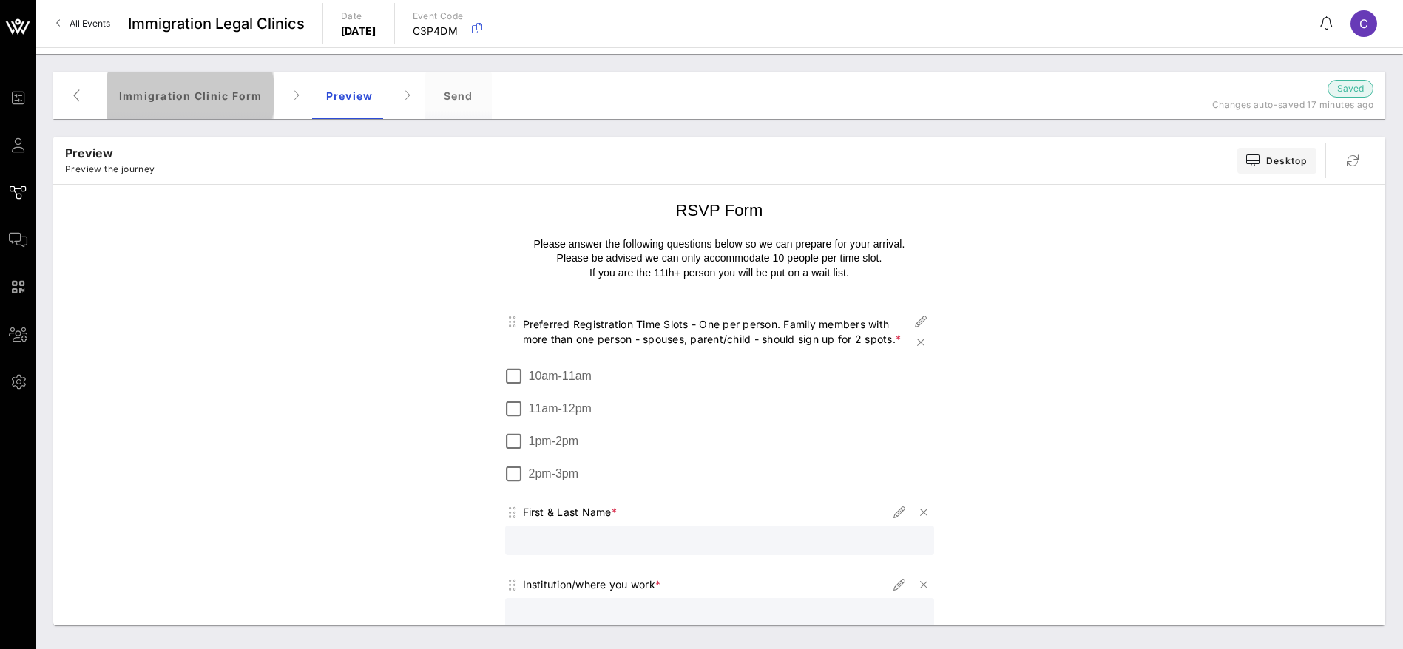
click at [225, 96] on div "Immigration Clinic Form" at bounding box center [190, 95] width 167 height 47
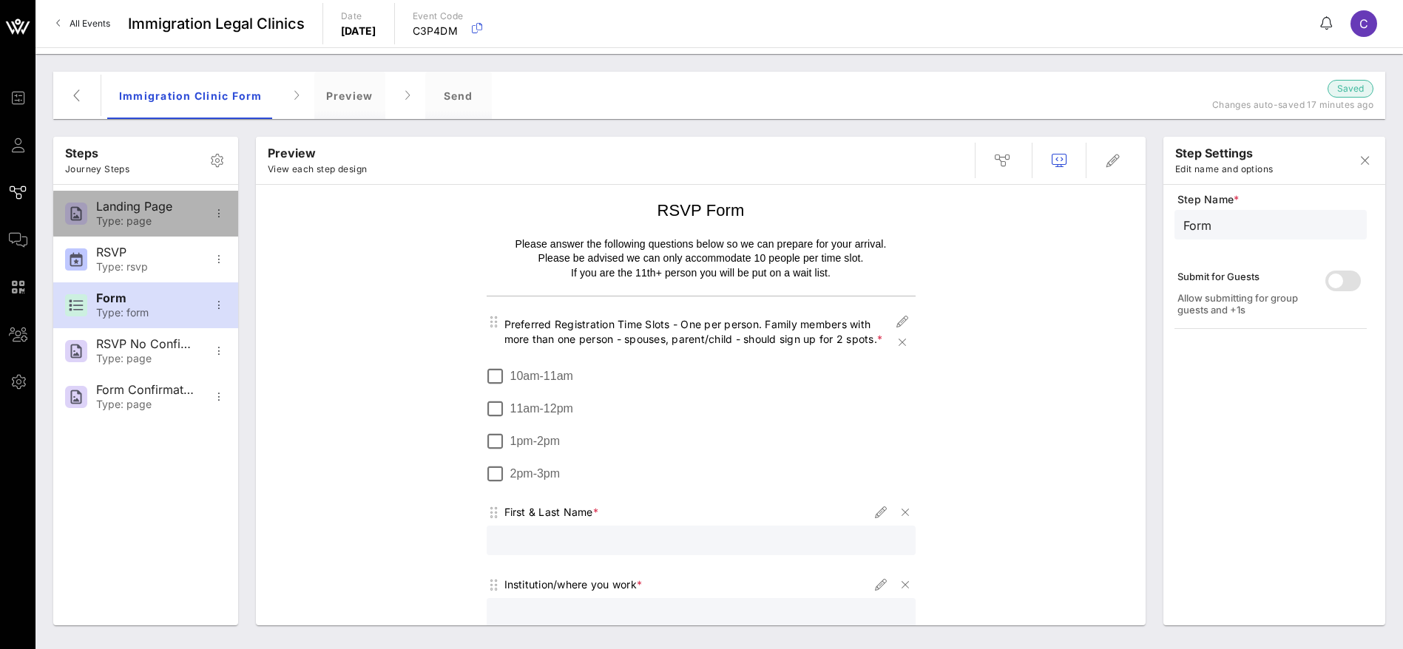
click at [114, 211] on div "Landing Page" at bounding box center [145, 207] width 98 height 14
type input "Landing Page"
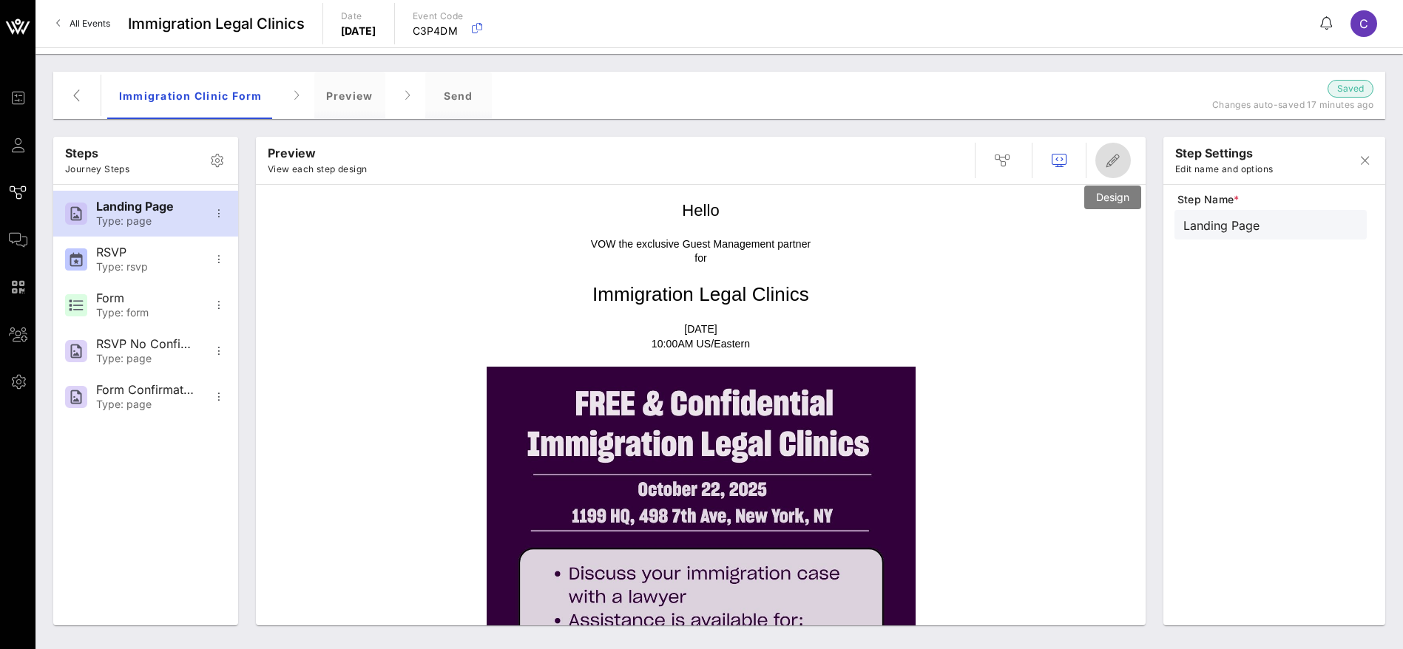
click at [1114, 166] on icon "button" at bounding box center [1113, 161] width 18 height 18
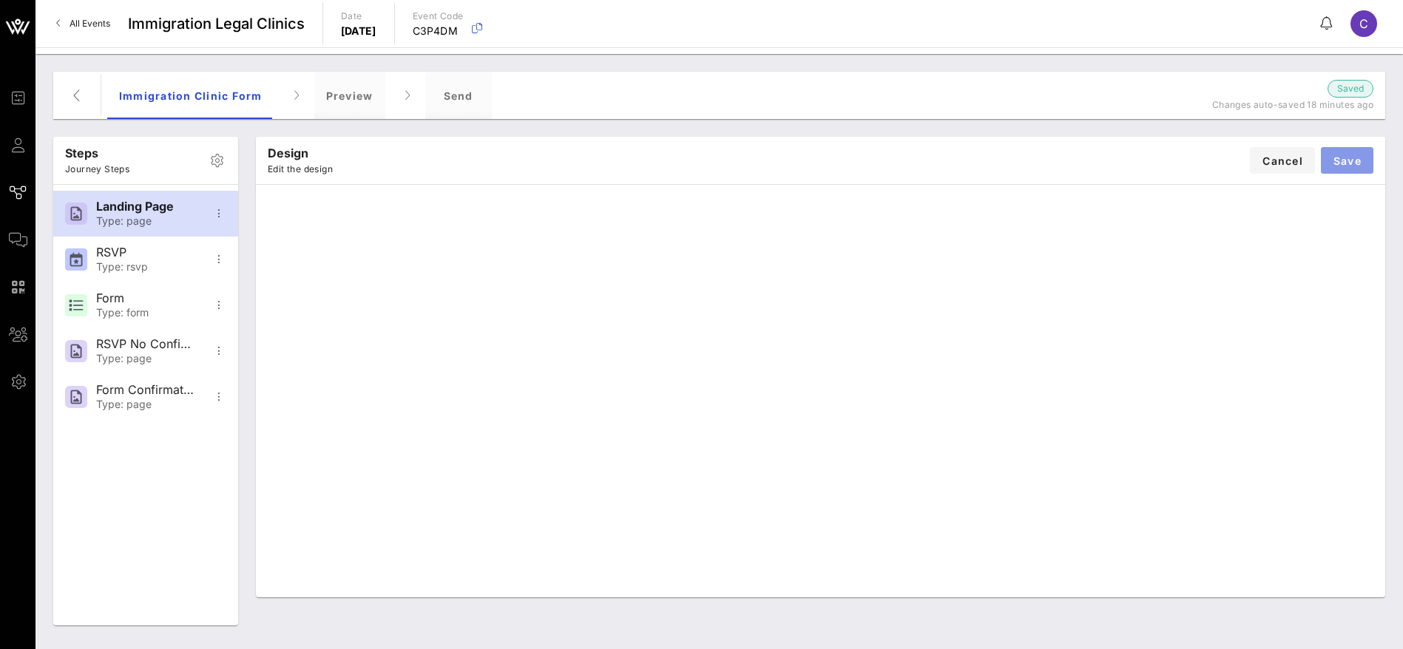
click at [1357, 163] on span "Save" at bounding box center [1346, 161] width 29 height 13
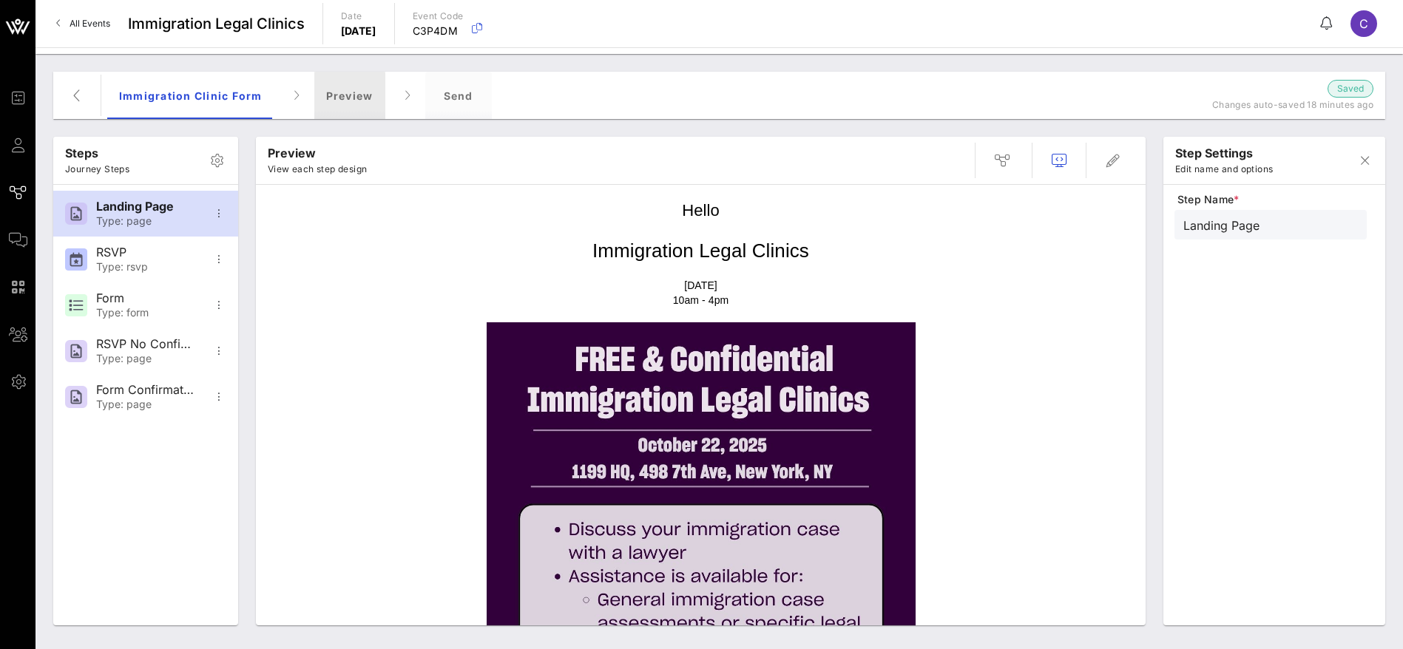
click at [339, 87] on div "Preview" at bounding box center [349, 95] width 71 height 47
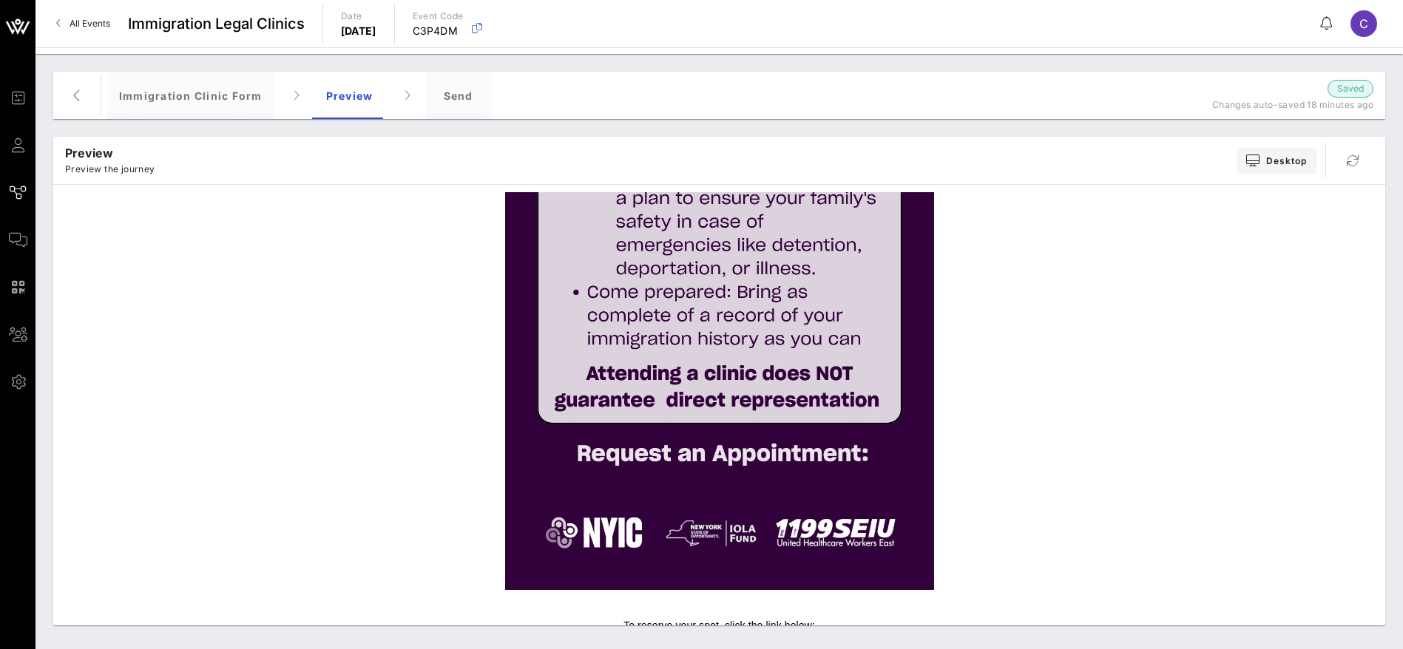
scroll to position [560, 0]
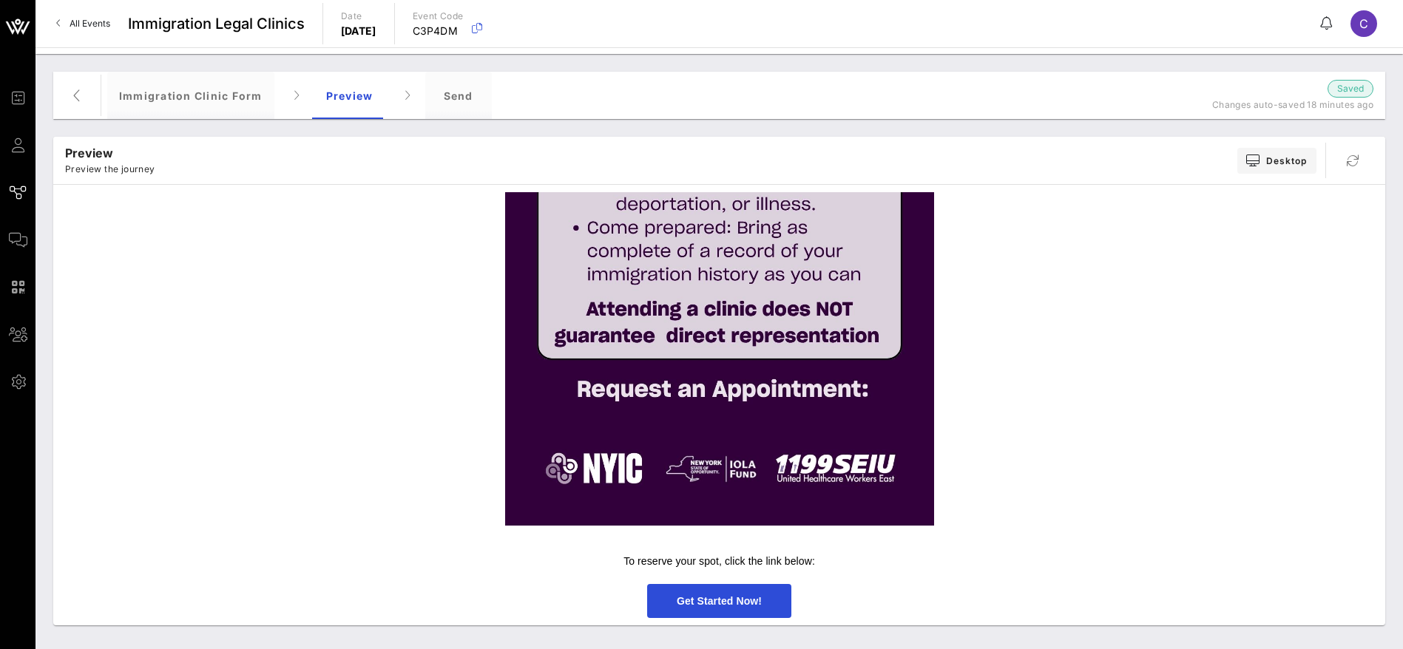
click at [701, 602] on span "Get Started Now!" at bounding box center [719, 601] width 85 height 12
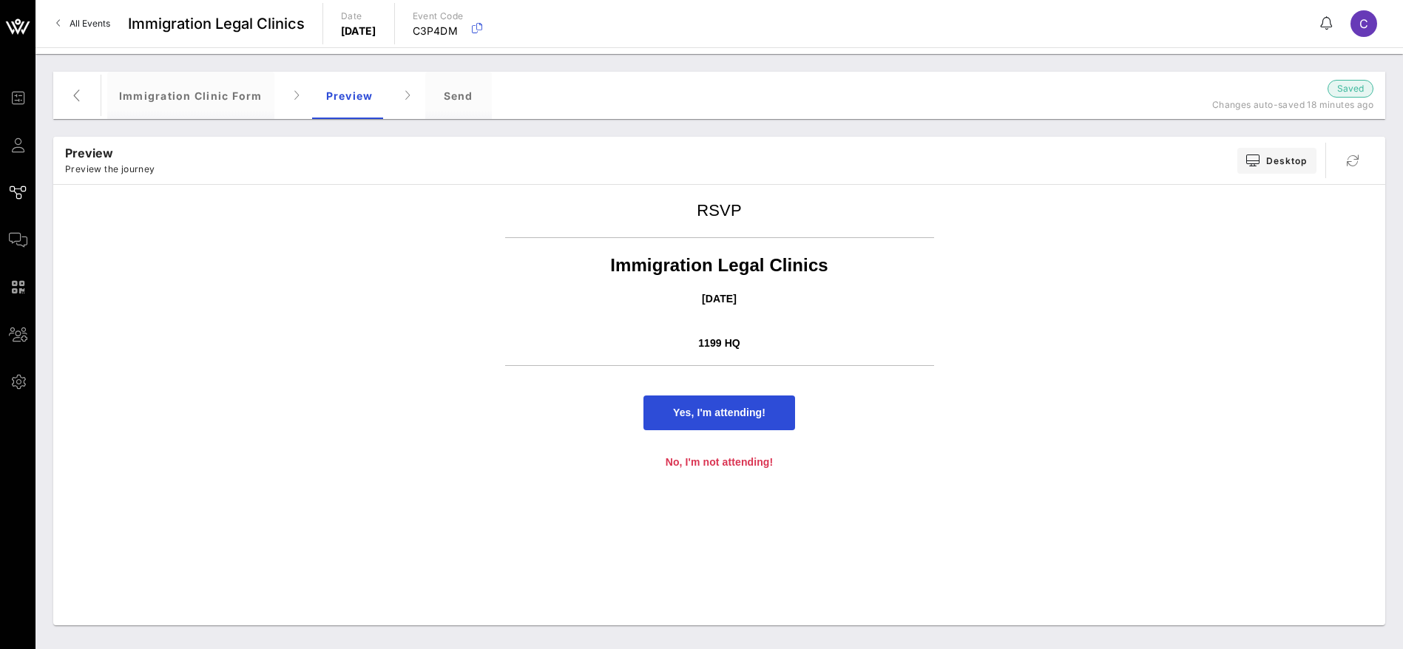
click at [728, 411] on span "Yes, I'm attending!" at bounding box center [719, 413] width 92 height 12
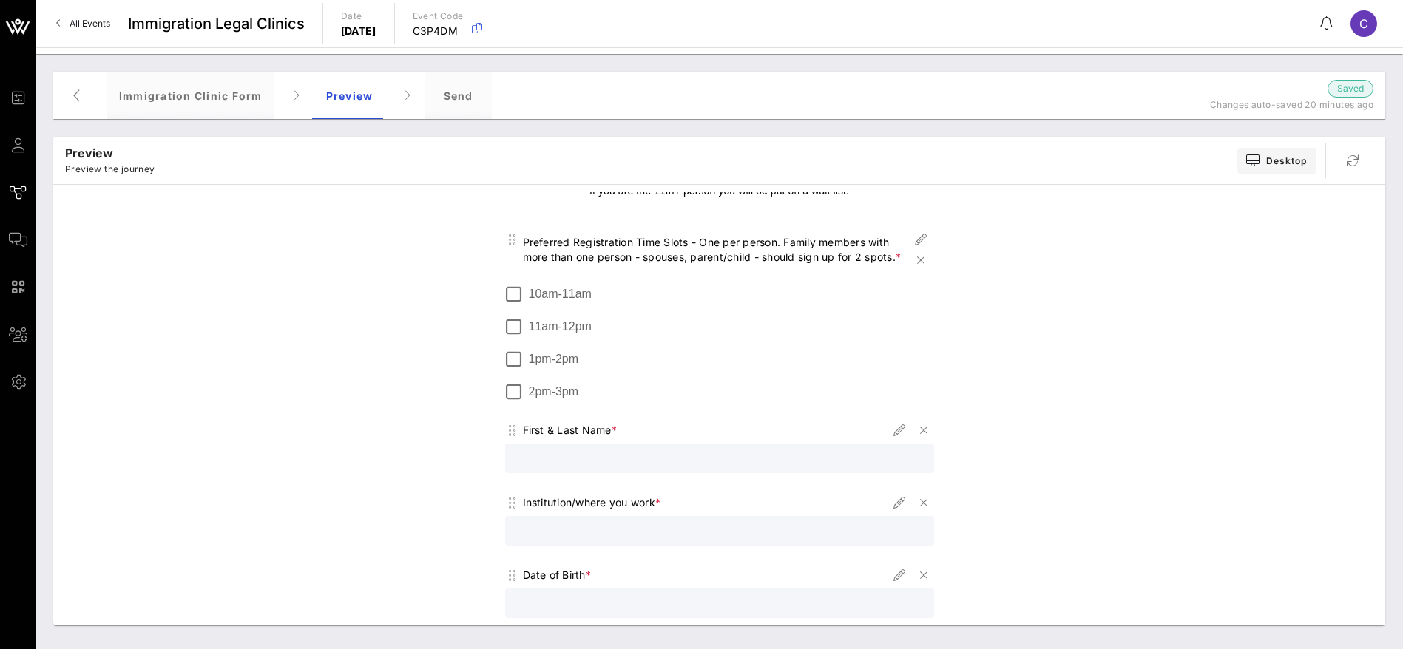
scroll to position [0, 0]
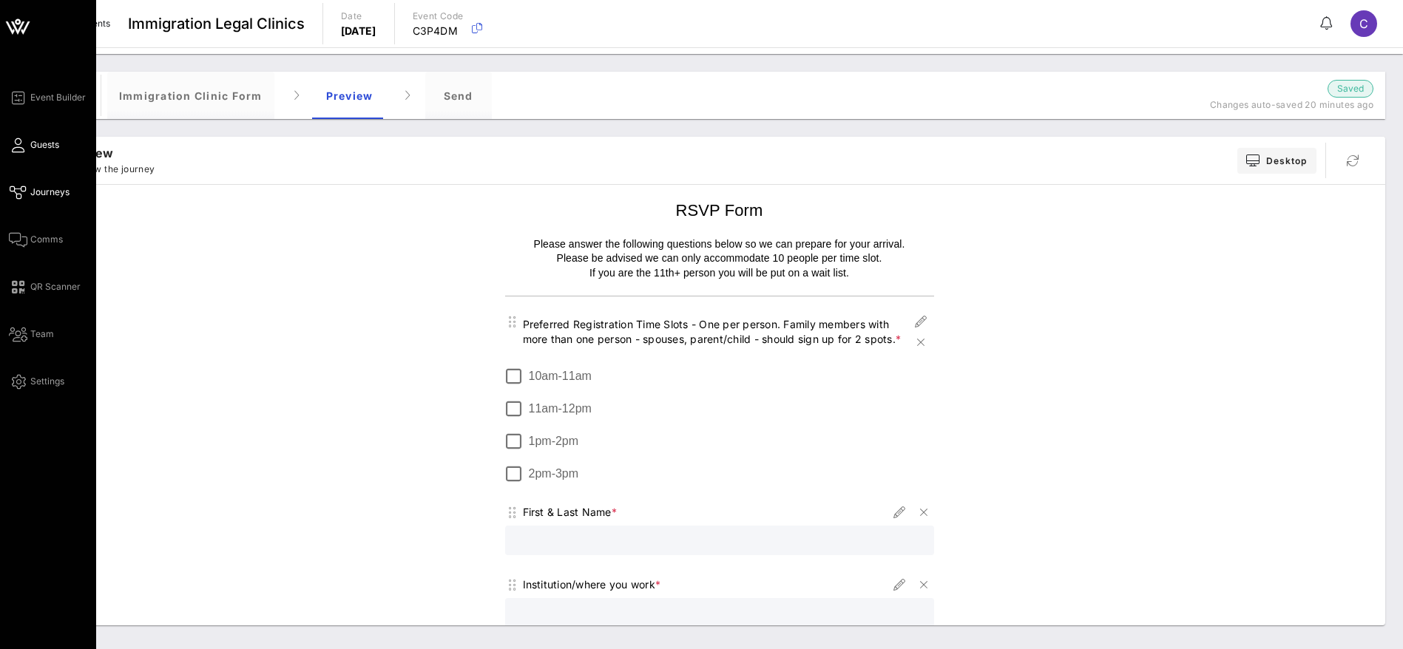
click at [23, 145] on icon at bounding box center [18, 145] width 18 height 2
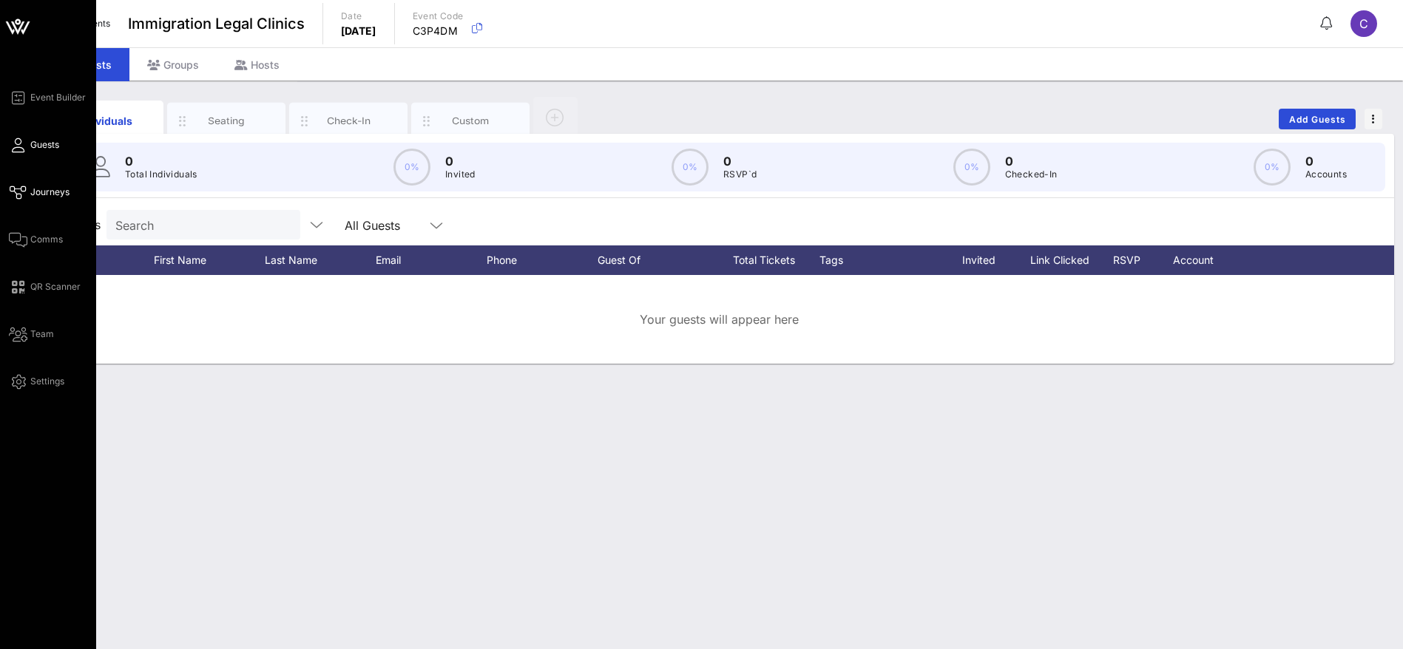
click at [37, 186] on span "Journeys" at bounding box center [49, 192] width 39 height 13
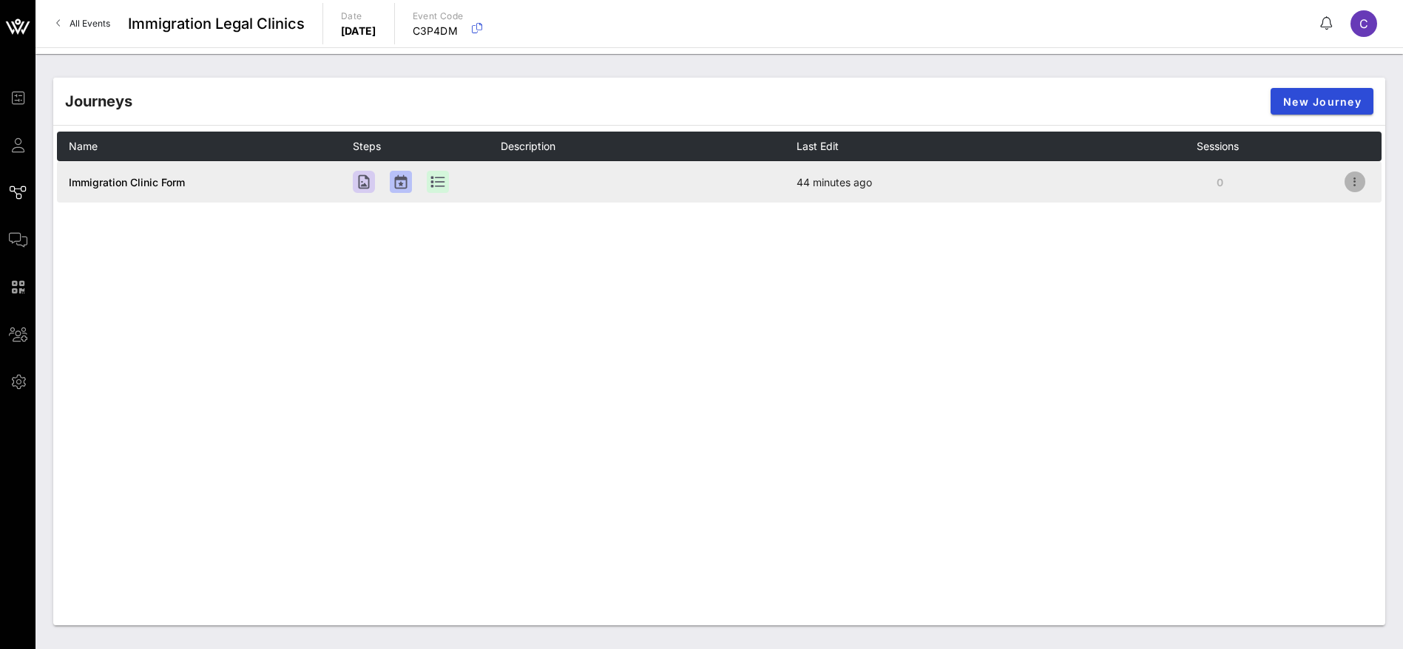
click at [1357, 176] on icon "button" at bounding box center [1355, 182] width 18 height 18
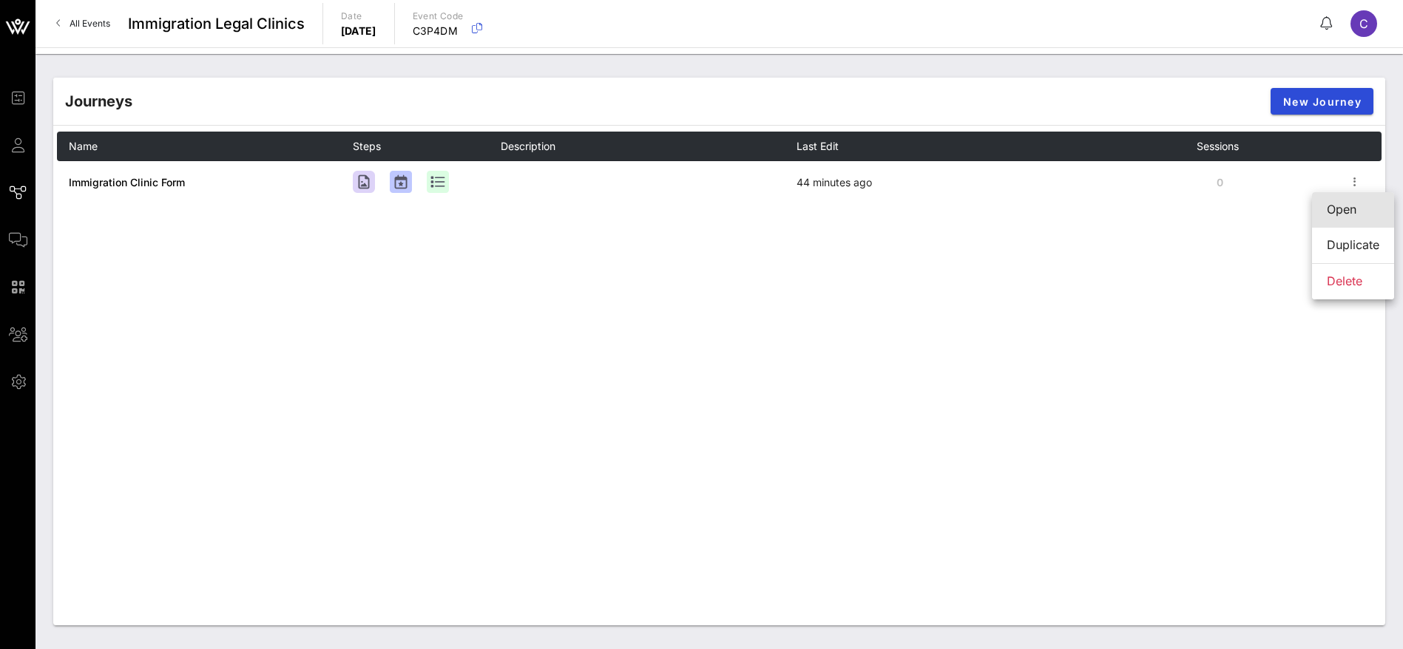
click at [1339, 203] on div "Open" at bounding box center [1352, 210] width 52 height 14
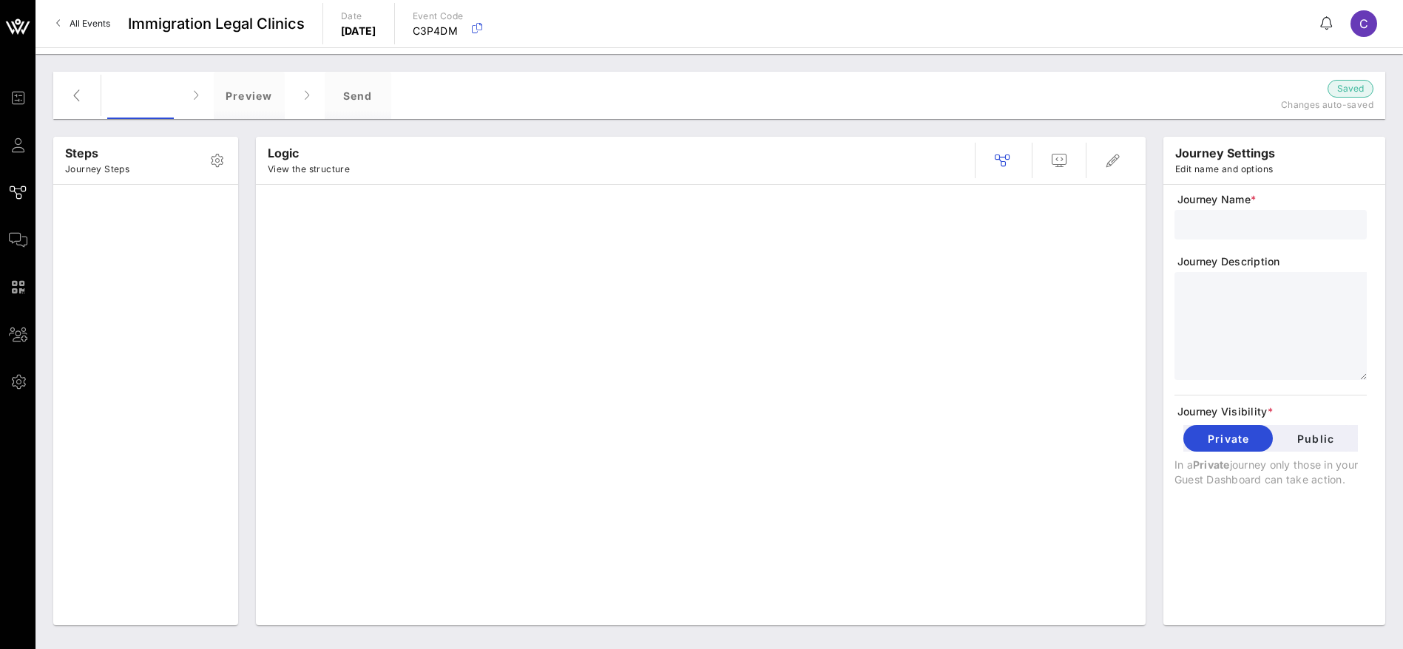
type input "Immigration Clinic Form"
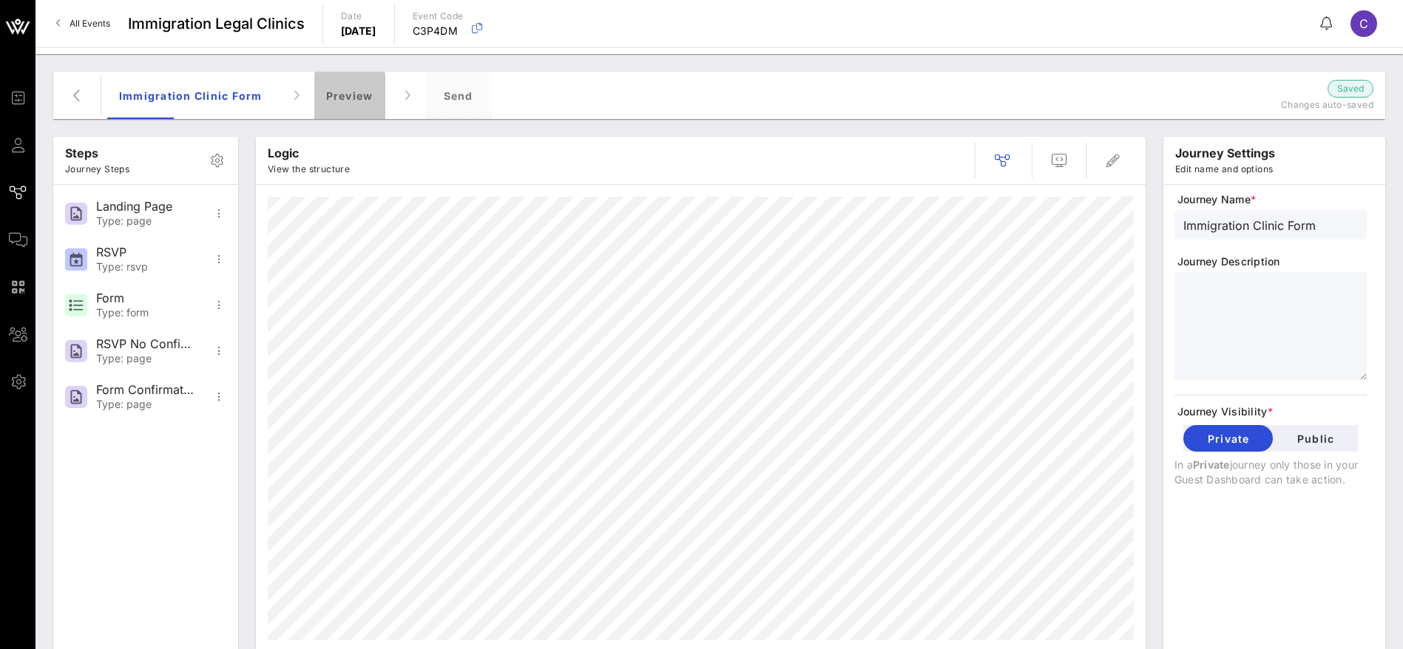
click at [339, 92] on div "Preview" at bounding box center [349, 95] width 71 height 47
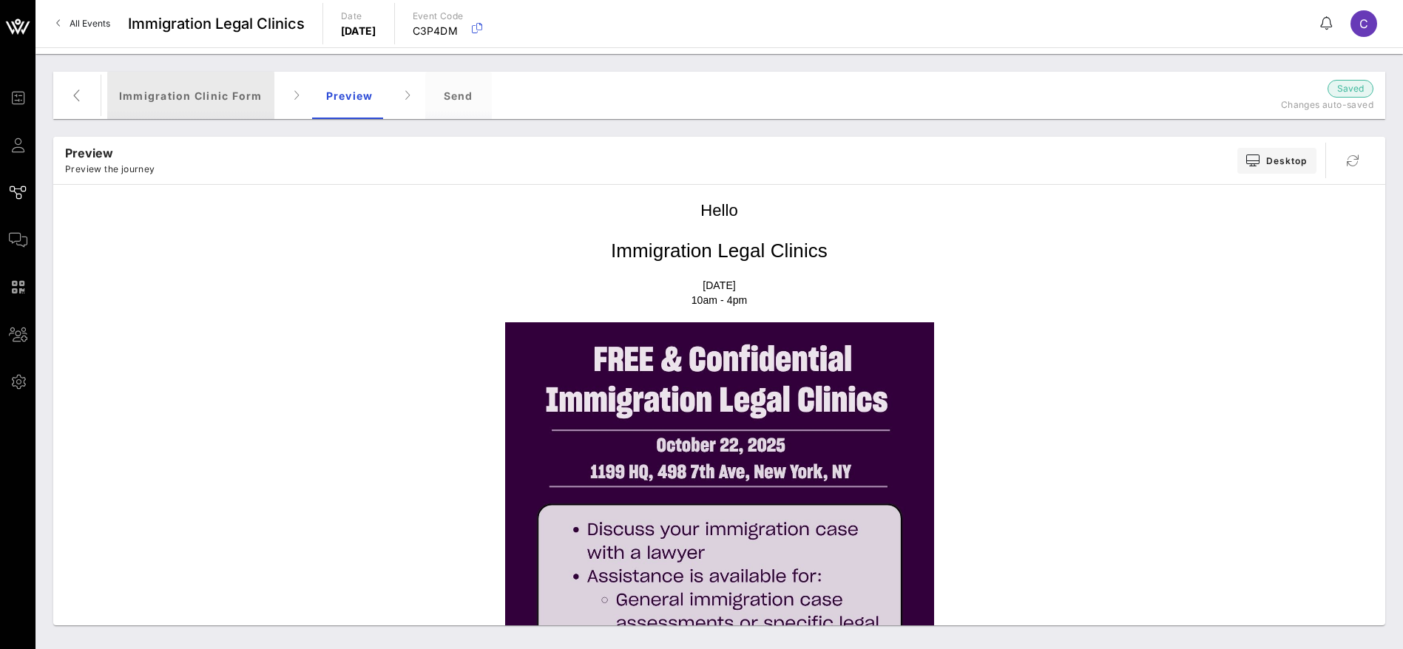
click at [191, 95] on div "Immigration Clinic Form" at bounding box center [190, 95] width 167 height 47
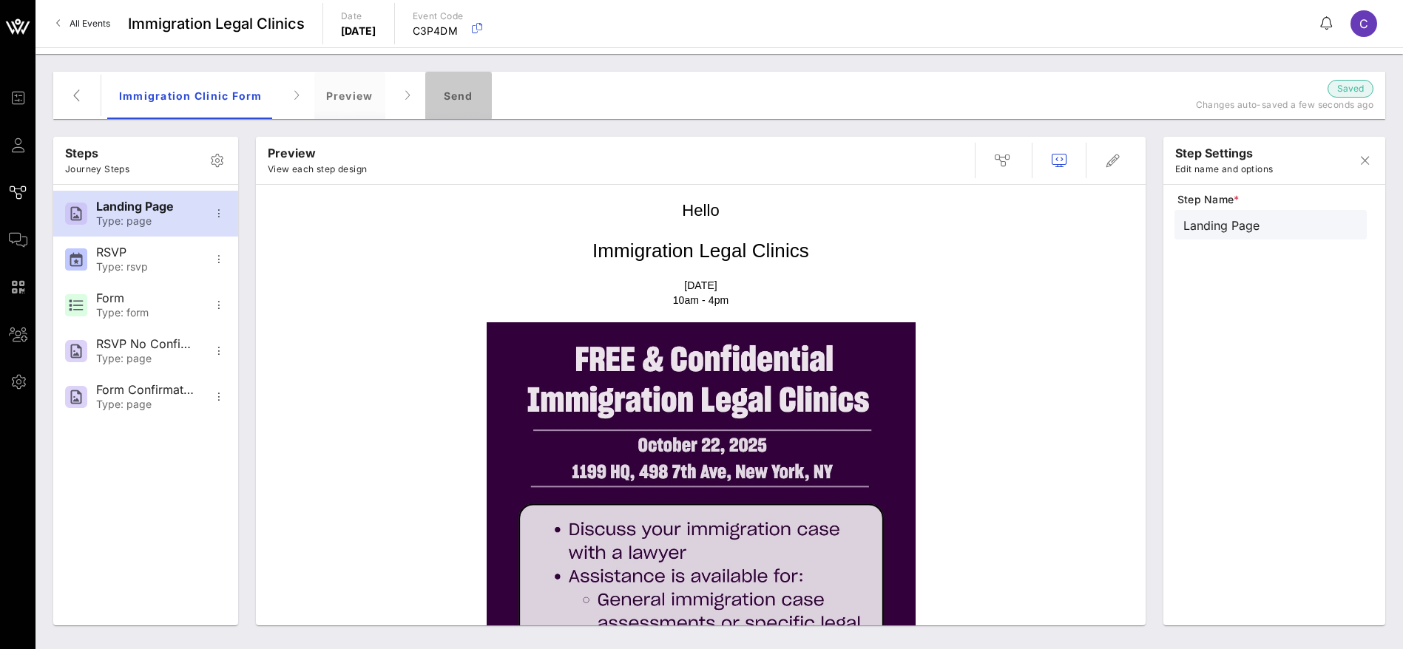
click at [462, 102] on div "Send" at bounding box center [458, 95] width 67 height 47
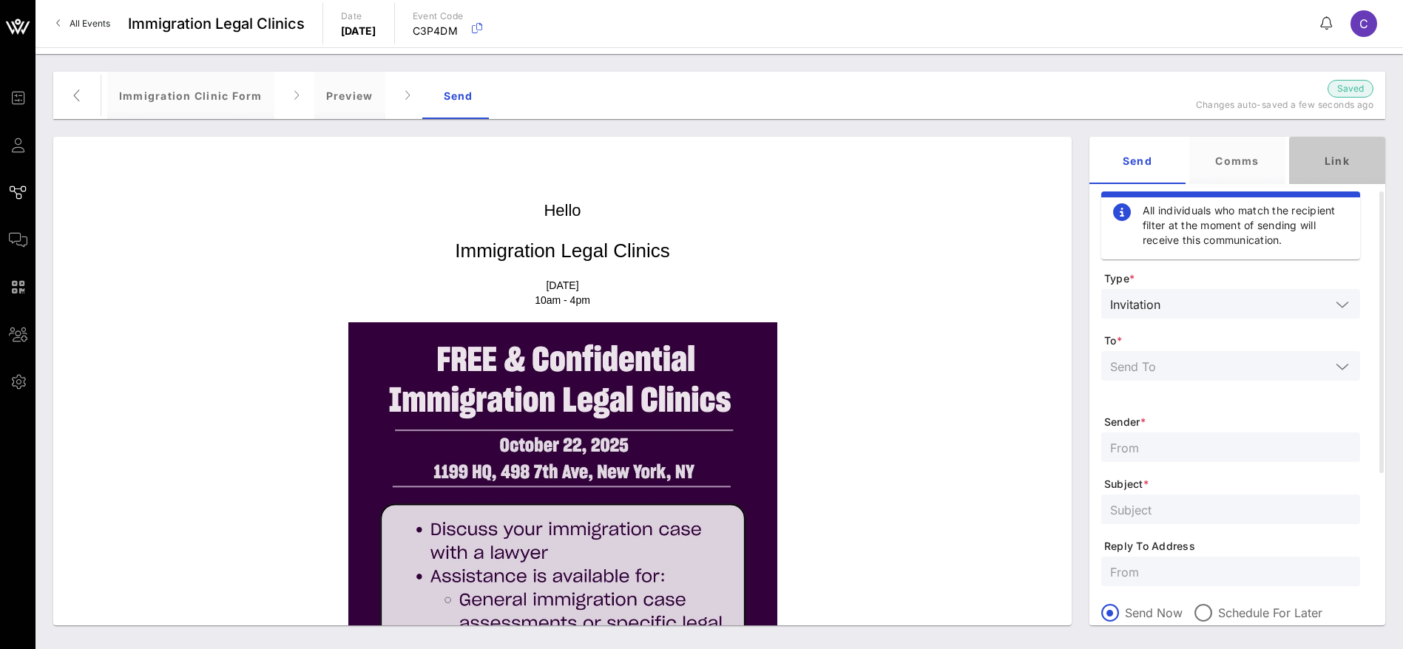
click at [1348, 163] on div "Link" at bounding box center [1337, 160] width 96 height 47
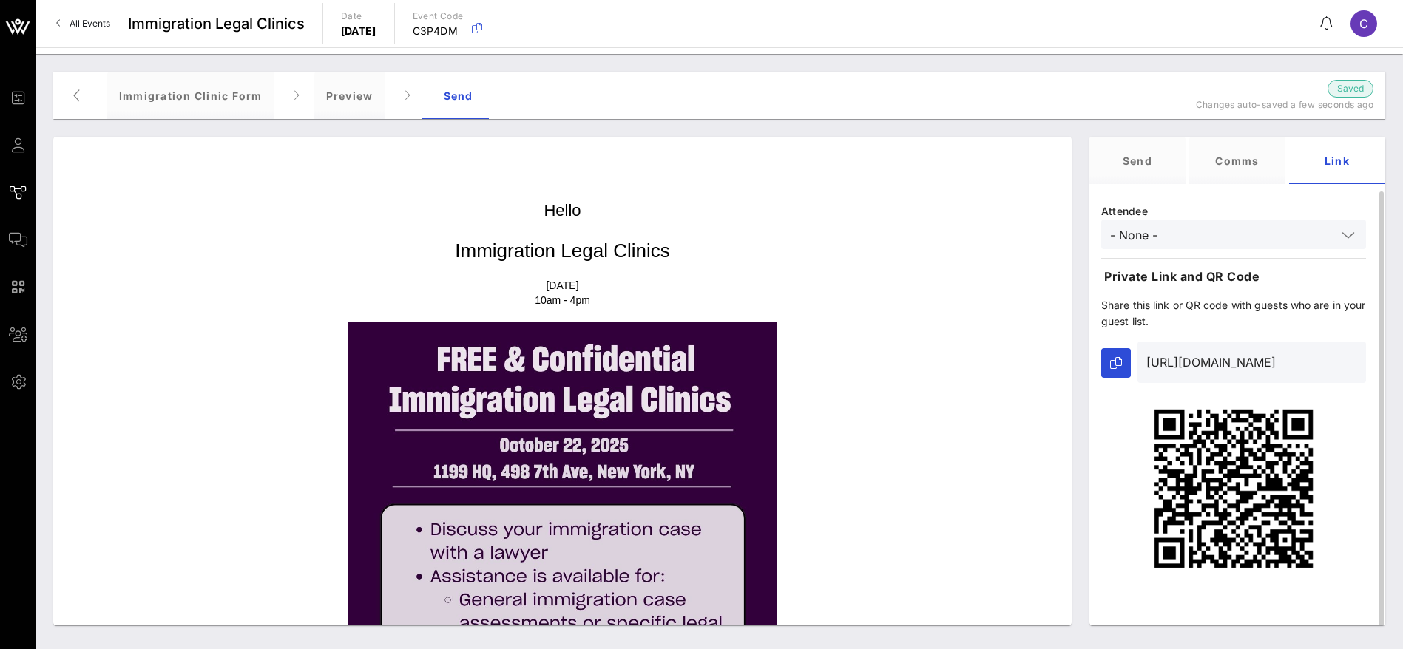
click at [1252, 364] on input "[URL][DOMAIN_NAME]" at bounding box center [1251, 362] width 211 height 24
click at [345, 98] on div "Preview" at bounding box center [349, 95] width 71 height 47
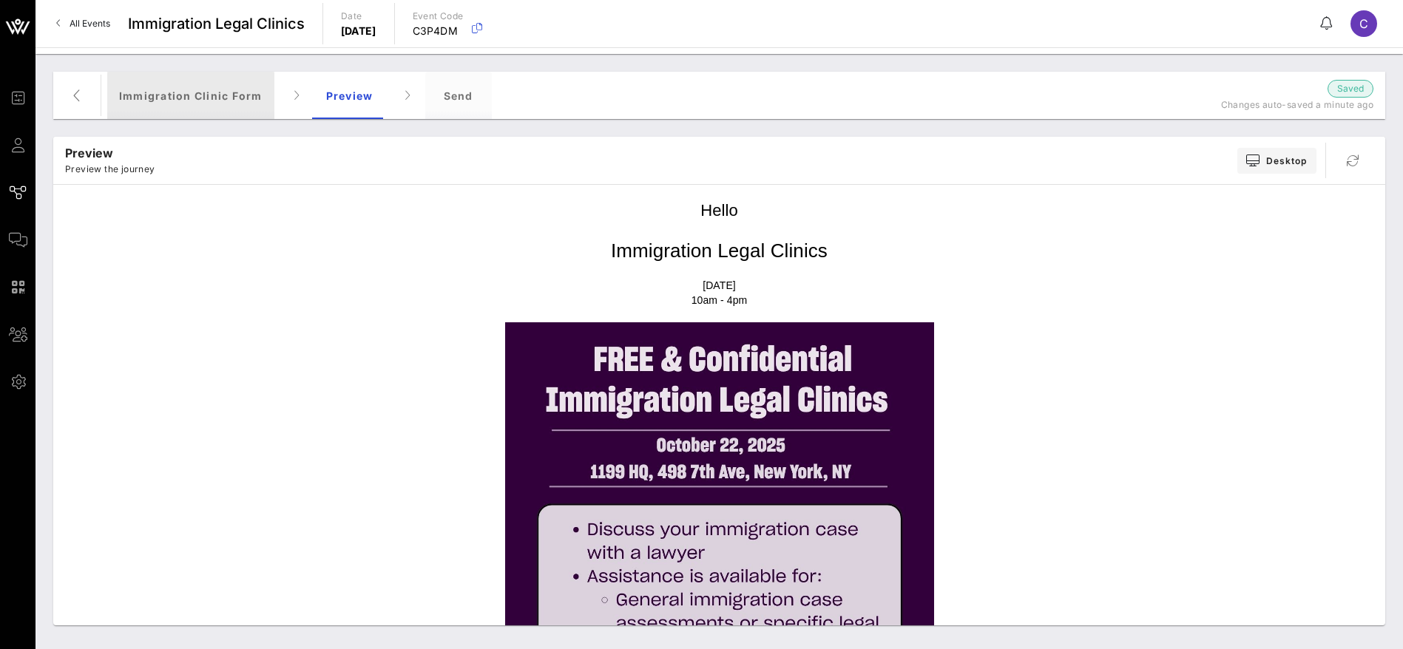
click at [220, 92] on div "Immigration Clinic Form" at bounding box center [190, 95] width 167 height 47
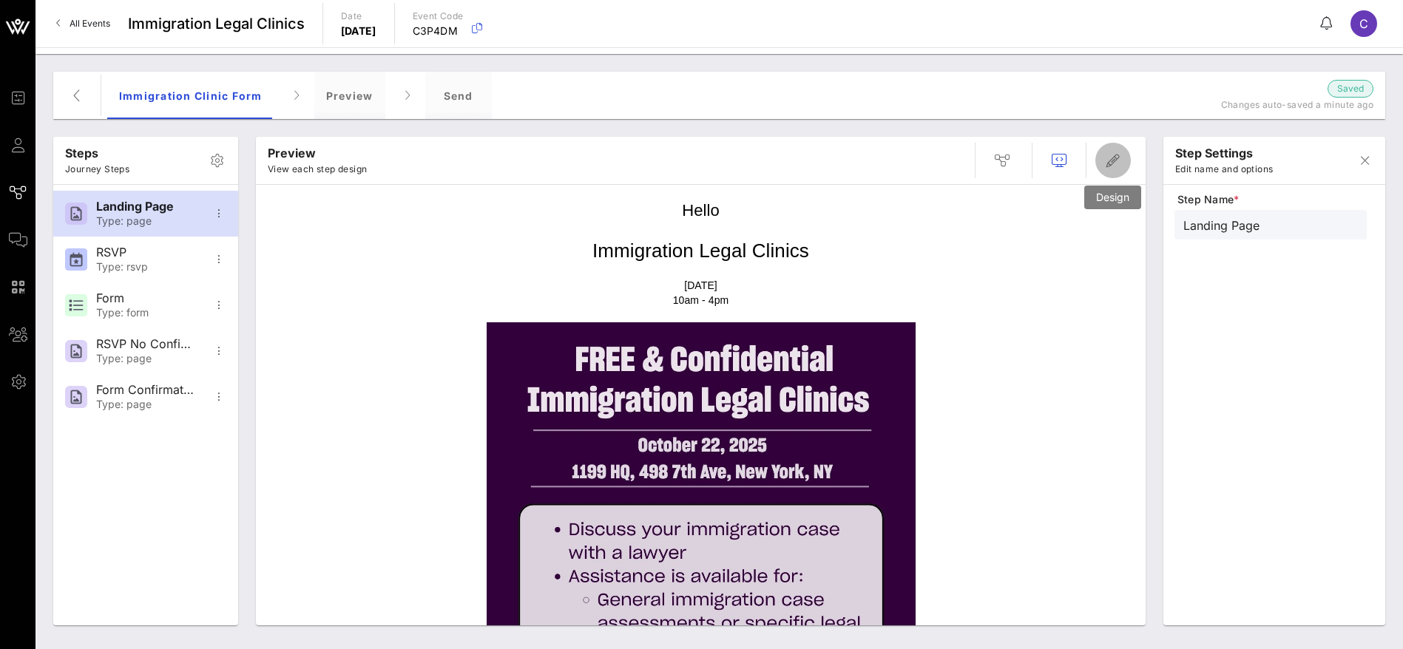
click at [1114, 157] on icon "button" at bounding box center [1113, 161] width 18 height 18
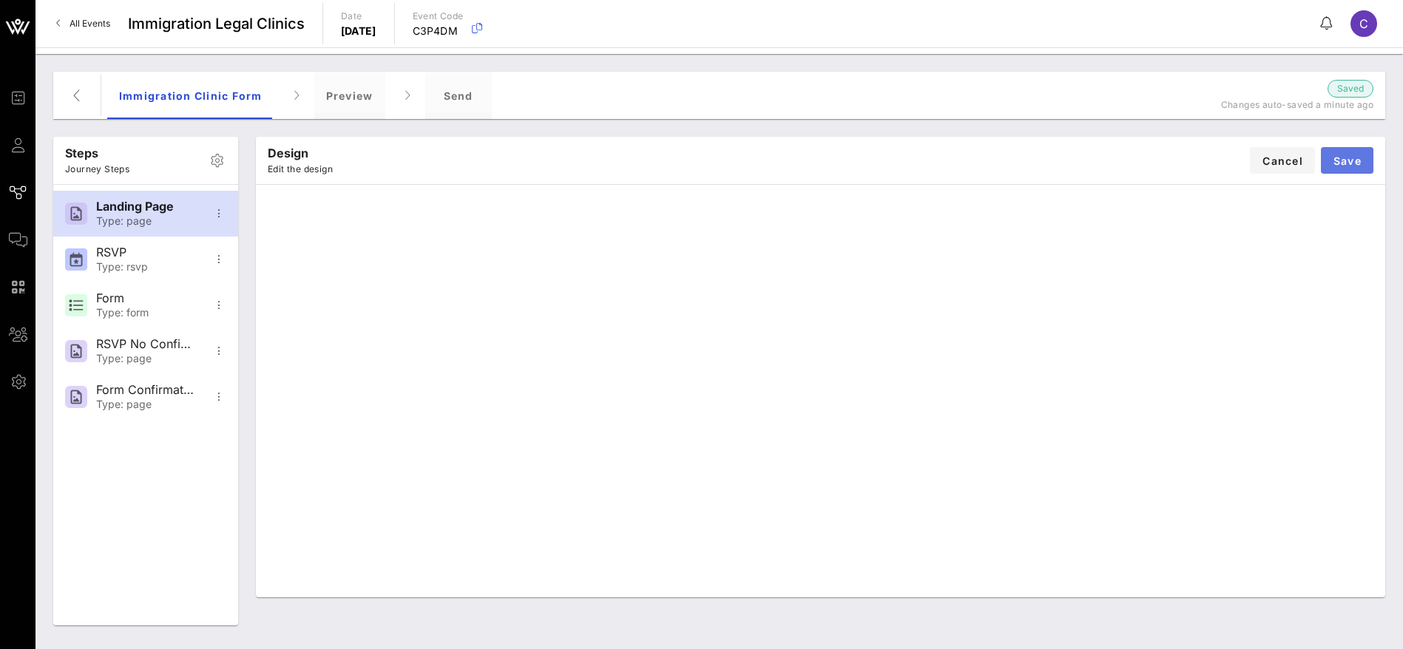
click at [1343, 164] on span "Save" at bounding box center [1346, 161] width 29 height 13
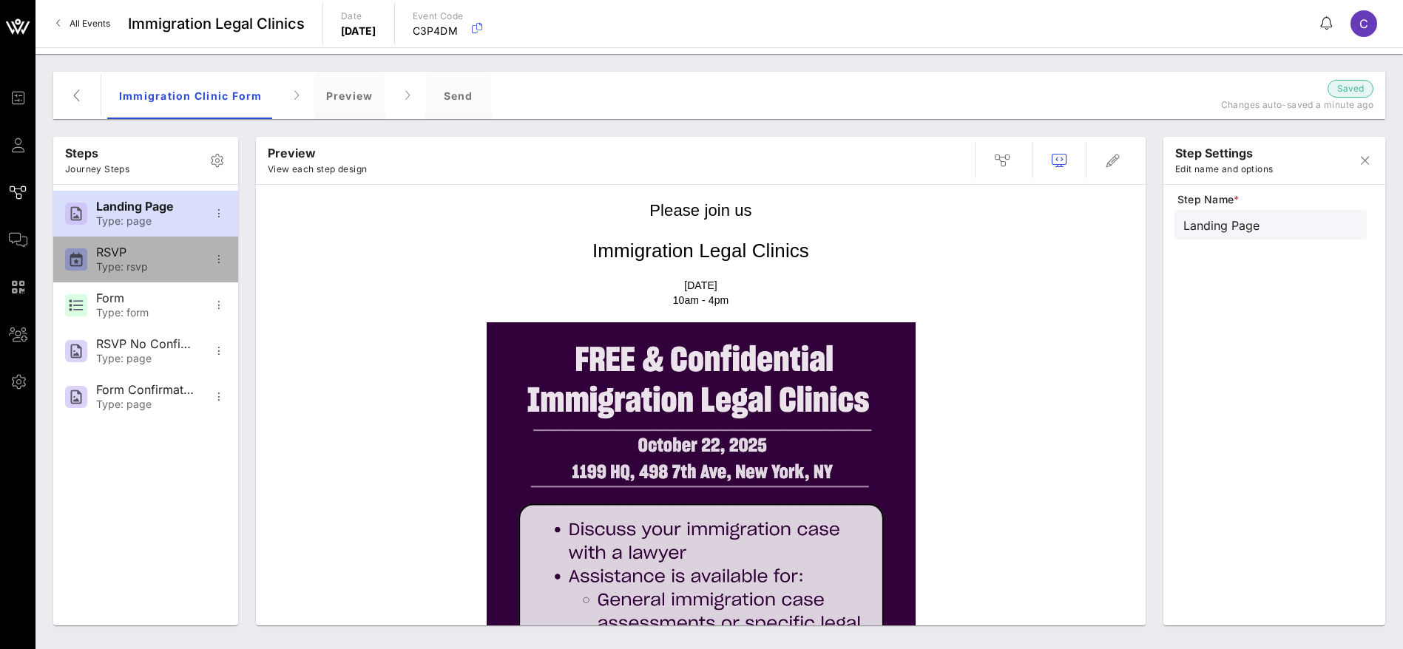
click at [122, 261] on div "Type: rsvp" at bounding box center [145, 267] width 98 height 13
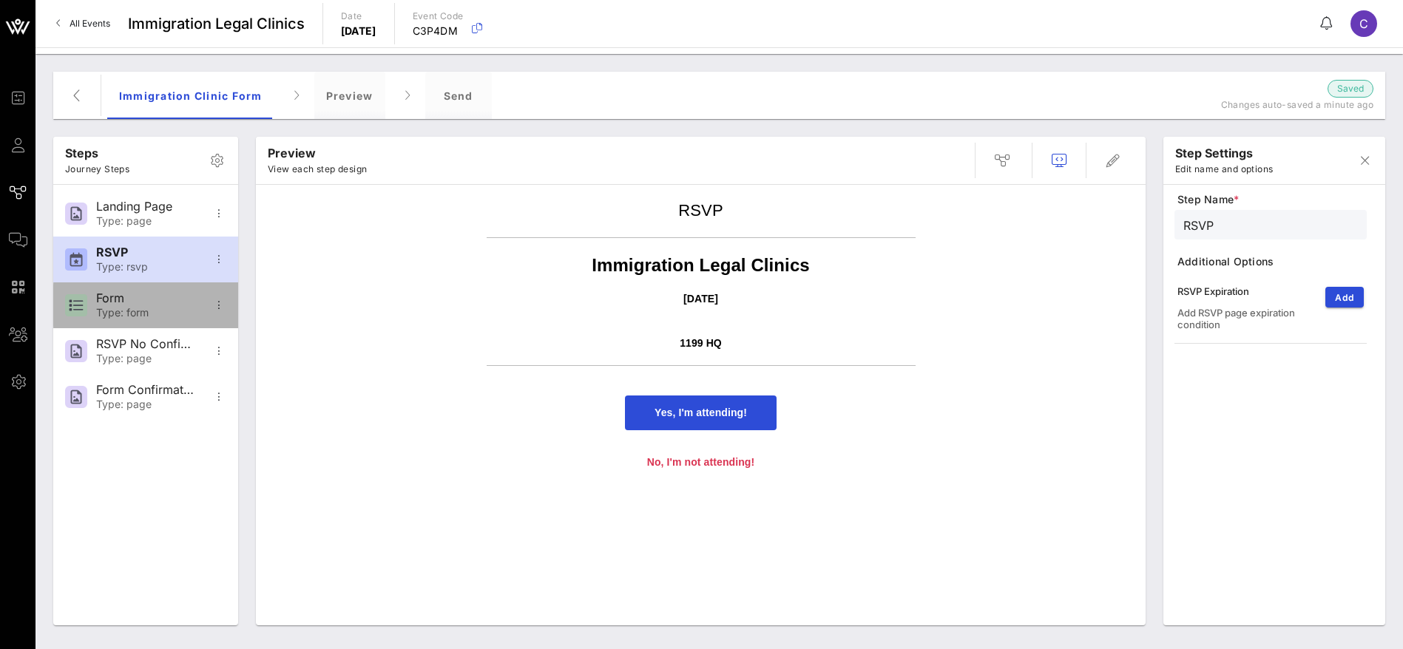
click at [118, 302] on div "Form" at bounding box center [145, 298] width 98 height 14
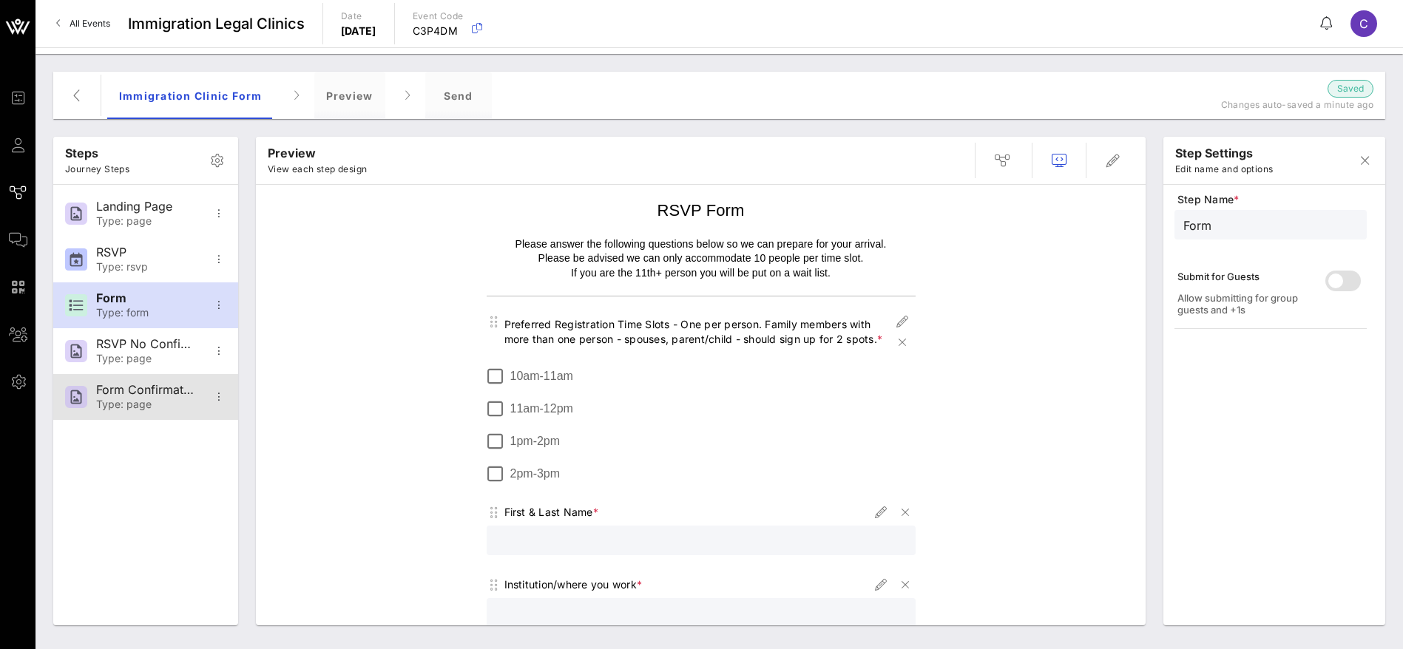
click at [145, 403] on div "Type: page" at bounding box center [145, 405] width 98 height 13
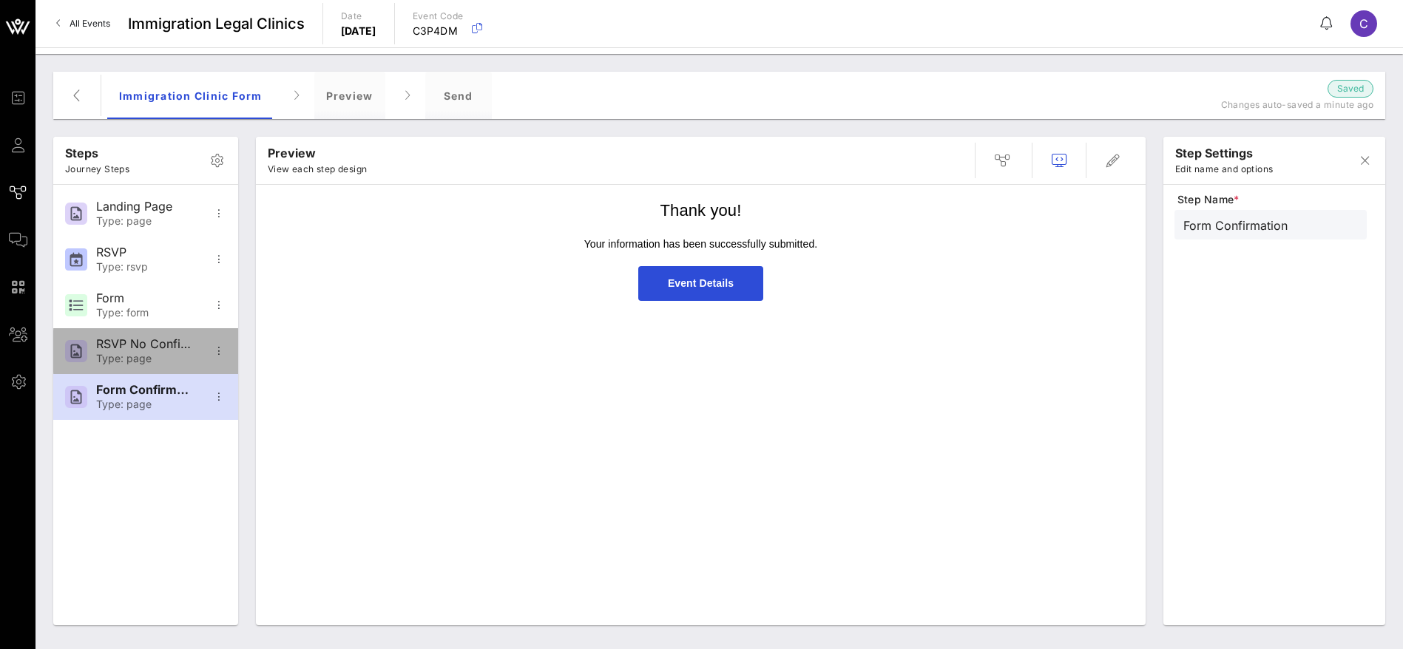
click at [146, 351] on div "RSVP No Confirmation Type: page" at bounding box center [145, 351] width 98 height 46
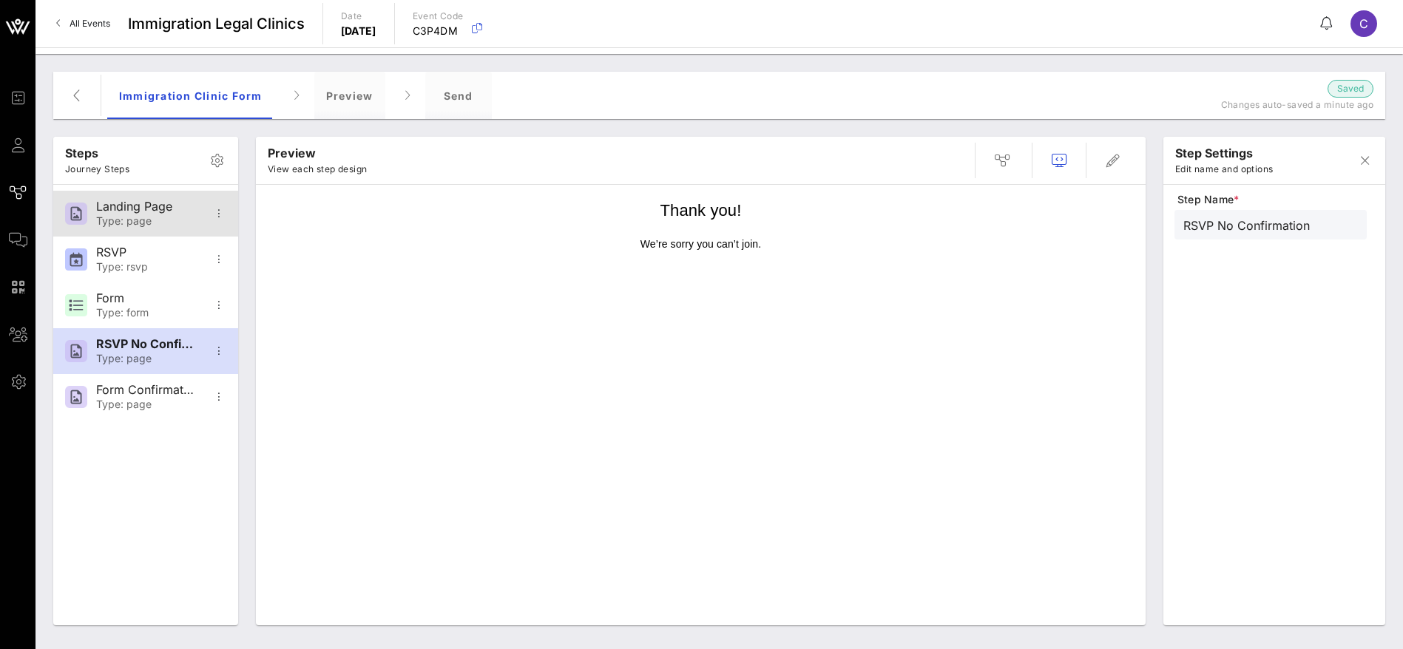
click at [149, 214] on div "Landing Page Type: page" at bounding box center [145, 214] width 98 height 46
type input "Landing Page"
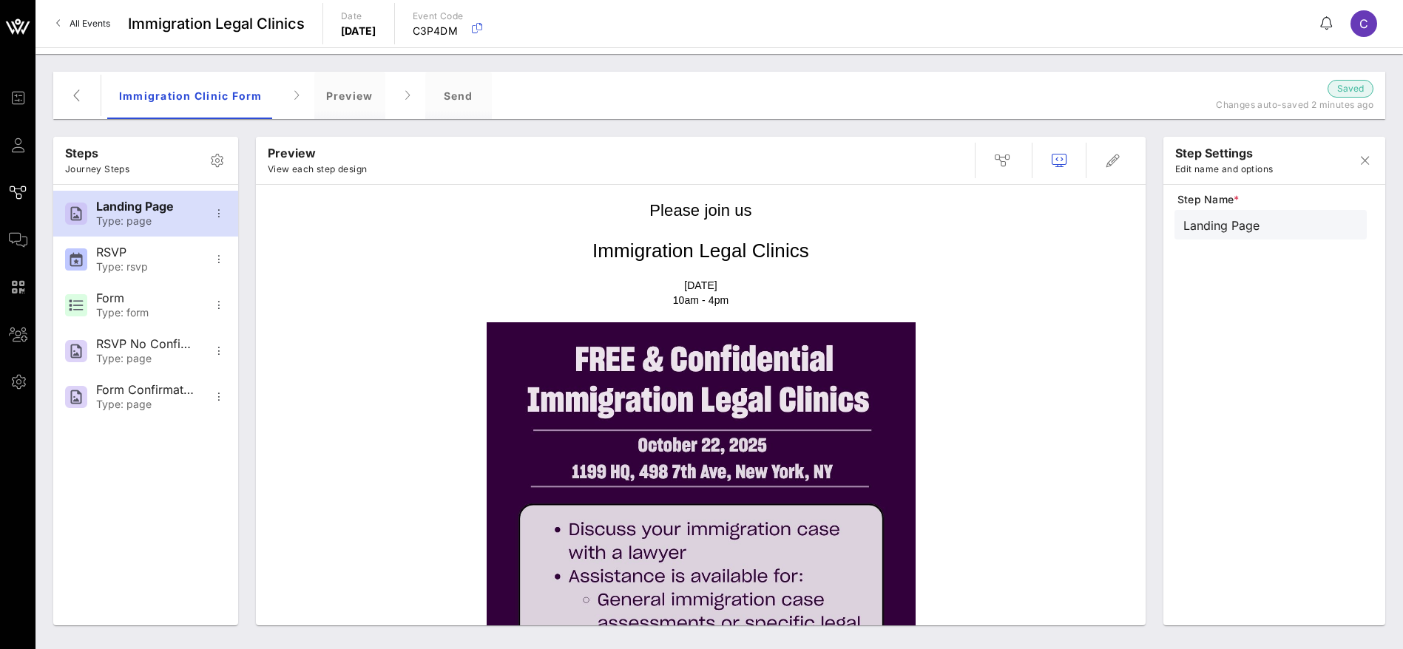
click at [700, 211] on span "Please join us" at bounding box center [700, 210] width 102 height 18
click at [1114, 155] on icon "button" at bounding box center [1113, 161] width 18 height 18
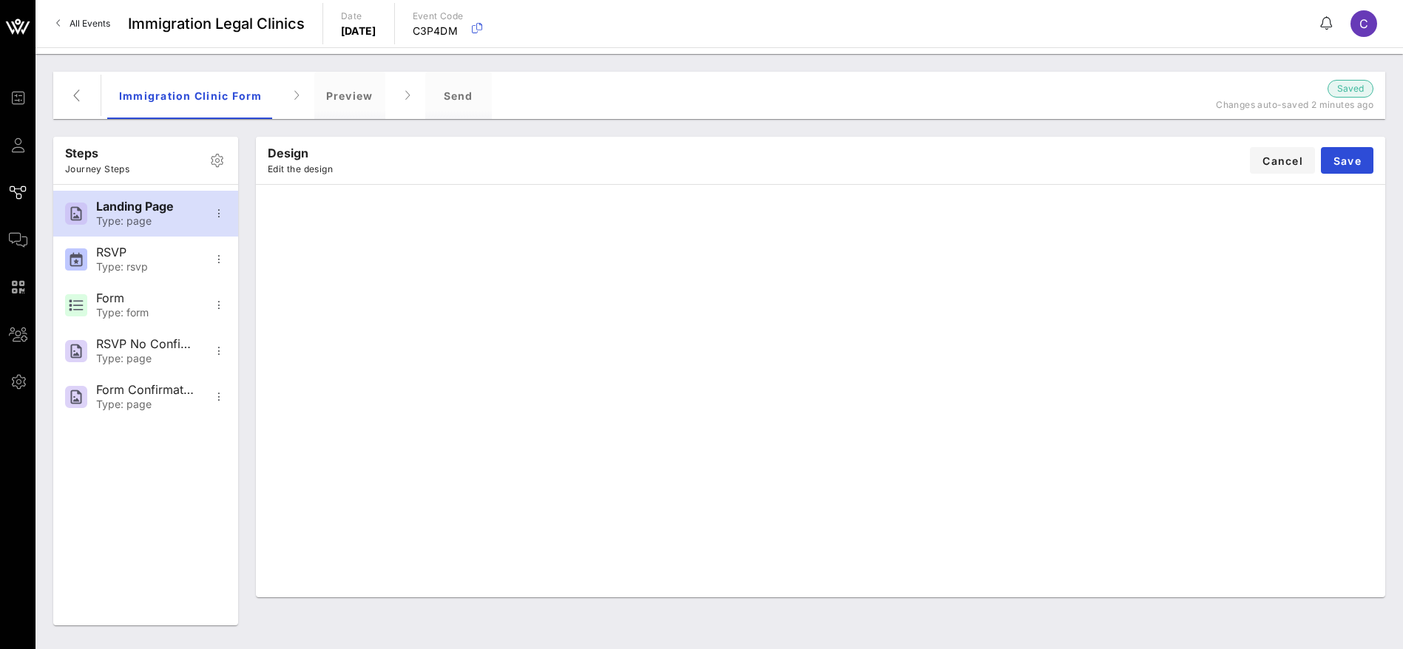
click at [1128, 159] on div "Design Edit the design Cancel Save" at bounding box center [820, 160] width 1129 height 47
click at [1348, 161] on span "Save" at bounding box center [1346, 161] width 29 height 13
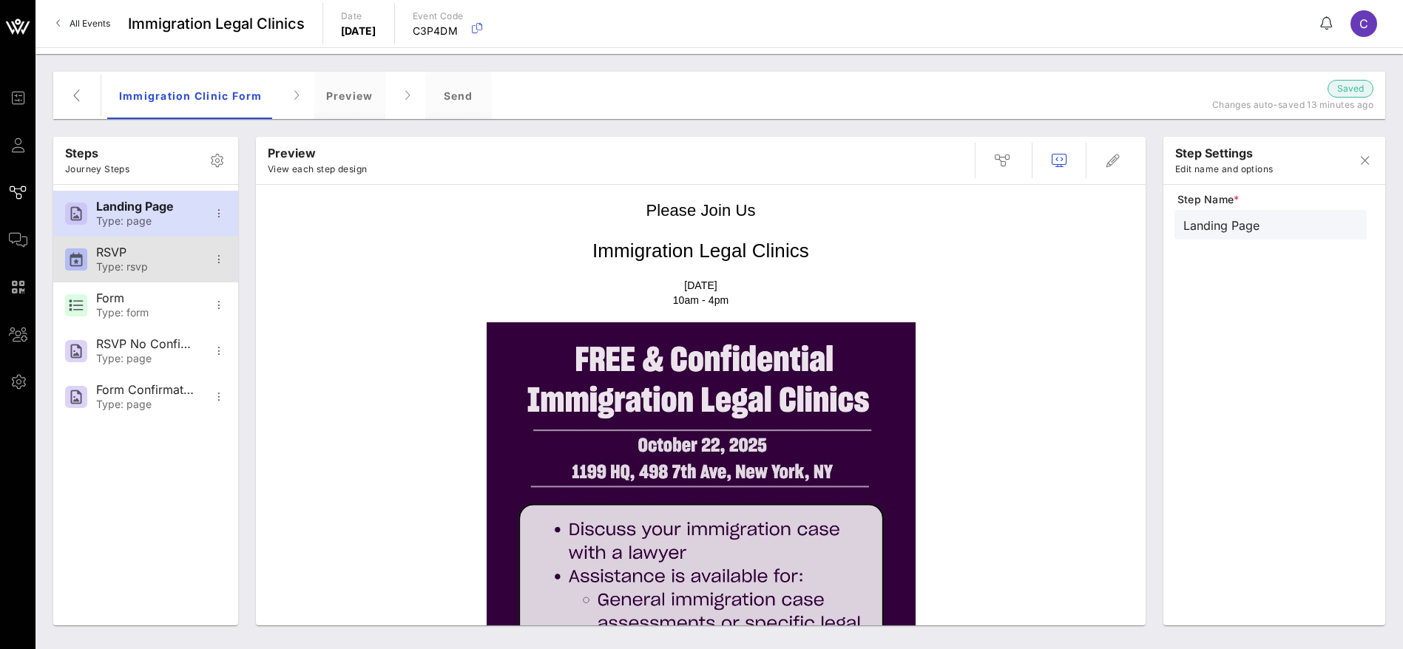
click at [148, 271] on div "Type: rsvp" at bounding box center [145, 267] width 98 height 13
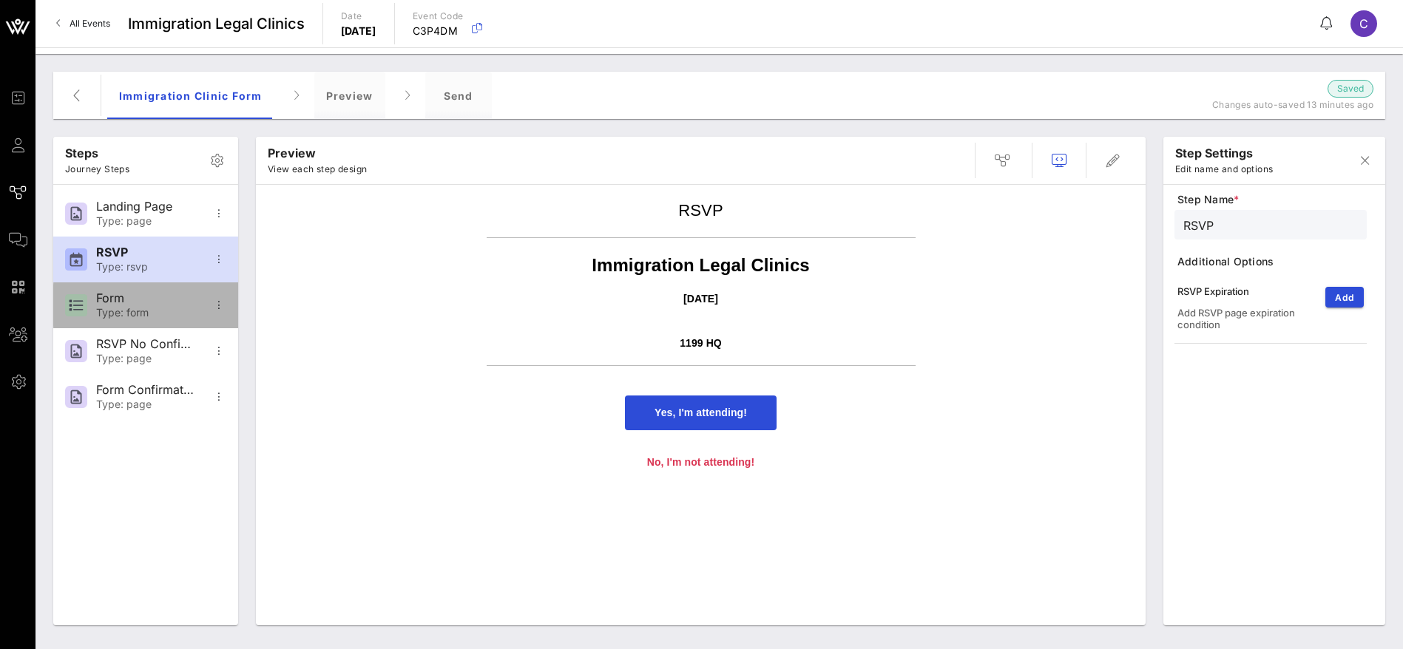
click at [123, 308] on div "Type: form" at bounding box center [145, 313] width 98 height 13
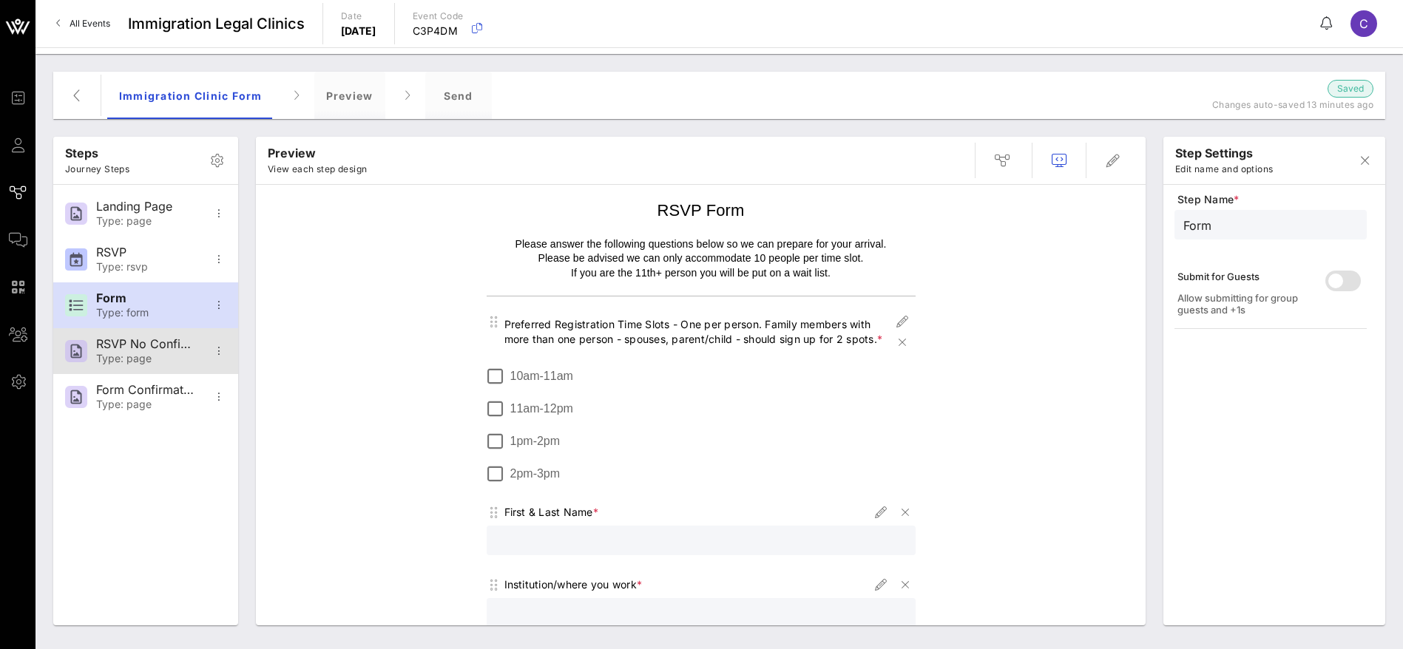
click at [146, 359] on div "Type: page" at bounding box center [145, 359] width 98 height 13
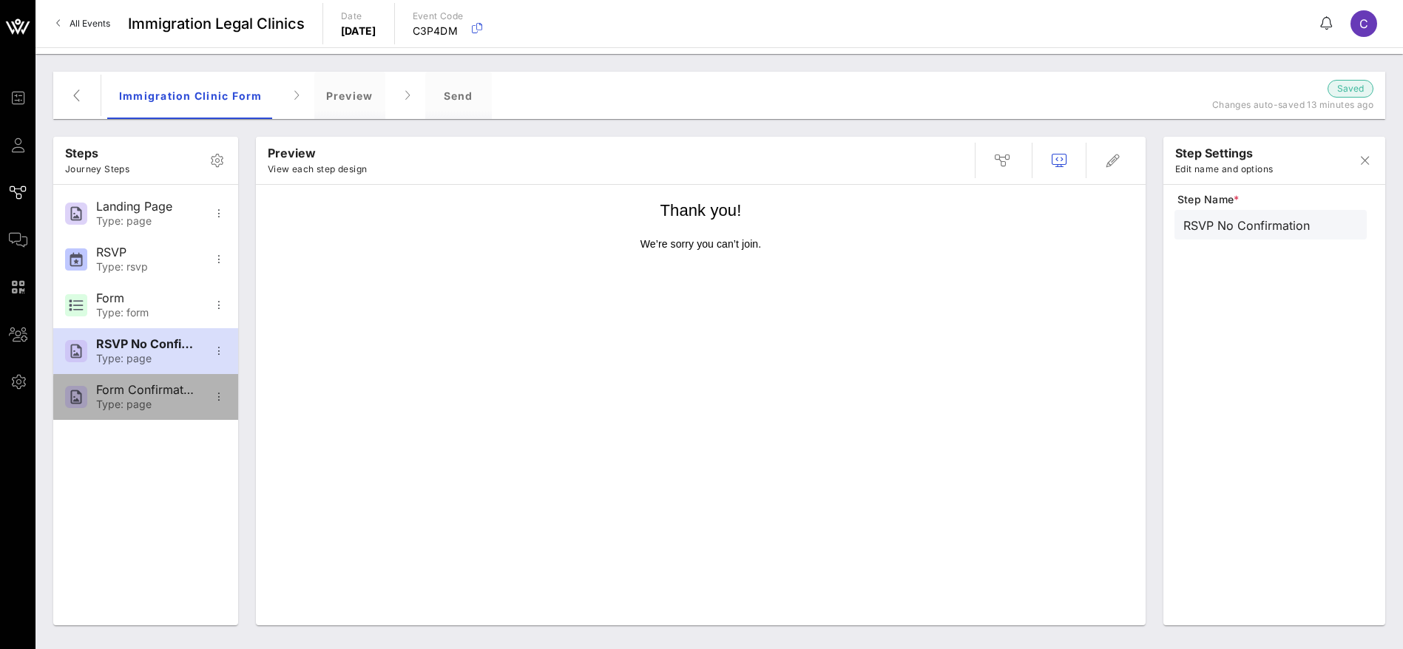
click at [160, 389] on div "Form Confirmation" at bounding box center [145, 390] width 98 height 14
type input "Form Confirmation"
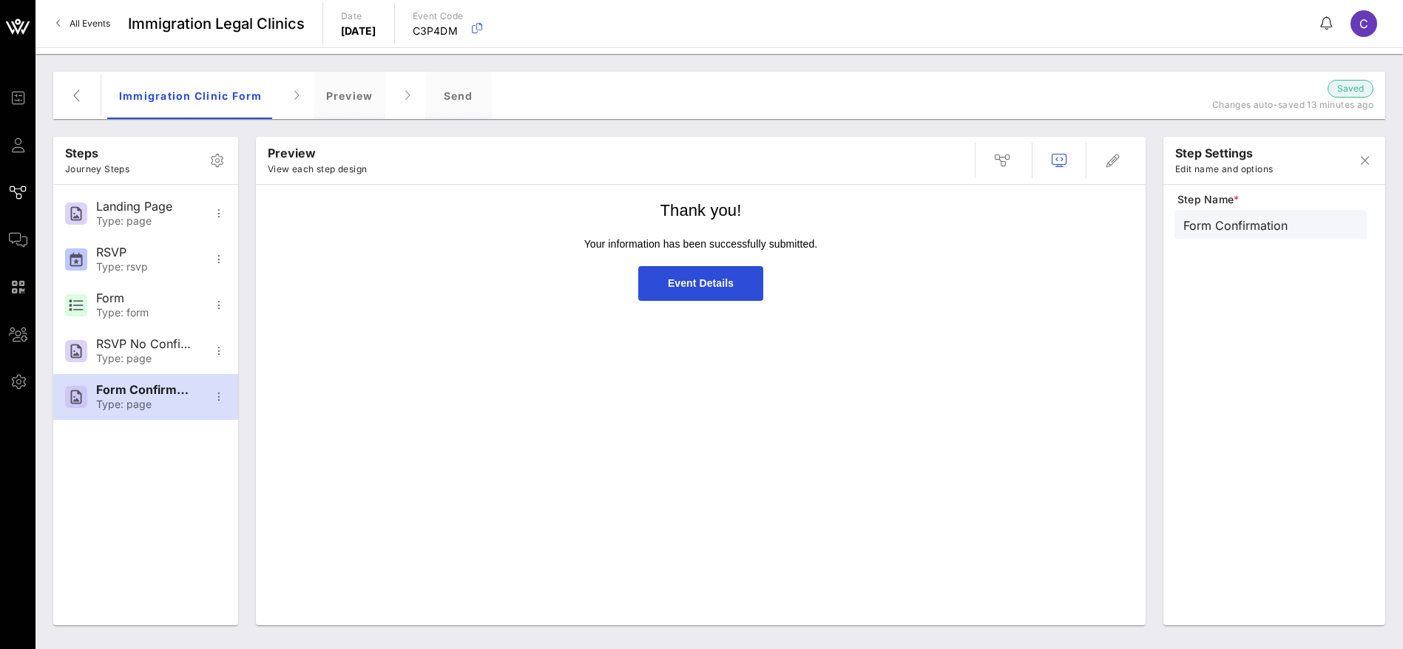
click at [750, 24] on div "All Events Immigration Legal Clinics Date Wednesday, Oct. 22, 2025 Event Code C…" at bounding box center [718, 23] width 1367 height 47
drag, startPoint x: 438, startPoint y: 96, endPoint x: 476, endPoint y: 96, distance: 37.7
click at [439, 96] on div "Send" at bounding box center [458, 95] width 67 height 47
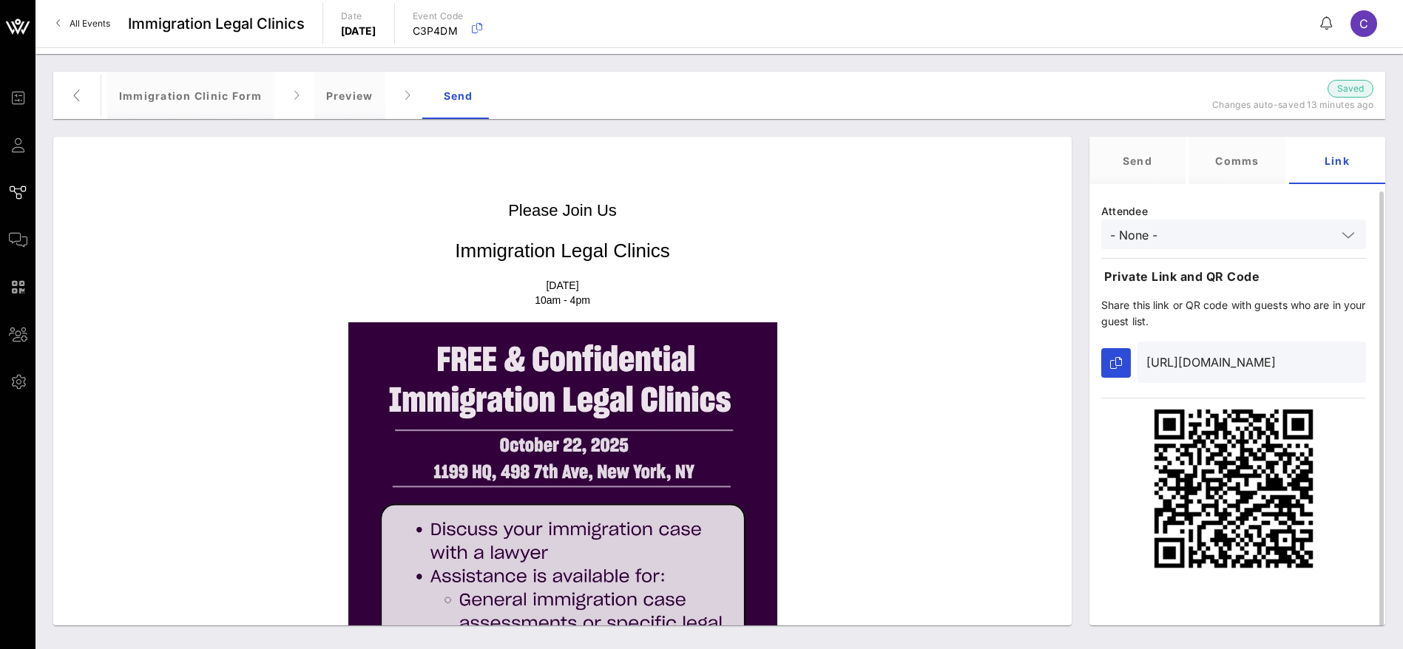
click at [1319, 374] on div "[URL][DOMAIN_NAME]" at bounding box center [1251, 362] width 211 height 41
click at [1123, 360] on button "button" at bounding box center [1116, 363] width 30 height 30
click at [1246, 235] on input "- None -" at bounding box center [1223, 233] width 226 height 19
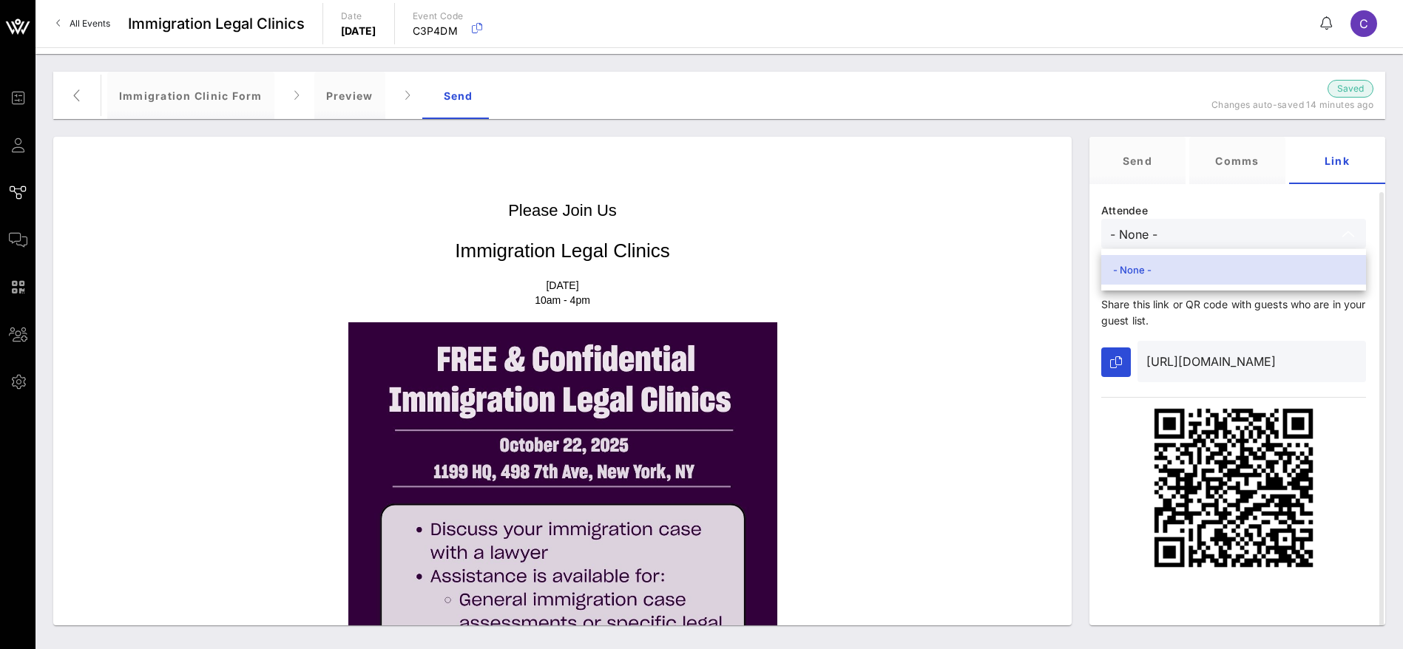
click at [1178, 264] on div "- None -" at bounding box center [1233, 270] width 241 height 12
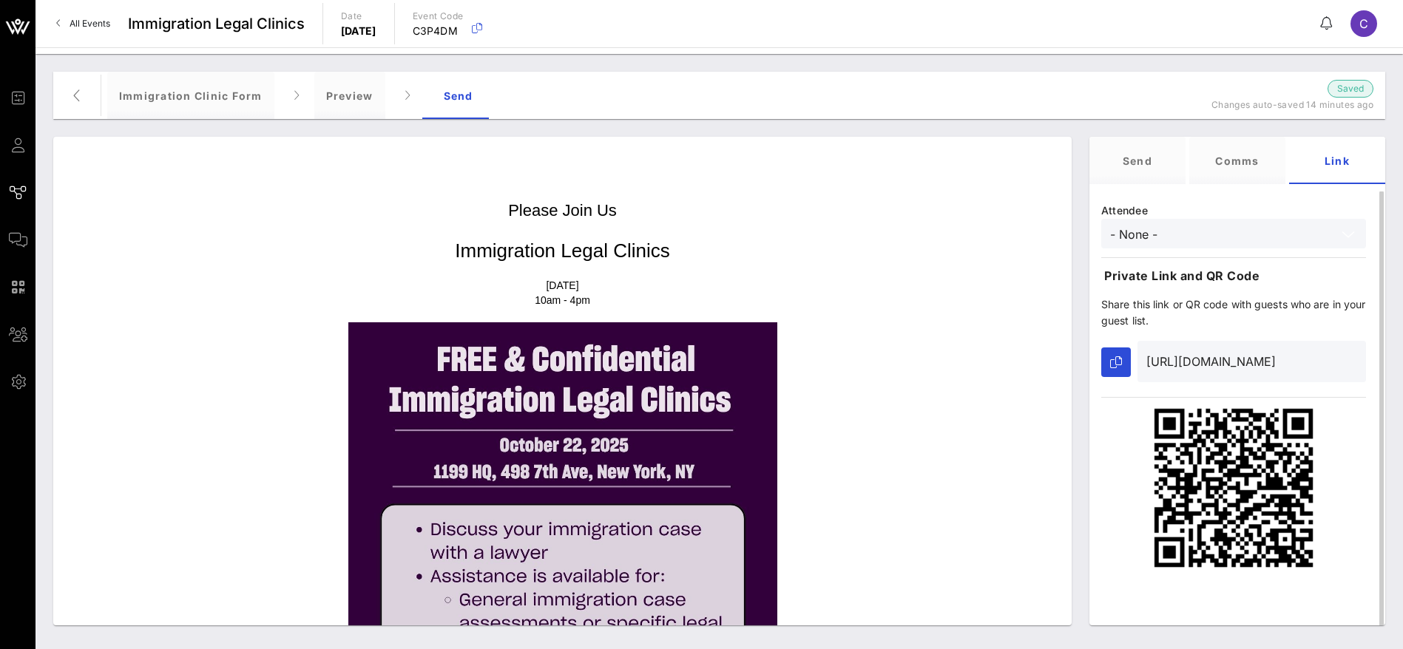
scroll to position [0, 0]
click at [1144, 155] on div "Send" at bounding box center [1137, 160] width 96 height 47
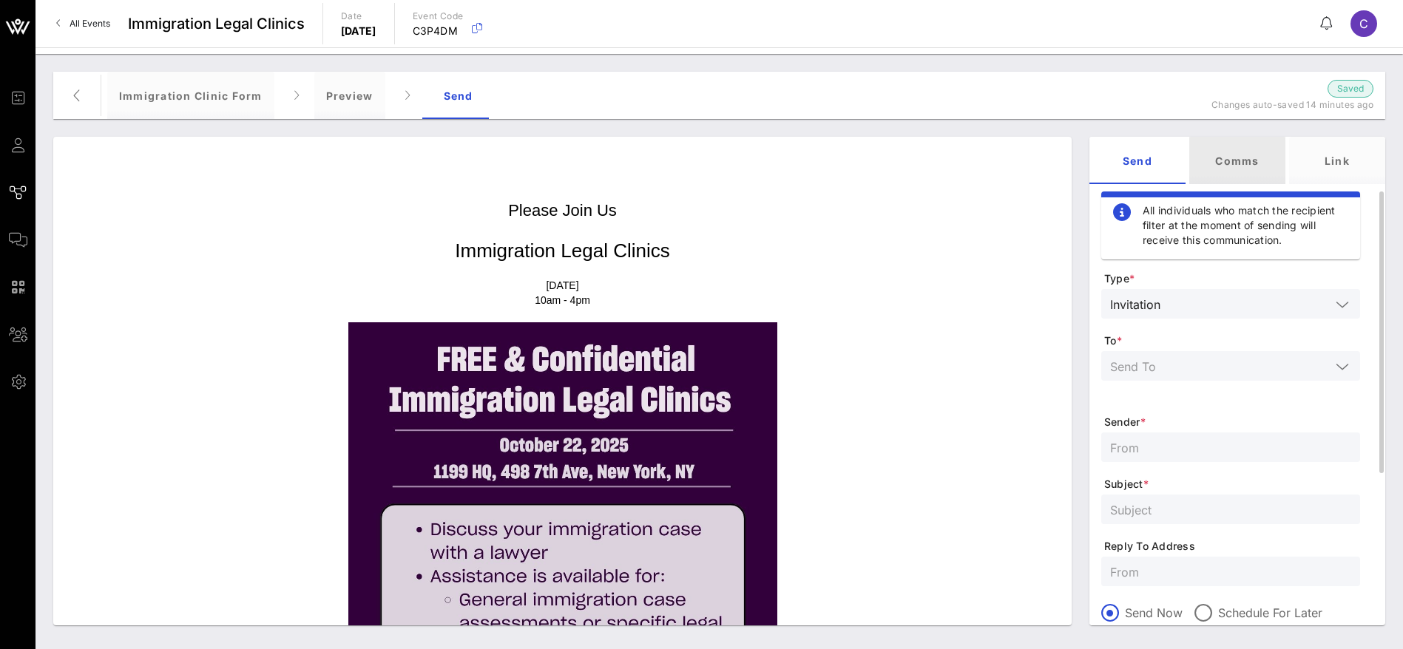
click at [1231, 171] on div "Comms" at bounding box center [1237, 160] width 96 height 47
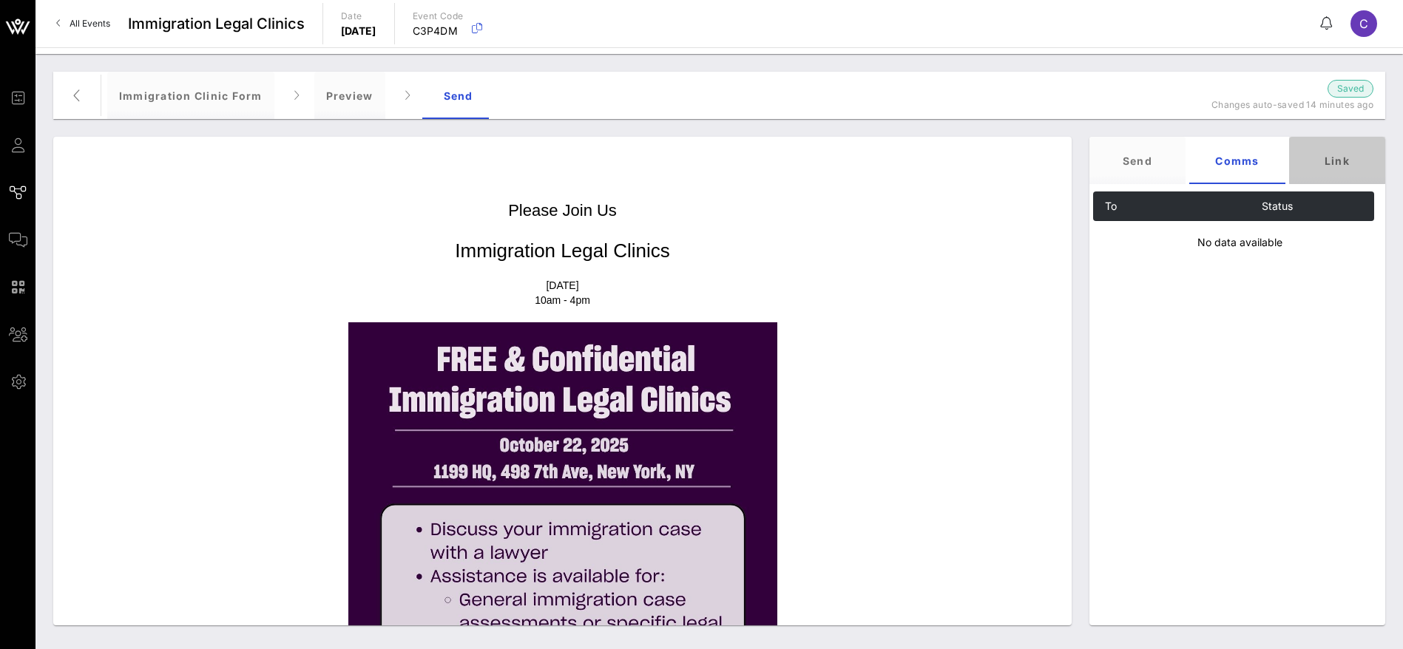
click at [1355, 148] on div "Link" at bounding box center [1337, 160] width 96 height 47
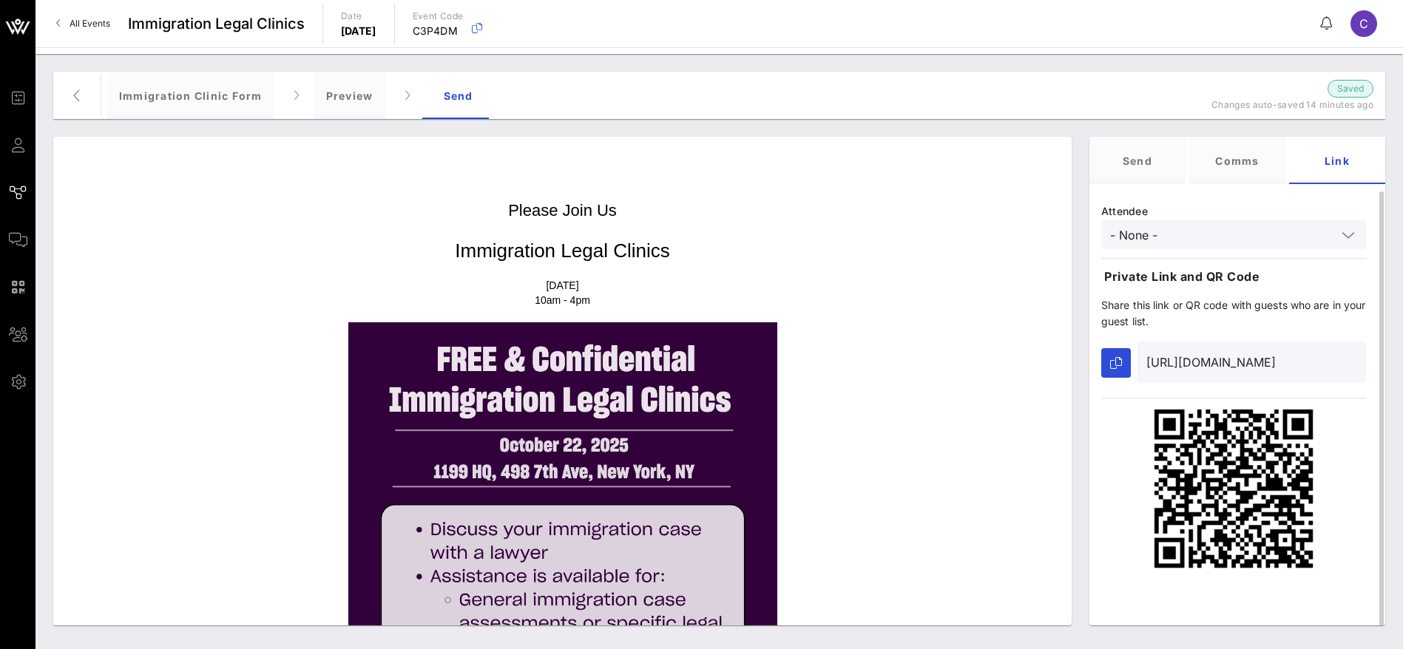
click at [1184, 359] on input "[URL][DOMAIN_NAME]" at bounding box center [1251, 362] width 211 height 24
click at [1272, 233] on input "- None -" at bounding box center [1223, 234] width 226 height 19
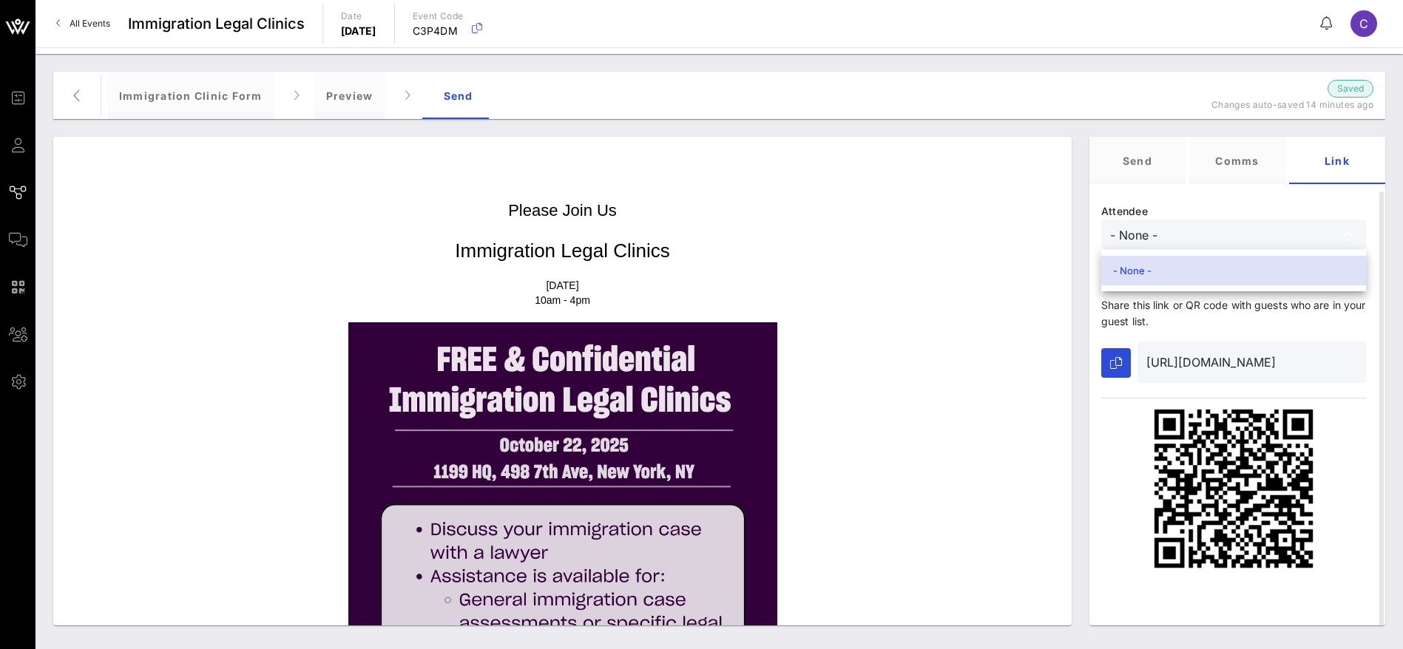
click at [1165, 271] on div "- None -" at bounding box center [1233, 271] width 241 height 12
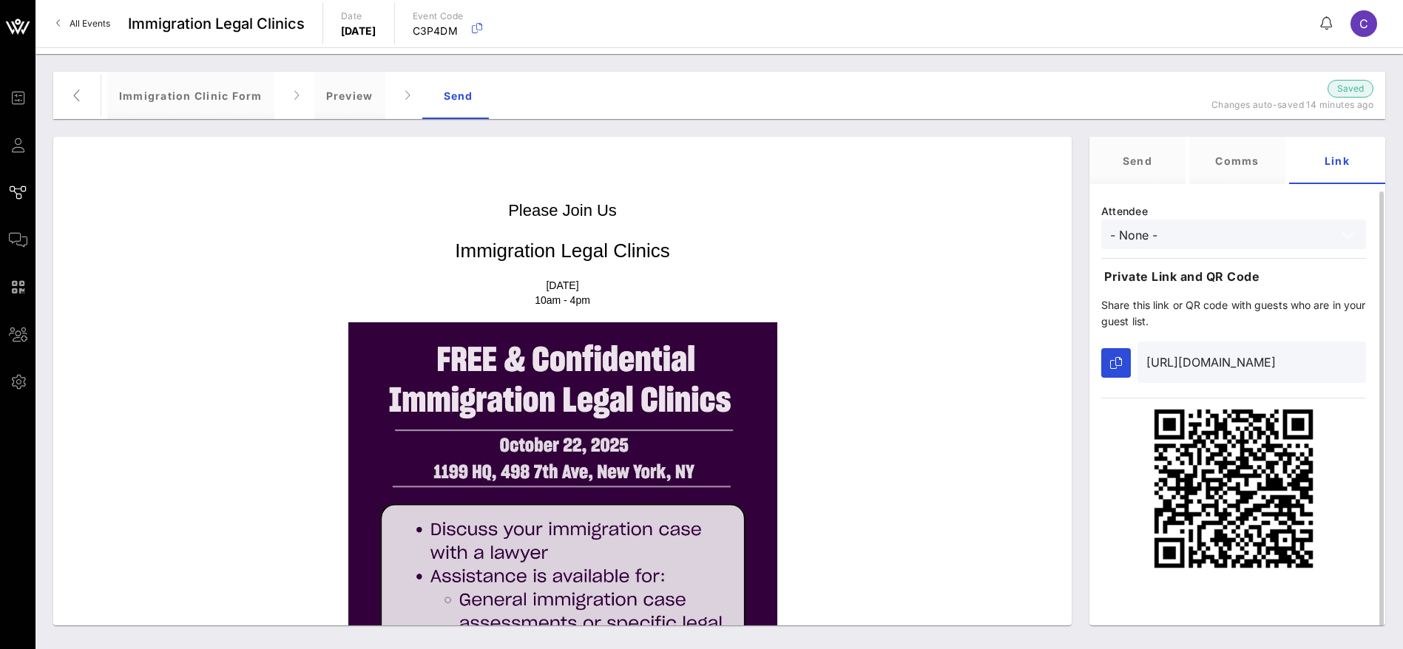
click at [1199, 237] on input "- None -" at bounding box center [1223, 234] width 226 height 19
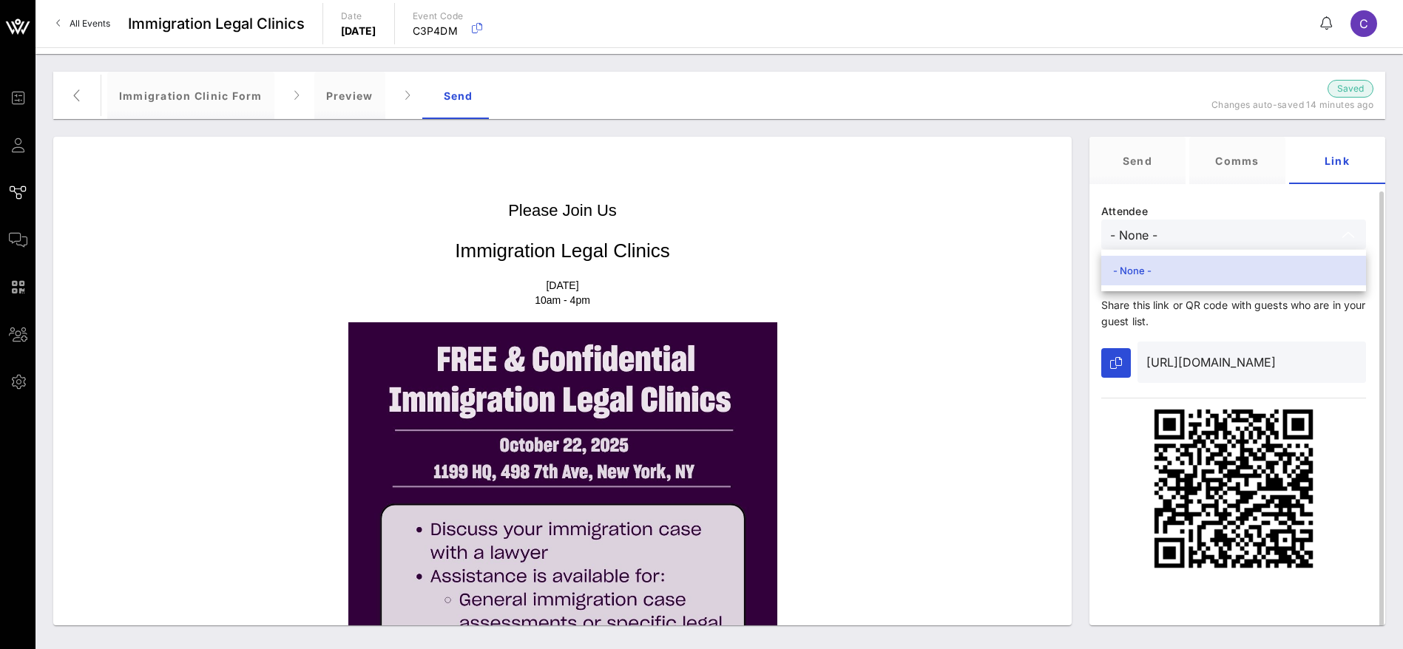
click at [1194, 207] on div "Attendee - None - Private Link and QR Code Share this link or QR code with gues…" at bounding box center [1233, 386] width 288 height 390
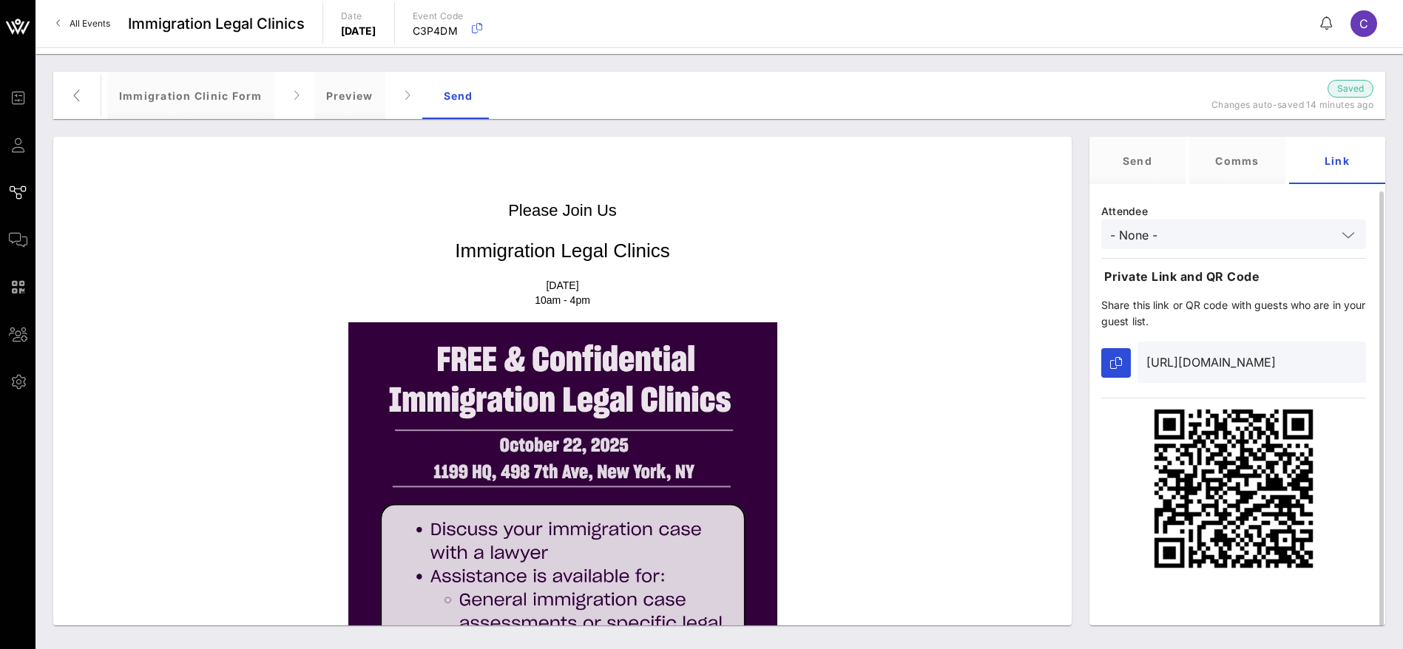
click at [1352, 231] on icon at bounding box center [1347, 235] width 13 height 18
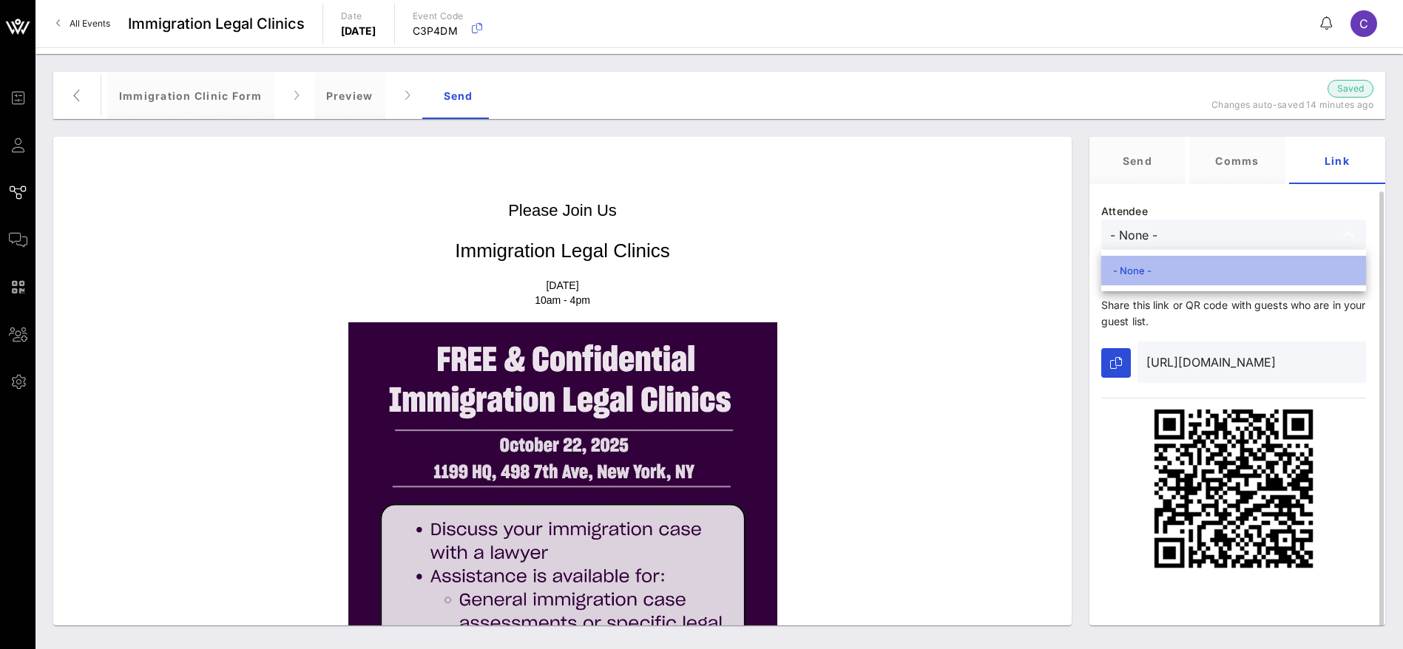
click at [1227, 257] on div "- None -" at bounding box center [1233, 271] width 265 height 30
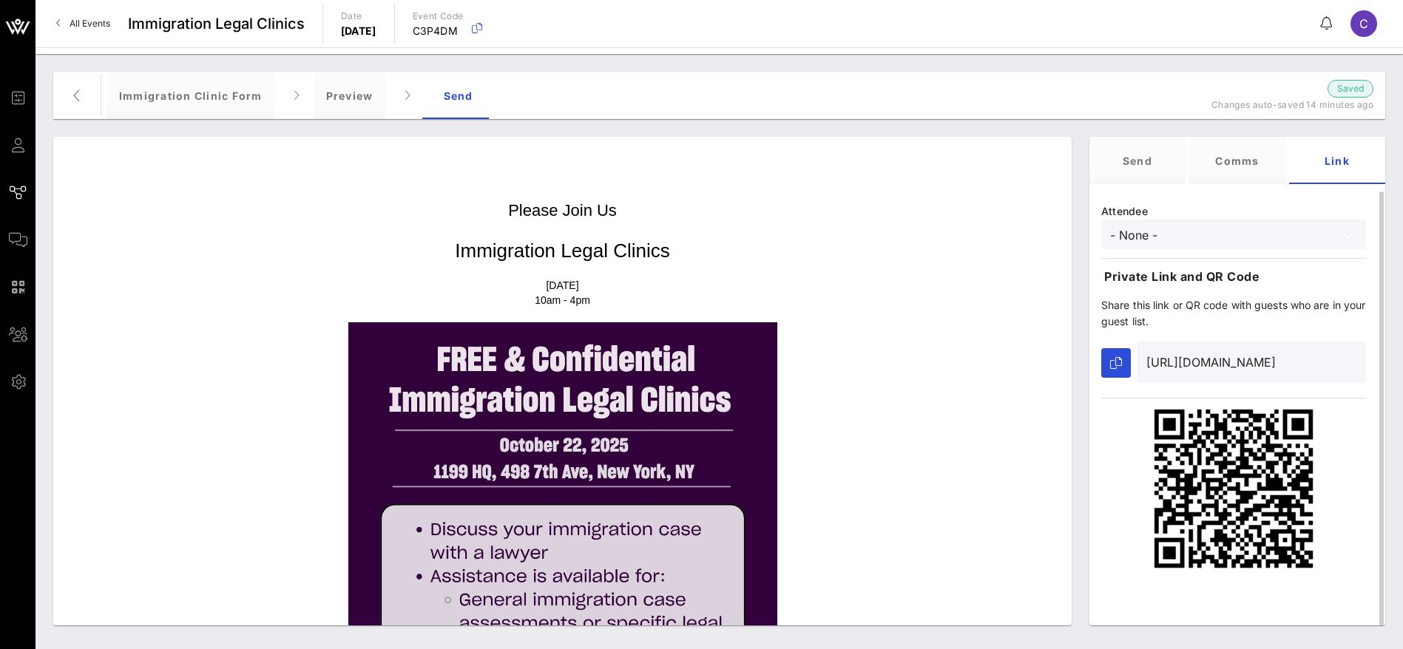
click at [1216, 365] on input "[URL][DOMAIN_NAME]" at bounding box center [1251, 362] width 211 height 24
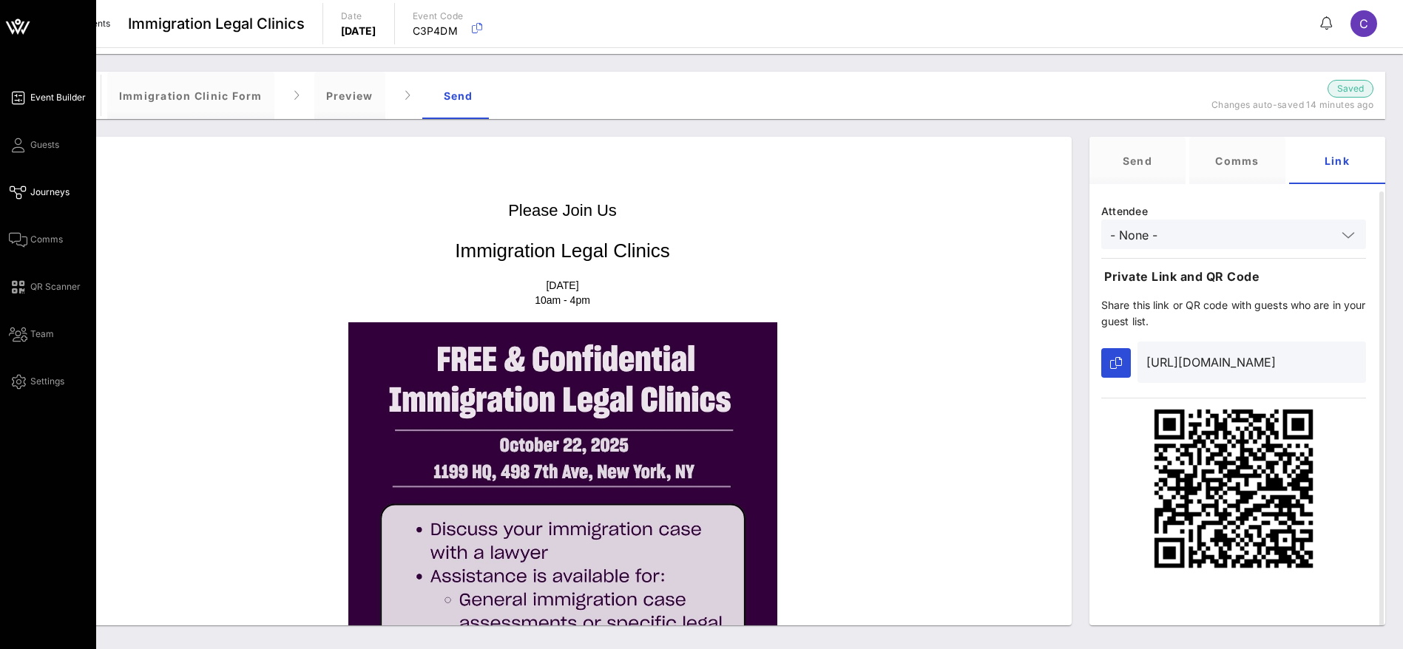
click at [44, 95] on span "Event Builder" at bounding box center [57, 97] width 55 height 13
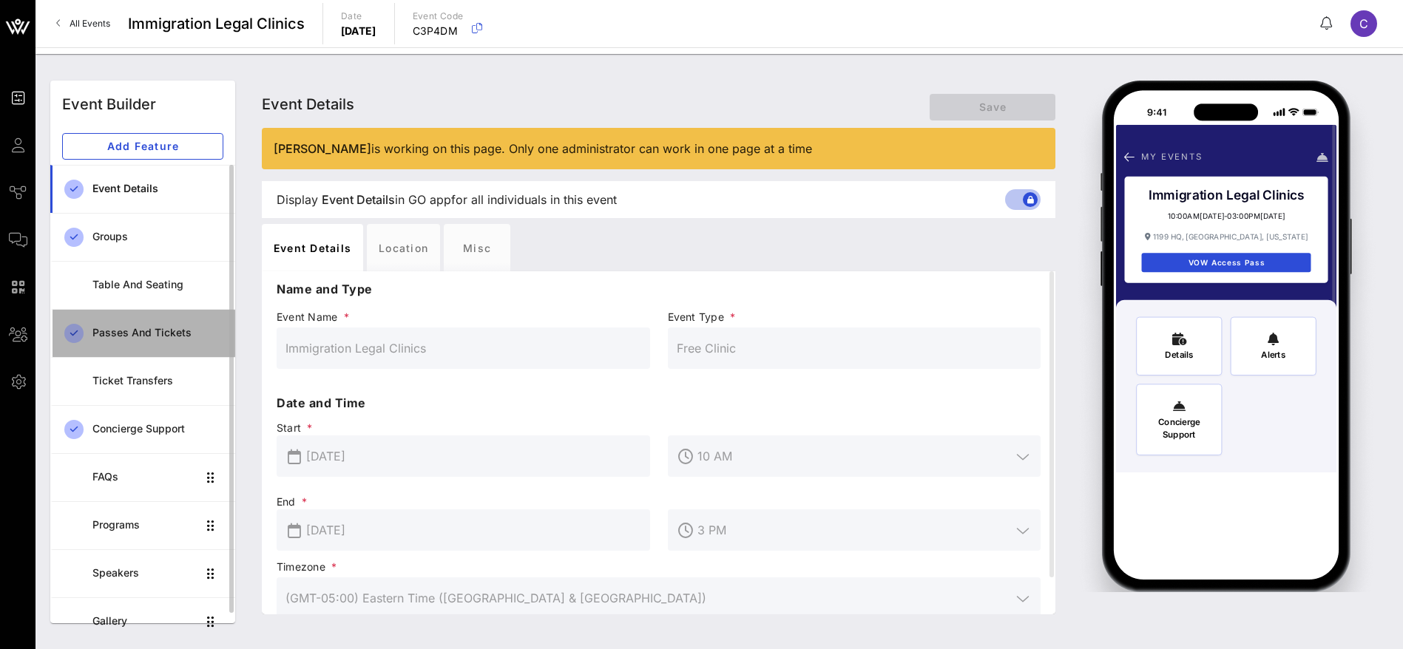
click at [126, 338] on div "Passes and Tickets" at bounding box center [157, 333] width 131 height 13
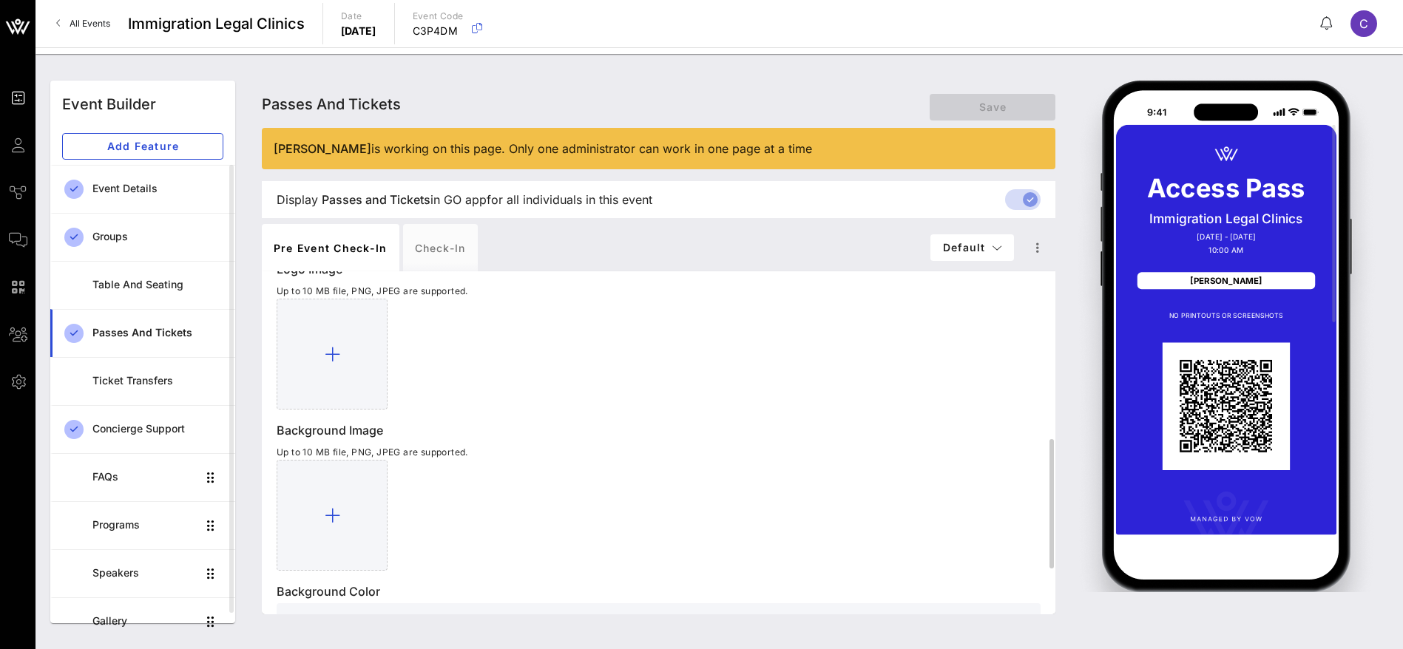
scroll to position [563, 0]
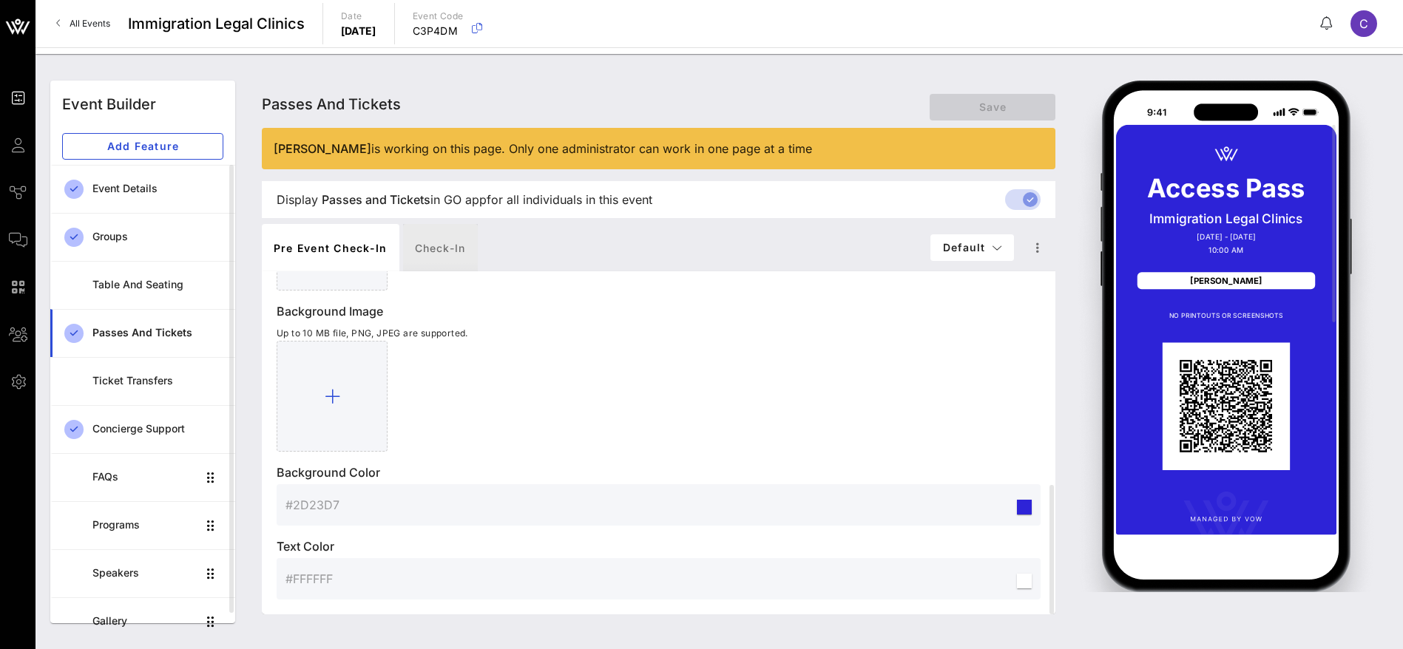
click at [445, 243] on div "Check-in" at bounding box center [440, 247] width 75 height 47
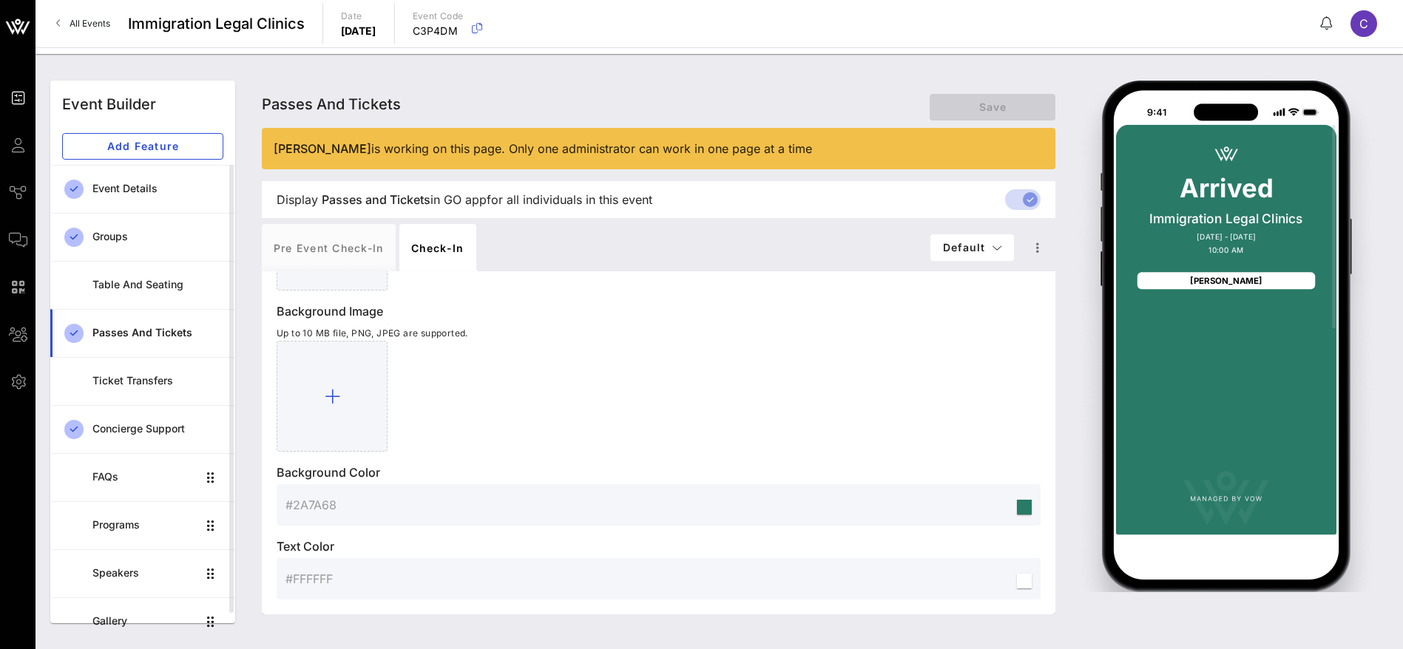
scroll to position [0, 0]
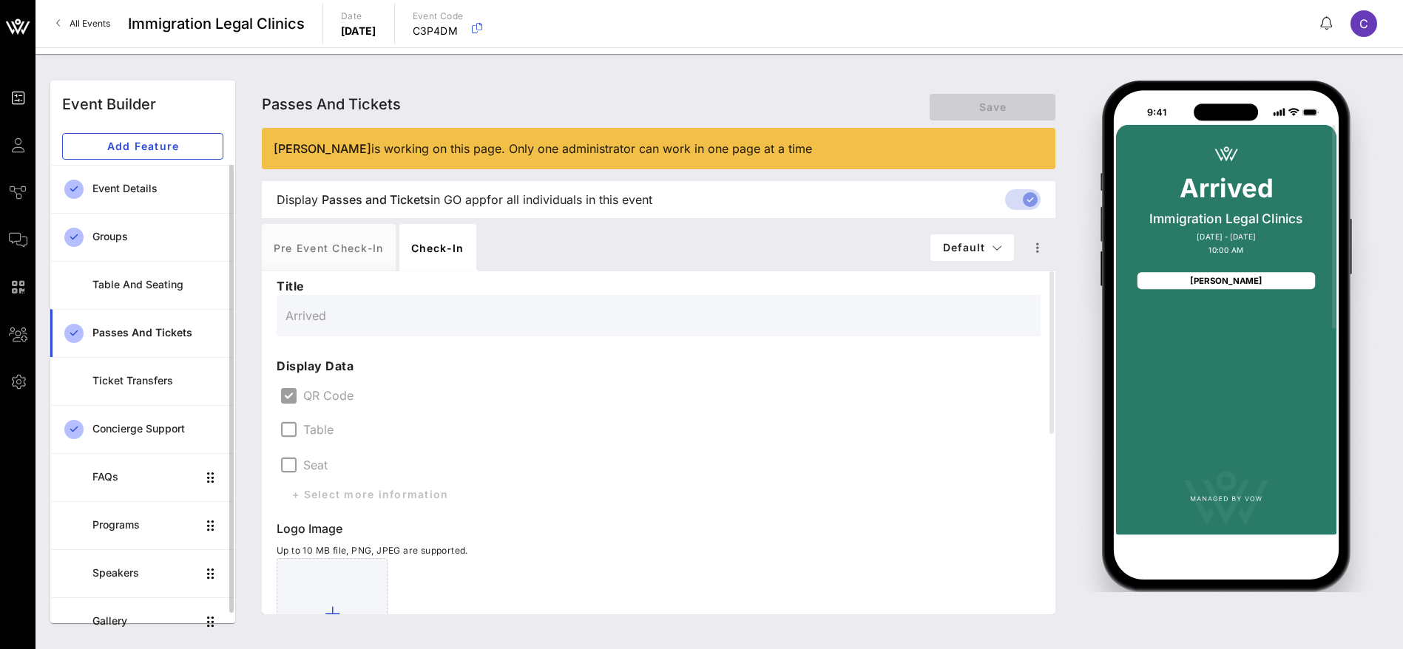
click at [160, 334] on div "Passes and Tickets" at bounding box center [157, 333] width 131 height 13
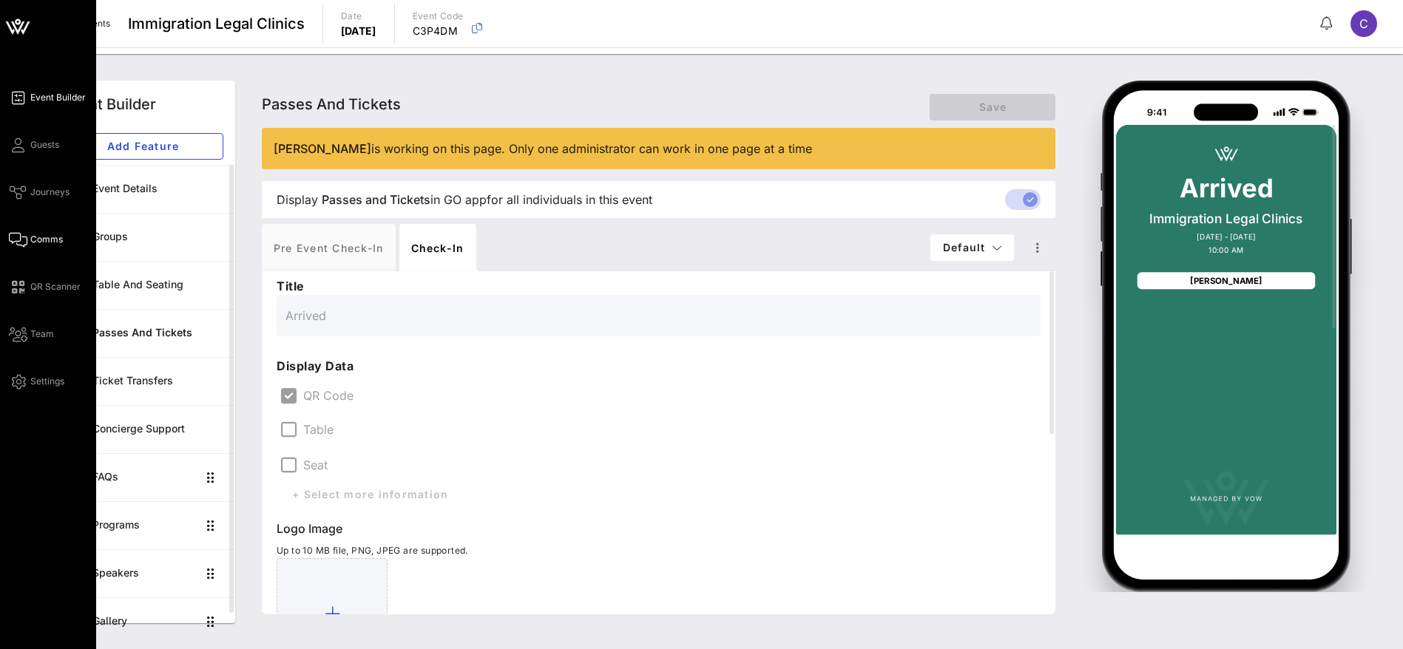
click at [51, 238] on span "Comms" at bounding box center [46, 239] width 33 height 13
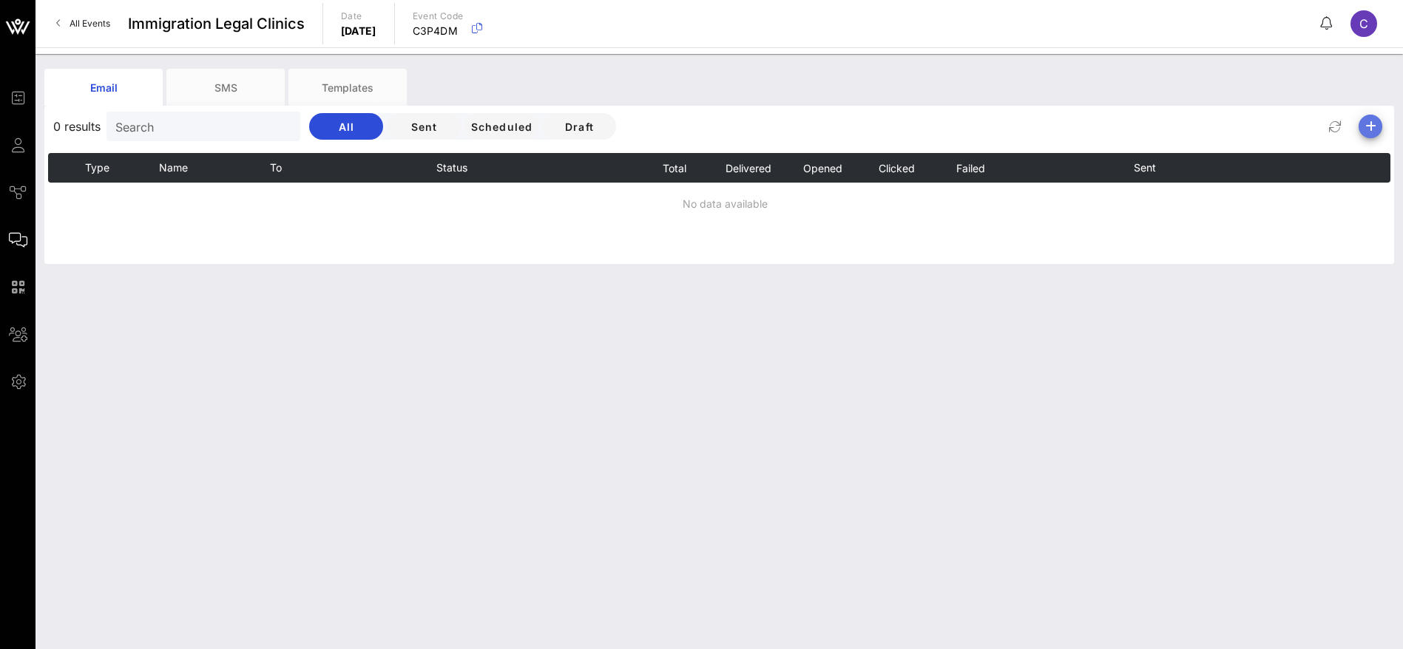
click at [1369, 123] on icon "button" at bounding box center [1370, 127] width 18 height 18
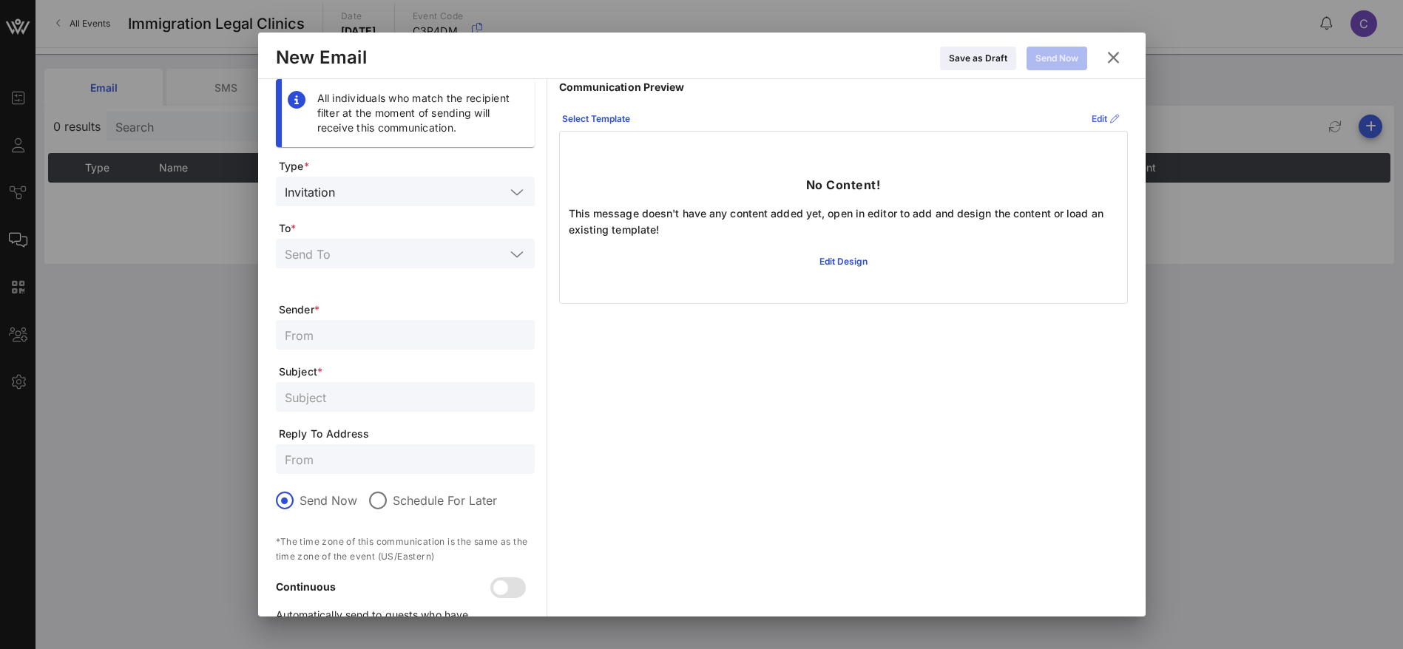
click at [1099, 118] on icon at bounding box center [1104, 119] width 11 height 10
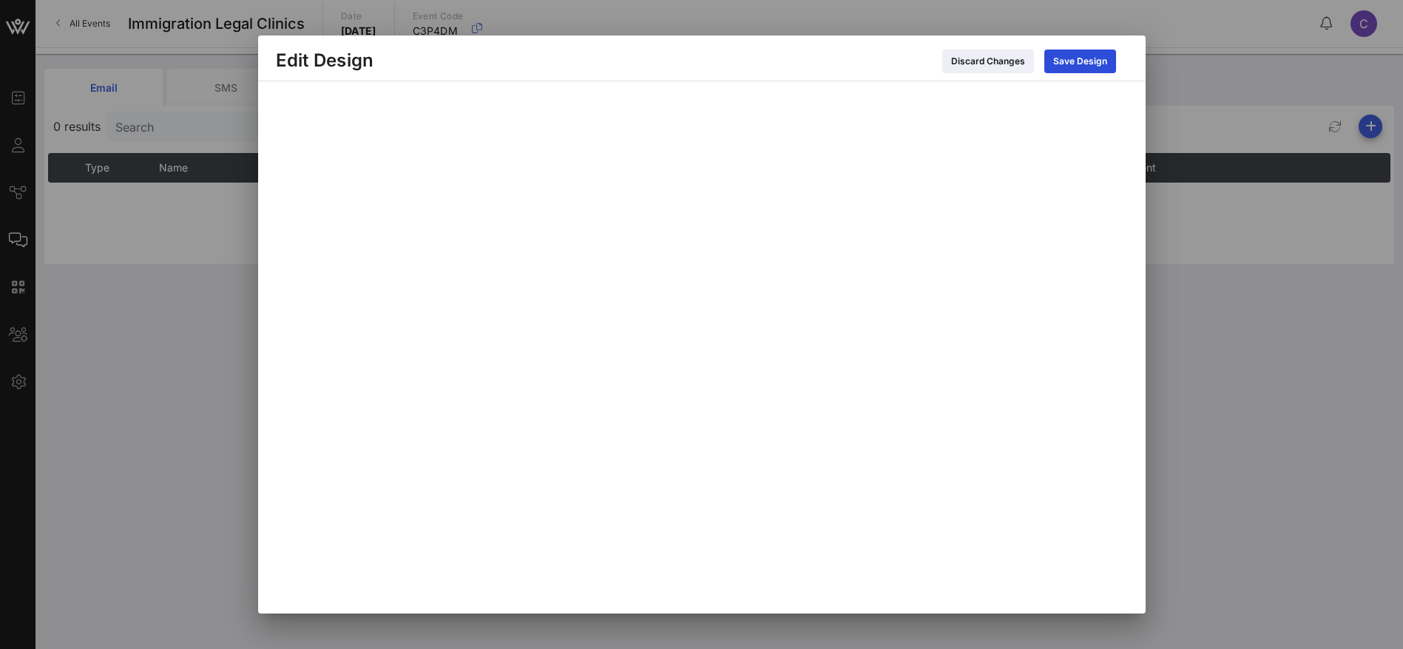
click at [157, 343] on div at bounding box center [701, 324] width 1403 height 649
click at [997, 57] on div "Discard Changes" at bounding box center [988, 61] width 74 height 15
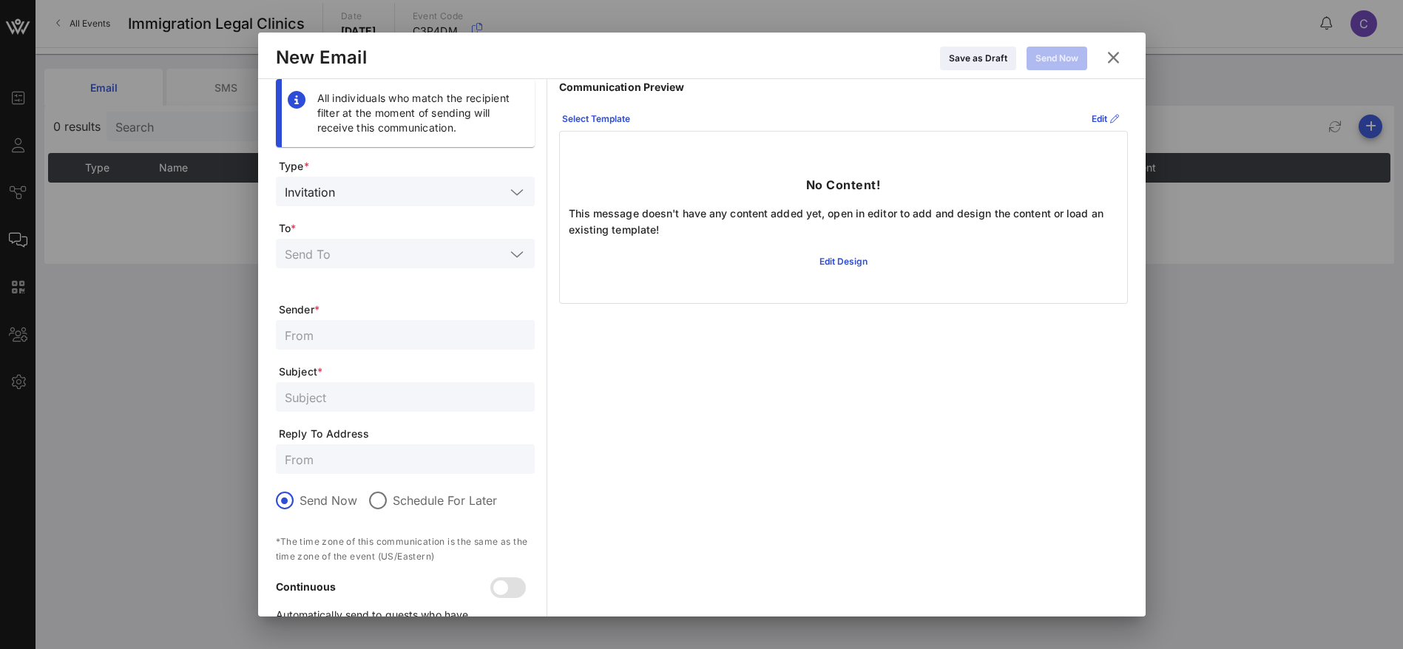
click at [20, 142] on div at bounding box center [701, 324] width 1403 height 649
click at [1114, 61] on icon at bounding box center [1113, 58] width 20 height 18
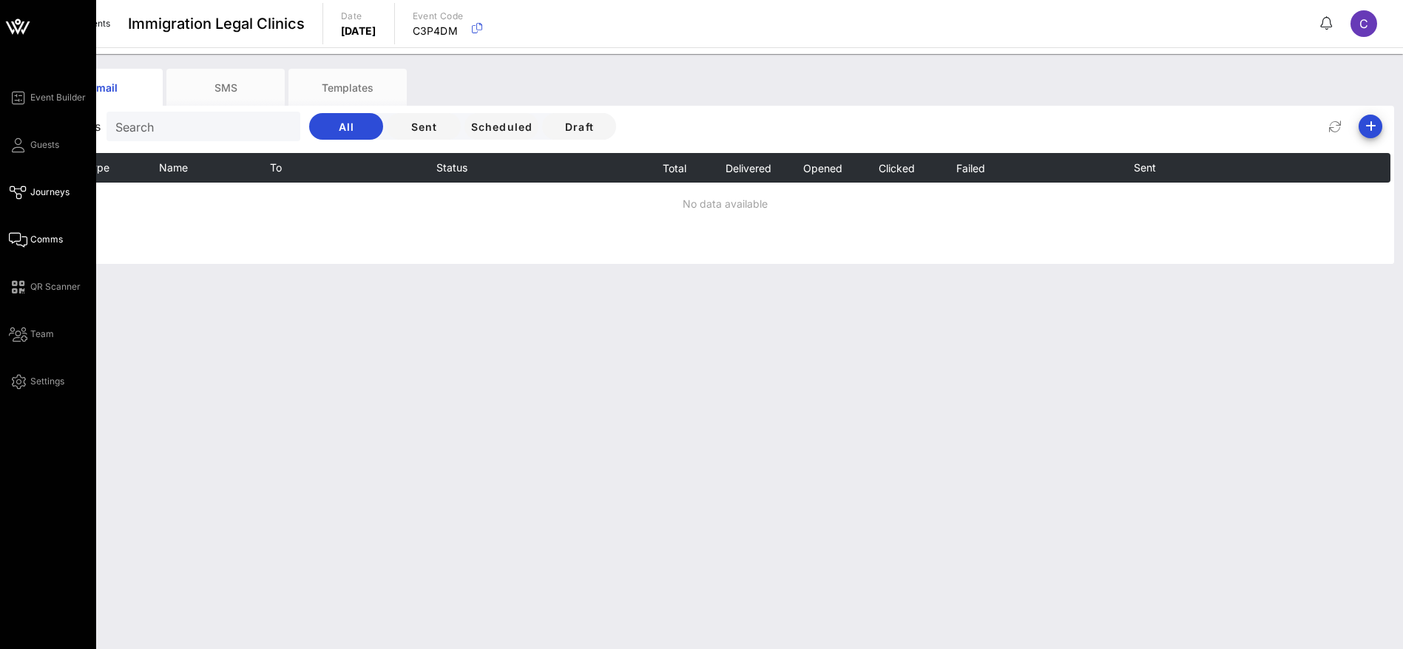
click at [52, 187] on span "Journeys" at bounding box center [49, 192] width 39 height 13
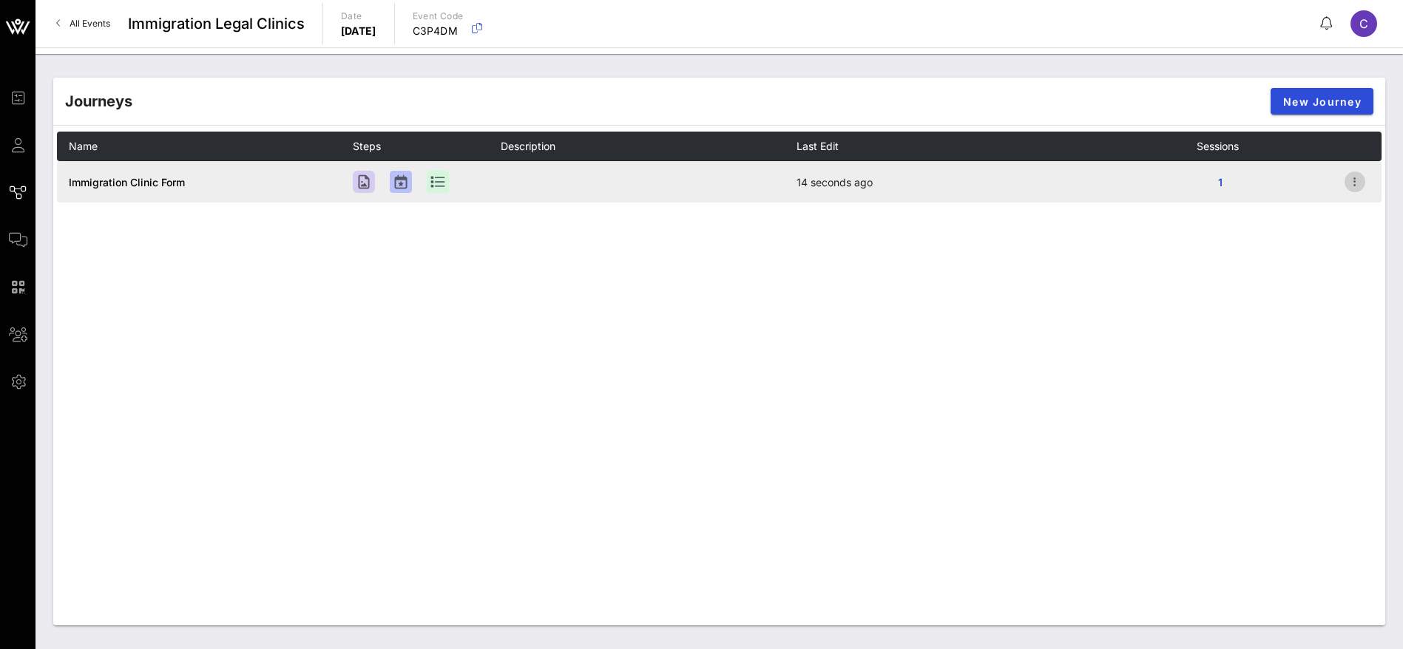
click at [1354, 177] on icon "button" at bounding box center [1355, 182] width 18 height 18
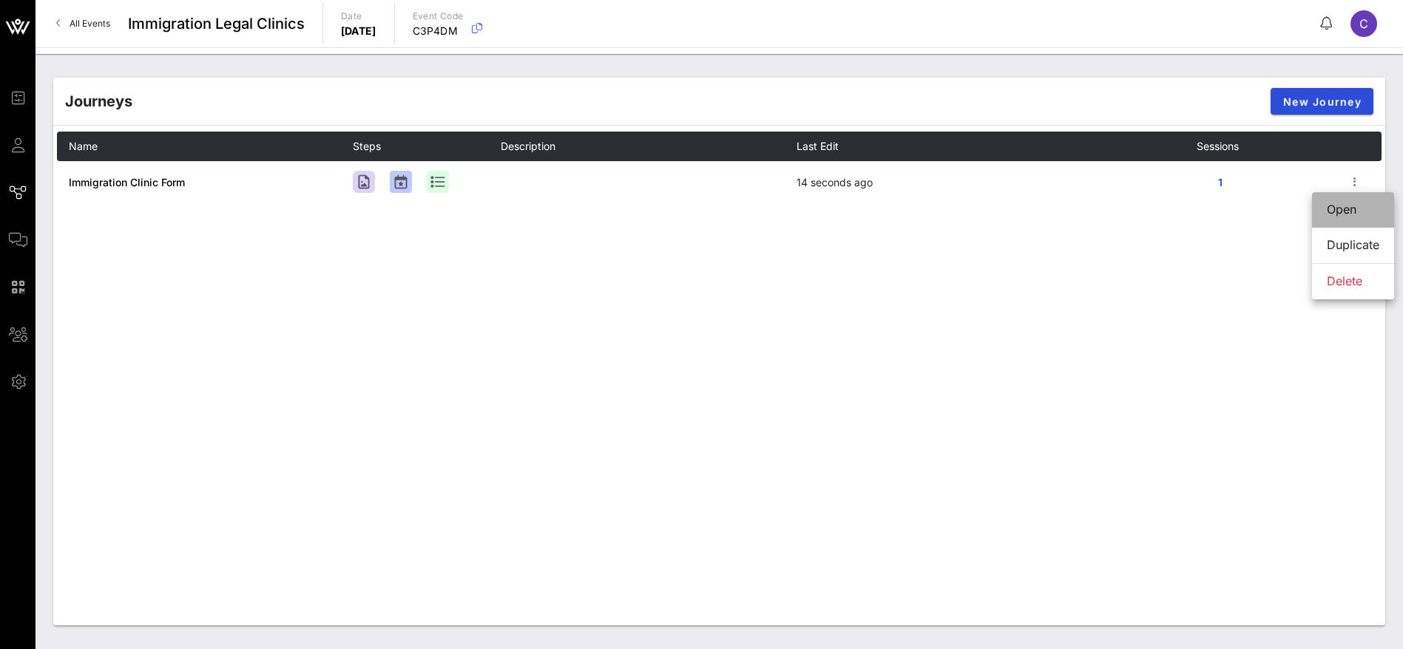
click at [1349, 209] on div "Open" at bounding box center [1352, 210] width 52 height 14
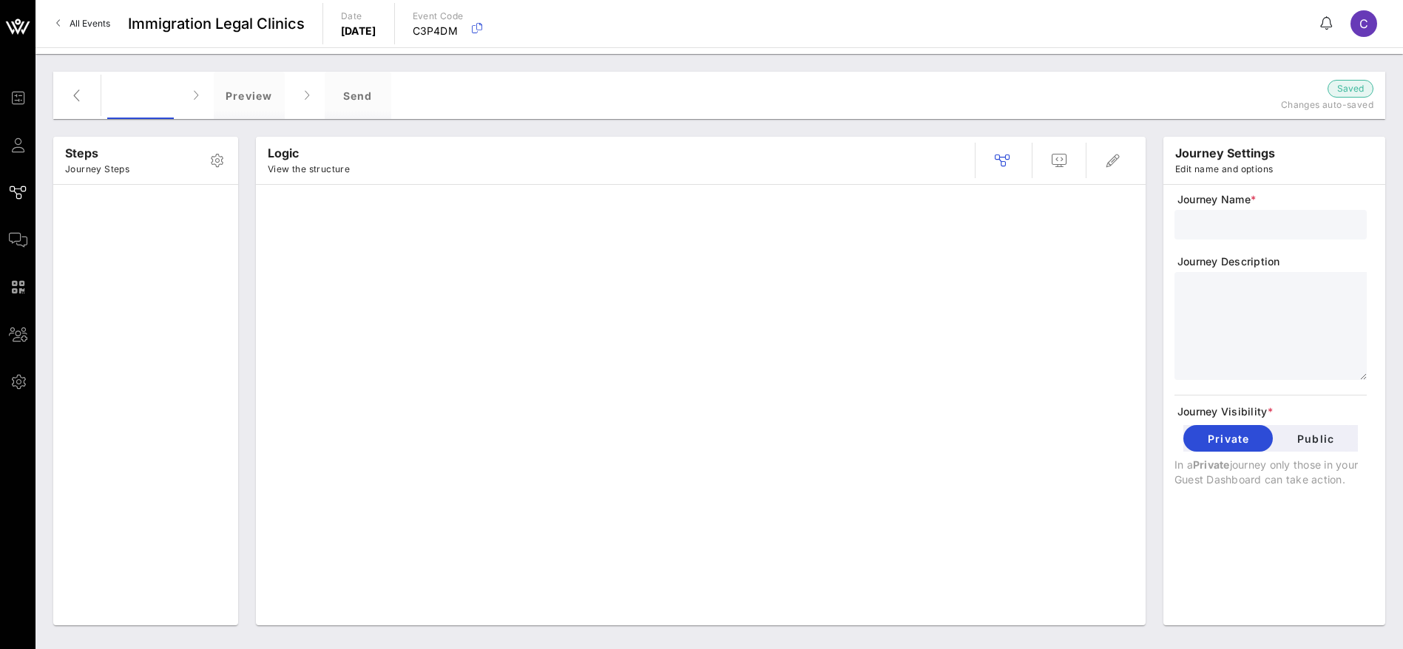
type input "Immigration Clinic Form"
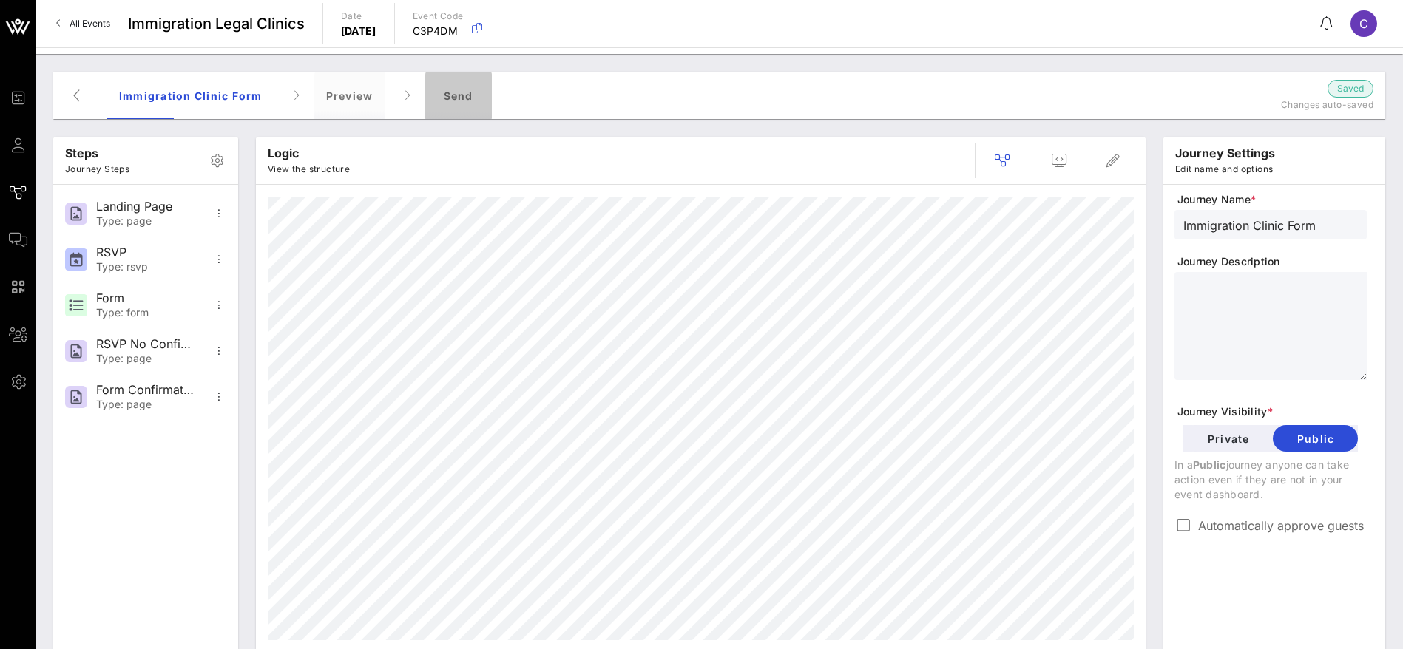
click at [461, 93] on div "Send" at bounding box center [458, 95] width 67 height 47
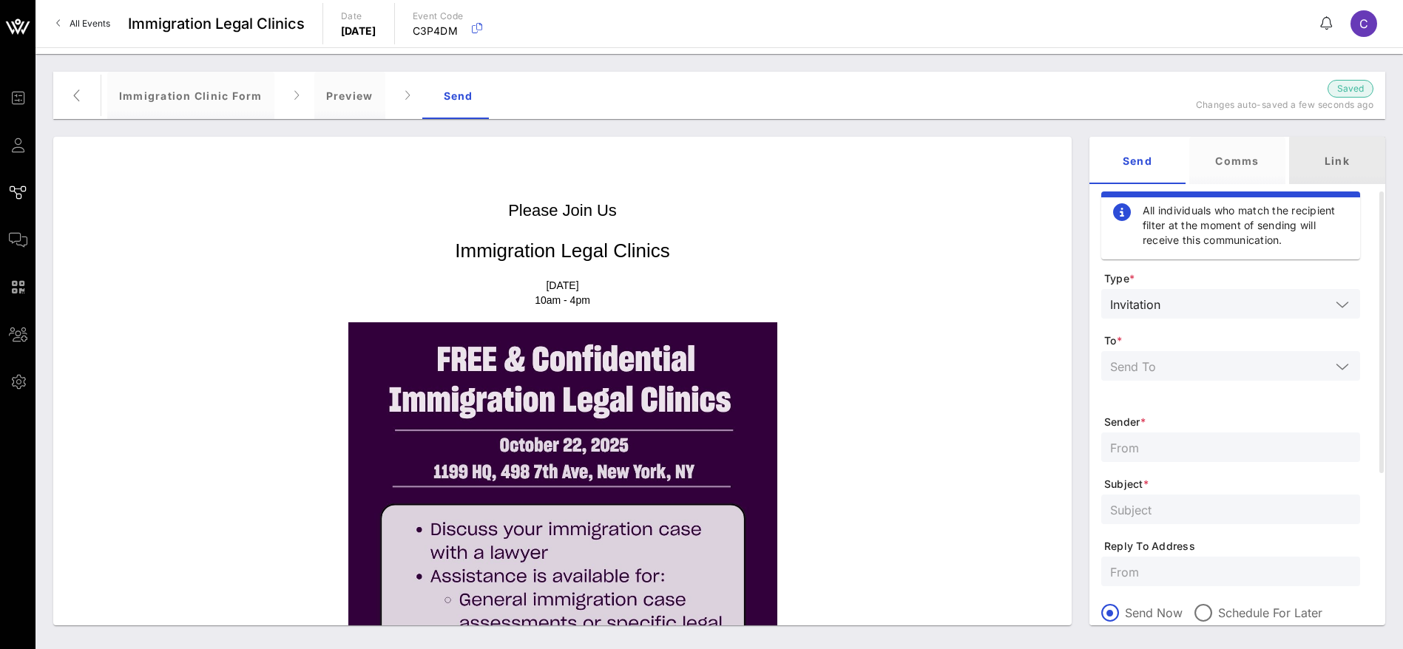
click at [1351, 155] on div "Link" at bounding box center [1337, 160] width 96 height 47
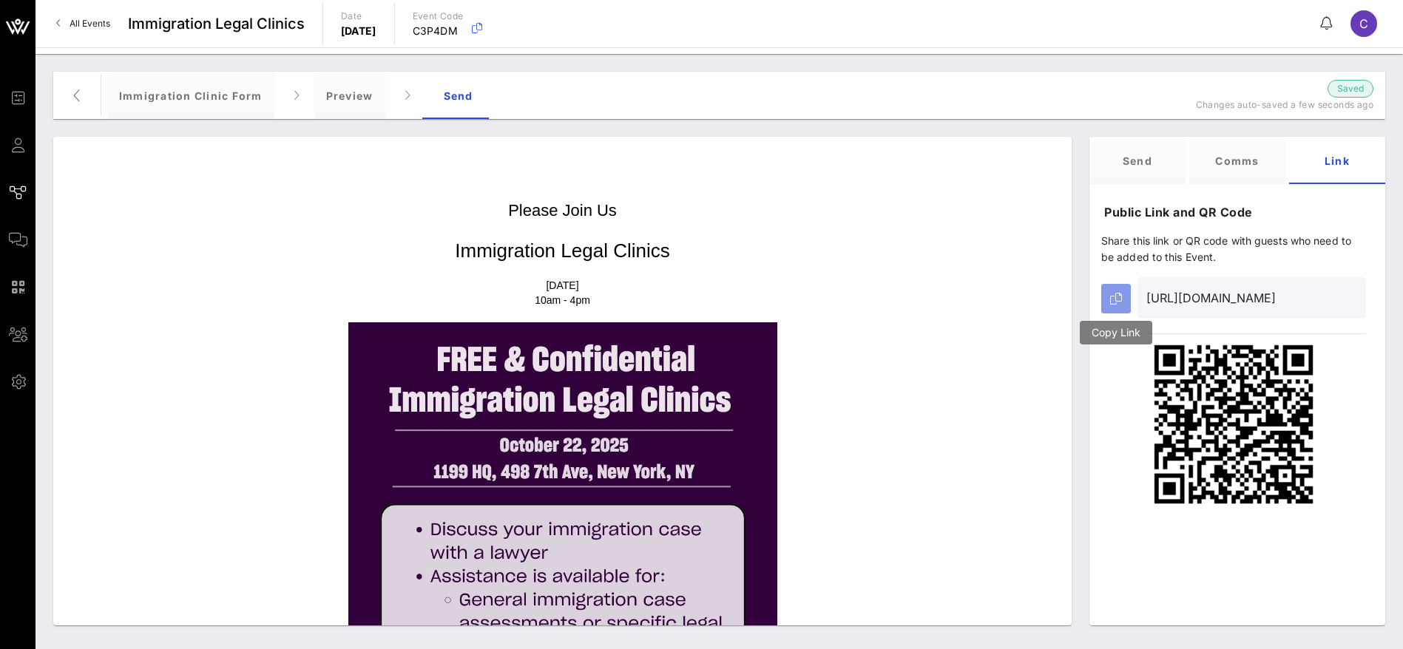
click at [1125, 299] on button "button" at bounding box center [1116, 299] width 30 height 30
click at [143, 92] on div "Immigration Clinic Form" at bounding box center [190, 95] width 167 height 47
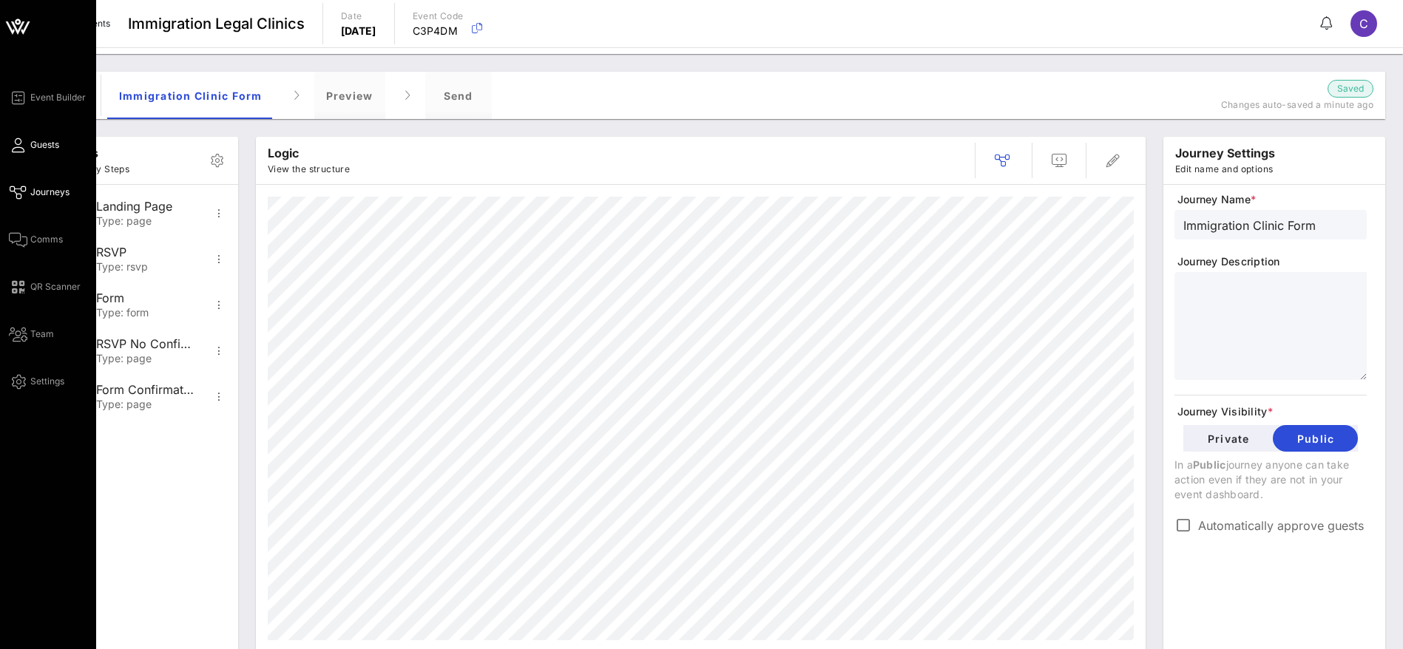
click at [36, 148] on span "Guests" at bounding box center [44, 144] width 29 height 13
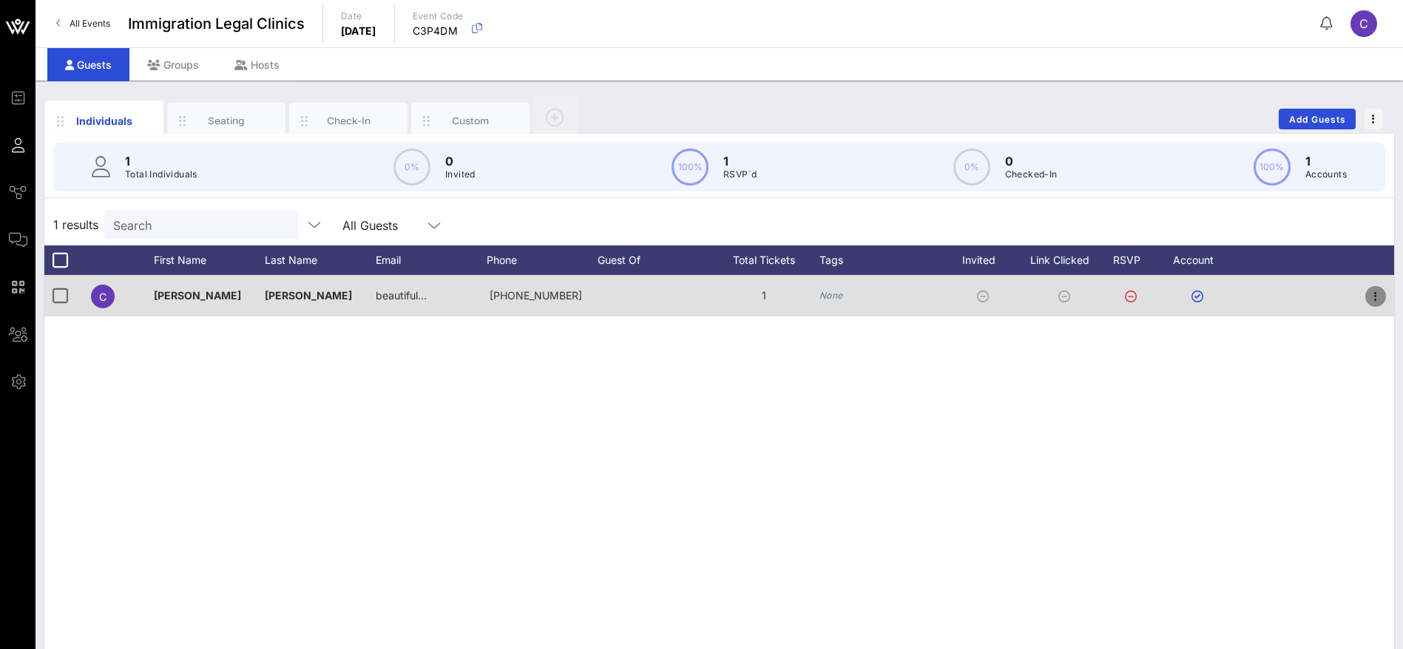
click at [1377, 295] on icon "button" at bounding box center [1375, 297] width 18 height 18
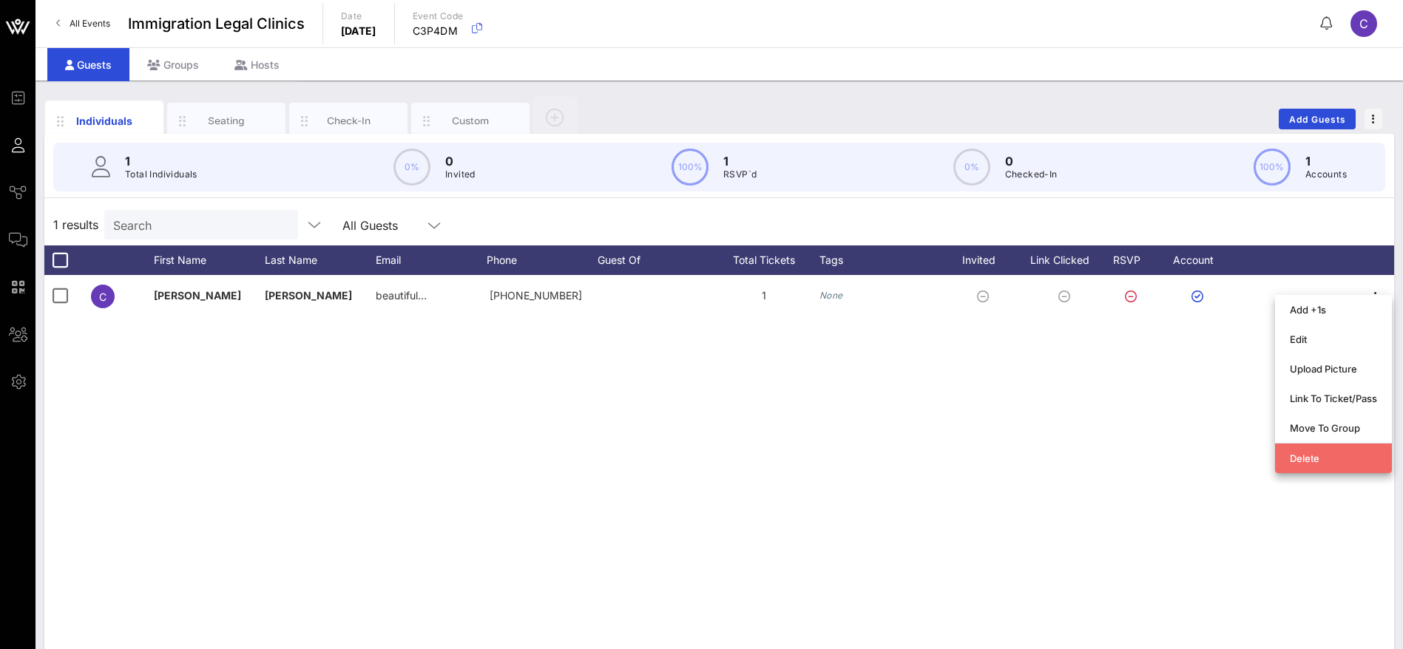
click at [1326, 455] on div "Delete" at bounding box center [1332, 458] width 87 height 12
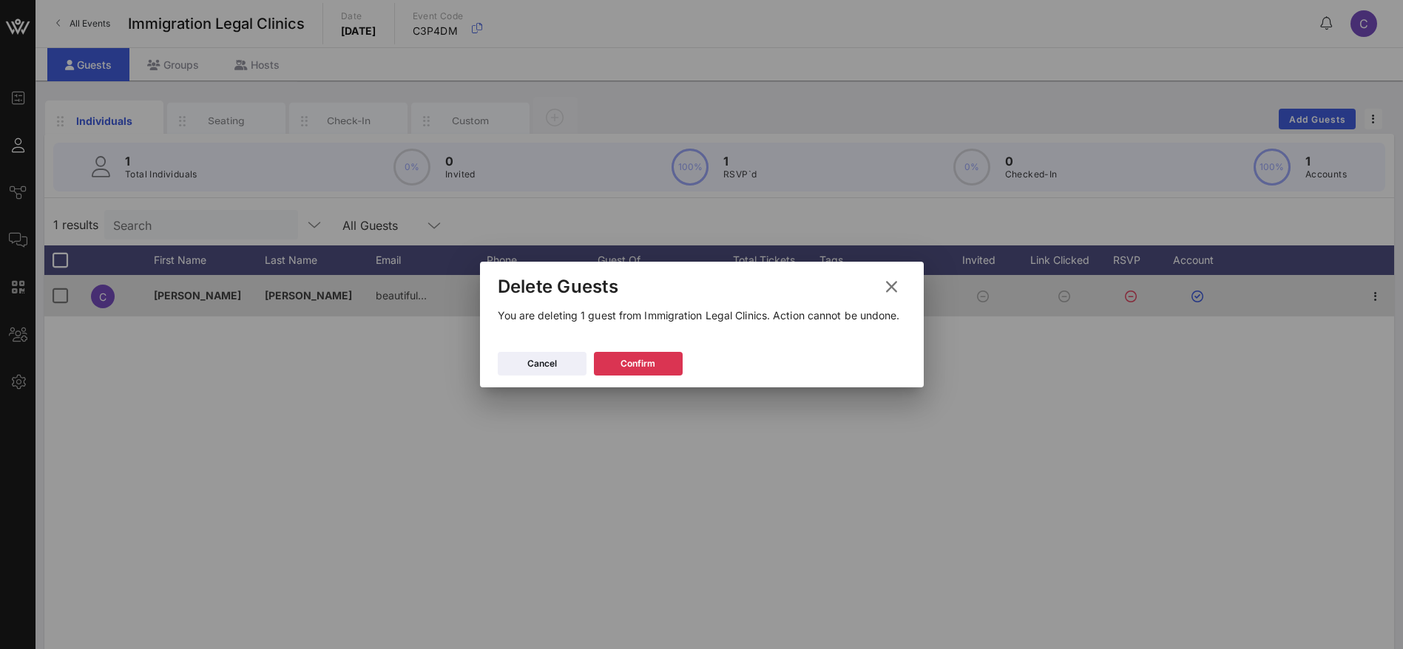
click at [899, 285] on button at bounding box center [891, 287] width 29 height 27
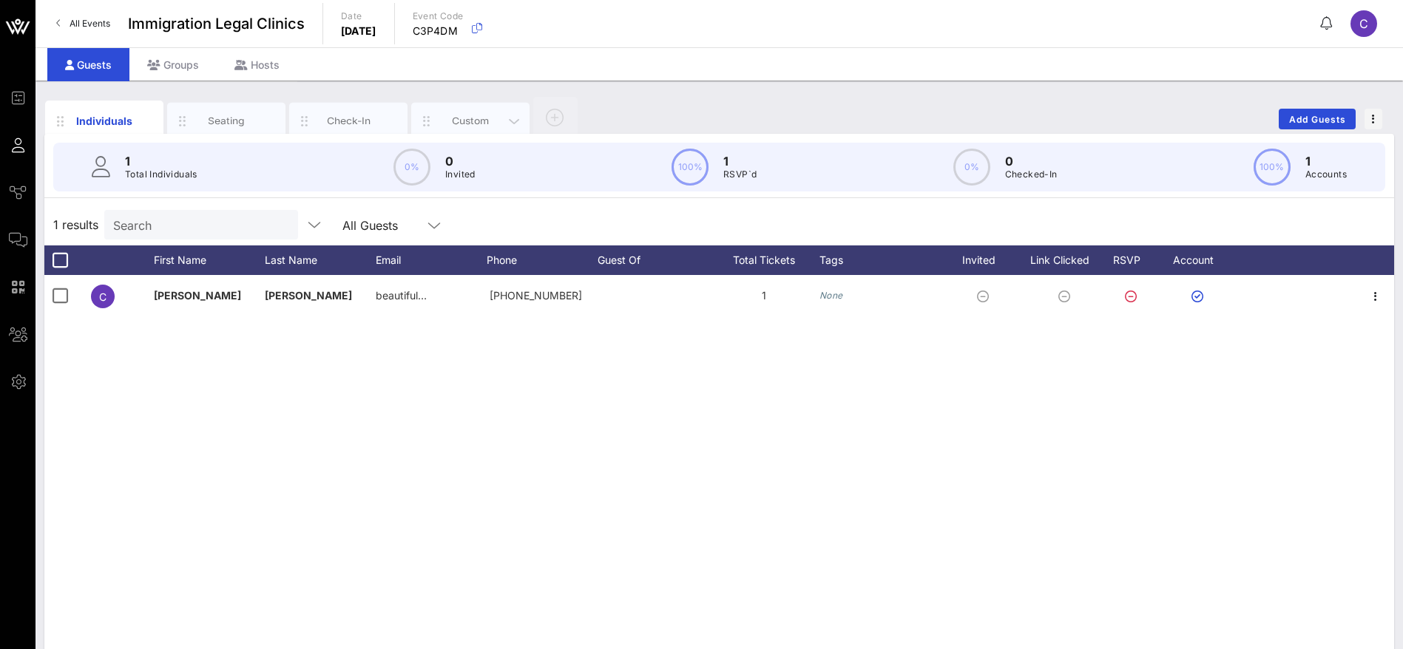
click at [477, 123] on div "Custom" at bounding box center [471, 121] width 66 height 14
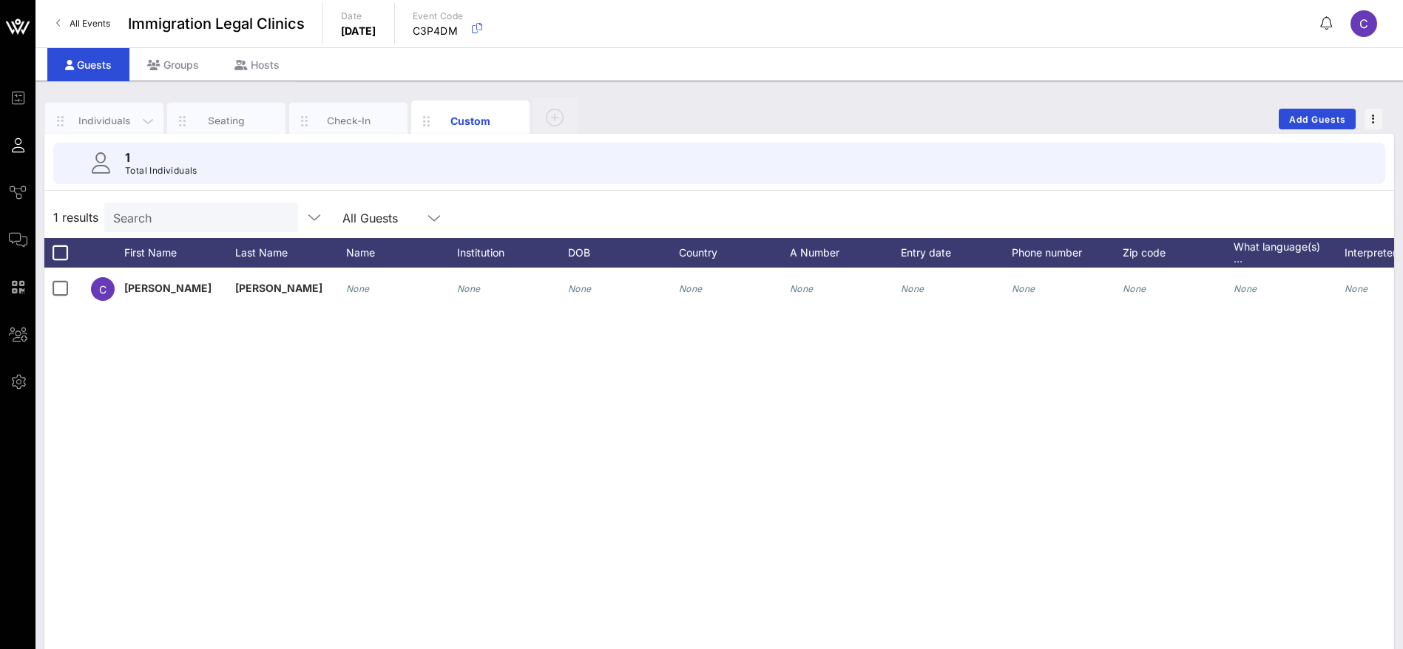
click at [111, 108] on div "Individuals" at bounding box center [104, 121] width 118 height 37
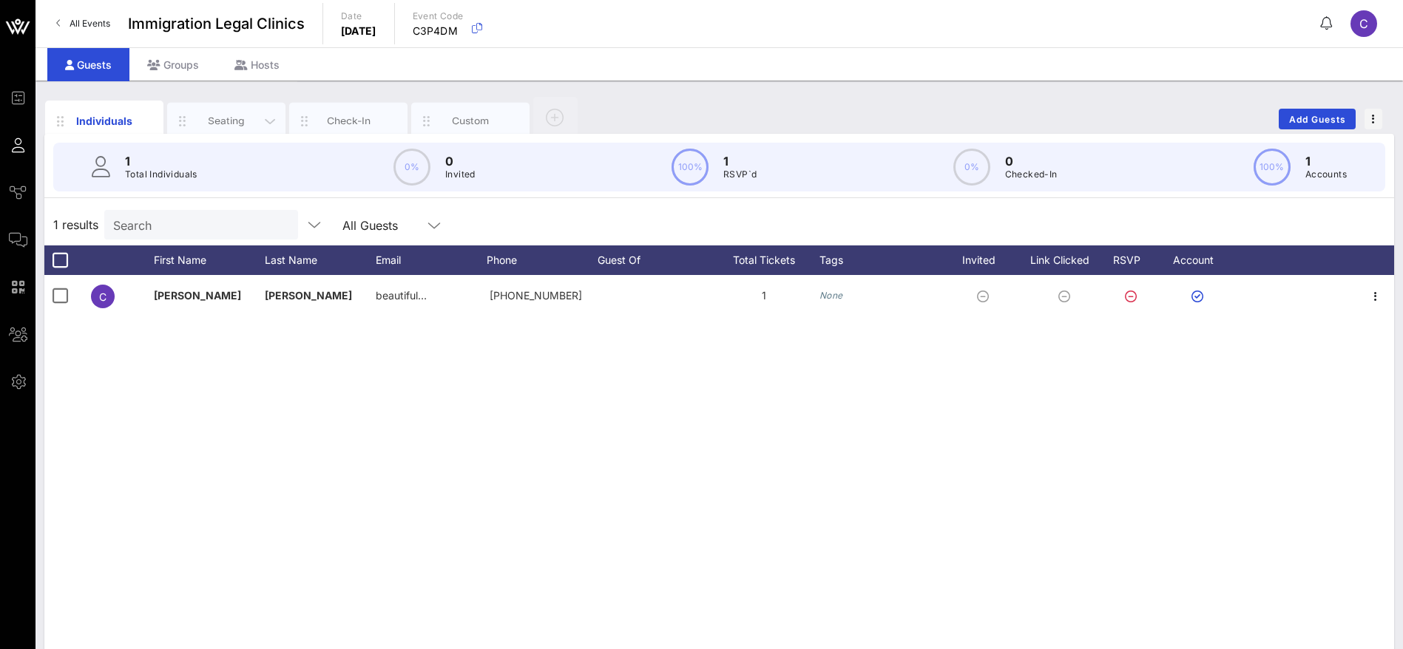
click at [216, 123] on div "Seating" at bounding box center [227, 121] width 66 height 14
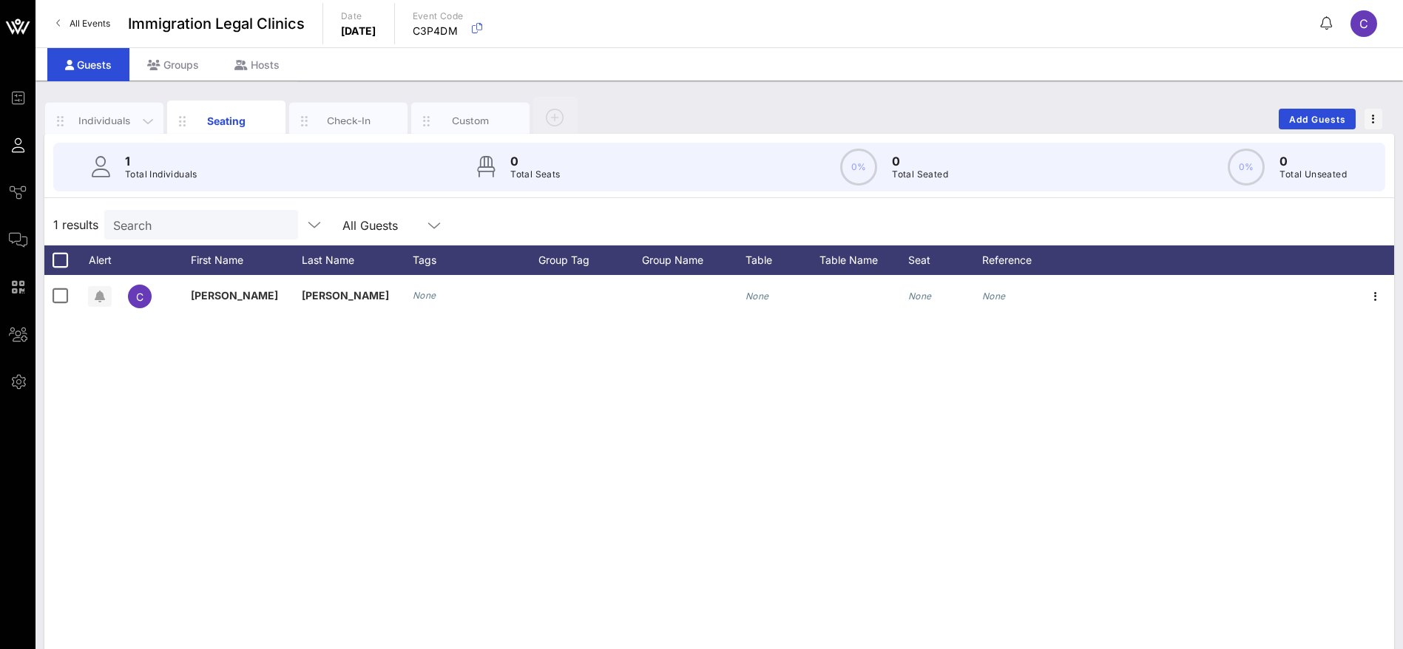
click at [112, 123] on div "Individuals" at bounding box center [105, 121] width 66 height 14
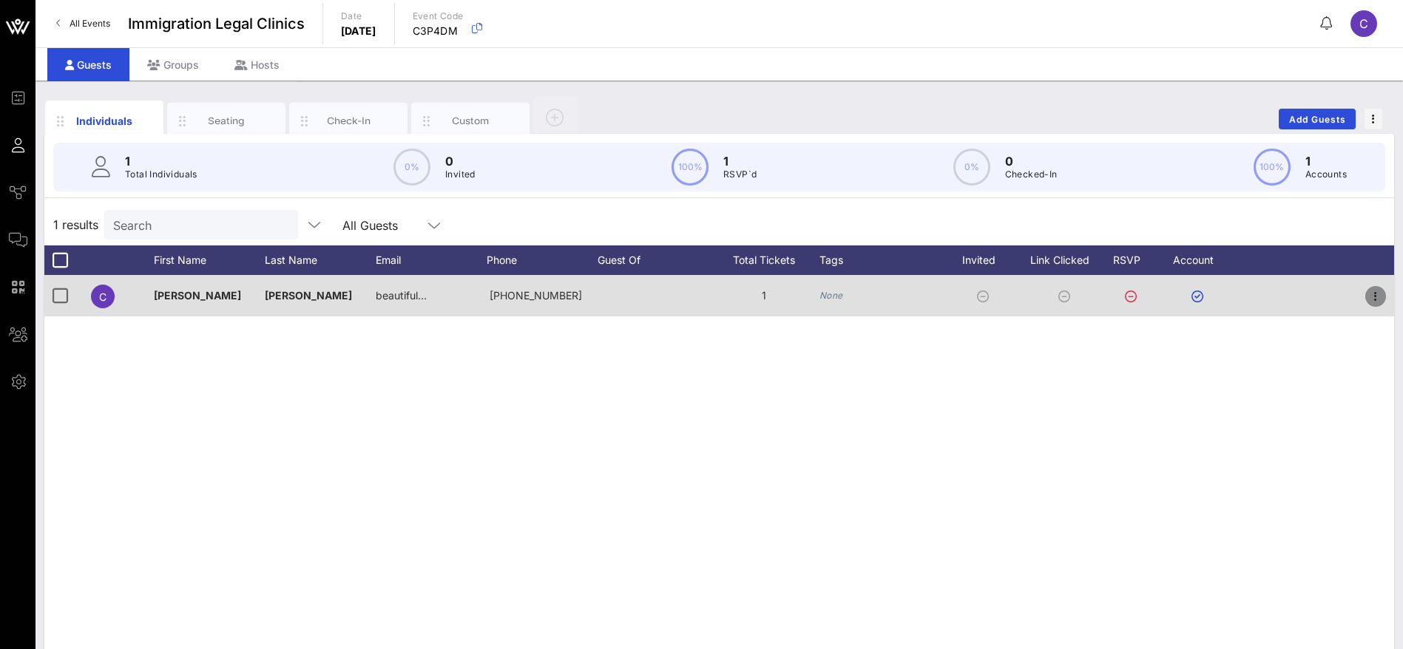
click at [1375, 299] on icon "button" at bounding box center [1375, 297] width 18 height 18
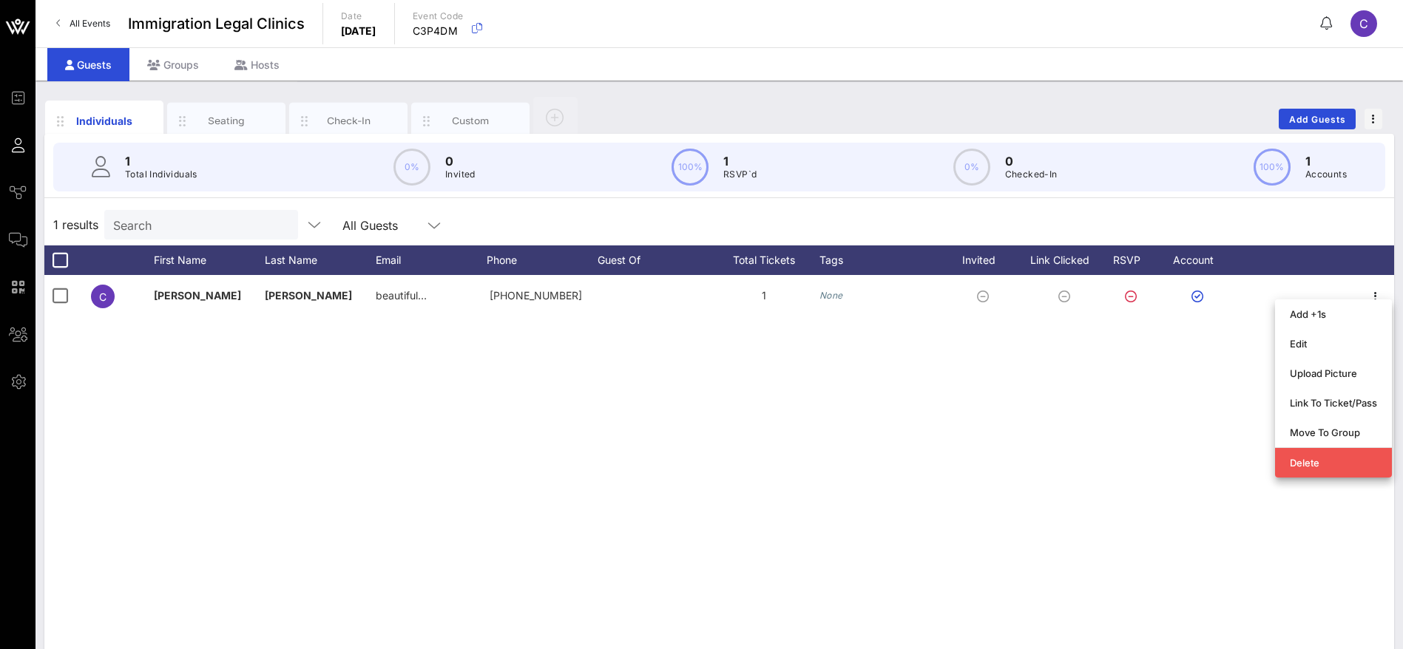
click at [1244, 214] on div "1 results Search All Guests" at bounding box center [718, 224] width 1349 height 41
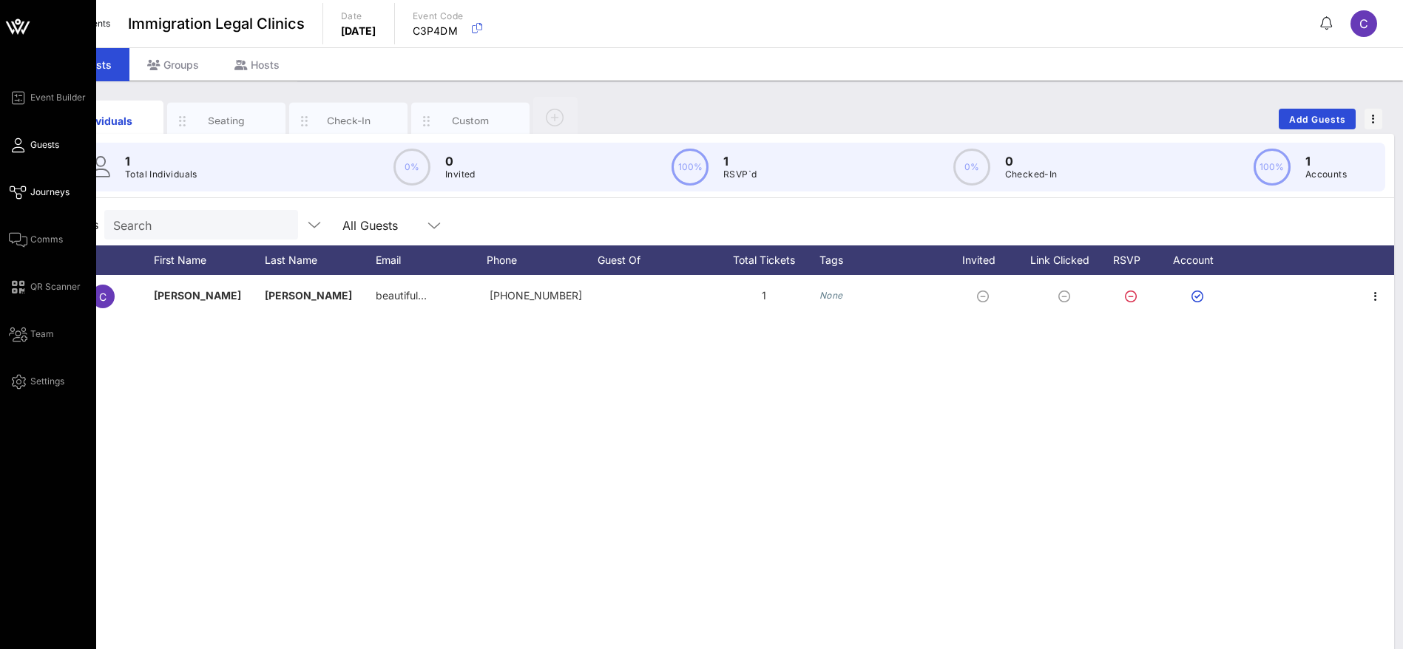
click at [42, 188] on span "Journeys" at bounding box center [49, 192] width 39 height 13
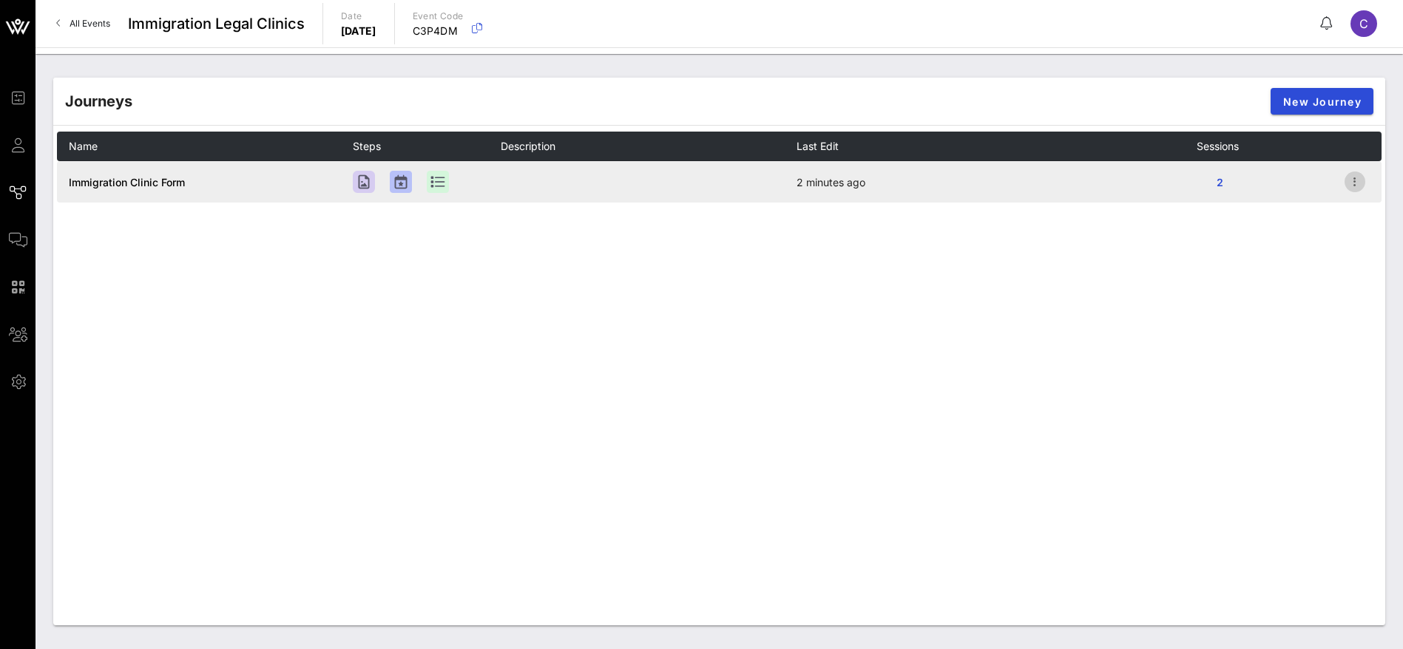
click at [1353, 181] on icon "button" at bounding box center [1355, 182] width 18 height 18
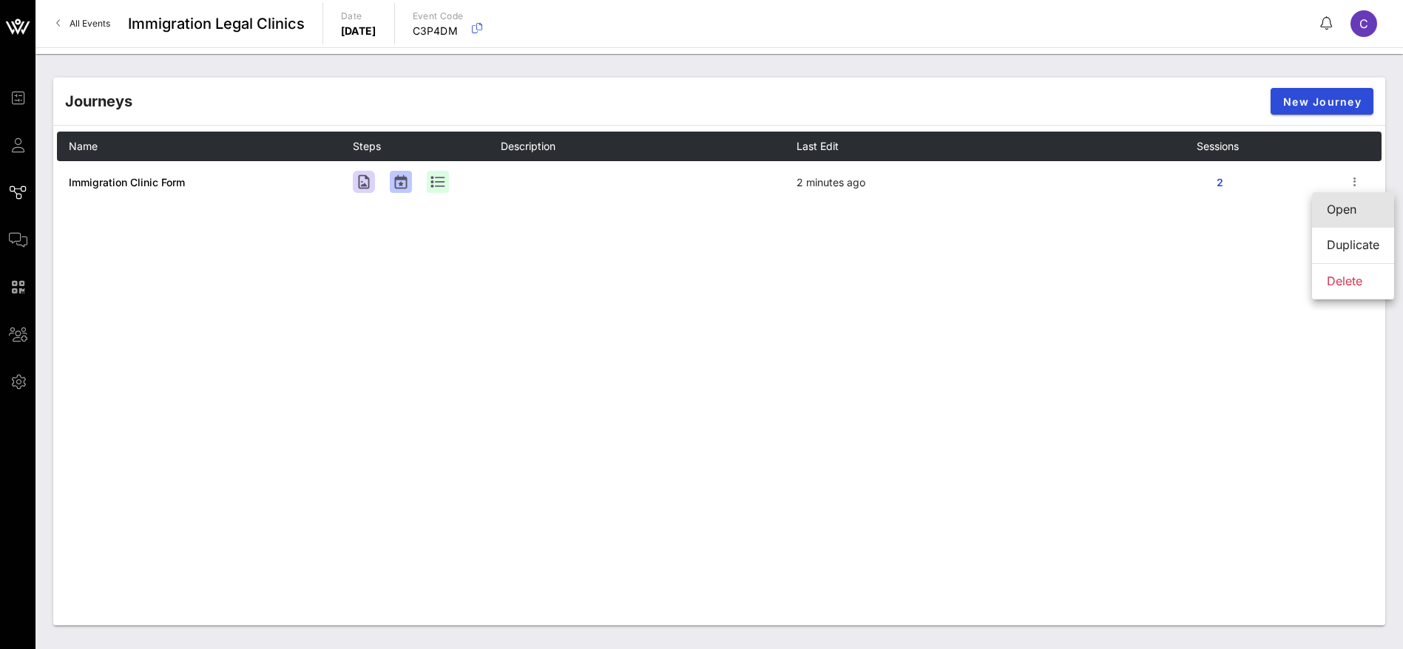
click at [1353, 213] on div "Open" at bounding box center [1352, 210] width 52 height 14
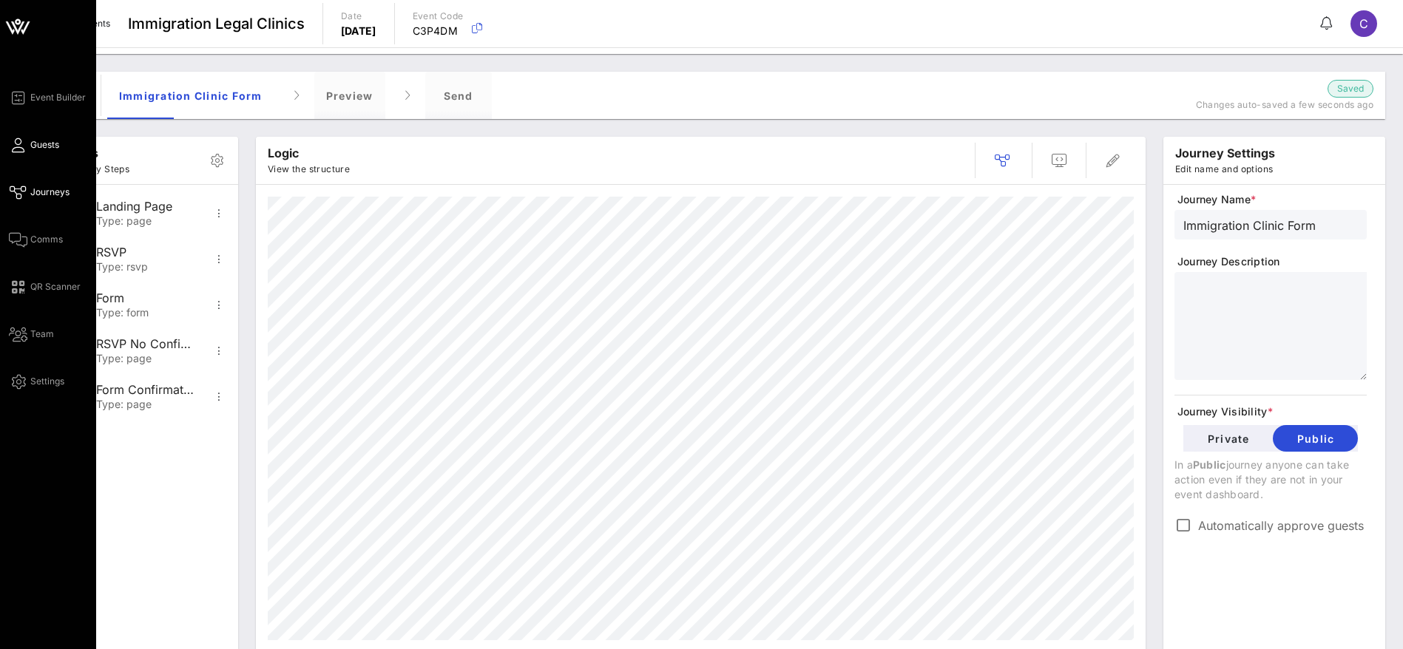
click at [41, 140] on span "Guests" at bounding box center [44, 144] width 29 height 13
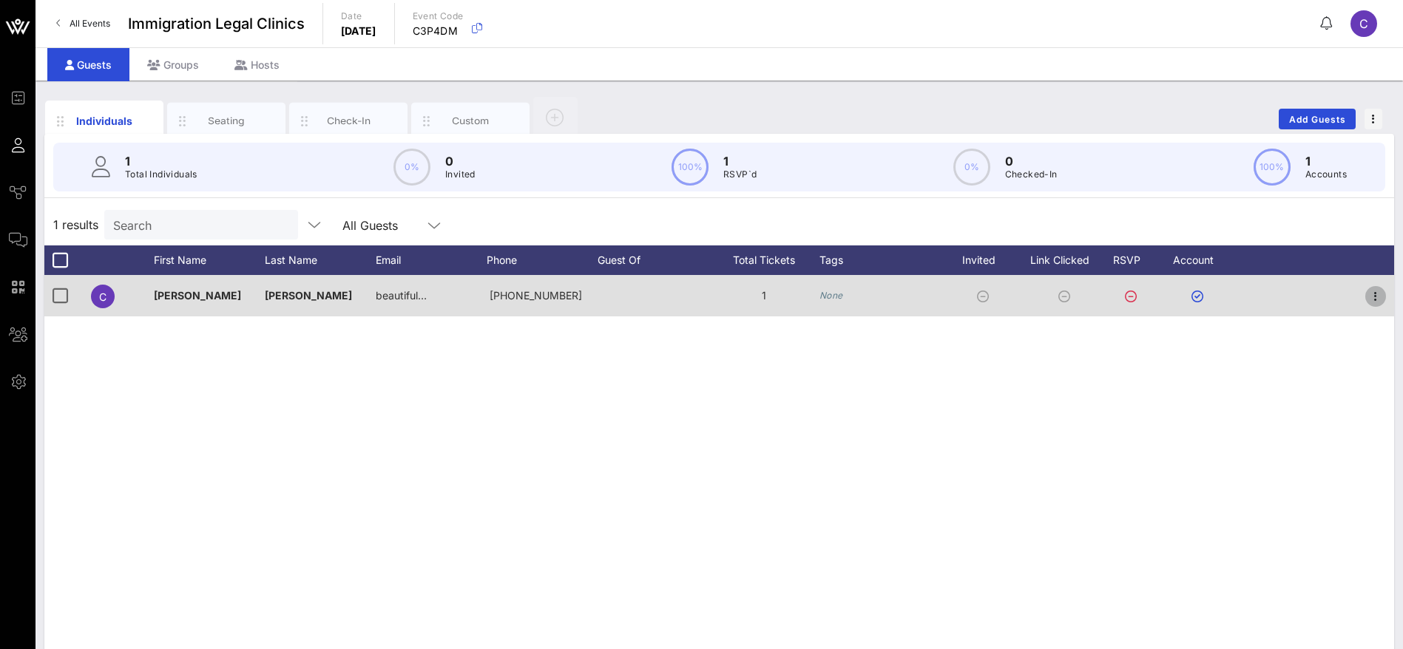
click at [1374, 294] on icon "button" at bounding box center [1375, 297] width 18 height 18
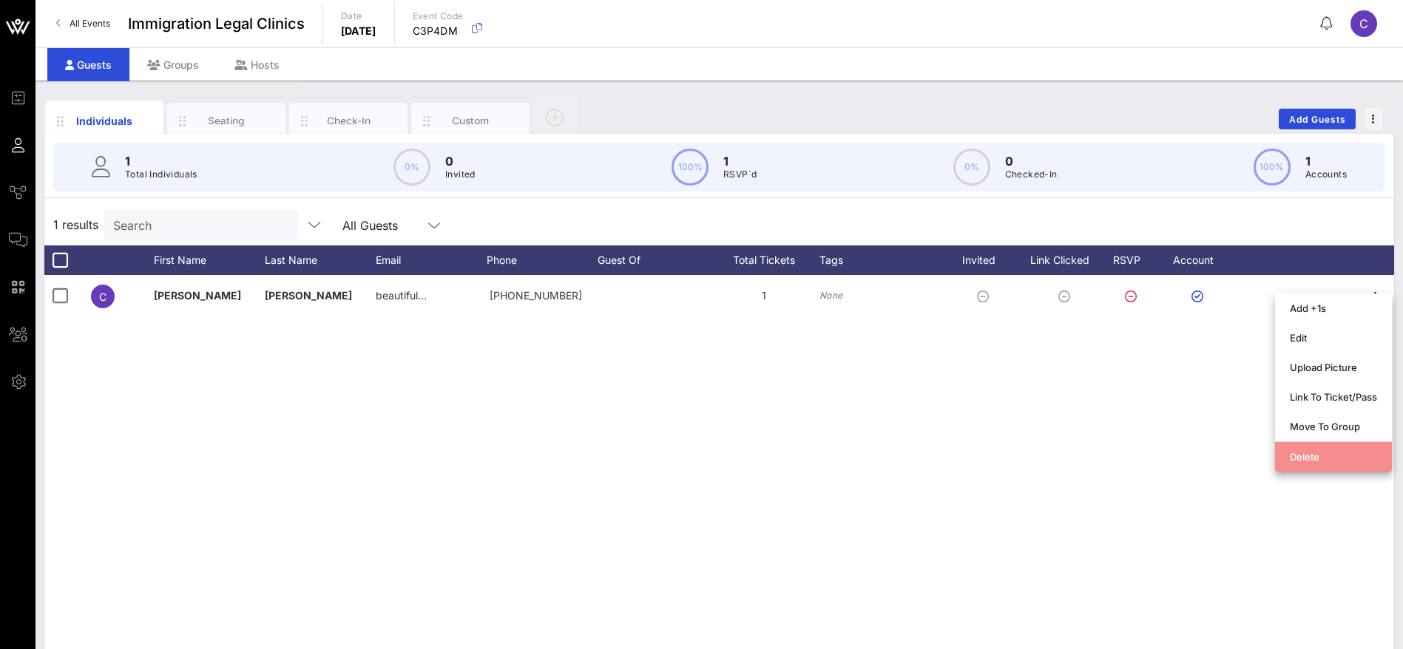
click at [1333, 454] on div "Delete" at bounding box center [1332, 457] width 87 height 12
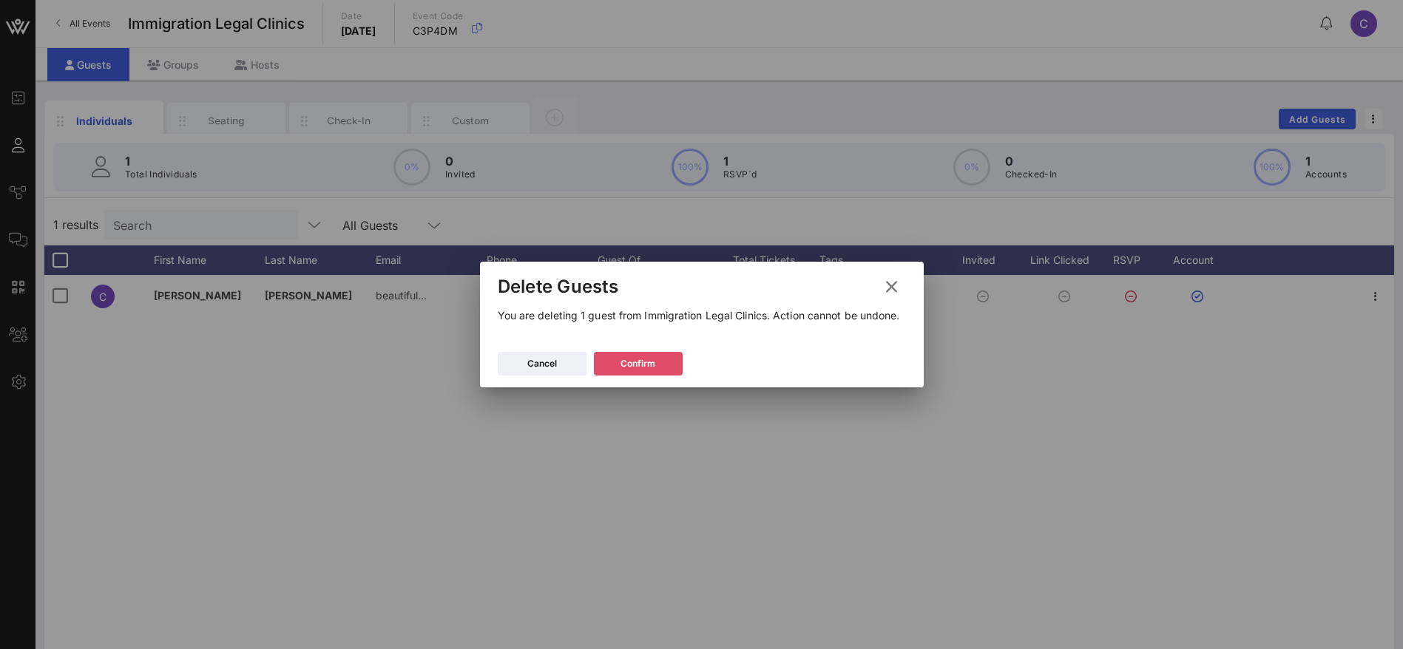
click at [627, 365] on div "Confirm" at bounding box center [637, 363] width 35 height 15
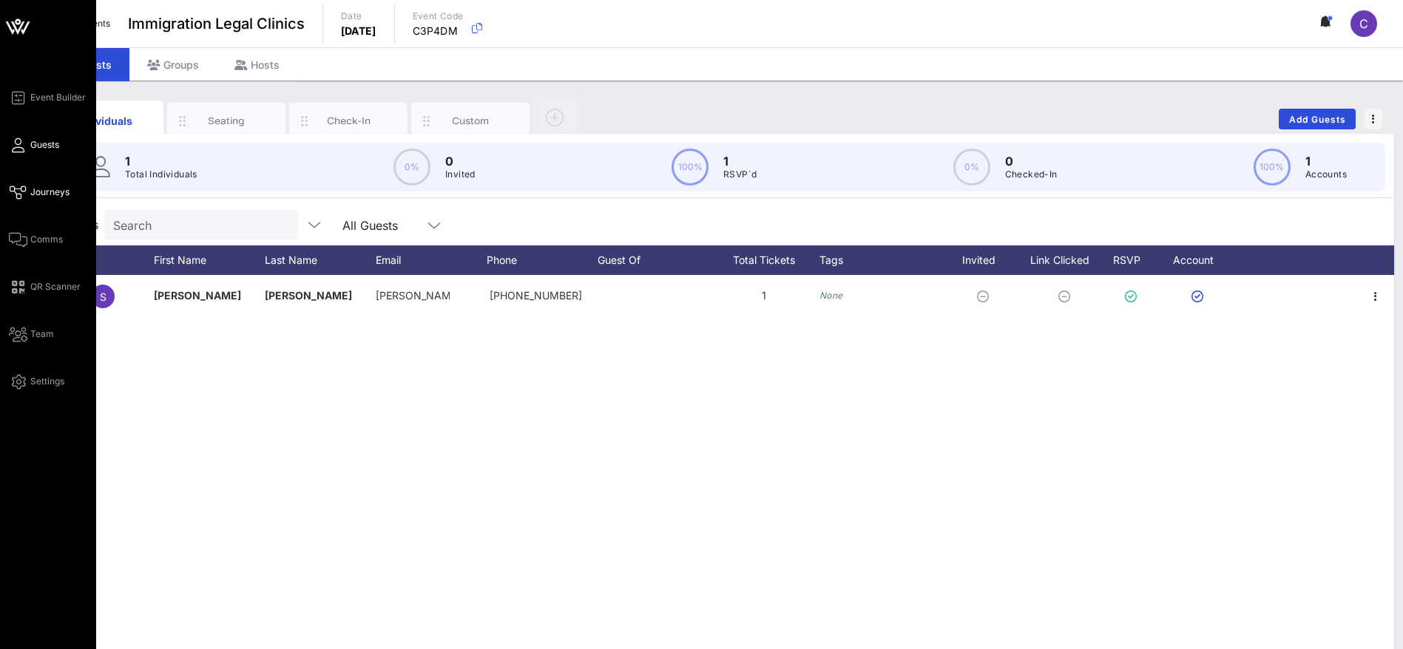
click at [44, 191] on span "Journeys" at bounding box center [49, 192] width 39 height 13
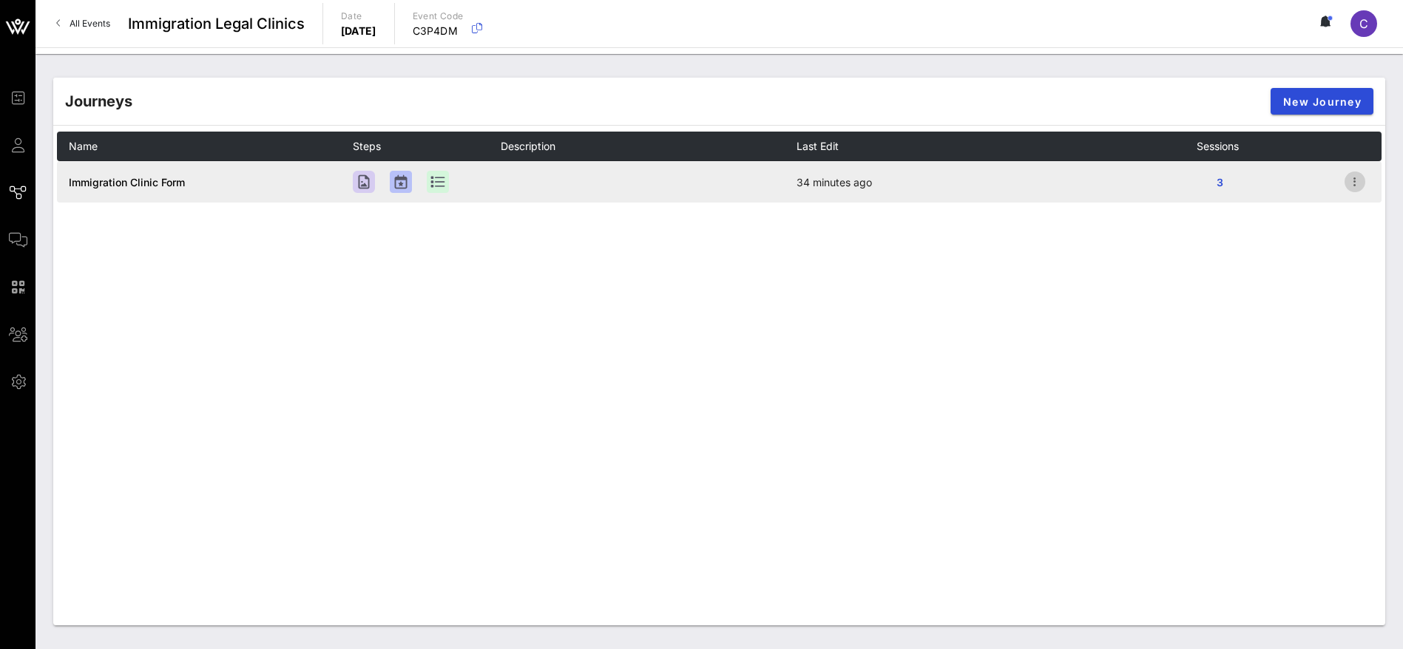
click at [1355, 181] on icon "button" at bounding box center [1355, 182] width 18 height 18
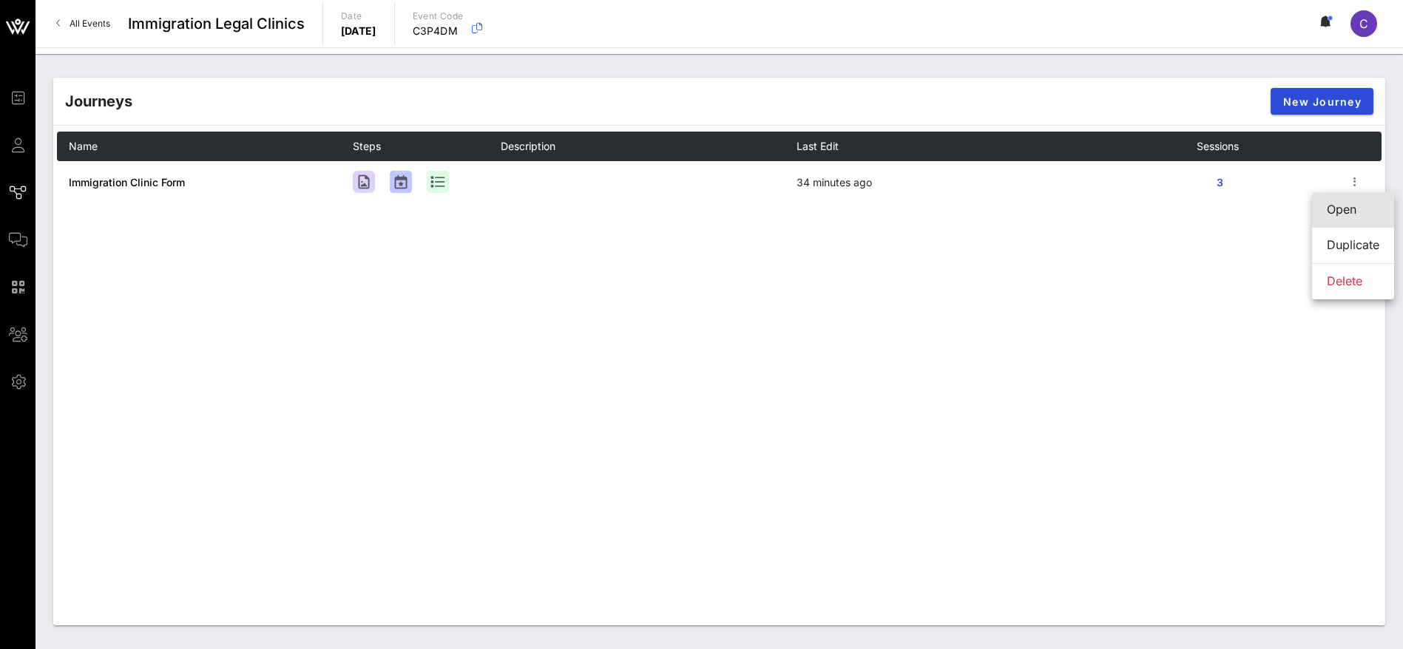
click at [1347, 206] on div "Open" at bounding box center [1352, 210] width 52 height 14
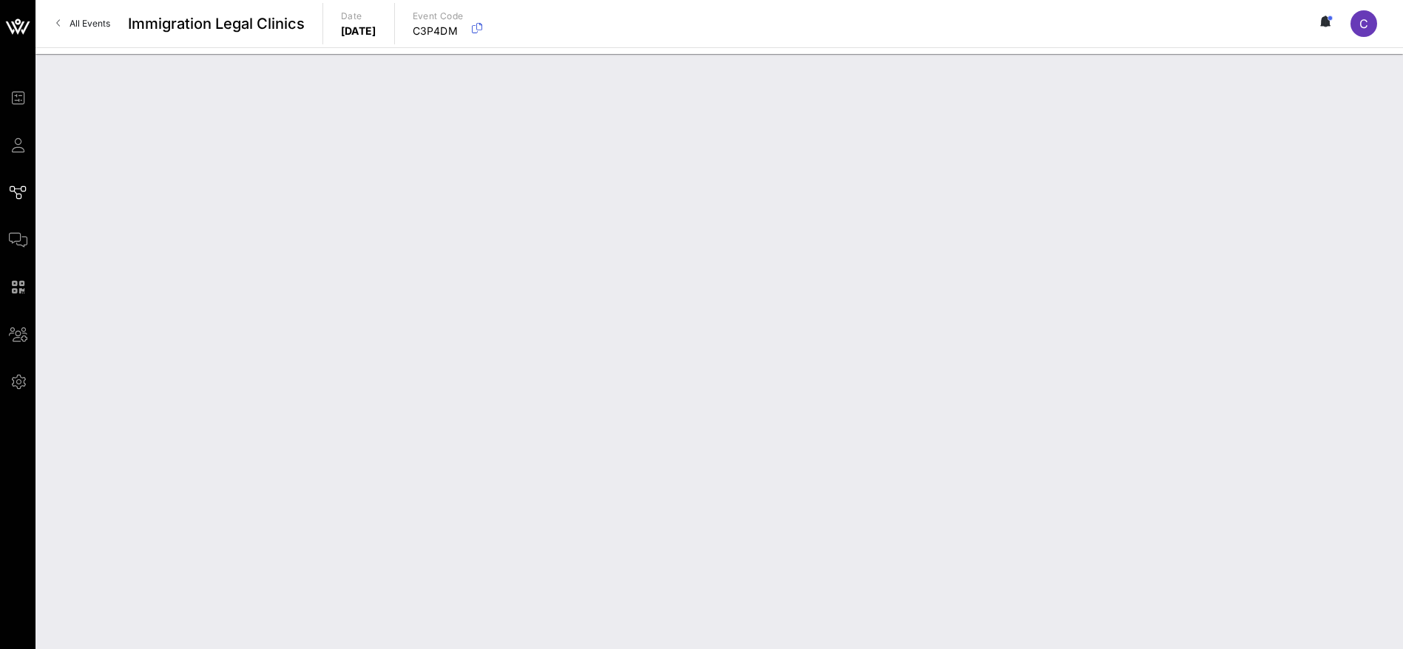
type input "Immigration Clinic Form"
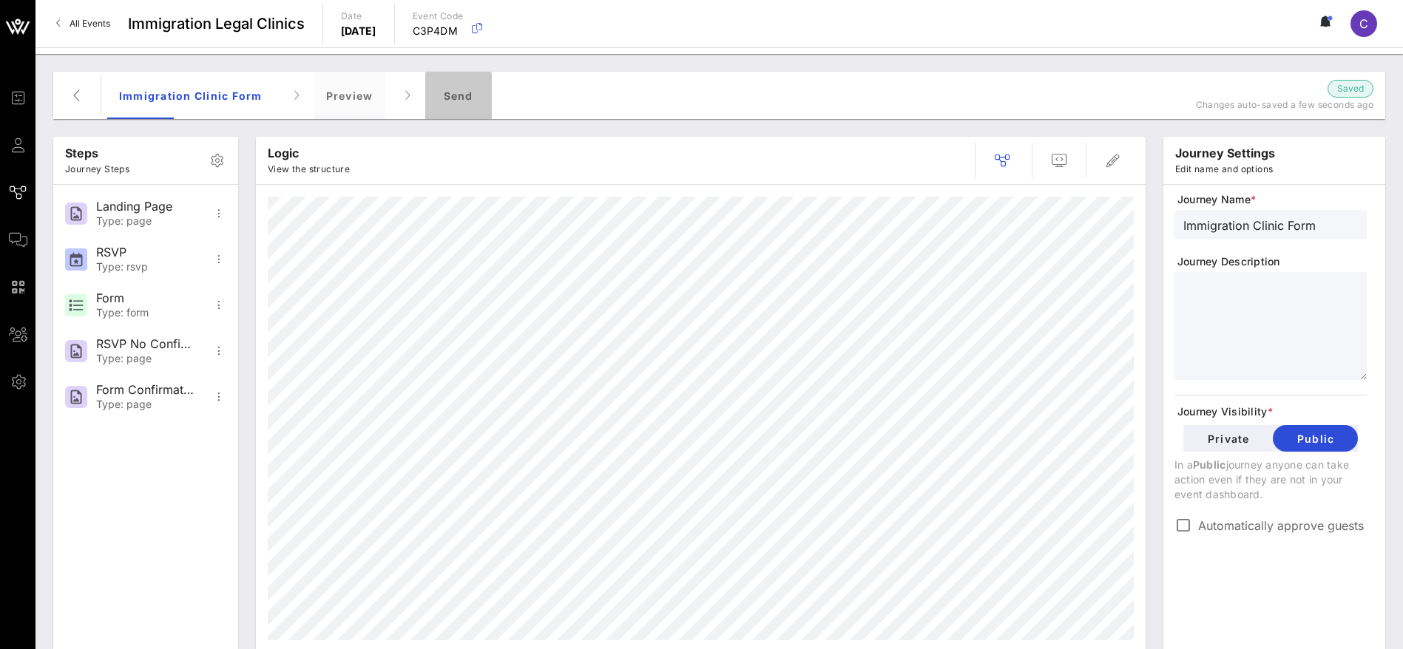
click at [458, 97] on div "Send" at bounding box center [458, 95] width 67 height 47
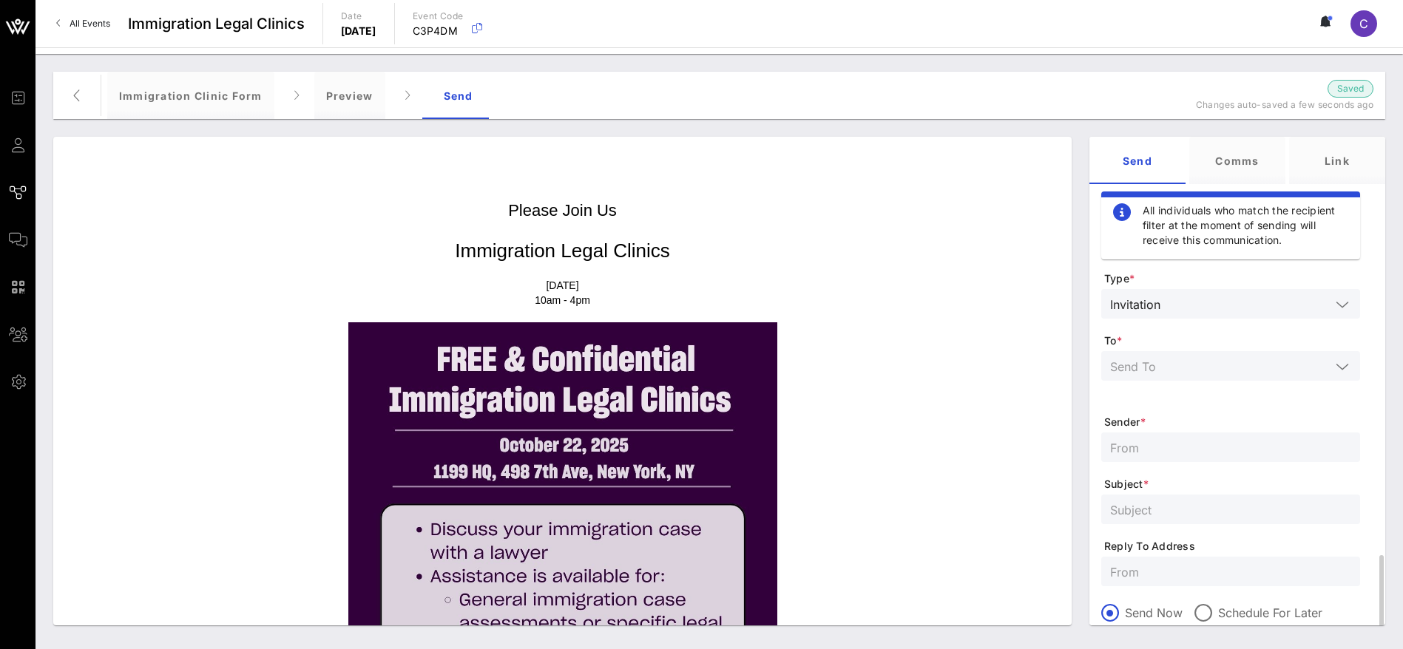
scroll to position [249, 0]
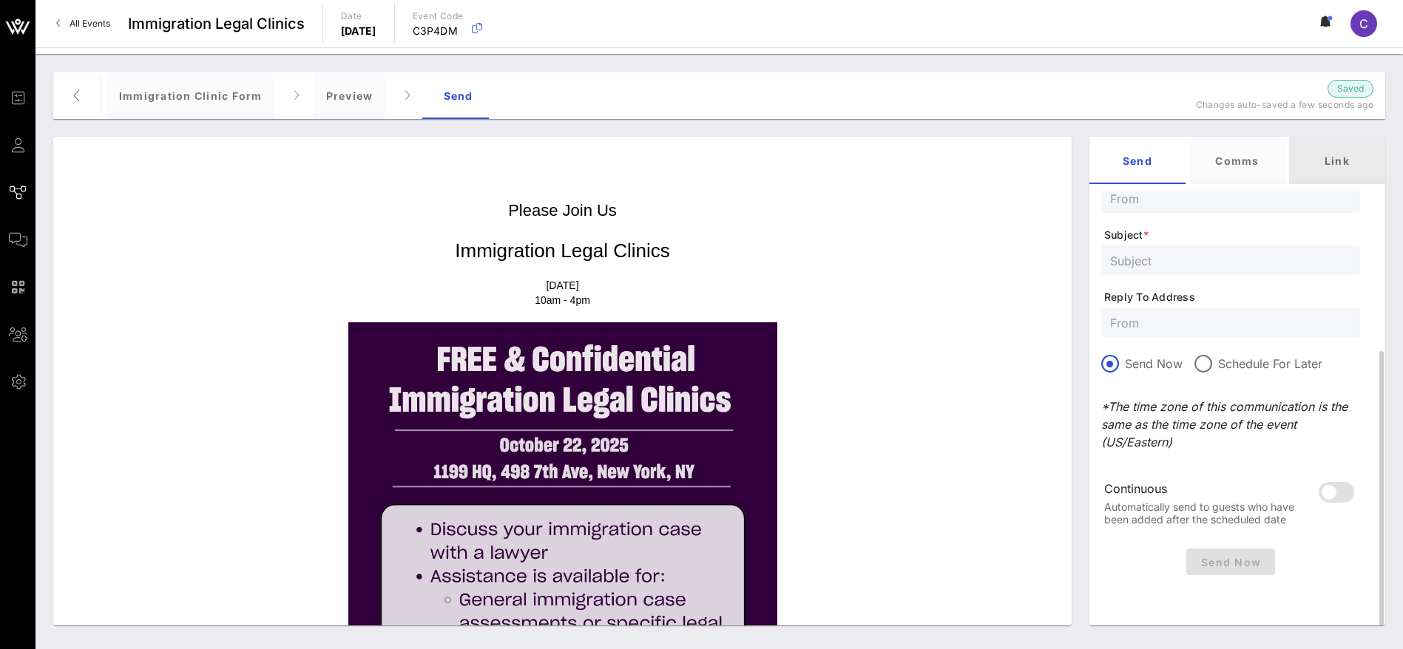
click at [1340, 152] on div "Link" at bounding box center [1337, 160] width 96 height 47
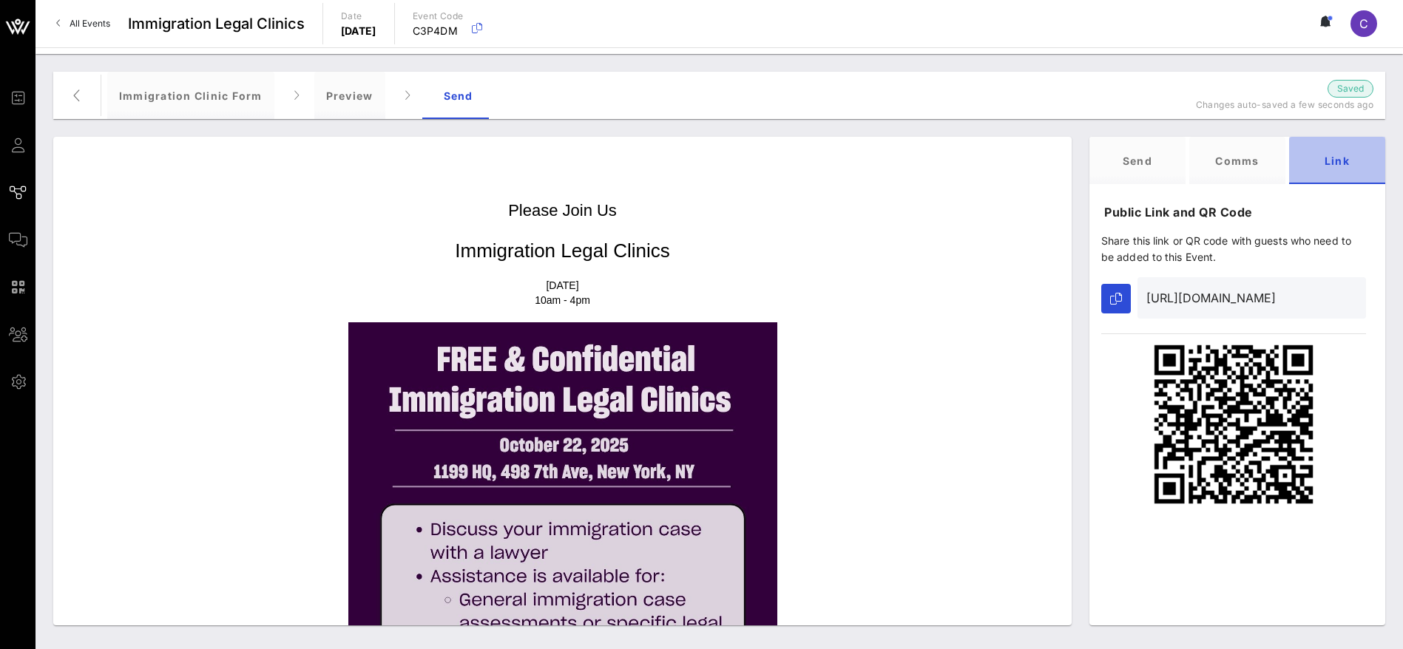
scroll to position [0, 0]
click at [1119, 302] on icon "button" at bounding box center [1116, 299] width 12 height 12
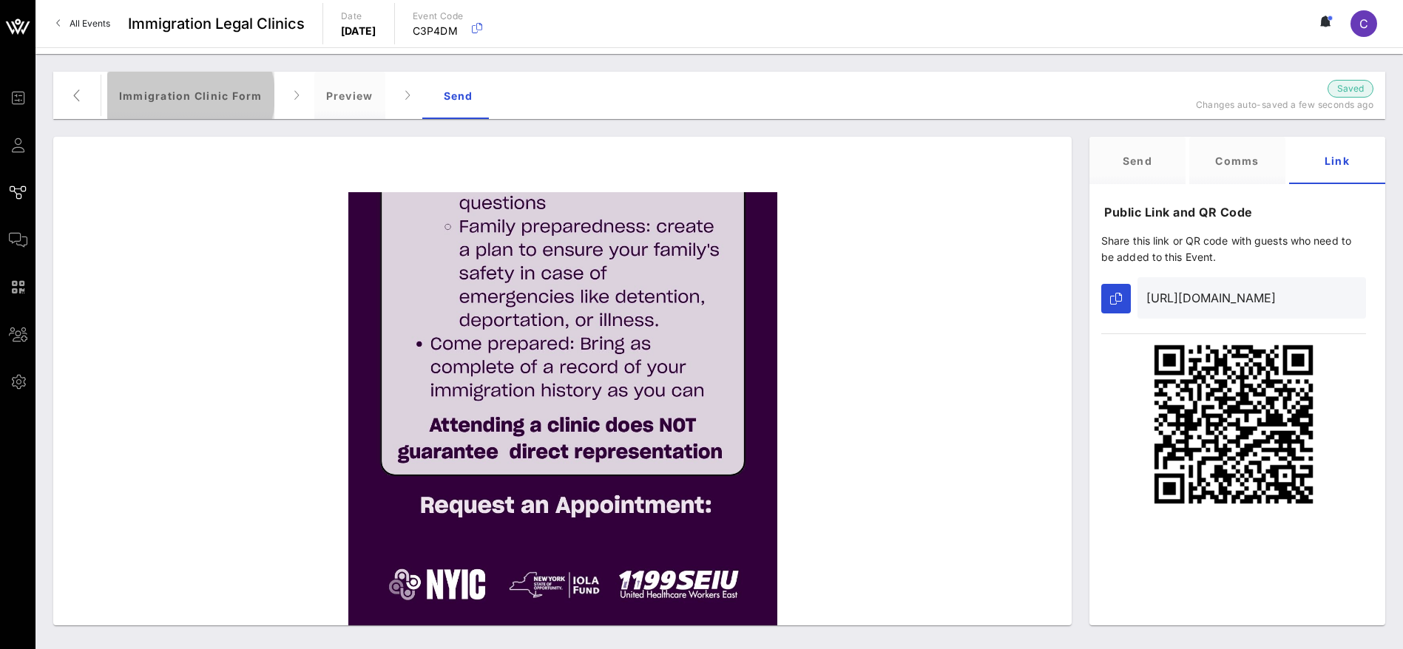
click at [207, 104] on div "Immigration Clinic Form" at bounding box center [190, 95] width 167 height 47
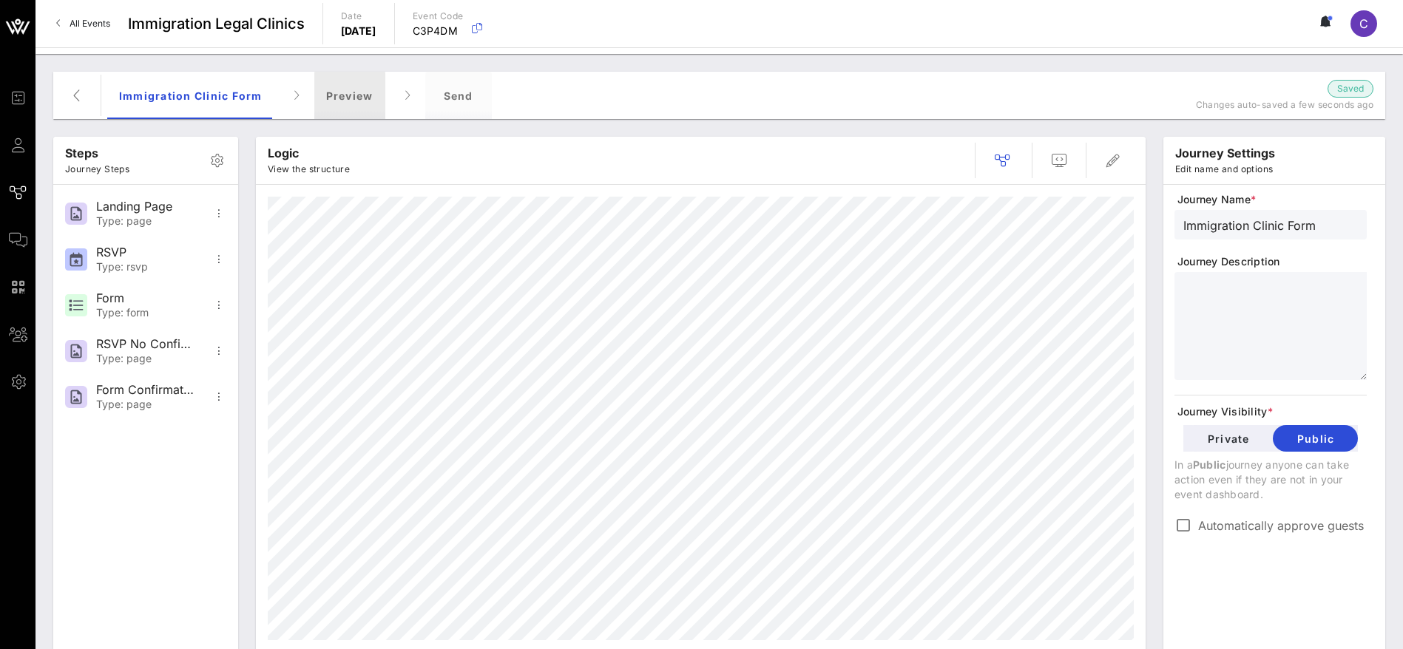
click at [353, 92] on div "Preview" at bounding box center [349, 95] width 71 height 47
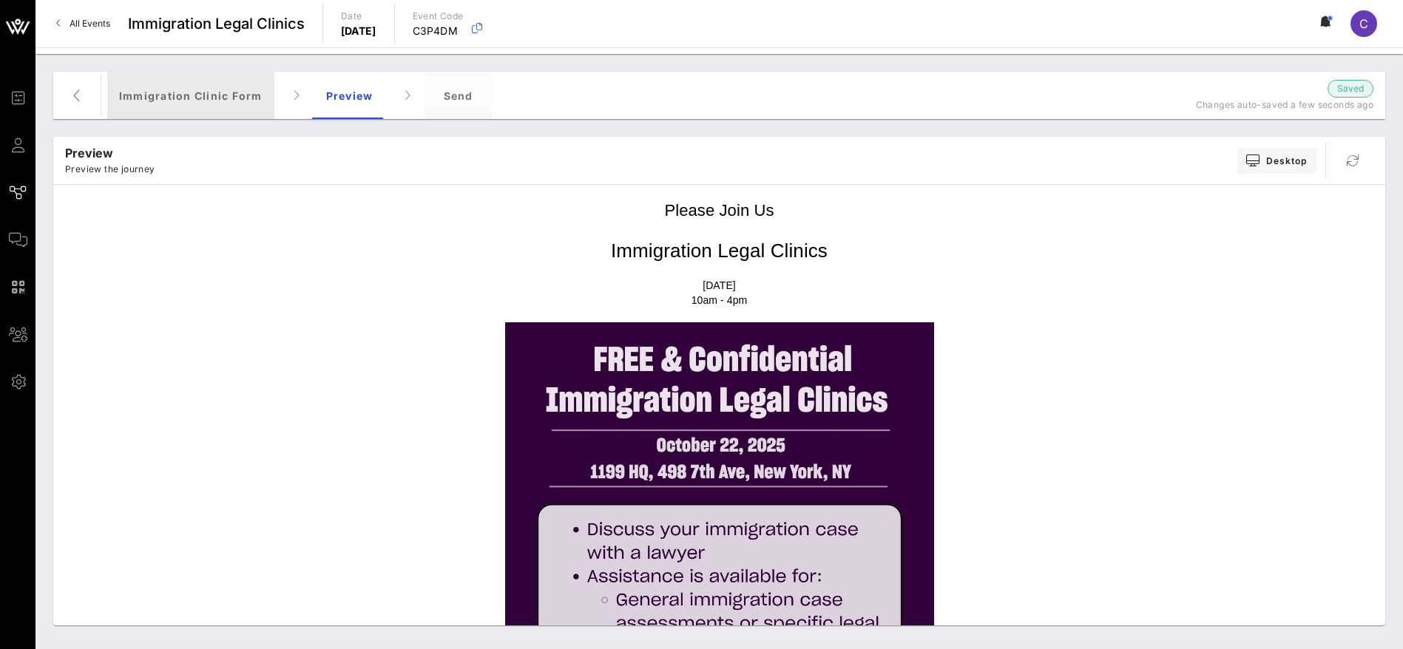
click at [210, 95] on div "Immigration Clinic Form" at bounding box center [190, 95] width 167 height 47
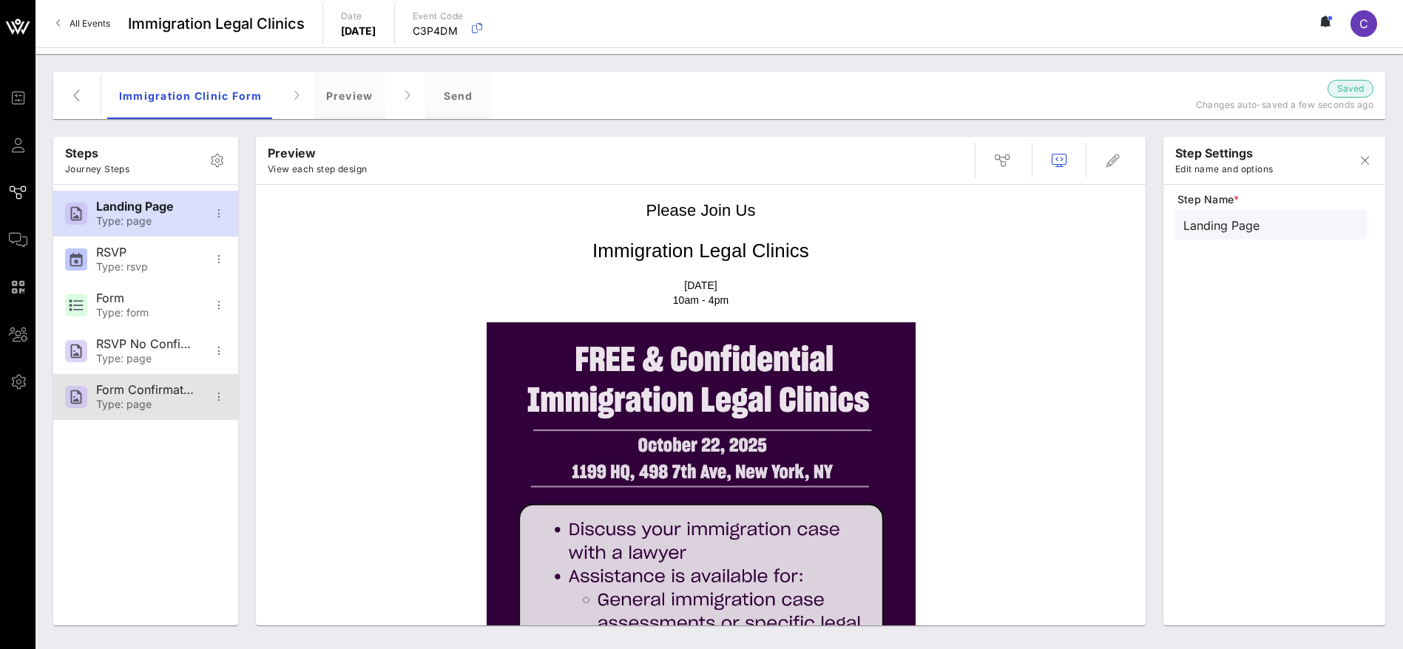
click at [121, 396] on div "Form Confirmation" at bounding box center [145, 390] width 98 height 14
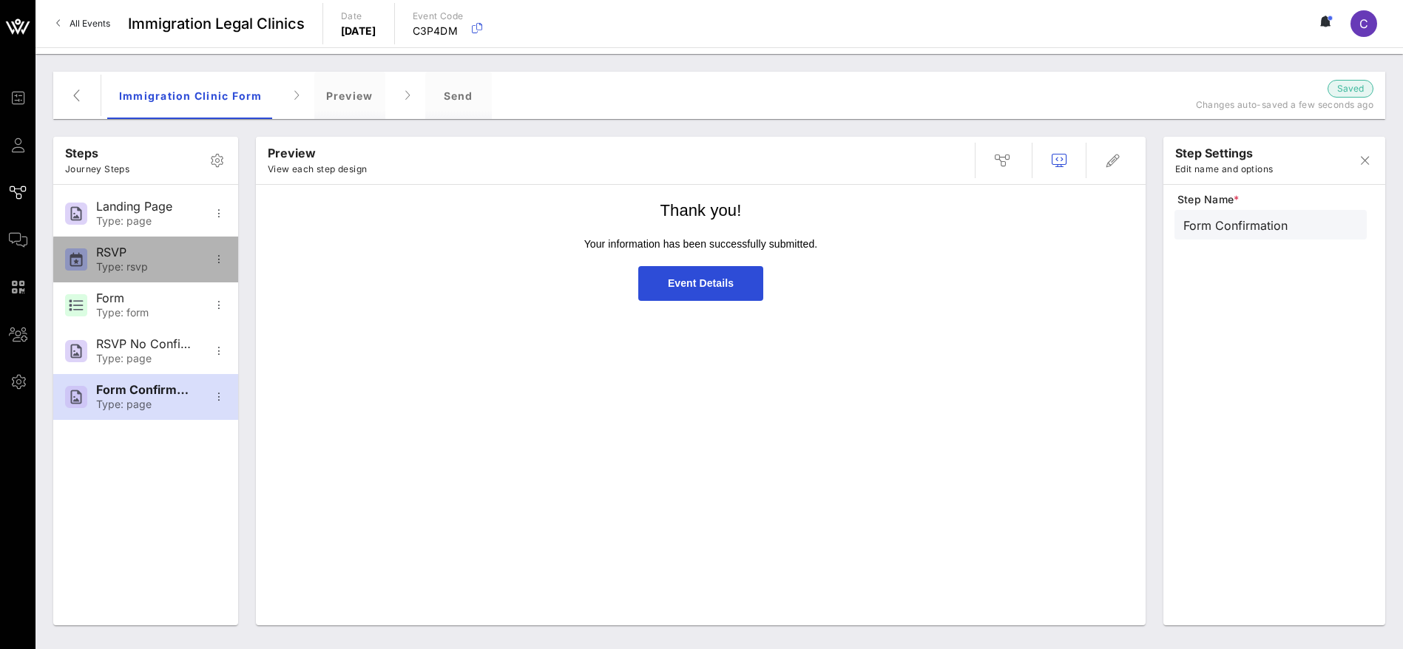
click at [127, 255] on div "RSVP" at bounding box center [145, 252] width 98 height 14
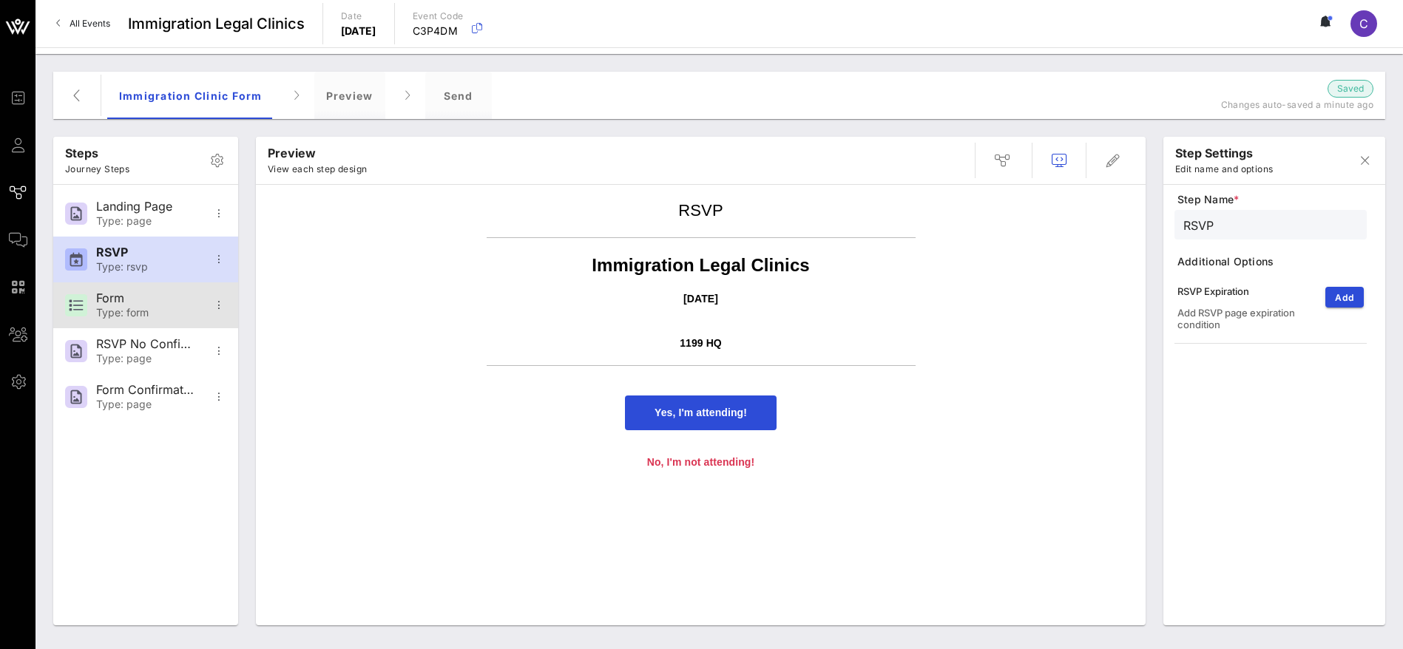
click at [122, 301] on div "Form" at bounding box center [145, 298] width 98 height 14
type input "Form"
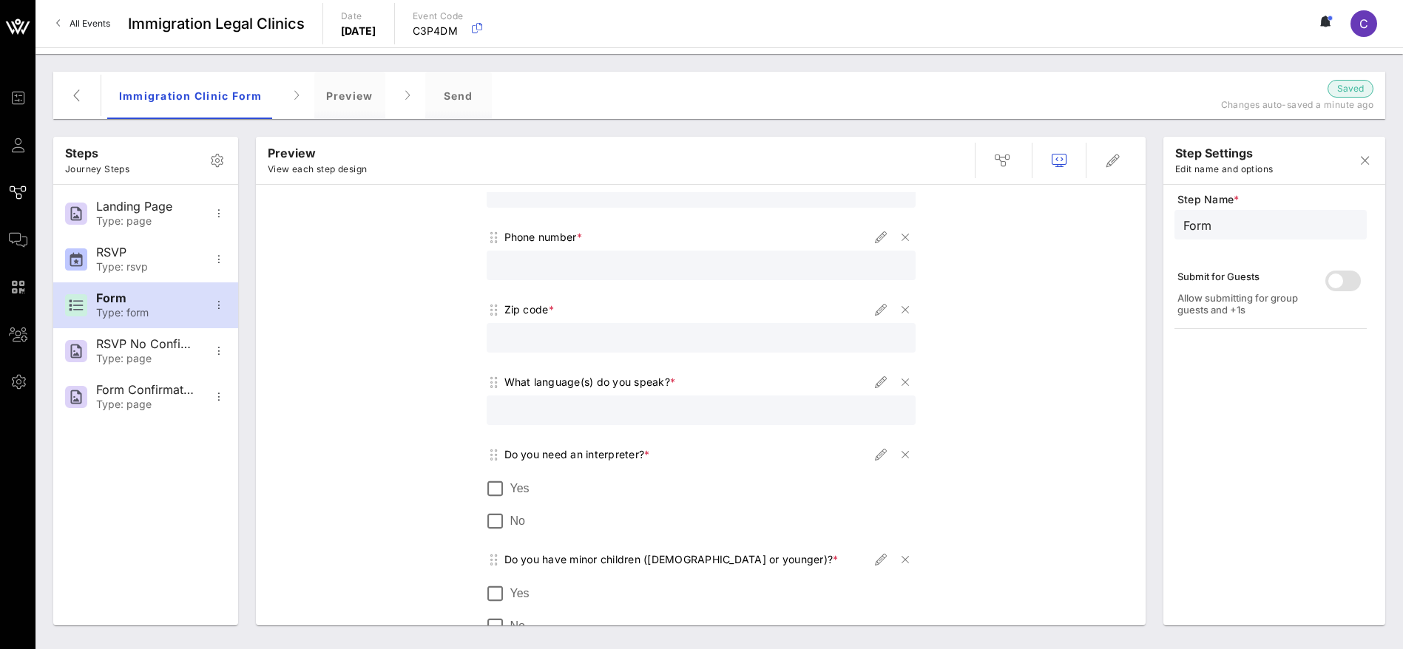
scroll to position [887, 0]
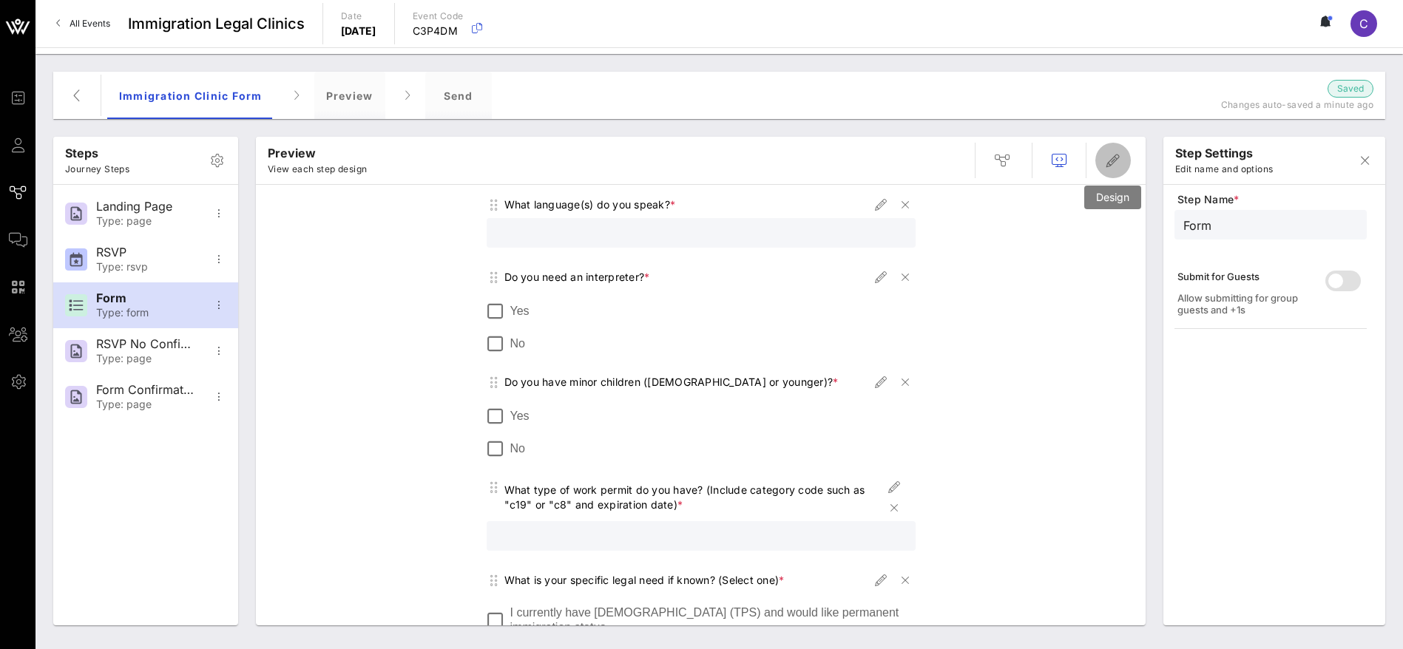
click at [1113, 160] on icon "button" at bounding box center [1113, 161] width 18 height 18
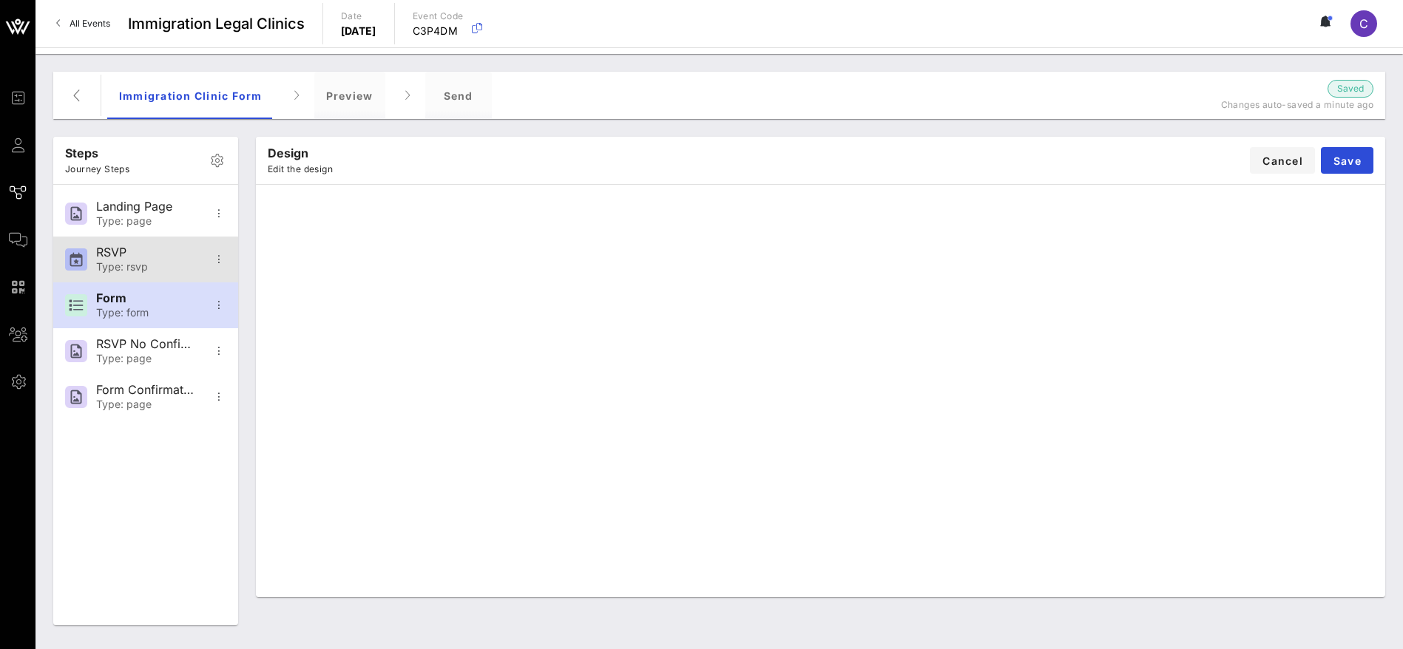
click at [121, 245] on div "RSVP" at bounding box center [145, 252] width 98 height 14
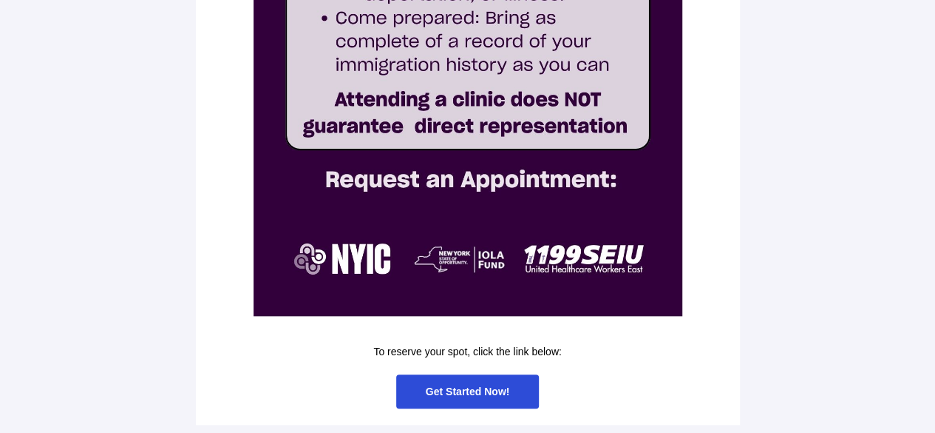
scroll to position [602, 0]
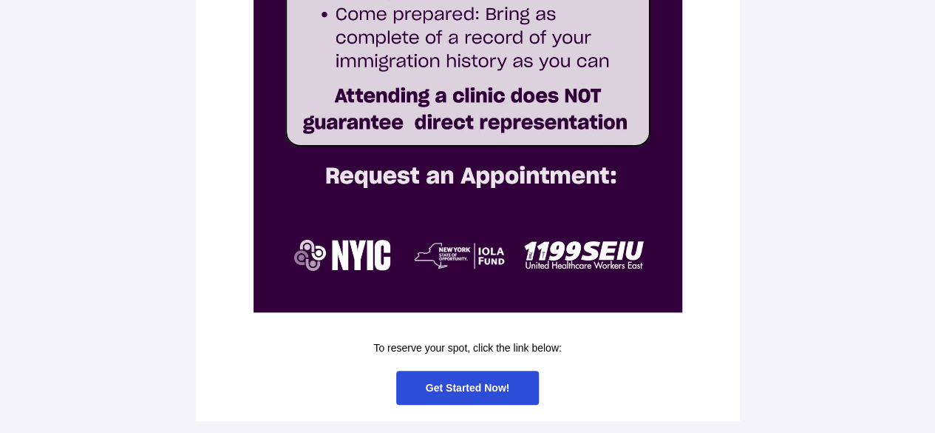
click at [467, 394] on span "Get Started Now!" at bounding box center [467, 387] width 143 height 35
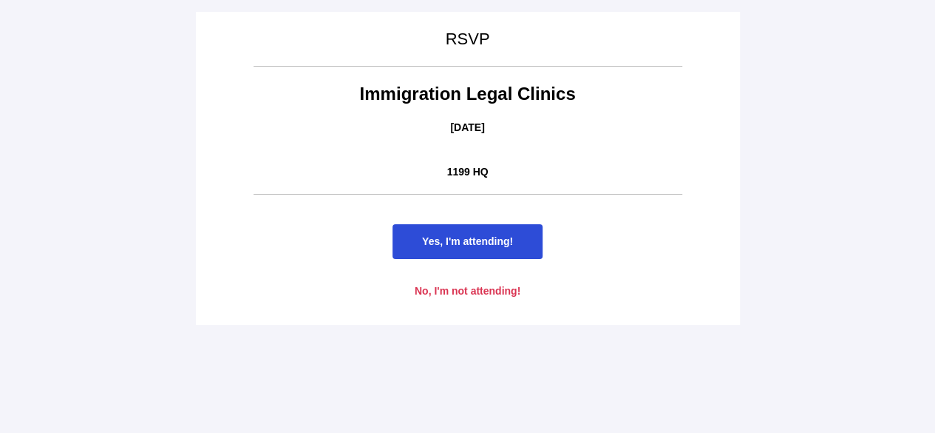
scroll to position [0, 0]
click at [473, 247] on span "Yes, I'm attending!" at bounding box center [468, 241] width 150 height 35
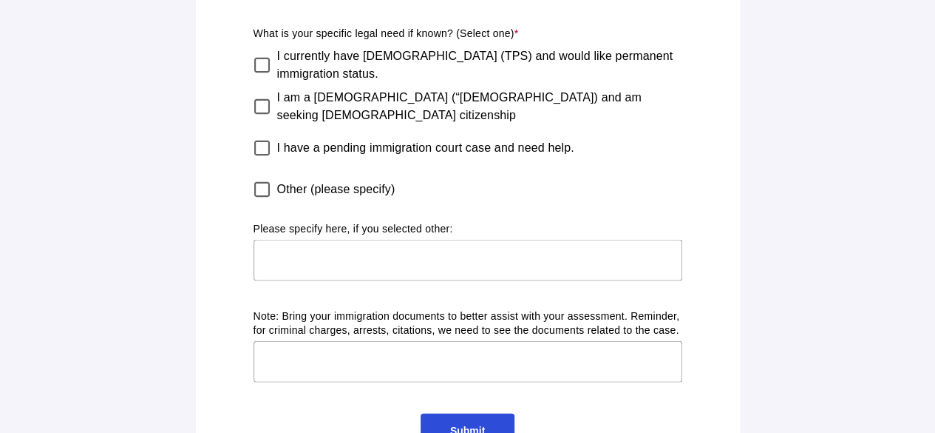
scroll to position [1489, 0]
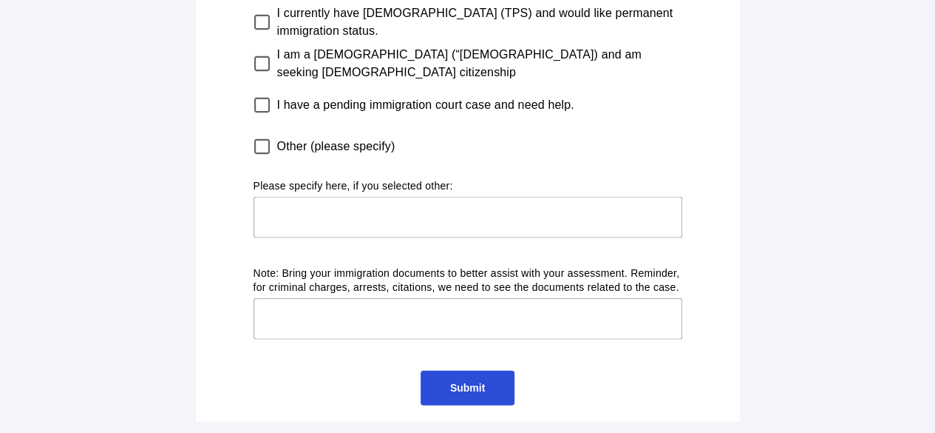
click at [490, 386] on span "Submit" at bounding box center [468, 387] width 94 height 35
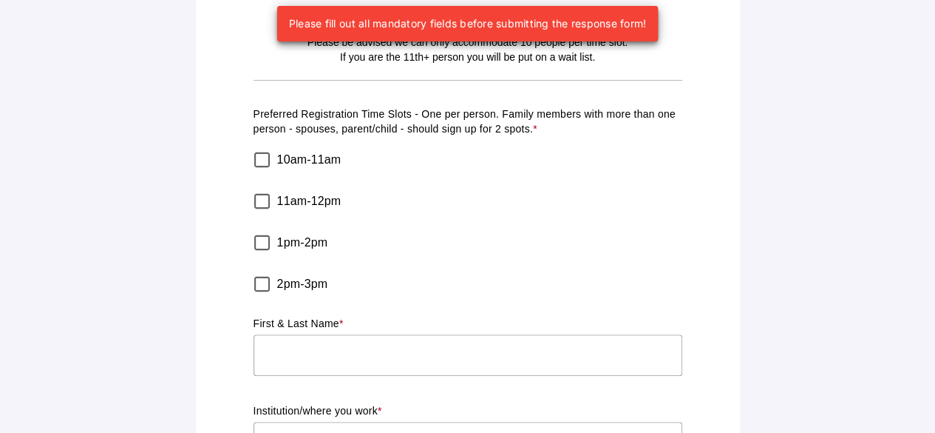
scroll to position [0, 0]
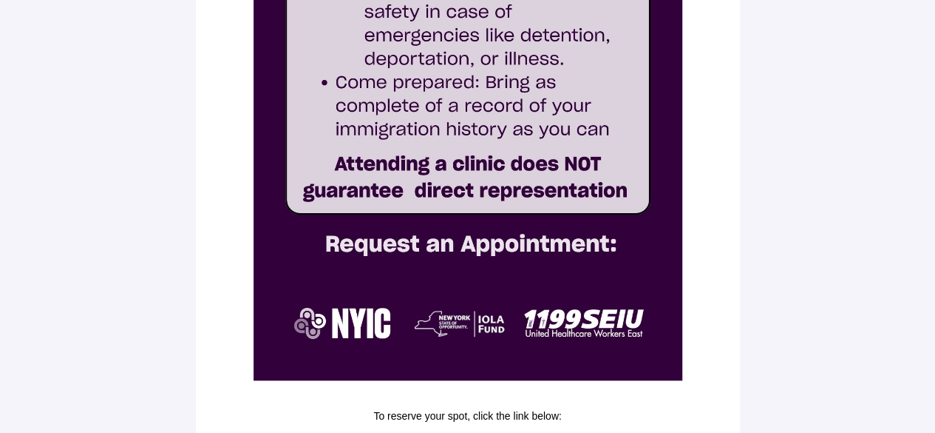
scroll to position [602, 0]
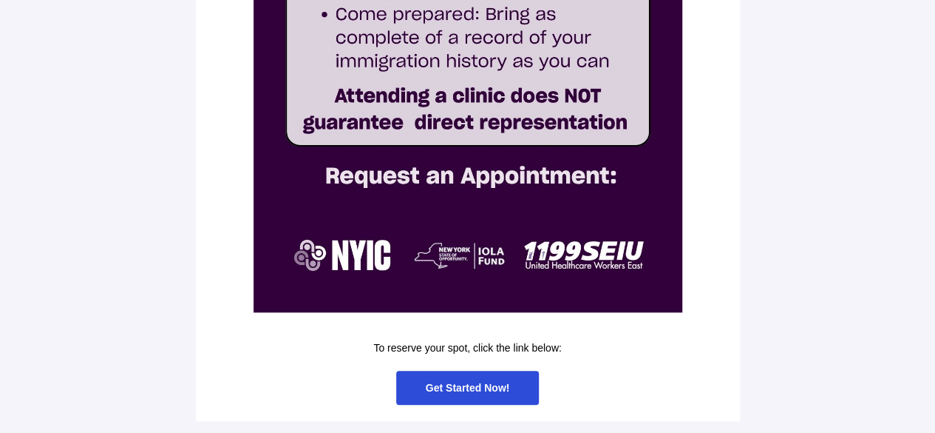
click at [487, 382] on span "Get Started Now!" at bounding box center [468, 388] width 84 height 12
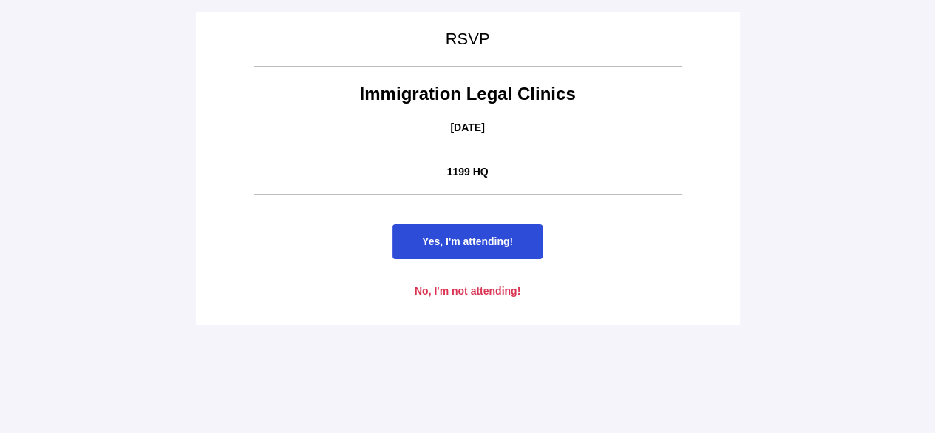
click at [482, 292] on span "No, I'm not attending!" at bounding box center [468, 291] width 106 height 12
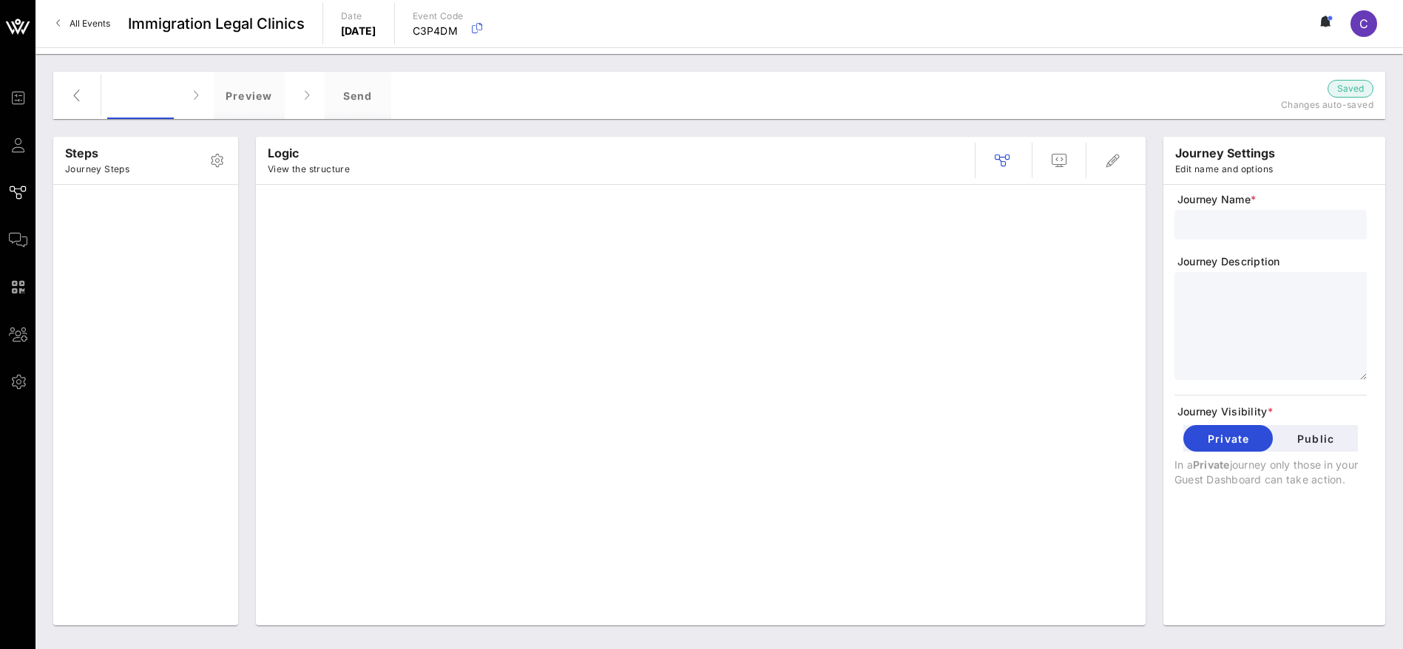
type input "Immigration Clinic Form"
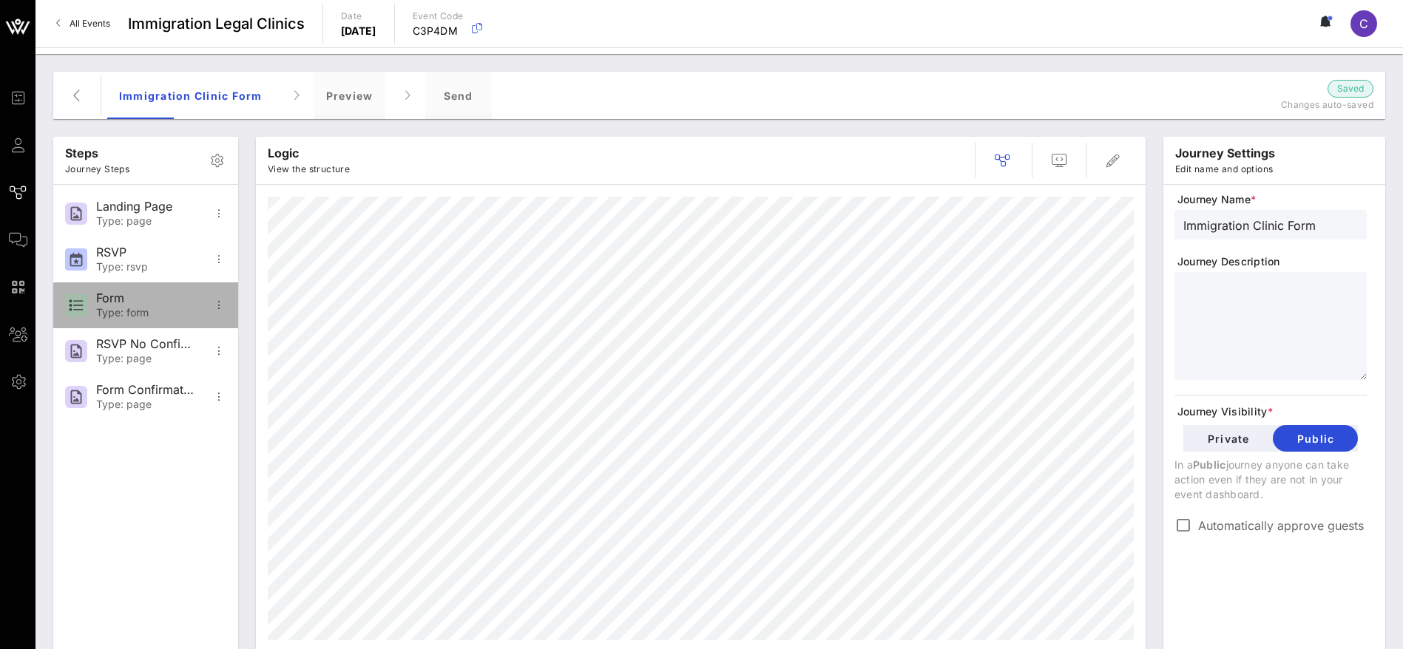
click at [130, 307] on div "Type: form" at bounding box center [145, 313] width 98 height 13
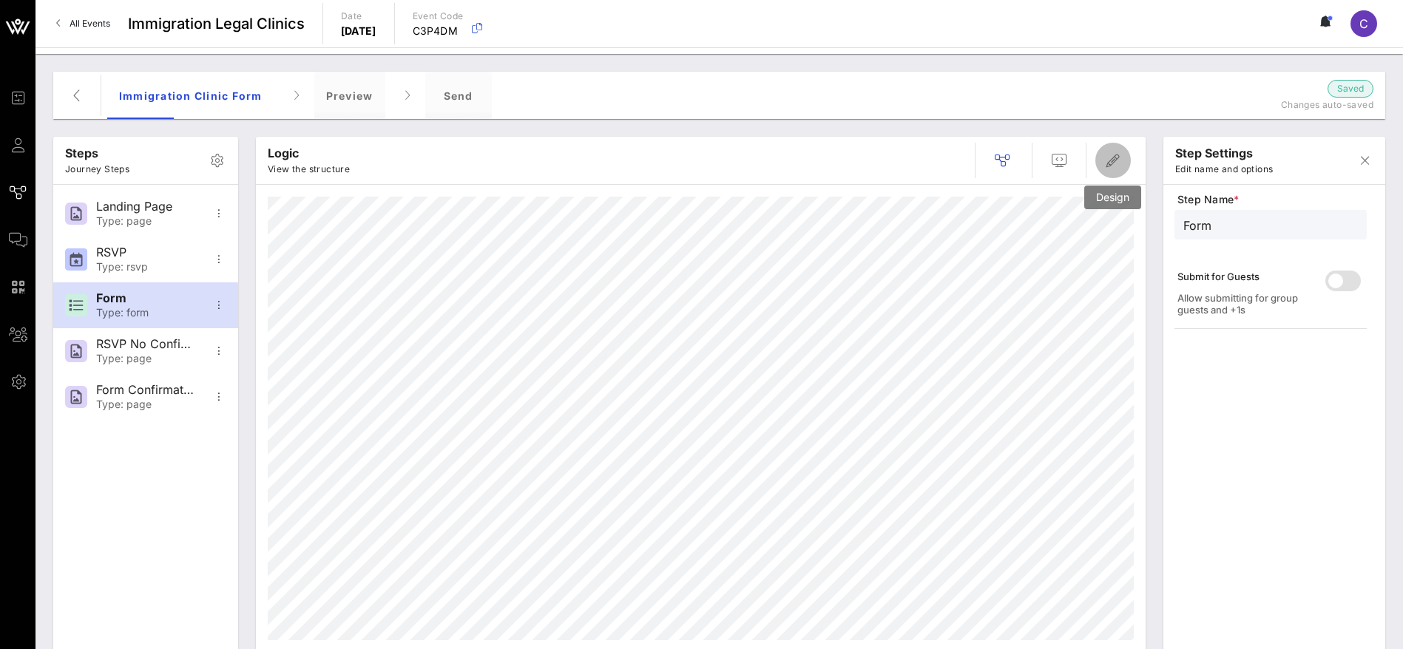
click at [1105, 160] on icon "button" at bounding box center [1113, 161] width 18 height 18
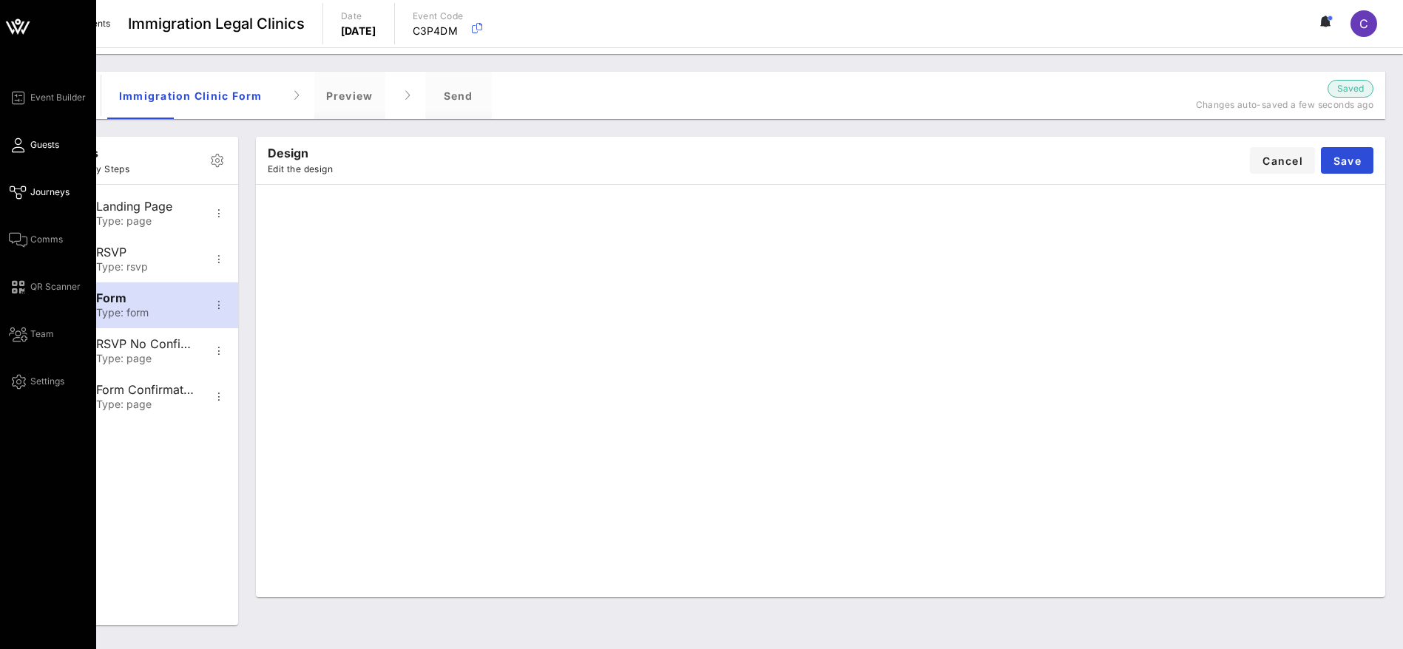
click at [24, 144] on icon at bounding box center [18, 145] width 18 height 2
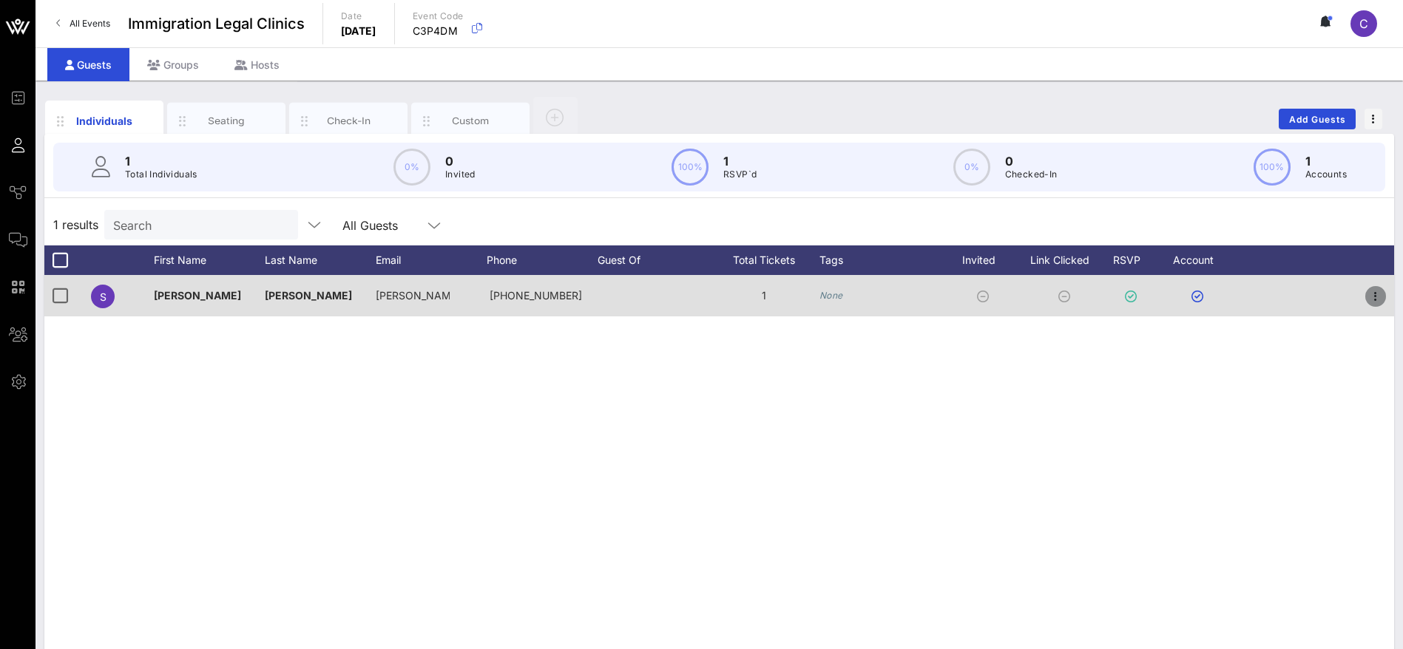
click at [1372, 297] on icon "button" at bounding box center [1375, 297] width 18 height 18
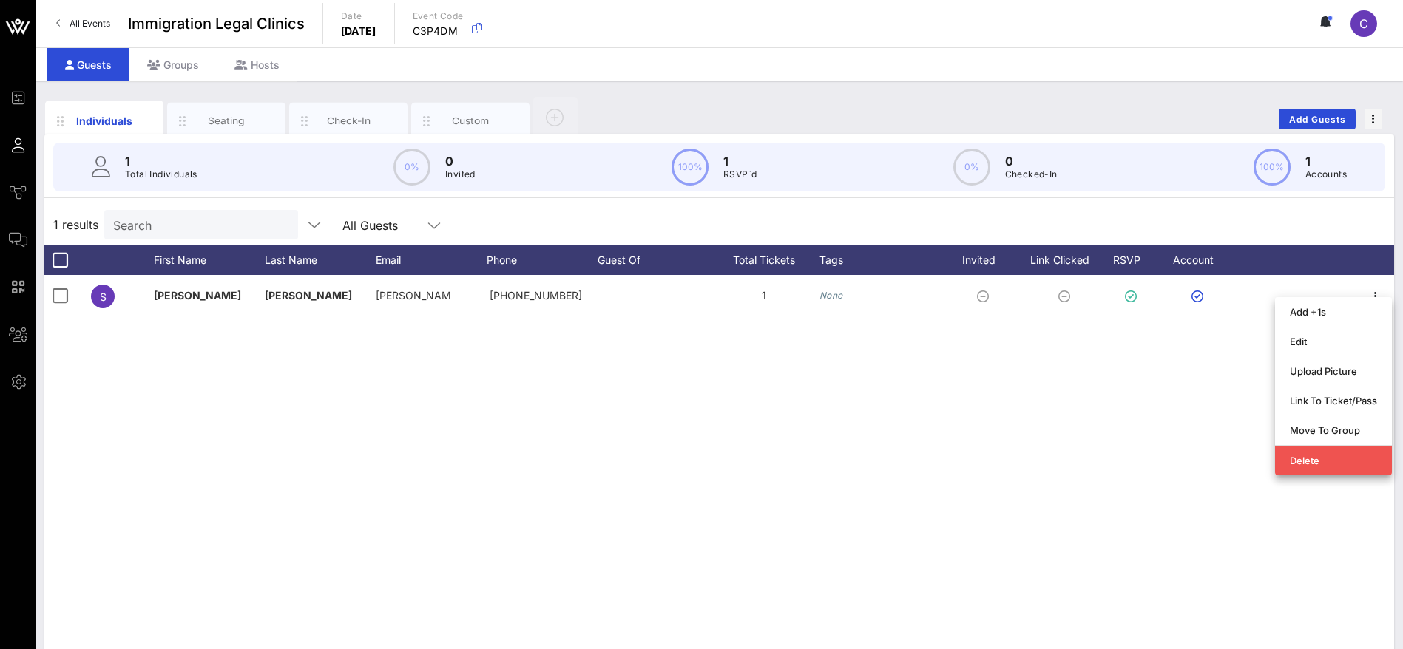
drag, startPoint x: 1120, startPoint y: 410, endPoint x: 699, endPoint y: 210, distance: 466.6
click at [1119, 410] on div "S Sandi Vito sandi.vit… +17187579980 1 None" at bounding box center [718, 497] width 1349 height 444
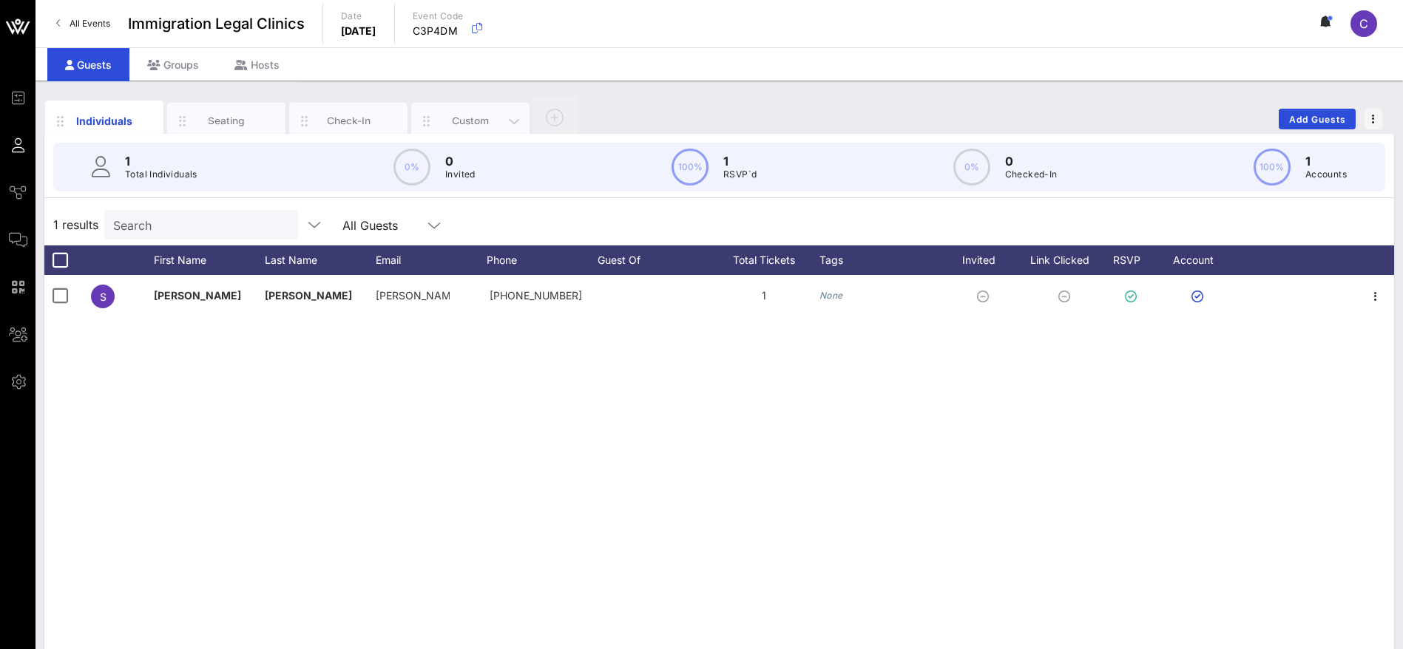
click at [458, 117] on div "Custom" at bounding box center [471, 121] width 66 height 14
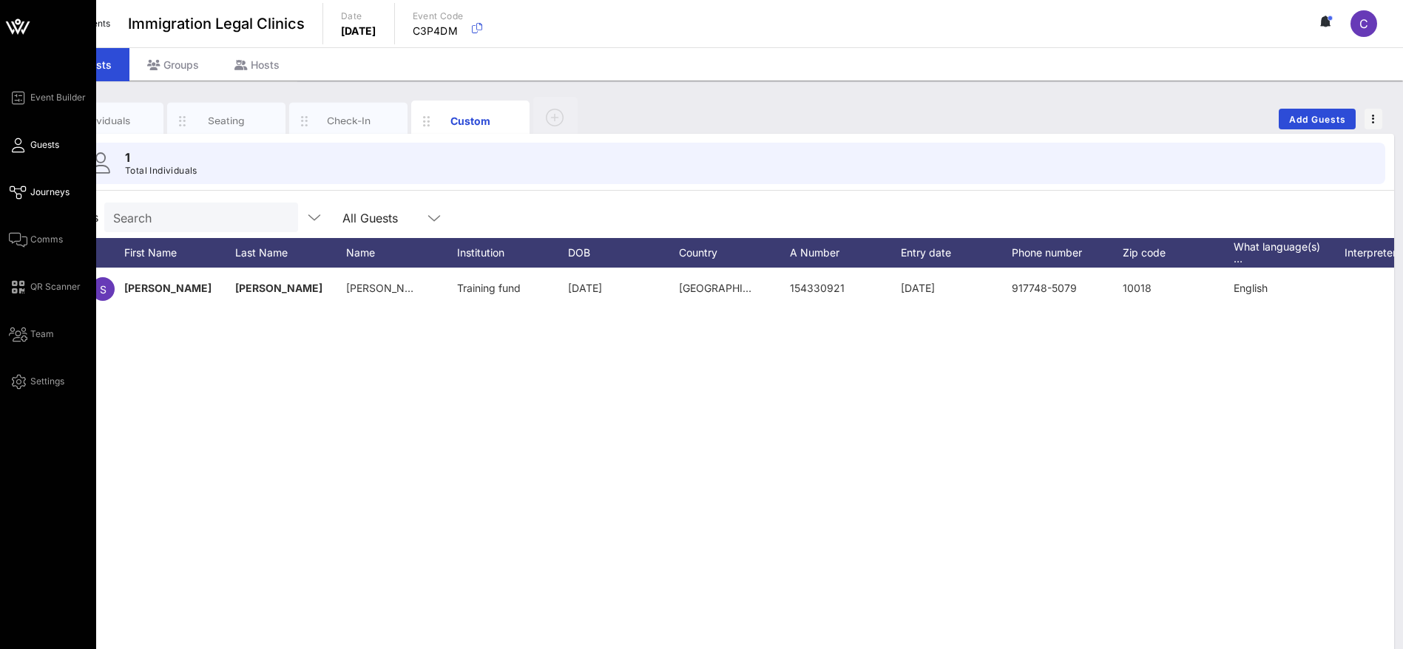
click at [53, 186] on span "Journeys" at bounding box center [49, 192] width 39 height 13
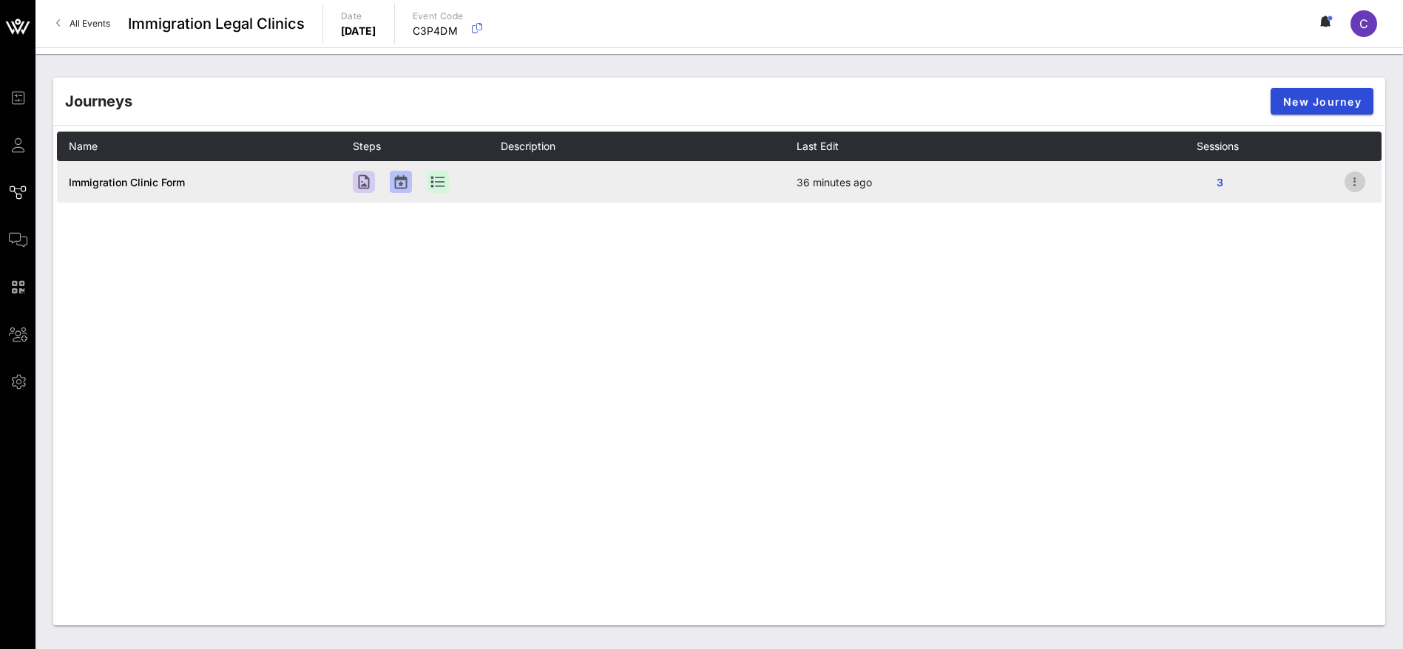
click at [1352, 184] on icon "button" at bounding box center [1355, 182] width 18 height 18
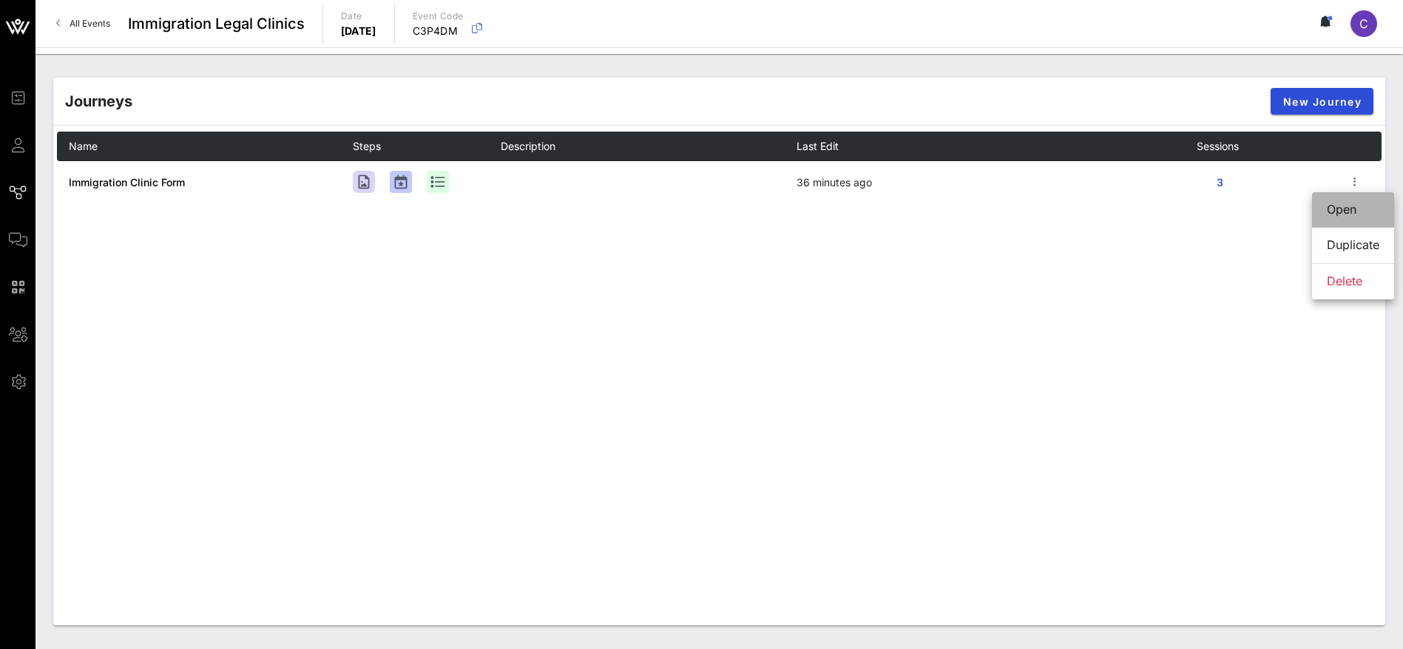
click at [1350, 208] on div "Open" at bounding box center [1352, 210] width 52 height 14
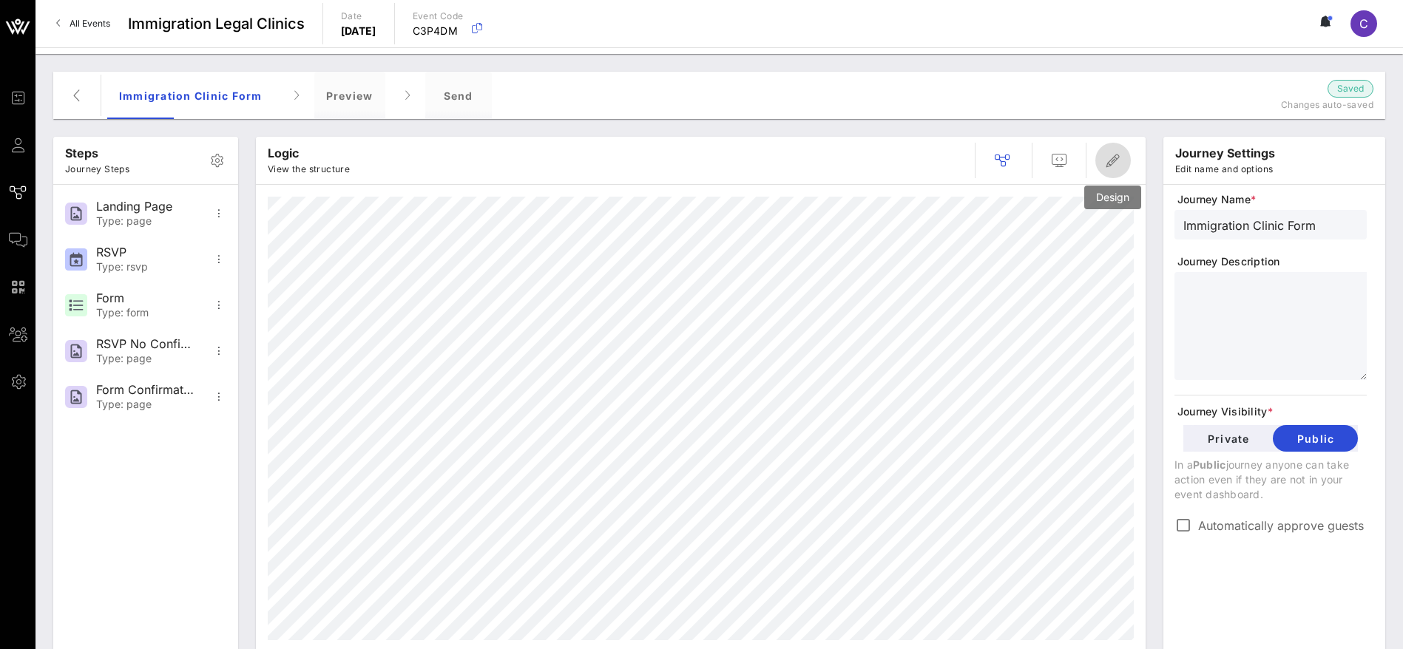
click at [1119, 160] on icon "button" at bounding box center [1113, 161] width 18 height 18
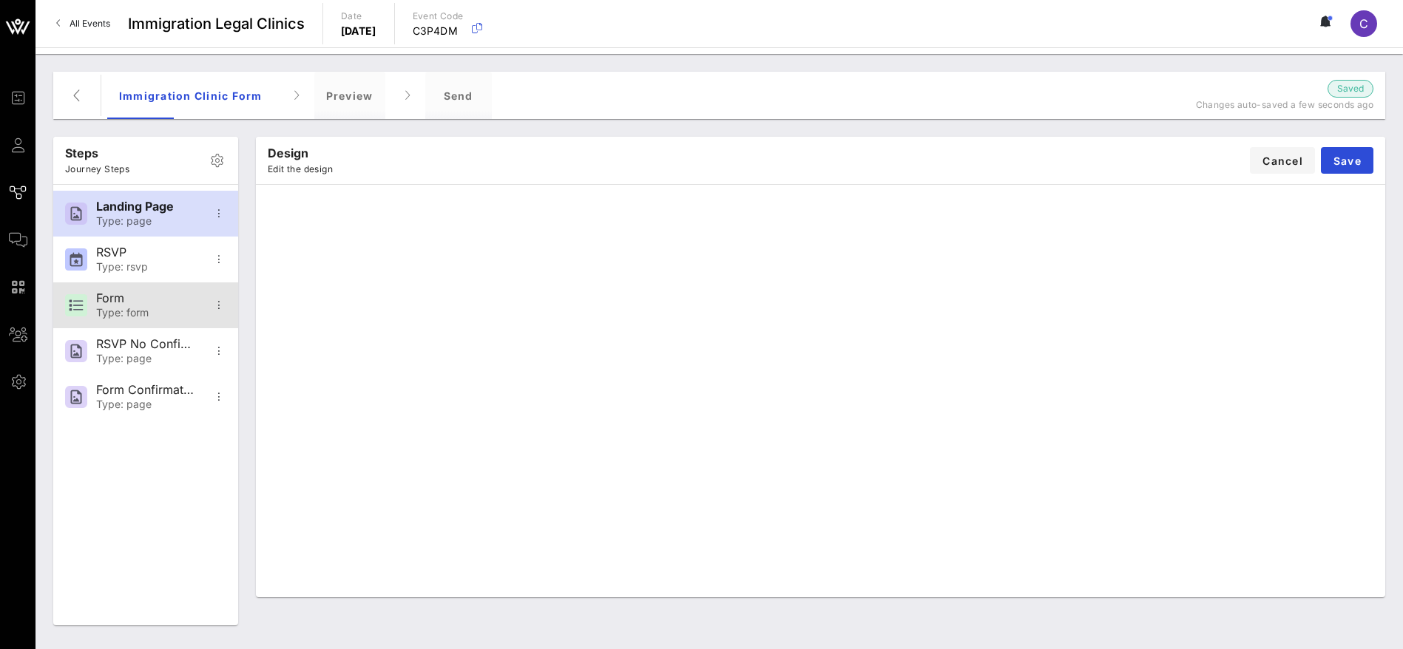
click at [114, 320] on div "Form Type: form" at bounding box center [145, 305] width 98 height 46
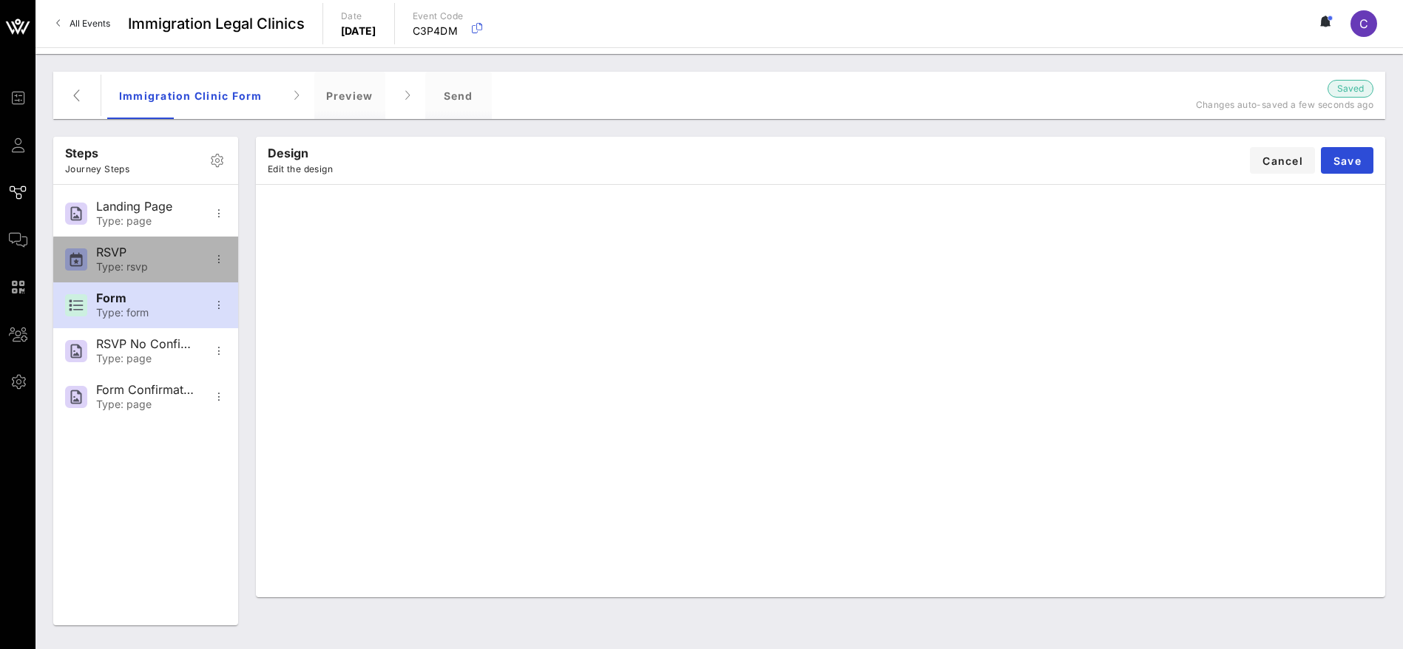
click at [120, 262] on div "Type: rsvp" at bounding box center [145, 267] width 98 height 13
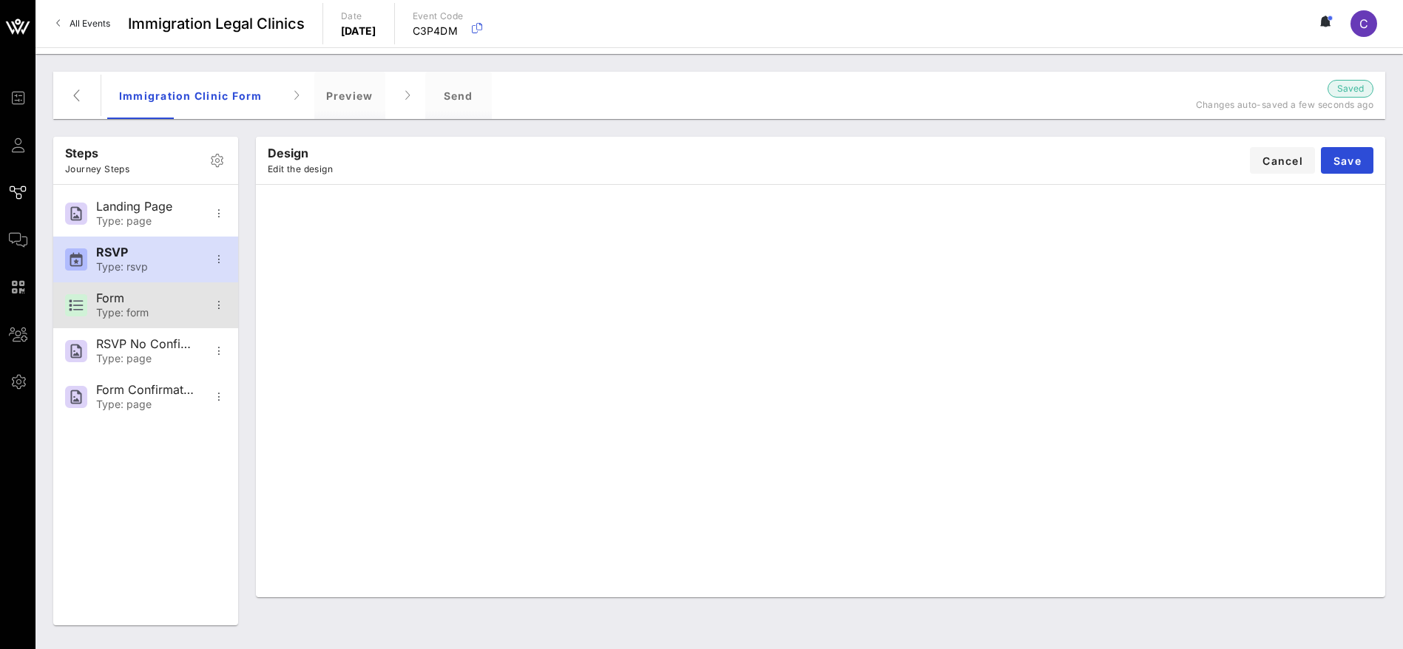
click at [143, 308] on div "Type: form" at bounding box center [145, 313] width 98 height 13
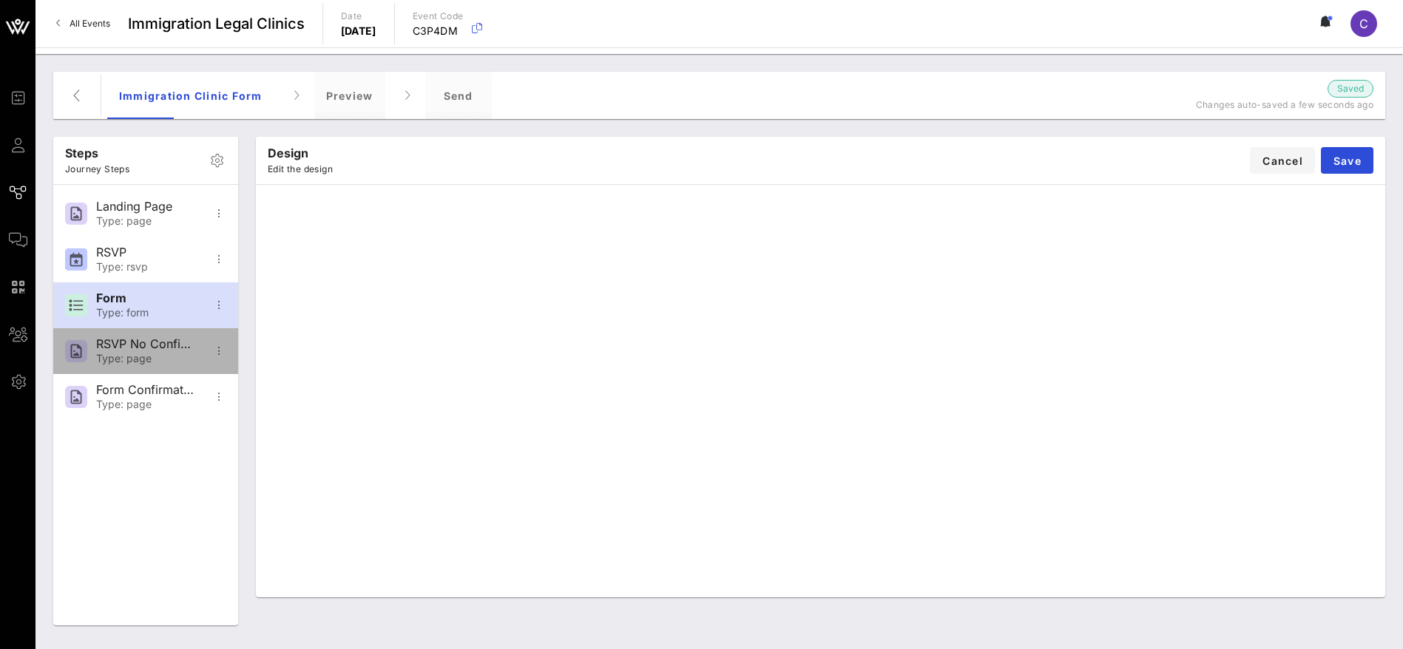
click at [130, 353] on div "Type: page" at bounding box center [145, 359] width 98 height 13
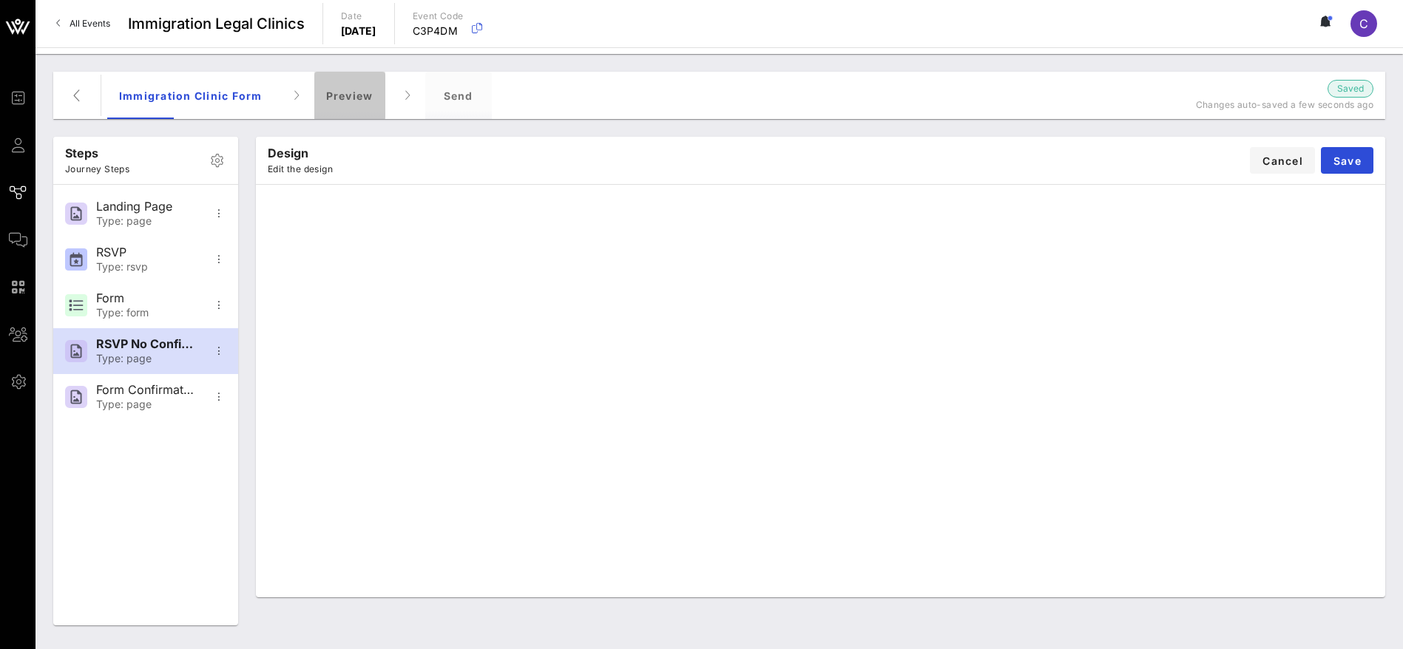
click at [349, 93] on div "Preview" at bounding box center [349, 95] width 71 height 47
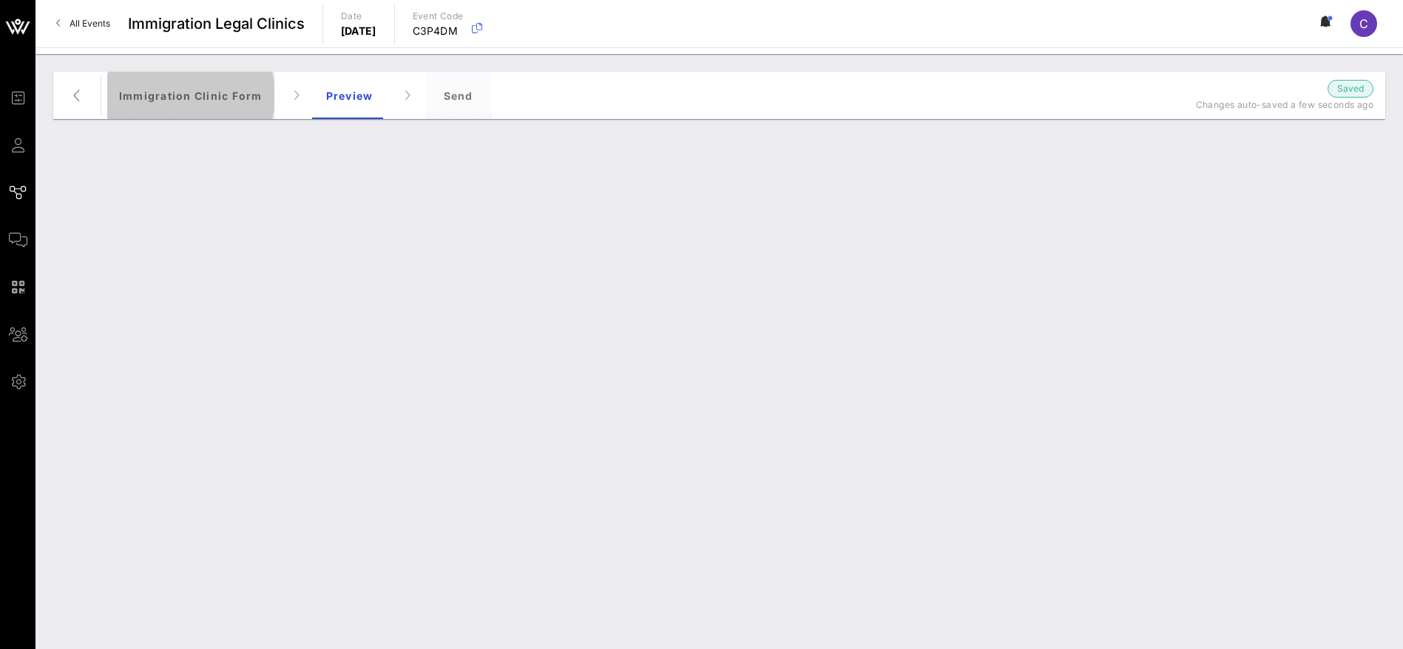
click at [204, 94] on div "Immigration Clinic Form" at bounding box center [190, 95] width 167 height 47
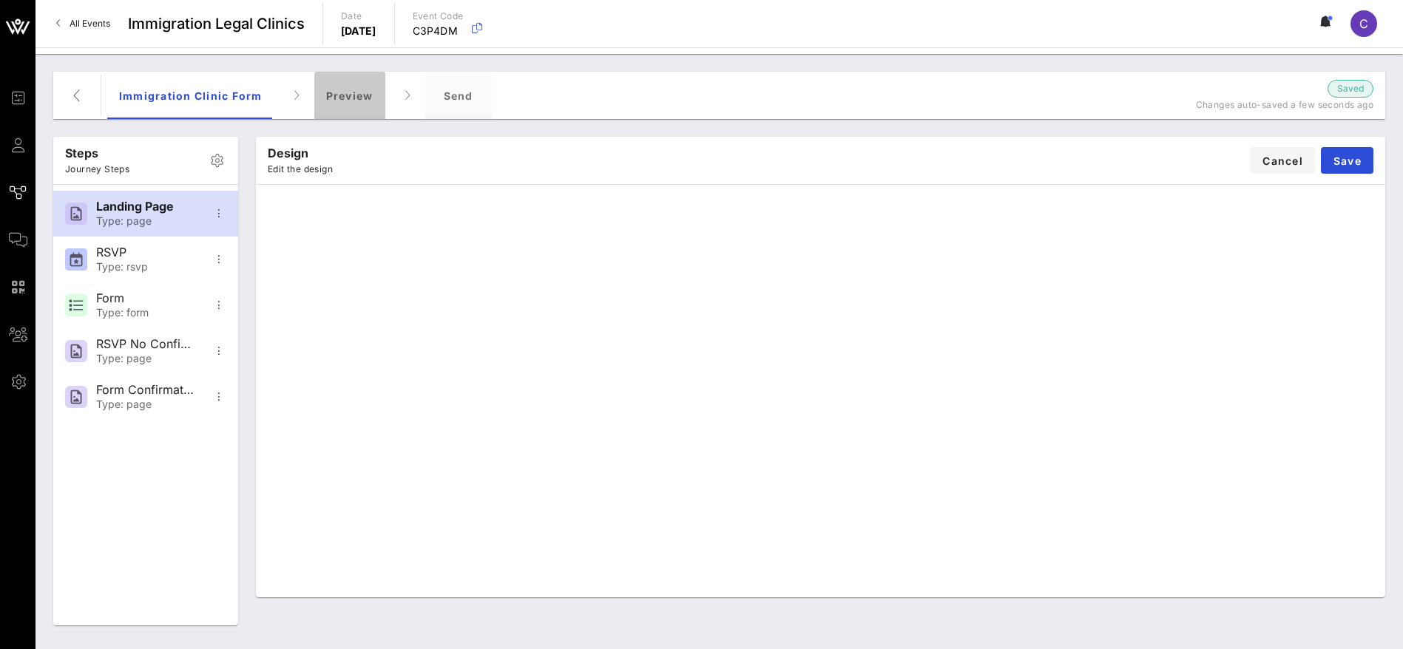
click at [319, 94] on div "Preview" at bounding box center [349, 95] width 71 height 47
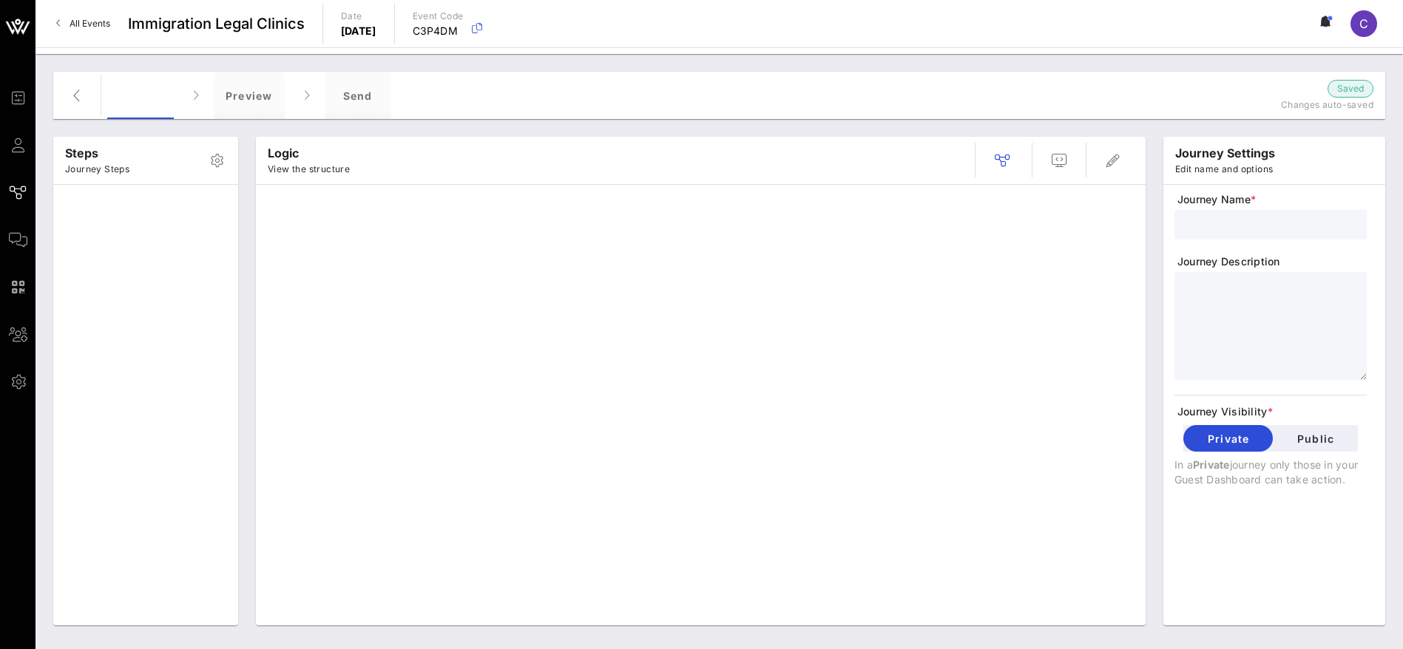
type input "Immigration Clinic Form"
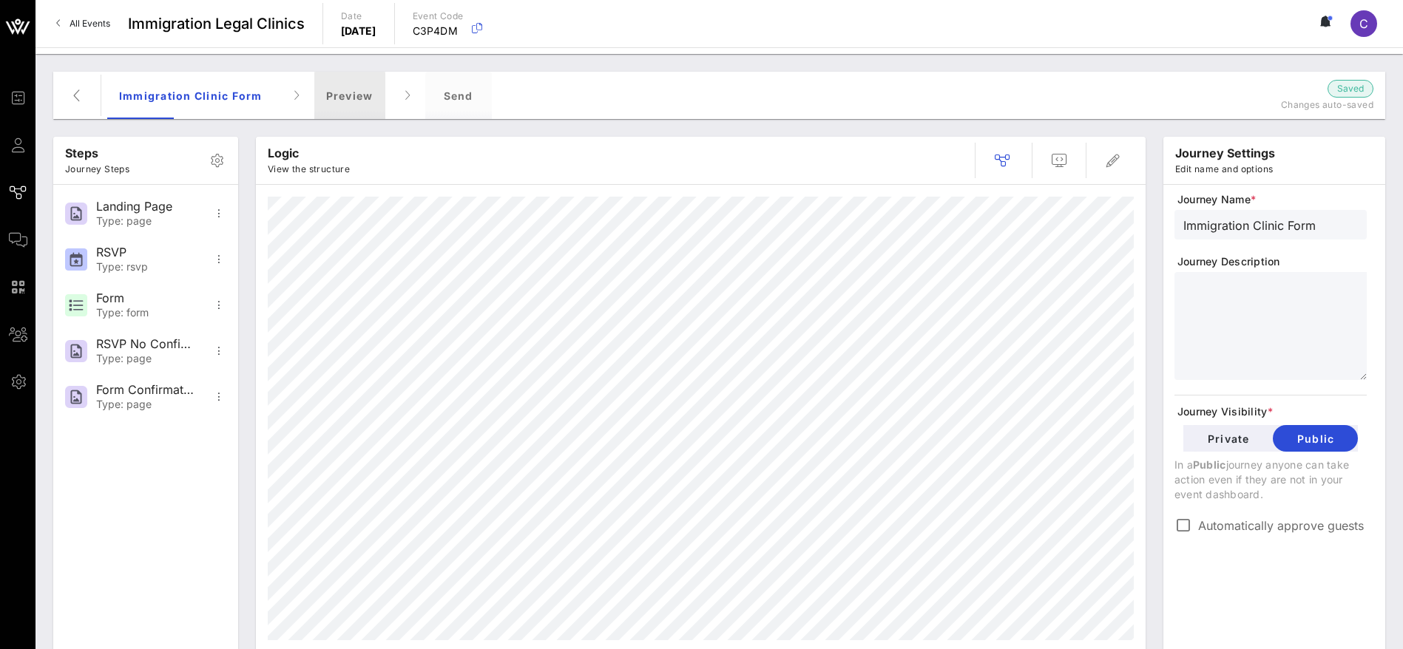
click at [325, 106] on div "Preview" at bounding box center [349, 95] width 71 height 47
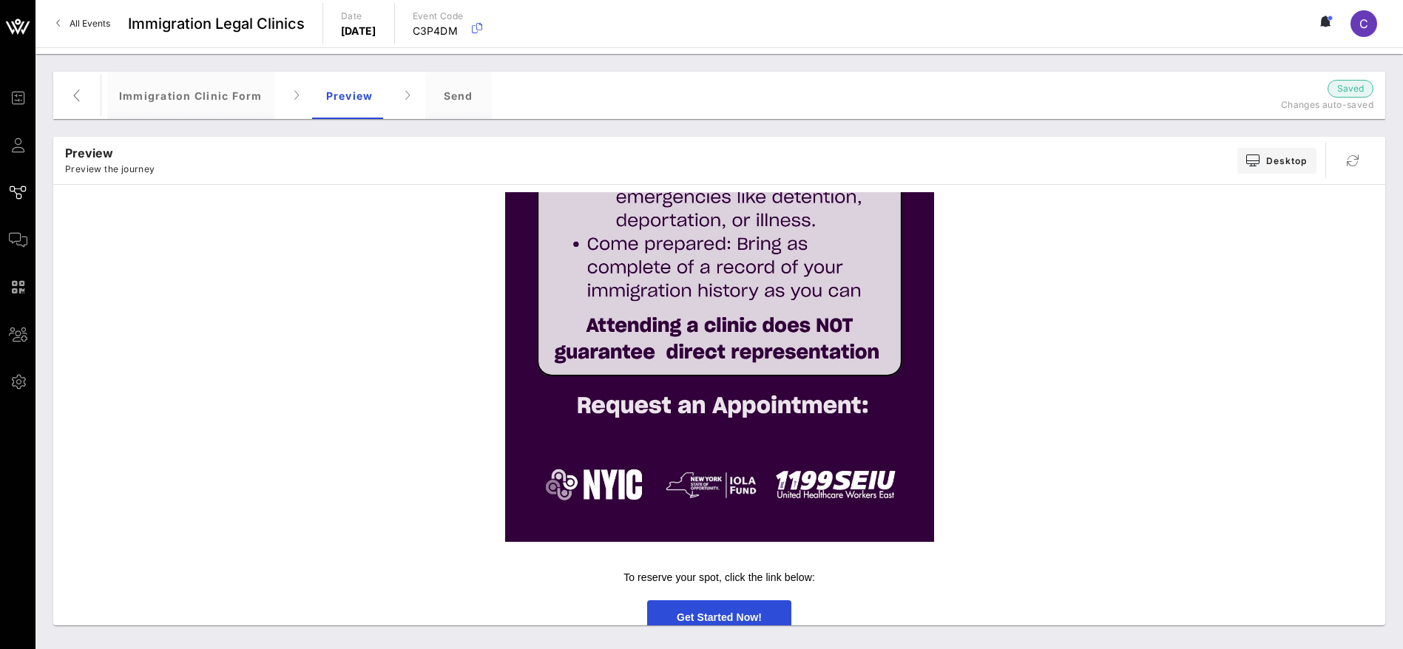
scroll to position [555, 0]
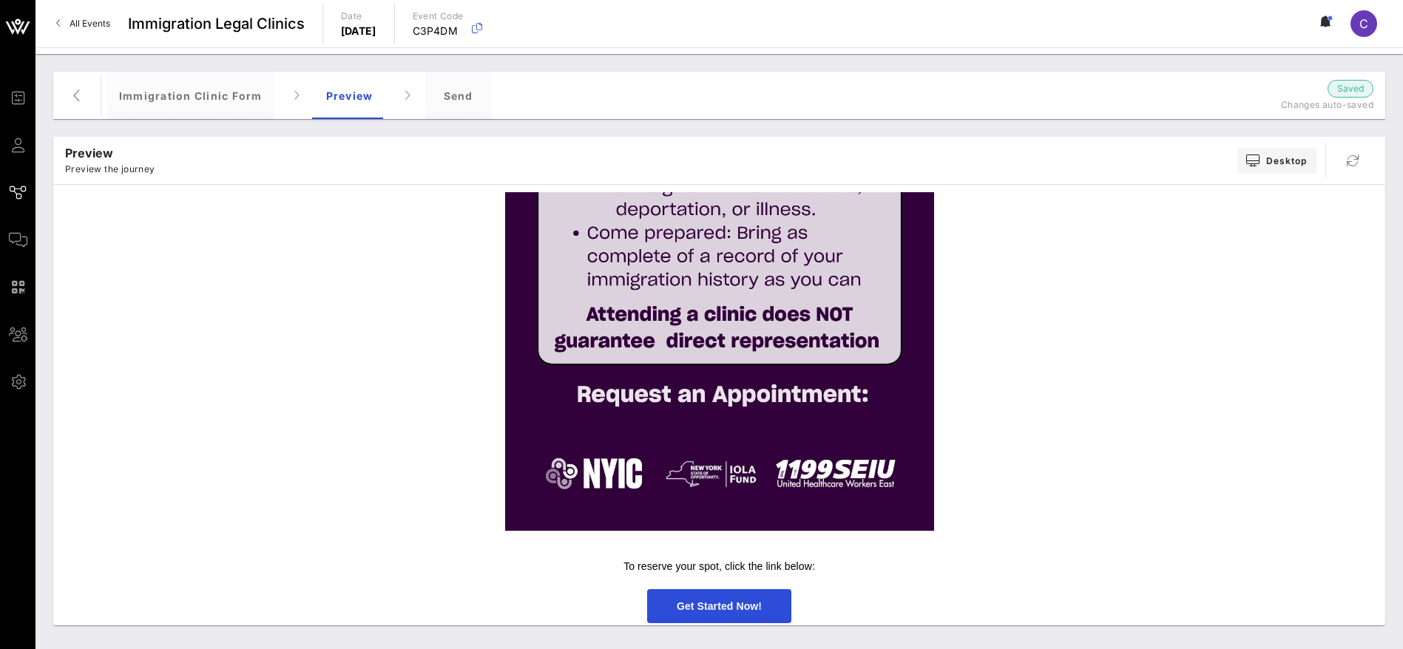
click at [691, 601] on span "Get Started Now!" at bounding box center [719, 606] width 85 height 12
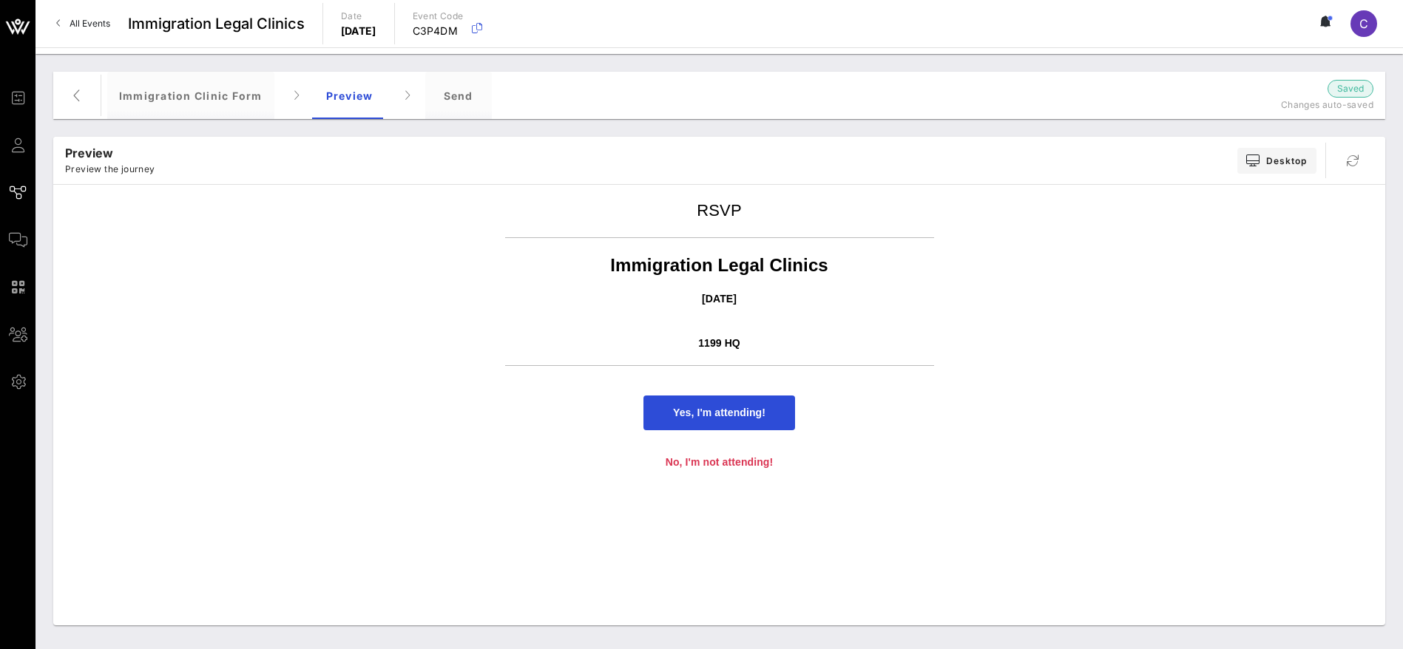
click at [726, 421] on span "Yes, I'm attending!" at bounding box center [719, 413] width 152 height 35
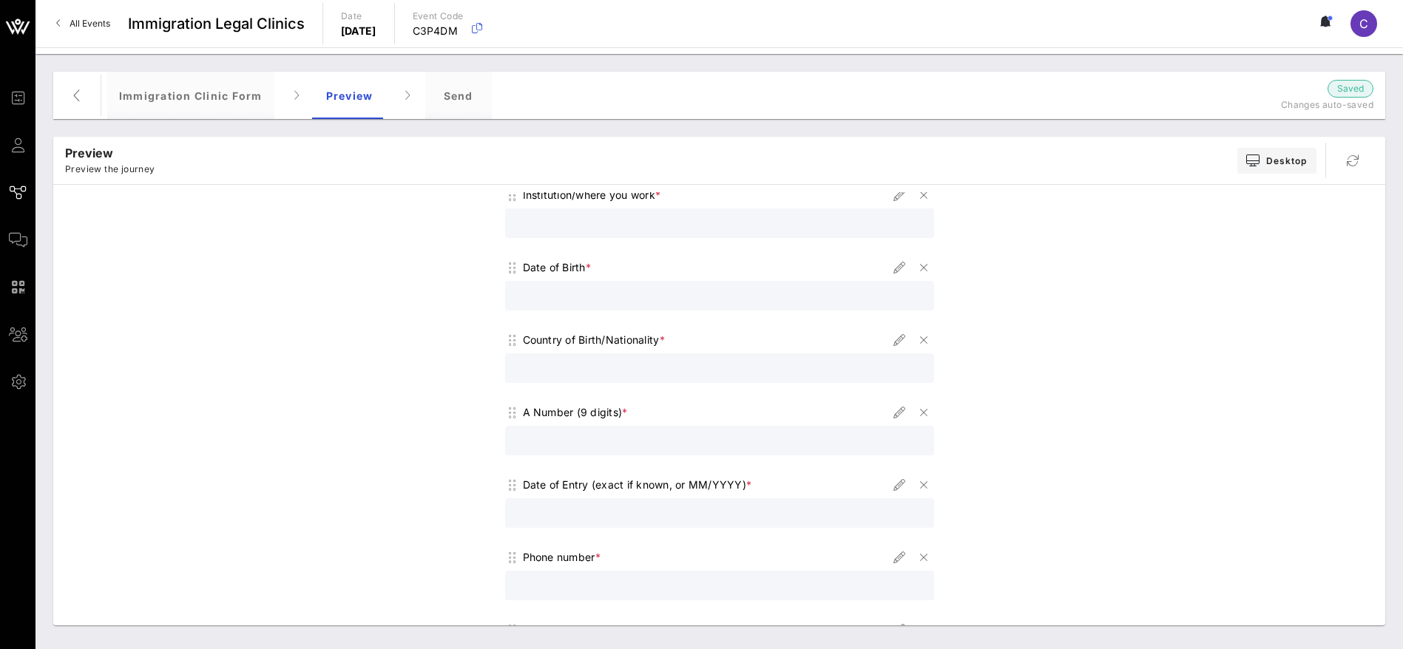
scroll to position [0, 0]
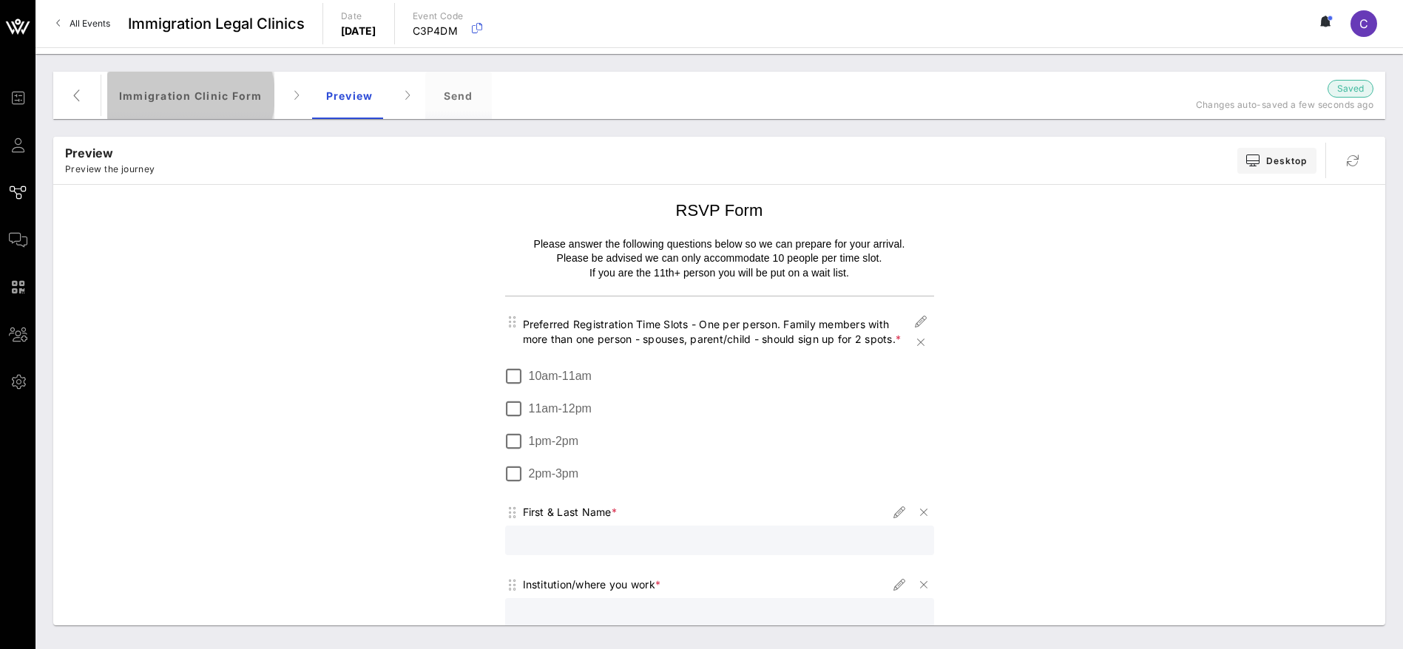
click at [174, 92] on div "Immigration Clinic Form" at bounding box center [190, 95] width 167 height 47
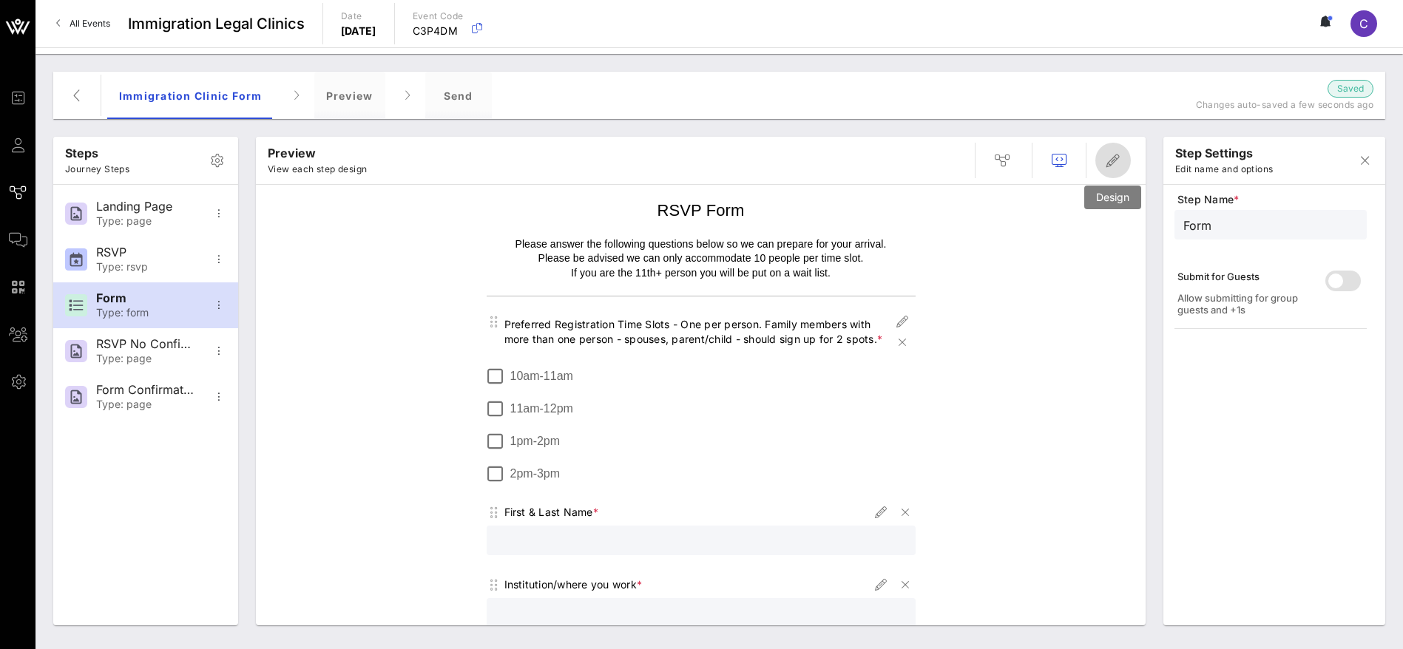
click at [1122, 161] on span "button" at bounding box center [1112, 161] width 35 height 18
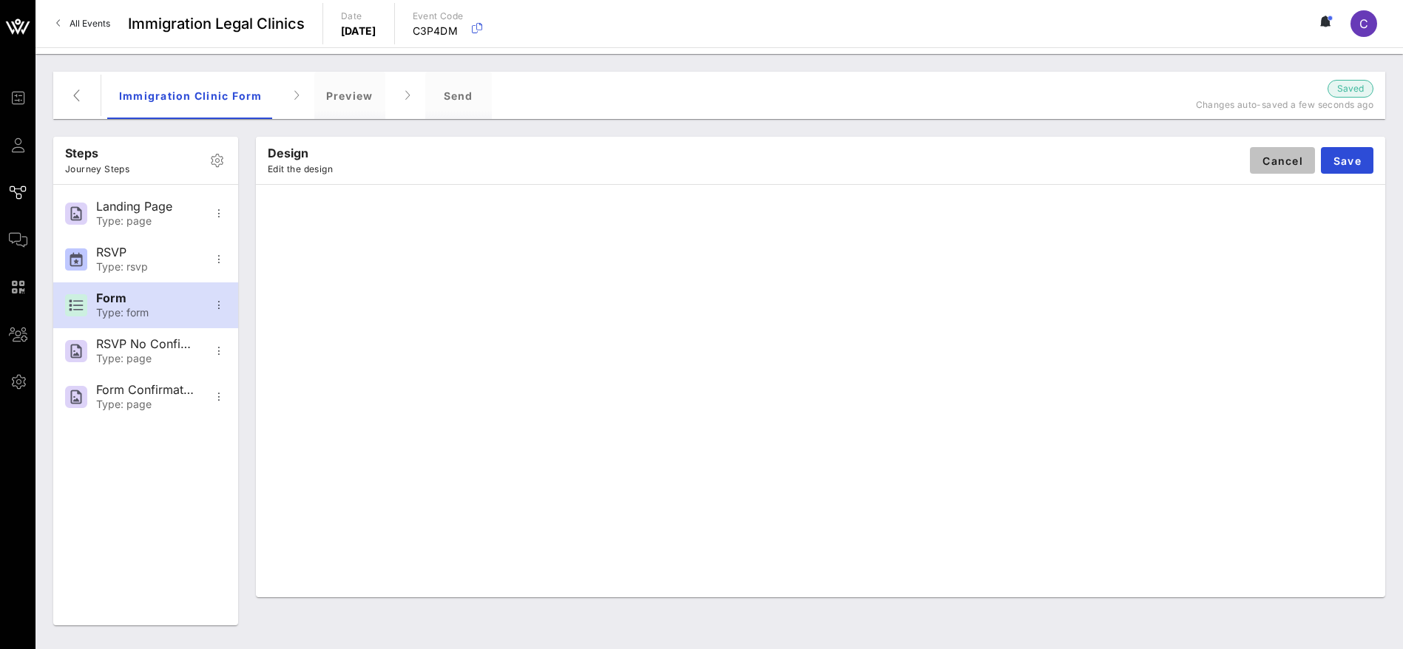
click at [1271, 152] on button "Cancel" at bounding box center [1282, 160] width 65 height 27
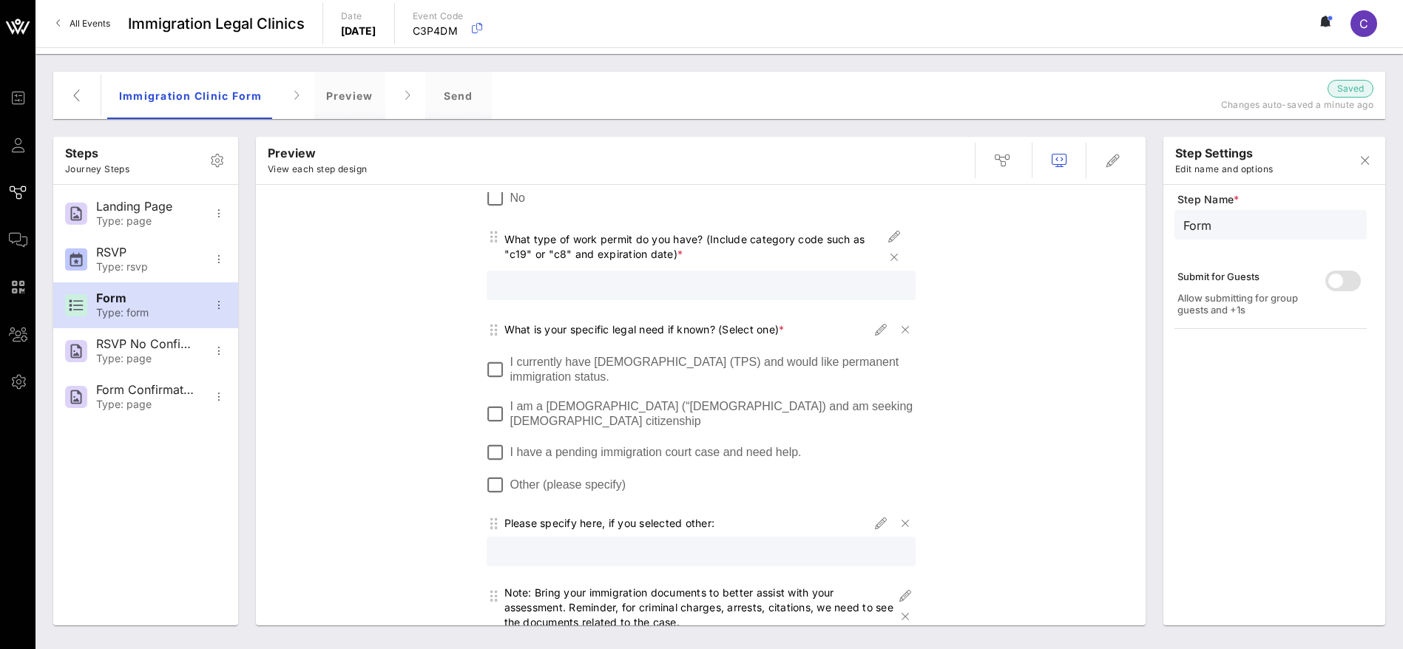
scroll to position [1277, 0]
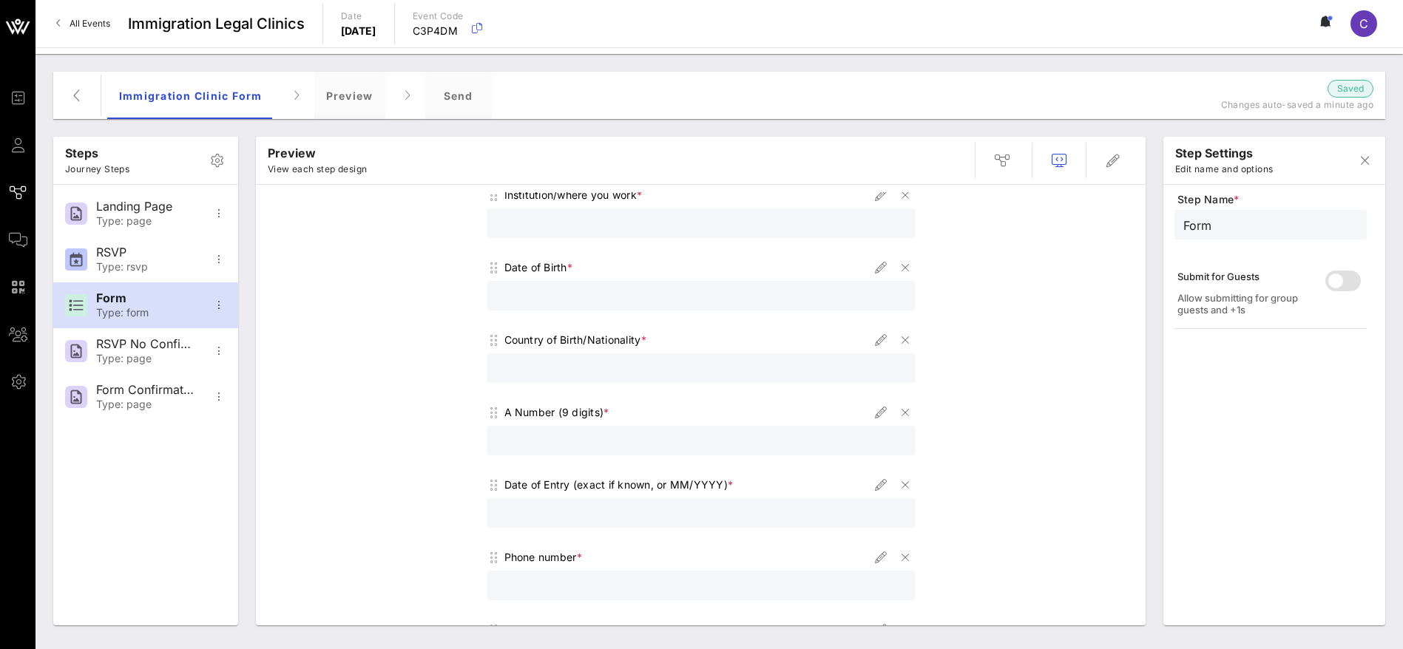
scroll to position [501, 0]
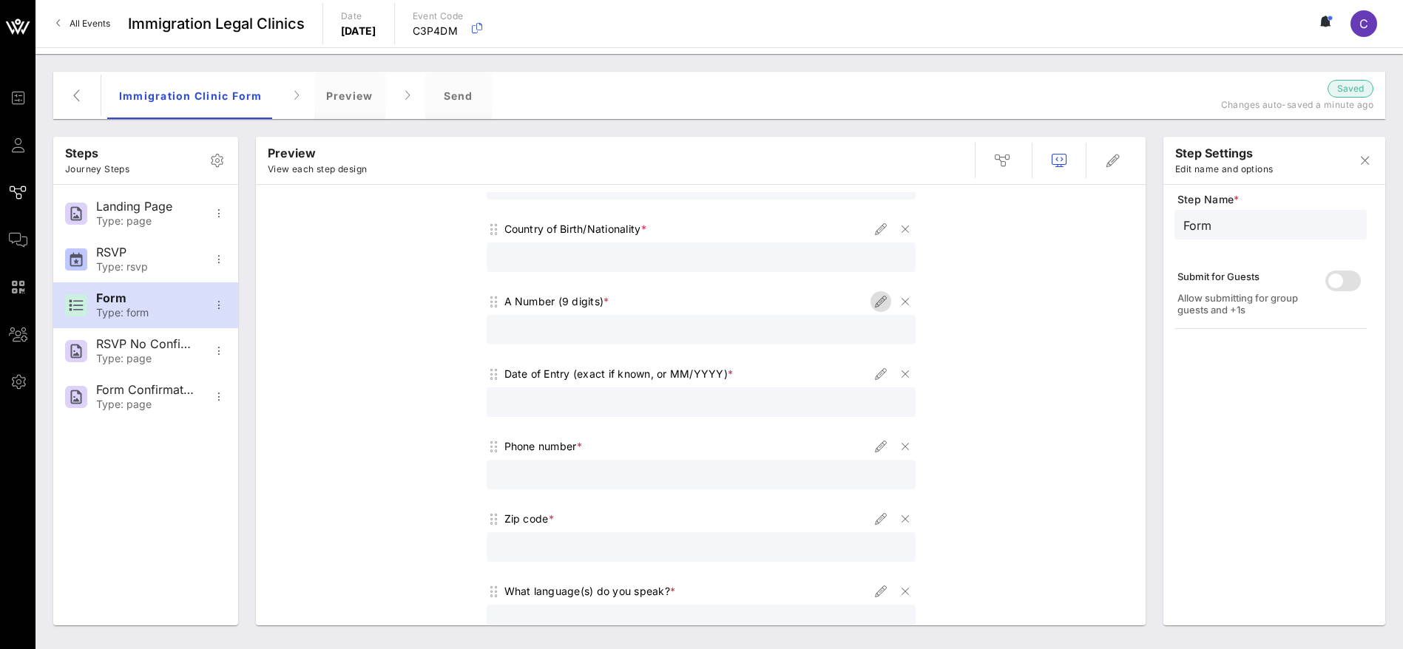
click at [872, 299] on icon "button" at bounding box center [881, 302] width 18 height 18
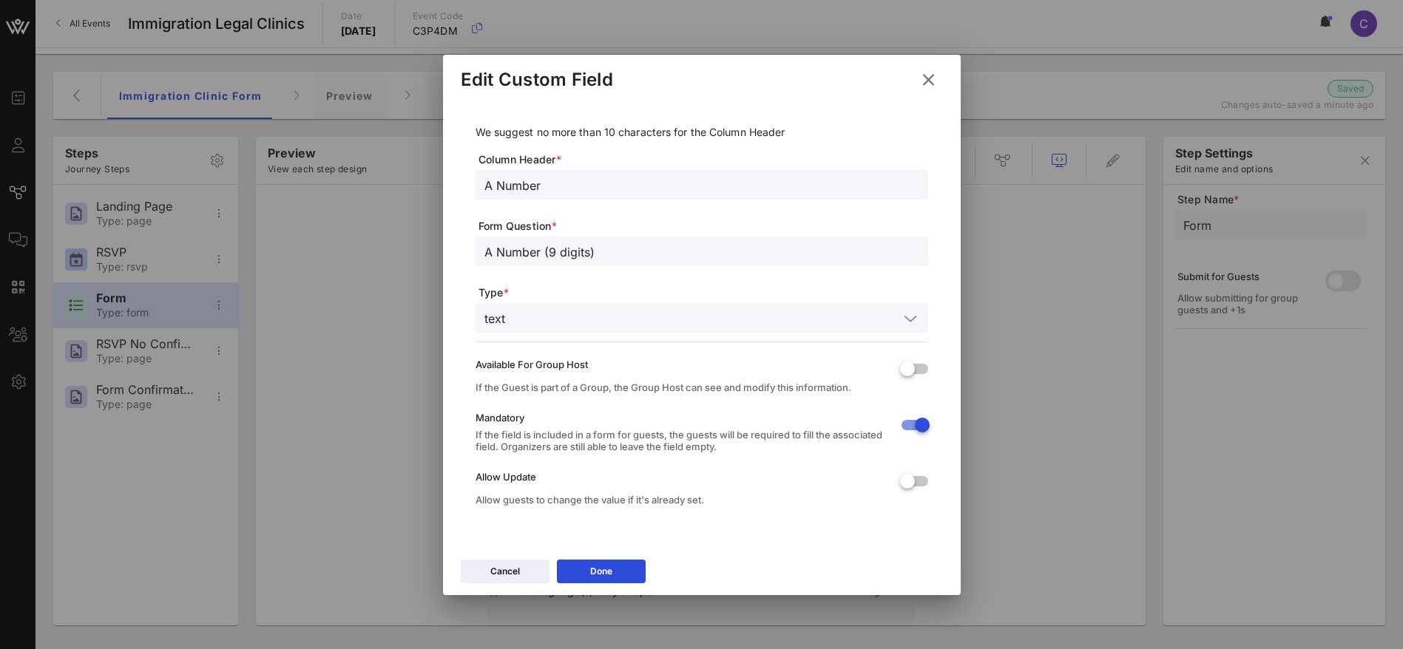
click at [492, 247] on input "A Number (9 digits)" at bounding box center [701, 251] width 435 height 19
type input "A Number (9 digits)"
click at [622, 570] on button "Done" at bounding box center [601, 572] width 89 height 24
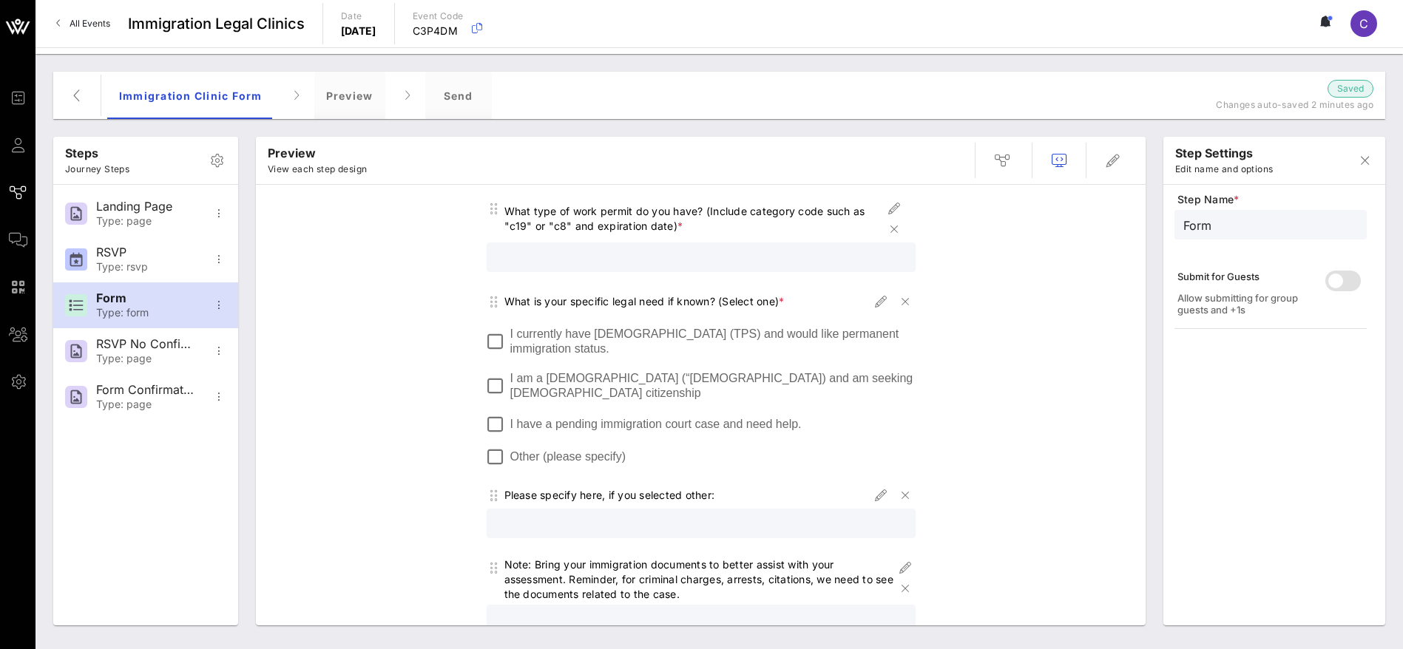
scroll to position [1277, 0]
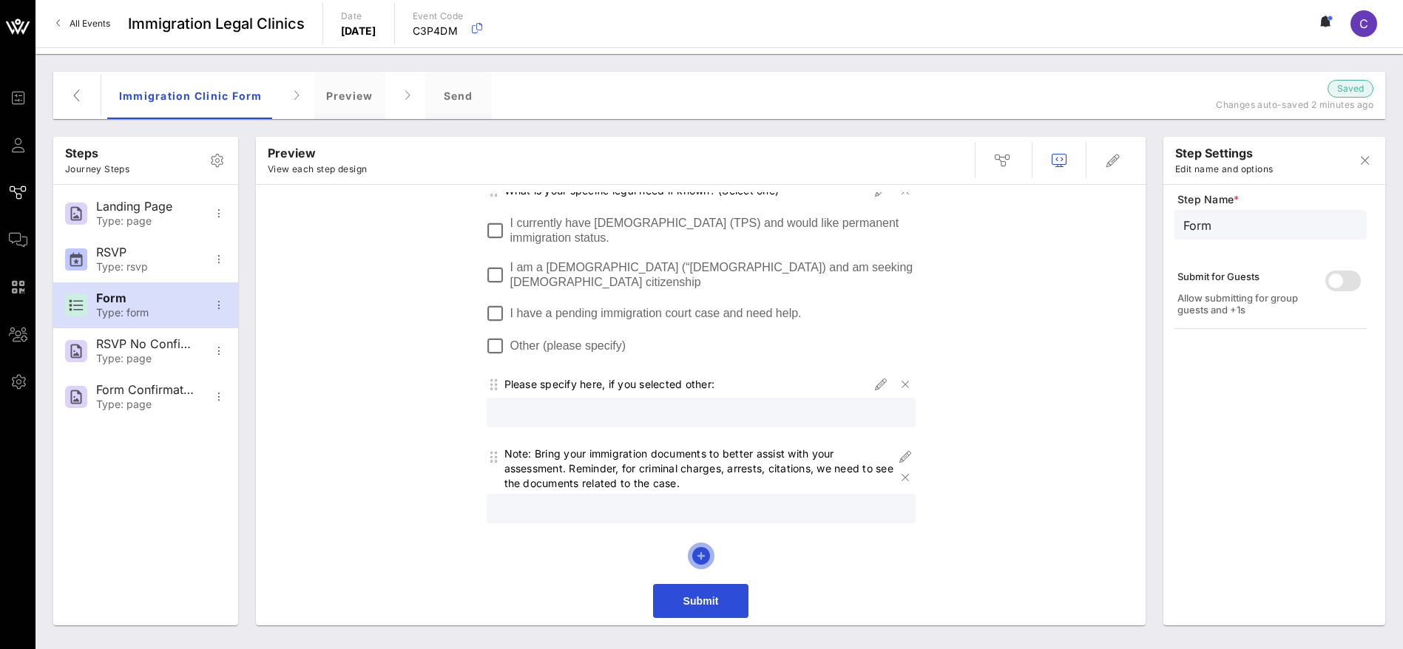
click at [695, 557] on icon "button" at bounding box center [701, 556] width 18 height 18
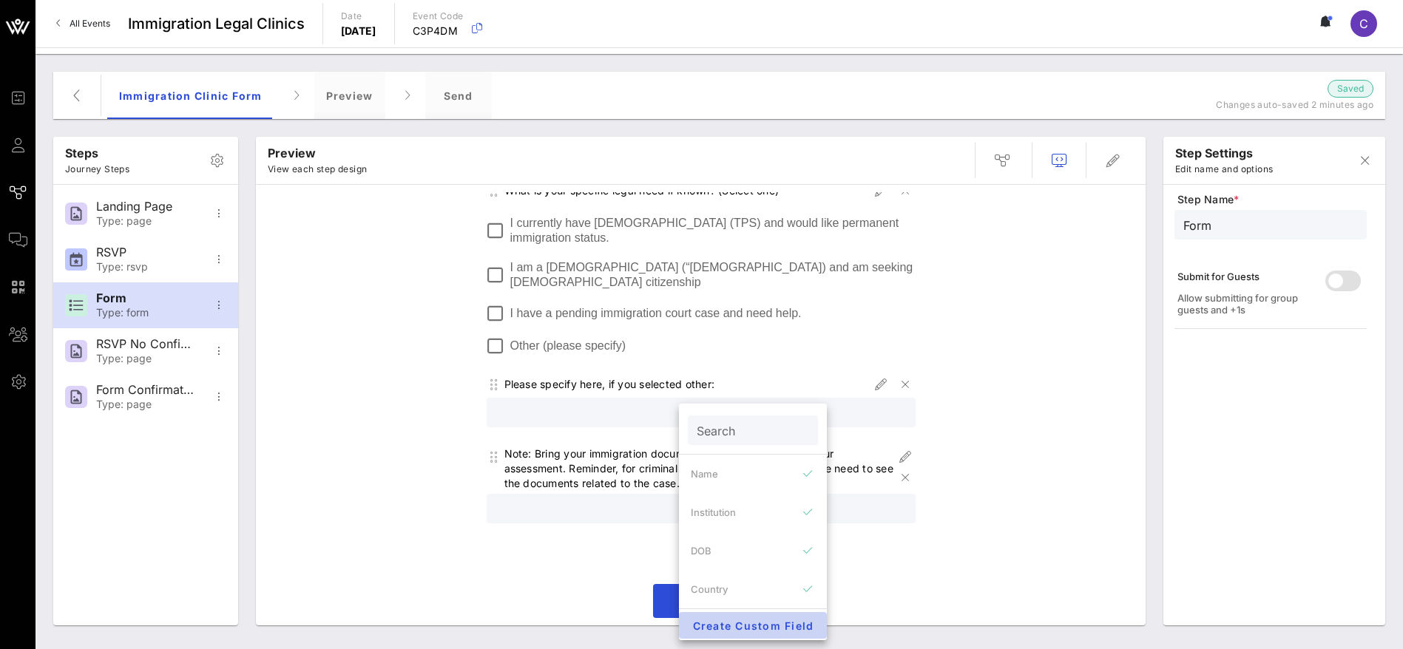
click at [752, 627] on span "Create Custom Field" at bounding box center [753, 626] width 124 height 13
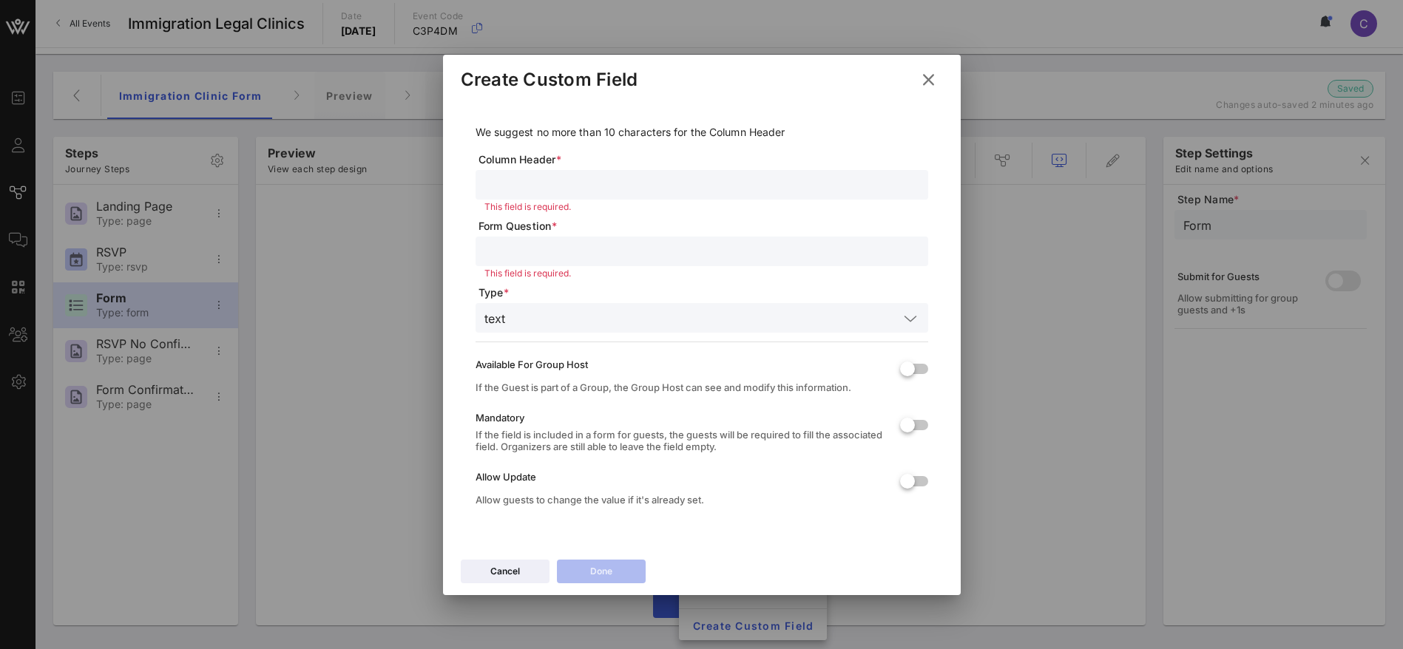
click at [536, 183] on input "text" at bounding box center [701, 184] width 435 height 19
drag, startPoint x: 450, startPoint y: 184, endPoint x: 424, endPoint y: 184, distance: 25.9
click at [424, 184] on div "Event Builder Guests Journeys Comms QR Scanner Team Settings Immigration Legal …" at bounding box center [701, 324] width 1403 height 649
type input "Email"
click at [530, 246] on input "text" at bounding box center [701, 251] width 435 height 19
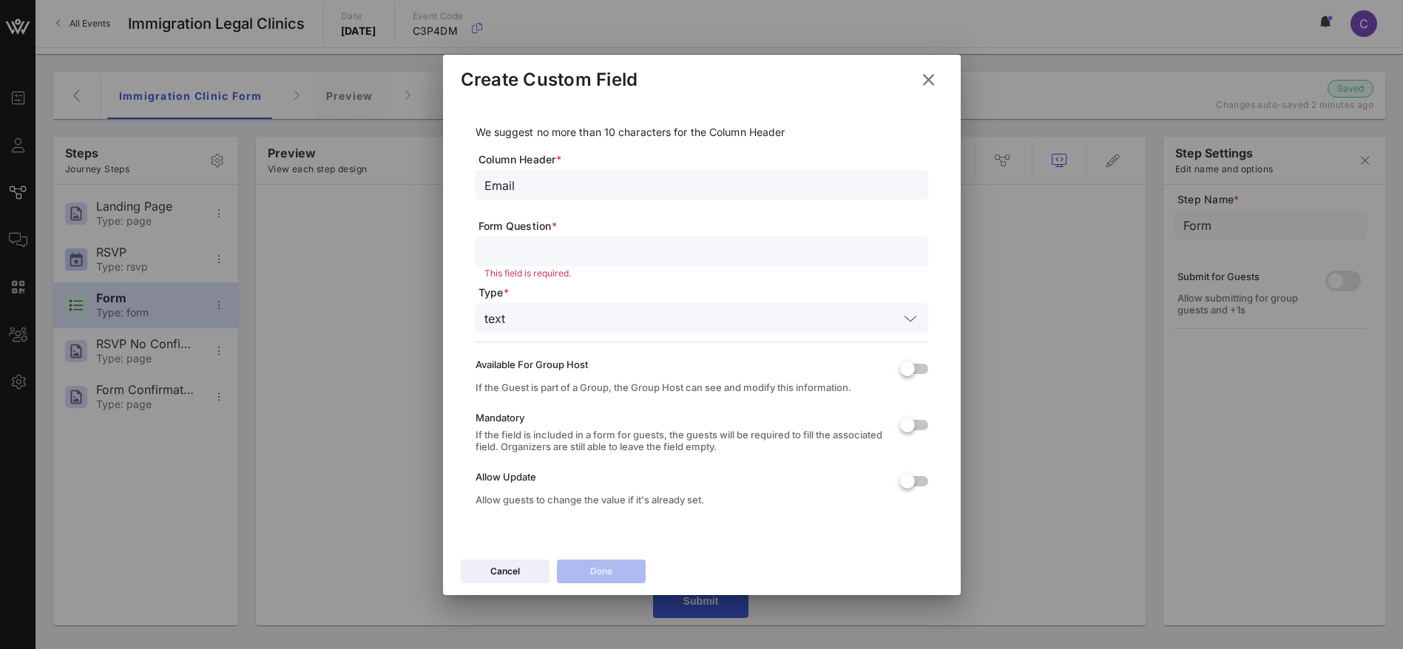
paste input "Email"
type input "Email Address"
click at [521, 316] on input "text" at bounding box center [704, 317] width 387 height 19
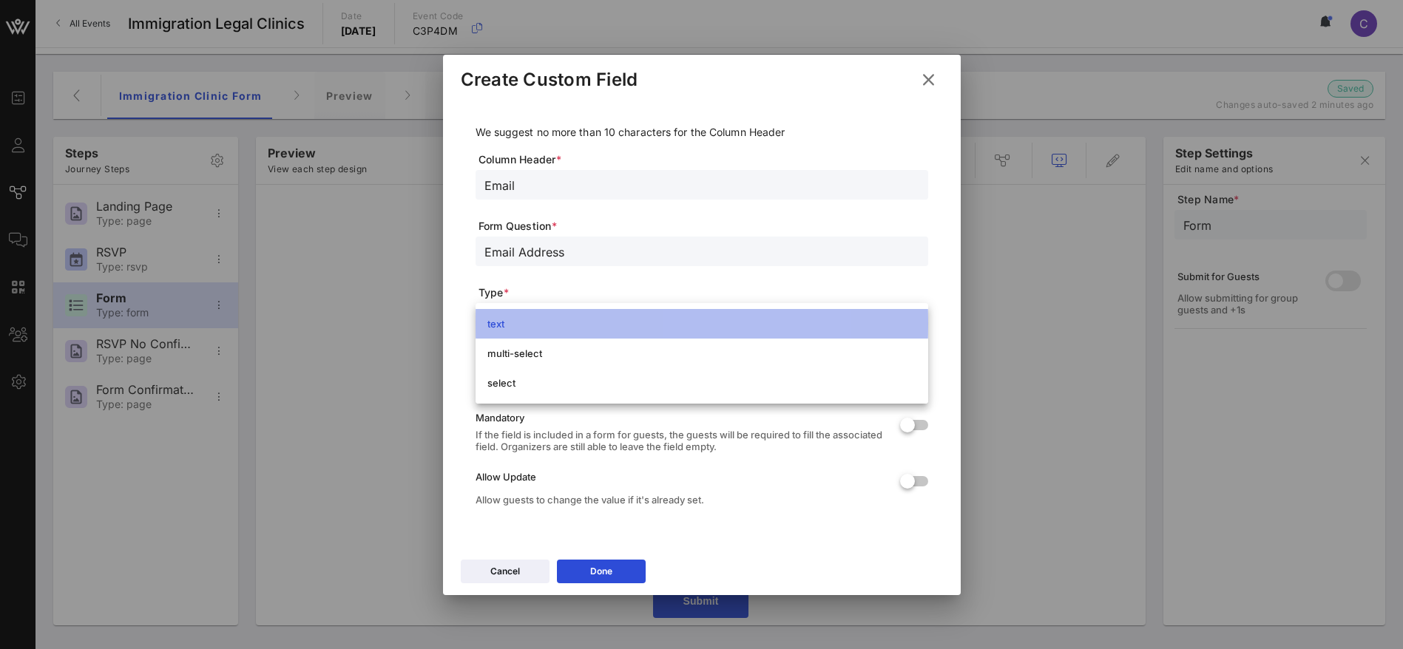
click at [526, 312] on div "text" at bounding box center [701, 324] width 429 height 24
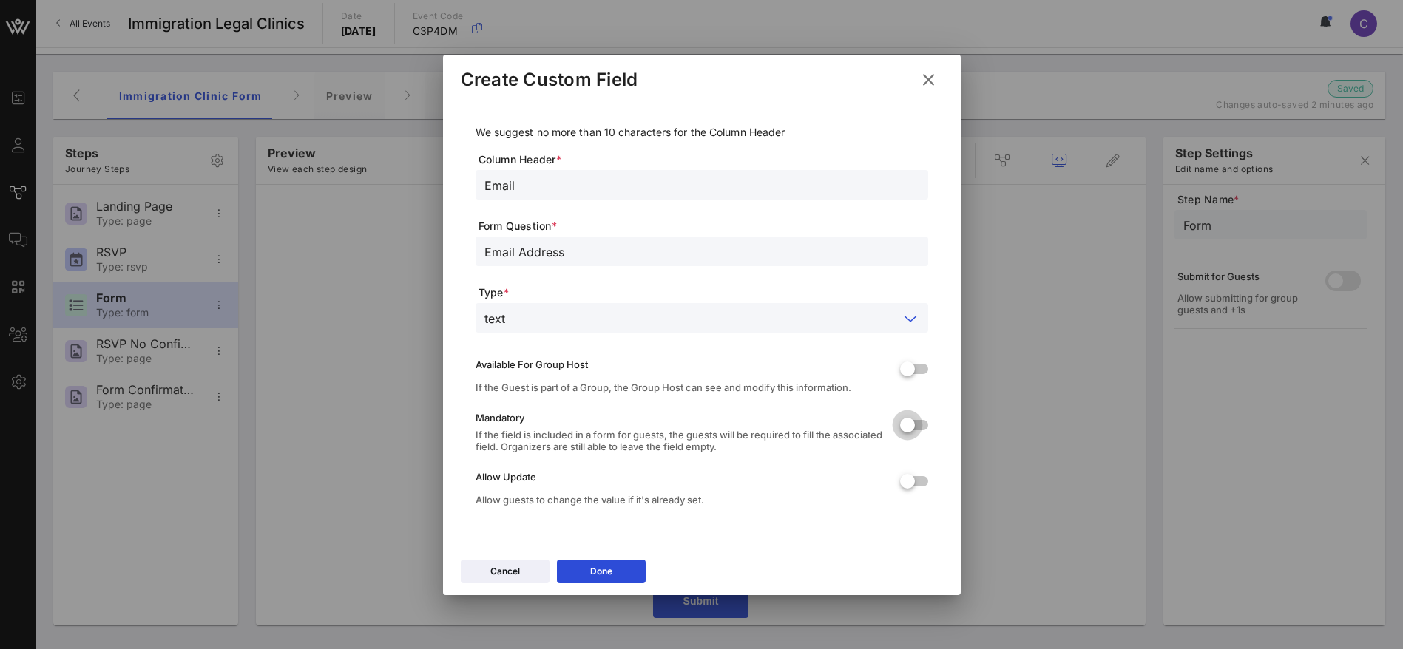
click at [912, 422] on div at bounding box center [907, 425] width 25 height 25
click at [600, 563] on button "Done" at bounding box center [601, 572] width 89 height 24
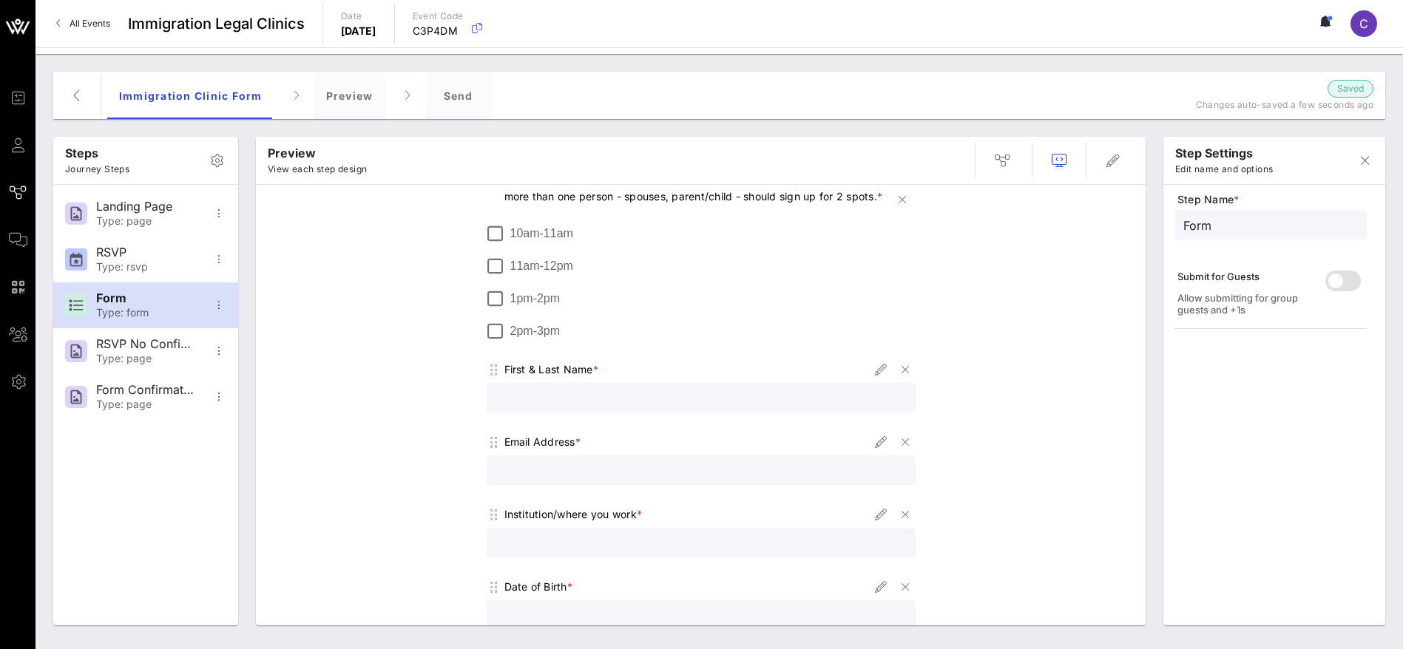
scroll to position [222, 0]
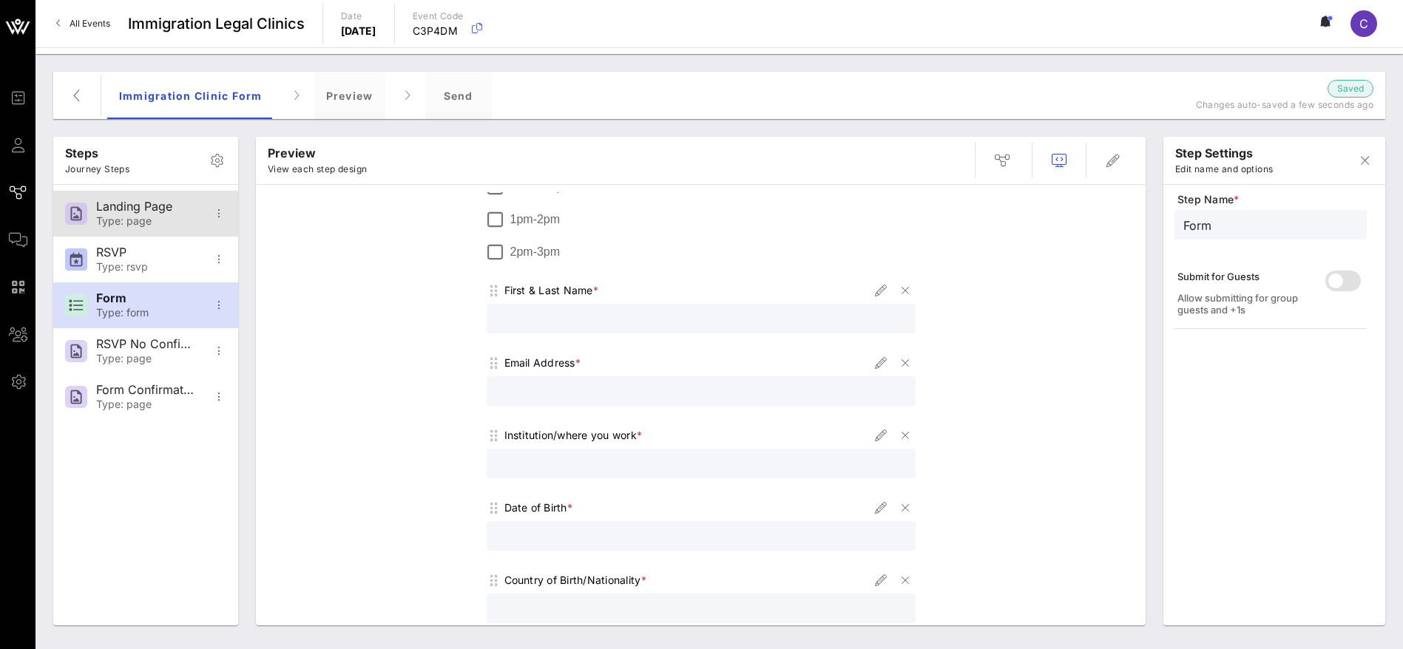
click at [111, 224] on div "Type: page" at bounding box center [145, 221] width 98 height 13
type input "Landing Page"
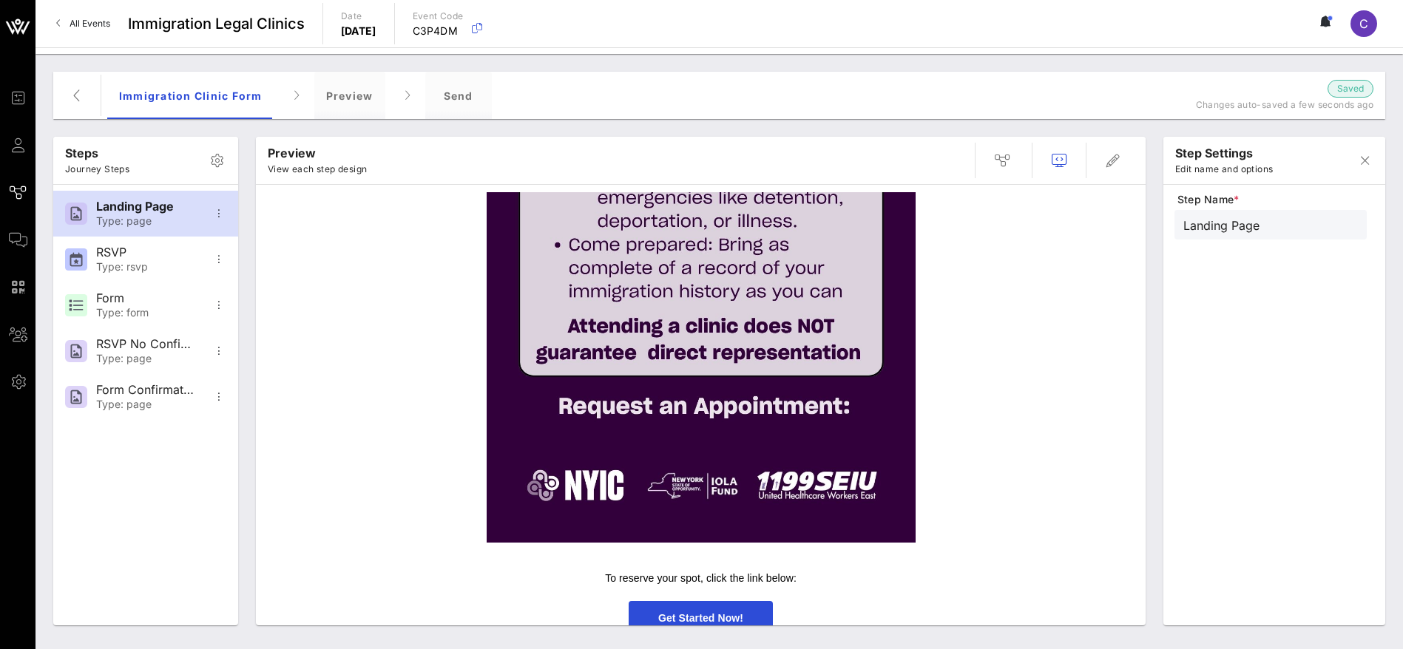
scroll to position [560, 0]
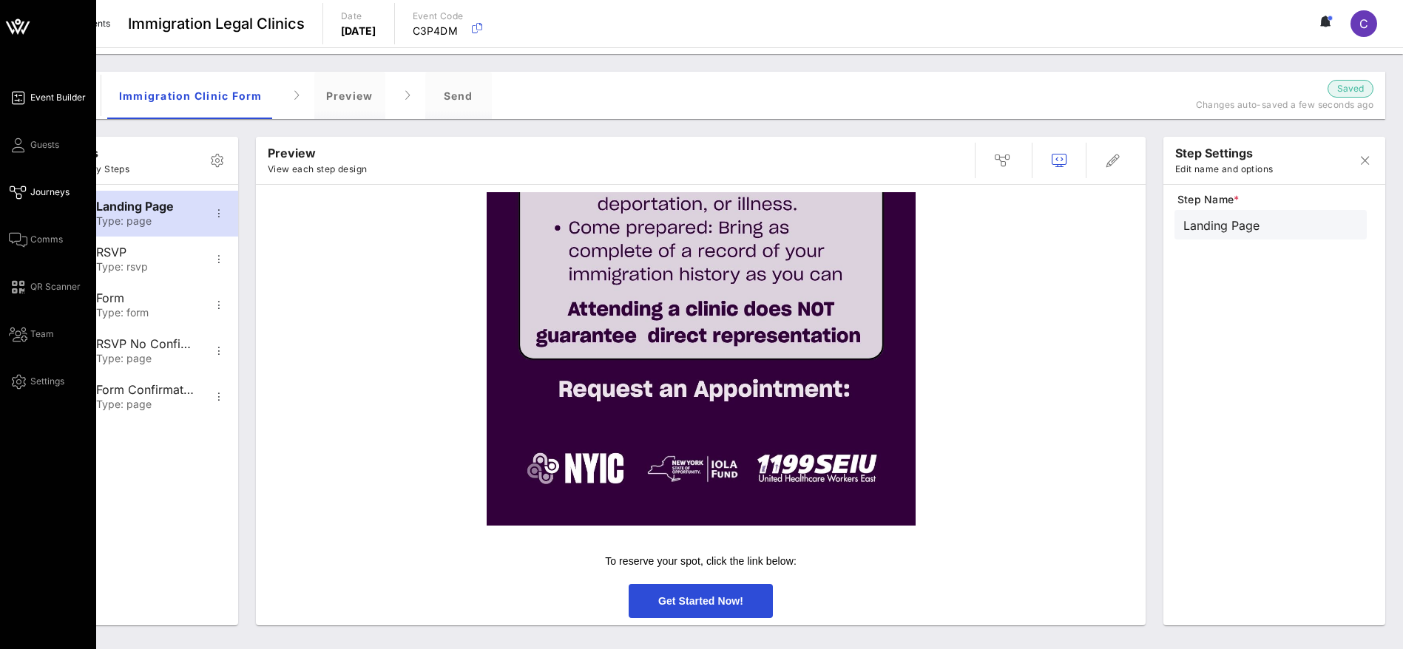
click at [52, 98] on span "Event Builder" at bounding box center [57, 97] width 55 height 13
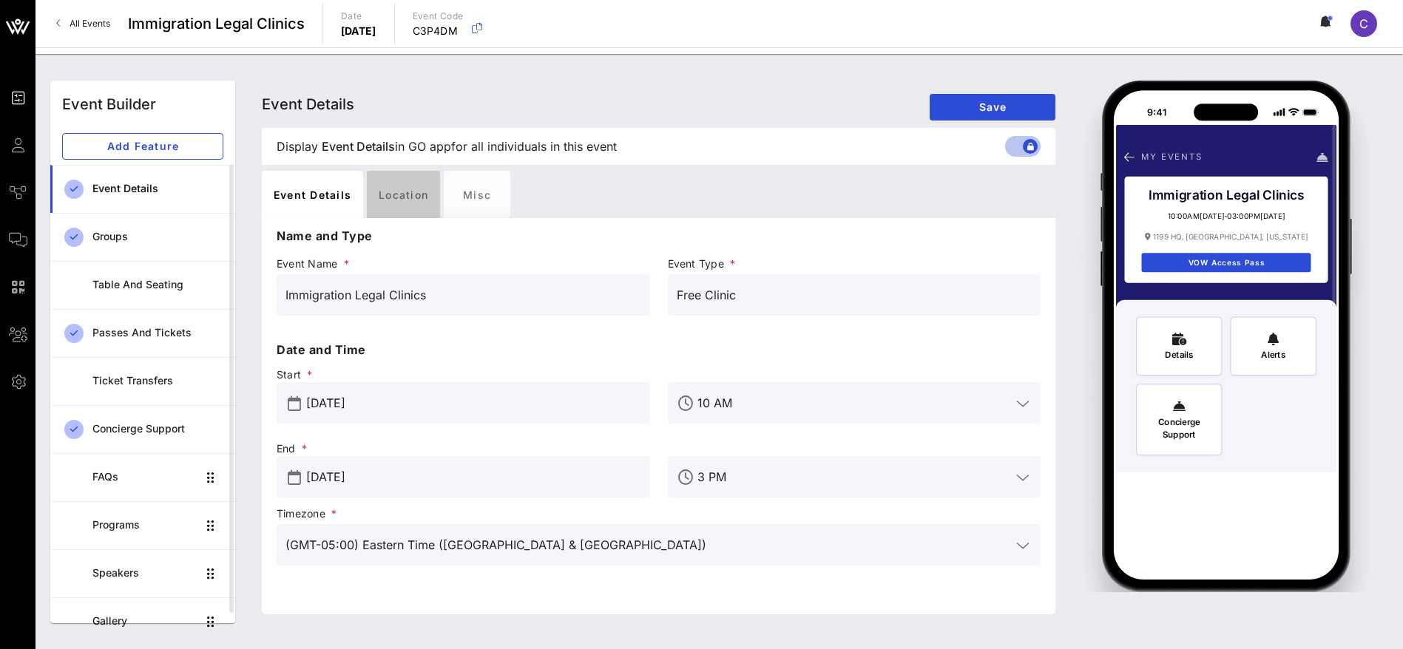
click at [385, 186] on div "Location" at bounding box center [403, 194] width 73 height 47
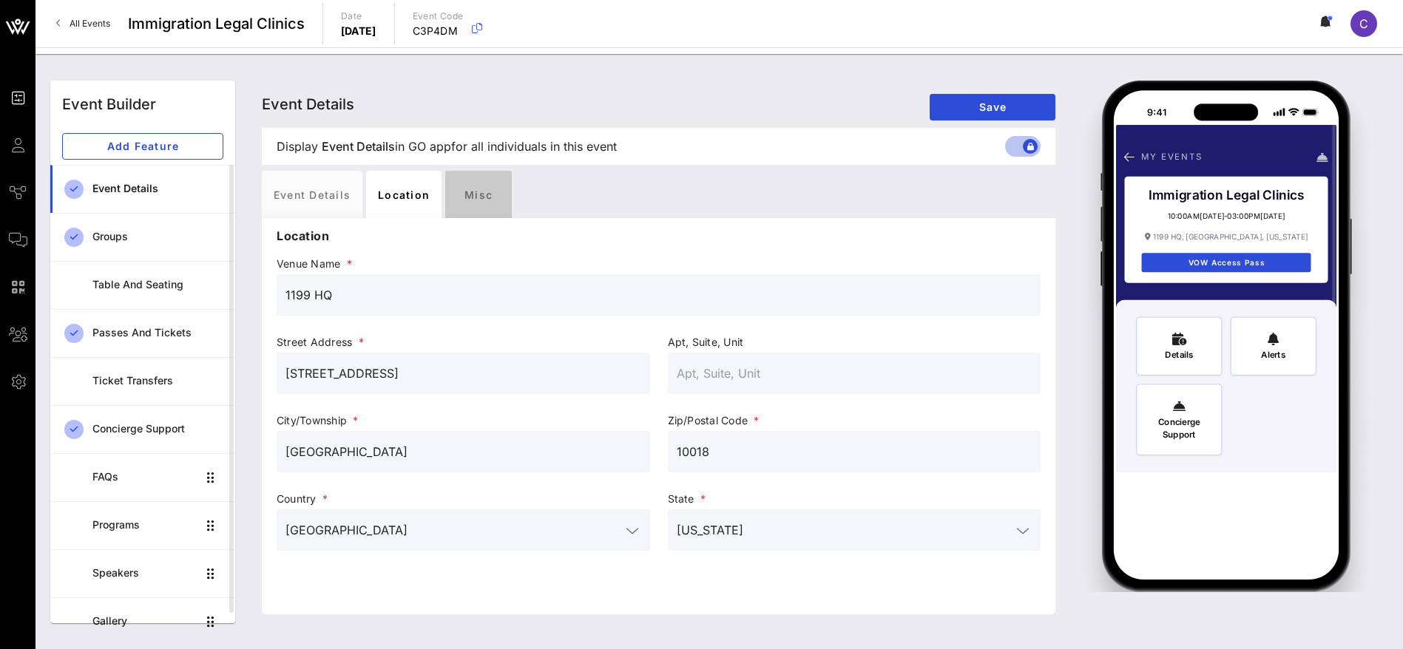
click at [461, 193] on div "Misc" at bounding box center [478, 194] width 67 height 47
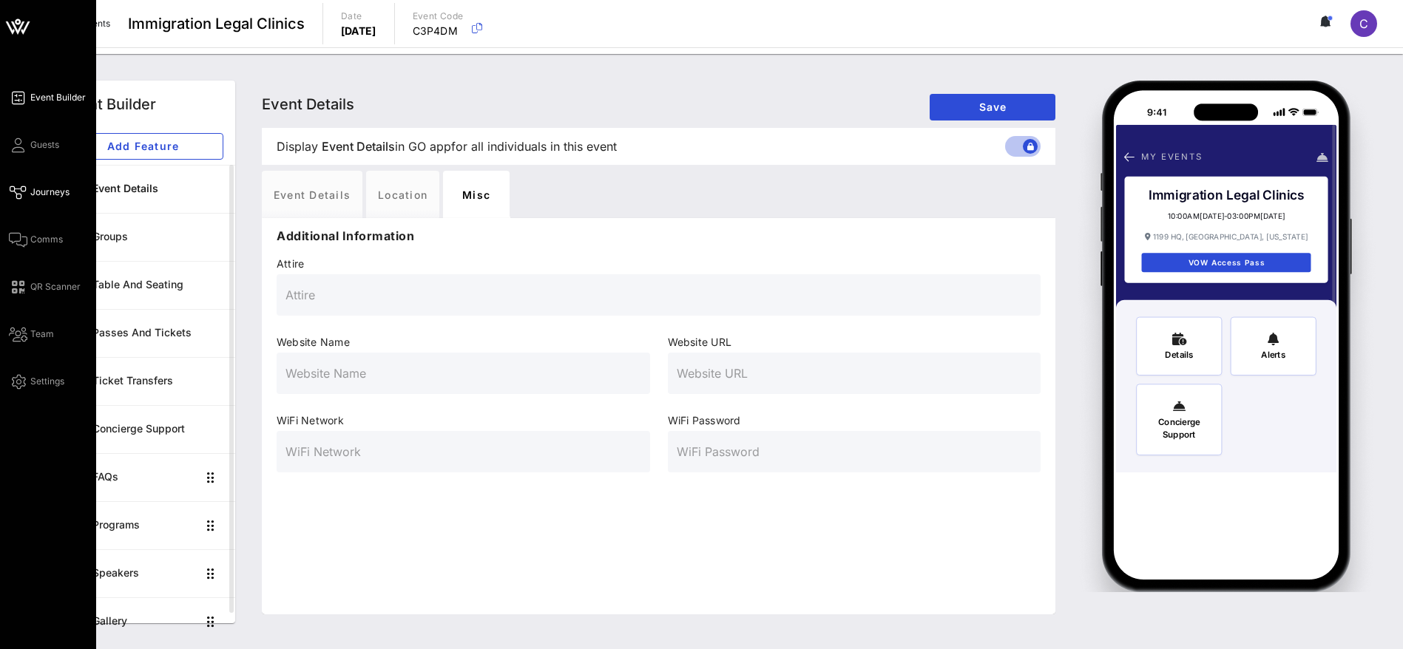
click at [44, 187] on span "Journeys" at bounding box center [49, 192] width 39 height 13
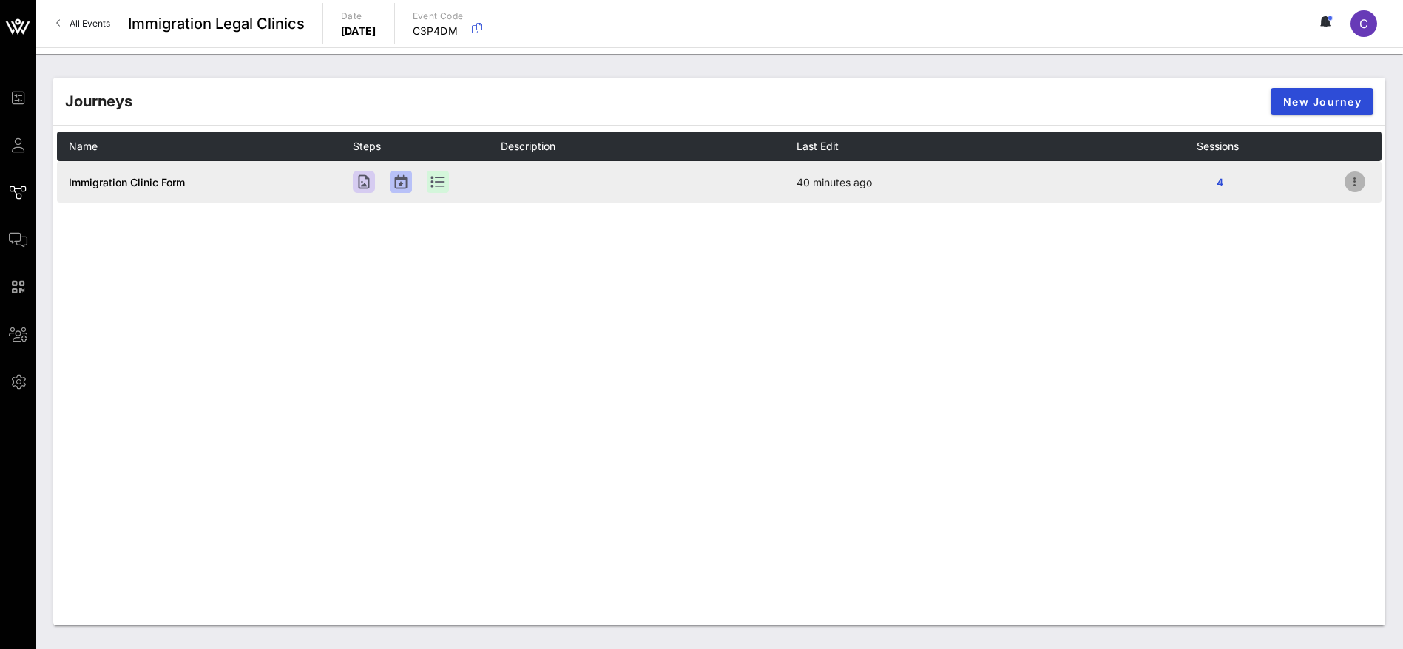
click at [1352, 180] on icon "button" at bounding box center [1355, 182] width 18 height 18
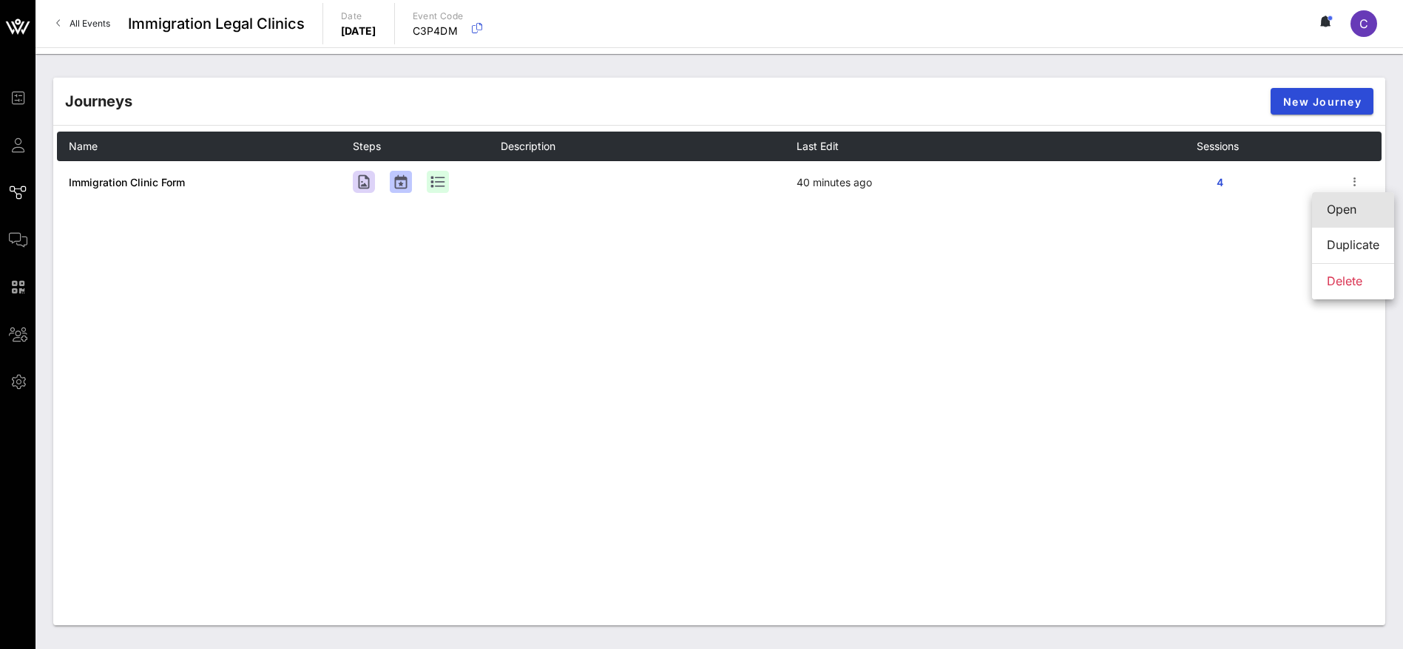
click at [1343, 208] on div "Open" at bounding box center [1352, 210] width 52 height 14
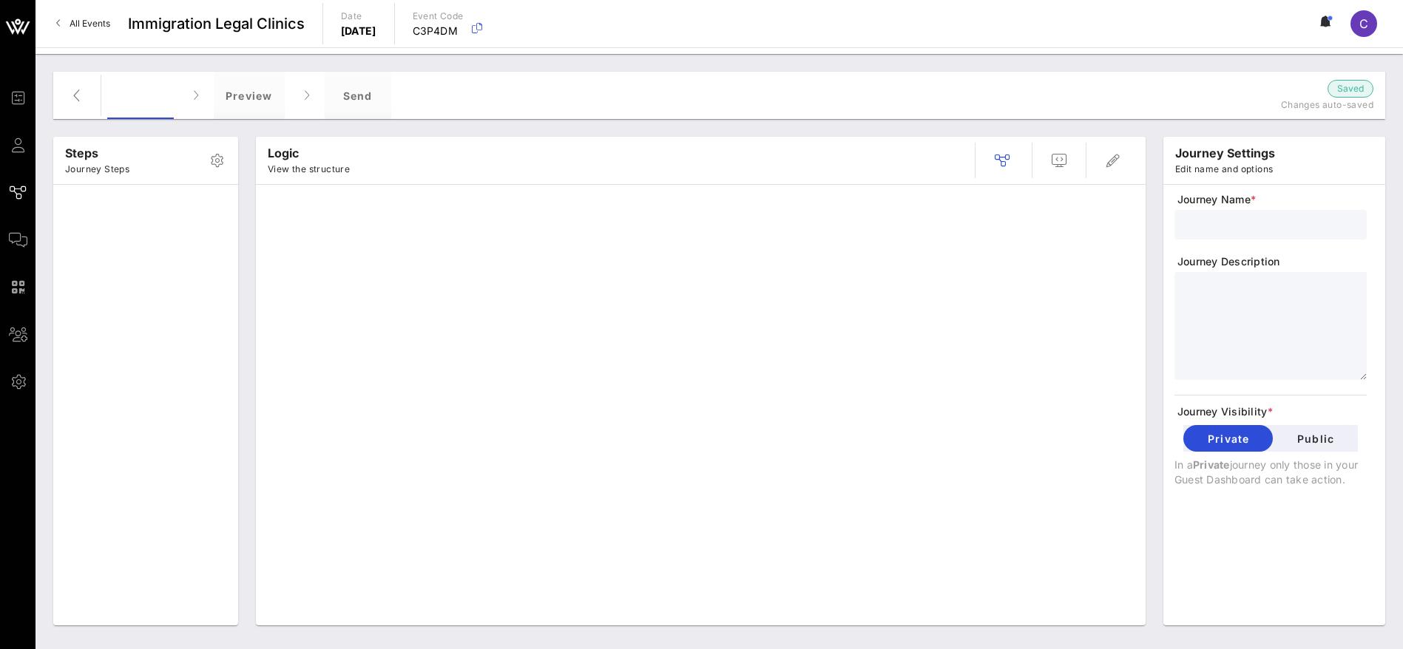
type input "Immigration Clinic Form"
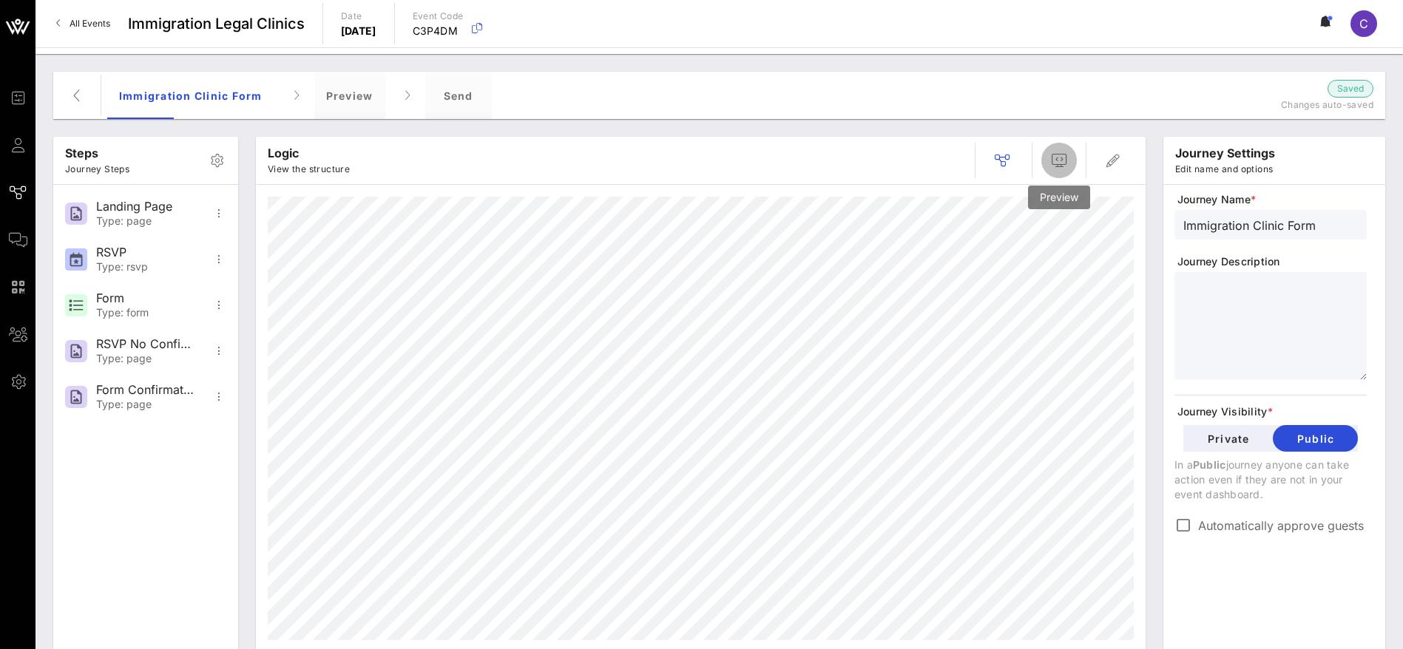
click at [1068, 163] on span "button" at bounding box center [1058, 161] width 35 height 18
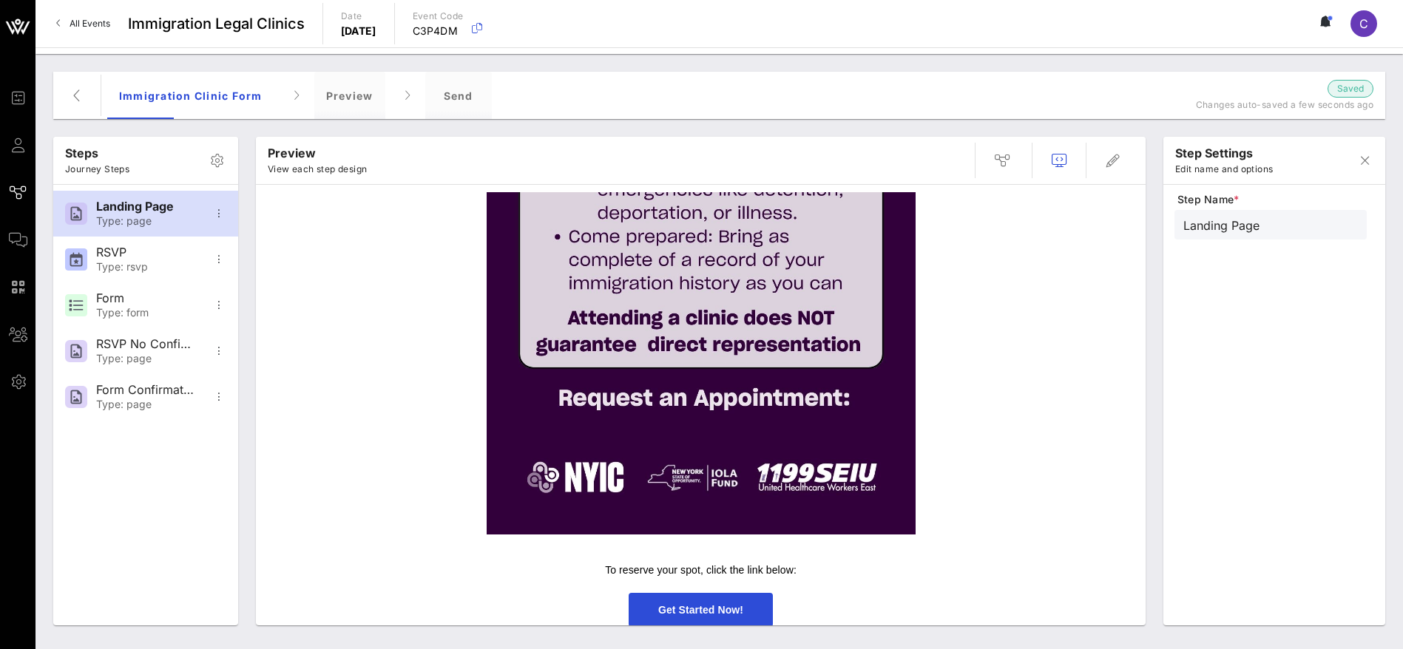
scroll to position [555, 0]
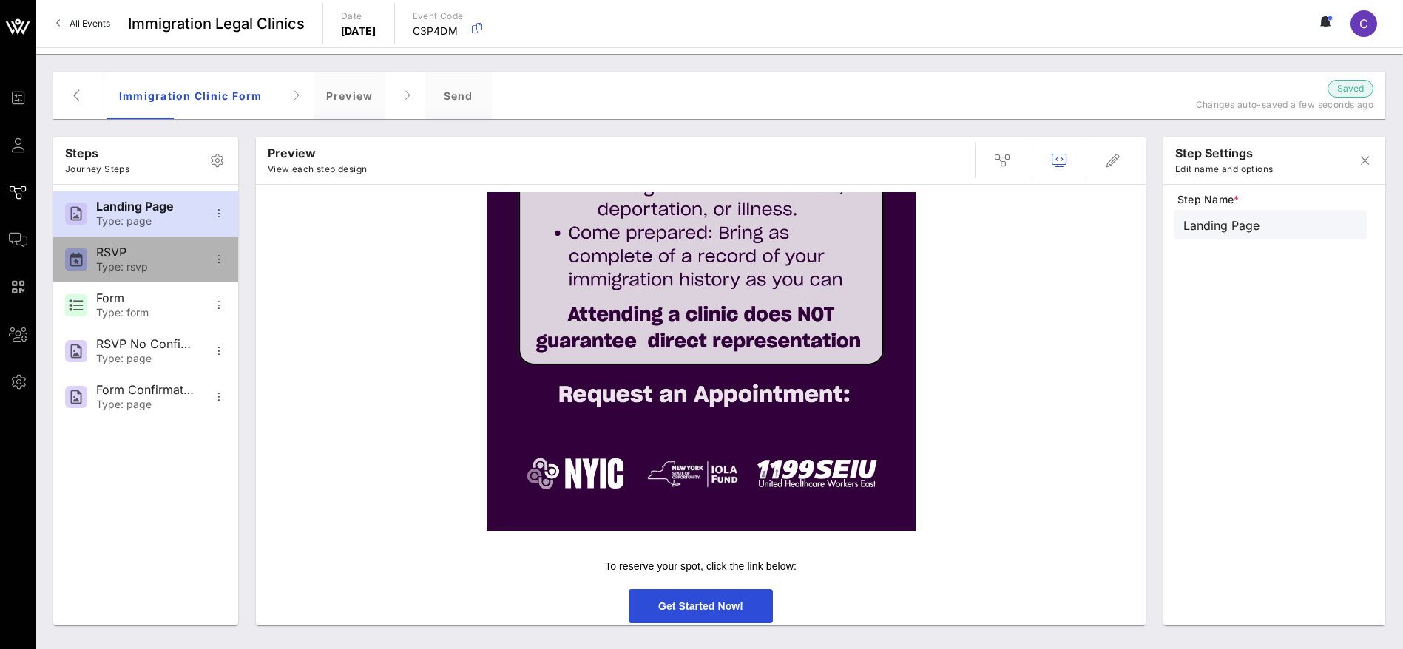
click at [162, 262] on div "Type: rsvp" at bounding box center [145, 267] width 98 height 13
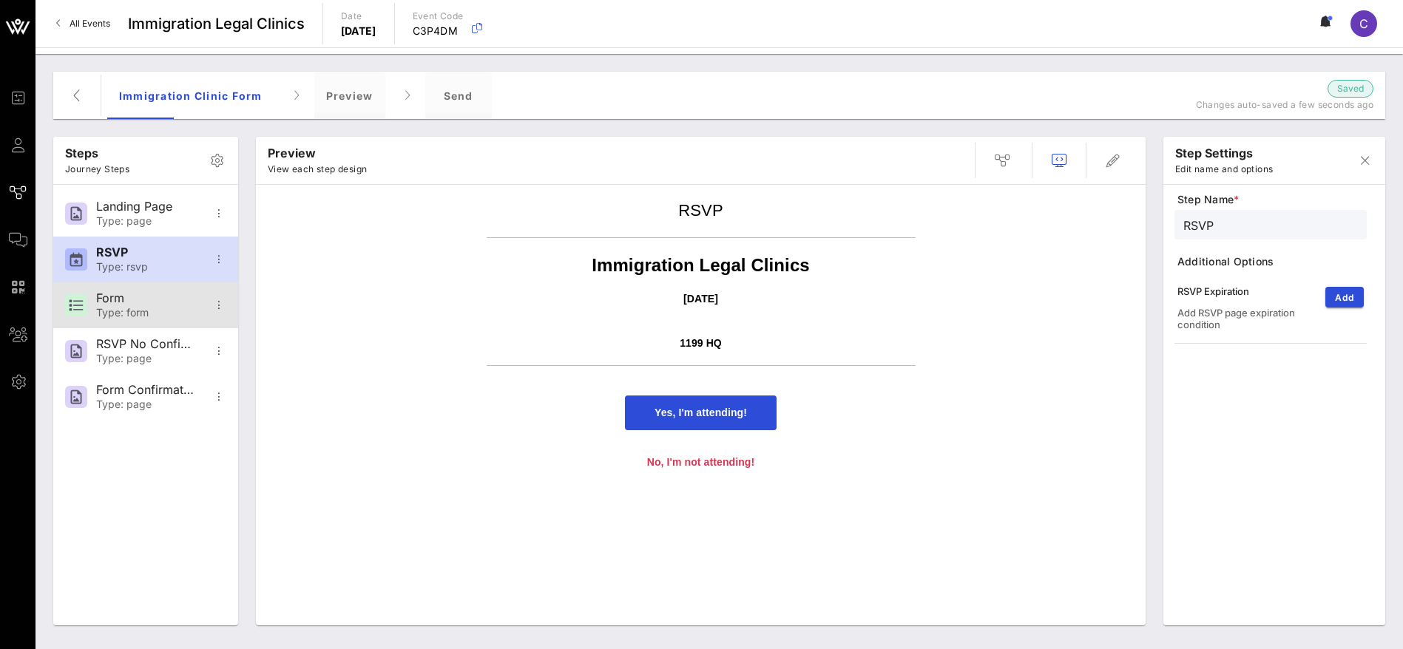
click at [146, 313] on div "Type: form" at bounding box center [145, 313] width 98 height 13
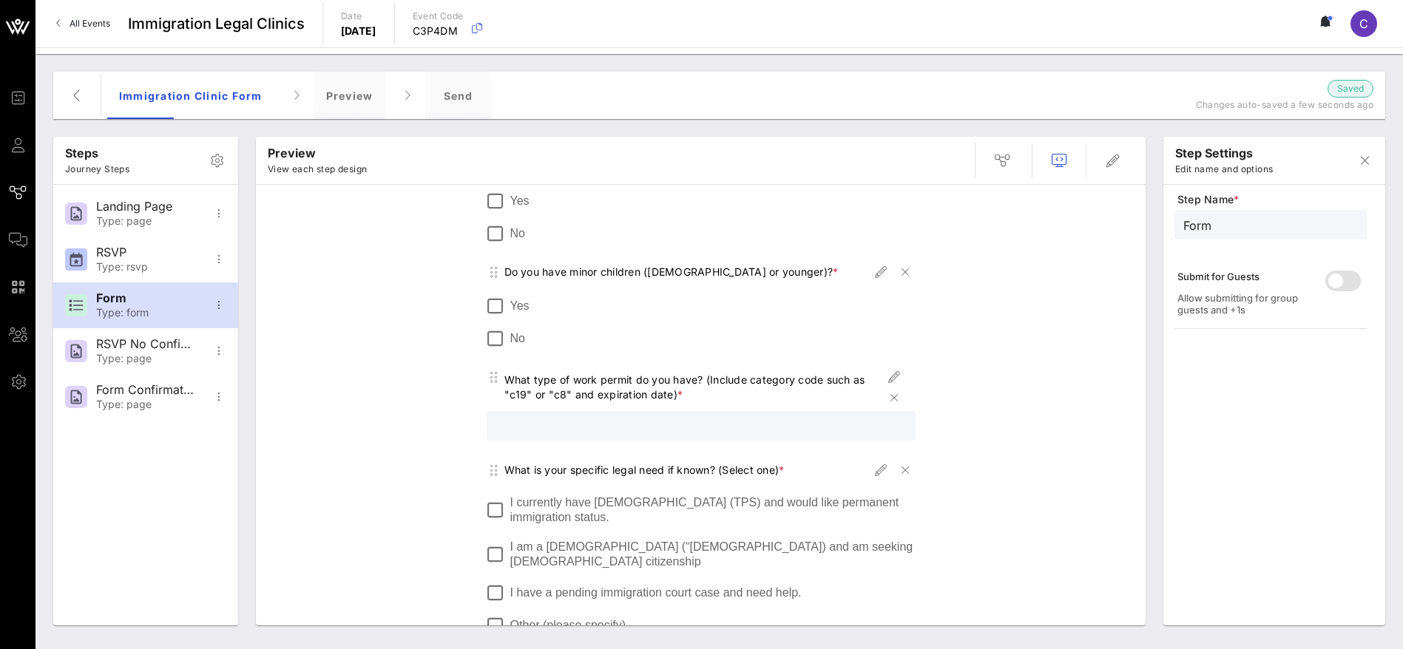
scroll to position [1331, 0]
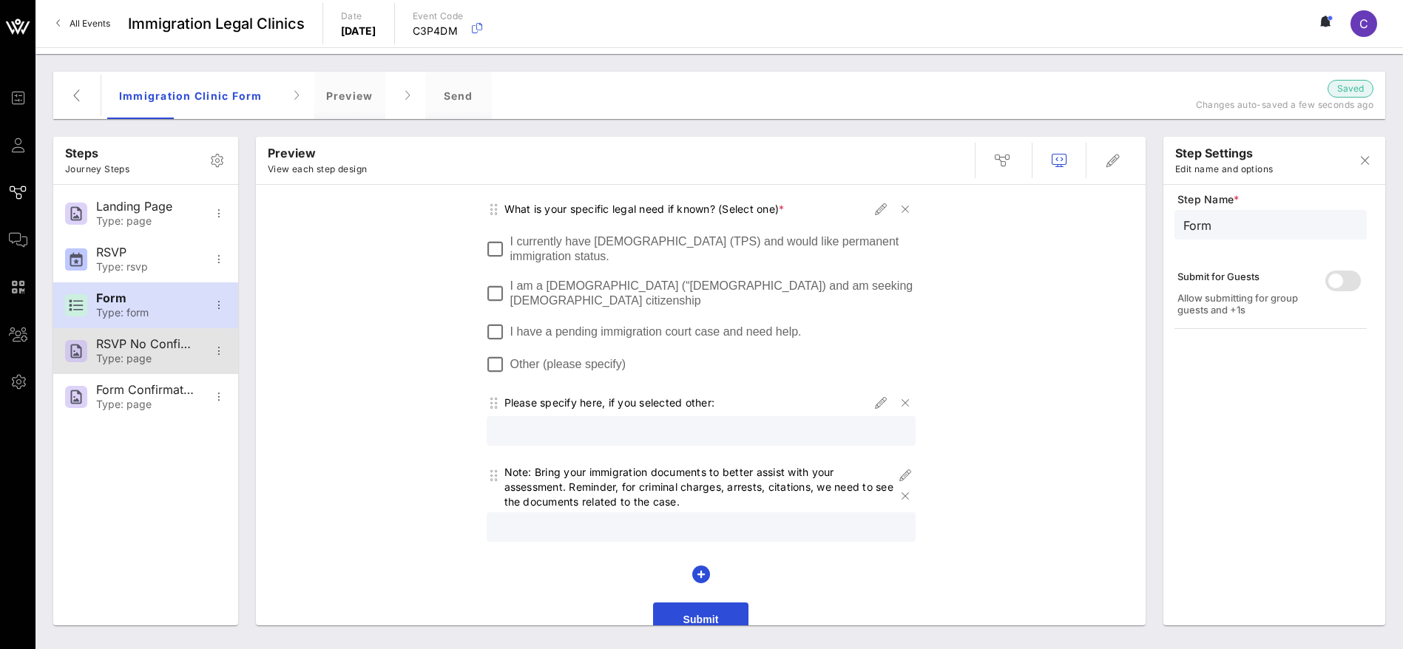
click at [142, 356] on div "Type: page" at bounding box center [145, 359] width 98 height 13
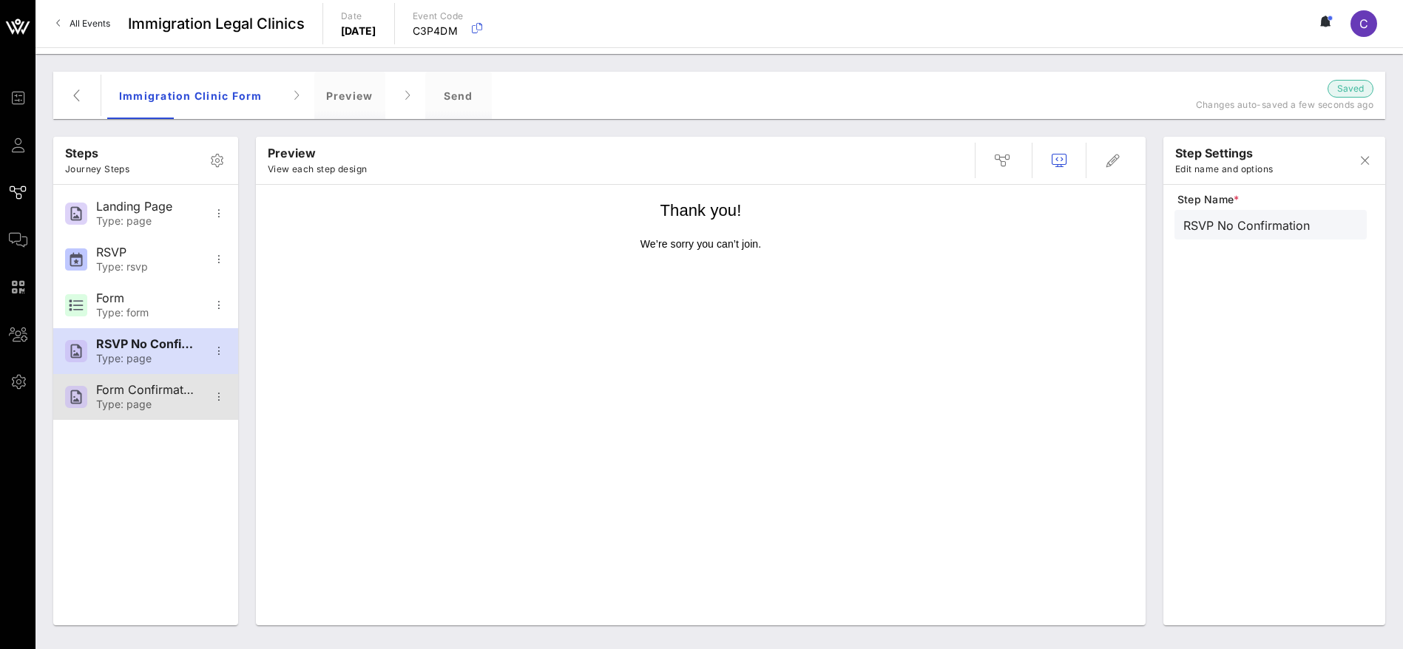
click at [146, 400] on div "Type: page" at bounding box center [145, 405] width 98 height 13
type input "Form Confirmation"
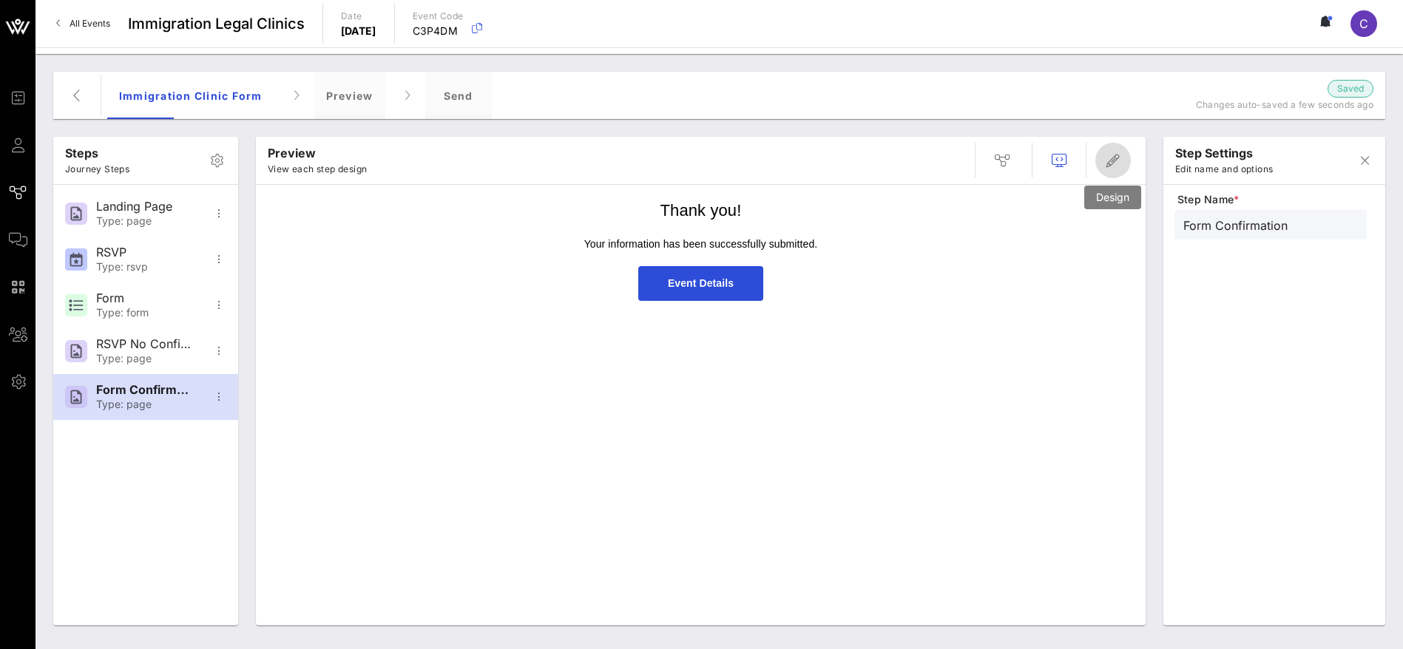
click at [1113, 162] on icon "button" at bounding box center [1113, 161] width 18 height 18
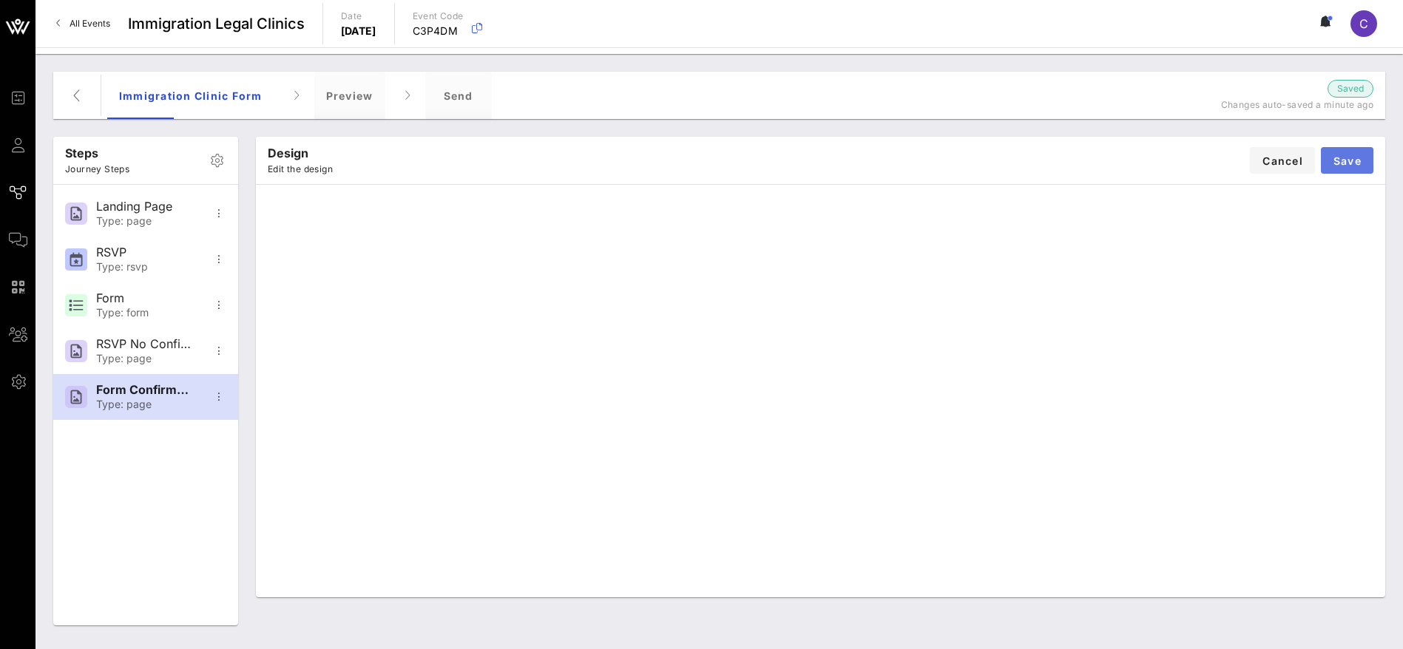
click at [1355, 155] on span "Save" at bounding box center [1346, 161] width 29 height 13
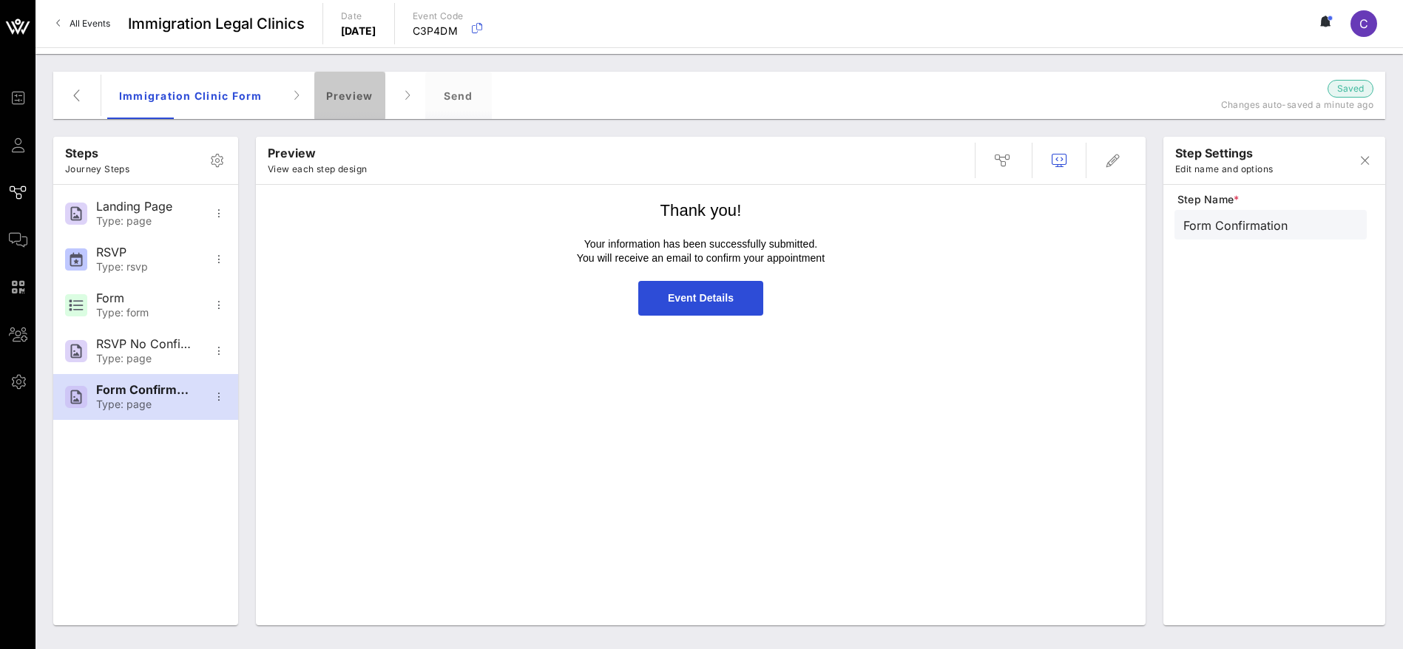
click at [363, 96] on div "Preview" at bounding box center [349, 95] width 71 height 47
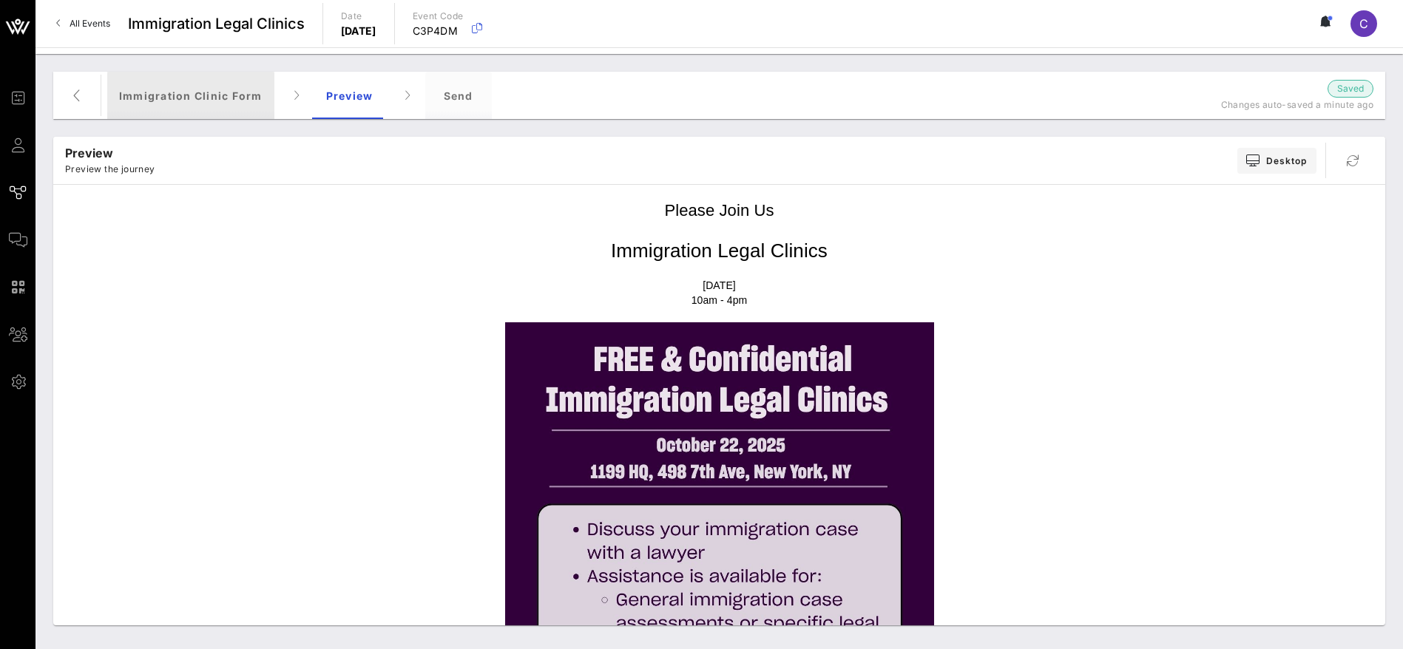
click at [193, 104] on div "Immigration Clinic Form" at bounding box center [190, 95] width 167 height 47
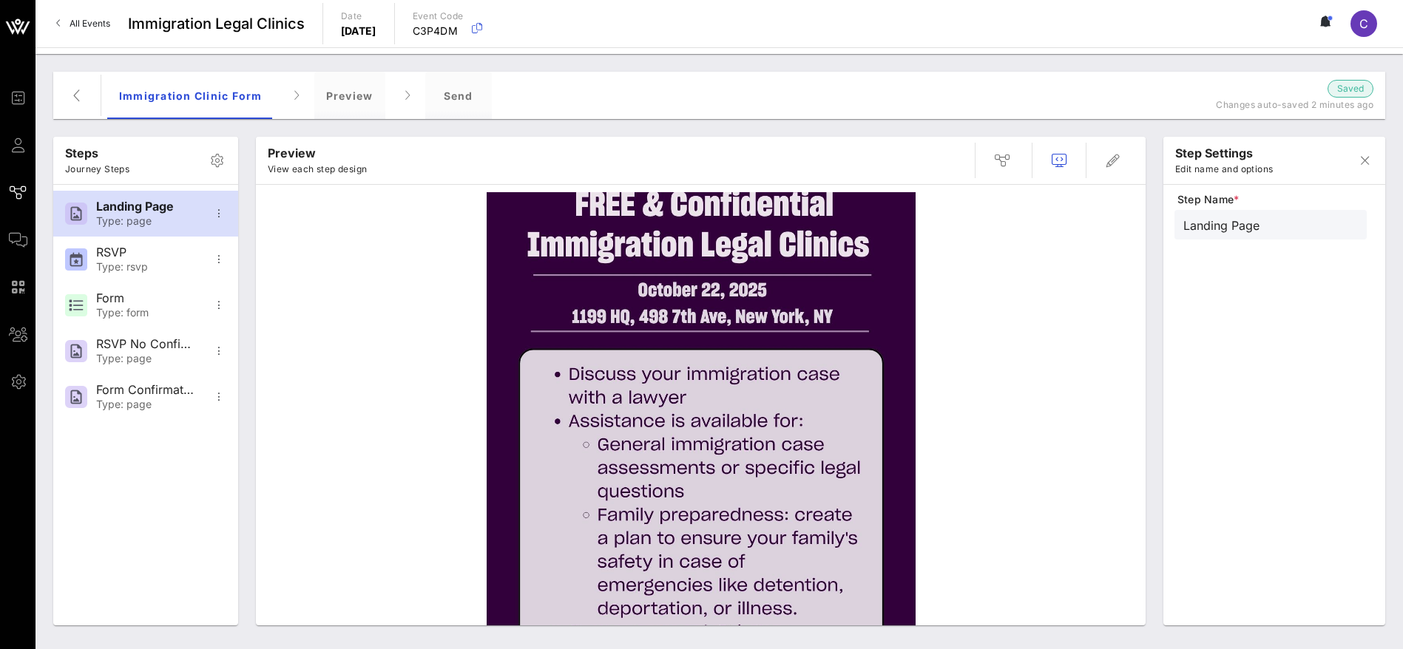
scroll to position [0, 0]
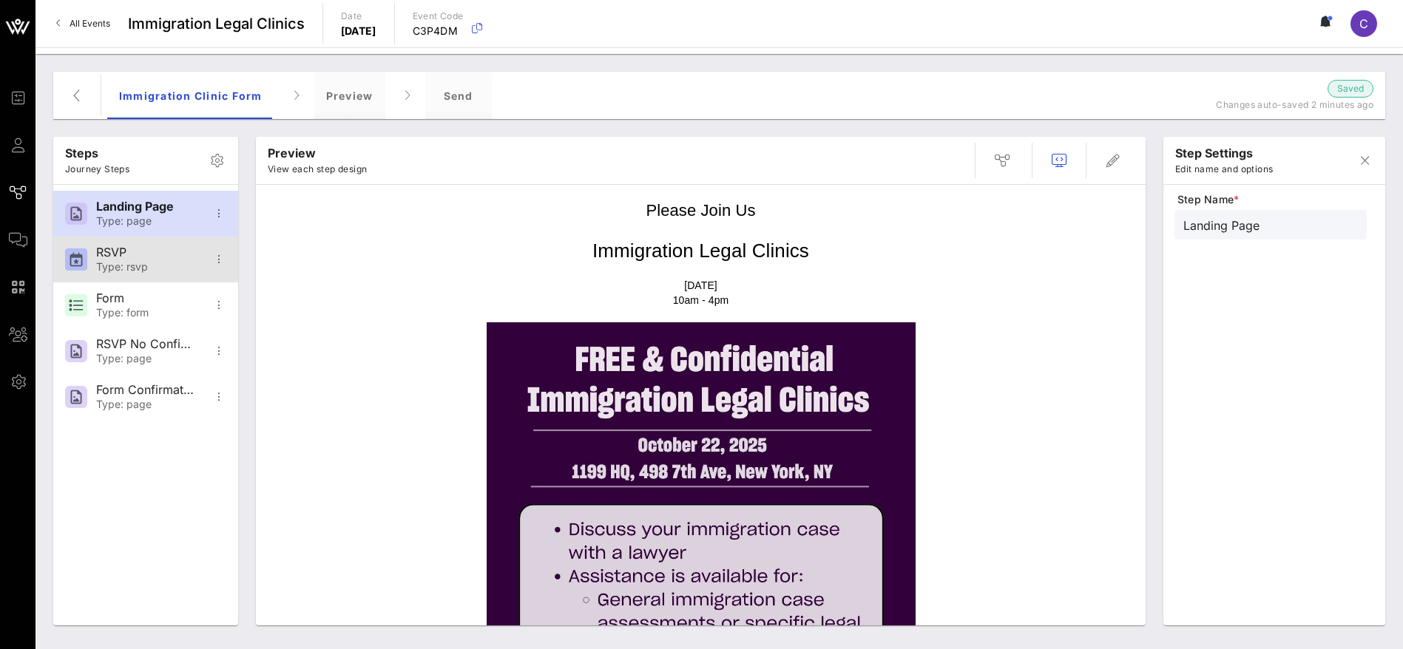
click at [170, 263] on div "Type: rsvp" at bounding box center [145, 267] width 98 height 13
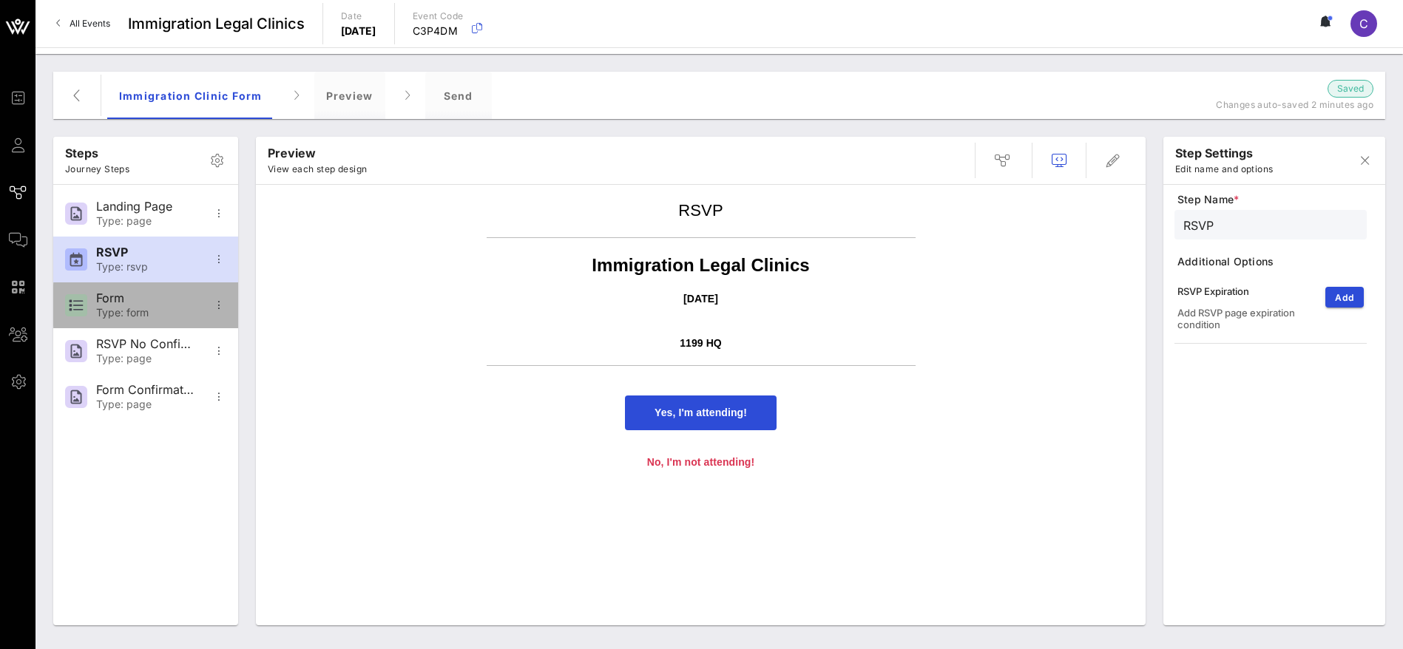
click at [152, 303] on div "Form" at bounding box center [145, 298] width 98 height 14
type input "Form"
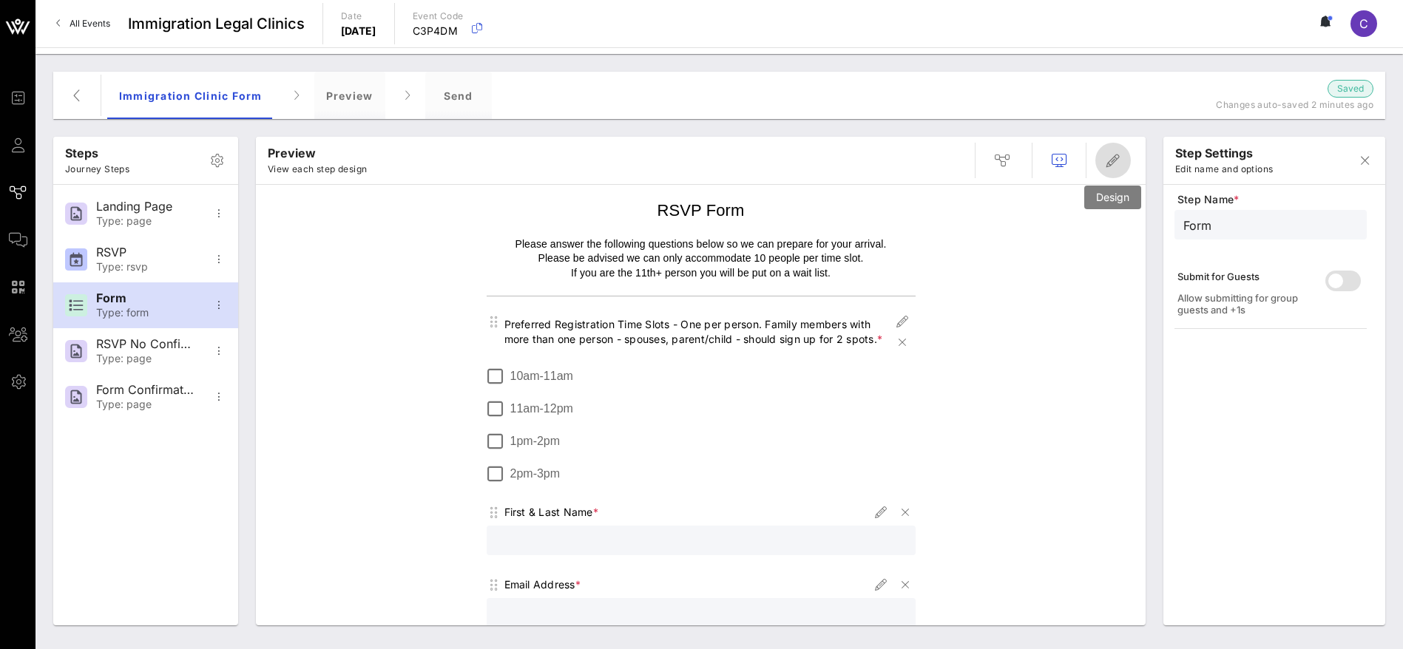
click at [1110, 157] on icon "button" at bounding box center [1113, 161] width 18 height 18
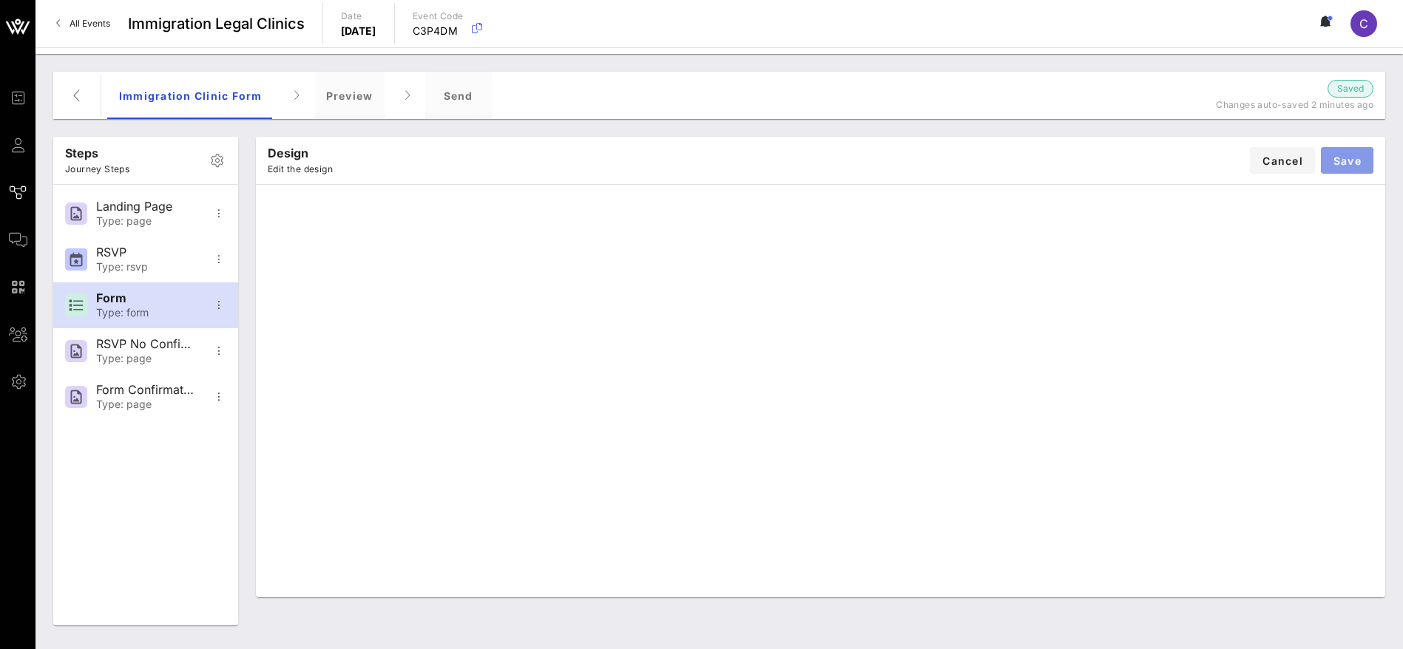
click at [1366, 160] on button "Save" at bounding box center [1347, 160] width 52 height 27
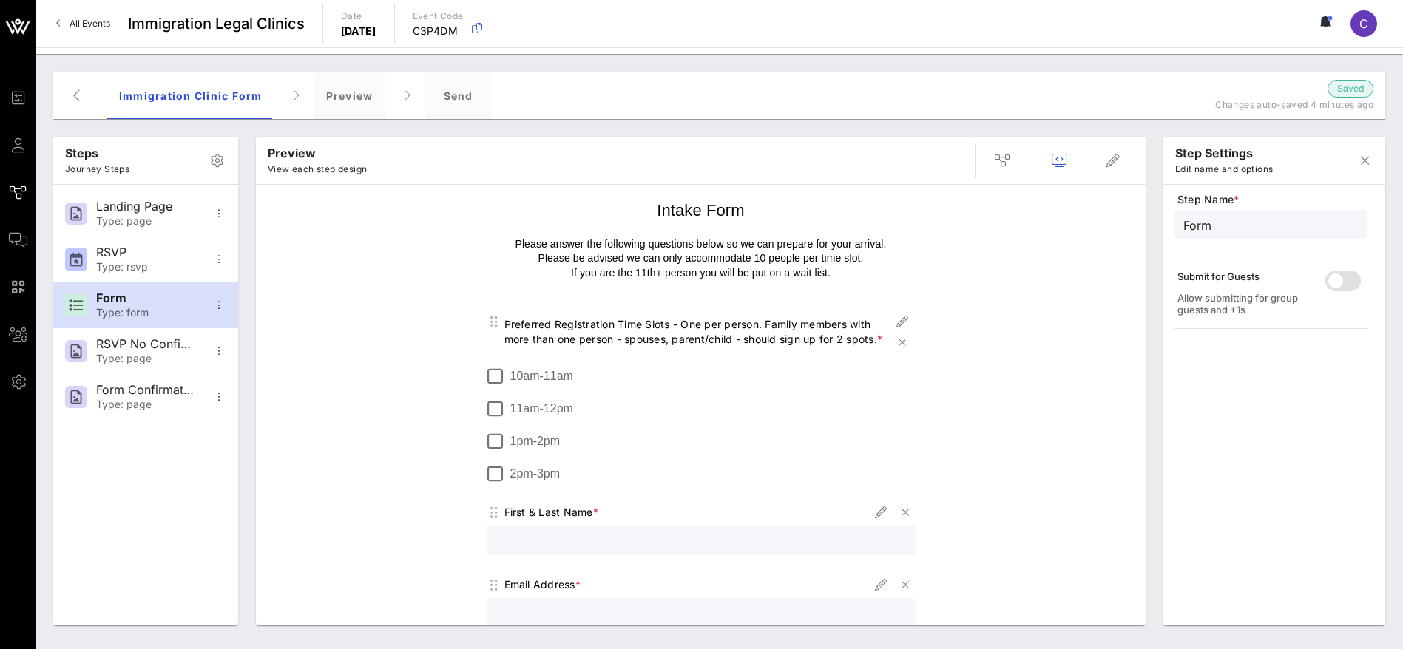
click at [1006, 125] on div "Steps Journey Steps Landing Page Type: page RSVP Type: rsvp Form Type: form RSV…" at bounding box center [718, 352] width 1349 height 566
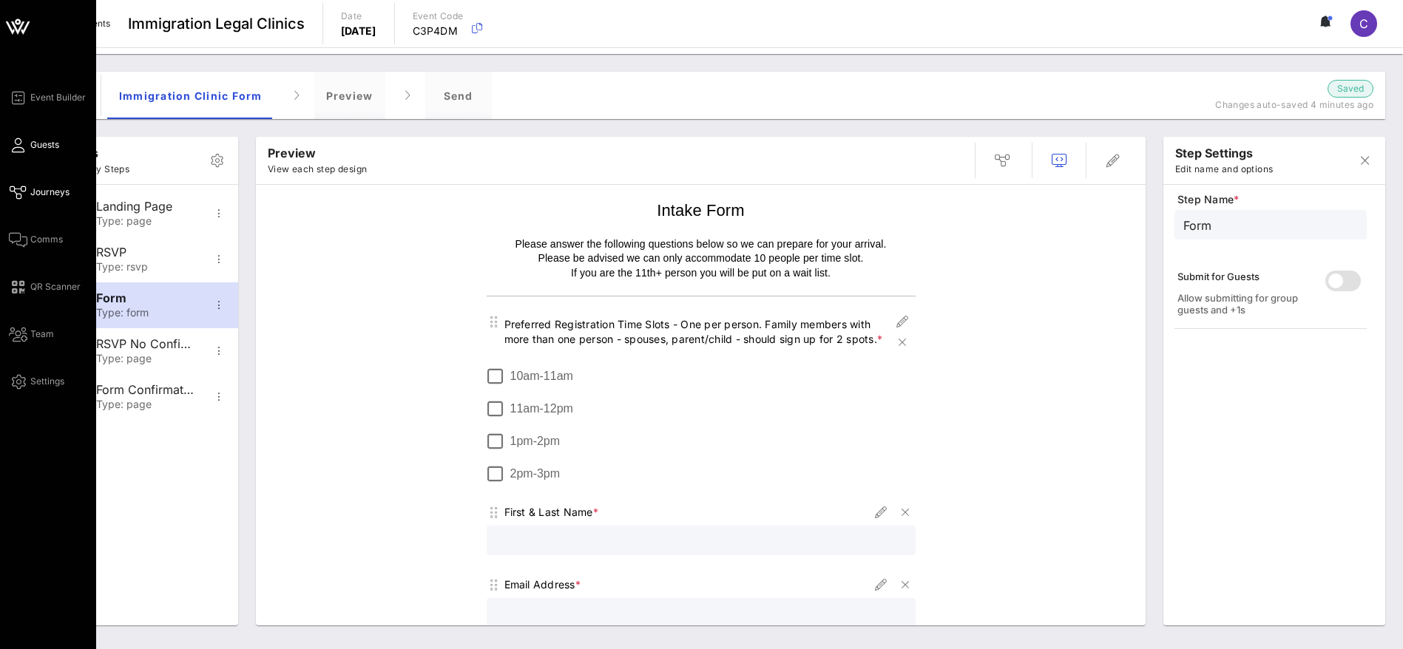
click at [28, 143] on link "Guests" at bounding box center [34, 145] width 50 height 18
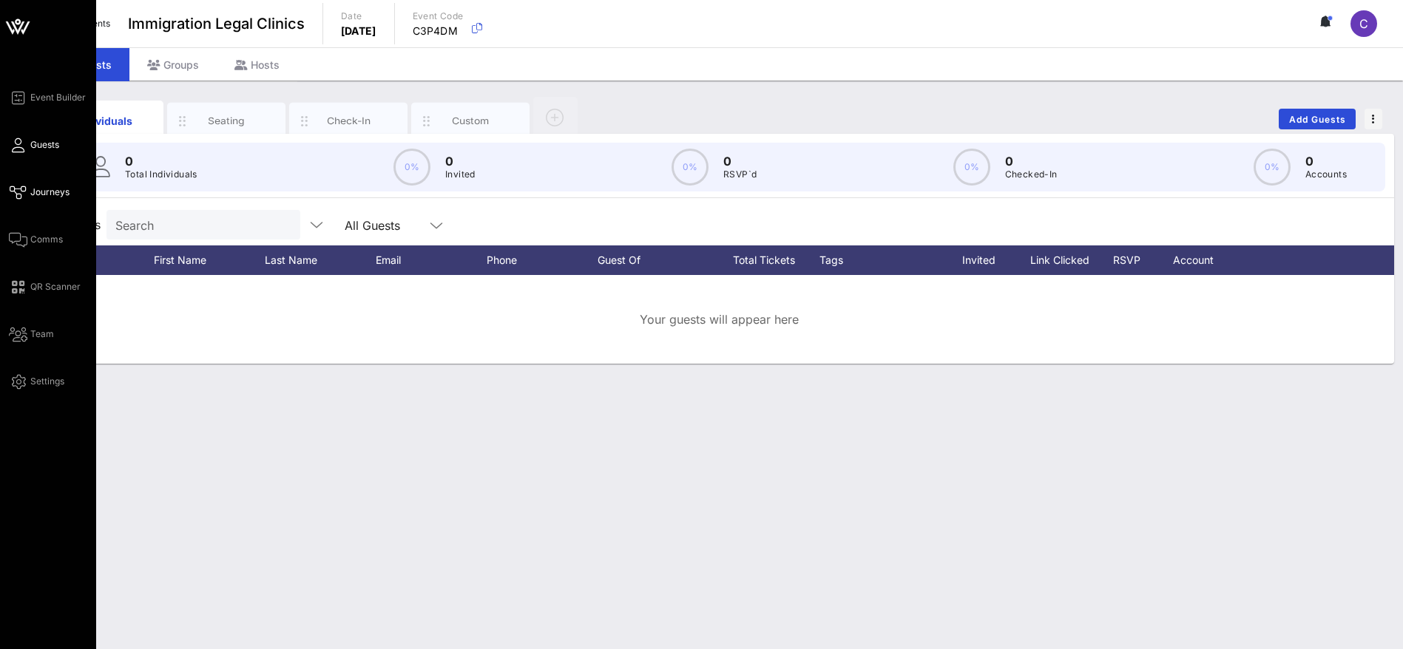
click at [31, 190] on span "Journeys" at bounding box center [49, 192] width 39 height 13
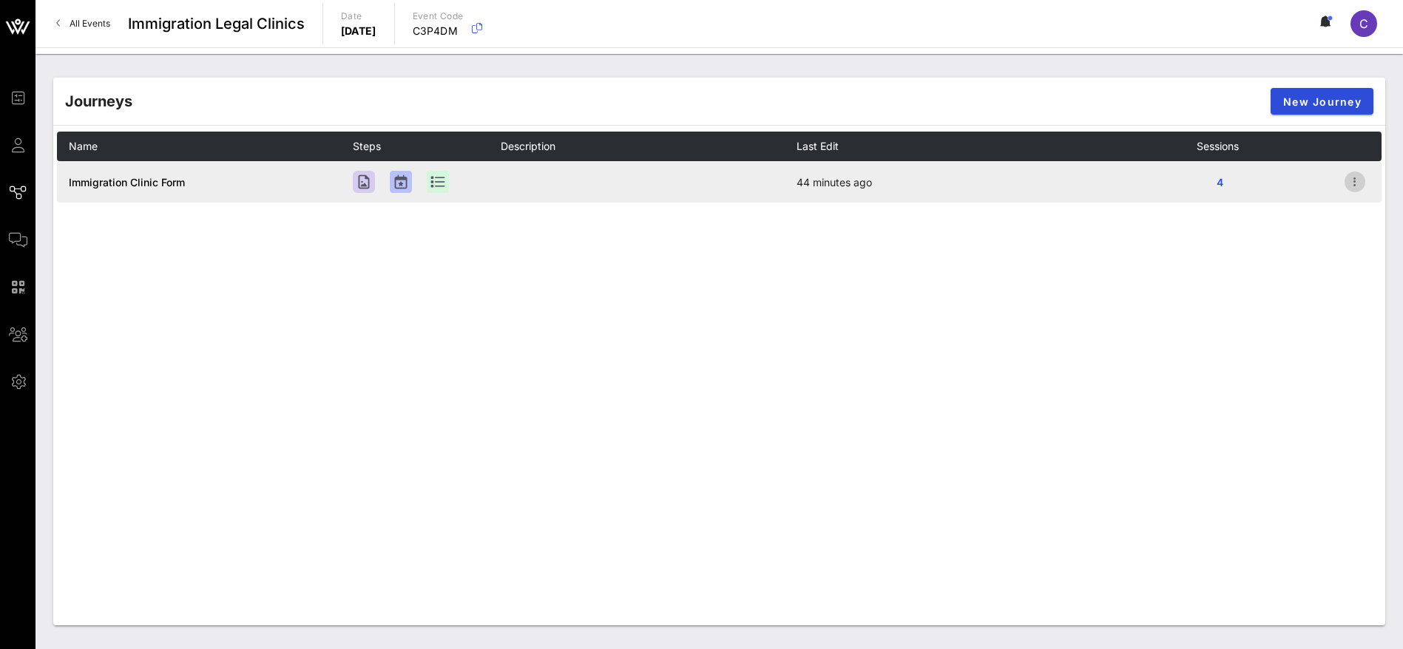
click at [1357, 174] on icon "button" at bounding box center [1355, 182] width 18 height 18
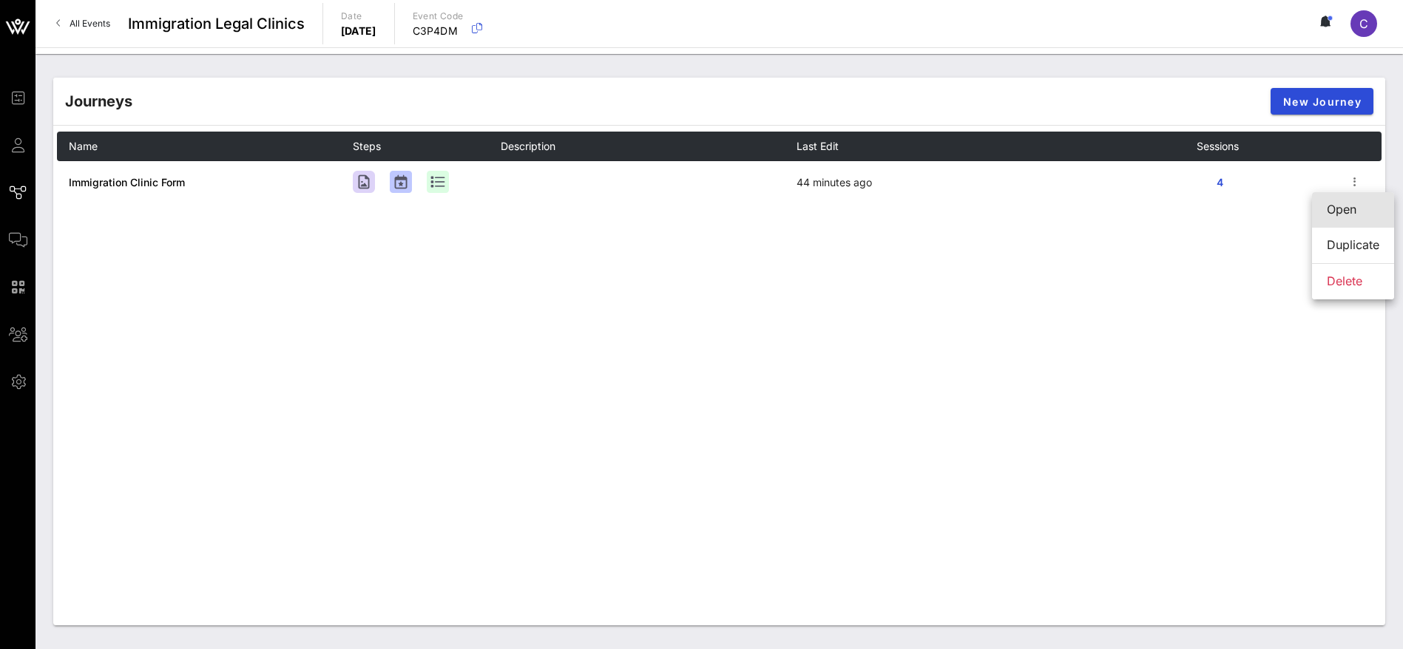
click at [1340, 212] on div "Open" at bounding box center [1352, 210] width 52 height 14
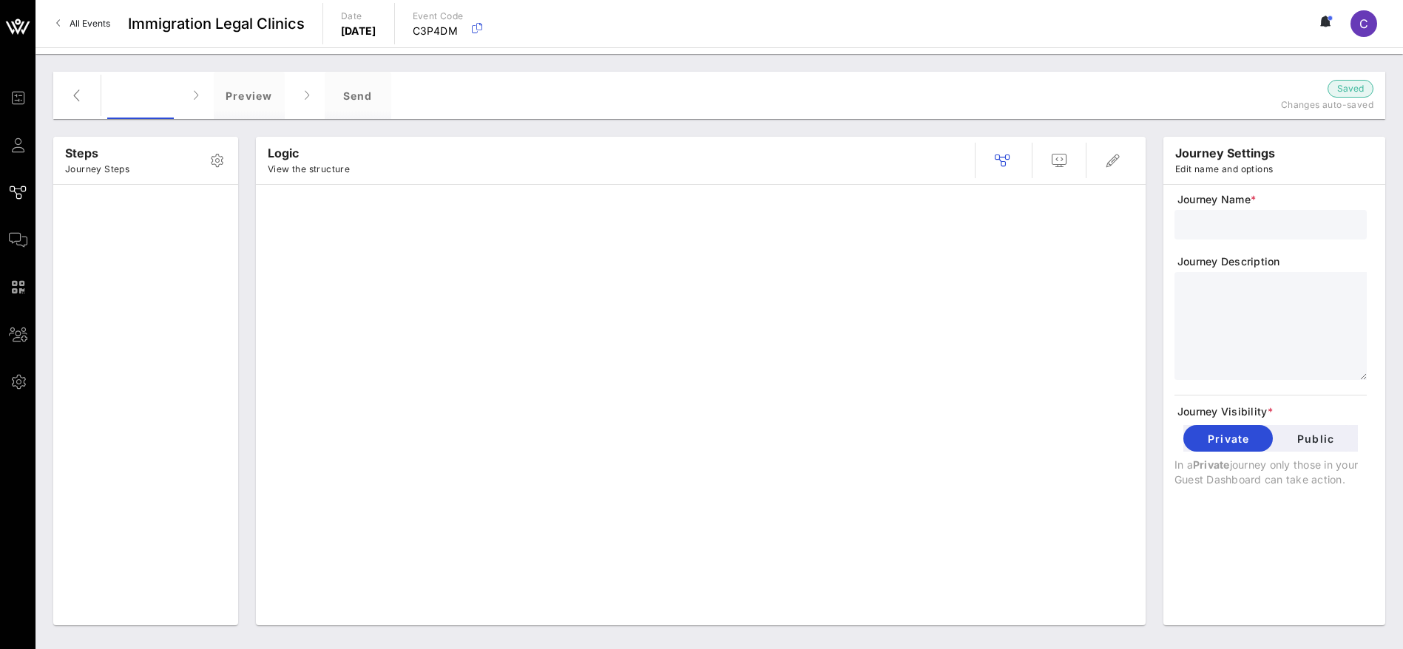
type input "Immigration Clinic Form"
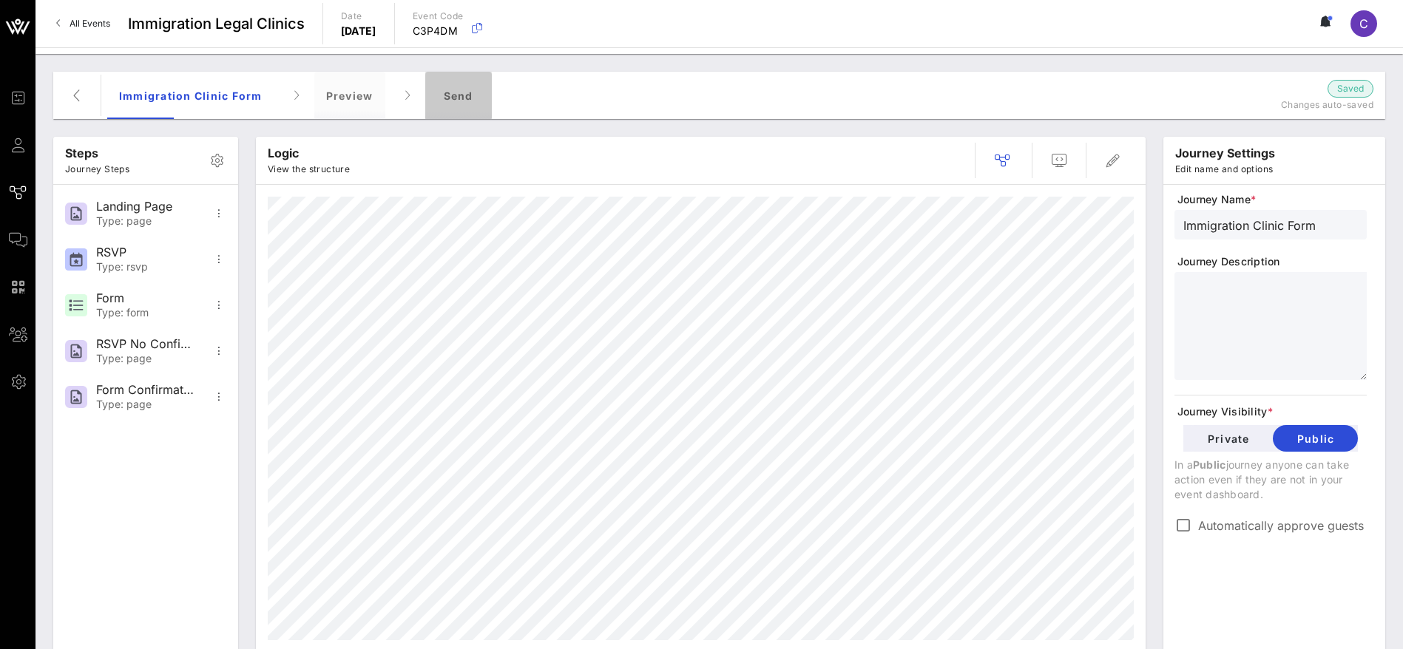
click at [462, 91] on div "Send" at bounding box center [458, 95] width 67 height 47
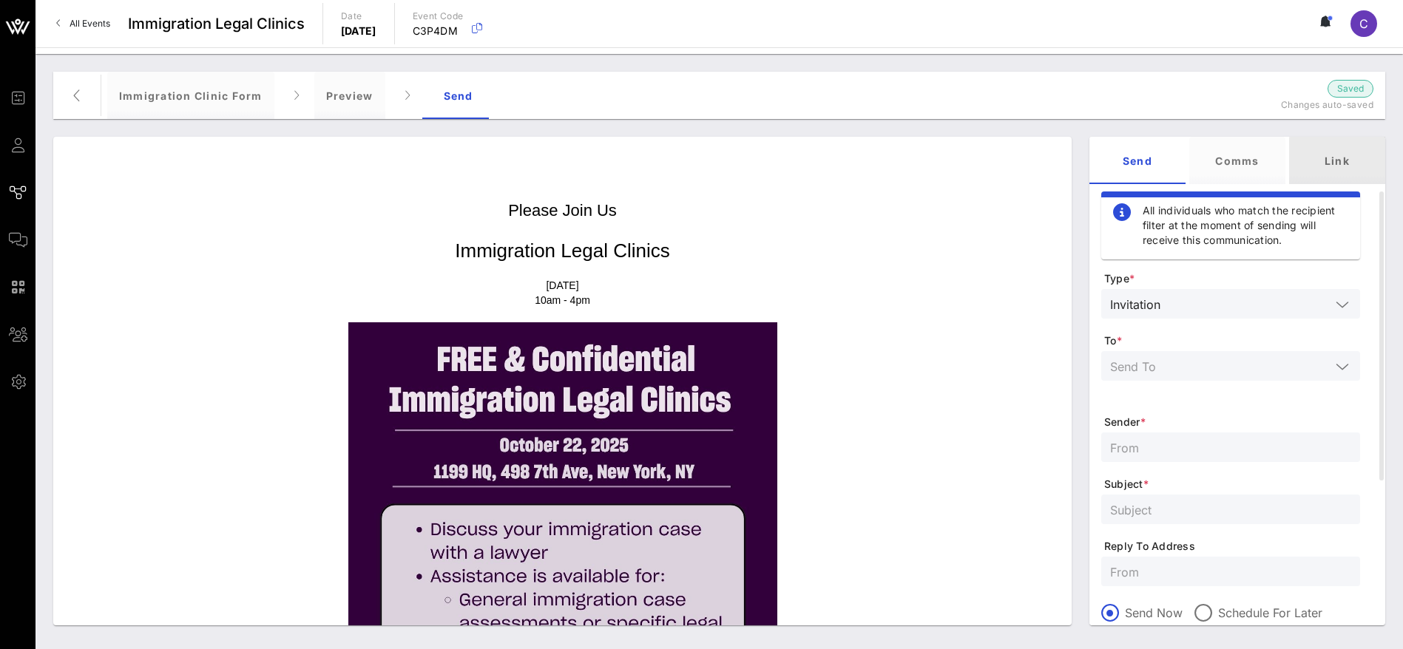
click at [1355, 153] on div "Link" at bounding box center [1337, 160] width 96 height 47
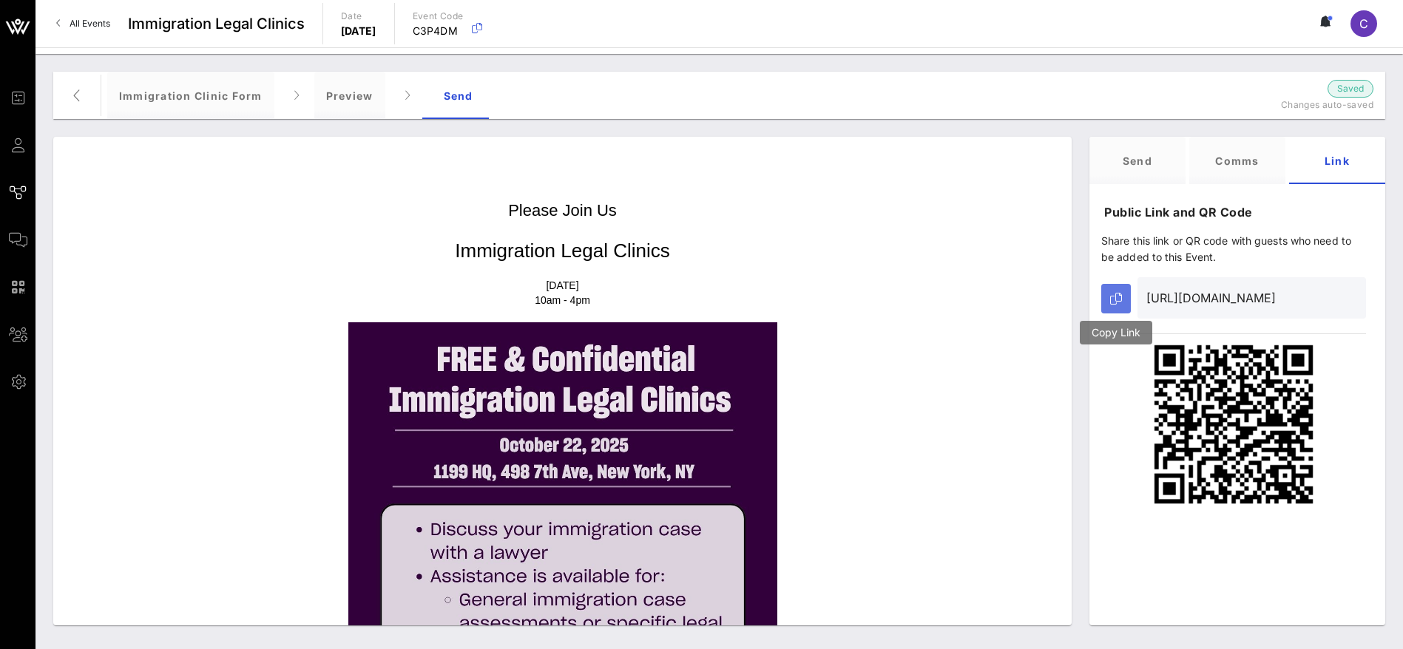
click at [1122, 297] on button "button" at bounding box center [1116, 299] width 30 height 30
click at [344, 95] on div "Preview" at bounding box center [349, 95] width 71 height 47
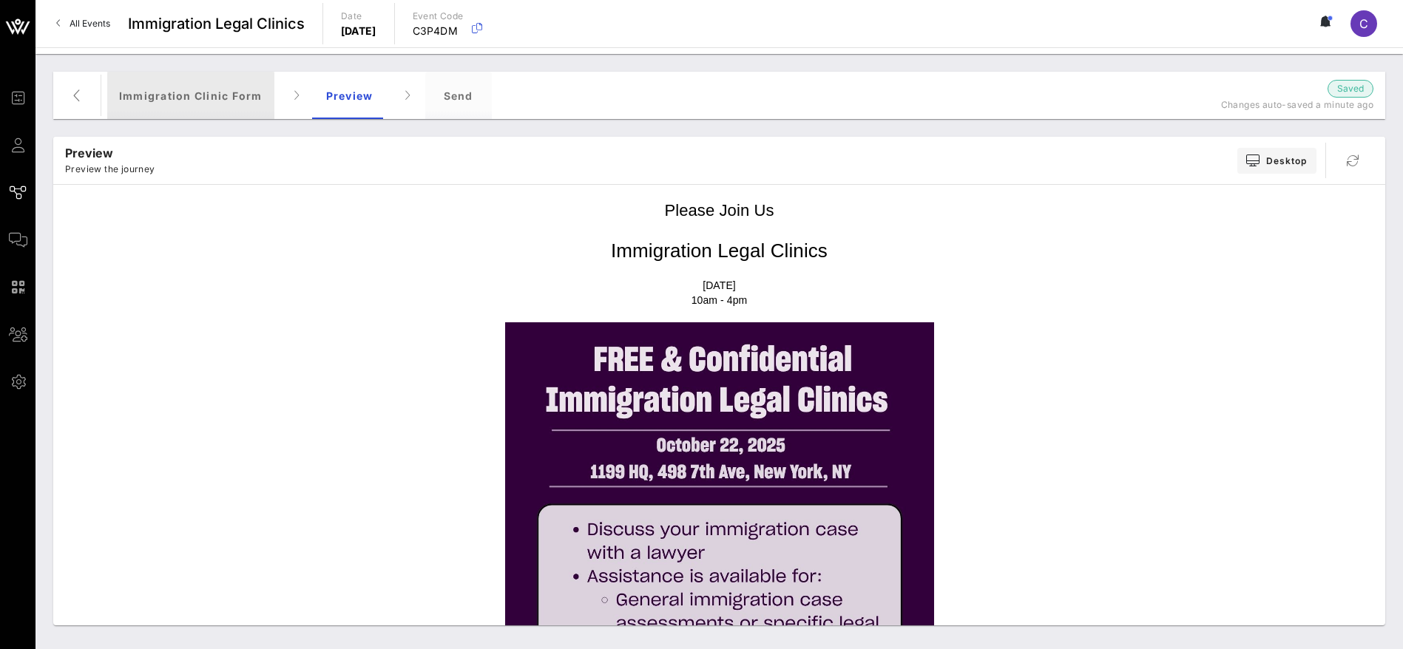
click at [175, 102] on div "Immigration Clinic Form" at bounding box center [190, 95] width 167 height 47
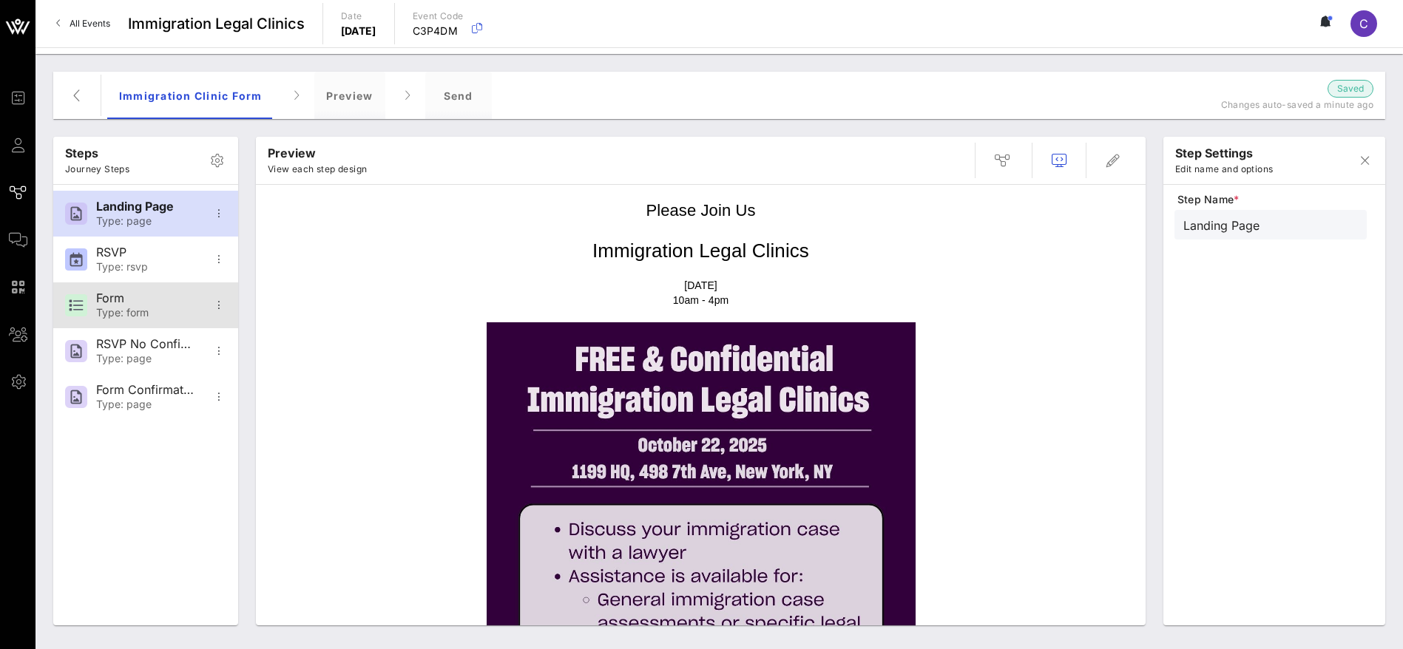
click at [108, 309] on div "Type: form" at bounding box center [145, 313] width 98 height 13
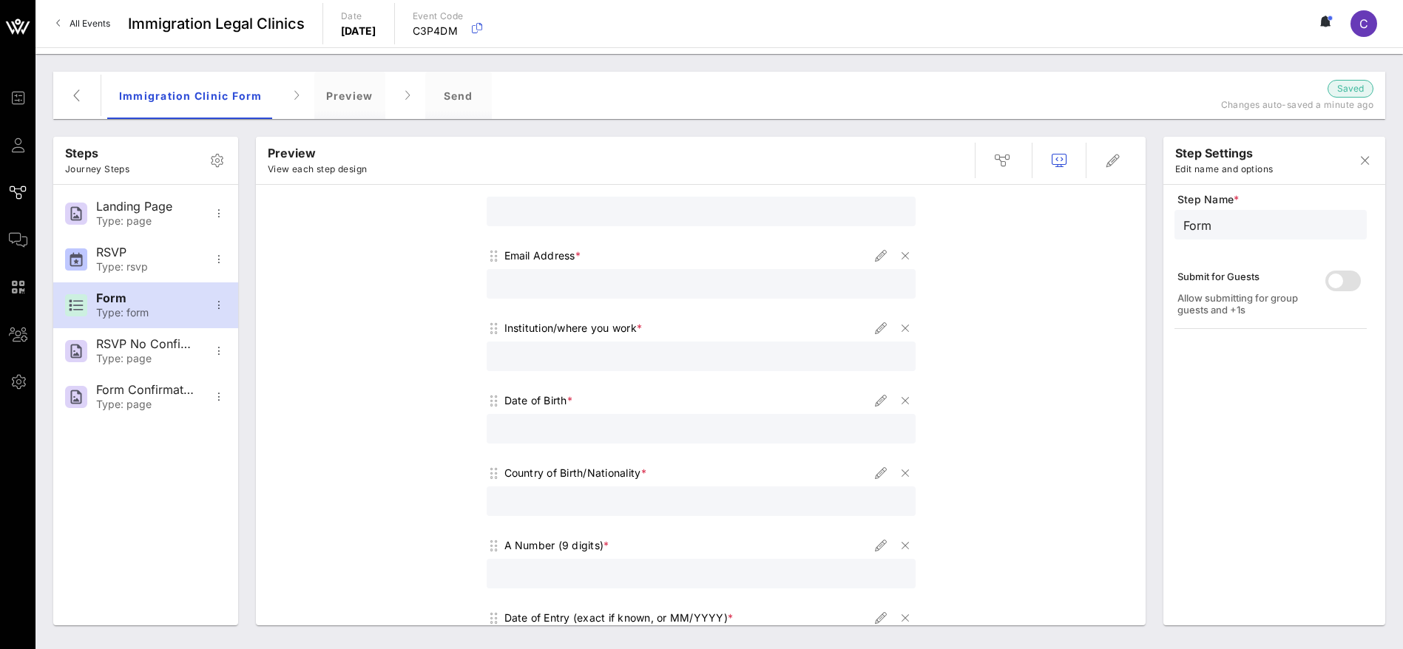
scroll to position [444, 0]
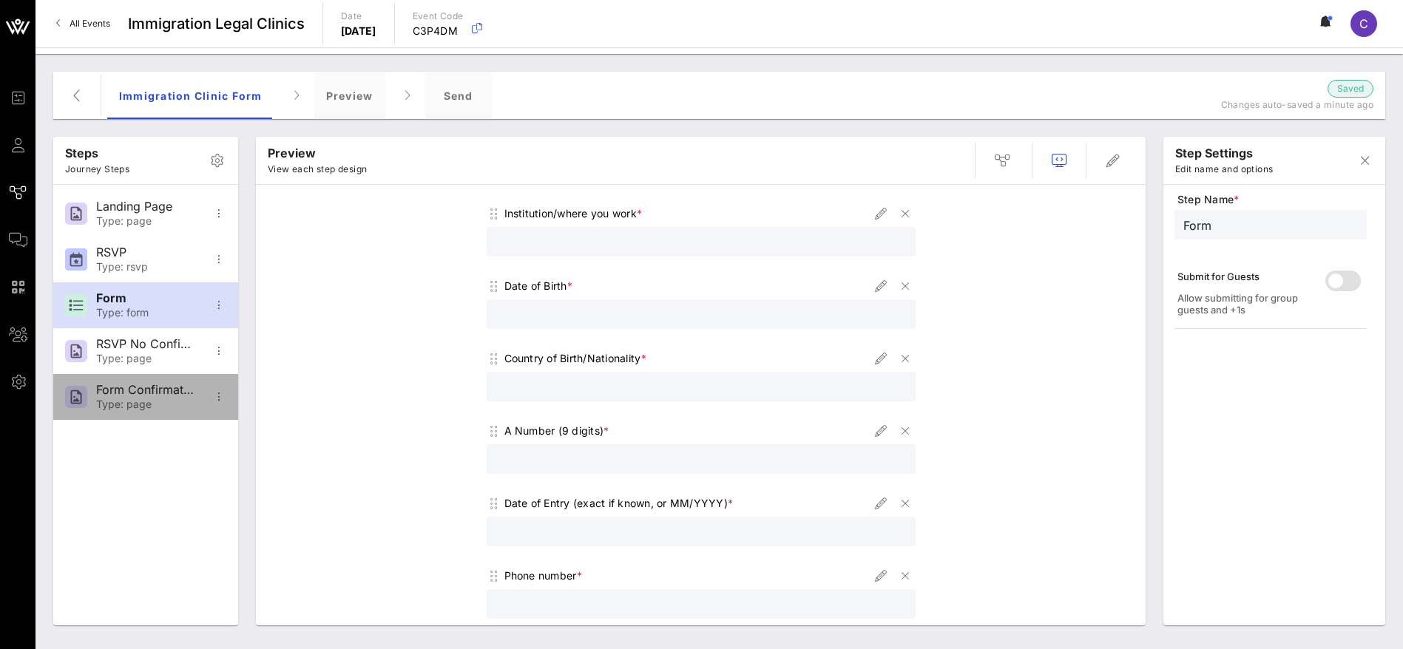
click at [130, 390] on div "Form Confirmation" at bounding box center [145, 390] width 98 height 14
type input "Form Confirmation"
